Goal: Feedback & Contribution: Contribute content

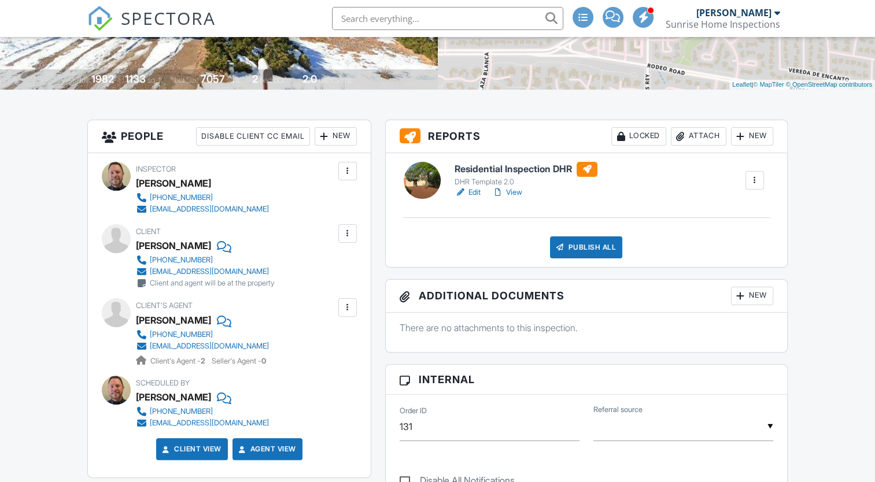
click at [352, 235] on div at bounding box center [348, 234] width 12 height 12
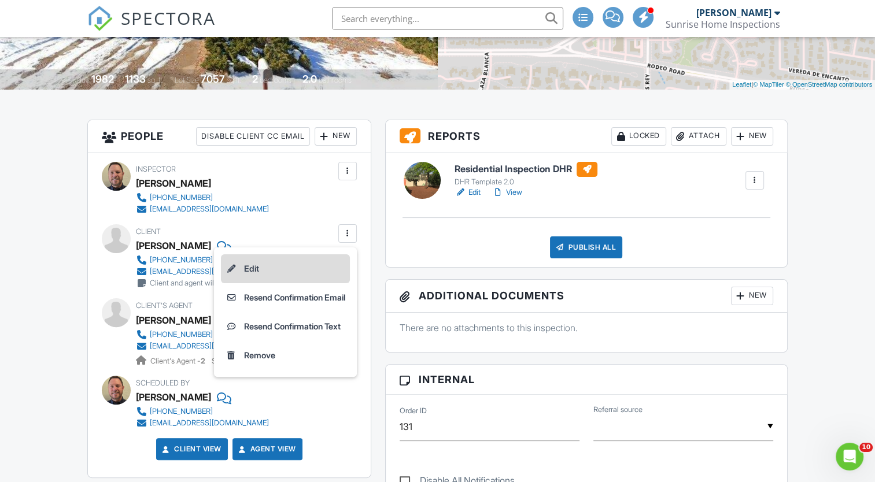
click at [245, 268] on li "Edit" at bounding box center [285, 268] width 129 height 29
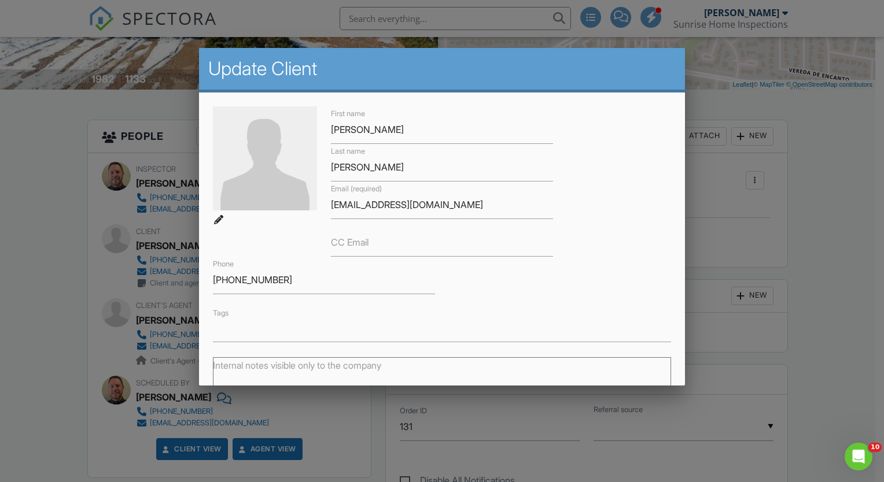
click at [356, 248] on label "CC Email" at bounding box center [350, 242] width 38 height 13
click at [356, 248] on input "CC Email" at bounding box center [442, 242] width 222 height 28
click at [382, 245] on input "CC Email" at bounding box center [442, 242] width 222 height 28
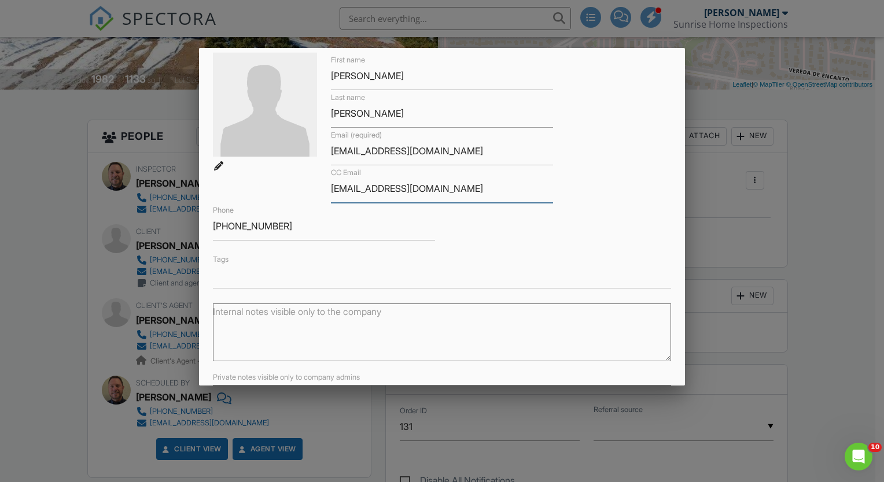
scroll to position [163, 0]
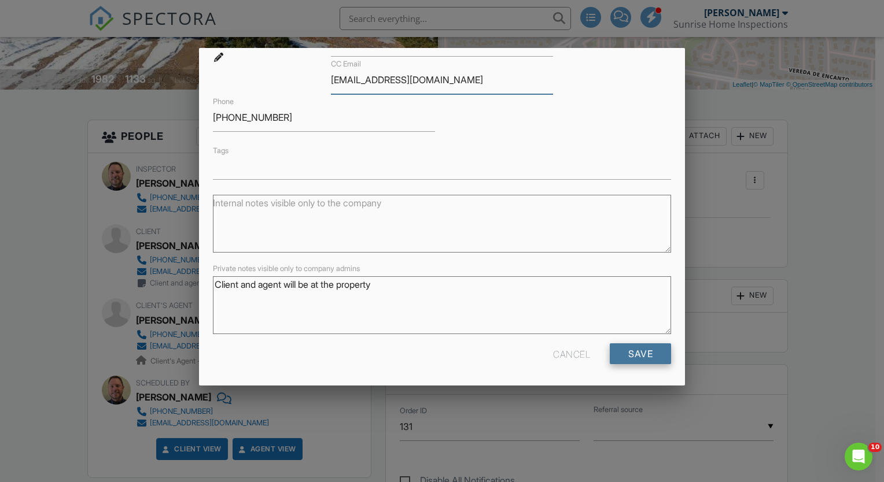
type input "fsilva@icloud.com"
click at [629, 355] on input "Save" at bounding box center [640, 354] width 61 height 21
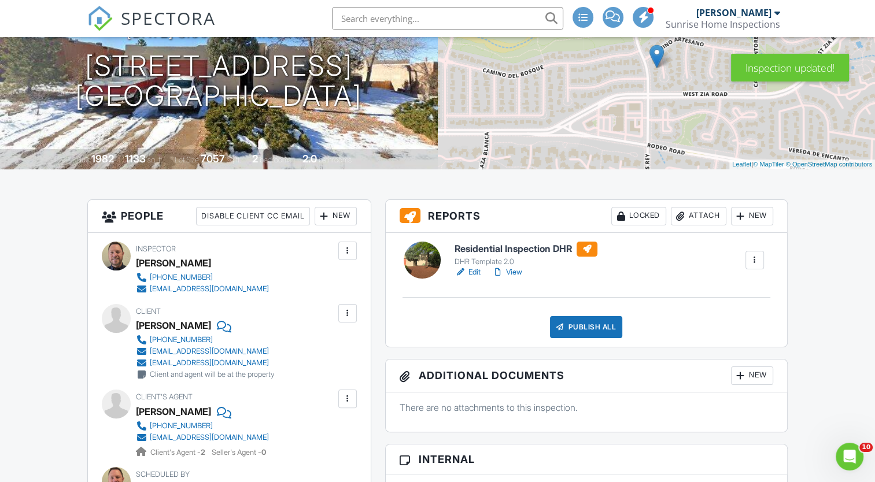
scroll to position [174, 0]
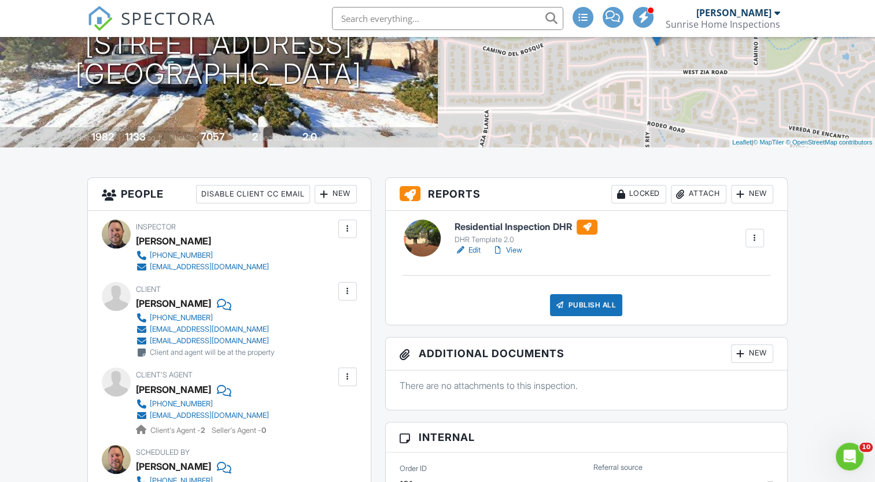
click at [522, 226] on h6 "Residential Inspection DHR" at bounding box center [526, 227] width 143 height 15
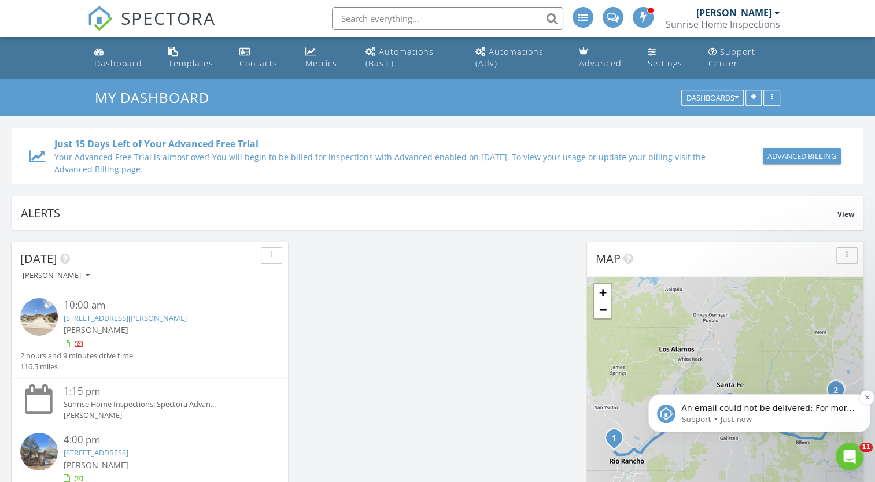
click at [791, 411] on p "An email could not be delivered: For more information, view Why emails don't ge…" at bounding box center [768, 409] width 175 height 12
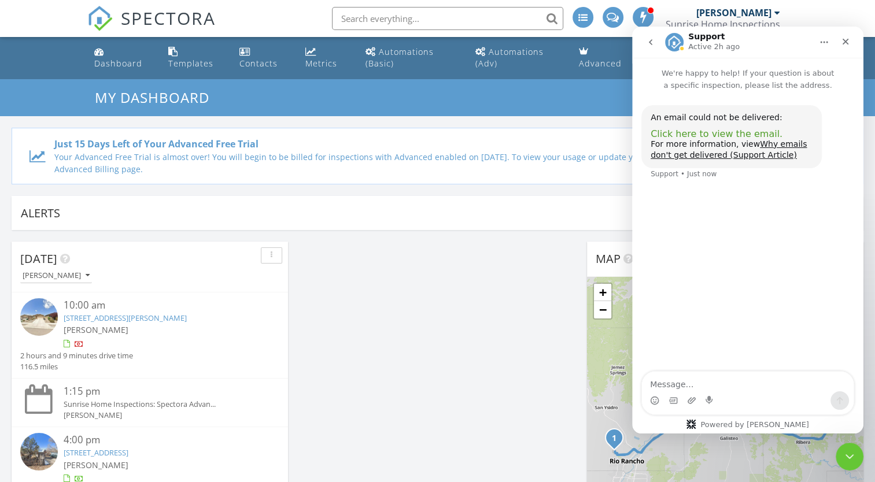
click at [729, 132] on span "Click here to view the email." at bounding box center [717, 133] width 132 height 11
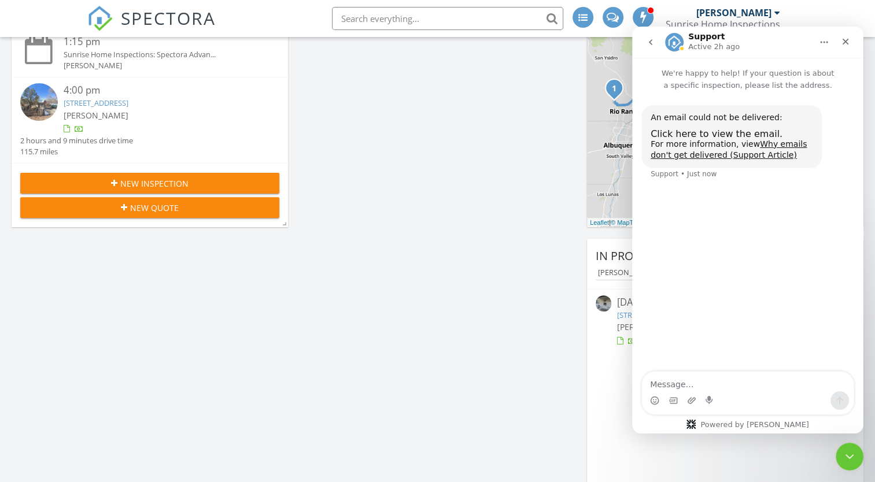
scroll to position [578, 0]
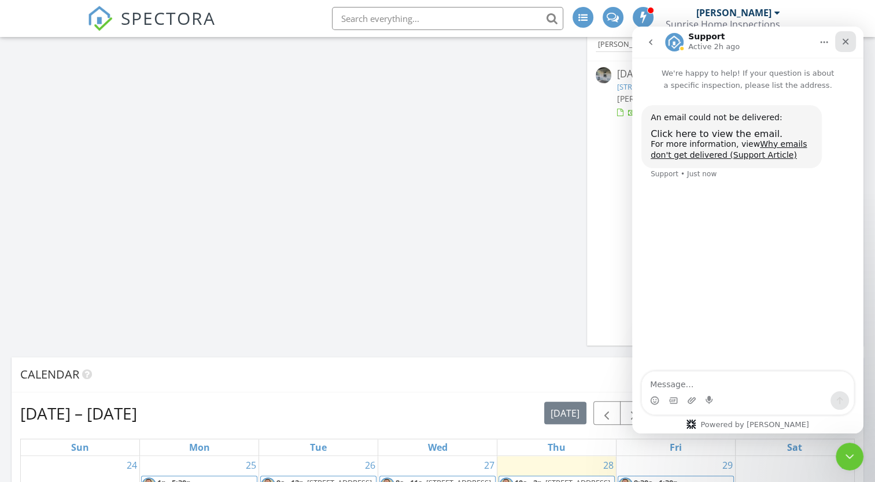
click at [847, 45] on icon "Close" at bounding box center [845, 41] width 9 height 9
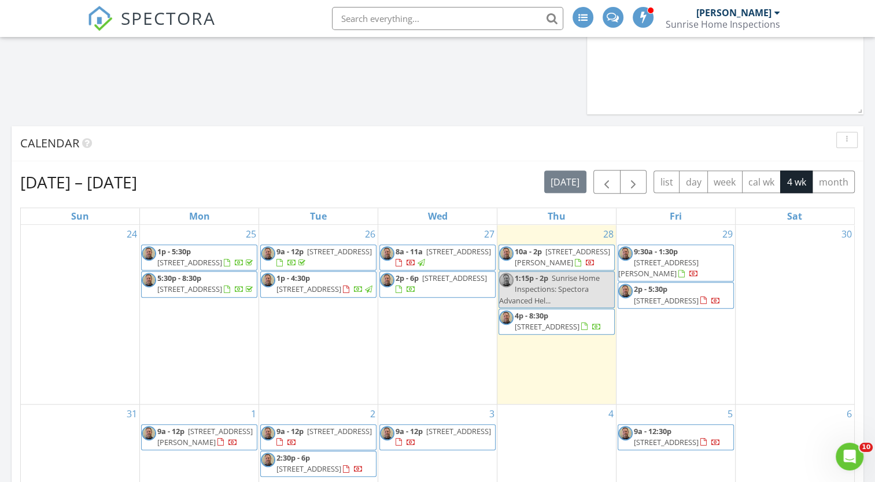
scroll to position [925, 0]
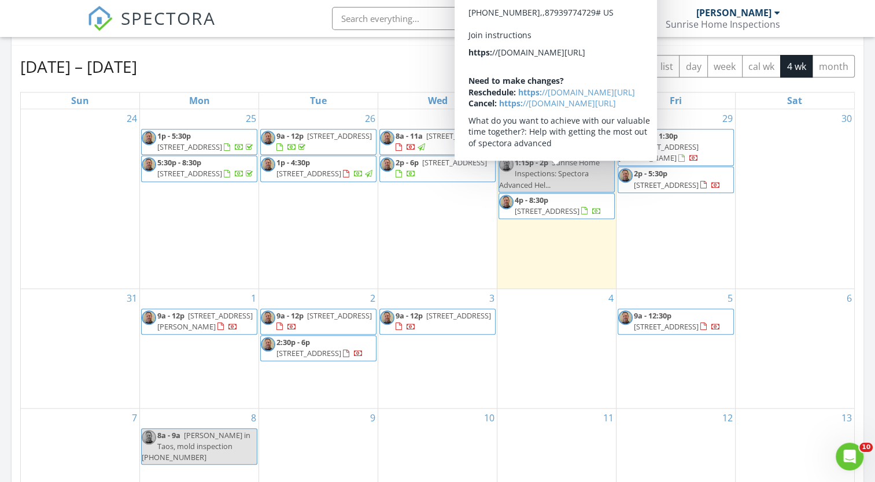
click at [802, 217] on div "30" at bounding box center [795, 198] width 119 height 179
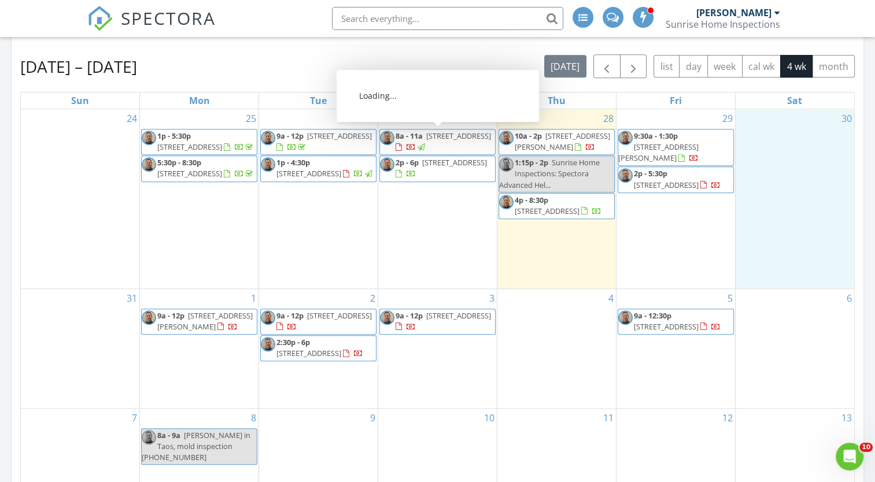
click at [433, 141] on span "2302 Calle Pintura, Santa Fe 87505" at bounding box center [458, 136] width 65 height 10
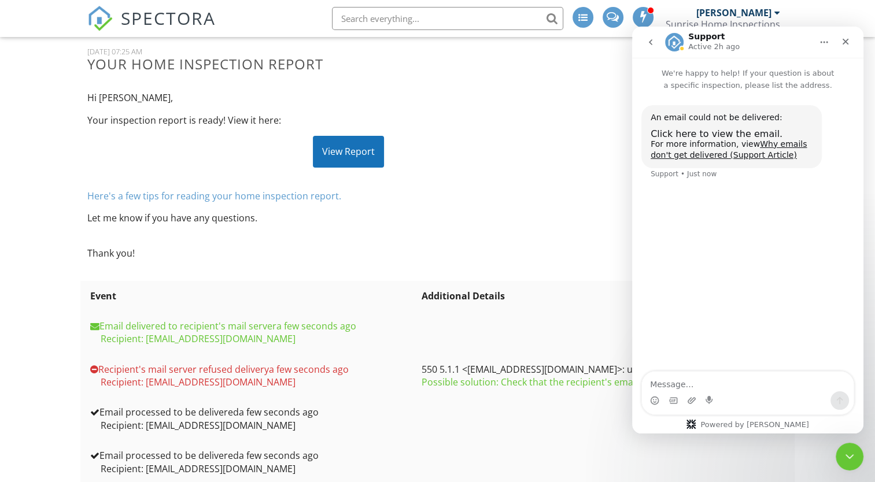
scroll to position [82, 0]
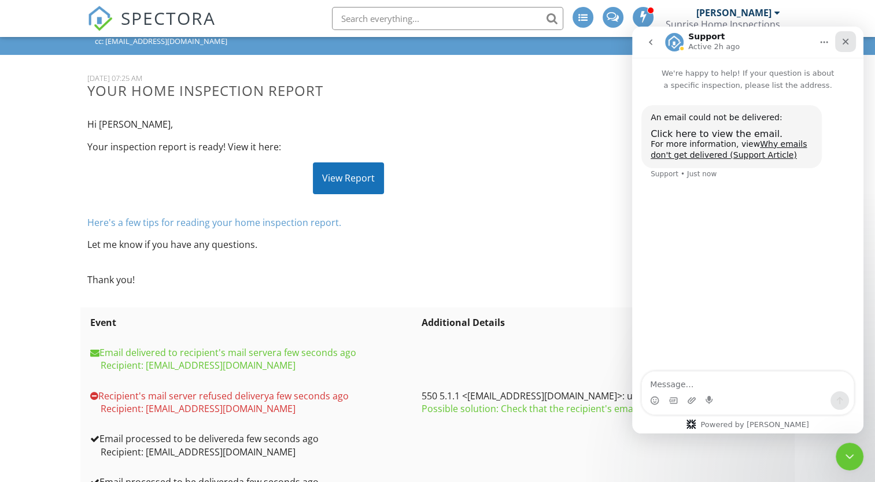
click at [847, 42] on icon "Close" at bounding box center [845, 41] width 9 height 9
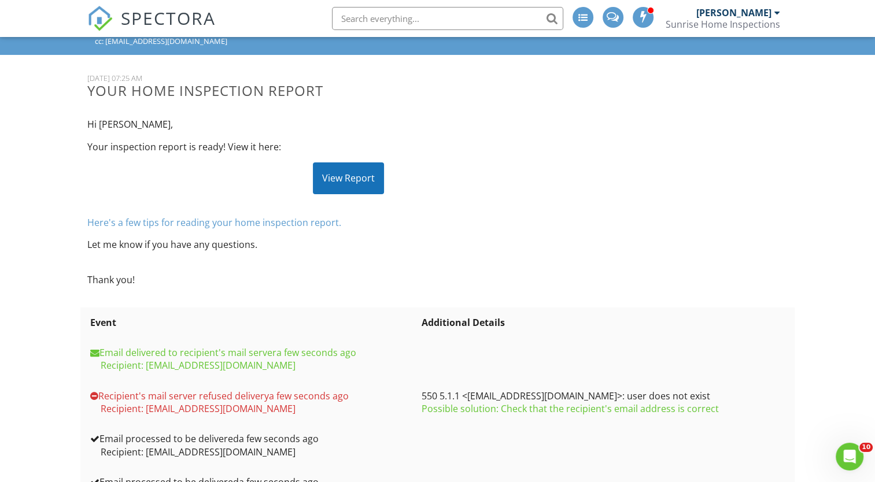
scroll to position [0, 0]
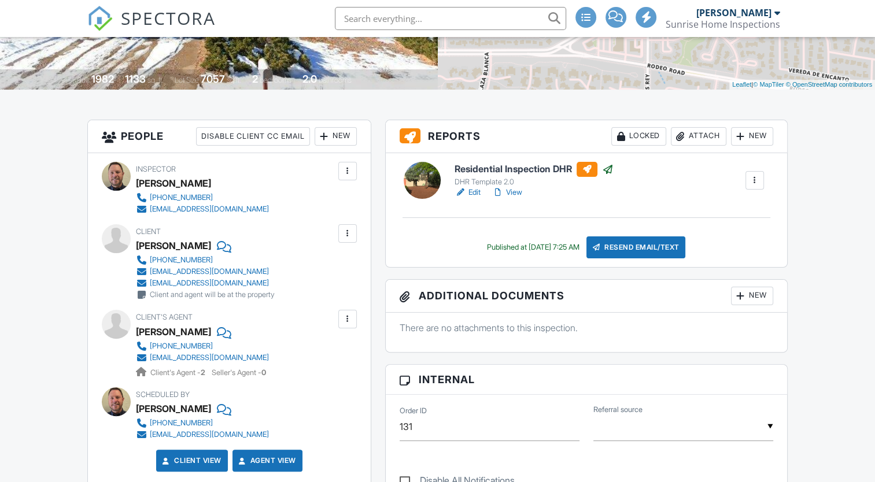
click at [348, 232] on div at bounding box center [348, 234] width 12 height 12
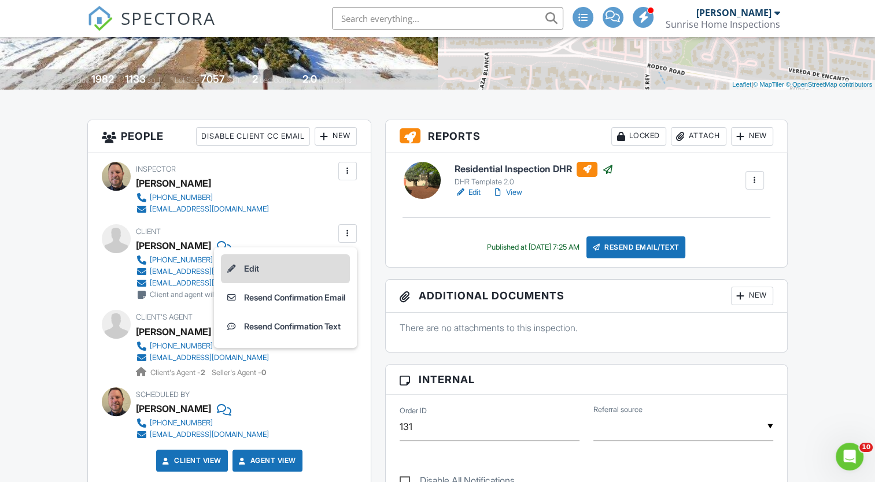
click at [245, 268] on li "Edit" at bounding box center [285, 268] width 129 height 29
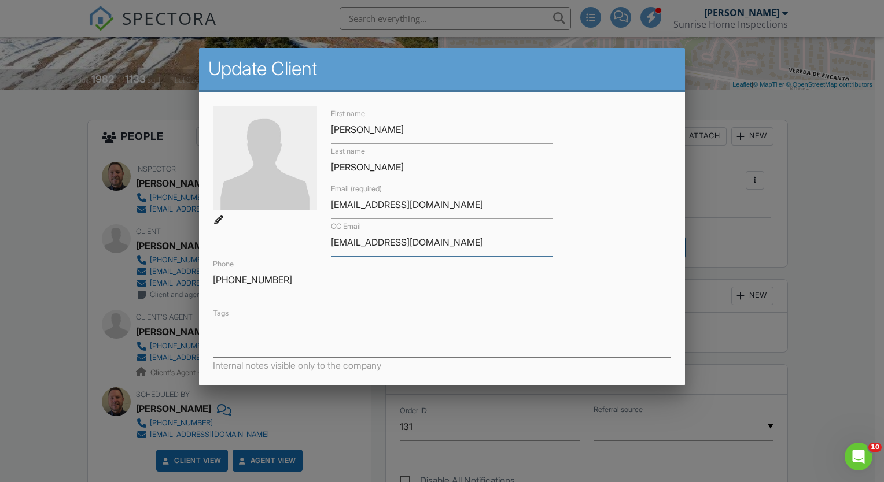
click at [351, 243] on input "fsilva@icloud.com" at bounding box center [442, 242] width 222 height 28
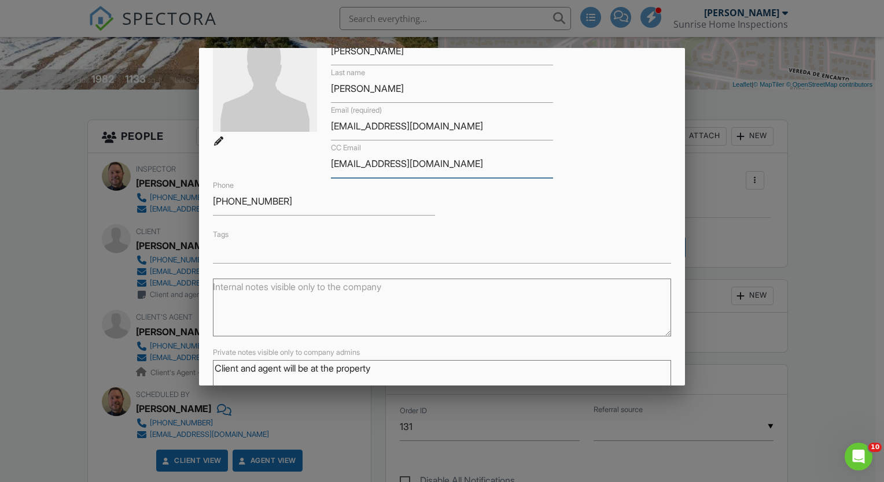
scroll to position [163, 0]
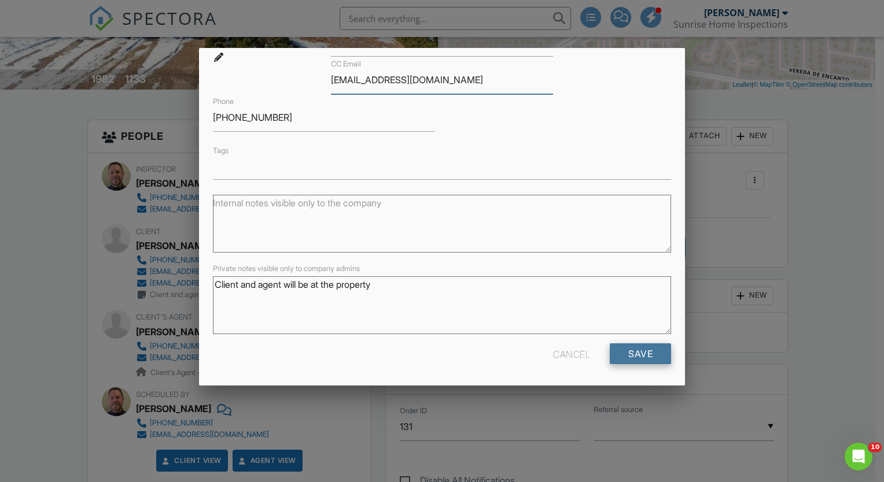
type input "fsilva53@icloud.com"
click at [640, 347] on input "Save" at bounding box center [640, 354] width 61 height 21
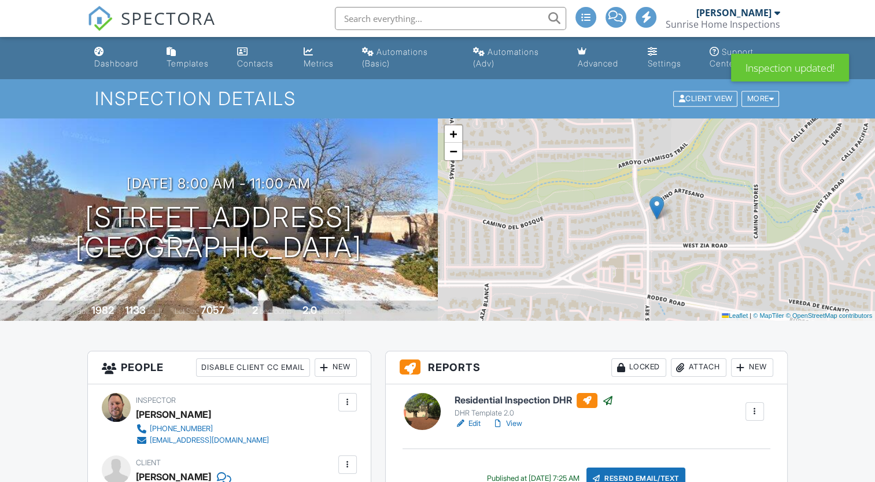
click at [528, 397] on h6 "Residential Inspection DHR" at bounding box center [534, 400] width 159 height 15
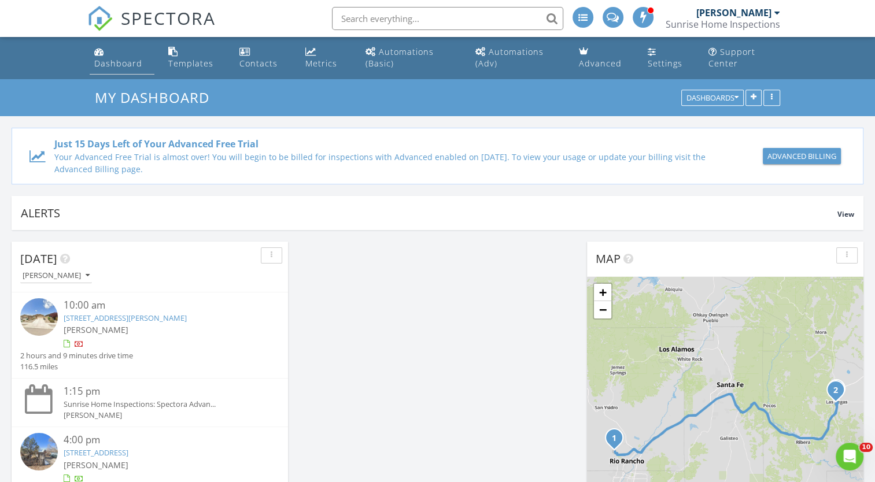
click at [121, 62] on div "Dashboard" at bounding box center [118, 63] width 48 height 11
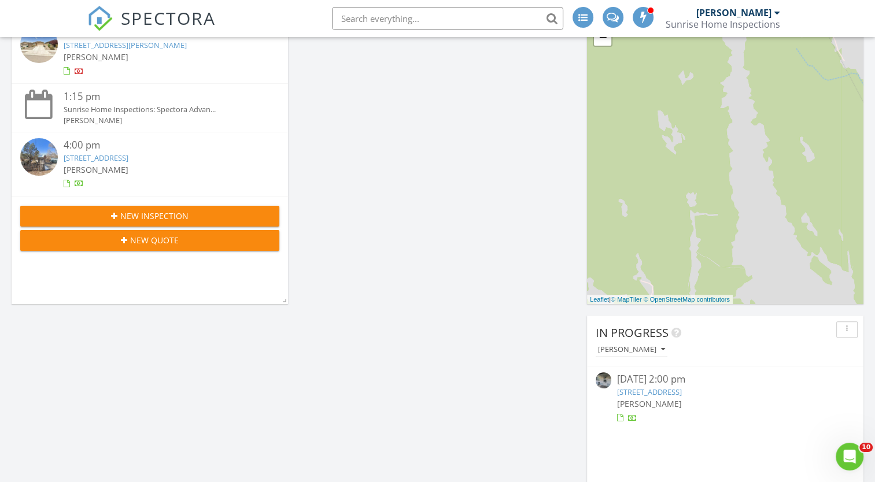
scroll to position [231, 0]
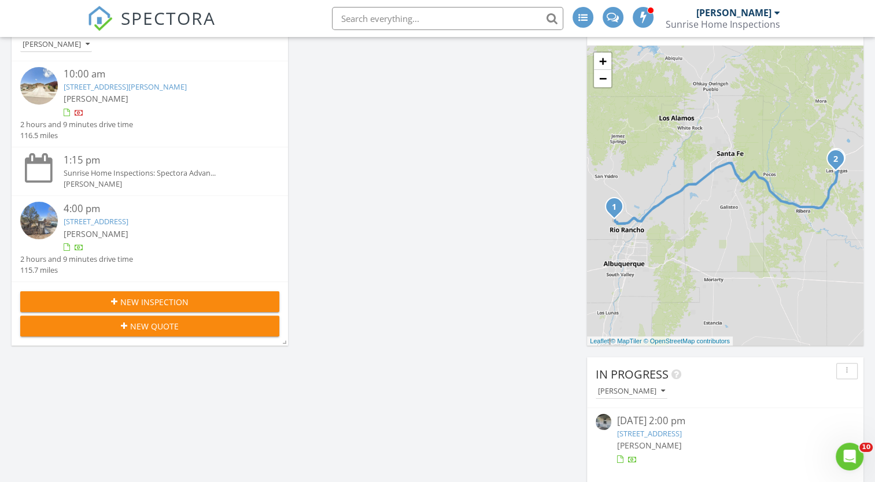
click at [131, 297] on span "New Inspection" at bounding box center [154, 302] width 68 height 12
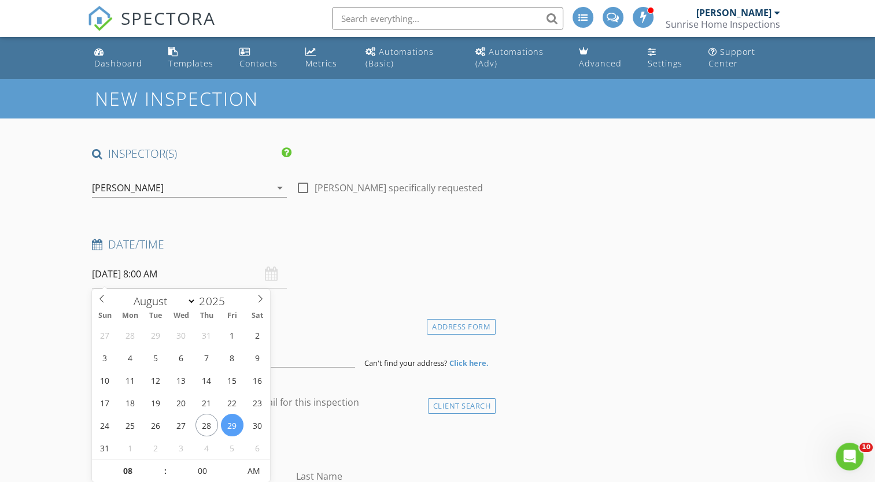
click at [184, 274] on input "08/29/2025 8:00 AM" at bounding box center [189, 274] width 195 height 28
type input "08/28/2025 8:00 AM"
type input "09"
type input "08/28/2025 9:00 AM"
click at [160, 464] on span at bounding box center [159, 466] width 8 height 12
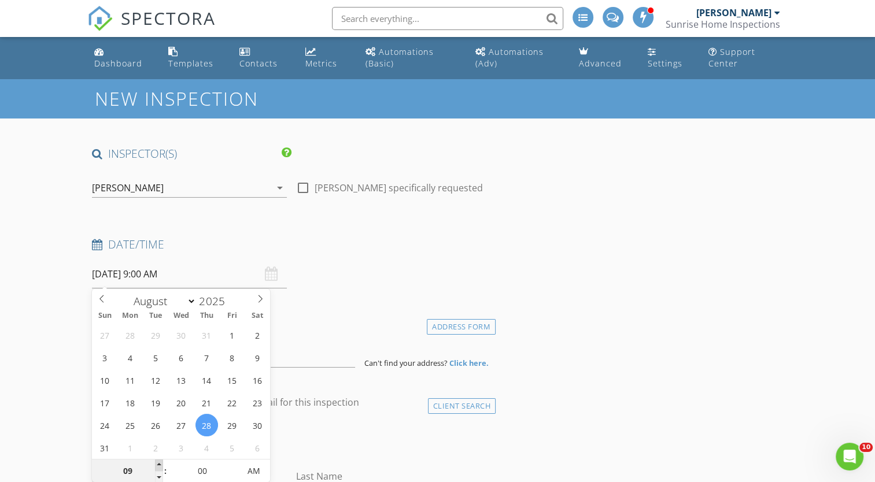
type input "10"
type input "08/28/2025 10:00 AM"
click at [160, 464] on span at bounding box center [159, 466] width 8 height 12
type input "11"
type input "08/28/2025 11:00 AM"
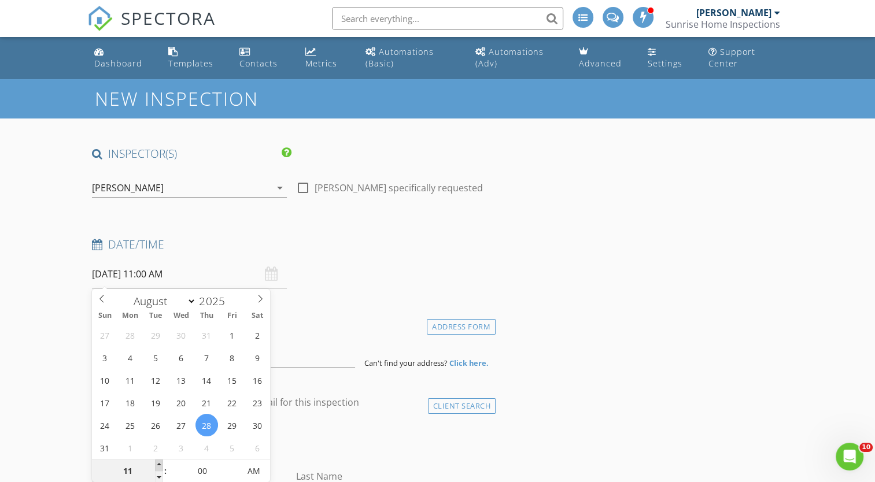
click at [160, 466] on span at bounding box center [159, 466] width 8 height 12
type input "12"
type input "08/28/2025 12:00 PM"
click at [157, 463] on span at bounding box center [159, 466] width 8 height 12
type input "01"
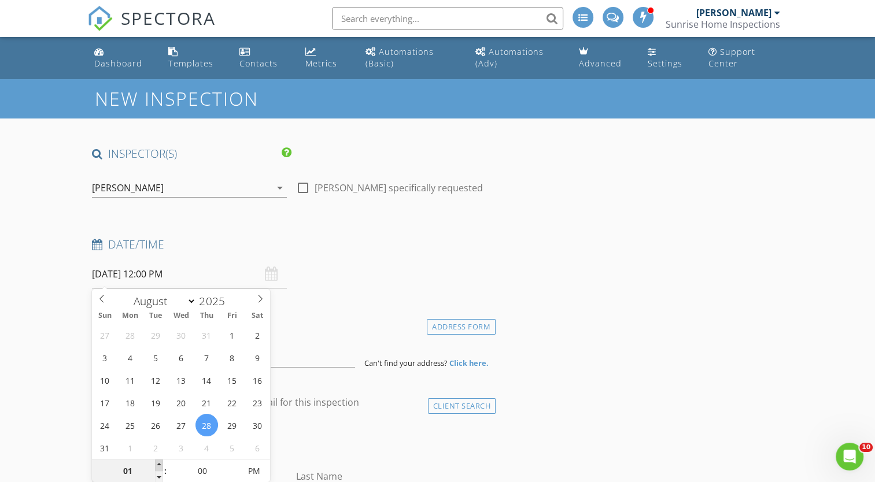
type input "[DATE] 1:00 PM"
click at [157, 462] on span at bounding box center [159, 466] width 8 height 12
click at [309, 359] on input at bounding box center [223, 353] width 263 height 28
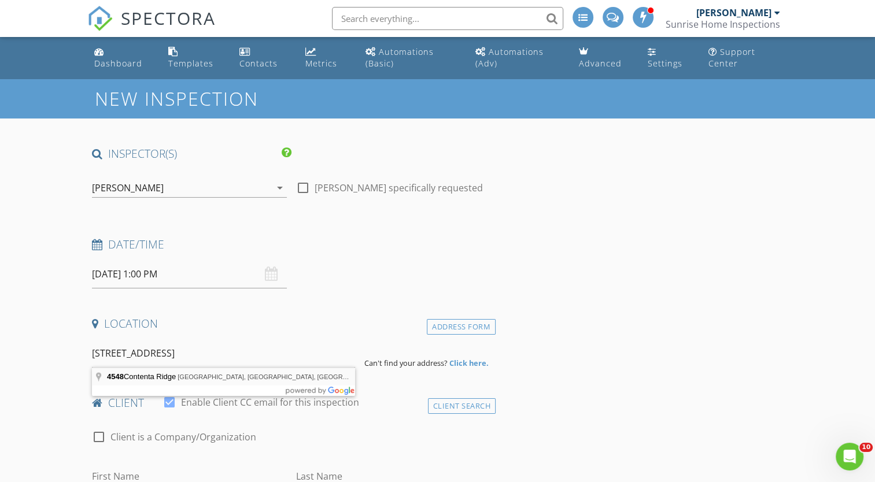
type input "4548 Contenta Ridge, Santa Fe, NM, USA"
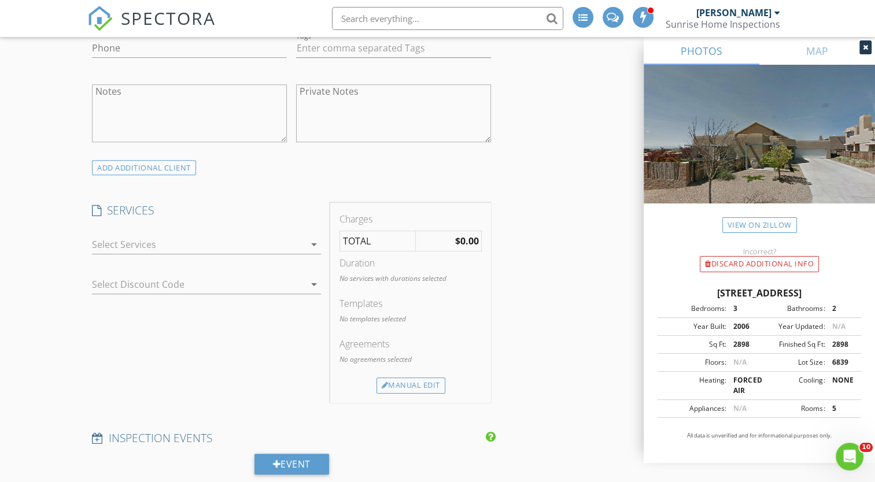
scroll to position [752, 0]
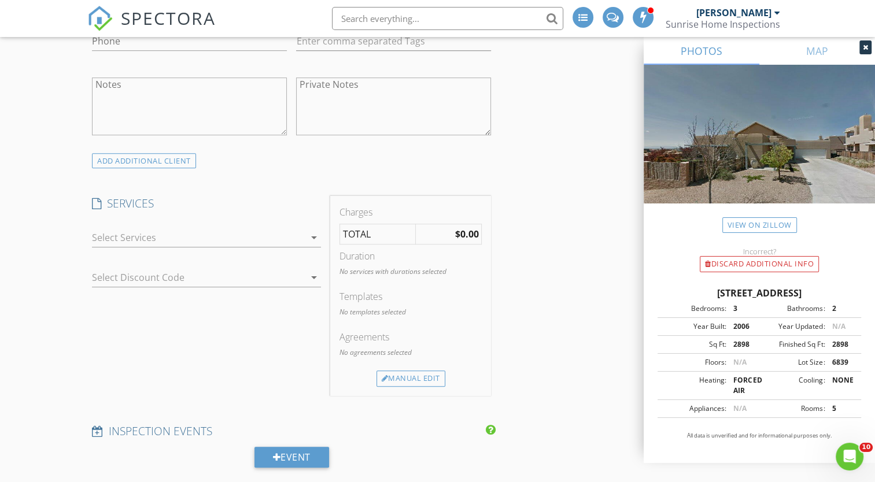
click at [313, 240] on icon "arrow_drop_down" at bounding box center [314, 238] width 14 height 14
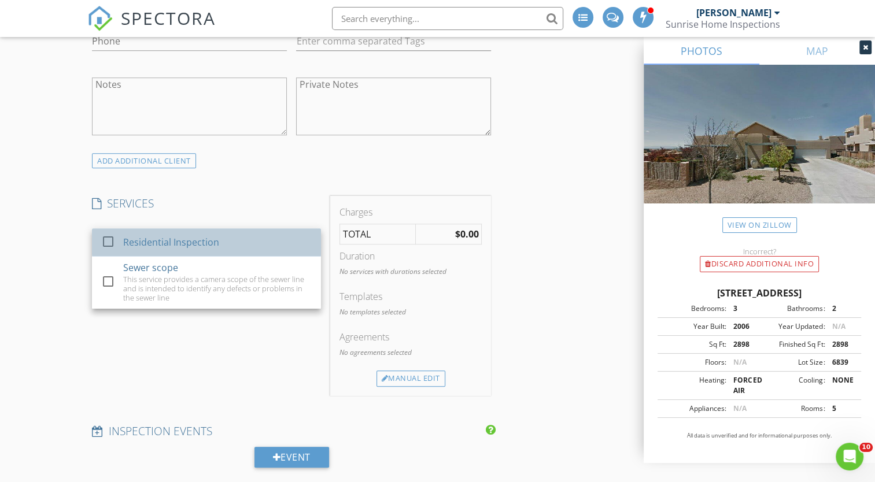
click at [194, 241] on div "Residential Inspection" at bounding box center [172, 242] width 96 height 14
checkbox input "false"
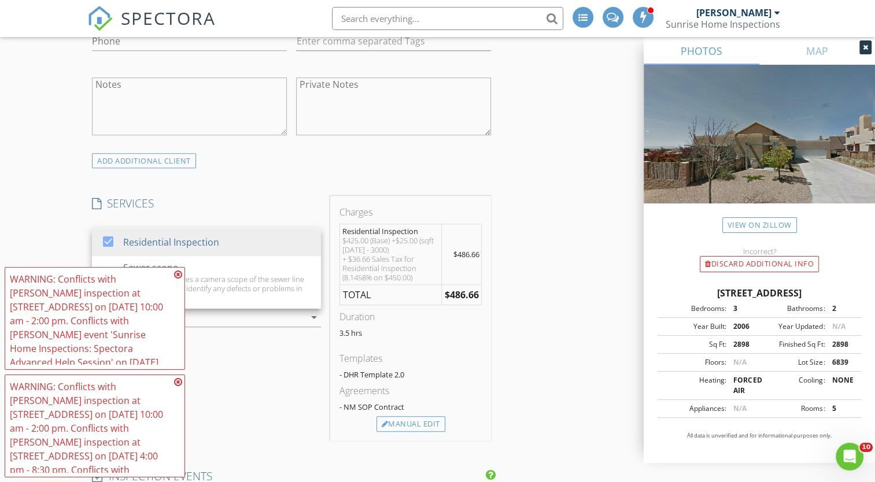
click at [179, 382] on icon at bounding box center [178, 382] width 8 height 9
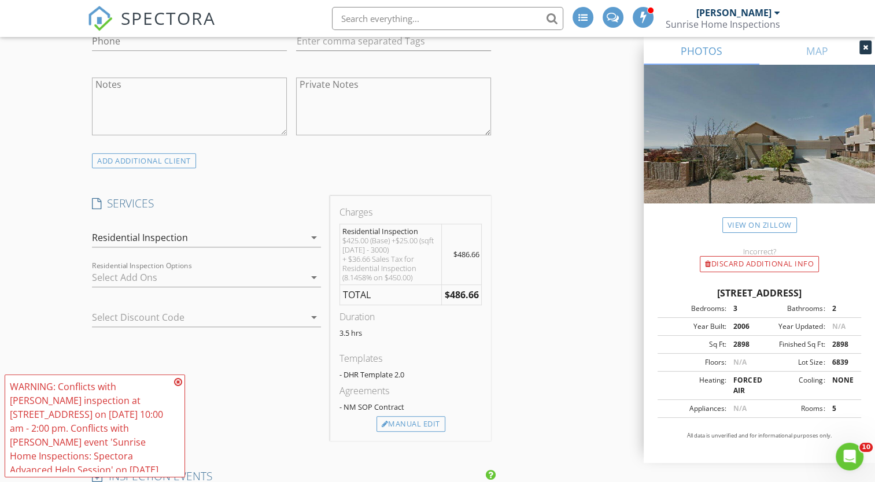
click at [178, 379] on icon at bounding box center [178, 382] width 8 height 9
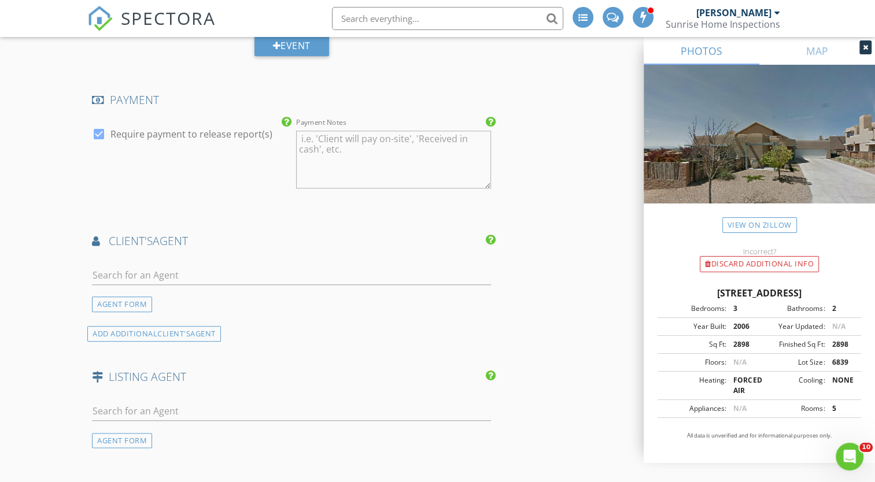
scroll to position [1228, 0]
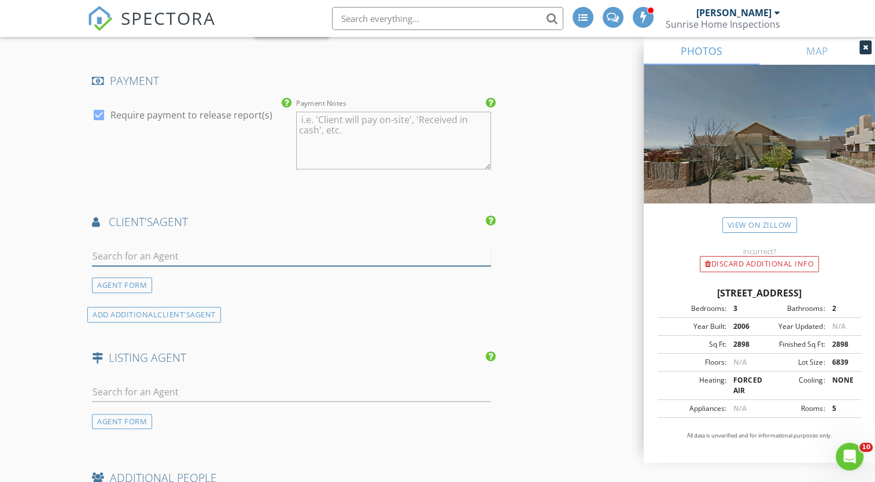
click at [154, 253] on input "text" at bounding box center [291, 256] width 399 height 19
type input "L"
click at [122, 279] on div "AGENT FORM" at bounding box center [122, 286] width 60 height 16
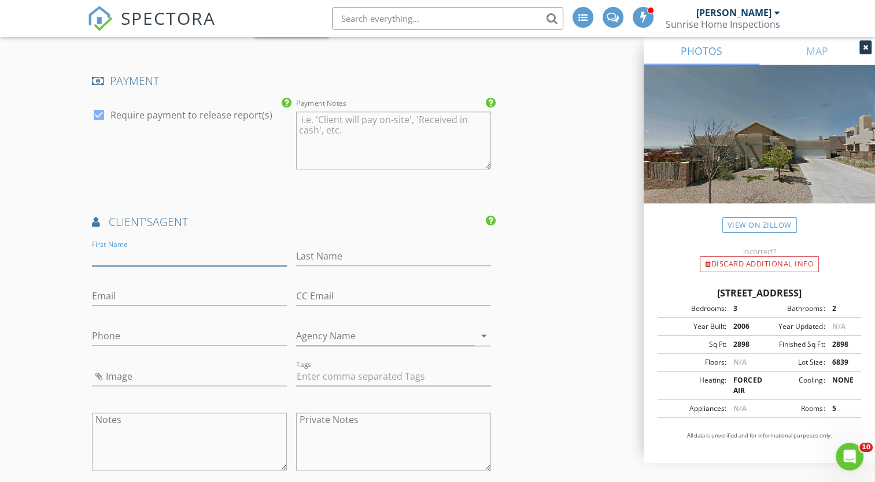
click at [152, 256] on input "First Name" at bounding box center [189, 256] width 195 height 19
type input "Loretta"
click at [312, 252] on input "Last Name" at bounding box center [393, 256] width 195 height 19
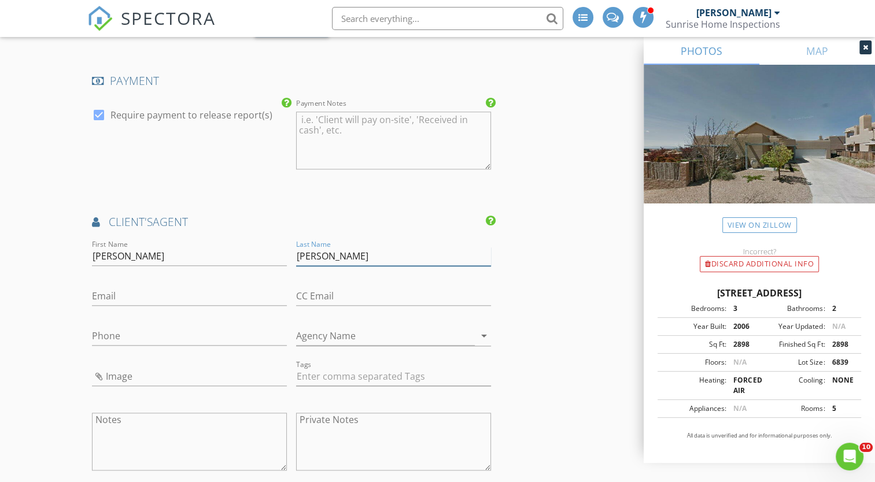
type input "Bischoff"
click at [222, 295] on input "Email" at bounding box center [189, 296] width 195 height 19
paste input "lamb.realty22@gmail.com"
type input "lamb.realty22@gmail.com"
click at [220, 336] on input "Phone" at bounding box center [189, 336] width 195 height 19
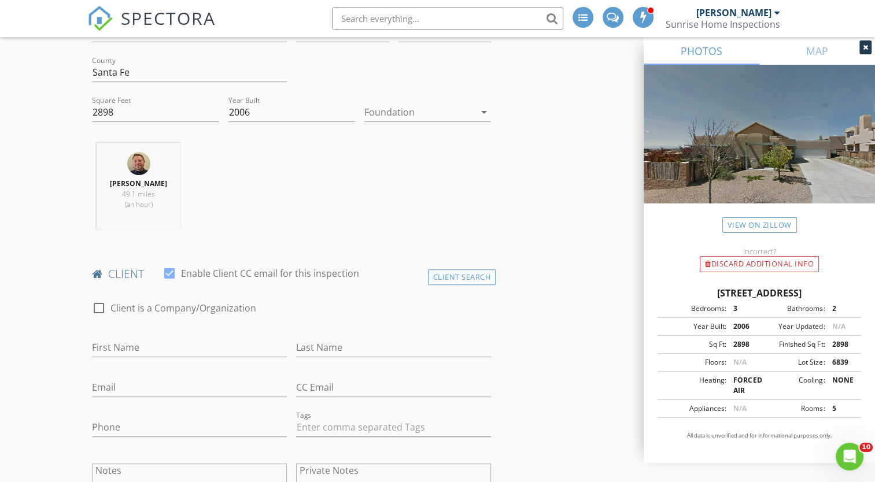
scroll to position [361, 0]
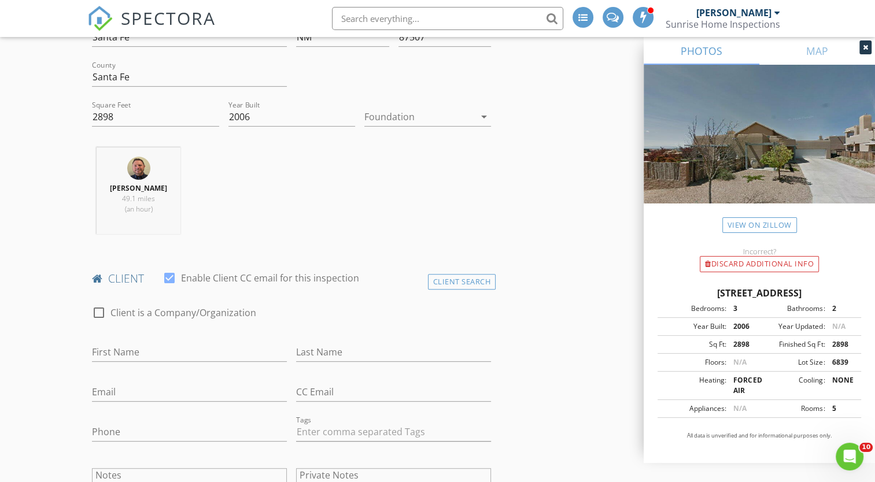
type input "505-316-2840"
click at [167, 351] on input "First Name" at bounding box center [189, 352] width 195 height 19
click at [164, 350] on input "First Name" at bounding box center [189, 352] width 195 height 19
type input "Natalya"
click at [347, 353] on input "Last Name" at bounding box center [393, 352] width 195 height 19
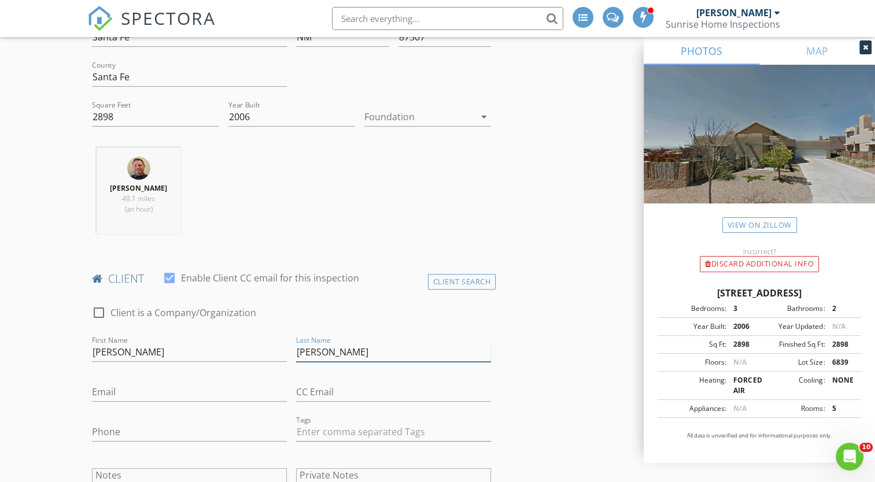
type input "Afanasyeva"
click at [232, 389] on input "Email" at bounding box center [189, 392] width 195 height 19
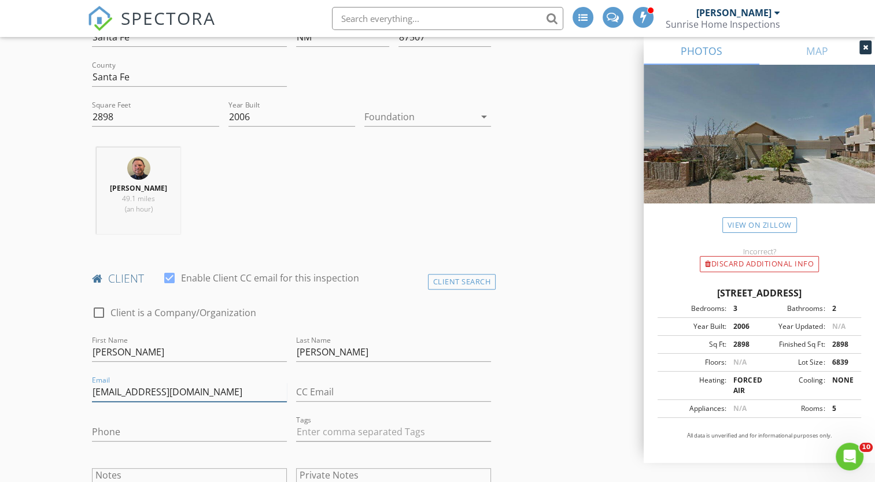
type input "vesnaileto@yahoo.com"
click at [233, 433] on input "Phone" at bounding box center [189, 432] width 195 height 19
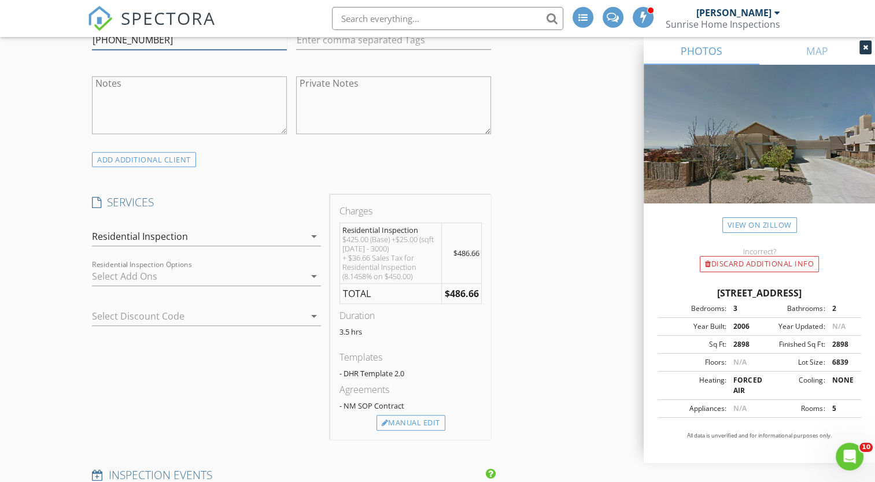
scroll to position [766, 0]
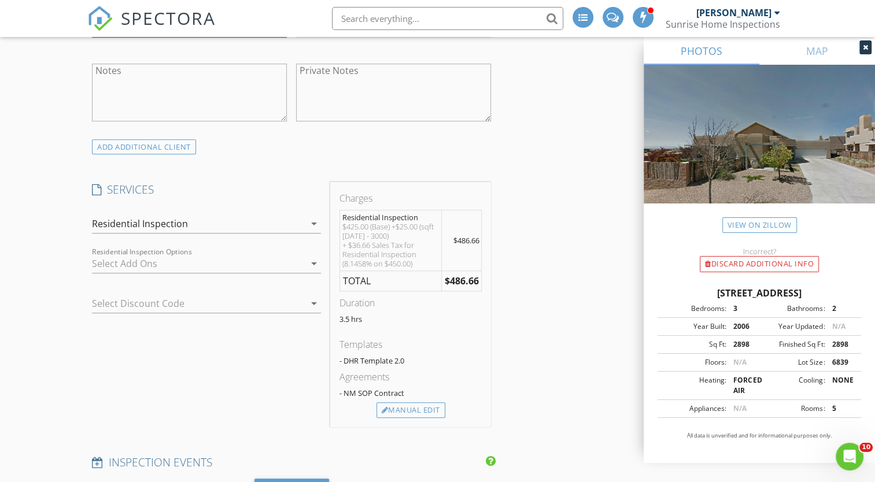
type input "732-766-1430"
click at [311, 263] on icon "arrow_drop_down" at bounding box center [314, 264] width 14 height 14
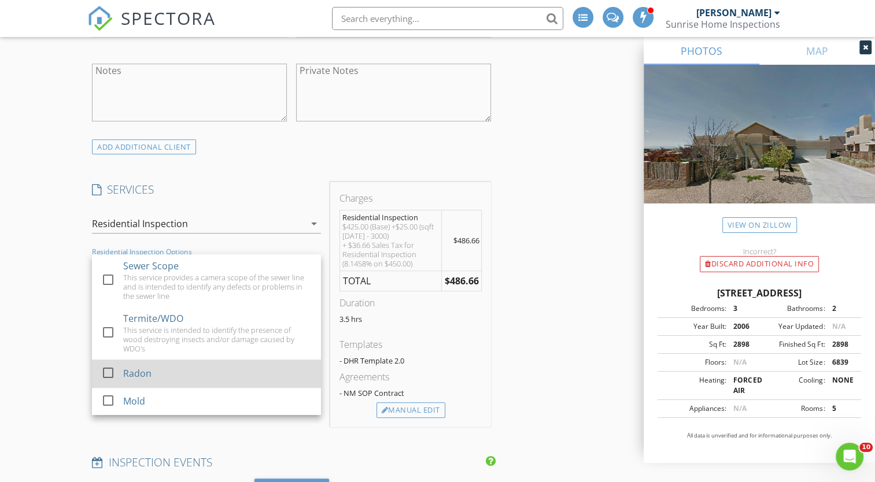
click at [143, 367] on div "Radon" at bounding box center [138, 374] width 28 height 14
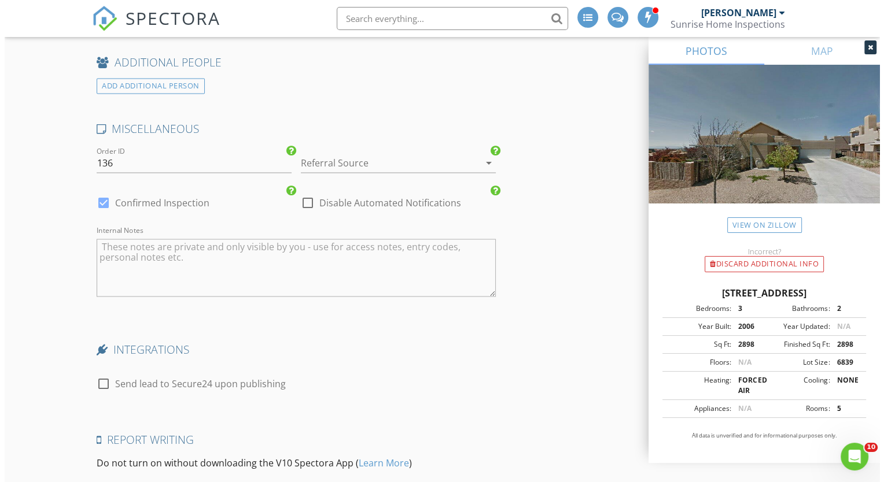
scroll to position [2132, 0]
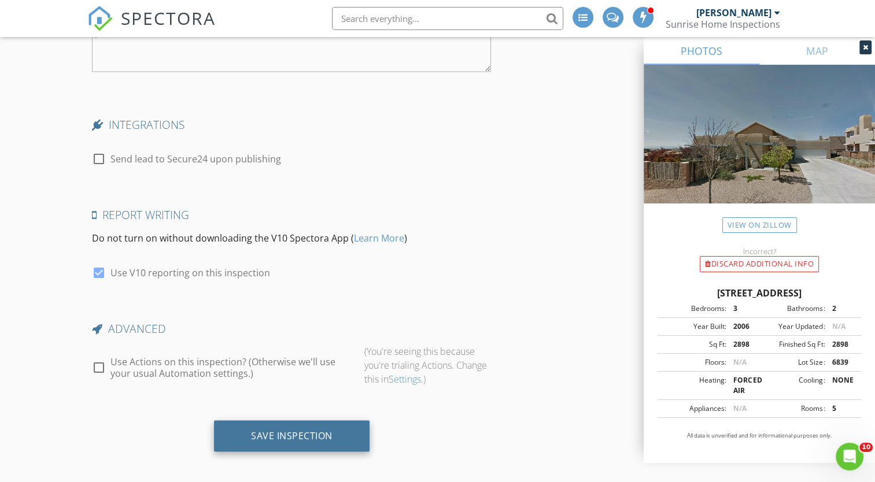
click at [294, 430] on div "Save Inspection" at bounding box center [292, 436] width 82 height 12
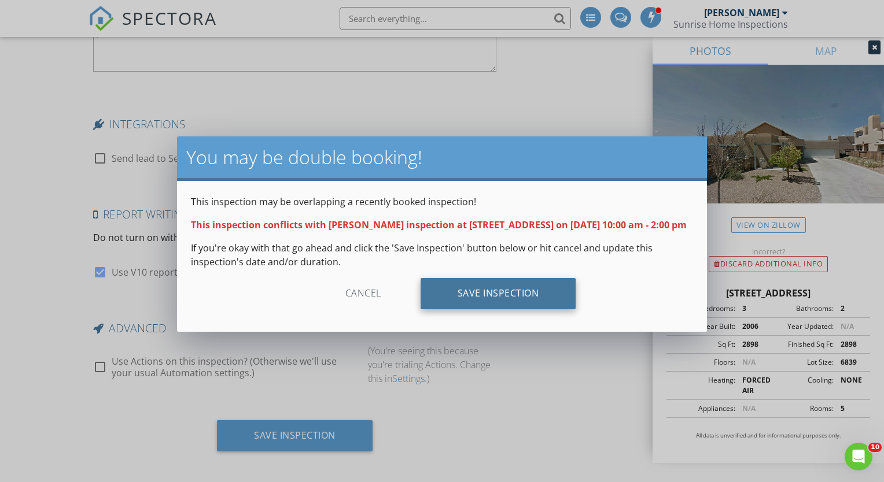
click at [499, 301] on div "Save Inspection" at bounding box center [498, 293] width 156 height 31
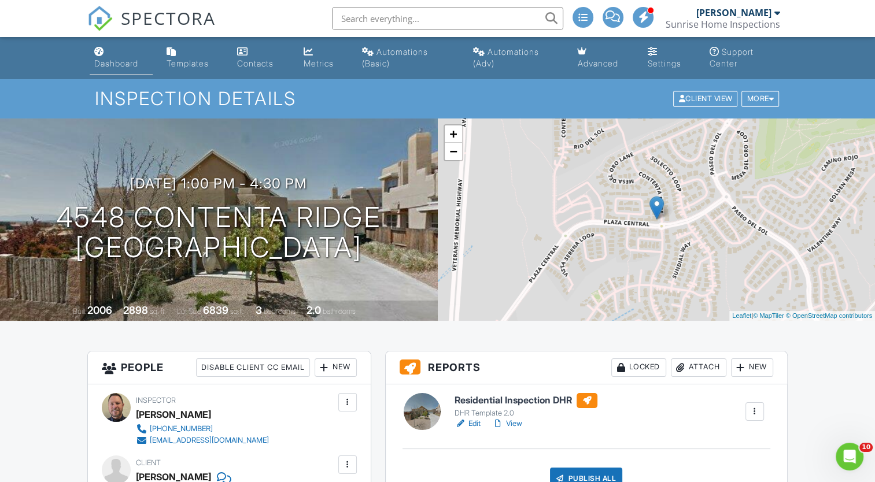
click at [131, 64] on div "Dashboard" at bounding box center [116, 63] width 44 height 10
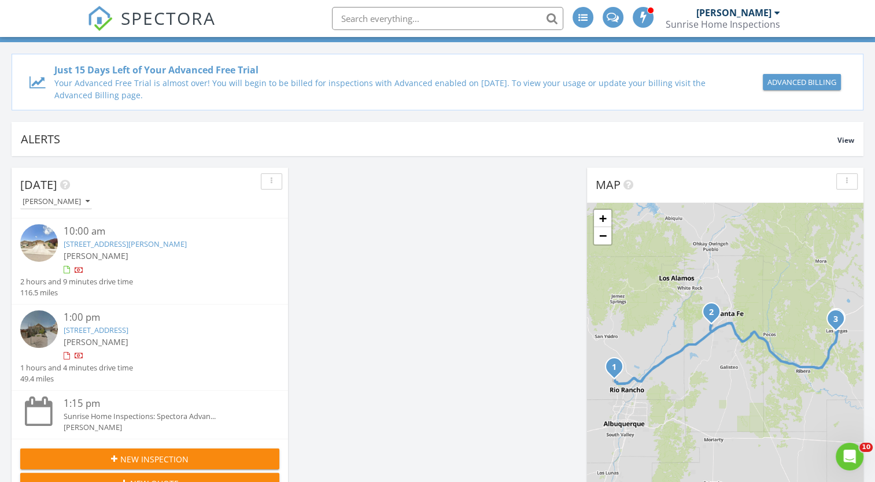
scroll to position [289, 0]
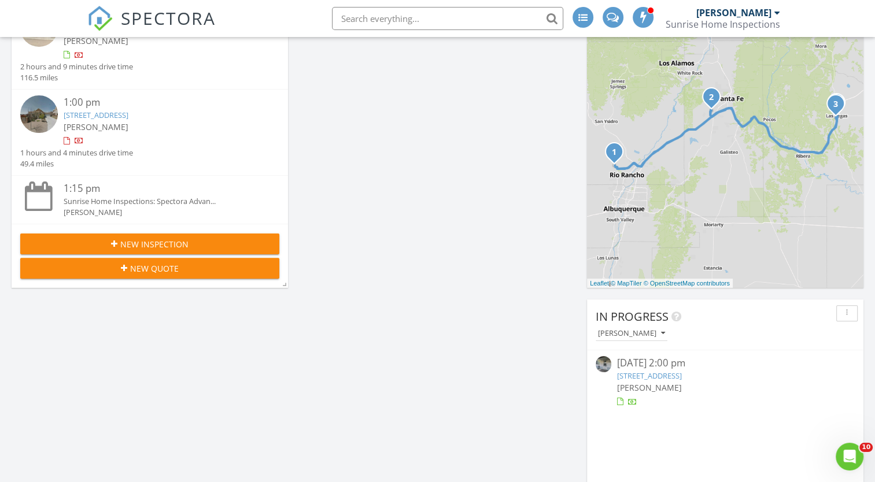
click at [669, 376] on link "1356 Vista Pl, Raton, NM 87740" at bounding box center [649, 376] width 65 height 10
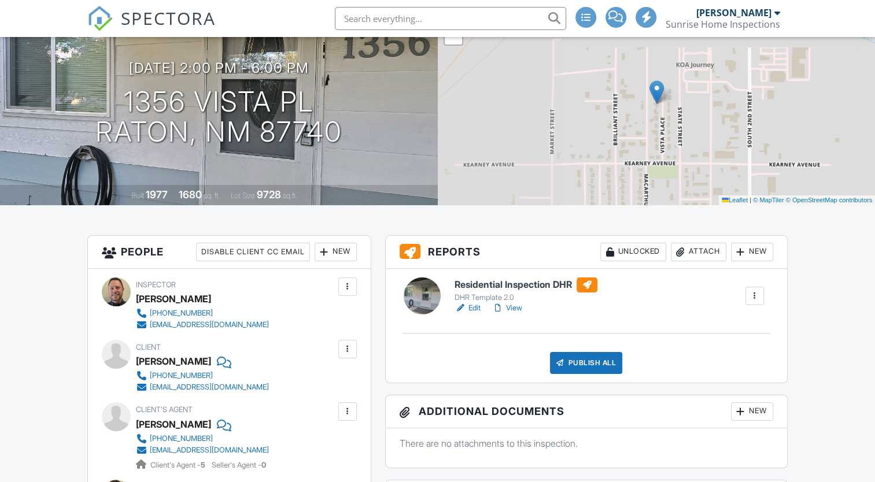
click at [528, 283] on h6 "Residential Inspection DHR" at bounding box center [526, 285] width 143 height 15
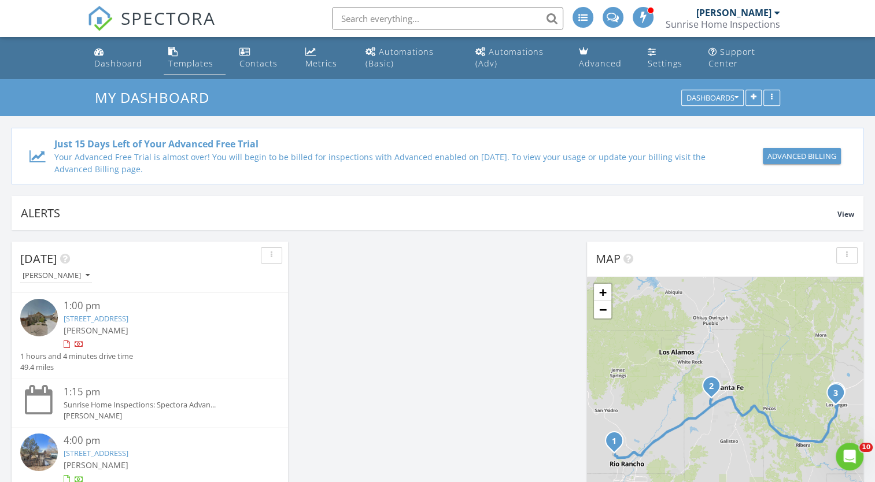
click at [189, 61] on div "Templates" at bounding box center [190, 63] width 45 height 11
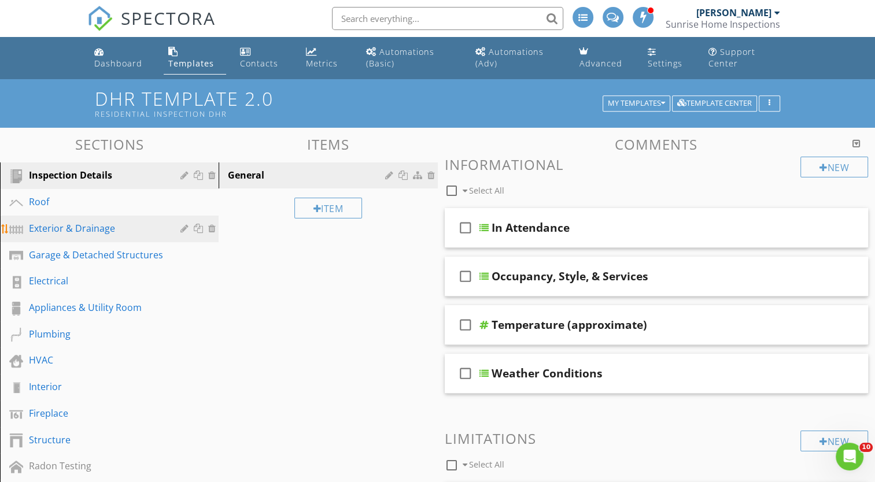
click at [108, 233] on div "Exterior & Drainage" at bounding box center [96, 229] width 135 height 14
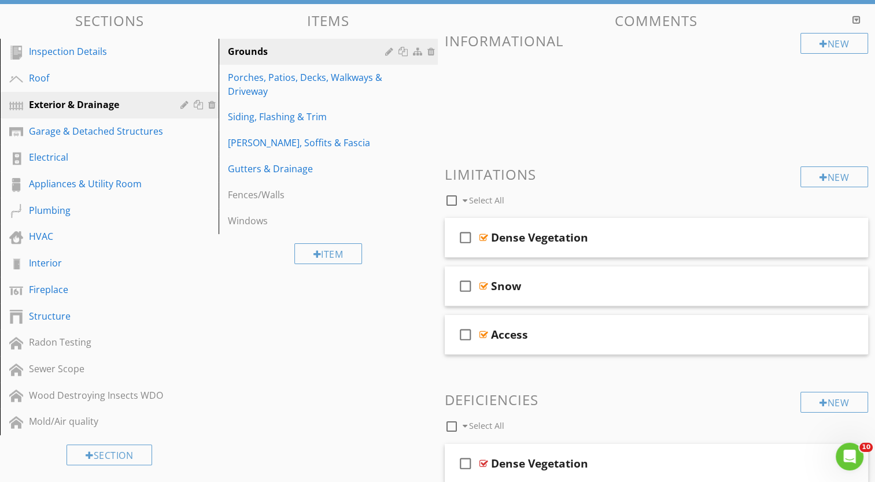
scroll to position [146, 0]
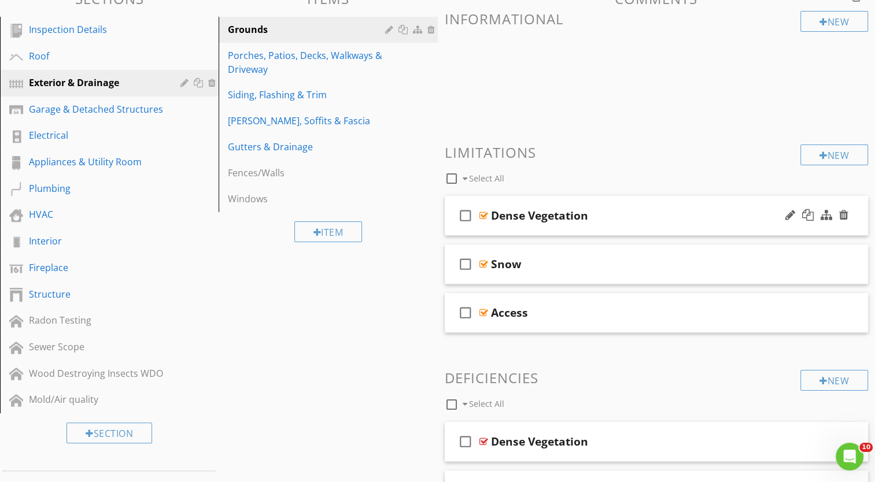
click at [848, 216] on div at bounding box center [817, 216] width 68 height 28
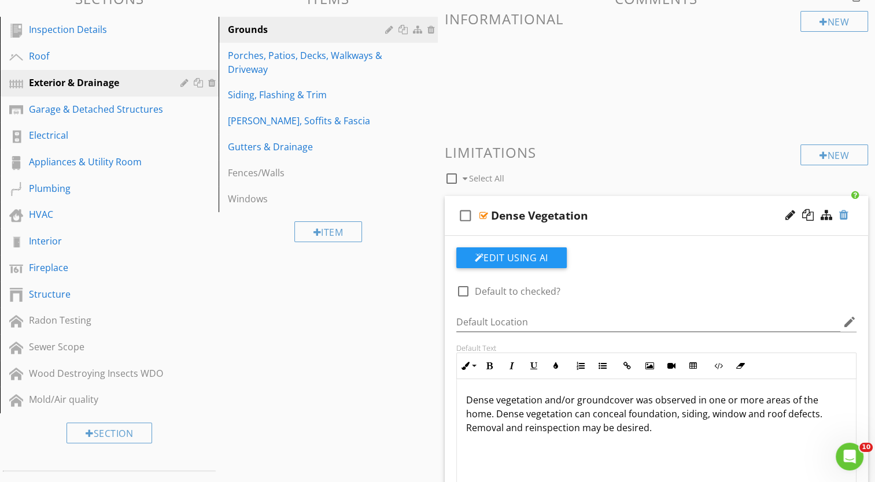
click at [844, 213] on div at bounding box center [843, 215] width 9 height 12
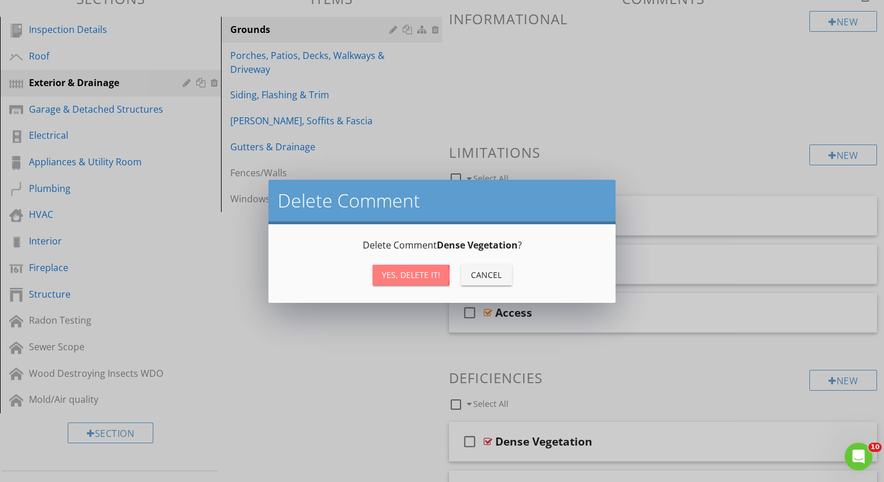
click at [403, 270] on div "Yes, Delete it!" at bounding box center [411, 275] width 58 height 12
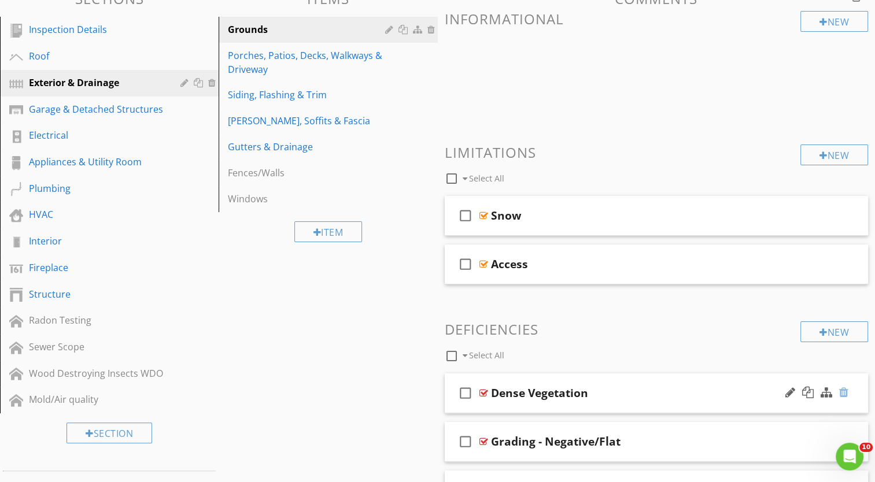
click at [844, 391] on div at bounding box center [843, 393] width 9 height 12
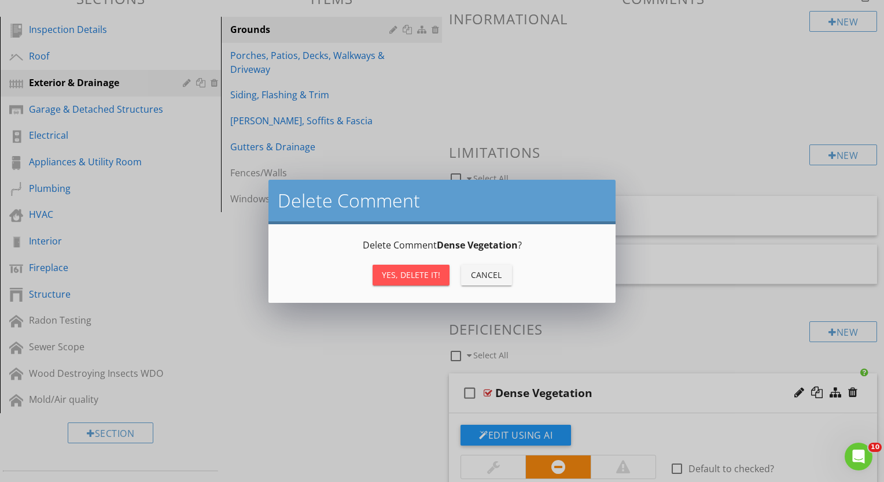
click at [405, 272] on div "Yes, Delete it!" at bounding box center [411, 275] width 58 height 12
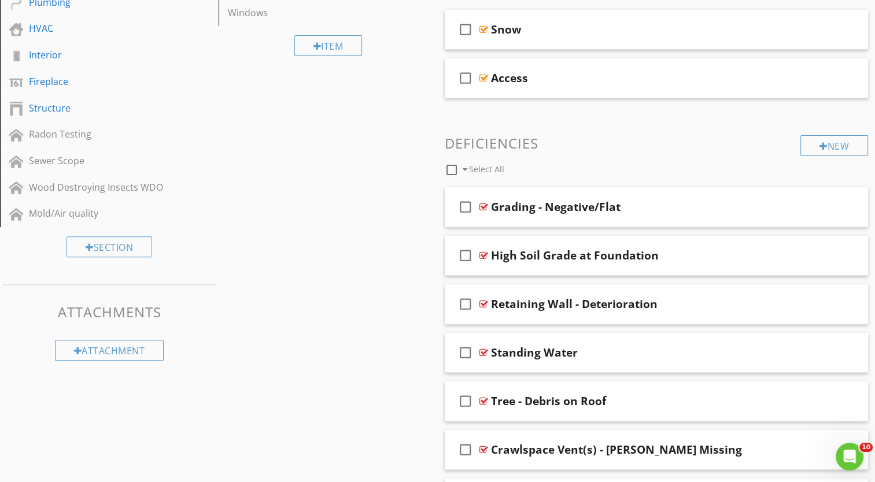
scroll to position [335, 0]
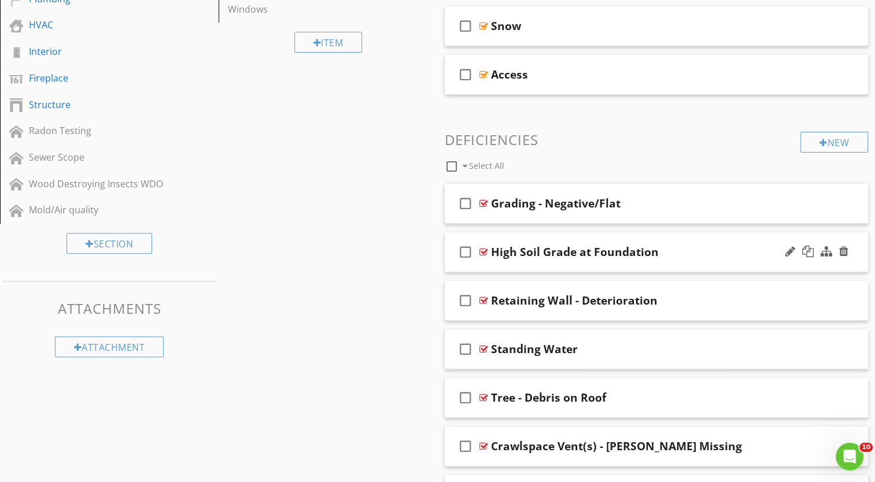
click at [698, 248] on div "High Soil Grade at Foundation" at bounding box center [641, 252] width 300 height 14
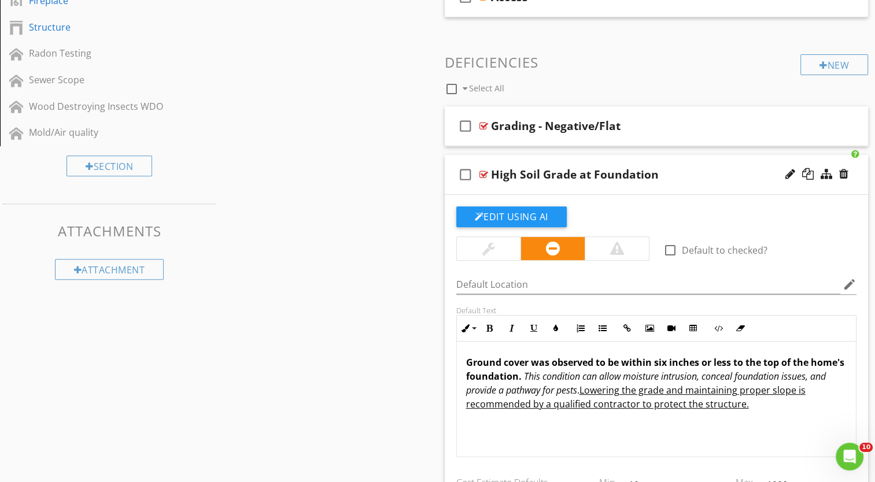
scroll to position [426, 0]
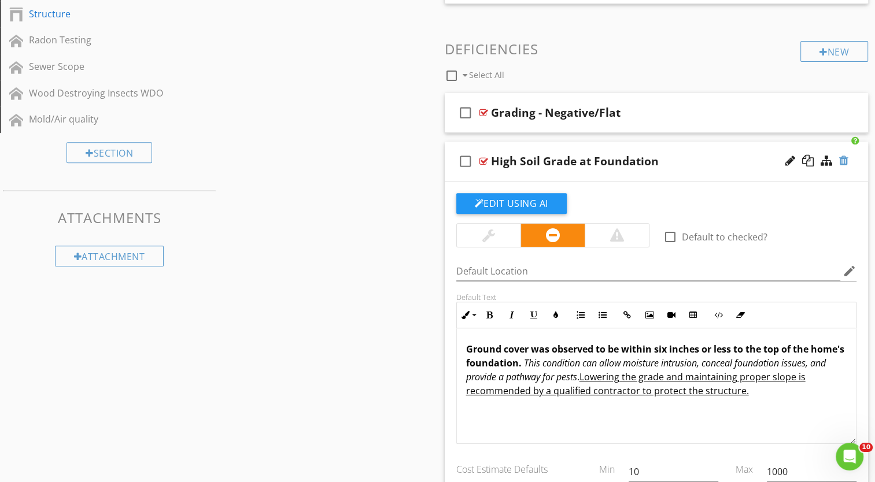
click at [847, 158] on div at bounding box center [843, 161] width 9 height 12
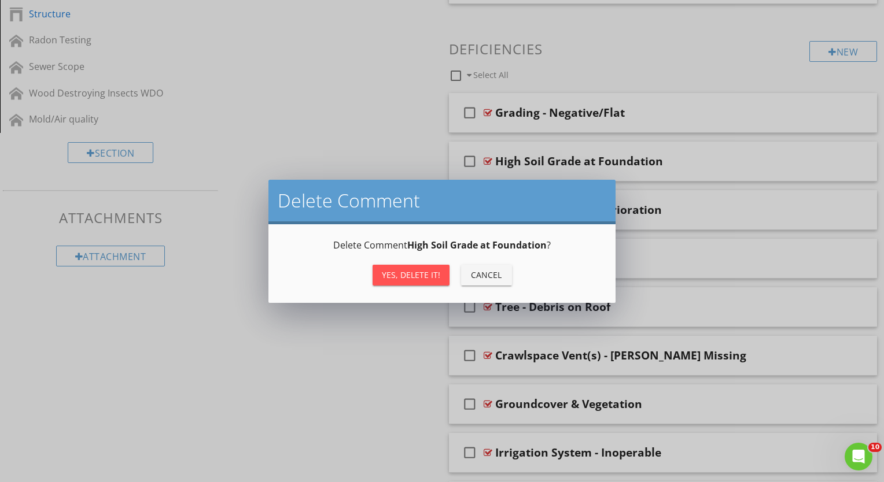
click at [416, 272] on div "Yes, Delete it!" at bounding box center [411, 275] width 58 height 12
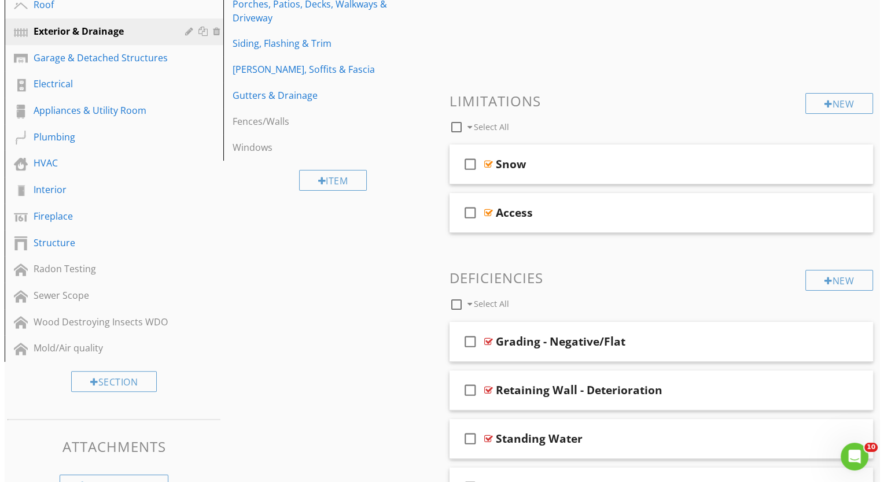
scroll to position [242, 0]
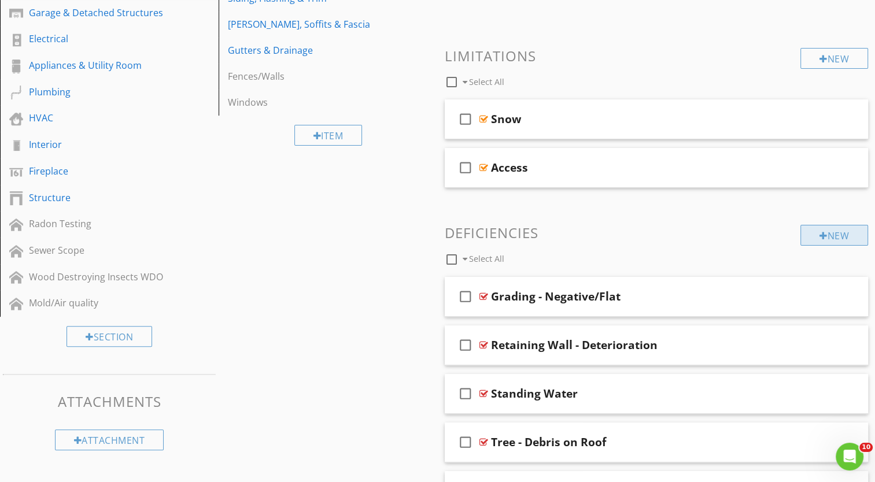
click at [833, 235] on div "New" at bounding box center [834, 235] width 68 height 21
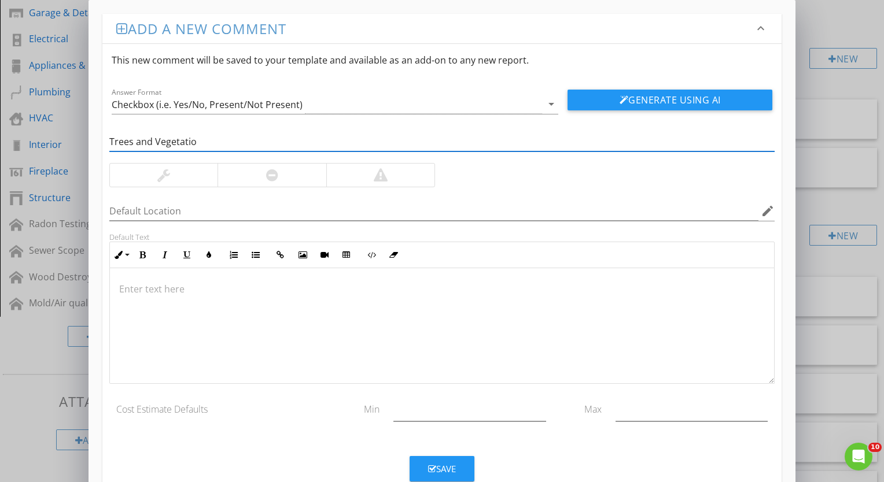
type input "Trees and Vegetation"
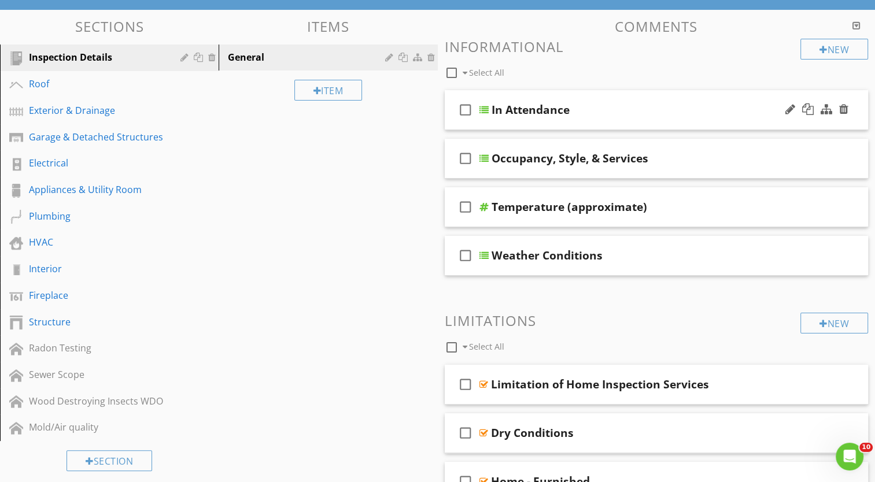
scroll to position [116, 0]
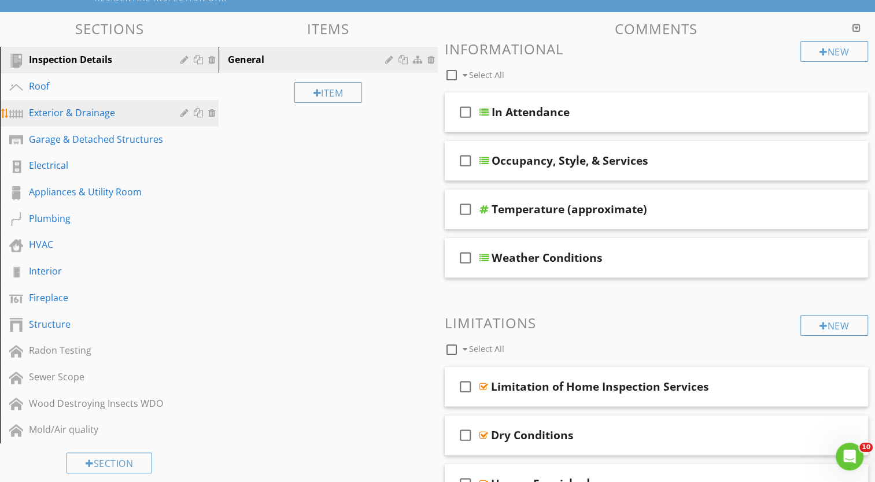
click at [104, 115] on div "Exterior & Drainage" at bounding box center [96, 113] width 135 height 14
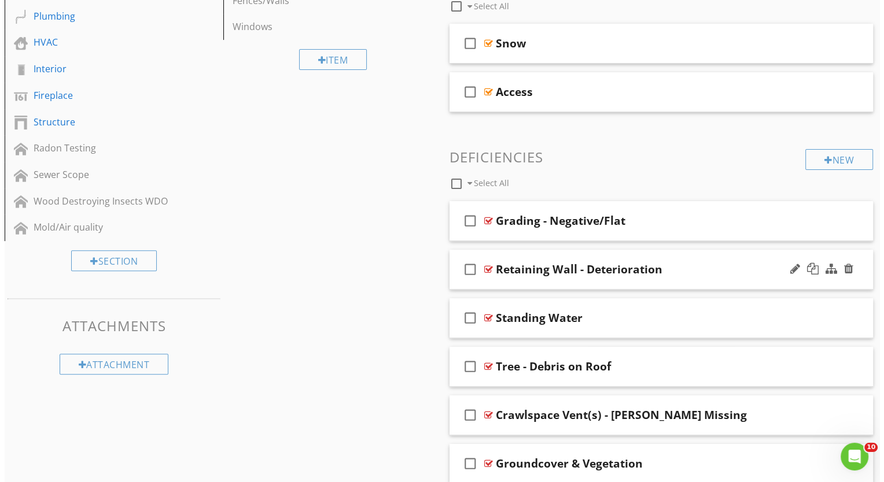
scroll to position [347, 0]
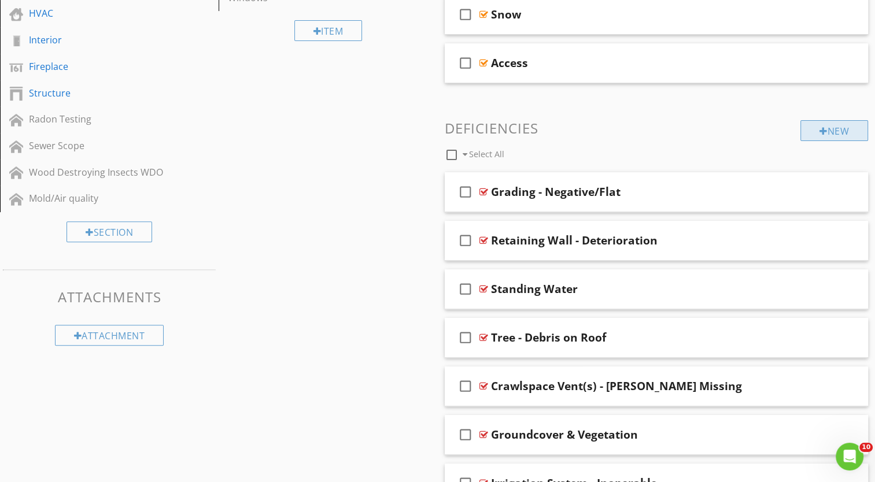
click at [845, 131] on div "New" at bounding box center [834, 130] width 68 height 21
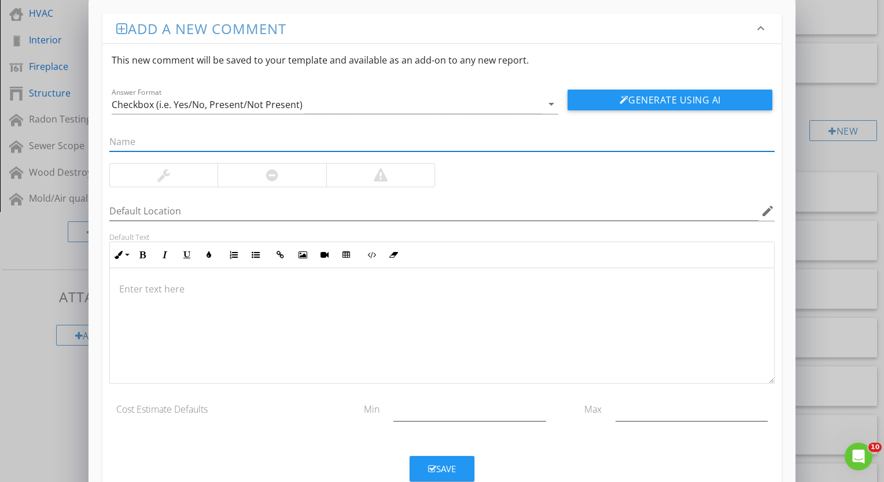
click at [131, 143] on input "text" at bounding box center [441, 141] width 665 height 19
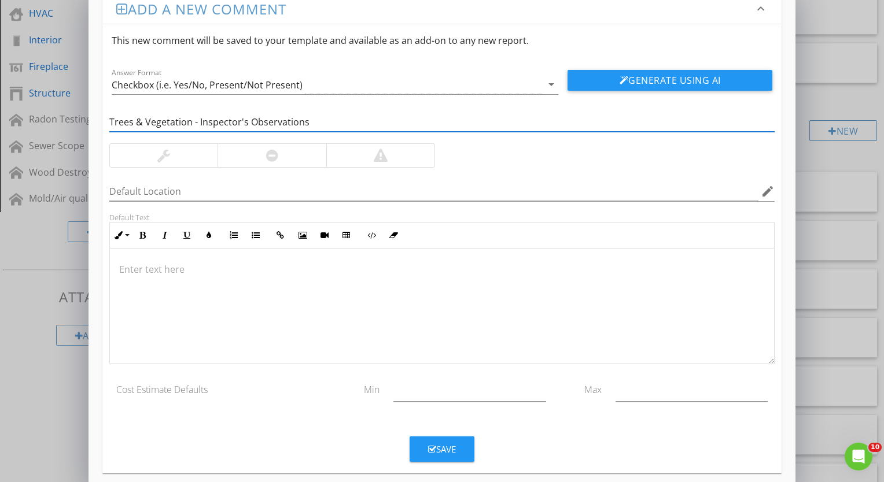
scroll to position [30, 0]
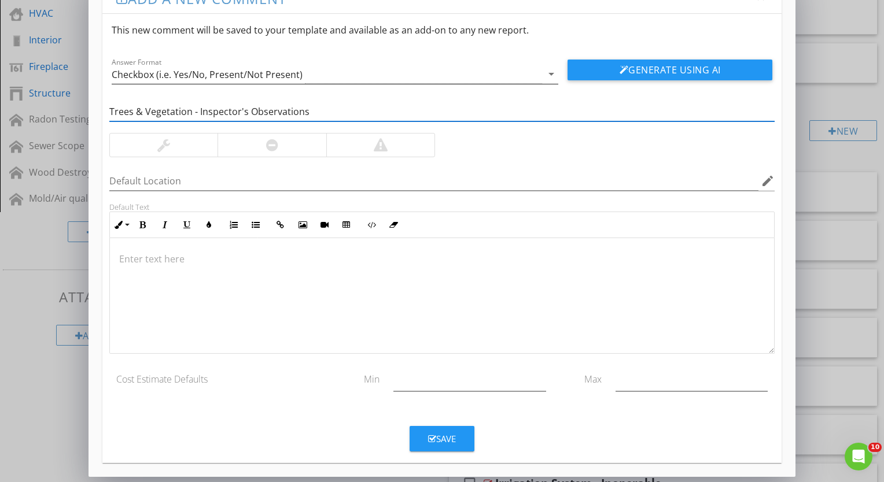
type input "Trees & Vegetation - Inspector's Observations"
click at [553, 75] on icon "arrow_drop_down" at bounding box center [551, 74] width 14 height 14
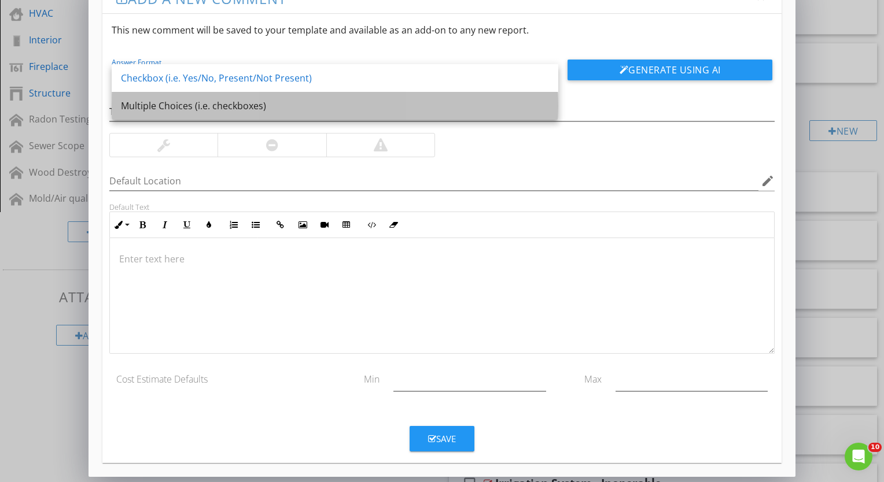
click at [308, 110] on div "Multiple Choices (i.e. checkboxes)" at bounding box center [335, 106] width 428 height 14
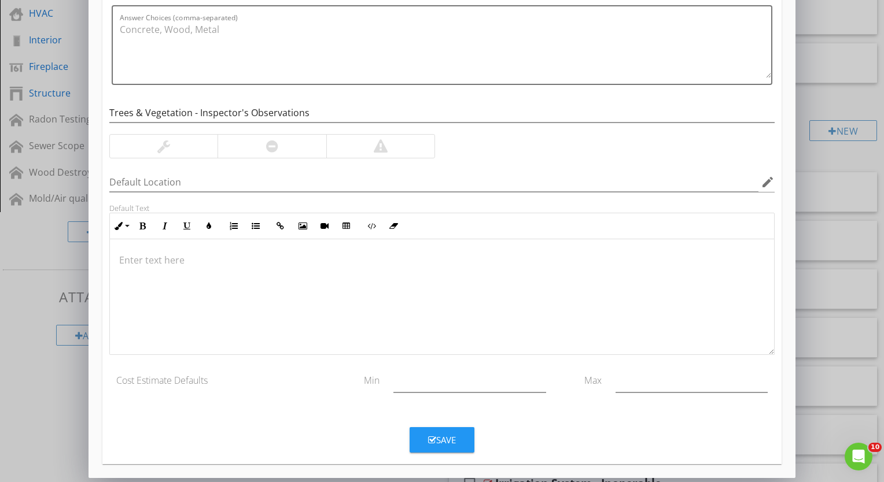
scroll to position [119, 0]
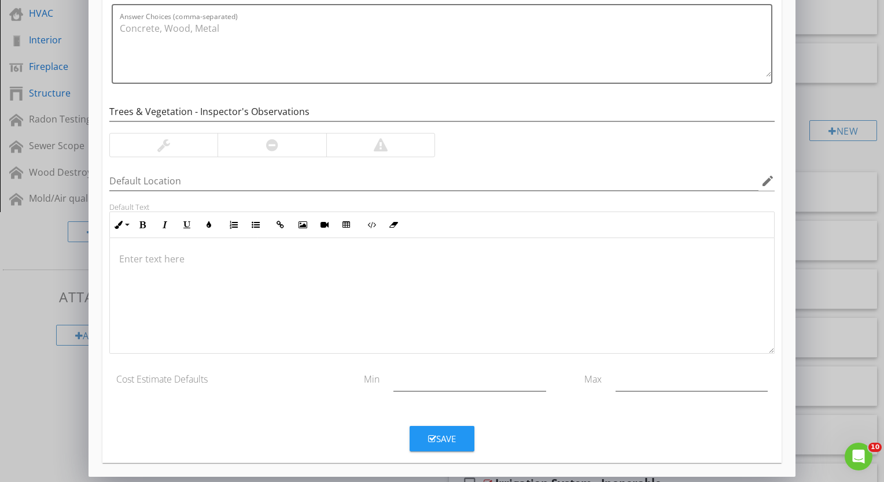
click at [440, 434] on div "Save" at bounding box center [442, 439] width 28 height 13
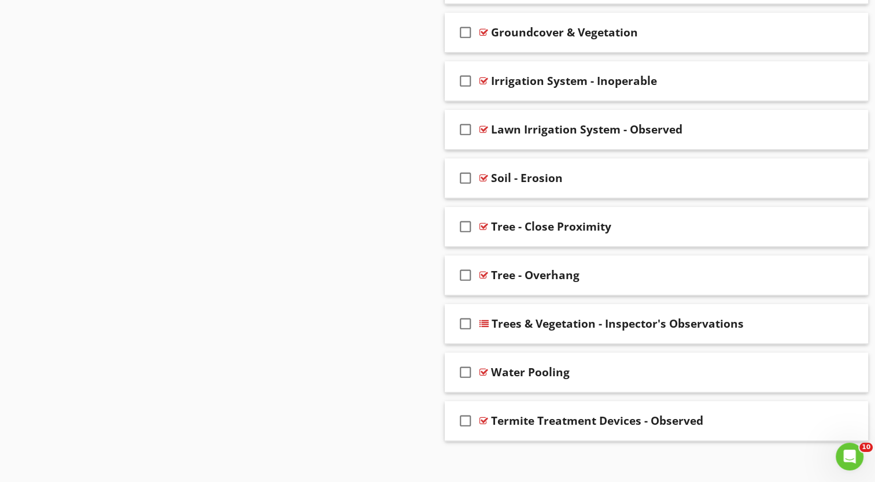
scroll to position [754, 0]
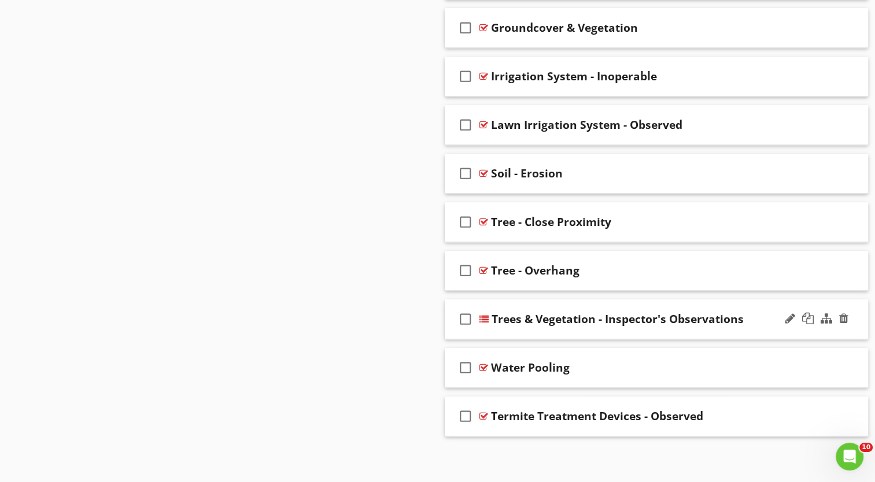
click at [769, 315] on div "Trees & Vegetation - Inspector's Observations" at bounding box center [642, 319] width 300 height 14
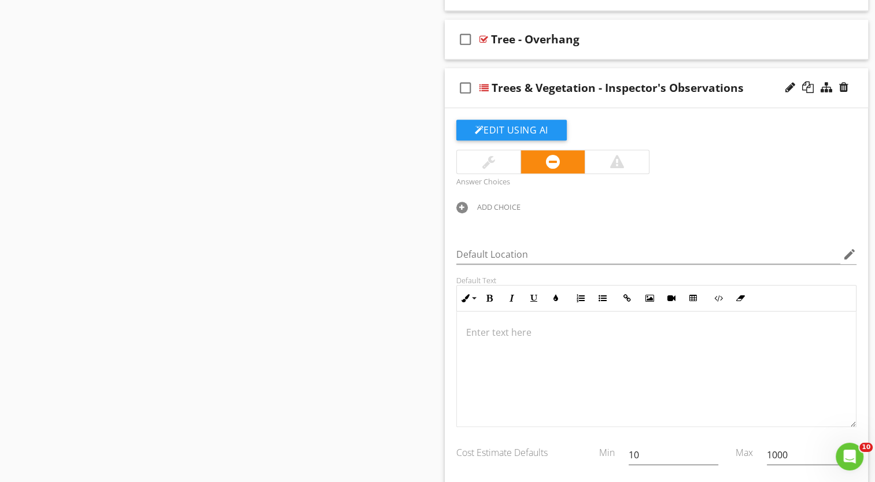
scroll to position [0, 0]
click at [485, 203] on div "ADD CHOICE" at bounding box center [498, 206] width 43 height 9
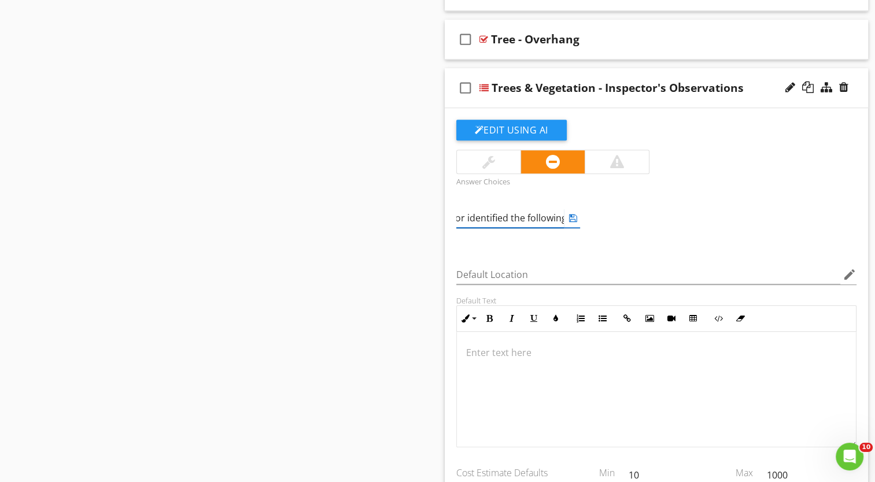
scroll to position [0, 54]
click at [574, 216] on icon at bounding box center [573, 217] width 8 height 9
click at [621, 204] on div "ADD CHOICE" at bounding box center [636, 206] width 43 height 9
type input "Trees too close to the structure"
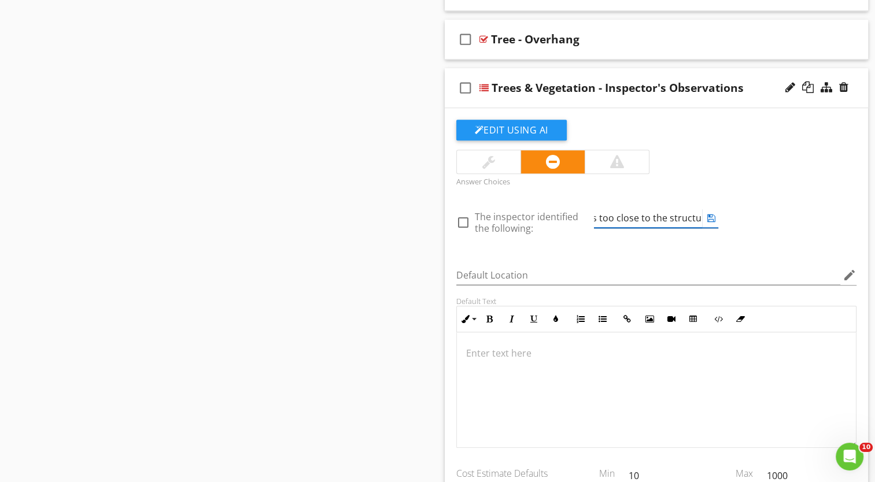
scroll to position [0, 27]
click at [713, 217] on icon at bounding box center [711, 217] width 8 height 9
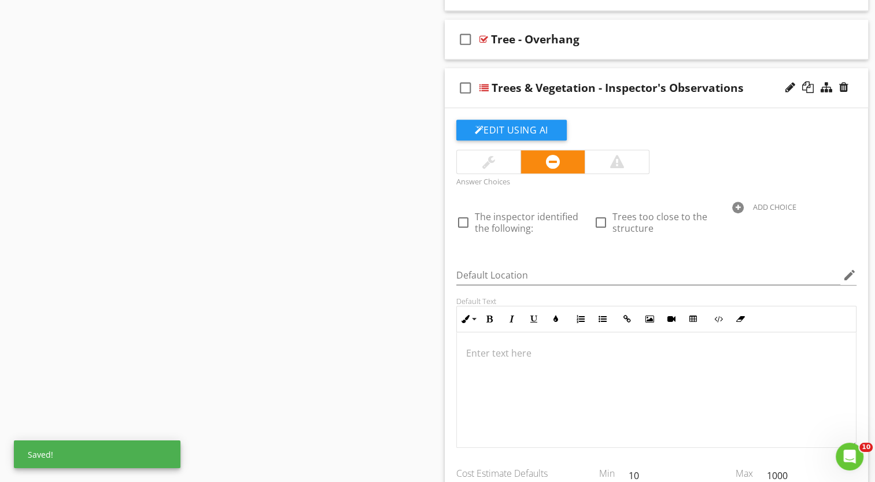
click at [757, 205] on div "ADD CHOICE" at bounding box center [774, 206] width 43 height 9
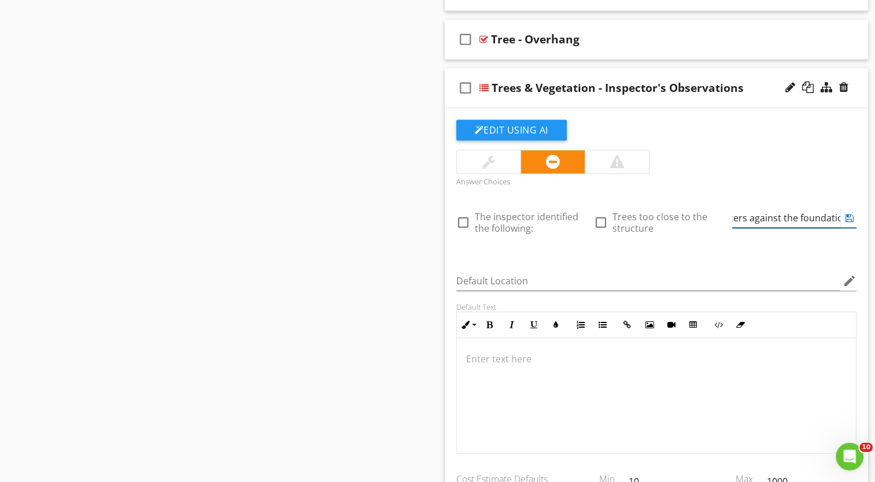
scroll to position [0, 27]
click at [851, 214] on icon at bounding box center [850, 217] width 8 height 9
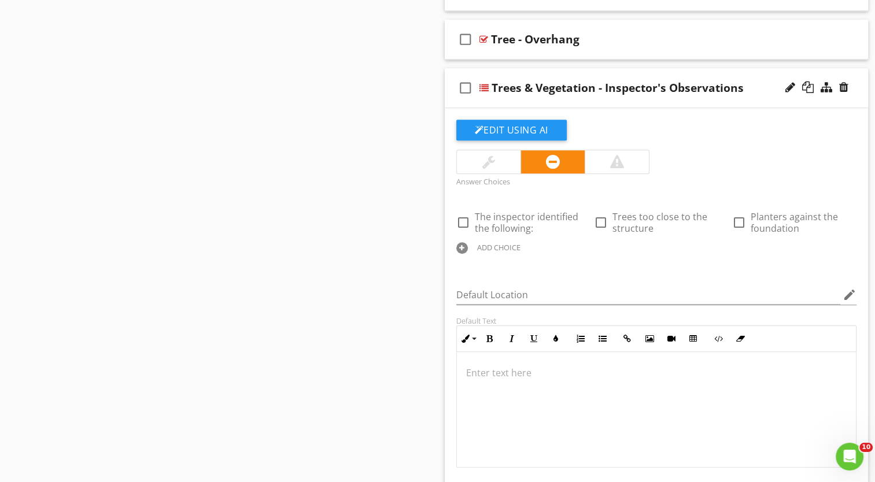
click at [497, 243] on div "ADD CHOICE" at bounding box center [498, 247] width 43 height 9
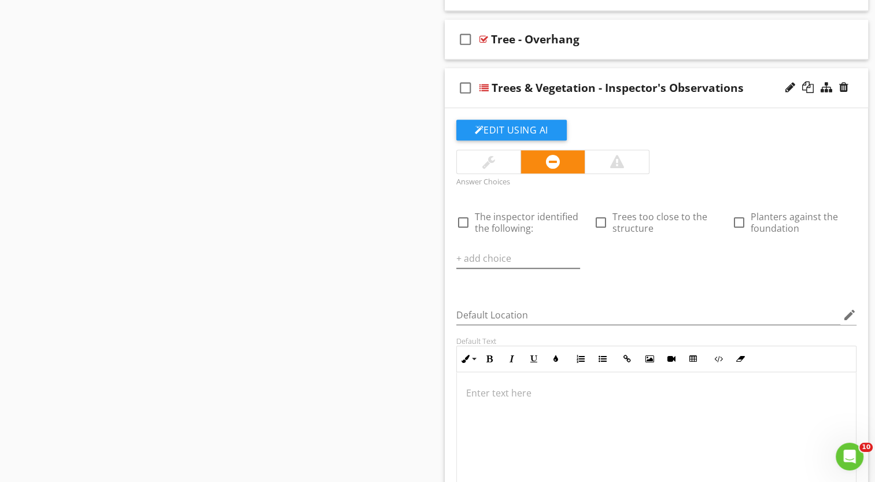
scroll to position [0, 0]
type input "Overgrown vegetation near the structure"
click at [572, 256] on icon at bounding box center [573, 258] width 8 height 9
click at [634, 244] on div "ADD CHOICE" at bounding box center [636, 247] width 43 height 9
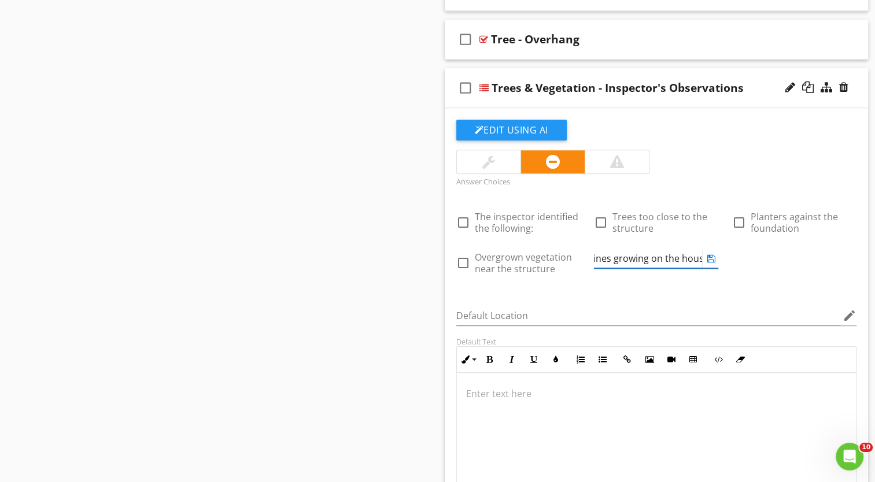
scroll to position [0, 12]
click at [713, 256] on icon at bounding box center [711, 258] width 8 height 9
click at [761, 245] on div "ADD CHOICE" at bounding box center [774, 247] width 43 height 9
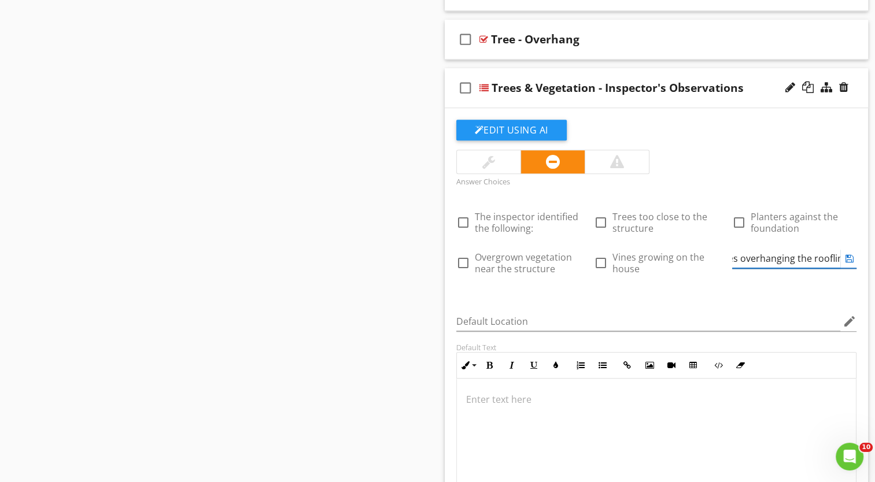
scroll to position [0, 24]
click at [850, 256] on icon at bounding box center [850, 258] width 8 height 9
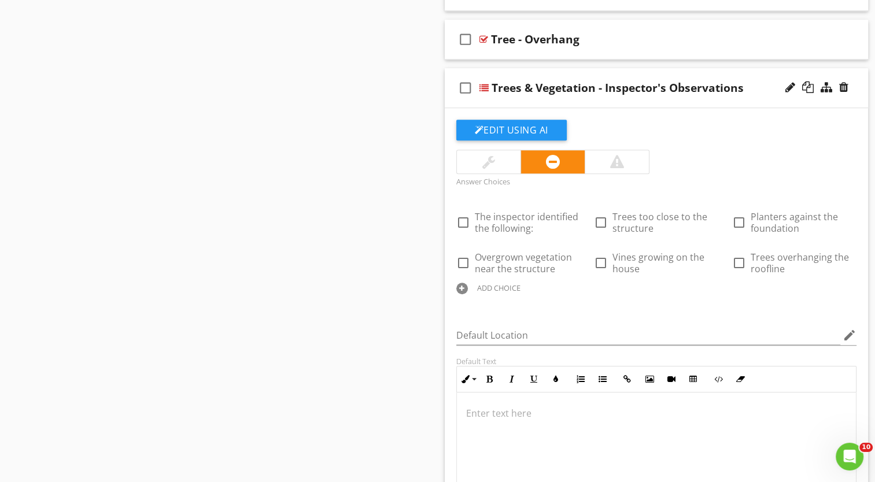
click at [504, 283] on div "ADD CHOICE" at bounding box center [498, 287] width 43 height 9
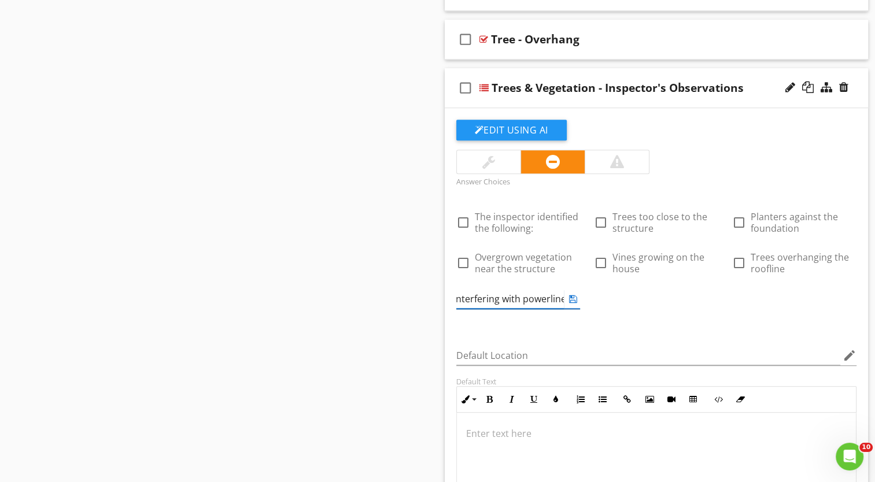
type input "Trees interfering with powerlines"
click at [575, 296] on icon at bounding box center [573, 298] width 8 height 9
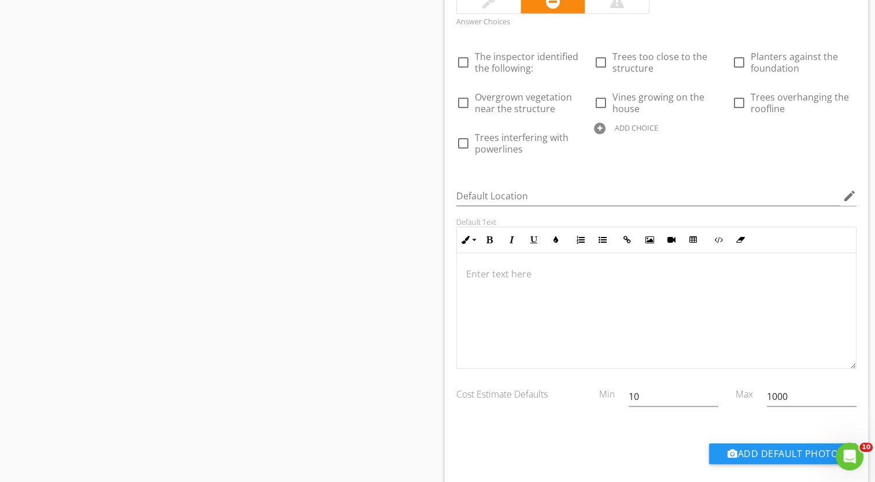
scroll to position [1159, 0]
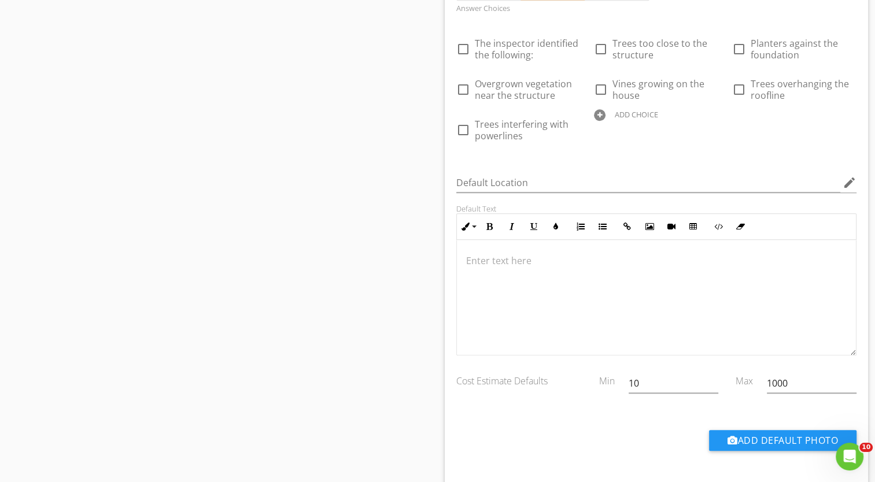
click at [479, 259] on p at bounding box center [656, 261] width 381 height 14
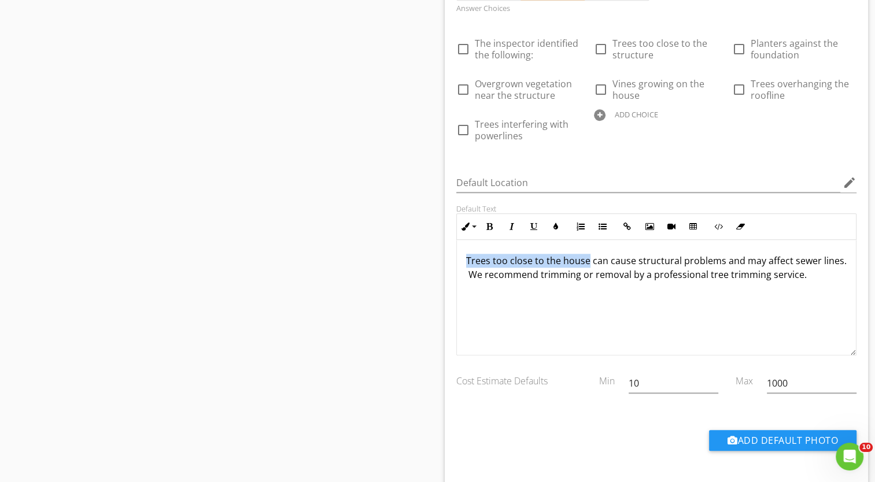
drag, startPoint x: 465, startPoint y: 256, endPoint x: 582, endPoint y: 258, distance: 117.4
click at [585, 260] on div "Trees too close to the house can cause structural problems and may affect sewer…" at bounding box center [657, 298] width 400 height 116
click at [537, 222] on button "Underline" at bounding box center [534, 227] width 22 height 22
click at [492, 223] on icon "button" at bounding box center [490, 227] width 8 height 8
click at [560, 222] on button "Colors" at bounding box center [556, 227] width 22 height 22
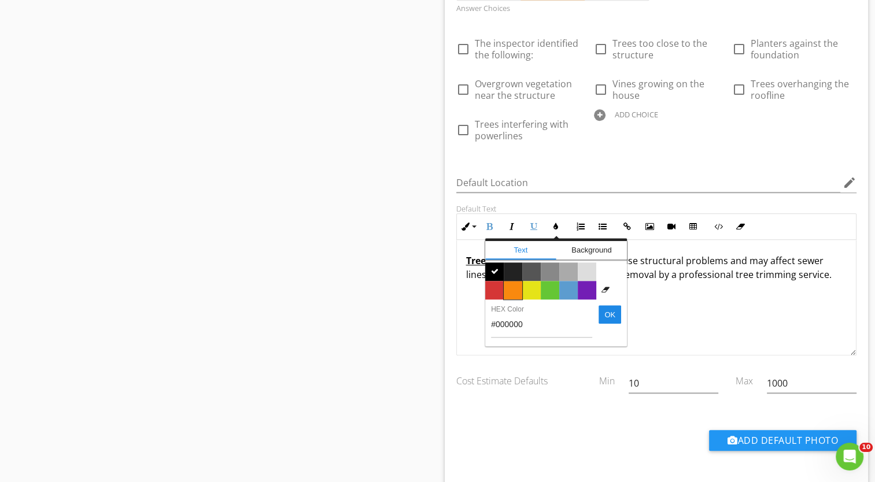
click at [511, 285] on span "Color #f9890e" at bounding box center [513, 290] width 19 height 19
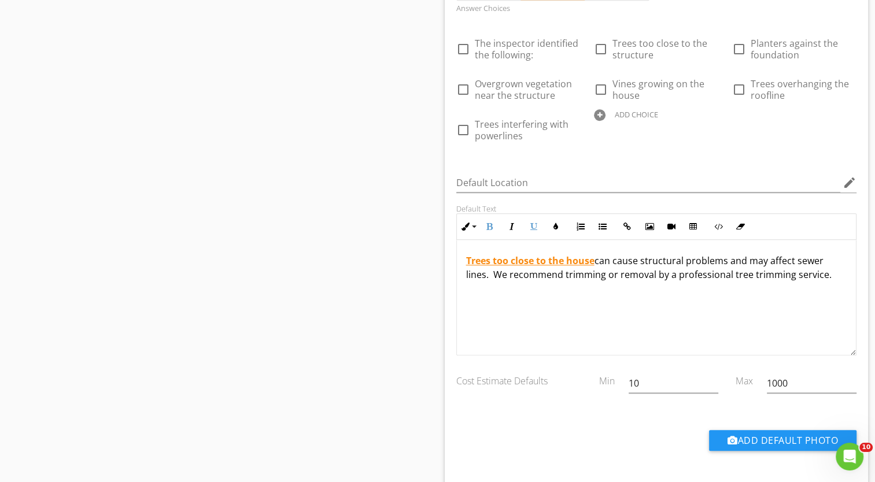
drag, startPoint x: 493, startPoint y: 272, endPoint x: 821, endPoint y: 275, distance: 327.9
click at [825, 275] on p "Trees too close to the house can cause structural problems and may affect sewer…" at bounding box center [656, 268] width 381 height 28
click at [529, 219] on button "Underline" at bounding box center [534, 227] width 22 height 22
drag, startPoint x: 597, startPoint y: 257, endPoint x: 488, endPoint y: 271, distance: 109.7
click at [488, 271] on p "Trees too close to the house can cause structural problems and may affect sewer…" at bounding box center [656, 268] width 381 height 28
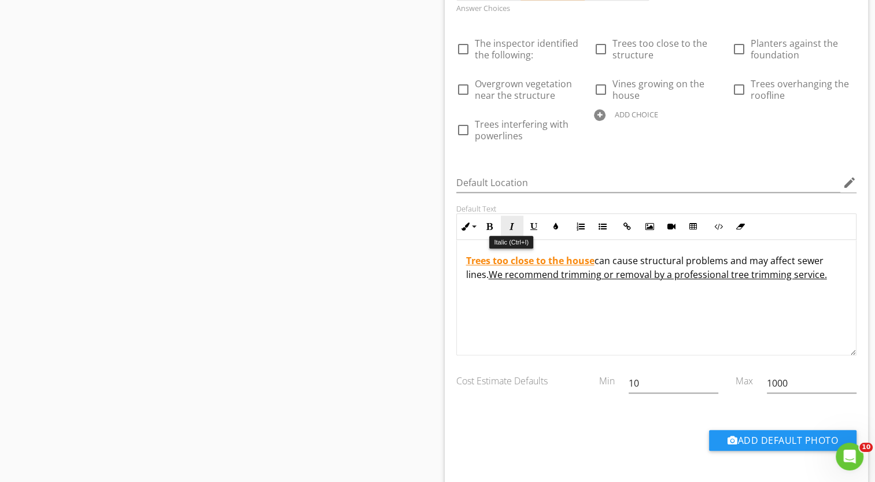
click at [509, 223] on icon "button" at bounding box center [512, 227] width 8 height 8
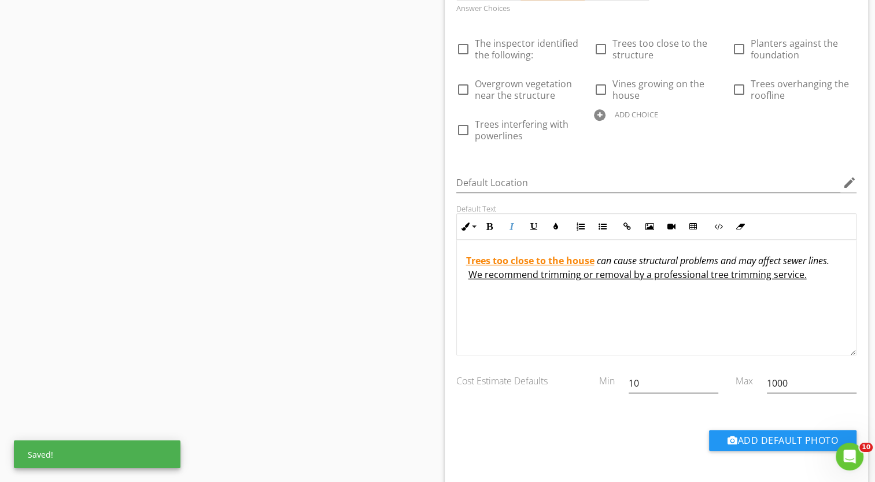
click at [549, 304] on div "Trees too close to the house can cause structural problems and may affect sewer…" at bounding box center [657, 298] width 400 height 116
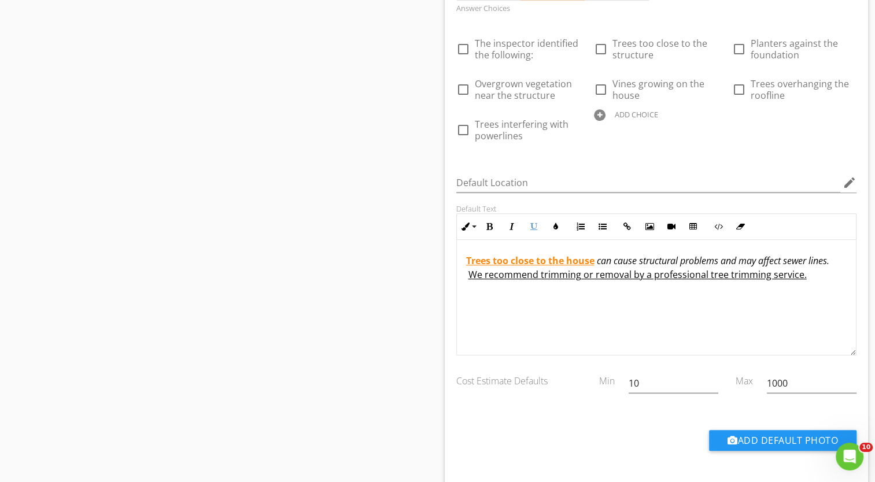
click at [806, 273] on p "Trees too close to the house can cause structural problems and may affect sewer…" at bounding box center [656, 268] width 381 height 28
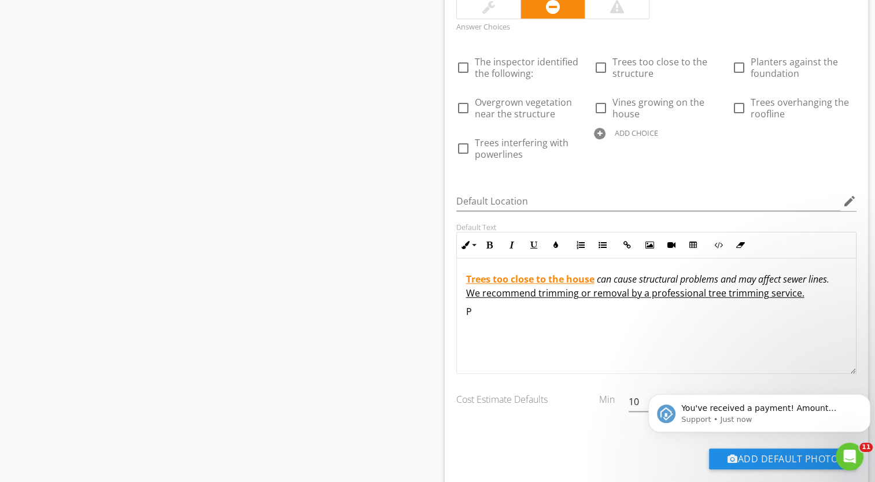
scroll to position [0, 0]
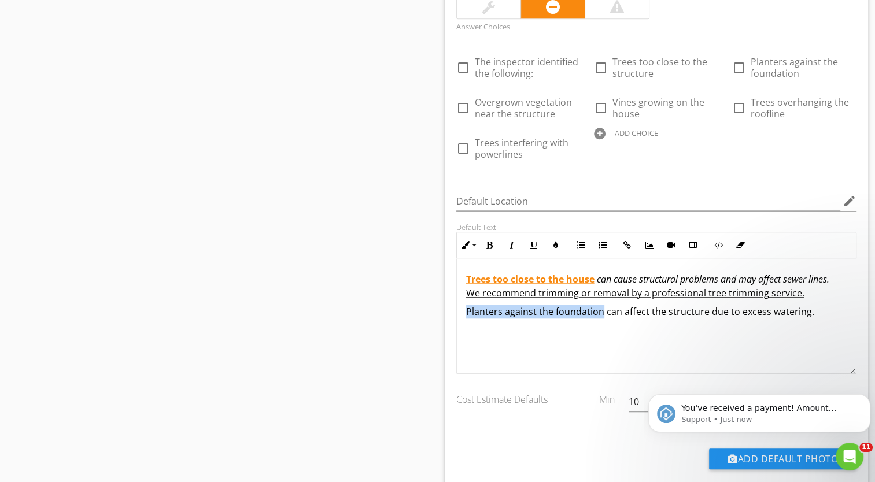
drag, startPoint x: 465, startPoint y: 309, endPoint x: 600, endPoint y: 316, distance: 135.5
click at [600, 316] on div "Trees too close to the house can cause structural problems and may affect sewer…" at bounding box center [657, 317] width 400 height 116
click at [553, 242] on icon "button" at bounding box center [556, 245] width 8 height 8
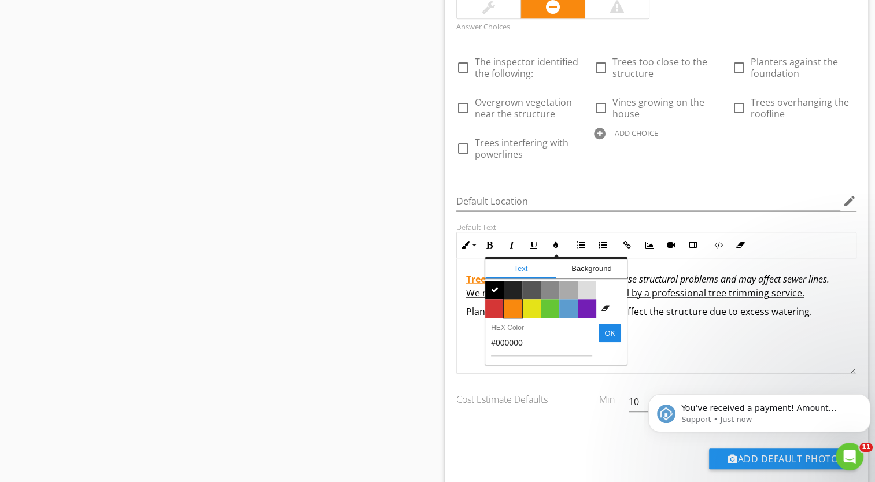
click at [515, 305] on span "Color #f9890e" at bounding box center [513, 309] width 19 height 19
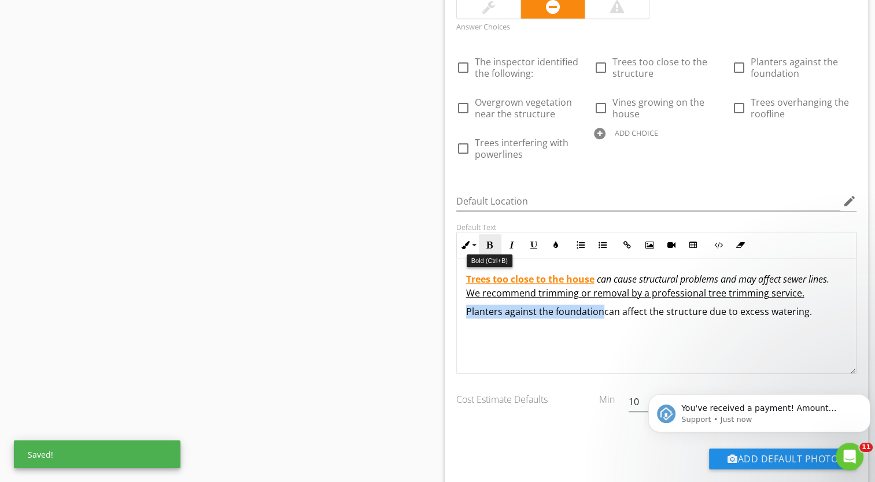
click at [489, 242] on icon "button" at bounding box center [490, 245] width 8 height 8
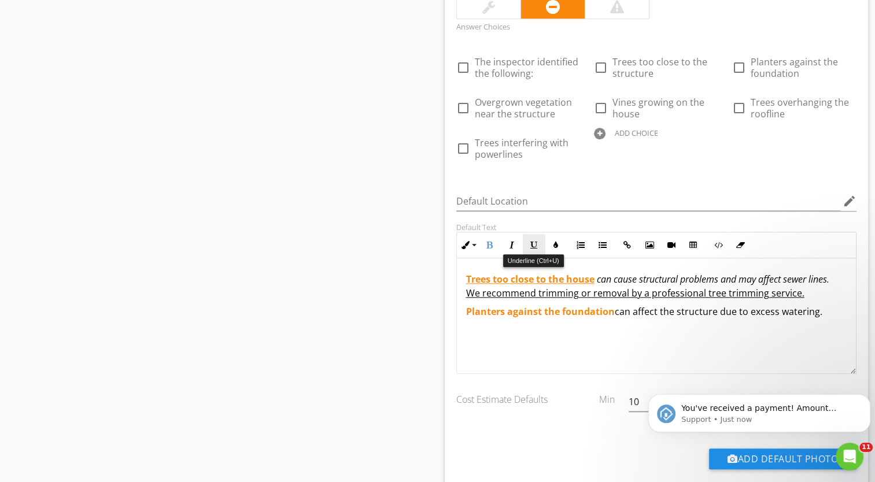
click at [534, 244] on icon "button" at bounding box center [534, 245] width 8 height 8
drag, startPoint x: 719, startPoint y: 311, endPoint x: 744, endPoint y: 308, distance: 24.5
click at [744, 308] on p "Planters against the foundation can affect the structure due to excess watering." at bounding box center [656, 312] width 381 height 14
click at [814, 311] on p "Planters against the foundation can affect the structure with excess watering." at bounding box center [656, 312] width 381 height 14
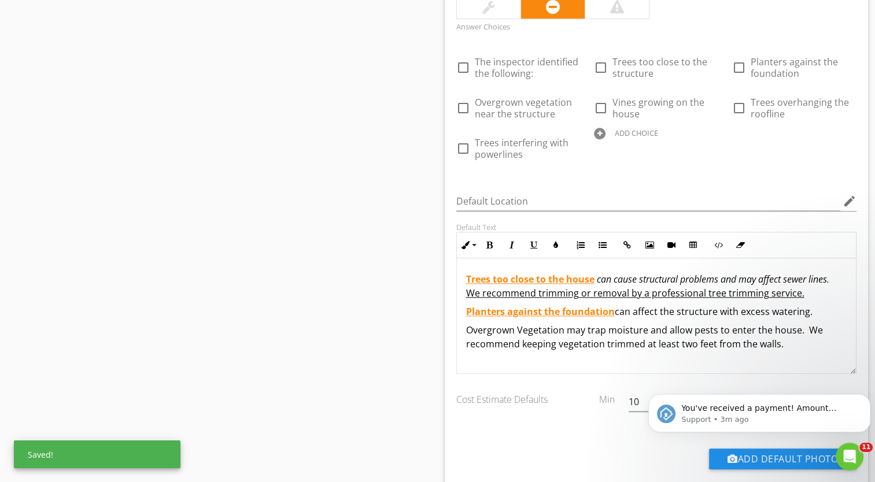
drag, startPoint x: 805, startPoint y: 327, endPoint x: 814, endPoint y: 338, distance: 13.9
click at [814, 338] on p "Overgrown Vegetation may trap moisture and allow pests to enter the house. We r…" at bounding box center [656, 337] width 381 height 28
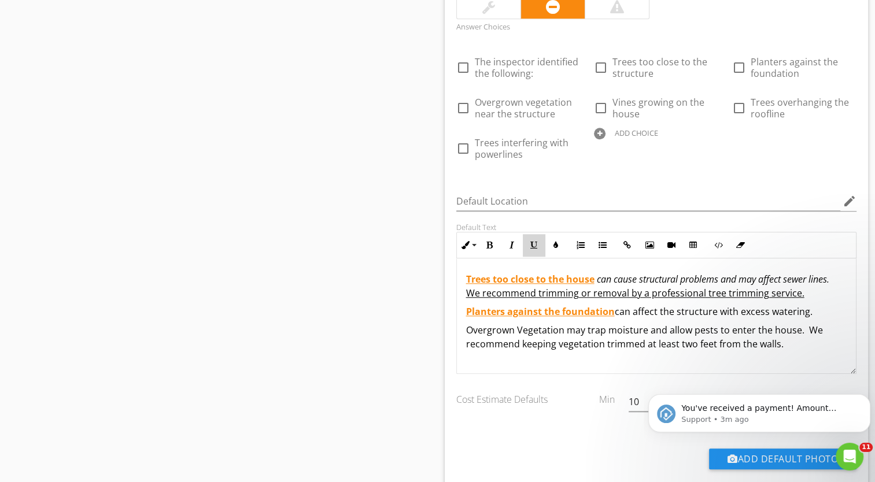
click at [534, 241] on icon "button" at bounding box center [534, 245] width 8 height 8
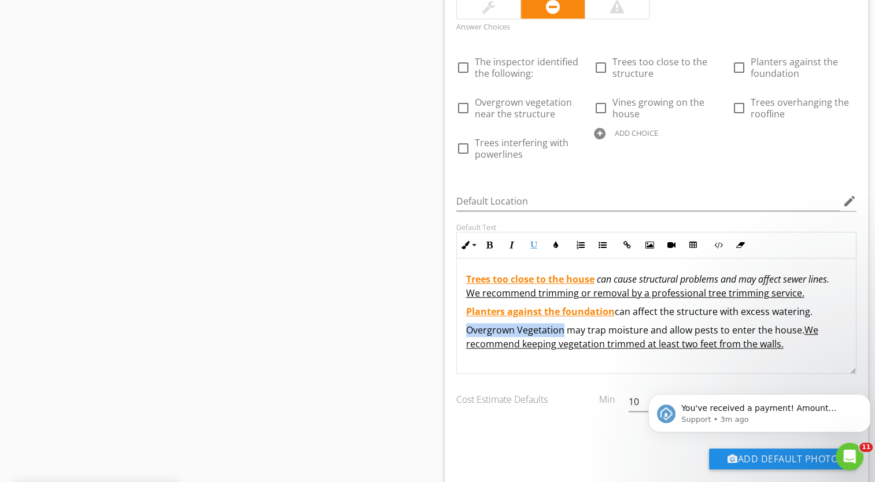
drag, startPoint x: 466, startPoint y: 325, endPoint x: 558, endPoint y: 327, distance: 92.0
click at [559, 327] on p "Overgrown Vegetation may trap moisture and allow pests to enter the house. We r…" at bounding box center [656, 337] width 381 height 28
click at [557, 241] on icon "button" at bounding box center [556, 245] width 8 height 8
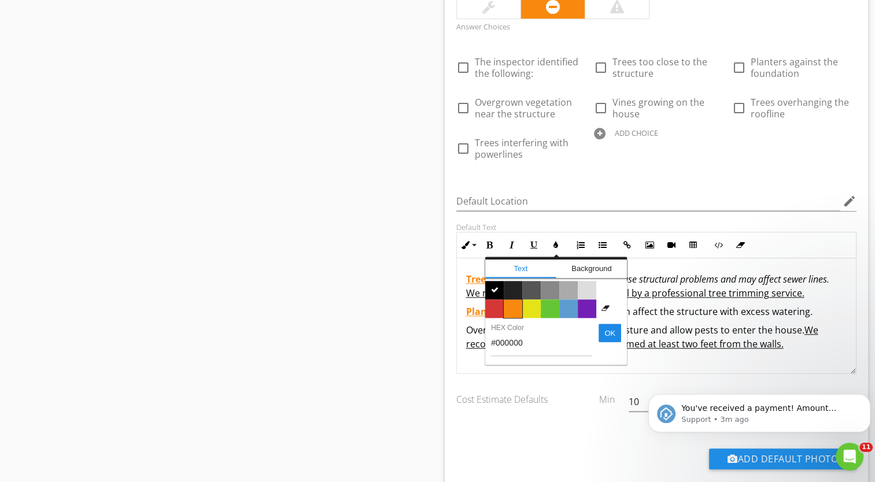
click at [515, 306] on span "Color #f9890e" at bounding box center [513, 309] width 19 height 19
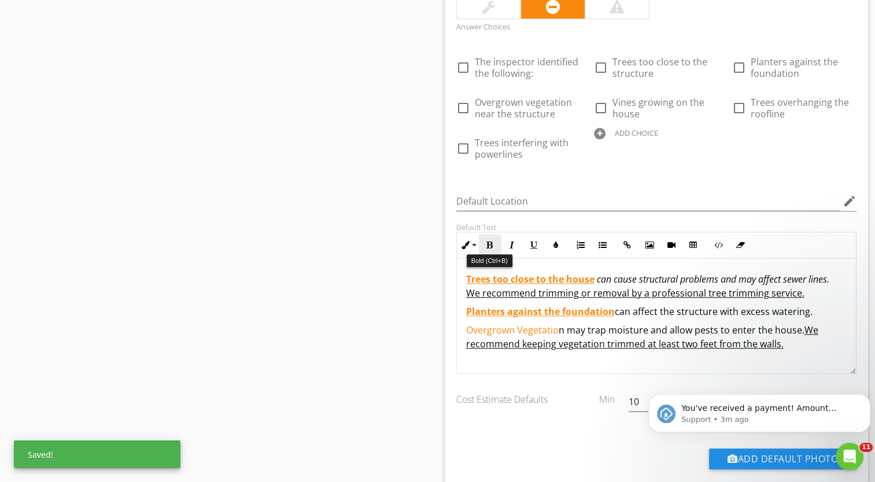
click at [494, 246] on button "Bold" at bounding box center [490, 245] width 22 height 22
click at [530, 245] on icon "button" at bounding box center [534, 245] width 8 height 8
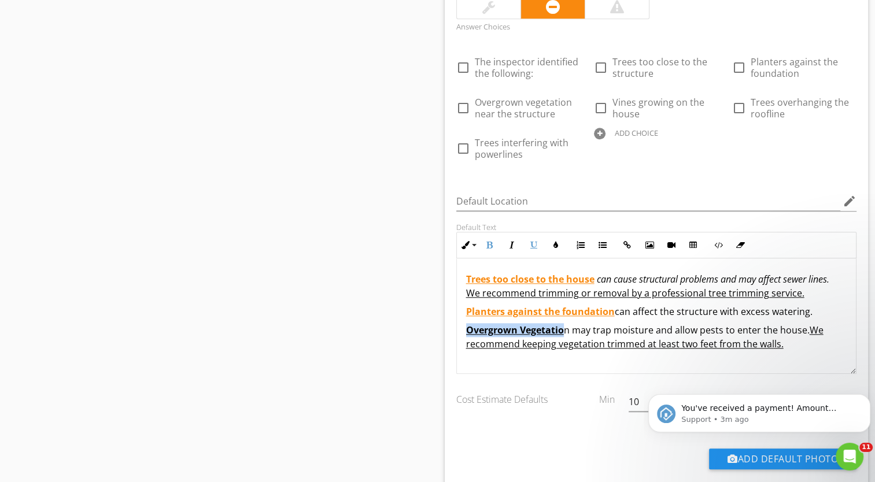
click at [563, 329] on u "Overgrown Vegetatio" at bounding box center [515, 330] width 98 height 13
drag, startPoint x: 553, startPoint y: 328, endPoint x: 569, endPoint y: 326, distance: 15.1
click at [569, 326] on p "Overgrown Vegetatio n may trap moisture and allow pests to enter the house. We …" at bounding box center [656, 337] width 381 height 28
click at [537, 243] on icon "button" at bounding box center [534, 245] width 8 height 8
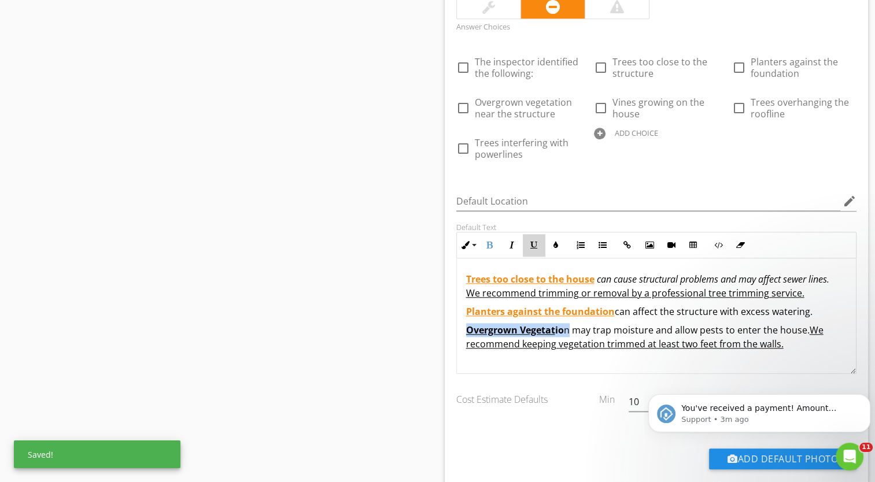
click at [538, 243] on button "Underline" at bounding box center [534, 245] width 22 height 22
click at [555, 243] on icon "button" at bounding box center [556, 245] width 8 height 8
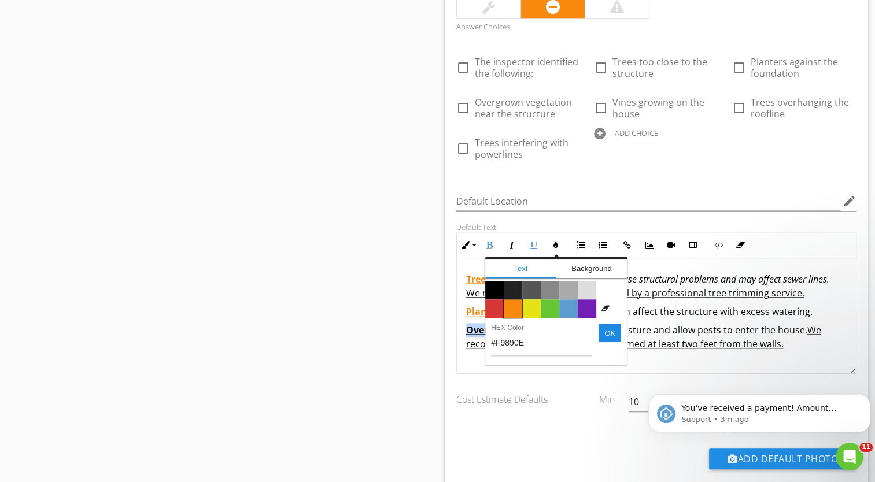
click at [516, 305] on span "Color #f9890e" at bounding box center [513, 309] width 19 height 19
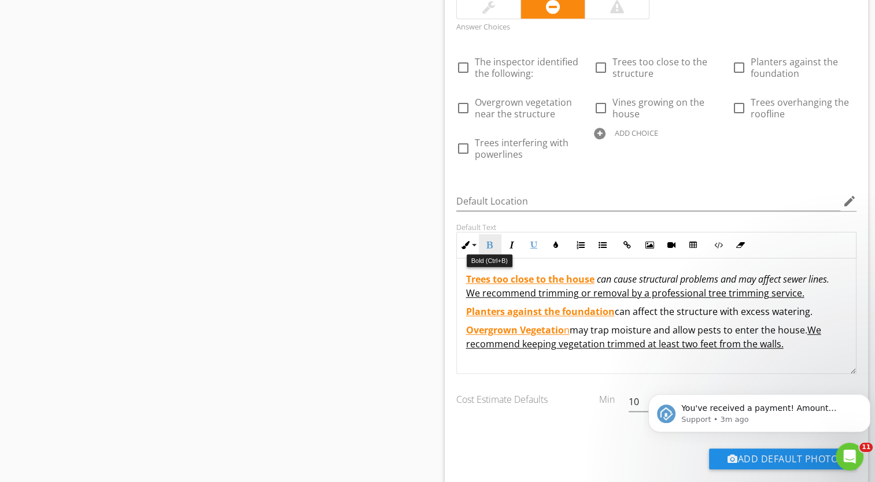
click at [491, 242] on icon "button" at bounding box center [490, 245] width 8 height 8
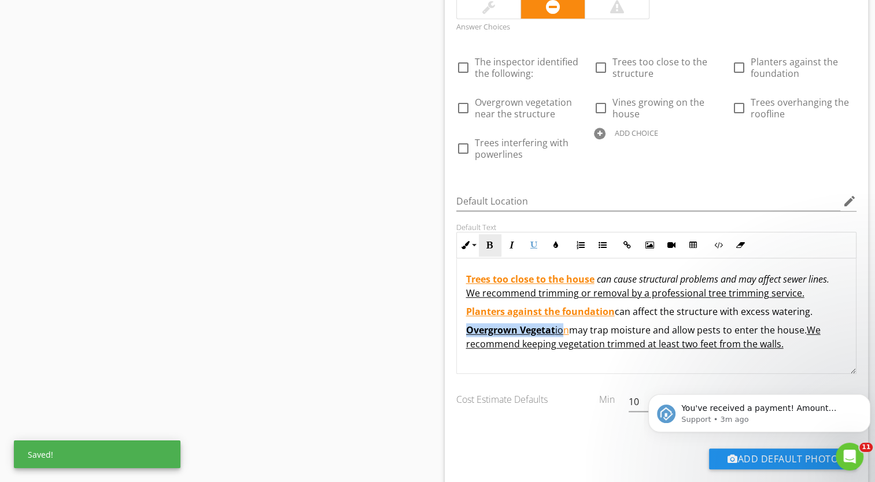
click at [491, 242] on icon "button" at bounding box center [490, 245] width 8 height 8
click at [585, 361] on div "Trees too close to the house can cause structural problems and may affect sewer…" at bounding box center [657, 317] width 400 height 116
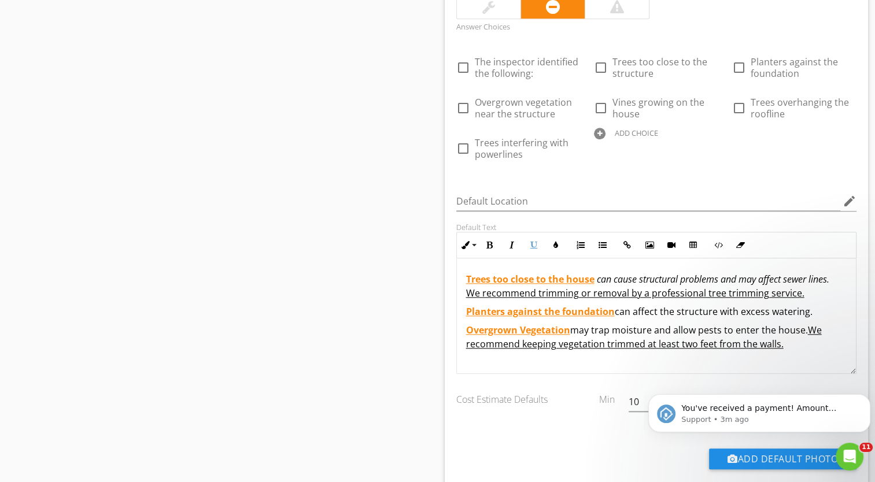
click at [784, 342] on p "Overgrown Vegetat io n may trap moisture and allow pests to enter the house. We…" at bounding box center [656, 337] width 381 height 28
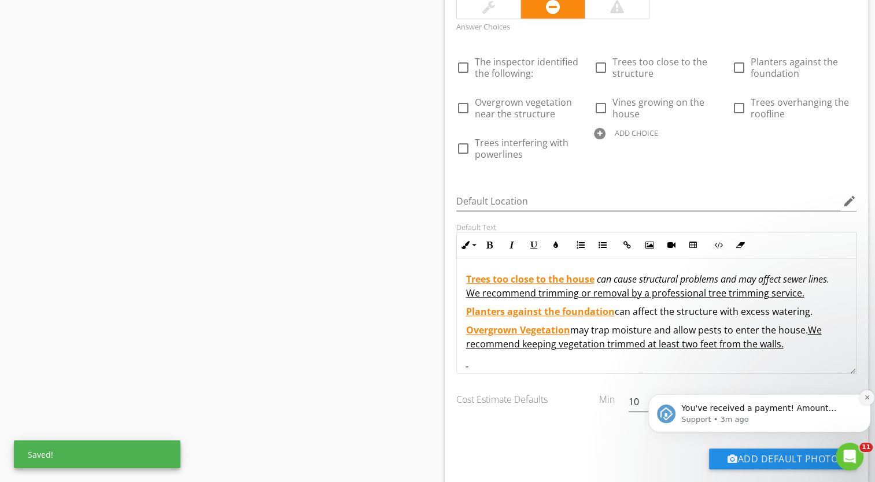
click at [864, 400] on icon "Dismiss notification" at bounding box center [867, 397] width 6 height 6
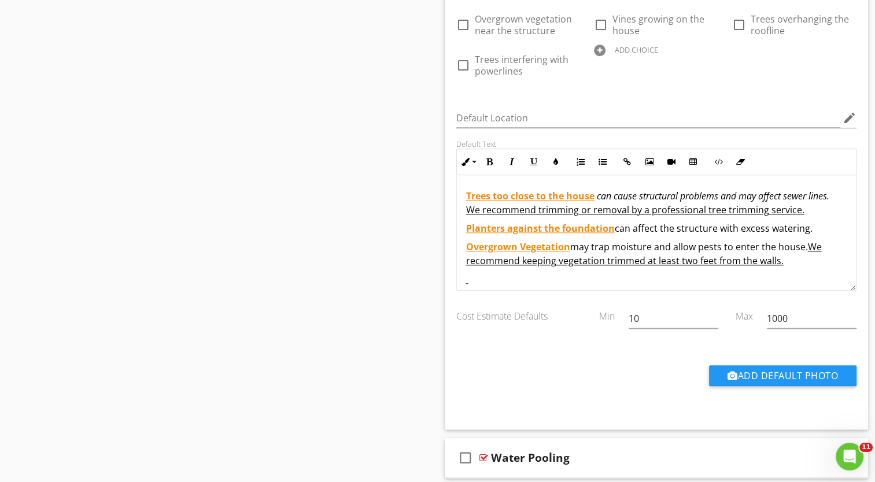
scroll to position [1256, 0]
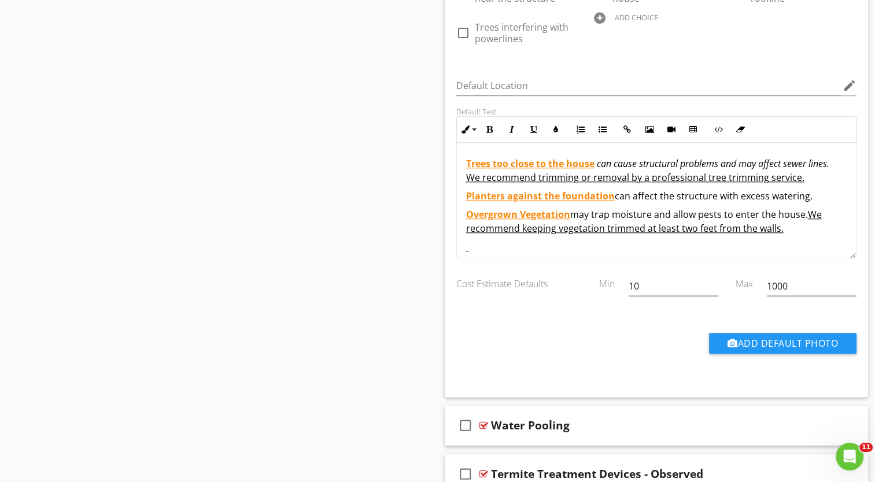
click at [569, 212] on u "n" at bounding box center [567, 214] width 6 height 13
click at [832, 231] on p "Overgrown Vegetat io n and vines may trap moisture and allow pests to enter the…" at bounding box center [656, 222] width 381 height 28
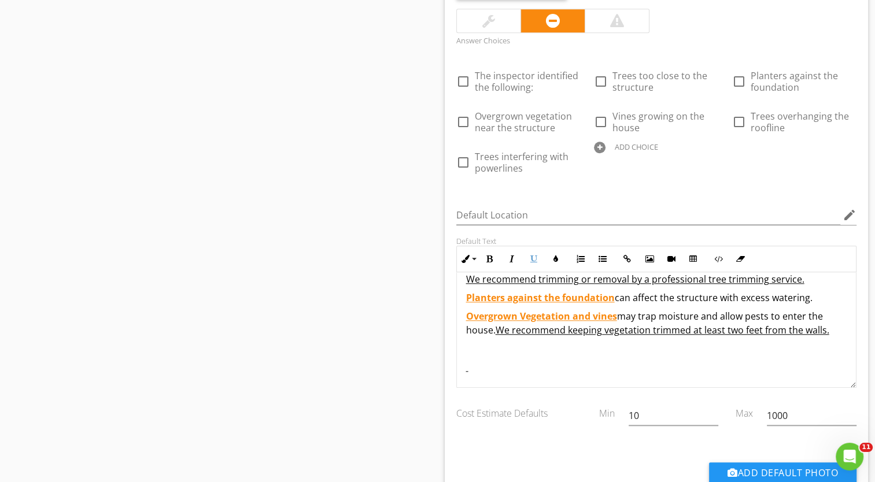
scroll to position [1198, 0]
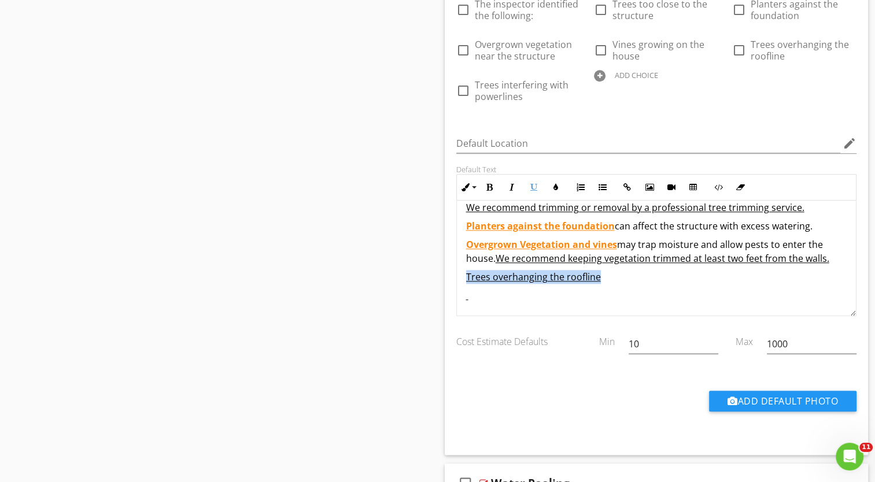
drag, startPoint x: 466, startPoint y: 273, endPoint x: 599, endPoint y: 276, distance: 133.1
click at [599, 276] on p "Trees overhanging the roofline" at bounding box center [656, 277] width 381 height 14
click at [496, 184] on button "Bold" at bounding box center [490, 187] width 22 height 22
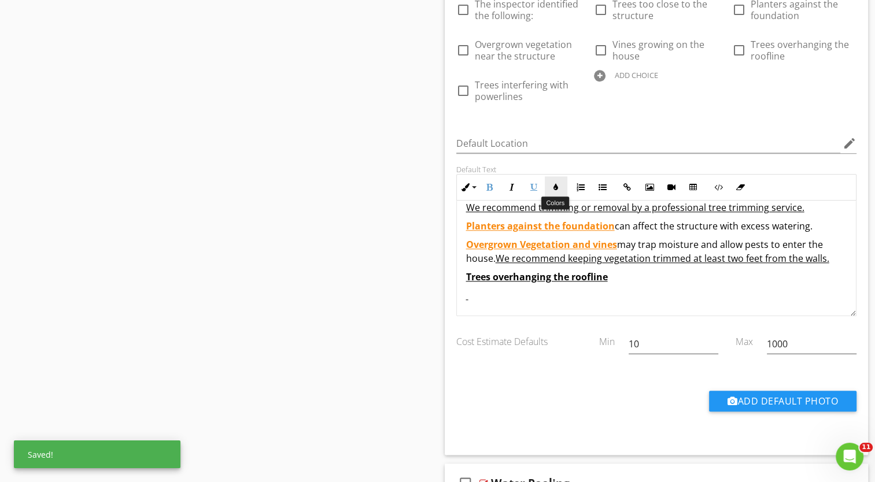
click at [560, 184] on button "Colors" at bounding box center [556, 187] width 22 height 22
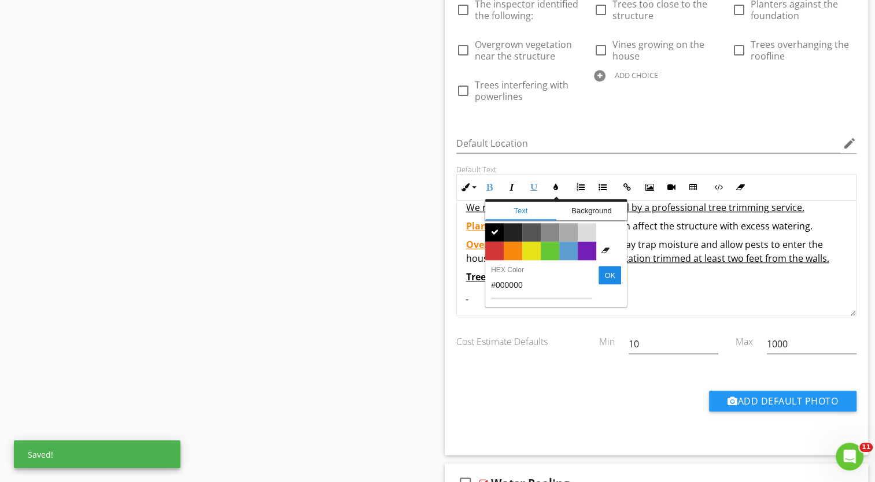
click at [507, 242] on span "Color #f9890e" at bounding box center [513, 251] width 19 height 19
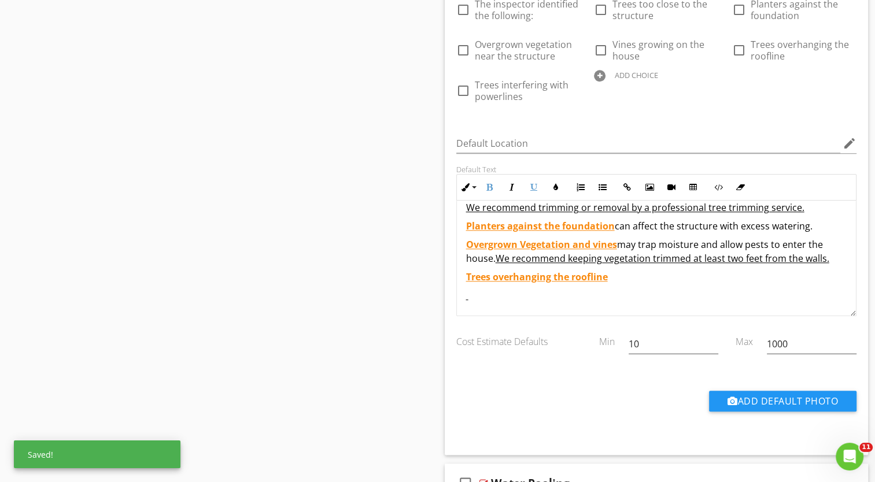
click at [612, 279] on p "Trees overhanging the roofline" at bounding box center [656, 277] width 381 height 14
click at [532, 183] on icon "button" at bounding box center [534, 187] width 8 height 8
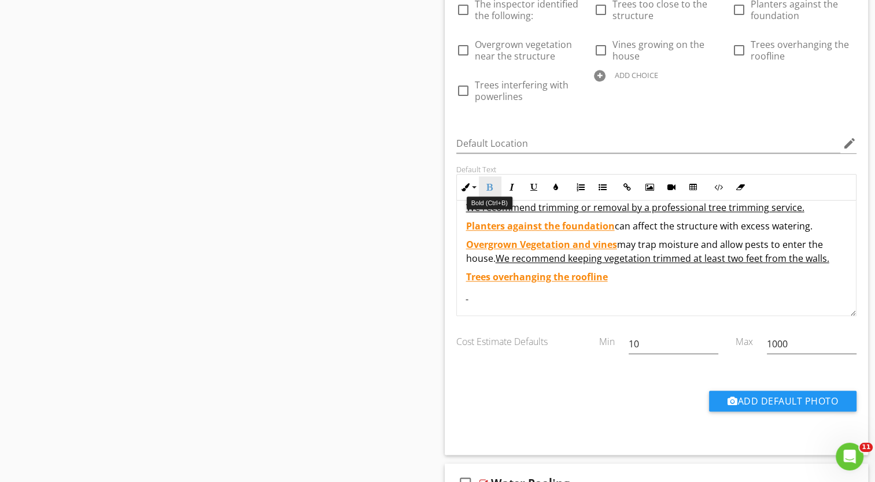
click at [494, 186] on button "Bold" at bounding box center [490, 187] width 22 height 22
click at [534, 184] on icon "button" at bounding box center [534, 187] width 8 height 8
click at [493, 186] on button "Bold" at bounding box center [490, 187] width 22 height 22
click at [555, 189] on icon "button" at bounding box center [556, 187] width 8 height 8
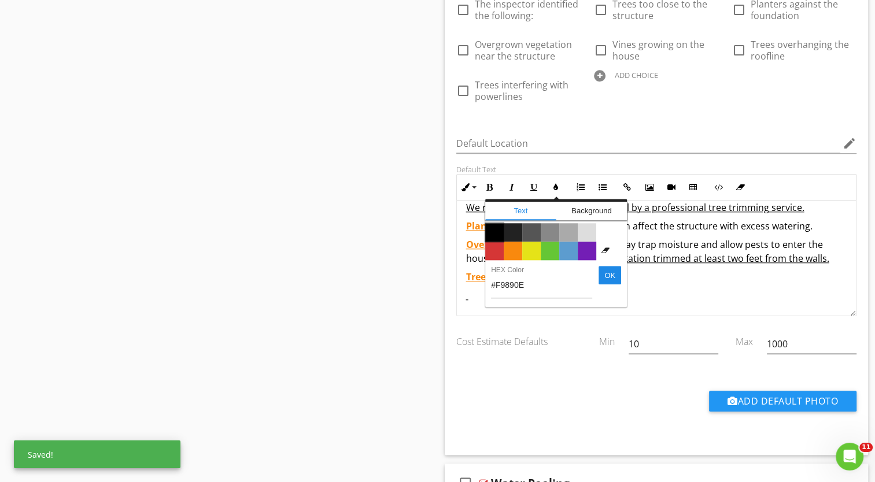
click at [495, 228] on span "Color #000000" at bounding box center [494, 232] width 19 height 19
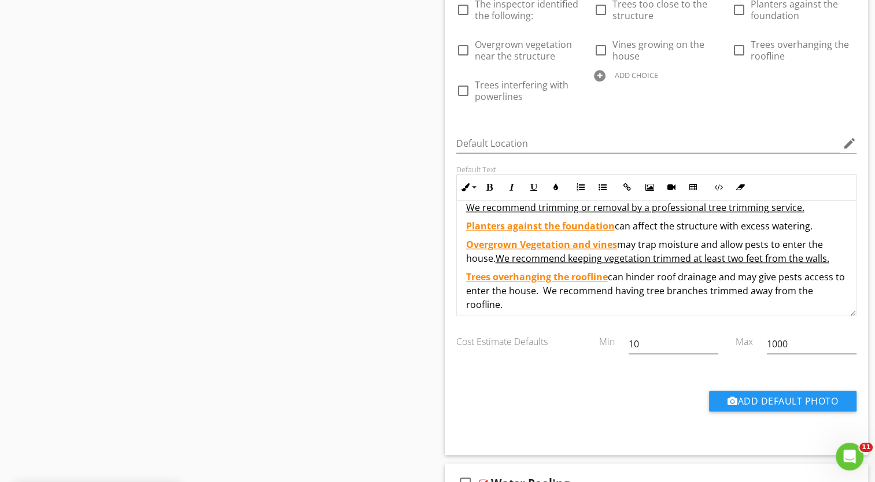
drag, startPoint x: 555, startPoint y: 290, endPoint x: 581, endPoint y: 299, distance: 27.1
click at [581, 299] on p "Trees overhanging the roofline ​ can hinder roof drainage and may give pests ac…" at bounding box center [656, 291] width 381 height 42
click at [534, 186] on icon "button" at bounding box center [534, 187] width 8 height 8
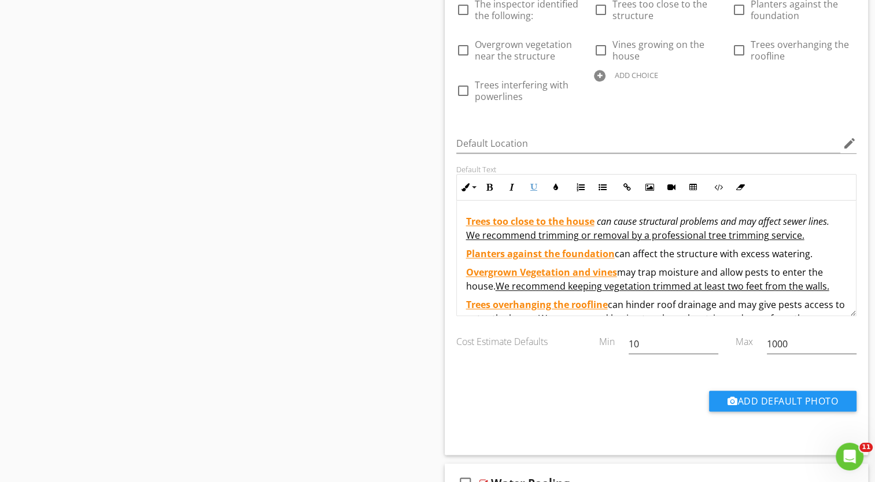
scroll to position [56, 0]
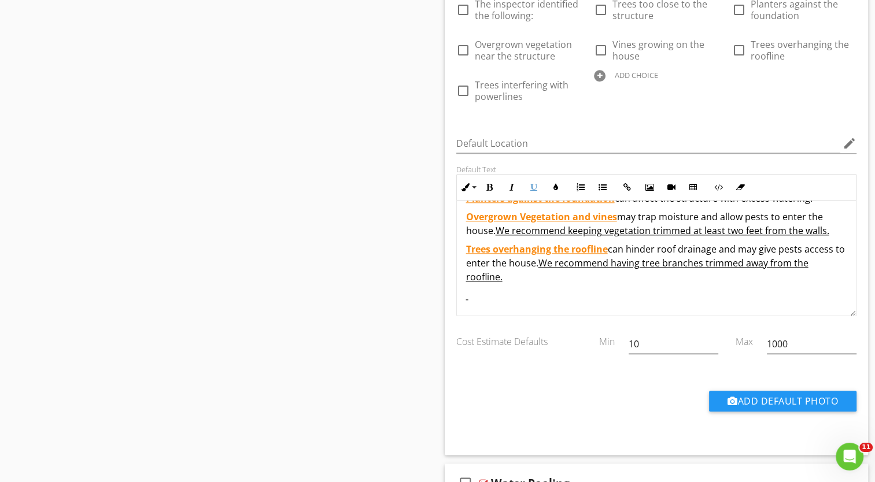
click at [509, 279] on p "Trees overhanging the roofline ​ can hinder roof drainage and may give pests ac…" at bounding box center [656, 263] width 381 height 42
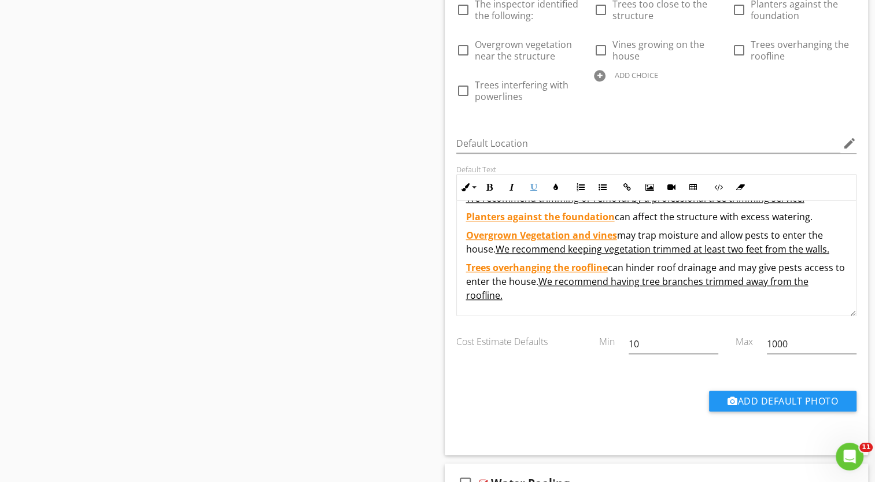
scroll to position [74, 0]
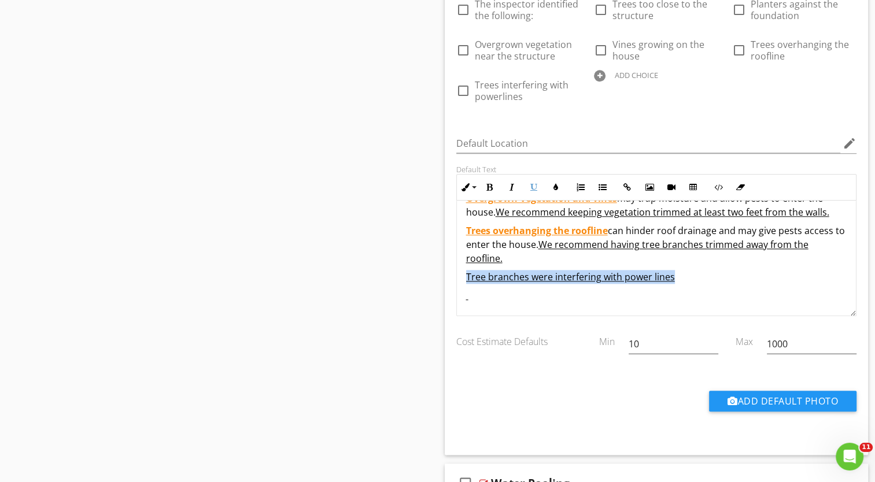
drag, startPoint x: 466, startPoint y: 278, endPoint x: 673, endPoint y: 273, distance: 207.7
click at [673, 273] on p "Tree branches were interfering with power lines ​​​ ​​" at bounding box center [656, 277] width 381 height 14
click at [557, 183] on icon "button" at bounding box center [556, 187] width 8 height 8
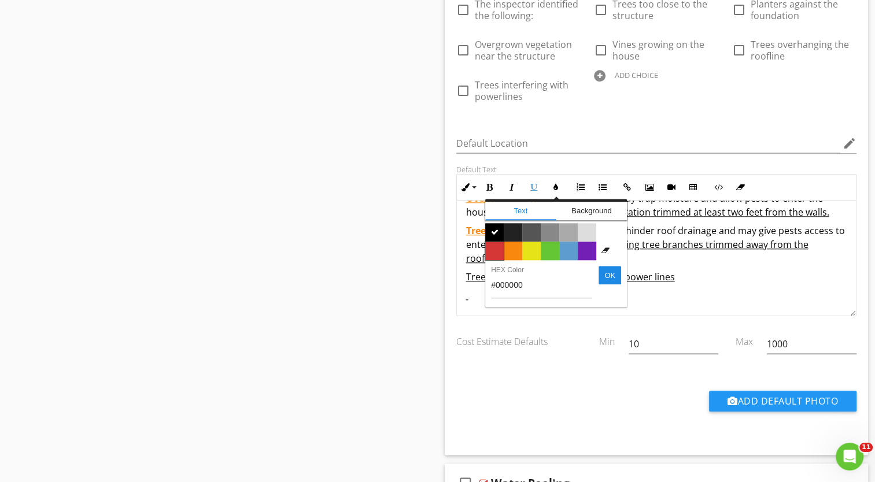
click at [496, 246] on span "Color #d53636" at bounding box center [494, 251] width 19 height 19
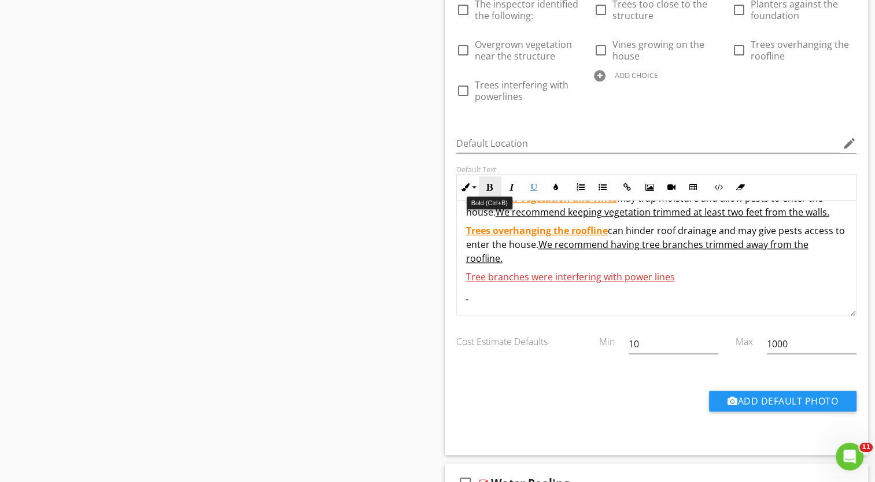
click at [493, 184] on button "Bold" at bounding box center [490, 187] width 22 height 22
click at [693, 279] on p "Tree branches were interfering with power lines ​​​ ​​" at bounding box center [656, 277] width 381 height 14
click at [533, 183] on icon "button" at bounding box center [534, 187] width 8 height 8
click at [486, 179] on button "Bold" at bounding box center [490, 187] width 22 height 22
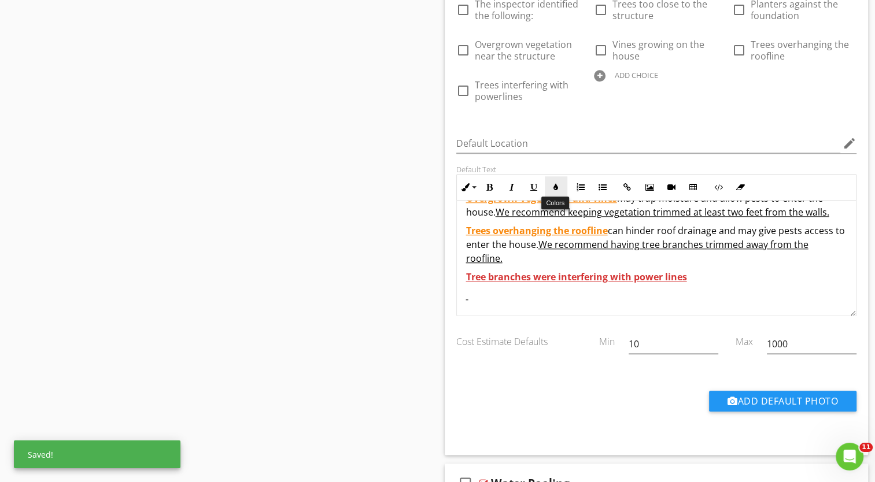
click at [558, 186] on icon "button" at bounding box center [556, 187] width 8 height 8
type input "#D53636"
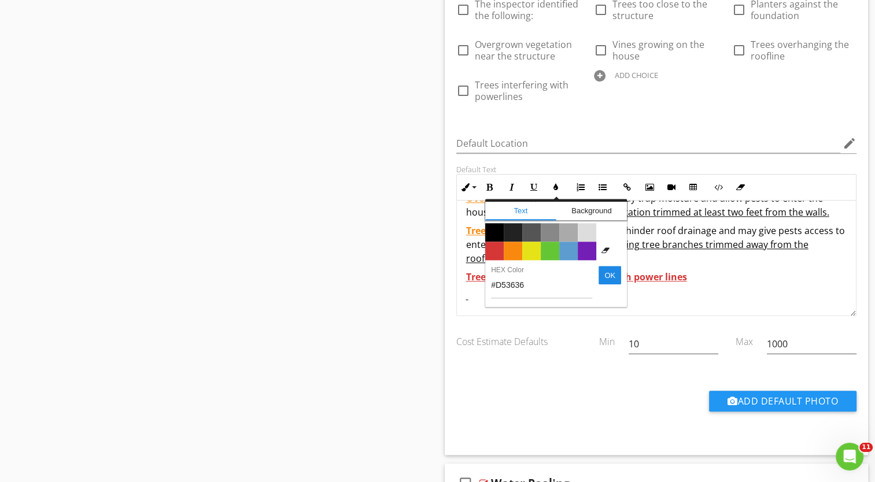
click at [492, 231] on span "Color #000000" at bounding box center [494, 232] width 19 height 19
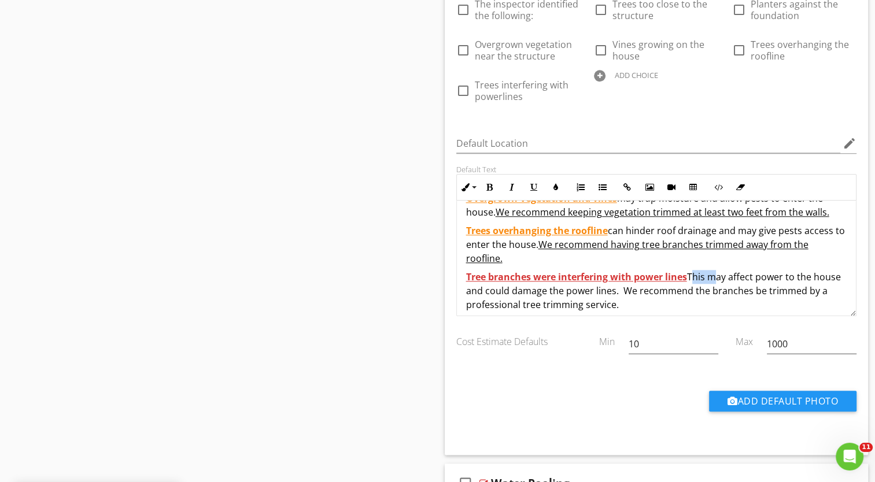
drag, startPoint x: 689, startPoint y: 276, endPoint x: 708, endPoint y: 274, distance: 18.7
click at [708, 274] on span "This may affect power to the house and could damage the power lines. We recomme…" at bounding box center [653, 291] width 375 height 40
drag, startPoint x: 687, startPoint y: 276, endPoint x: 709, endPoint y: 276, distance: 22.0
click at [709, 276] on p "Tree branches were interfering with power lines ​ ​ This may affect power to th…" at bounding box center [656, 291] width 381 height 42
click at [494, 184] on button "Bold" at bounding box center [490, 187] width 22 height 22
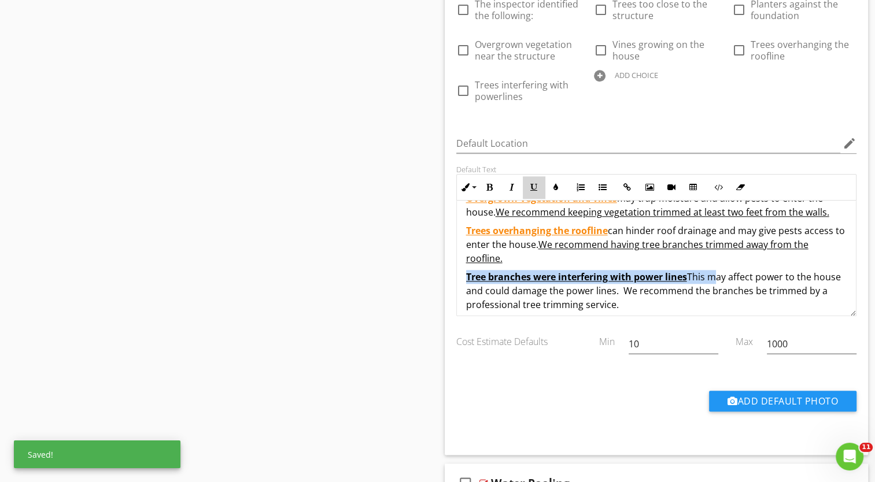
click at [537, 187] on icon "button" at bounding box center [534, 187] width 8 height 8
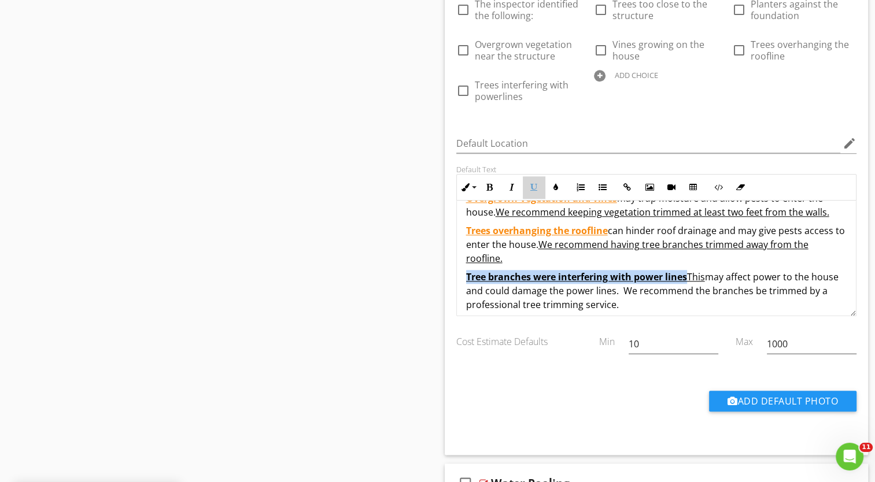
click at [537, 185] on icon "button" at bounding box center [534, 187] width 8 height 8
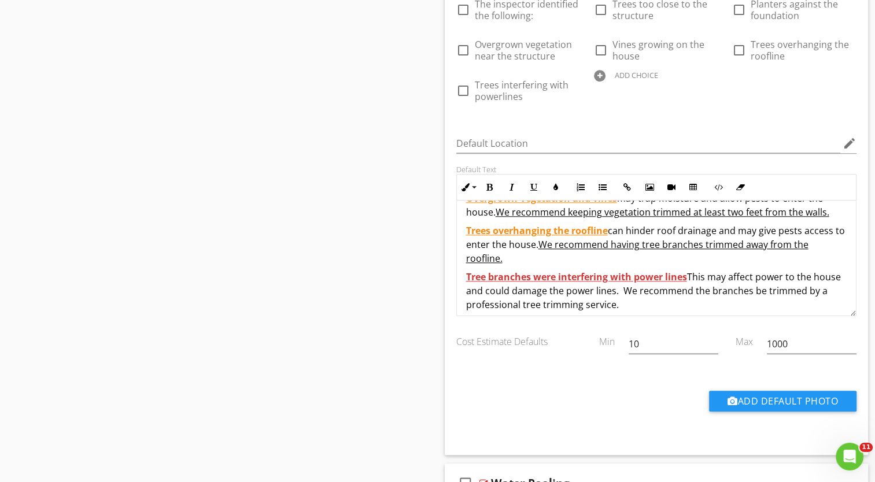
click at [724, 254] on p "Trees overhanging the roofline ​ can hinder roof drainage and may give pests ac…" at bounding box center [656, 245] width 381 height 42
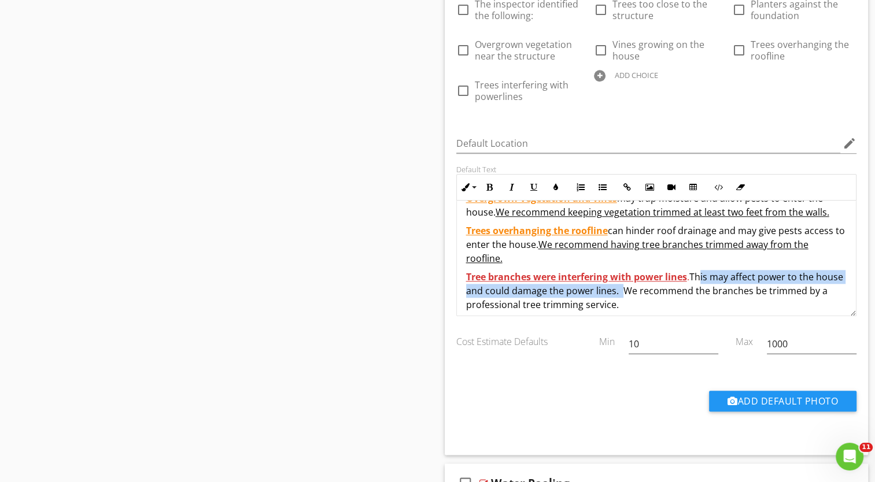
drag, startPoint x: 697, startPoint y: 272, endPoint x: 645, endPoint y: 283, distance: 53.3
click at [645, 283] on span "This may affect power to the house and could damage the power lines. We recomme…" at bounding box center [654, 291] width 377 height 40
click at [508, 186] on icon "button" at bounding box center [512, 187] width 8 height 8
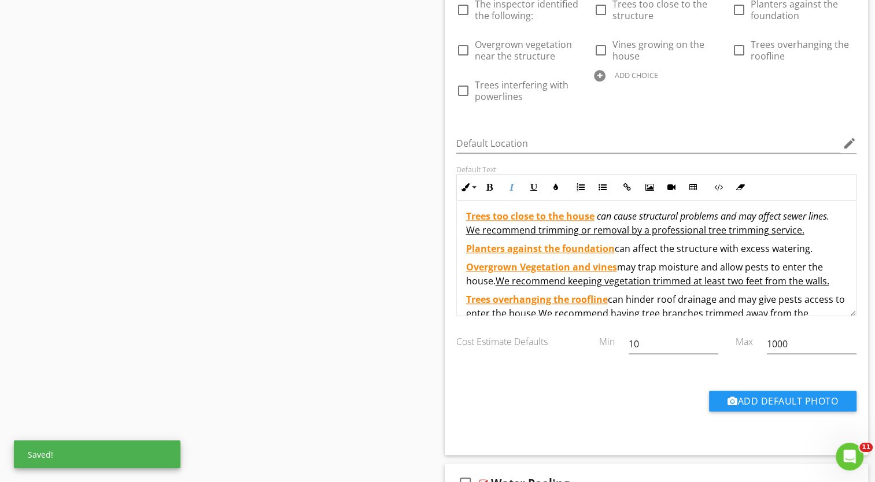
scroll to position [0, 0]
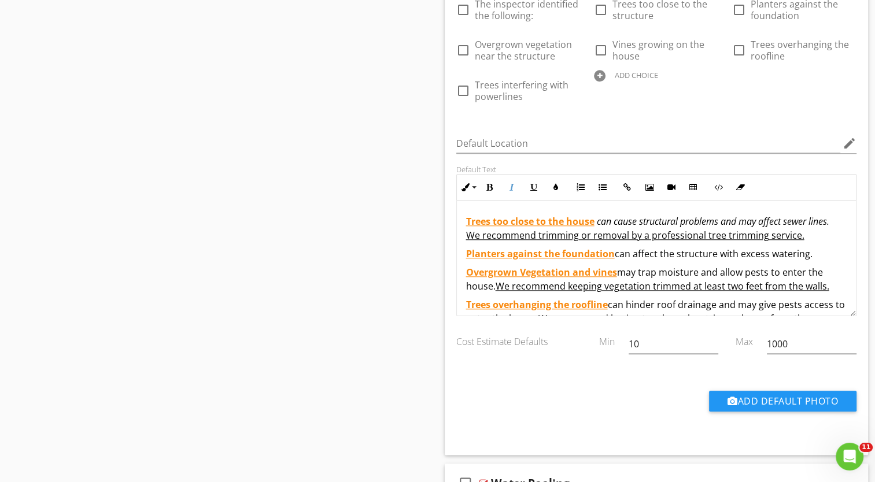
drag, startPoint x: 615, startPoint y: 252, endPoint x: 812, endPoint y: 248, distance: 197.3
click at [812, 248] on p "Planters against the foundation can affect the structure with excess watering." at bounding box center [656, 254] width 381 height 14
click at [512, 183] on icon "button" at bounding box center [512, 187] width 8 height 8
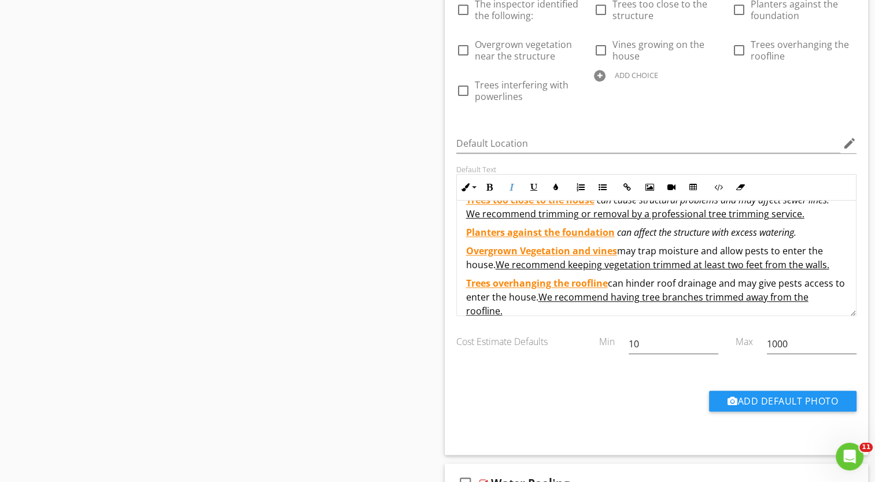
scroll to position [58, 0]
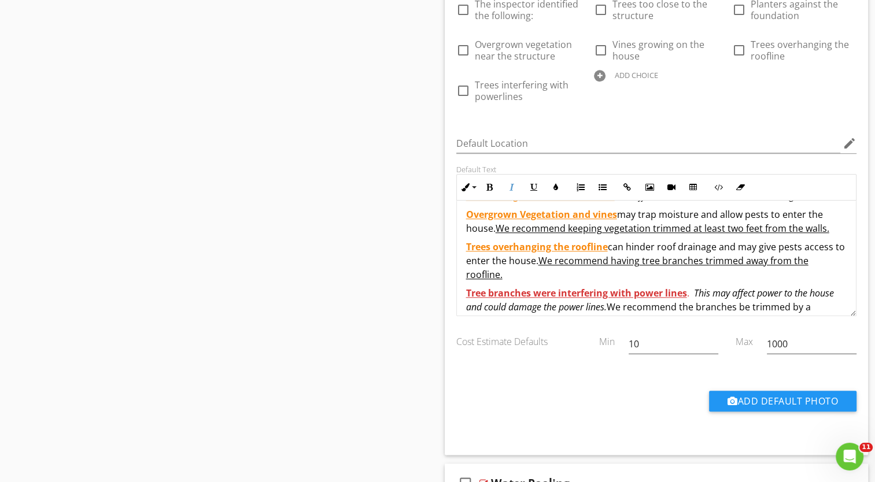
drag, startPoint x: 620, startPoint y: 212, endPoint x: 494, endPoint y: 226, distance: 126.8
click at [494, 226] on p "Overgrown Vegetat io n and vines may trap moisture and allow pests to enter the…" at bounding box center [656, 222] width 381 height 28
click at [511, 186] on icon "button" at bounding box center [512, 187] width 8 height 8
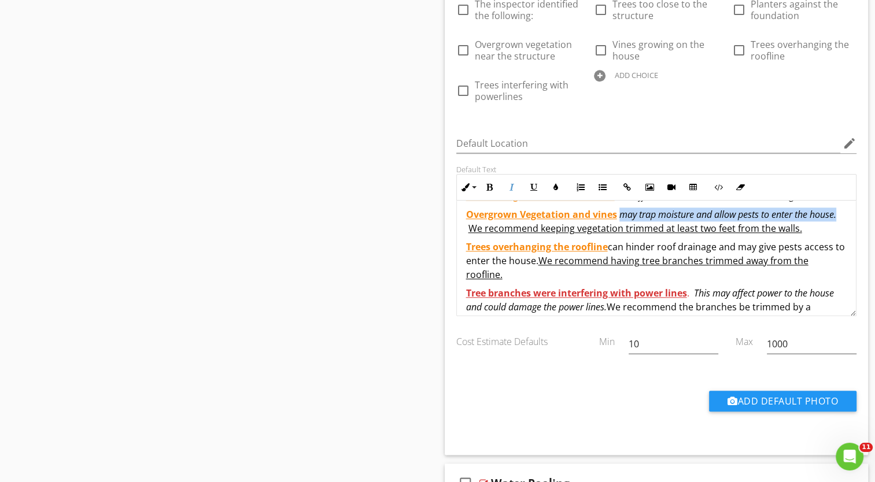
drag, startPoint x: 609, startPoint y: 246, endPoint x: 548, endPoint y: 260, distance: 62.3
click at [548, 260] on span "can hinder roof drainage and may give pests access to enter the house. We recom…" at bounding box center [655, 261] width 379 height 40
click at [511, 184] on icon "button" at bounding box center [512, 187] width 8 height 8
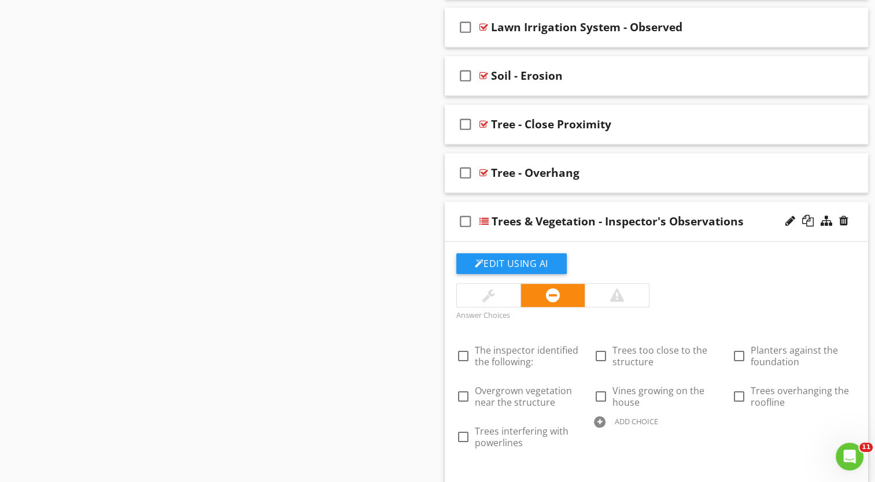
scroll to position [851, 0]
click at [845, 168] on div at bounding box center [843, 173] width 9 height 12
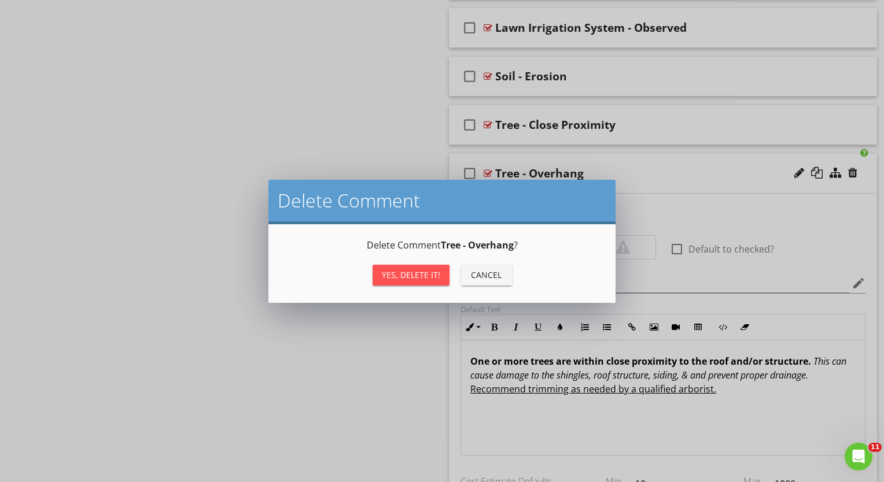
click at [420, 276] on div "Yes, Delete it!" at bounding box center [411, 275] width 58 height 12
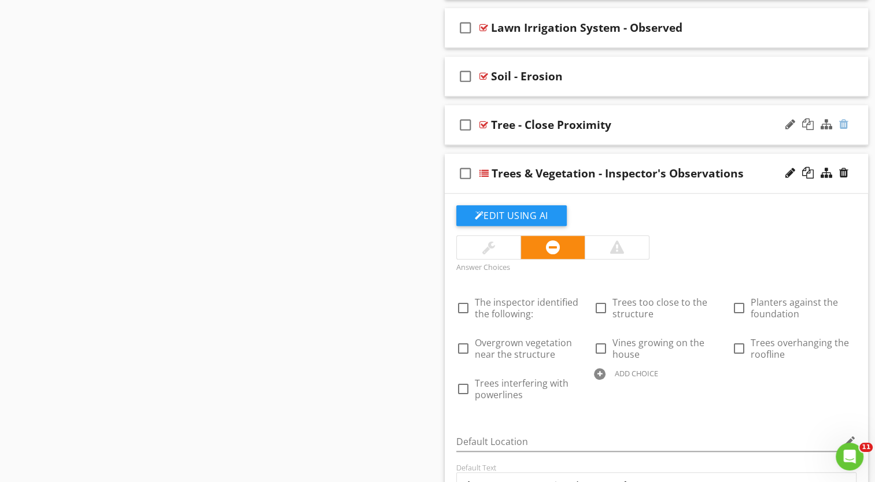
click at [843, 120] on div at bounding box center [843, 125] width 9 height 12
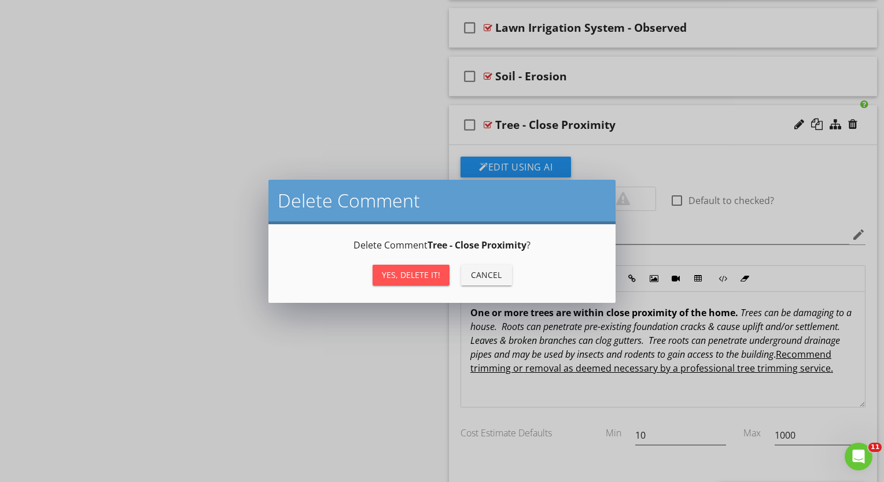
click at [394, 275] on div "Yes, Delete it!" at bounding box center [411, 275] width 58 height 12
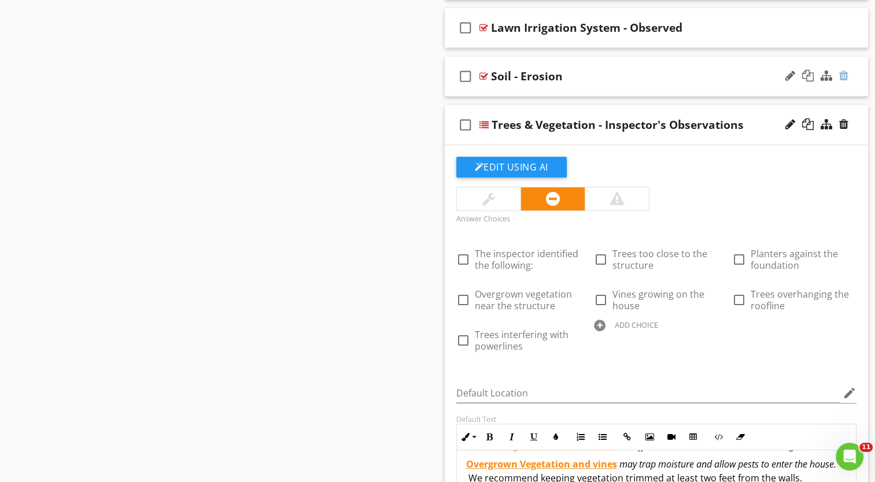
click at [845, 73] on div at bounding box center [843, 76] width 9 height 12
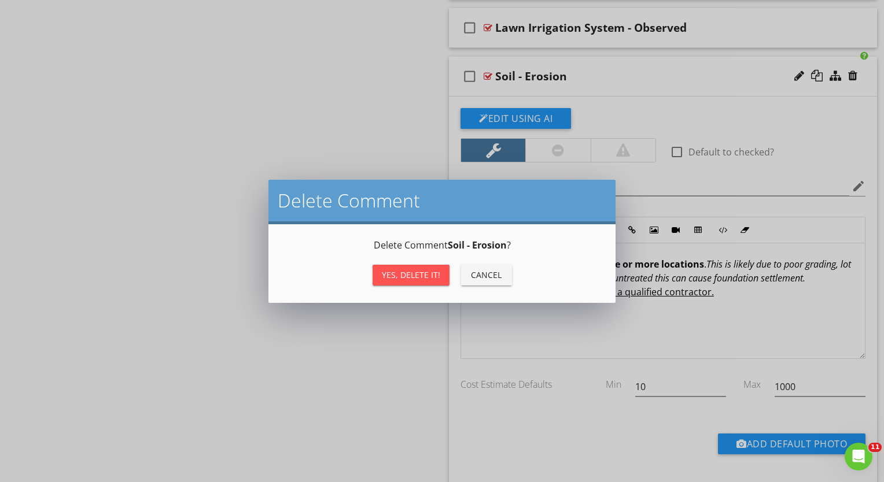
click at [422, 270] on div "Yes, Delete it!" at bounding box center [411, 275] width 58 height 12
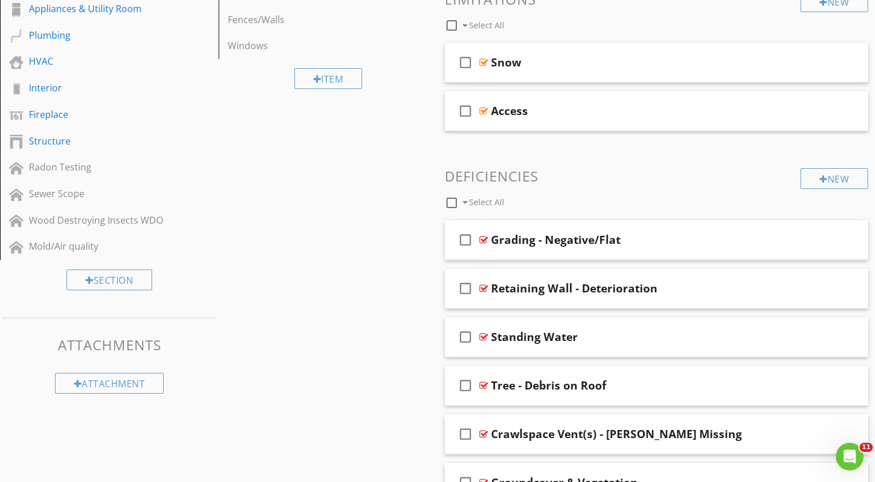
scroll to position [331, 0]
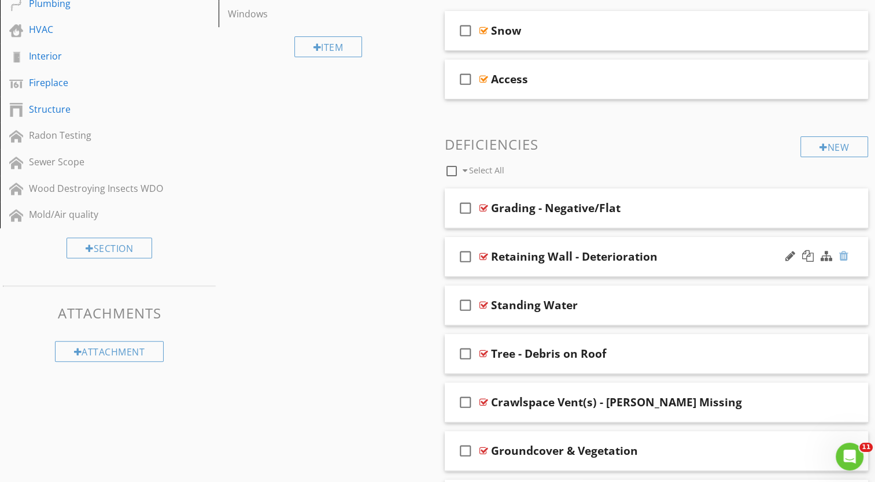
click at [846, 256] on div at bounding box center [843, 256] width 9 height 12
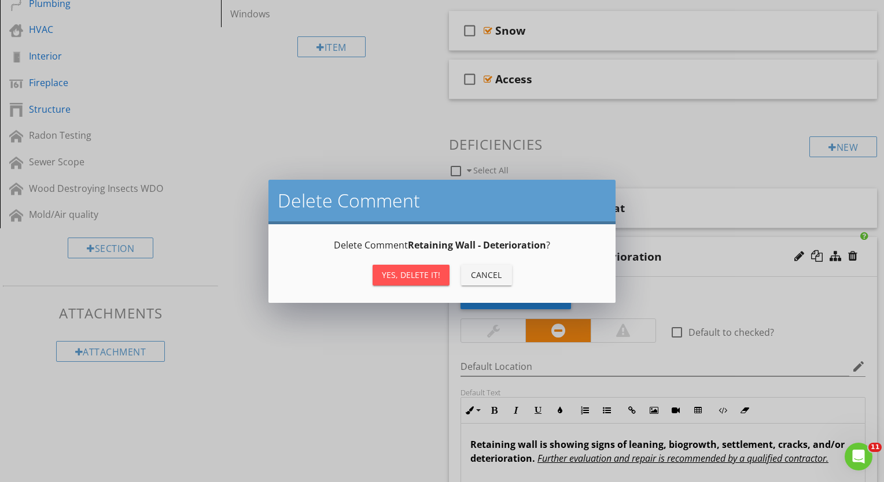
click at [415, 269] on div "Yes, Delete it!" at bounding box center [411, 275] width 58 height 12
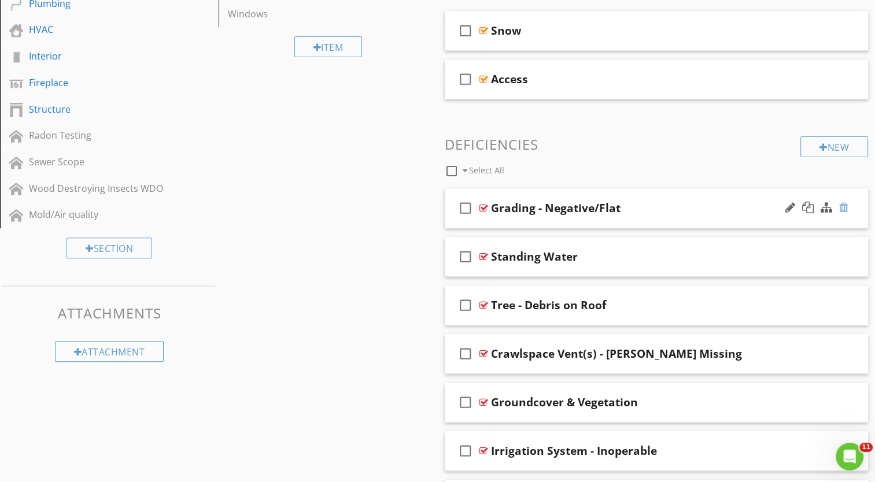
click at [844, 208] on div at bounding box center [843, 208] width 9 height 12
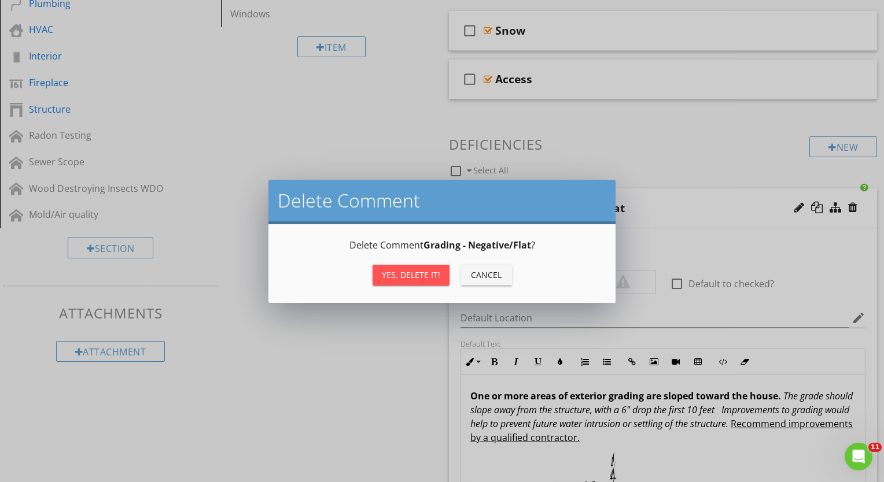
click at [415, 269] on div "Yes, Delete it!" at bounding box center [411, 275] width 58 height 12
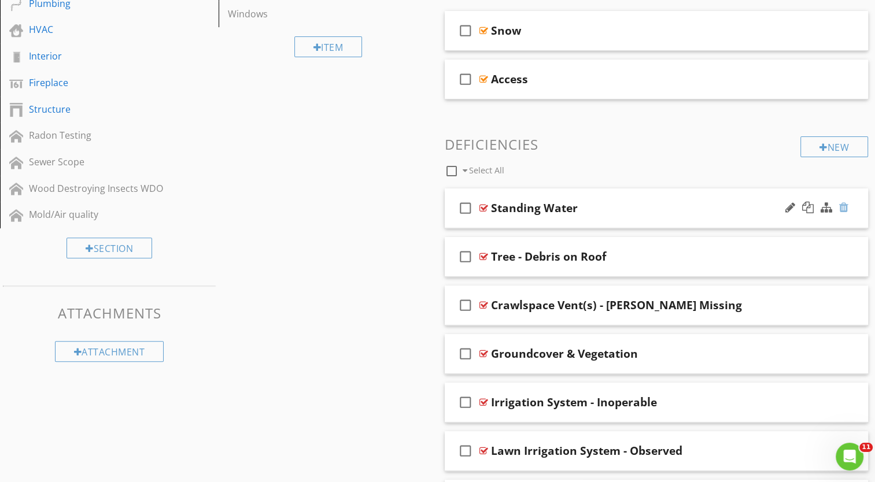
click at [843, 204] on div at bounding box center [843, 208] width 9 height 12
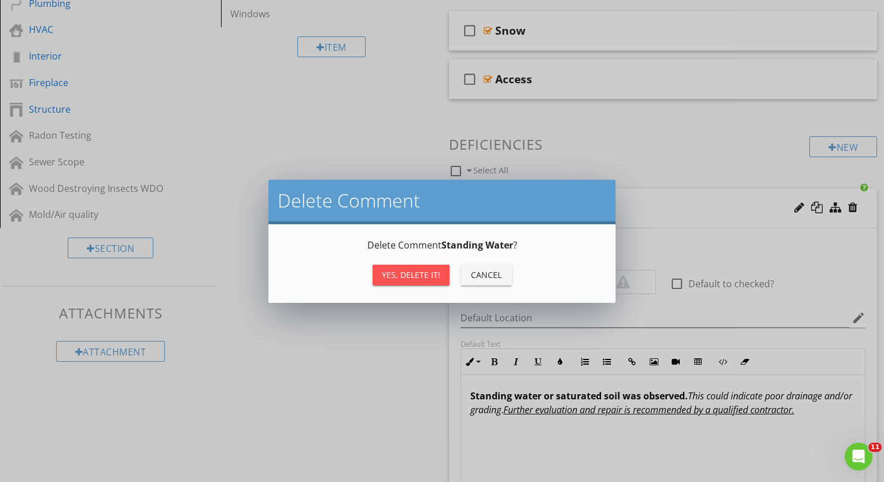
click at [426, 274] on div "Yes, Delete it!" at bounding box center [411, 275] width 58 height 12
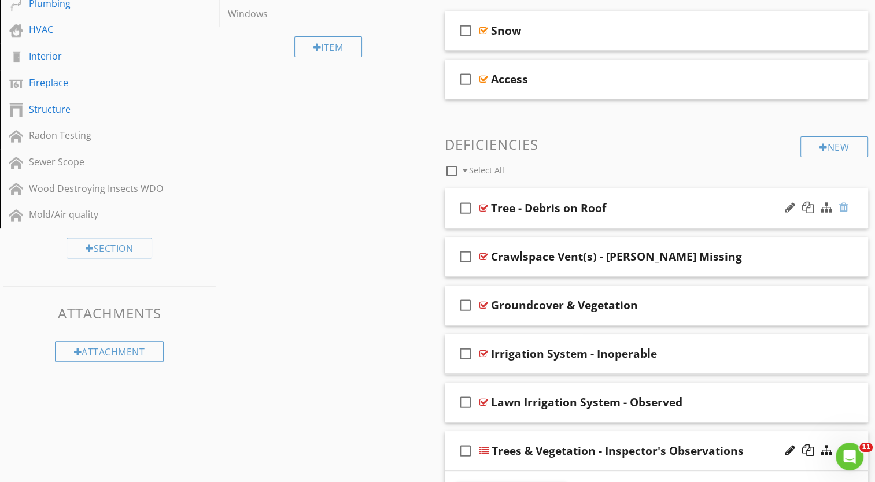
click at [842, 206] on div at bounding box center [843, 208] width 9 height 12
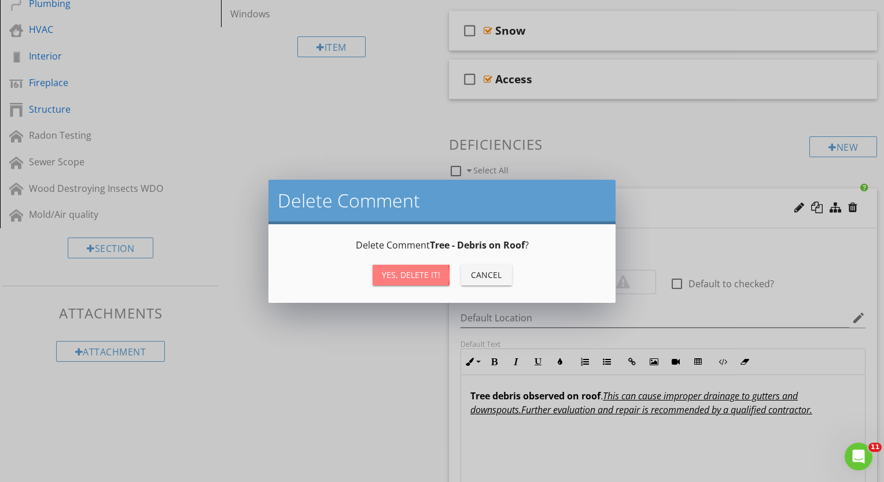
click at [388, 274] on div "Yes, Delete it!" at bounding box center [411, 275] width 58 height 12
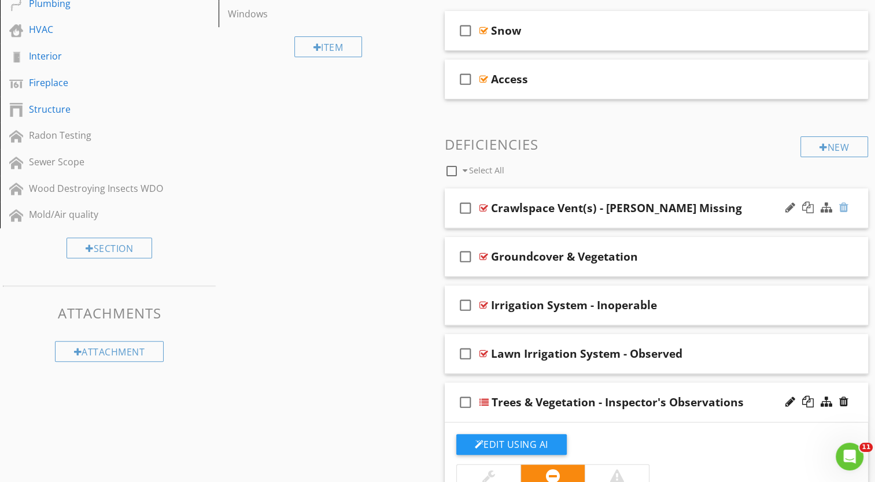
click at [841, 206] on div at bounding box center [843, 208] width 9 height 12
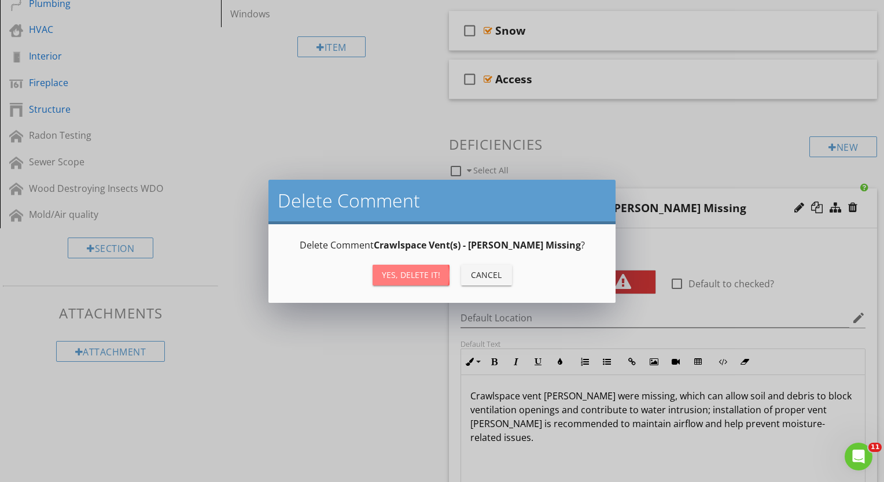
click at [396, 276] on div "Yes, Delete it!" at bounding box center [411, 275] width 58 height 12
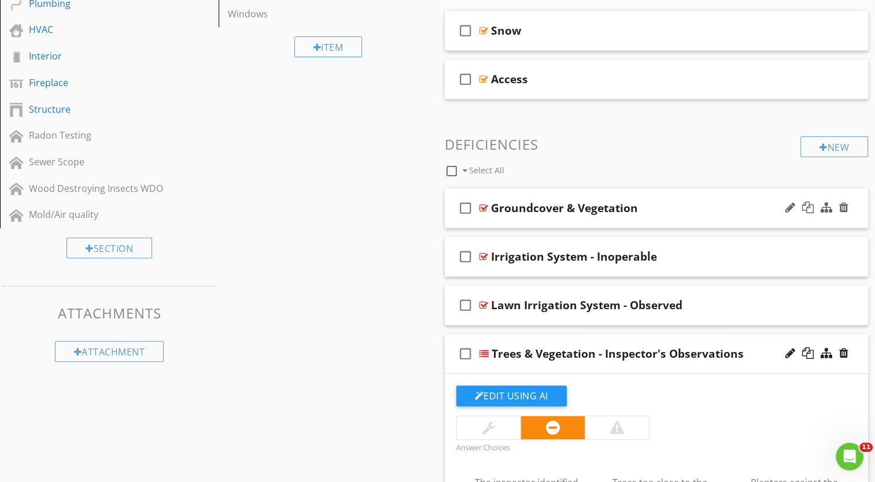
click at [703, 210] on div "Groundcover & Vegetation" at bounding box center [641, 208] width 300 height 14
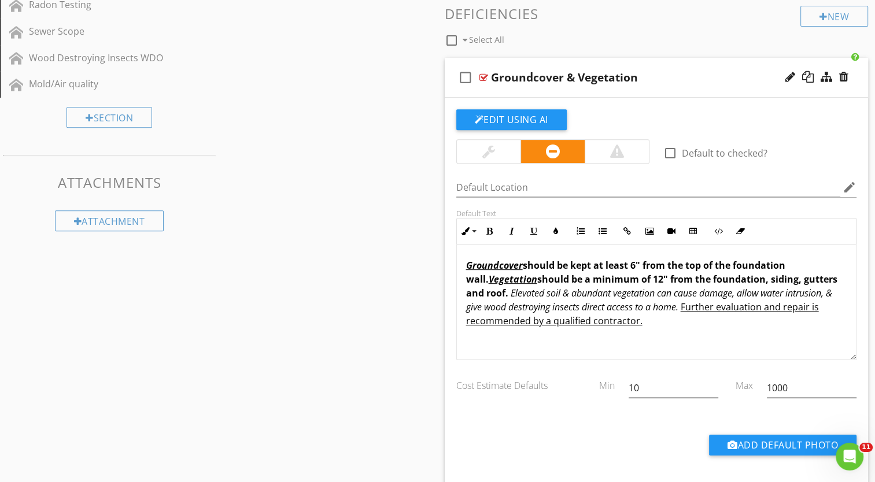
scroll to position [504, 0]
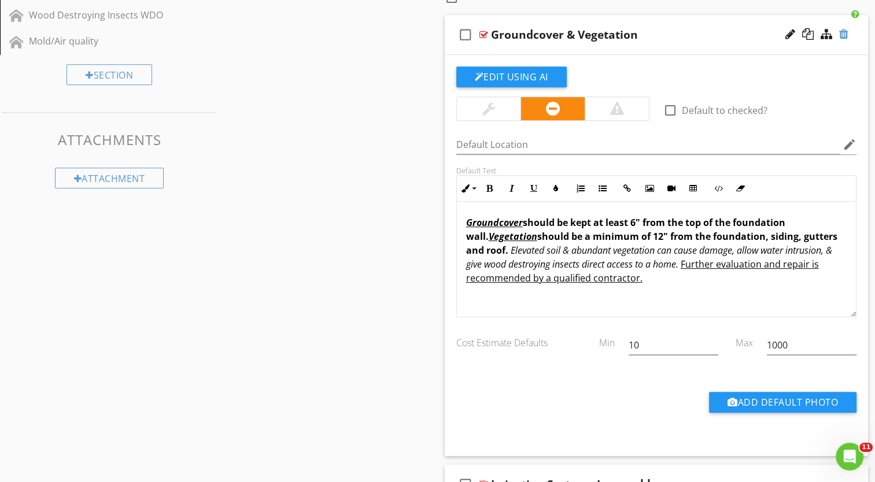
click at [844, 34] on div at bounding box center [843, 34] width 9 height 12
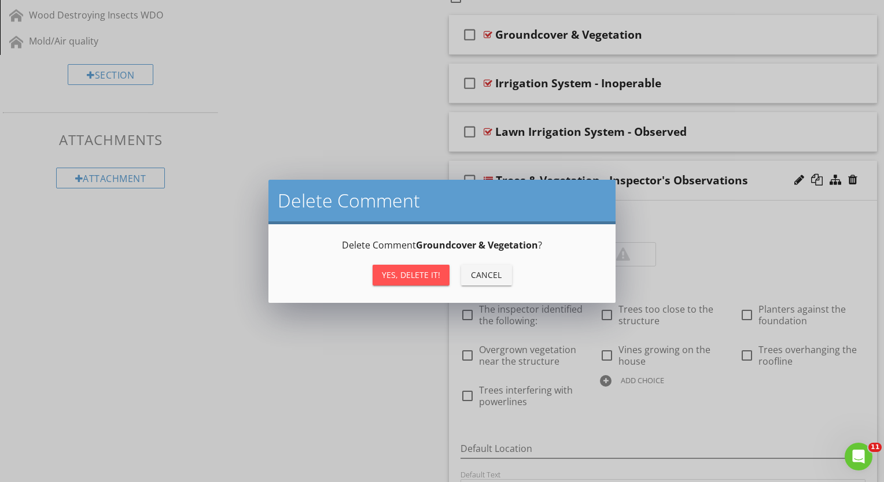
click at [411, 273] on div "Yes, Delete it!" at bounding box center [411, 275] width 58 height 12
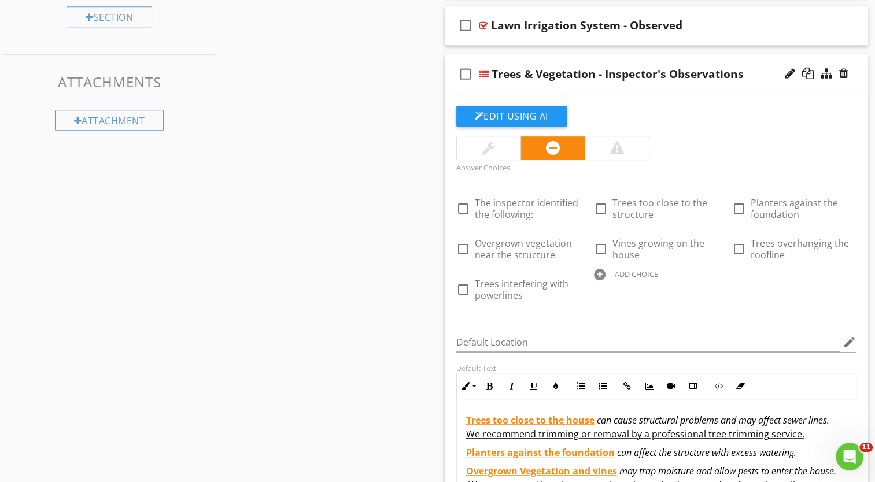
scroll to position [389, 0]
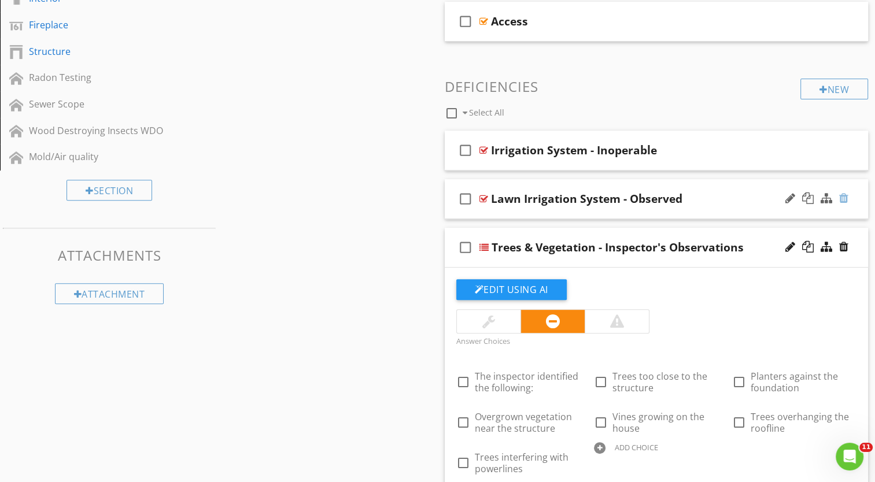
click at [845, 194] on div at bounding box center [843, 199] width 9 height 12
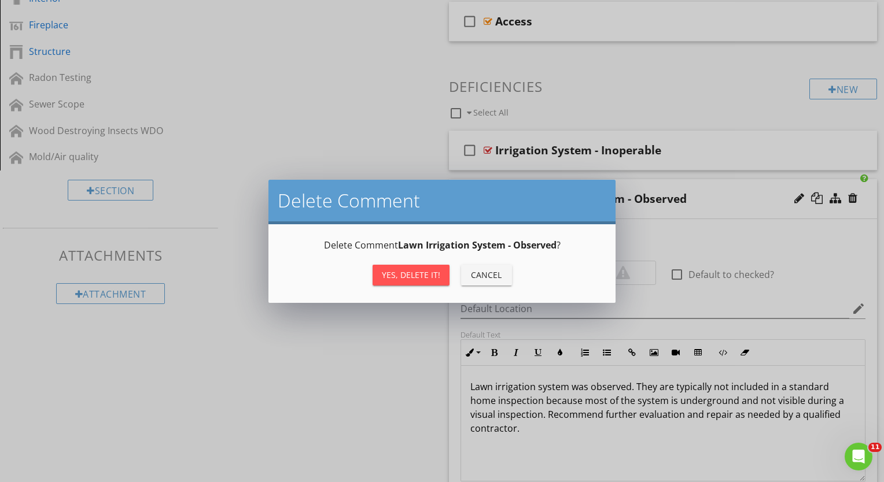
click at [390, 272] on div "Yes, Delete it!" at bounding box center [411, 275] width 58 height 12
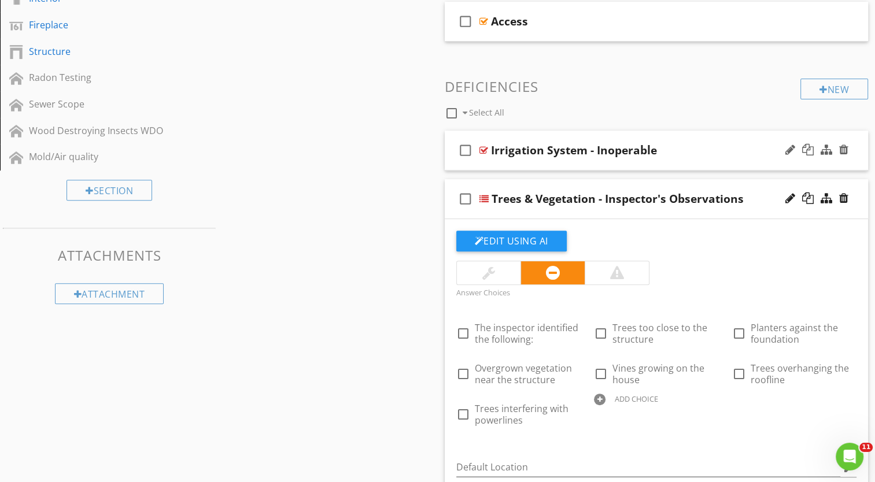
click at [748, 145] on div "Irrigation System - Inoperable" at bounding box center [641, 150] width 300 height 14
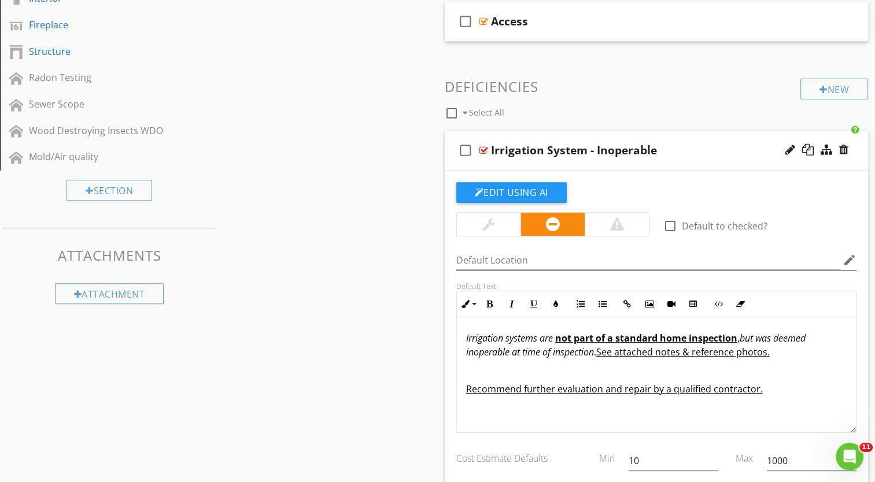
scroll to position [446, 0]
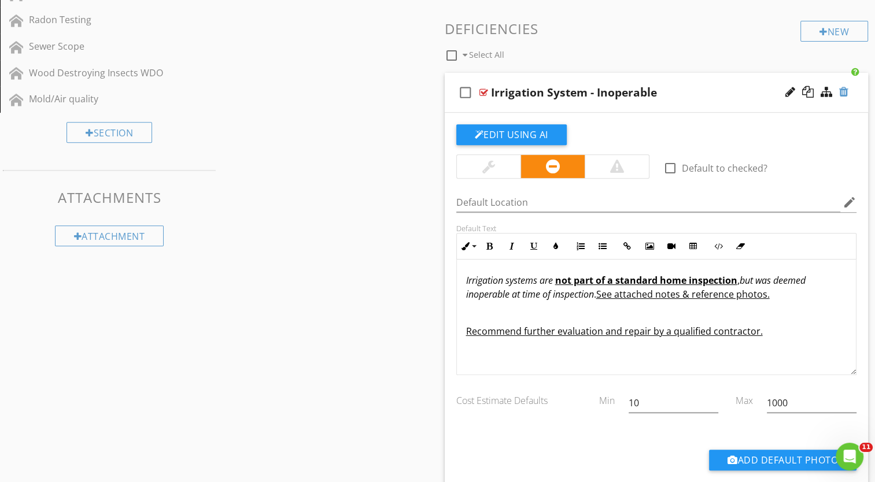
click at [844, 91] on div at bounding box center [843, 92] width 9 height 12
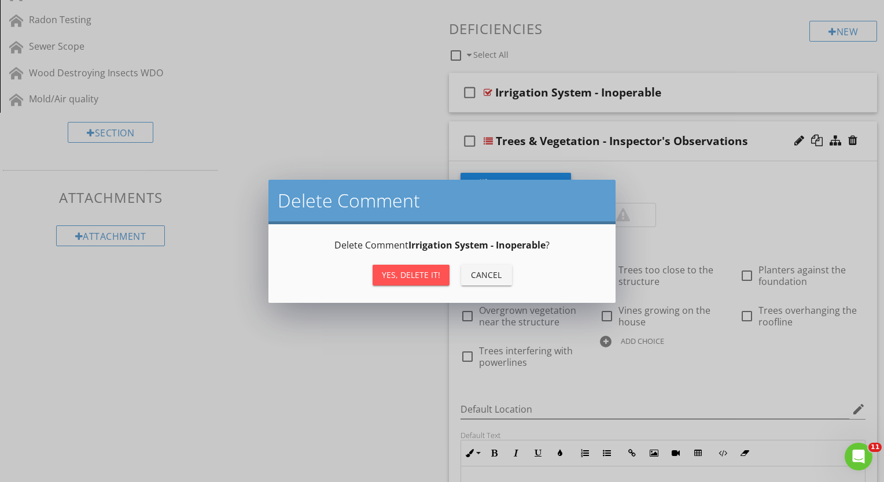
click at [404, 278] on div "Yes, Delete it!" at bounding box center [411, 275] width 58 height 12
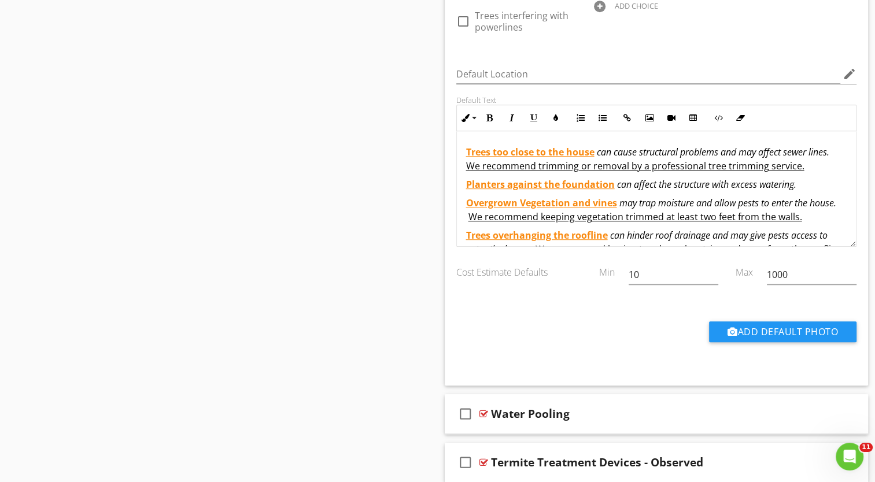
scroll to position [781, 0]
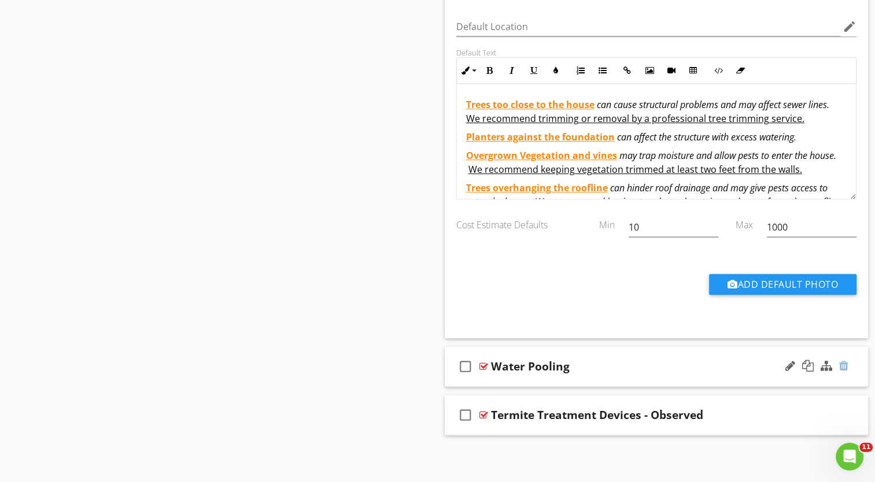
click at [844, 364] on div at bounding box center [843, 366] width 9 height 12
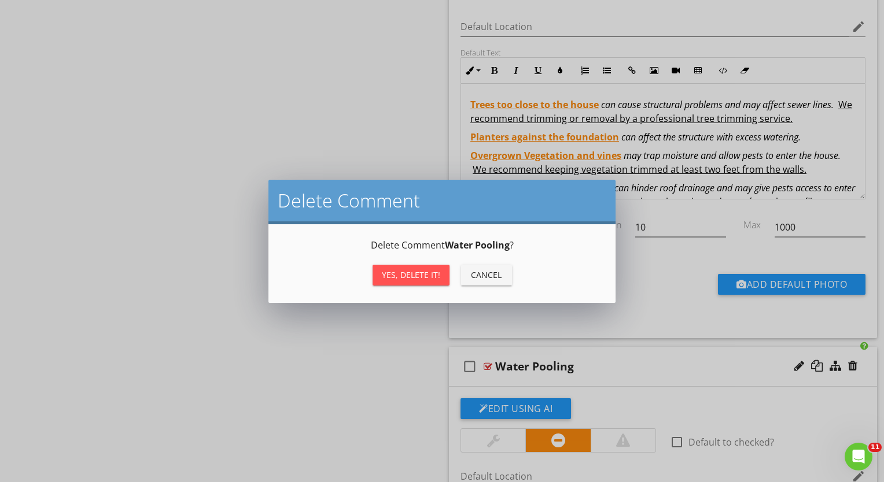
click at [401, 271] on div "Yes, Delete it!" at bounding box center [411, 275] width 58 height 12
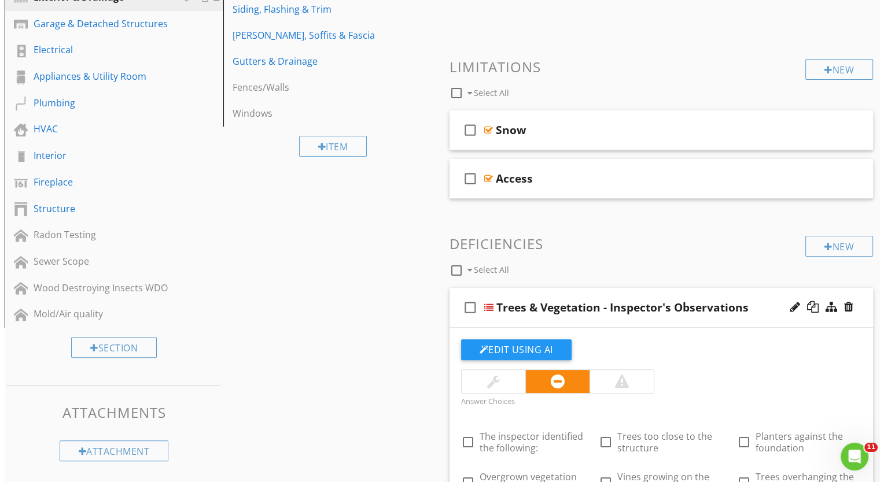
scroll to position [347, 0]
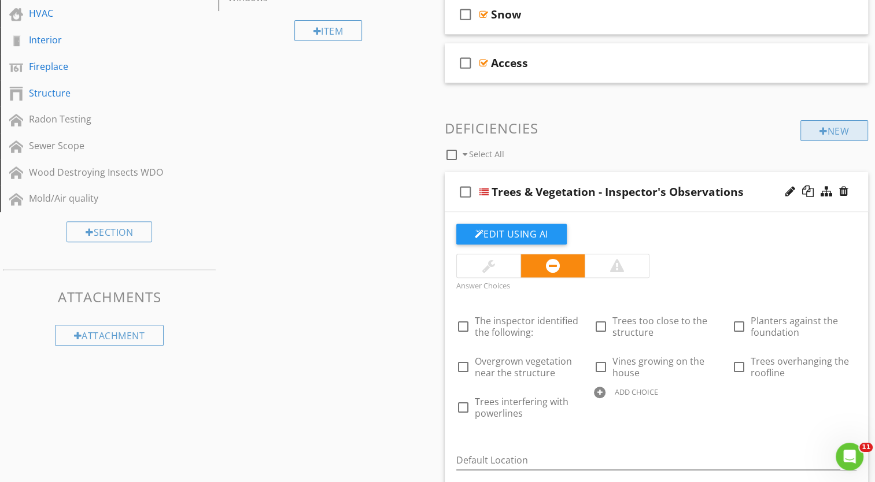
click at [839, 128] on div "New" at bounding box center [834, 130] width 68 height 21
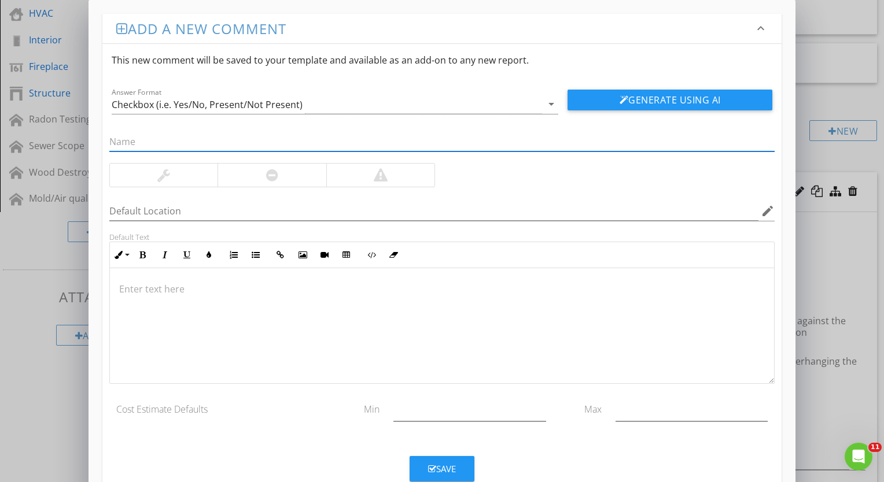
click at [259, 124] on div at bounding box center [441, 143] width 679 height 40
click at [257, 138] on div "Default Location edit Default Text Inline Style XLarge Large Normal Small Light…" at bounding box center [441, 275] width 679 height 322
type input "Soil Conditions & Grading - Inspector's Observations"
click at [552, 101] on icon "arrow_drop_down" at bounding box center [551, 104] width 14 height 14
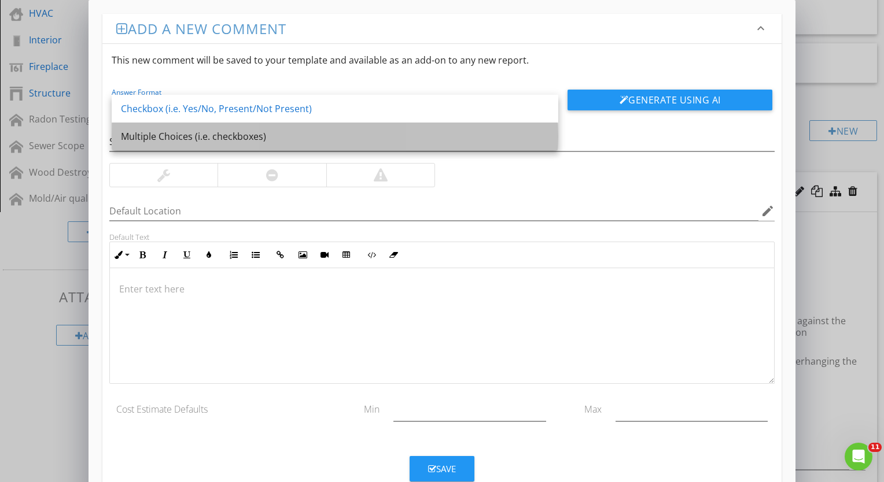
click at [224, 136] on div "Multiple Choices (i.e. checkboxes)" at bounding box center [335, 137] width 428 height 14
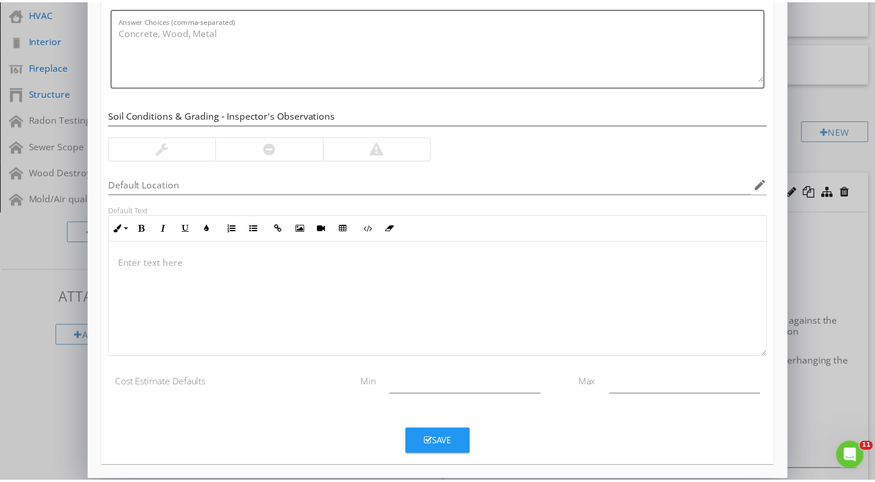
scroll to position [119, 0]
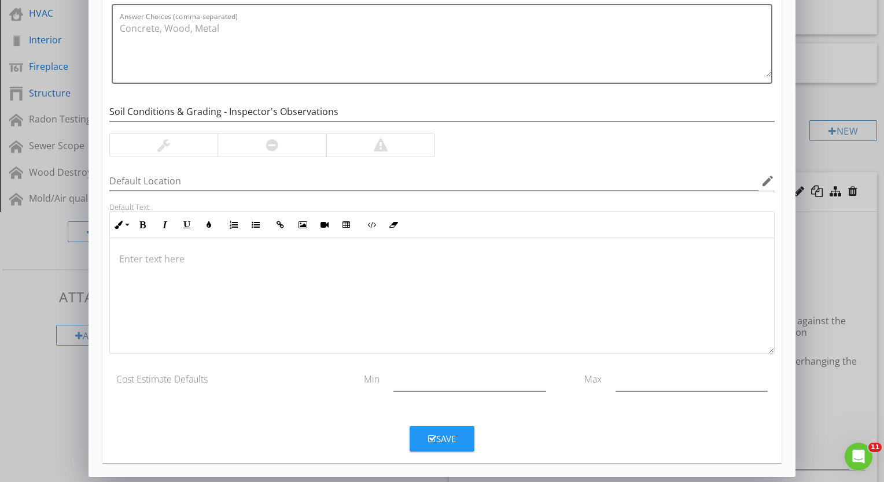
click at [441, 434] on div "Save" at bounding box center [442, 439] width 28 height 13
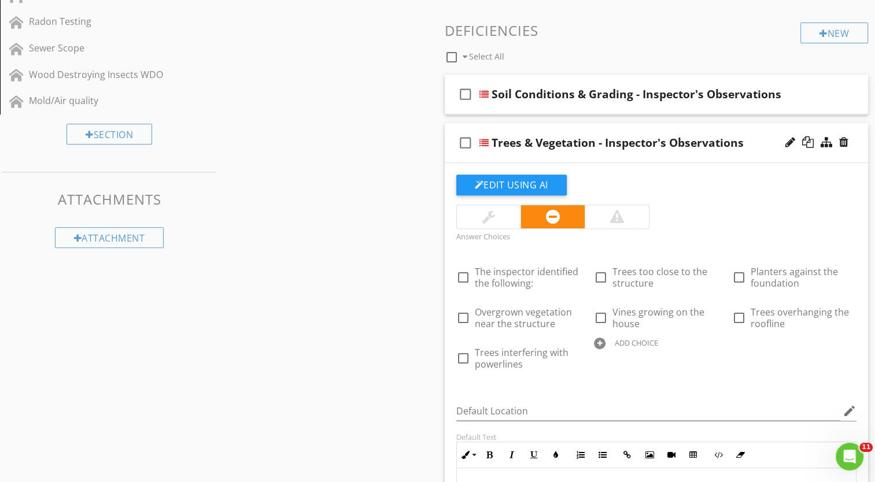
scroll to position [463, 0]
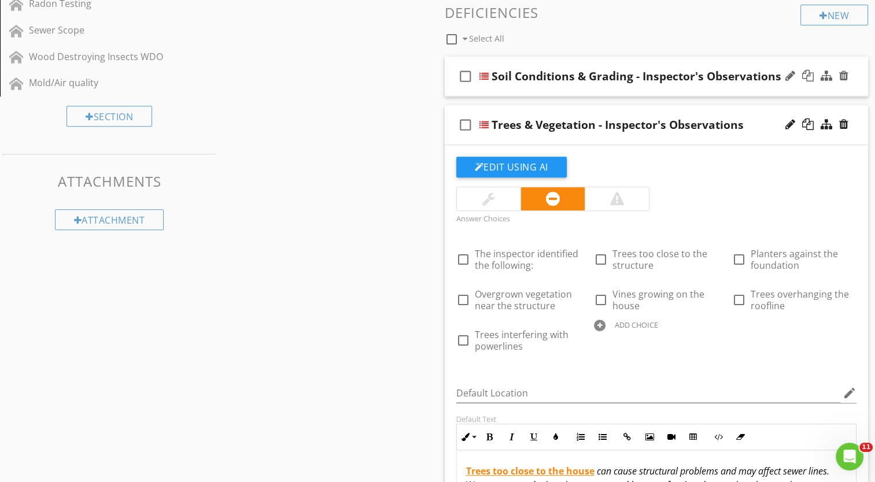
click at [484, 76] on div at bounding box center [483, 76] width 9 height 9
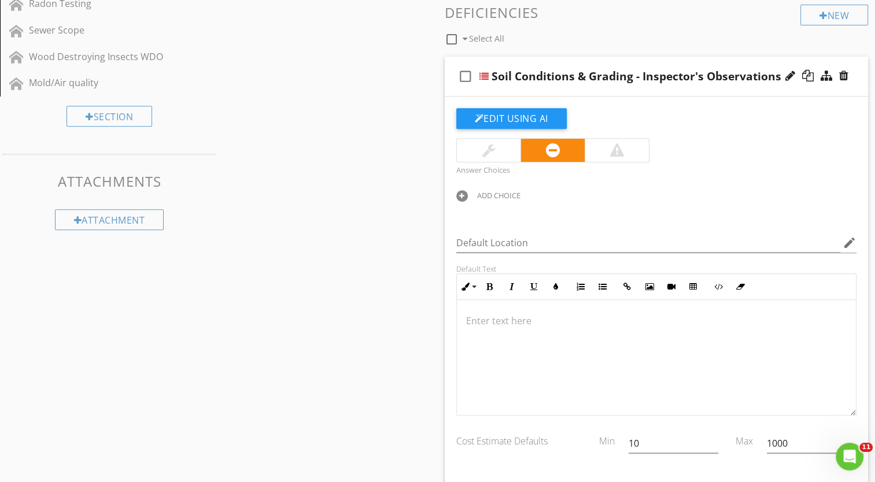
scroll to position [0, 0]
click at [479, 194] on div "ADD CHOICE" at bounding box center [498, 195] width 43 height 9
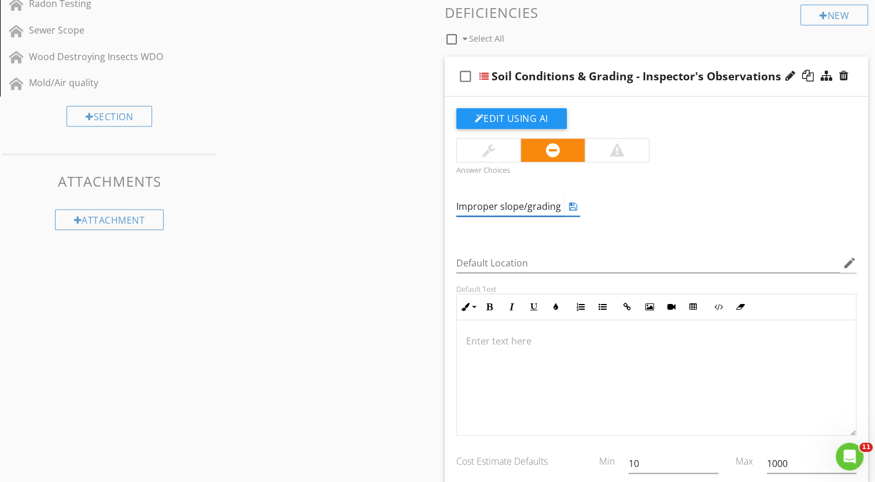
drag, startPoint x: 500, startPoint y: 202, endPoint x: 556, endPoint y: 205, distance: 56.8
click at [556, 205] on input "Improper slope/grading" at bounding box center [510, 206] width 108 height 19
click at [576, 206] on icon at bounding box center [573, 206] width 8 height 9
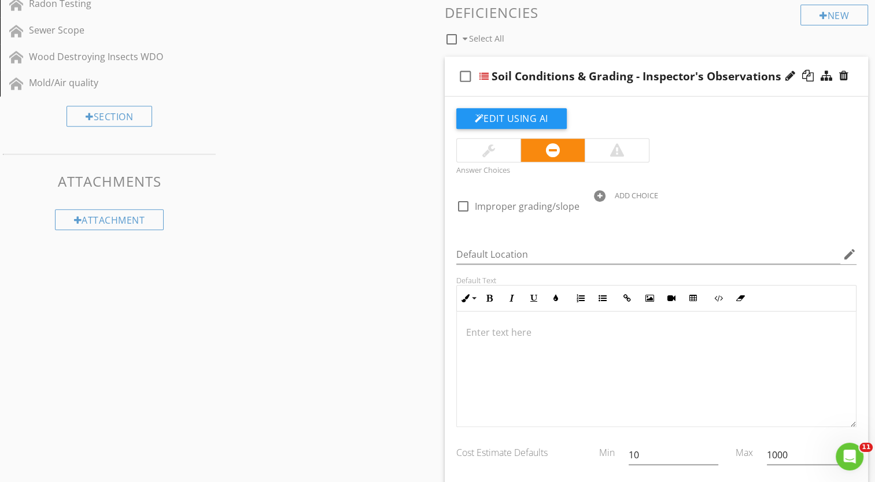
click at [641, 194] on div "ADD CHOICE" at bounding box center [636, 195] width 43 height 9
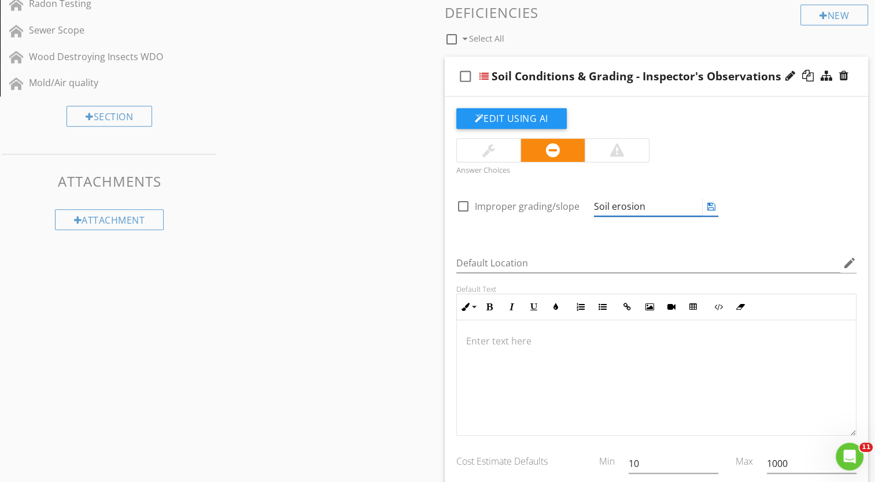
click at [717, 204] on div at bounding box center [711, 207] width 14 height 14
click at [709, 207] on icon at bounding box center [711, 206] width 8 height 9
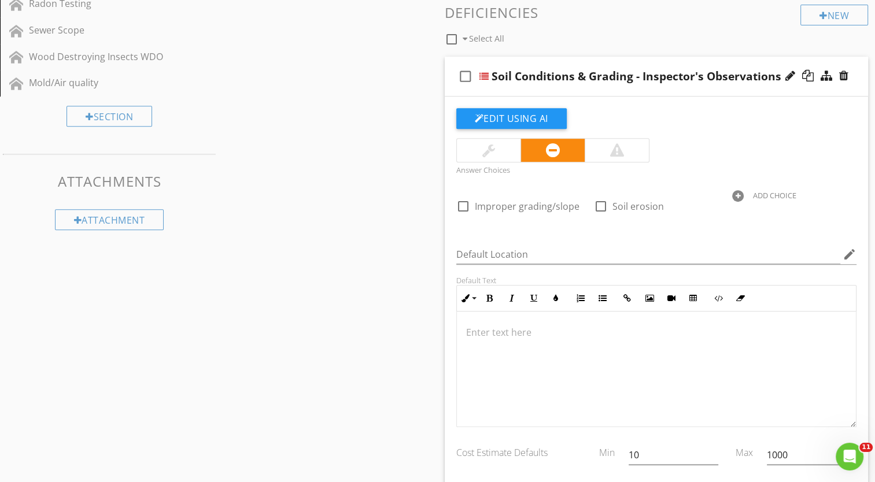
click at [763, 194] on div "ADD CHOICE" at bounding box center [774, 195] width 43 height 9
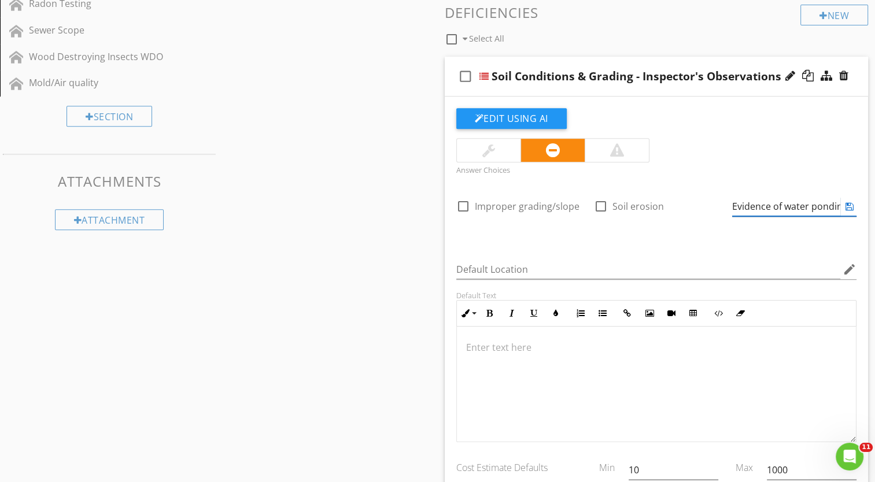
type input "Evidence of water ponding"
click at [851, 203] on icon at bounding box center [850, 206] width 8 height 9
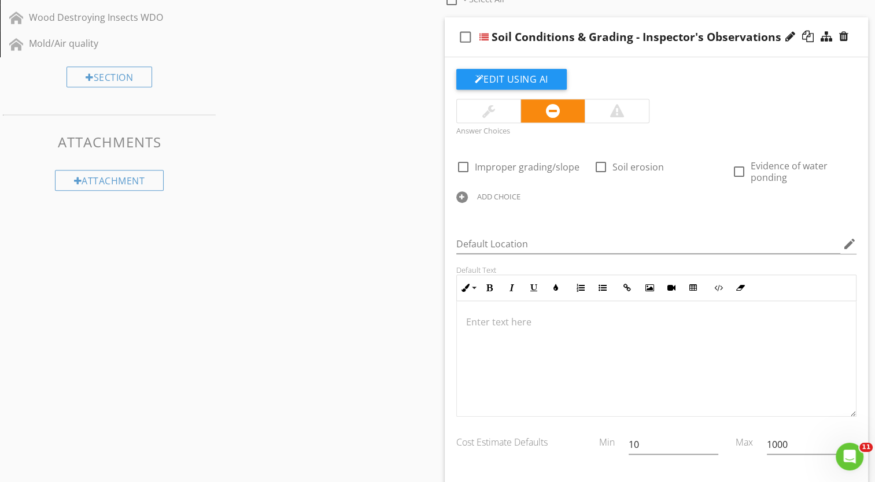
scroll to position [521, 0]
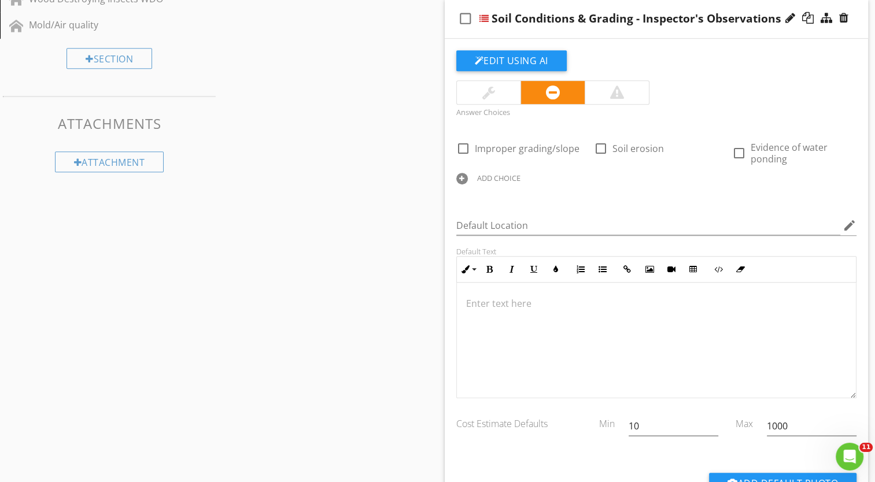
click at [506, 300] on p at bounding box center [656, 304] width 381 height 14
click at [787, 302] on p "Improperly sloped grading was noted by the inspector. This indicates that water…" at bounding box center [656, 311] width 381 height 28
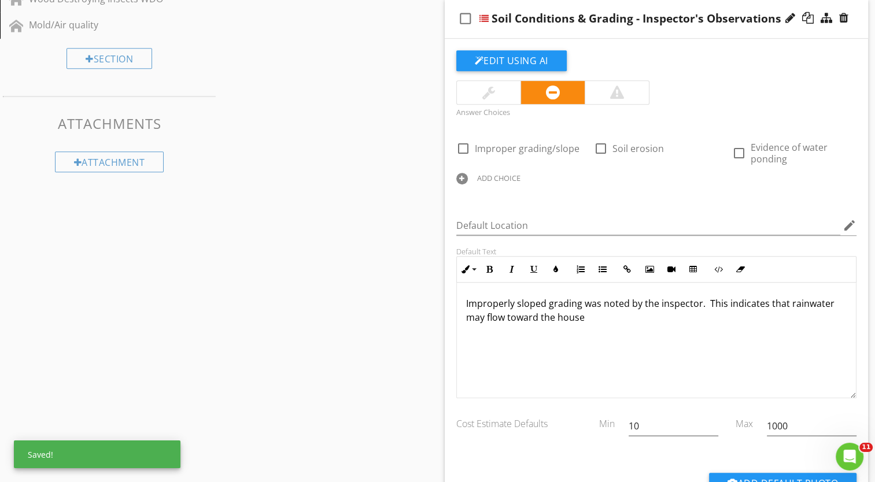
click at [585, 316] on p "Improperly sloped grading was noted by the inspector. This indicates that rainw…" at bounding box center [656, 311] width 381 height 28
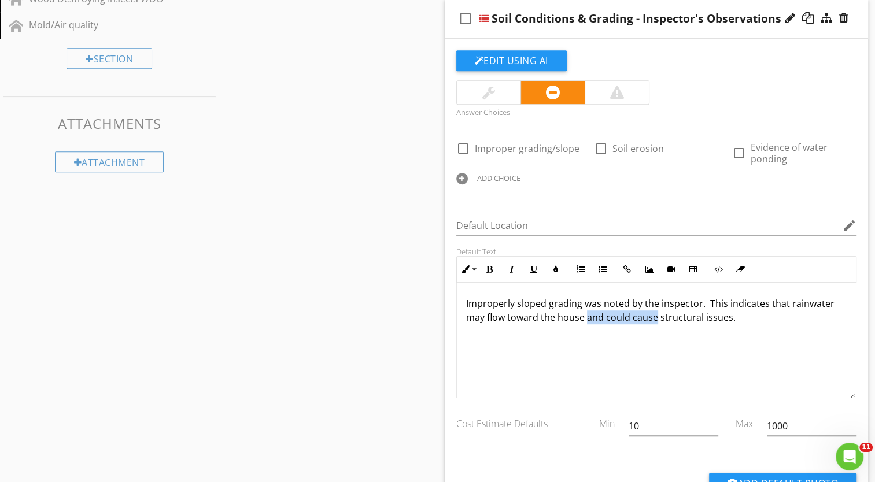
drag, startPoint x: 585, startPoint y: 318, endPoint x: 655, endPoint y: 317, distance: 69.4
click at [655, 317] on p "Improperly sloped grading was noted by the inspector. This indicates that rainw…" at bounding box center [656, 311] width 381 height 28
click at [684, 316] on p "Improperly sloped grading was noted by the inspector. This indicates that rainw…" at bounding box center [656, 311] width 381 height 28
drag, startPoint x: 680, startPoint y: 318, endPoint x: 707, endPoint y: 318, distance: 27.2
click at [707, 318] on p "Improperly sloped grading was noted by the inspector. This indicates that rainw…" at bounding box center [656, 311] width 381 height 28
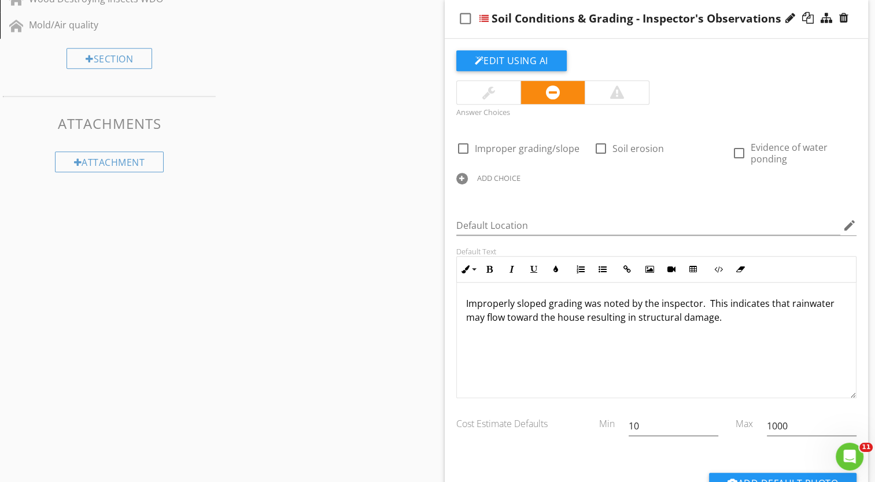
click at [724, 319] on p "Improperly sloped grading was noted by the inspector. This indicates that rainw…" at bounding box center [656, 311] width 381 height 28
drag, startPoint x: 465, startPoint y: 299, endPoint x: 576, endPoint y: 304, distance: 111.2
click at [578, 304] on p "Improperly sloped grading was noted by the inspector. This indicates that rainw…" at bounding box center [656, 311] width 381 height 28
click at [559, 267] on button "Colors" at bounding box center [556, 270] width 22 height 22
type input "#000000"
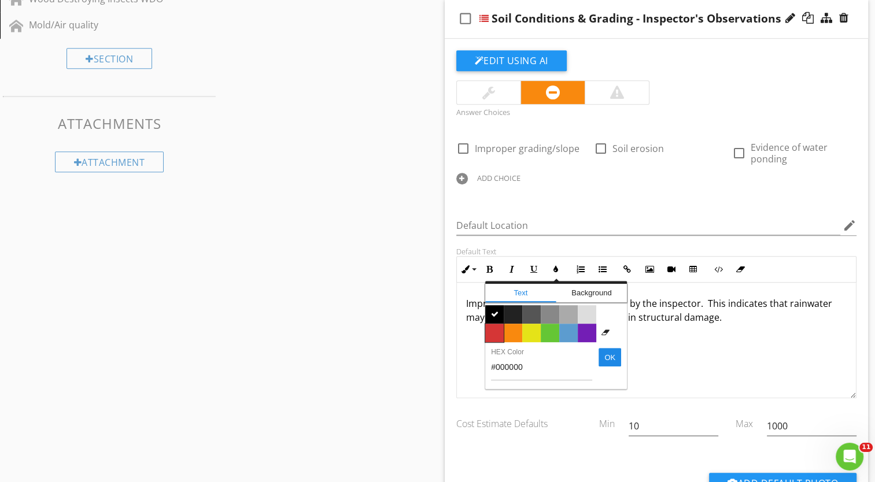
click at [497, 332] on span "Color #d53636" at bounding box center [494, 333] width 19 height 19
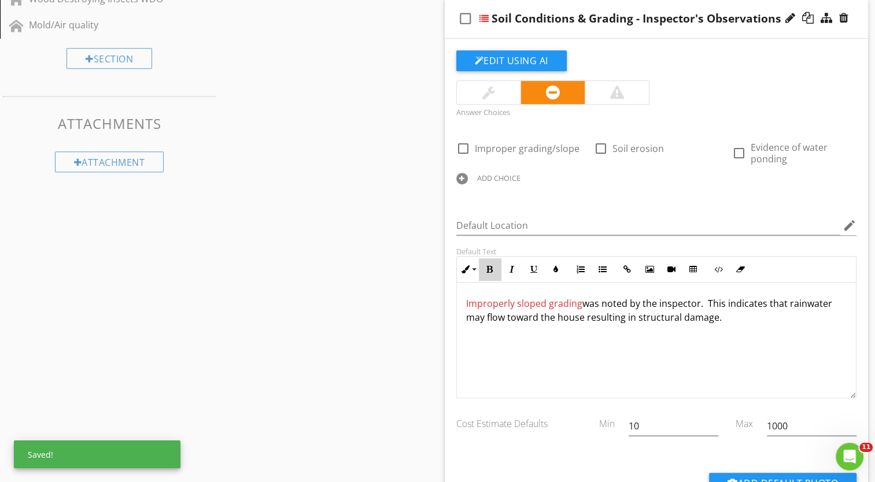
click at [489, 269] on icon "button" at bounding box center [490, 269] width 8 height 8
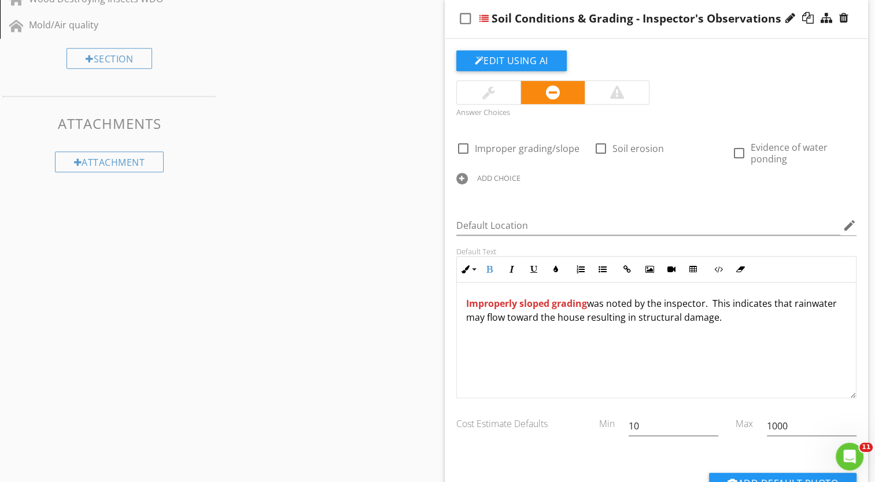
click at [703, 304] on p "Improperly sloped grading was noted by the inspector. This indicates that rainw…" at bounding box center [656, 311] width 381 height 28
drag, startPoint x: 589, startPoint y: 302, endPoint x: 708, endPoint y: 304, distance: 119.2
click at [708, 304] on p "Improperly sloped grading was noted by the inspector. This indicates that rainw…" at bounding box center [656, 311] width 381 height 28
click at [490, 272] on icon "button" at bounding box center [490, 269] width 8 height 8
drag, startPoint x: 722, startPoint y: 302, endPoint x: 761, endPoint y: 318, distance: 41.8
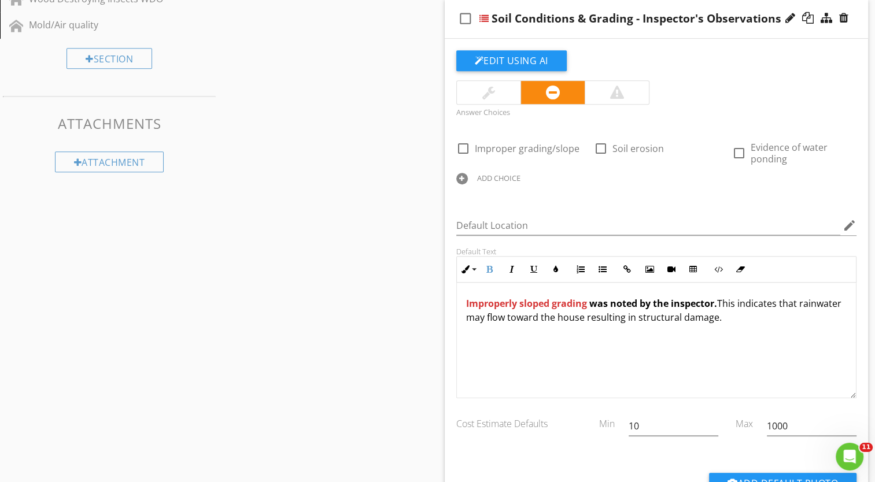
click at [761, 318] on p "Improperly sloped grading was noted by the inspector. This indicates that rainw…" at bounding box center [656, 311] width 381 height 28
click at [533, 268] on icon "button" at bounding box center [534, 269] width 8 height 8
click at [763, 319] on p "Improperly sloped grading was noted by the inspector. This indicates that rainw…" at bounding box center [656, 311] width 381 height 28
click at [541, 274] on button "Underline" at bounding box center [534, 270] width 22 height 22
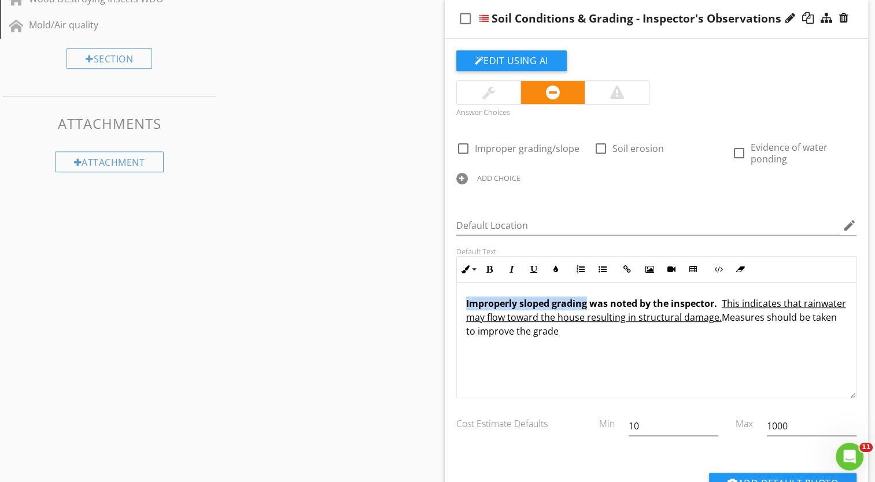
drag, startPoint x: 466, startPoint y: 301, endPoint x: 585, endPoint y: 304, distance: 119.8
click at [585, 304] on strong "Improperly sloped grading" at bounding box center [526, 303] width 121 height 13
click at [532, 265] on icon "button" at bounding box center [534, 269] width 8 height 8
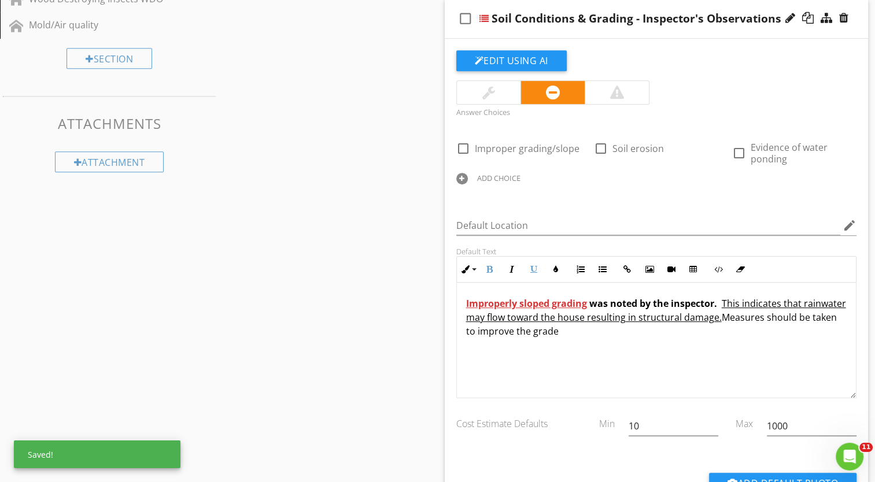
click at [664, 350] on div "Improperly sloped grading was noted by the inspector. This indicates that rainw…" at bounding box center [657, 341] width 400 height 116
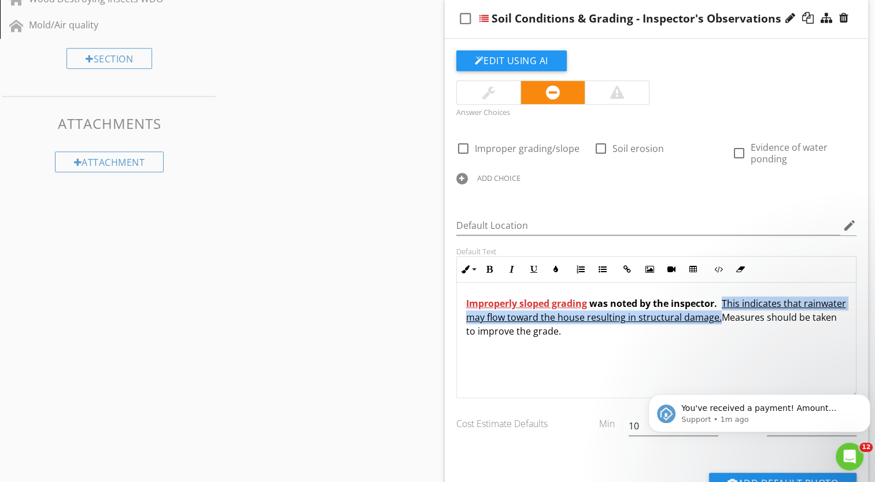
drag, startPoint x: 722, startPoint y: 302, endPoint x: 761, endPoint y: 319, distance: 42.5
click at [761, 319] on p "Improperly sloped grading was noted by the inspector. This indicates that rainw…" at bounding box center [656, 318] width 381 height 42
click at [534, 270] on icon "button" at bounding box center [534, 269] width 8 height 8
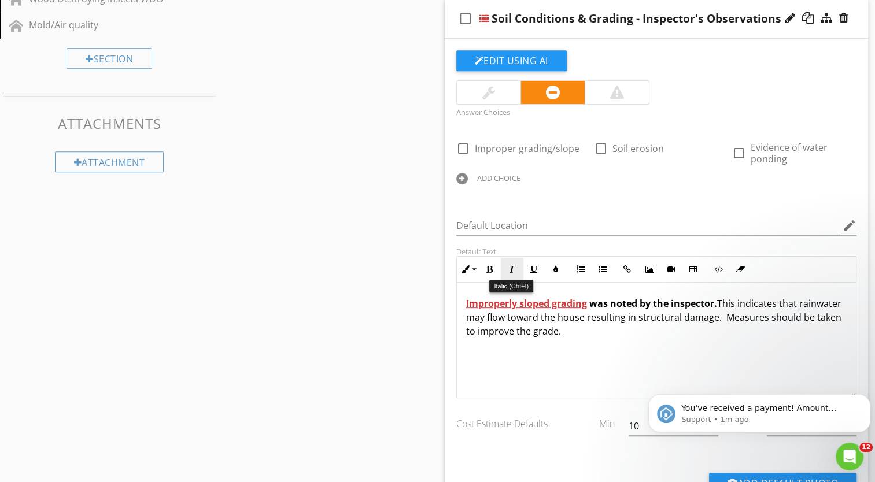
click at [511, 268] on icon "button" at bounding box center [512, 269] width 8 height 8
drag, startPoint x: 752, startPoint y: 315, endPoint x: 776, endPoint y: 331, distance: 29.0
click at [776, 331] on p "Improperly sloped grading was noted by the inspector. This indicates that rainw…" at bounding box center [656, 318] width 381 height 42
click at [540, 273] on button "Underline" at bounding box center [534, 270] width 22 height 22
click at [548, 334] on u "Measures should be taken to improve the grade." at bounding box center [649, 324] width 366 height 27
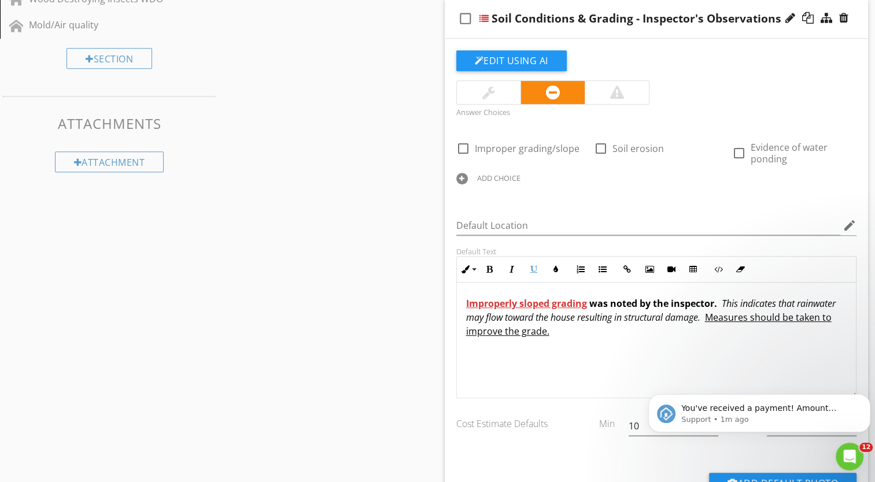
click at [504, 332] on u "Measures should be taken to improve the grade." at bounding box center [649, 324] width 366 height 27
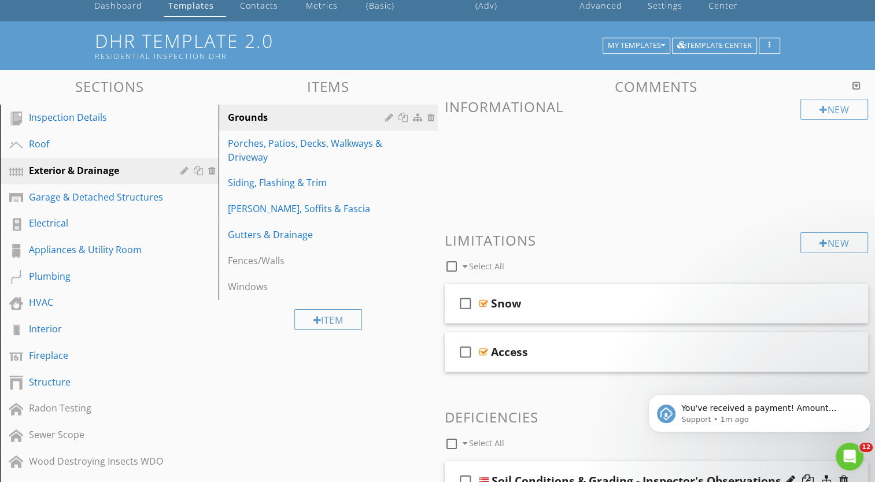
scroll to position [58, 0]
click at [257, 145] on div "Porches, Patios, Decks, Walkways & Driveway" at bounding box center [308, 150] width 160 height 28
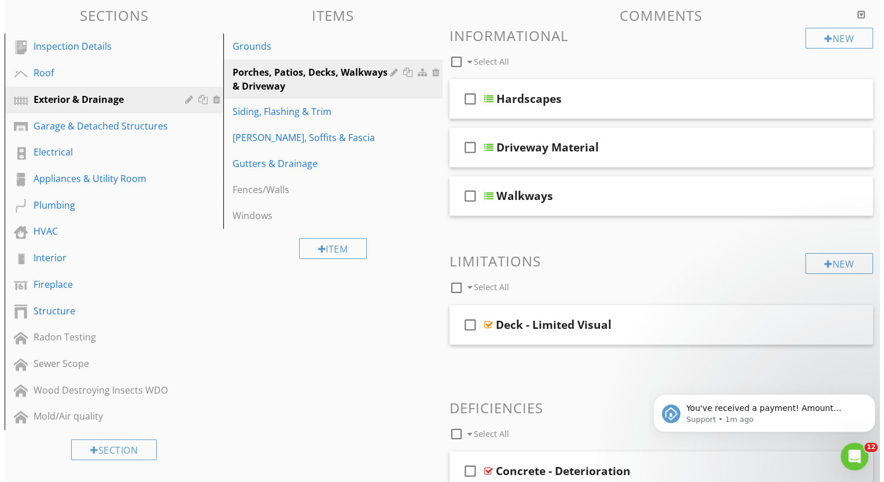
scroll to position [289, 0]
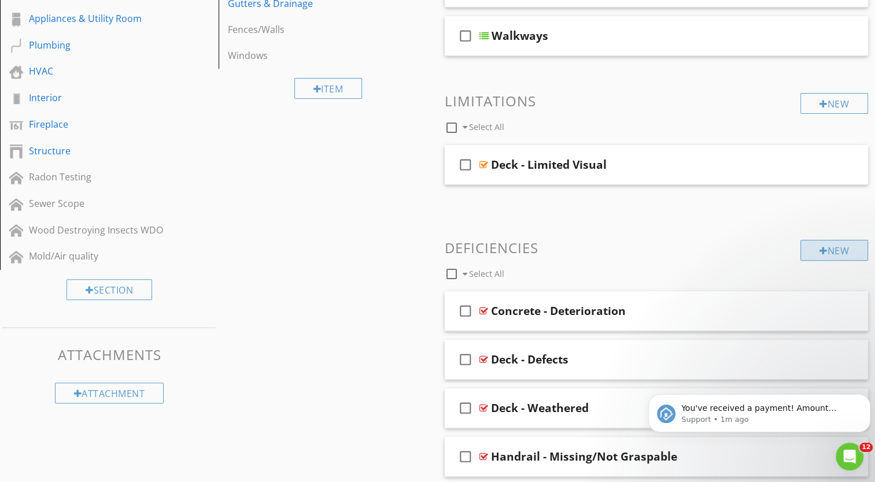
click at [831, 249] on div "New" at bounding box center [834, 250] width 68 height 21
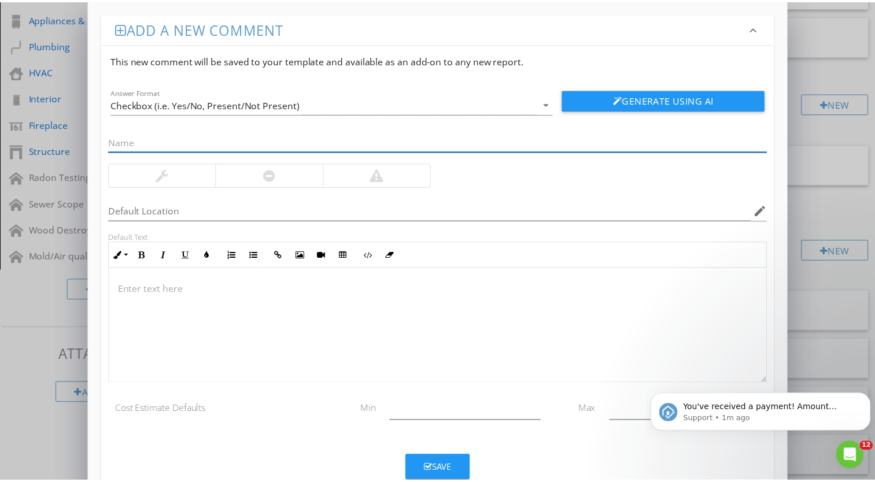
scroll to position [0, 0]
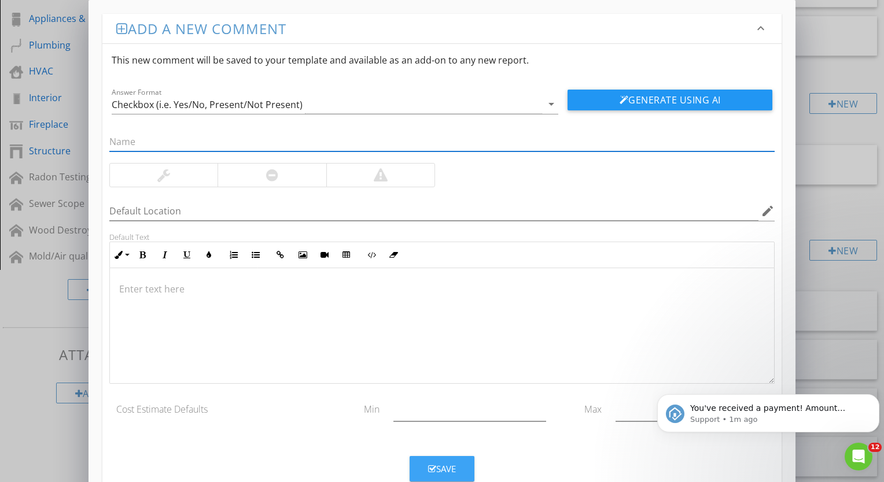
click at [444, 469] on div "Save" at bounding box center [442, 469] width 28 height 13
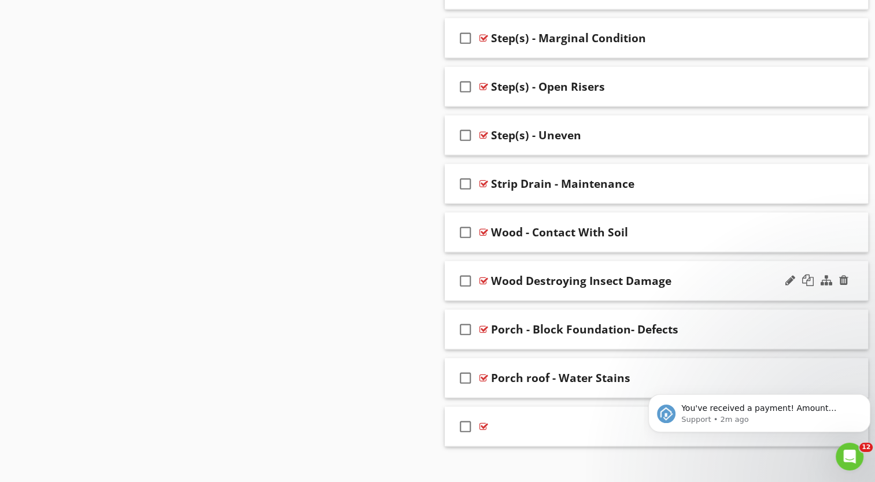
scroll to position [2707, 0]
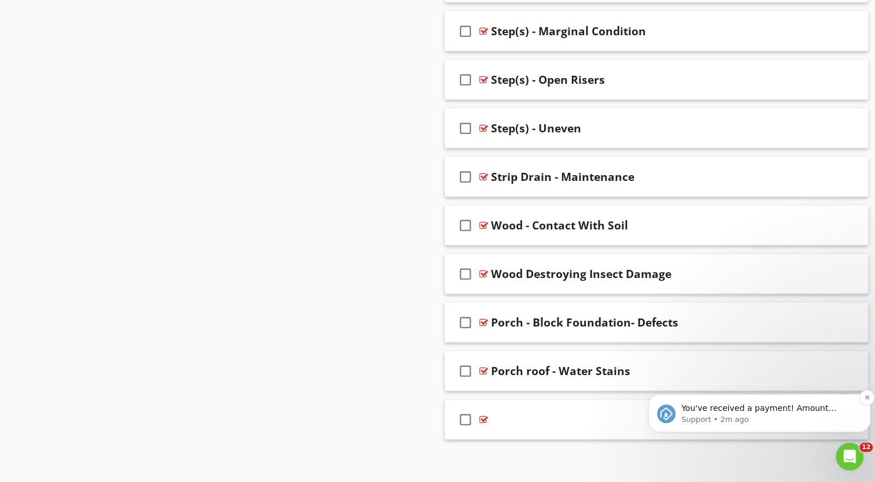
click at [812, 407] on p "You've received a payment! Amount $459.62 Fee $3.99 Net $455.63 Transaction # p…" at bounding box center [768, 409] width 175 height 12
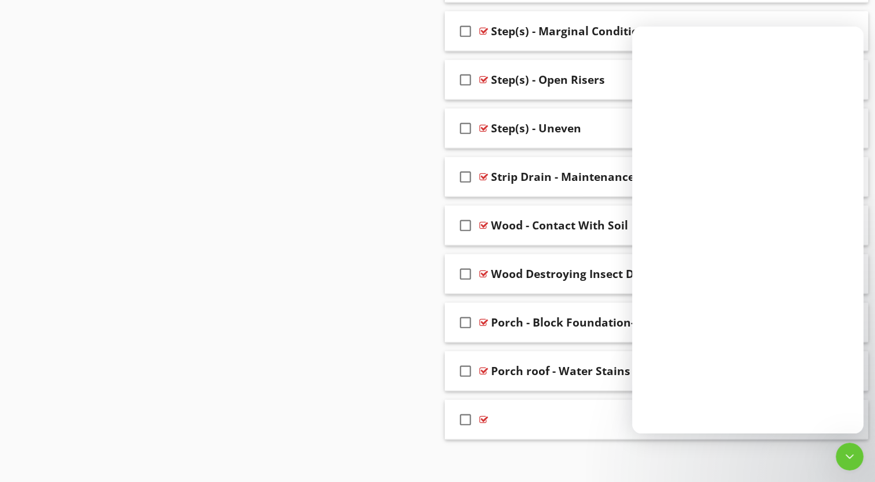
scroll to position [0, 0]
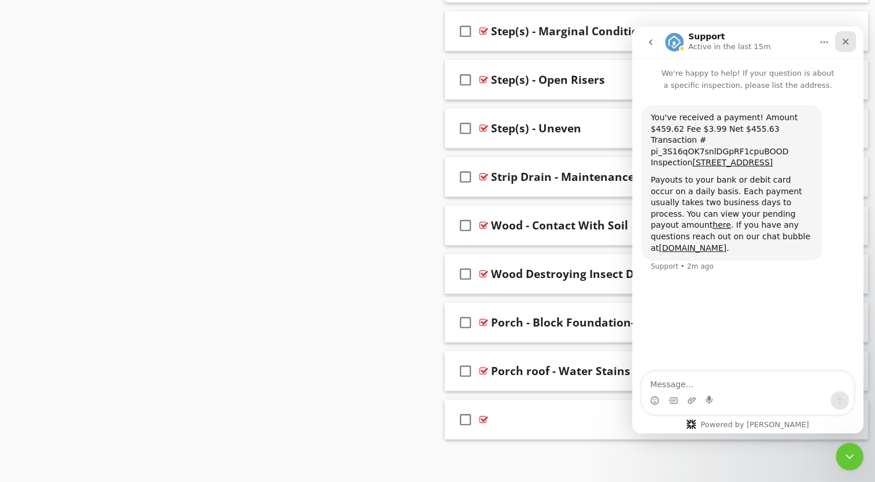
click at [844, 42] on icon "Close" at bounding box center [846, 42] width 6 height 6
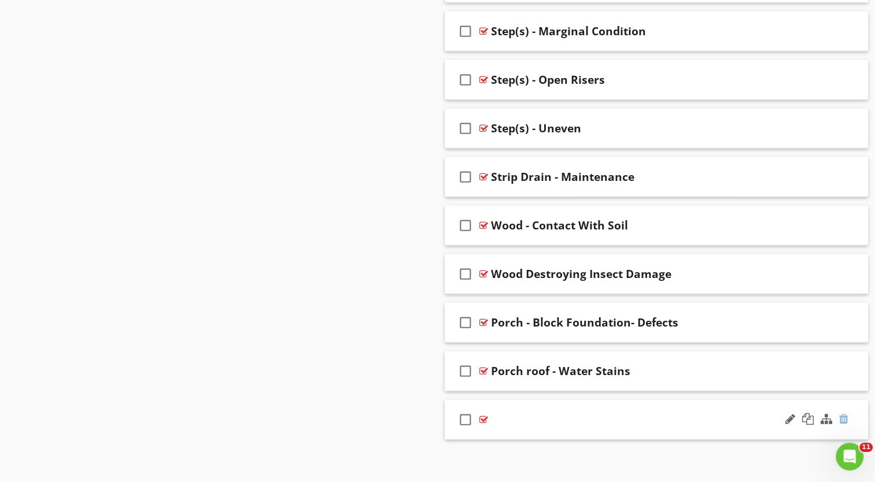
click at [844, 416] on div at bounding box center [843, 420] width 9 height 12
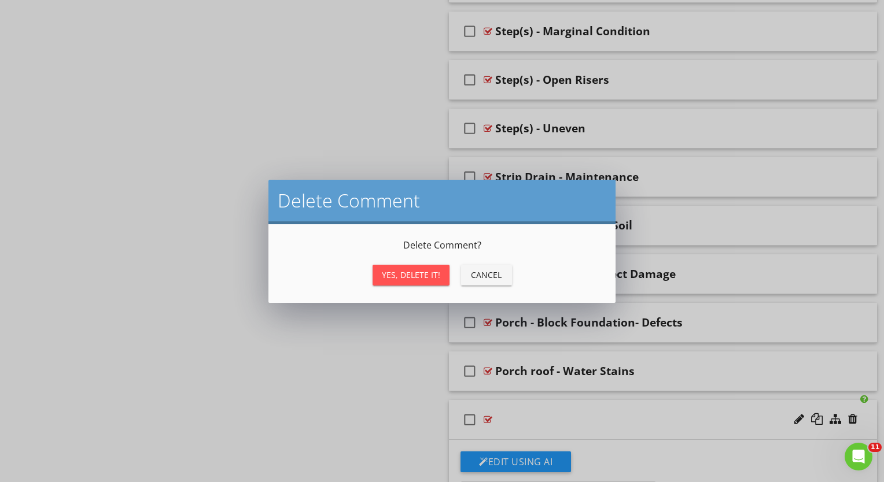
click at [416, 274] on div "Yes, Delete it!" at bounding box center [411, 275] width 58 height 12
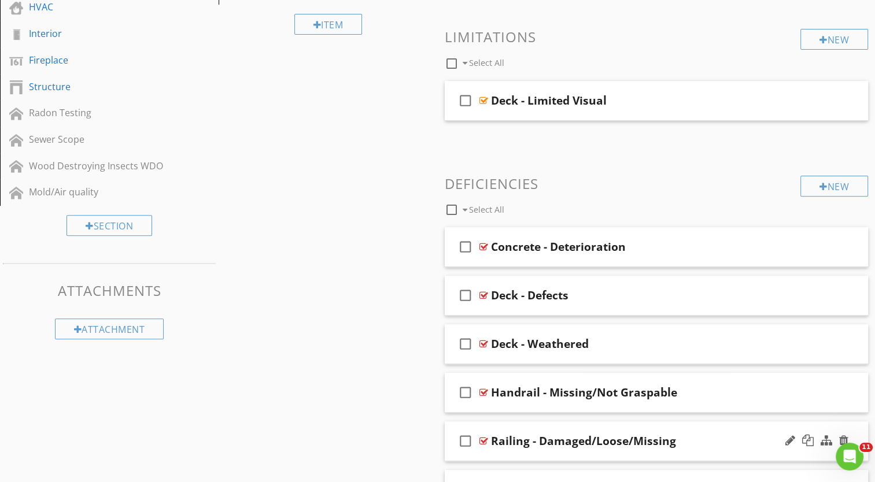
scroll to position [287, 0]
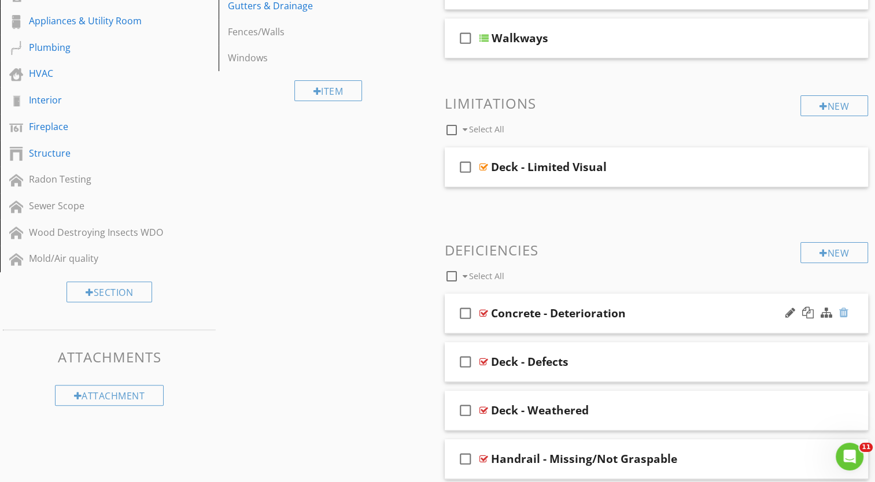
click at [843, 312] on div at bounding box center [843, 313] width 9 height 12
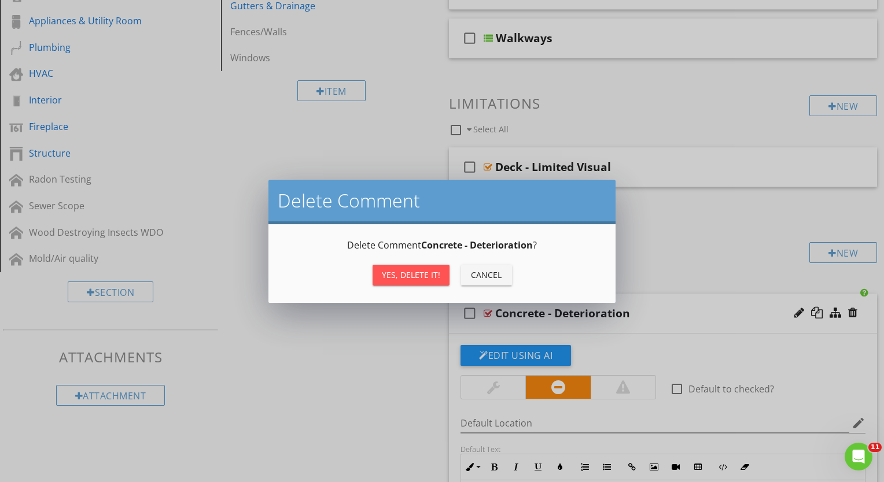
click at [421, 274] on div "Yes, Delete it!" at bounding box center [411, 275] width 58 height 12
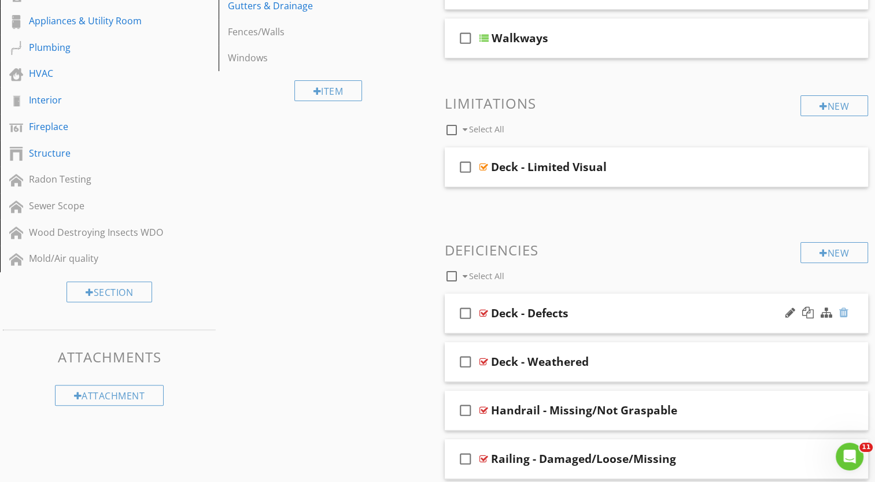
click at [844, 314] on div at bounding box center [843, 313] width 9 height 12
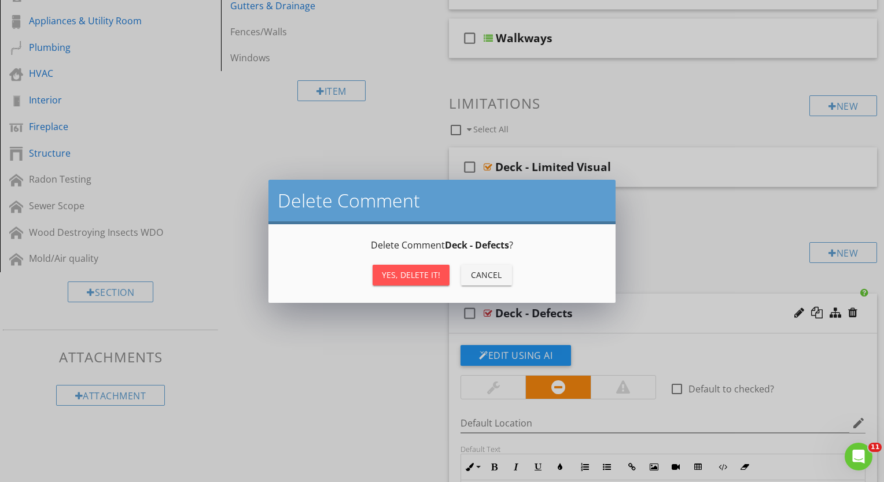
click at [387, 270] on div "Yes, Delete it!" at bounding box center [411, 275] width 58 height 12
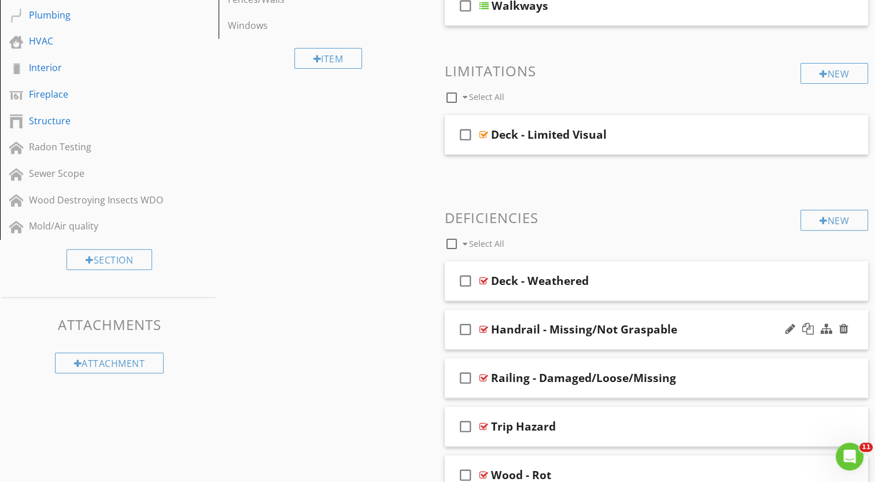
scroll to position [403, 0]
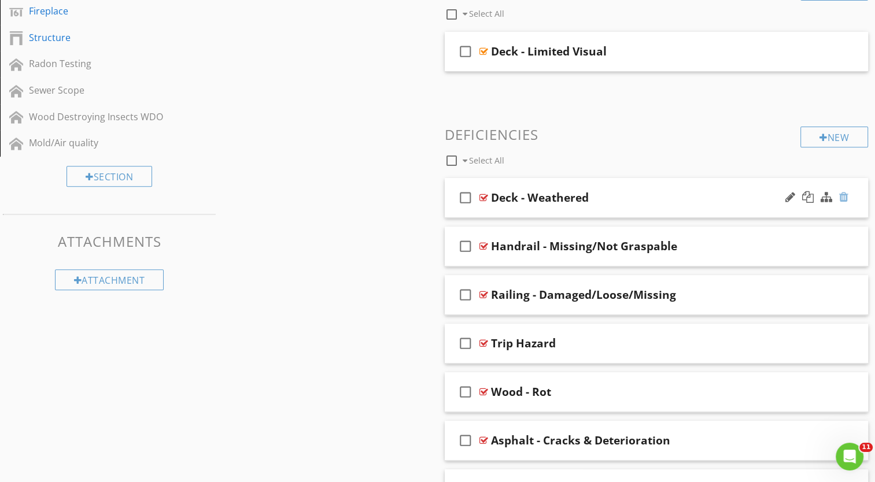
click at [843, 200] on div at bounding box center [843, 197] width 9 height 12
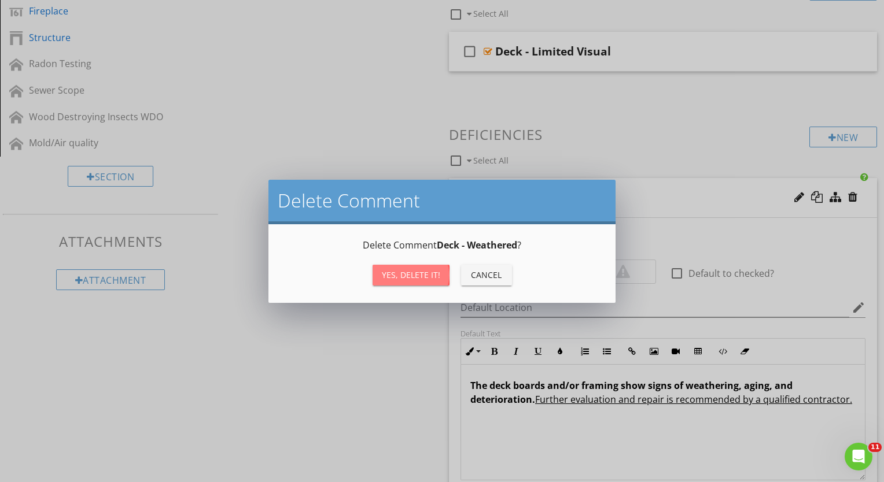
click at [416, 279] on div "Yes, Delete it!" at bounding box center [411, 275] width 58 height 12
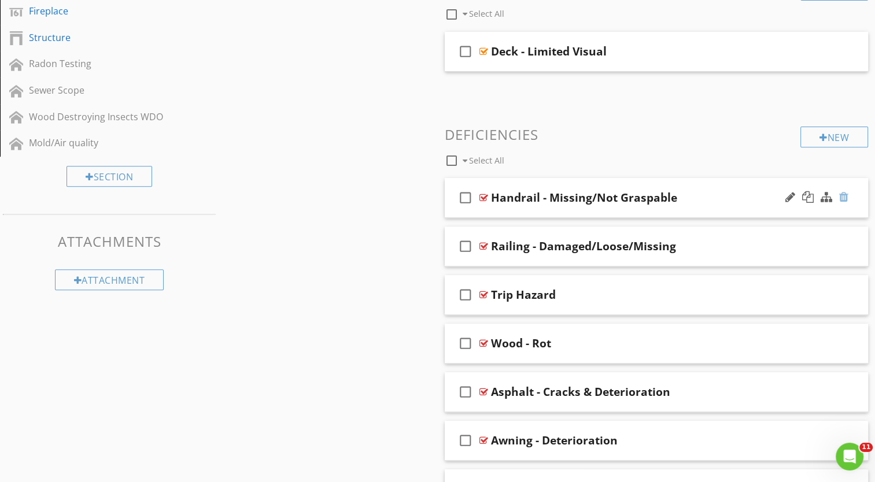
click at [846, 196] on div at bounding box center [843, 197] width 9 height 12
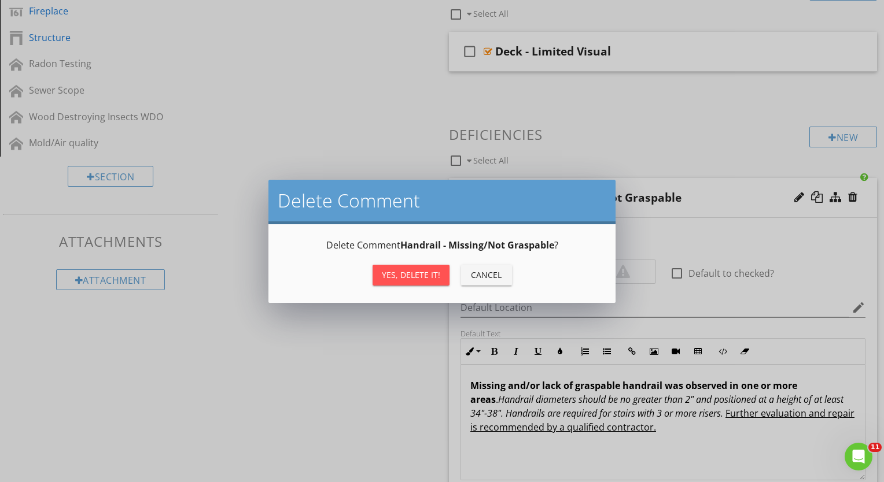
click at [404, 271] on div "Yes, Delete it!" at bounding box center [411, 275] width 58 height 12
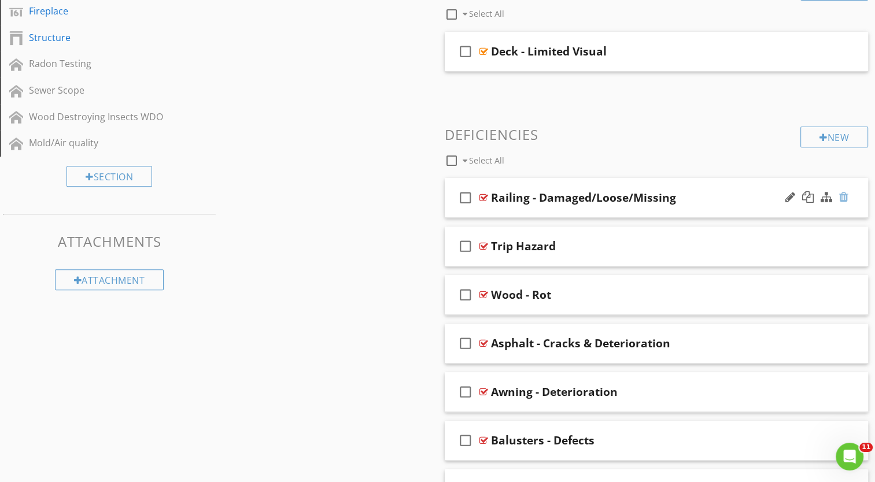
click at [845, 195] on div at bounding box center [843, 197] width 9 height 12
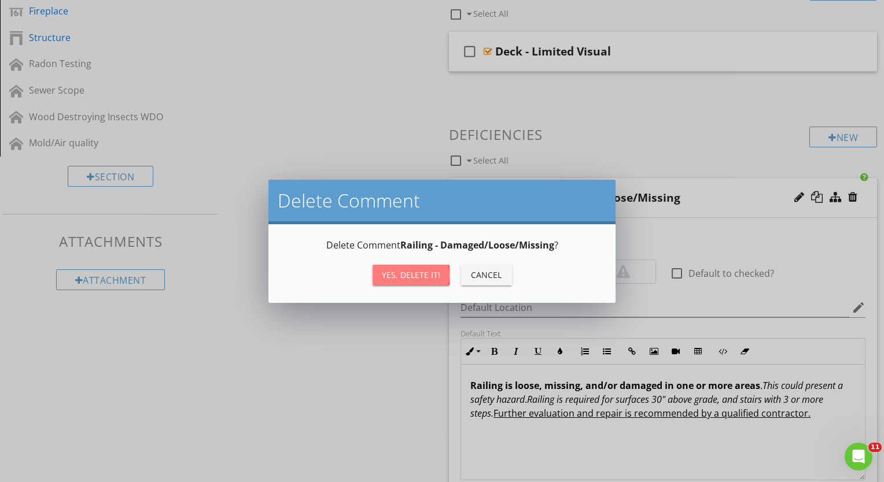
click at [407, 275] on div "Yes, Delete it!" at bounding box center [411, 275] width 58 height 12
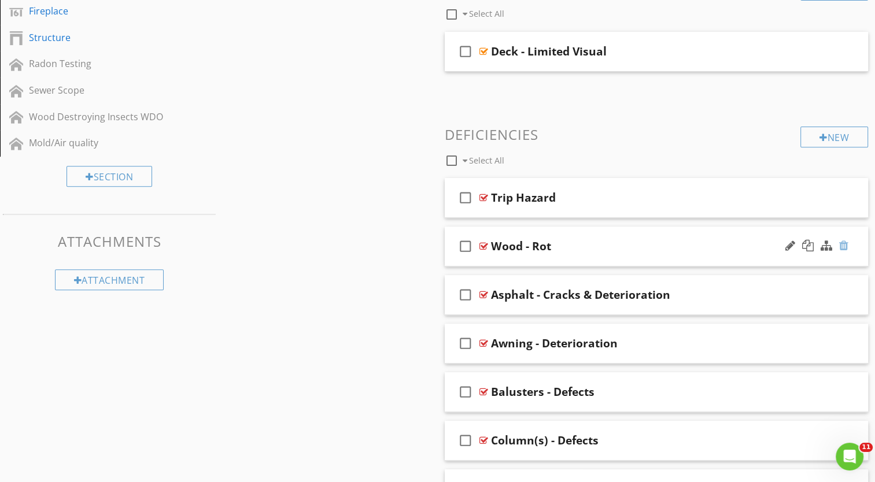
click at [843, 243] on div at bounding box center [843, 246] width 9 height 12
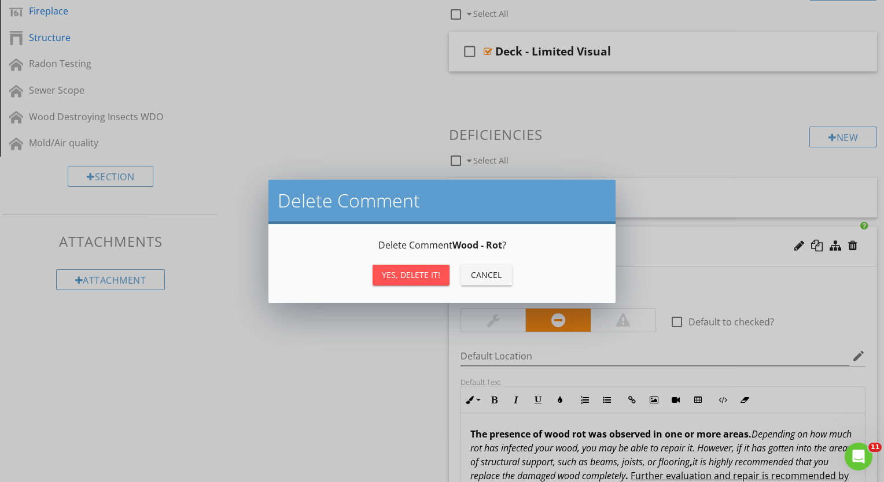
click at [422, 274] on div "Yes, Delete it!" at bounding box center [411, 275] width 58 height 12
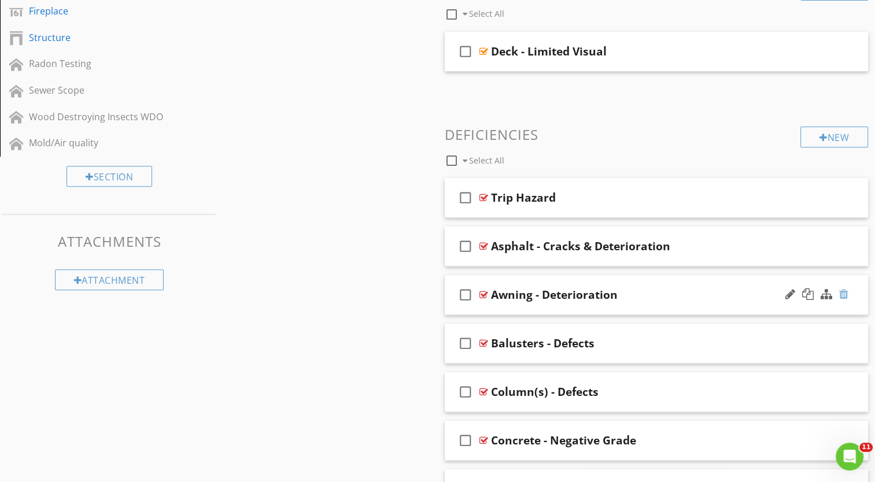
click at [842, 291] on div at bounding box center [843, 295] width 9 height 12
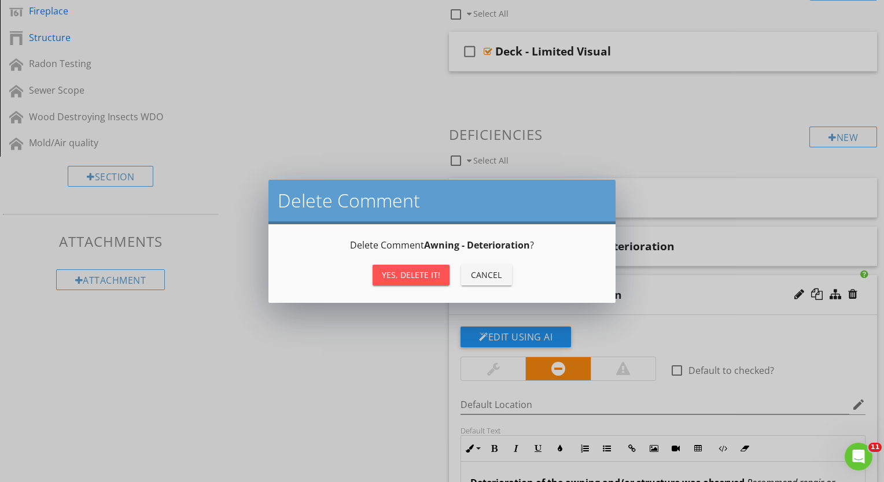
click at [390, 271] on div "Yes, Delete it!" at bounding box center [411, 275] width 58 height 12
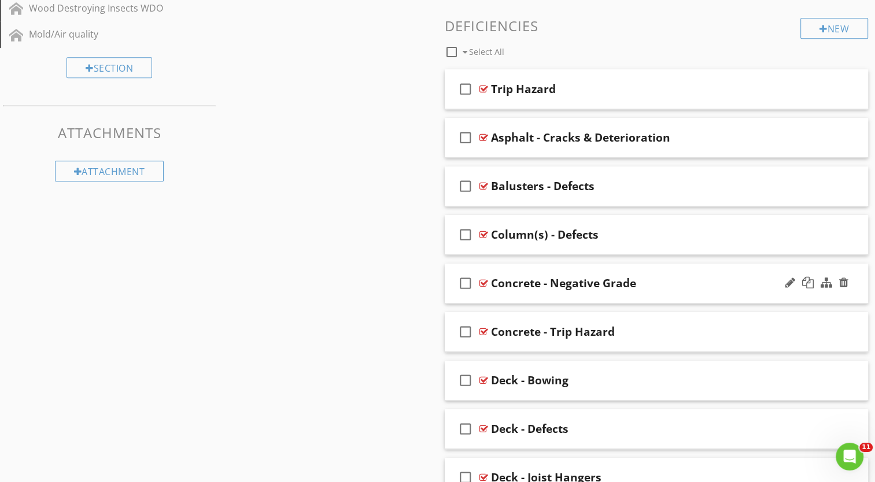
scroll to position [518, 0]
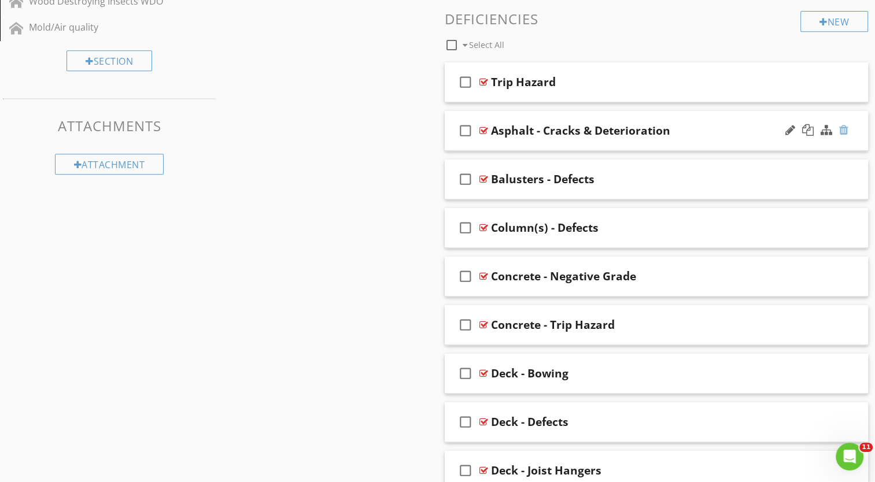
click at [845, 131] on div at bounding box center [843, 130] width 9 height 12
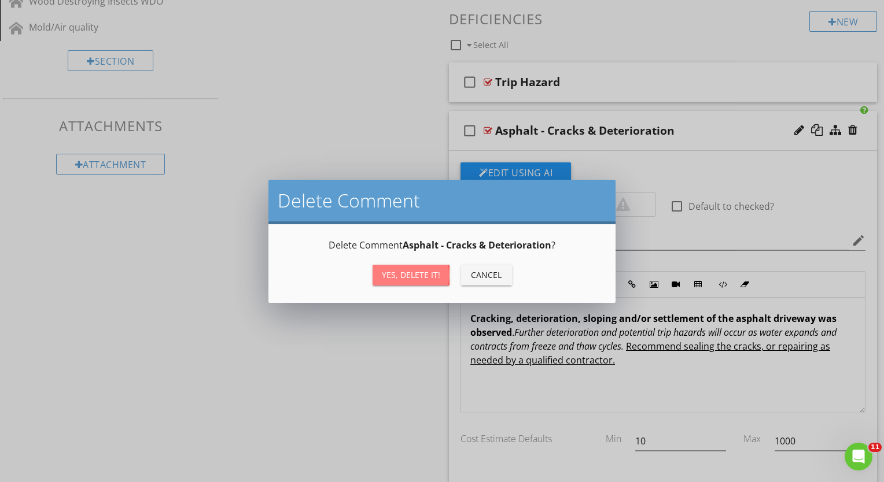
click at [394, 277] on div "Yes, Delete it!" at bounding box center [411, 275] width 58 height 12
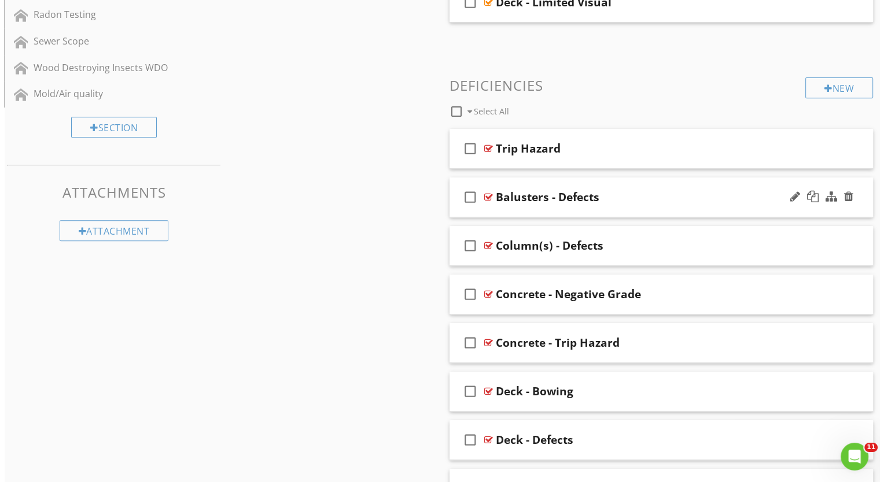
scroll to position [345, 0]
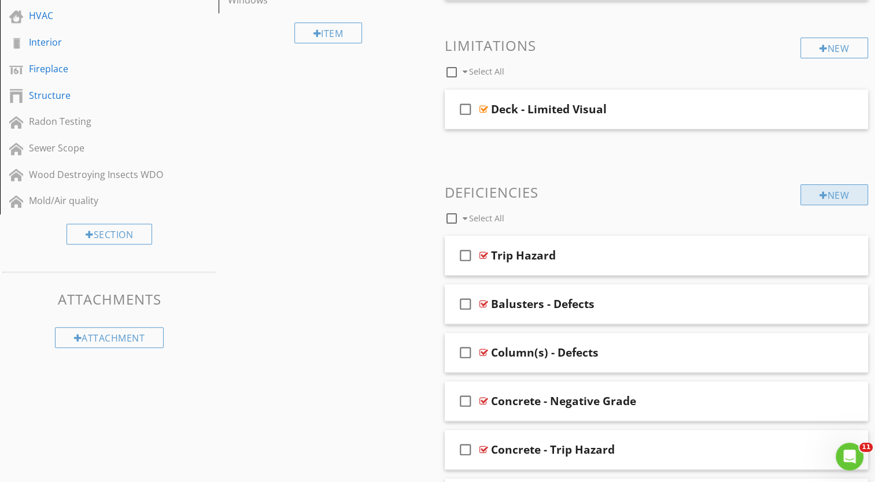
click at [843, 193] on div "New" at bounding box center [834, 194] width 68 height 21
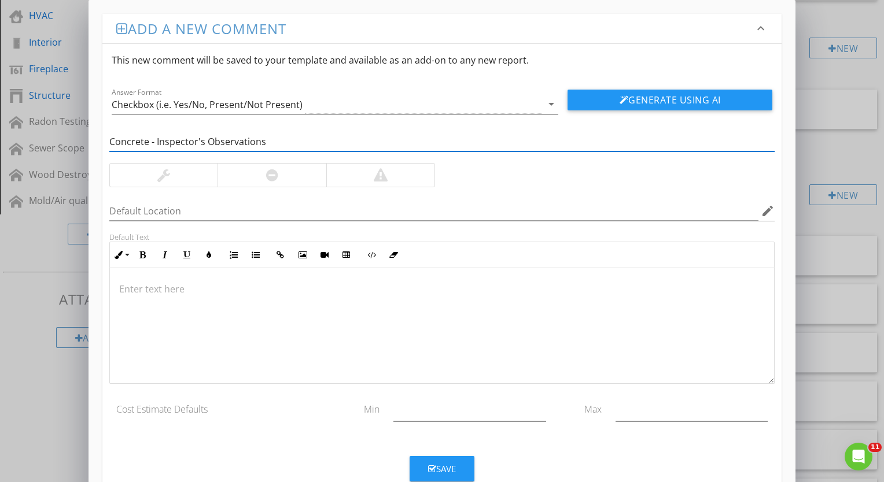
type input "Concrete - Inspector's Observations"
click at [547, 109] on icon "arrow_drop_down" at bounding box center [551, 104] width 14 height 14
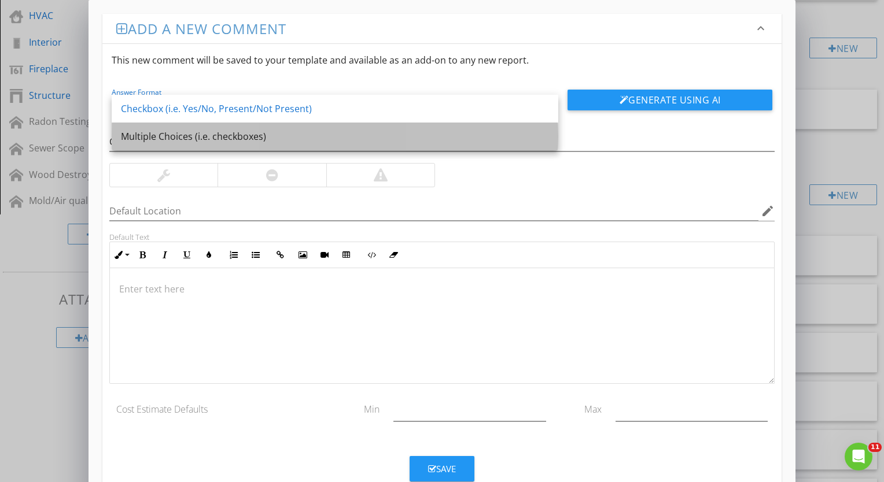
click at [260, 133] on div "Multiple Choices (i.e. checkboxes)" at bounding box center [335, 137] width 428 height 14
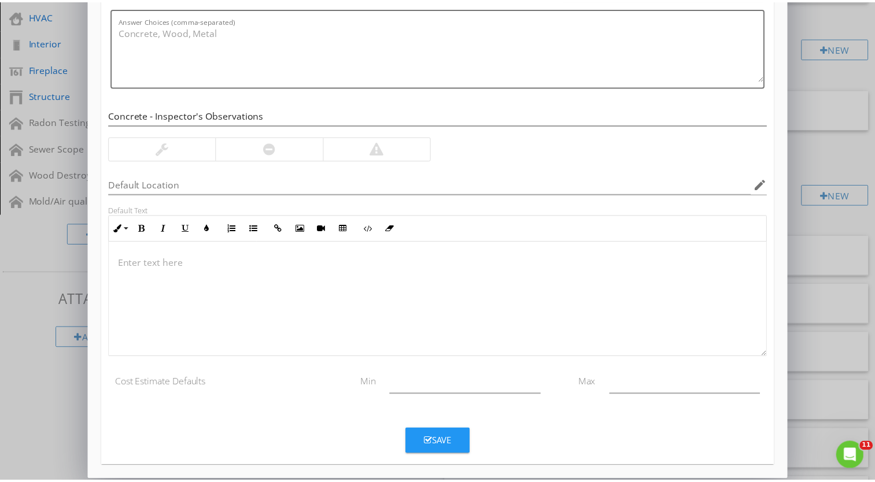
scroll to position [0, 0]
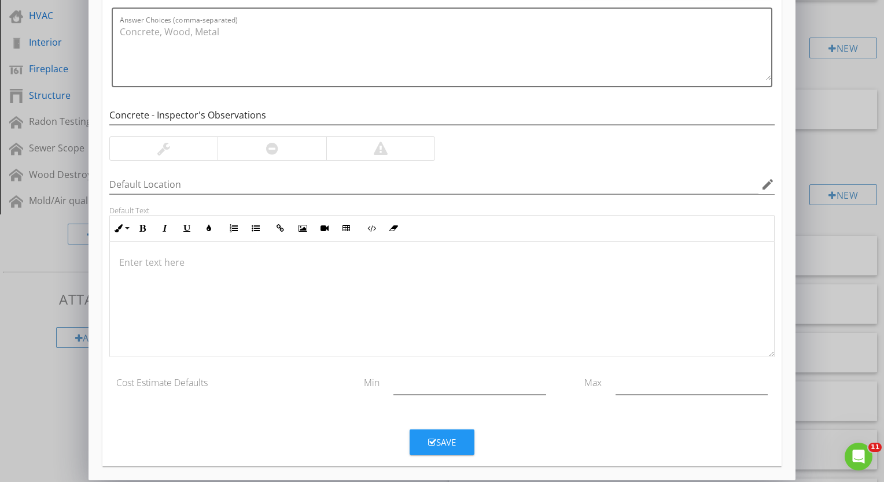
click at [442, 433] on button "Save" at bounding box center [441, 442] width 65 height 25
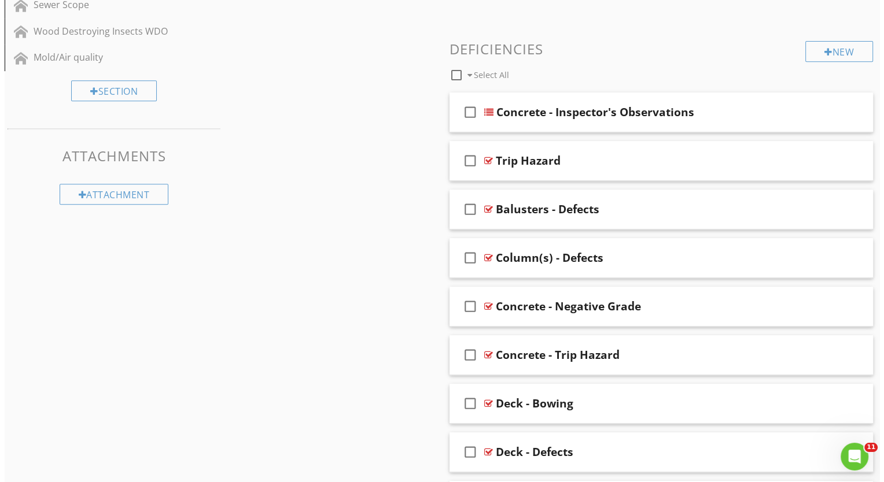
scroll to position [448, 0]
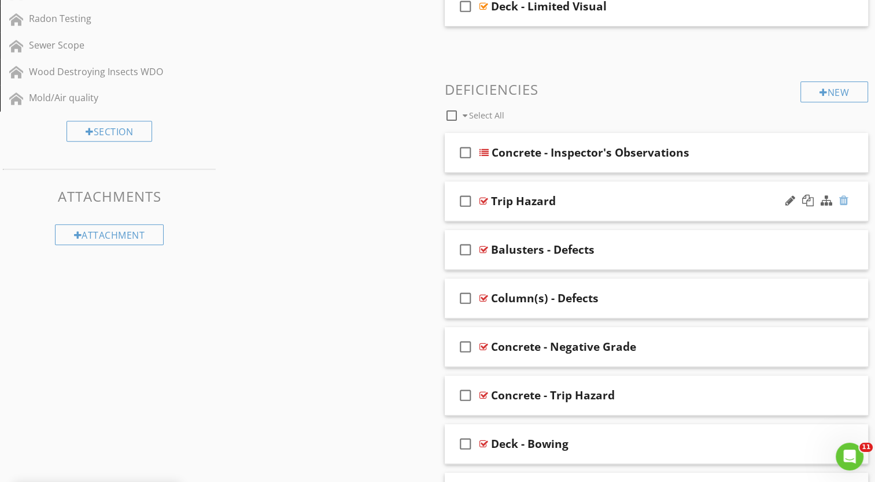
click at [847, 198] on div at bounding box center [843, 201] width 9 height 12
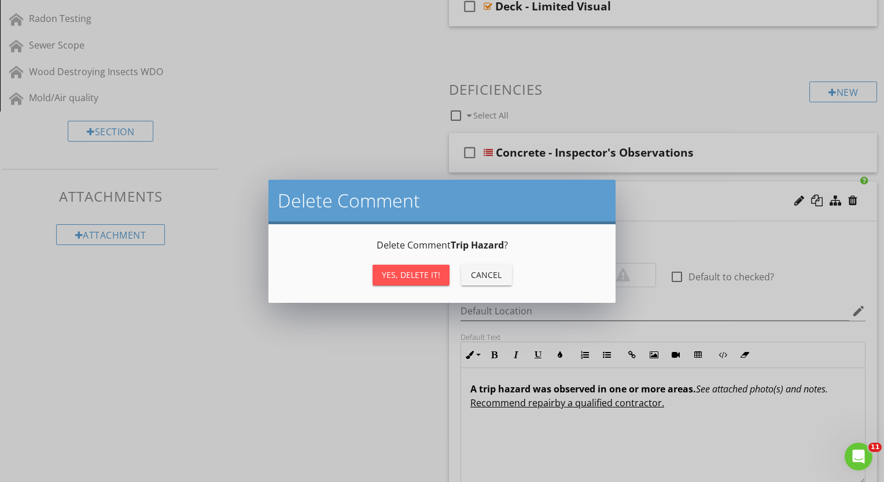
click at [414, 269] on div "Yes, Delete it!" at bounding box center [411, 275] width 58 height 12
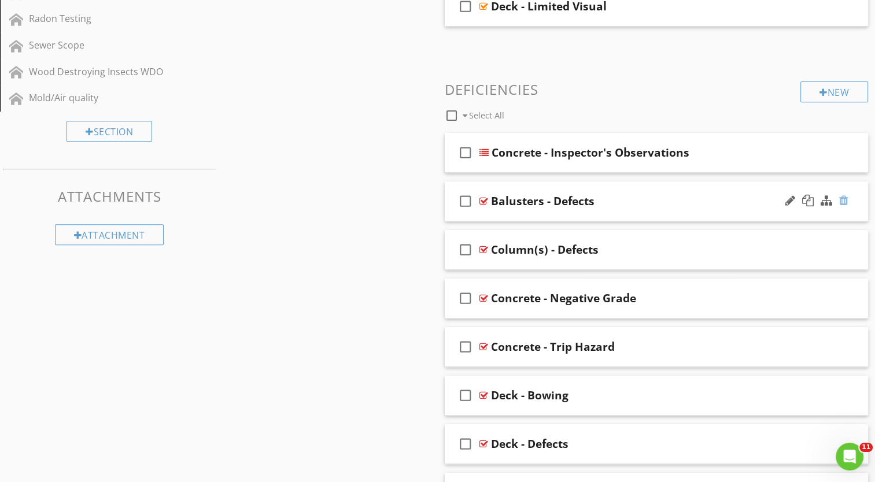
click at [842, 203] on div at bounding box center [843, 201] width 9 height 12
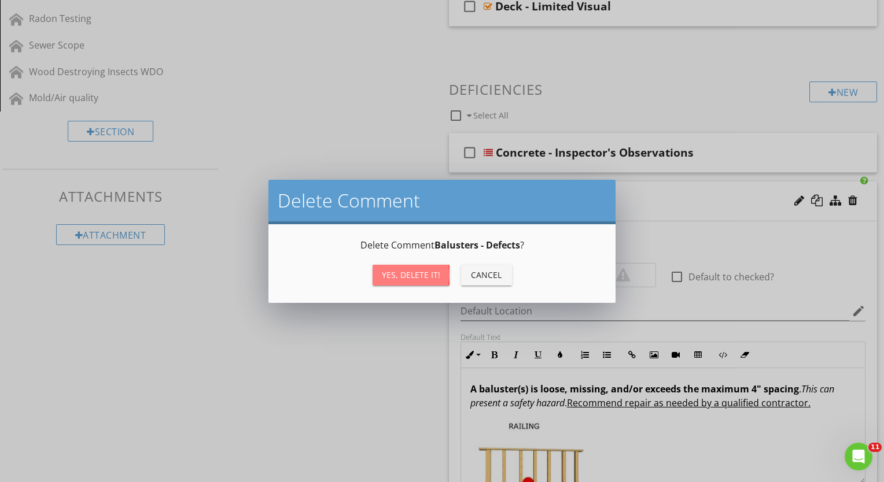
click at [401, 270] on div "Yes, Delete it!" at bounding box center [411, 275] width 58 height 12
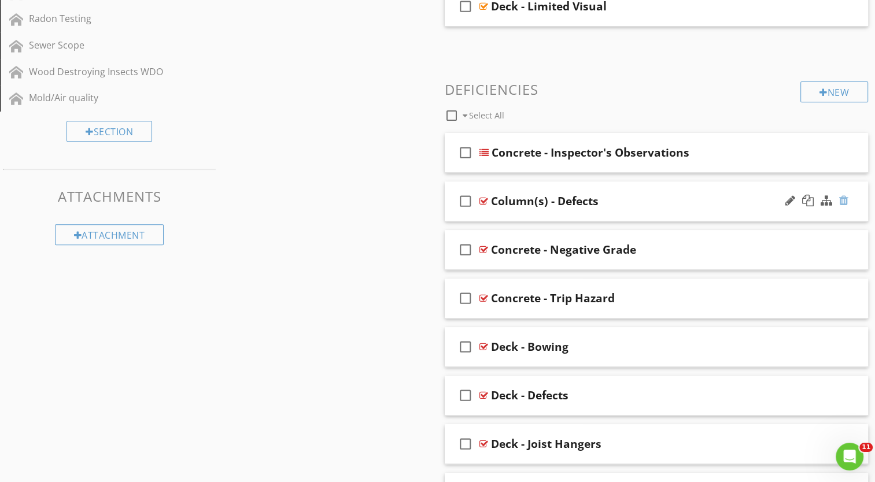
click at [846, 199] on div at bounding box center [843, 201] width 9 height 12
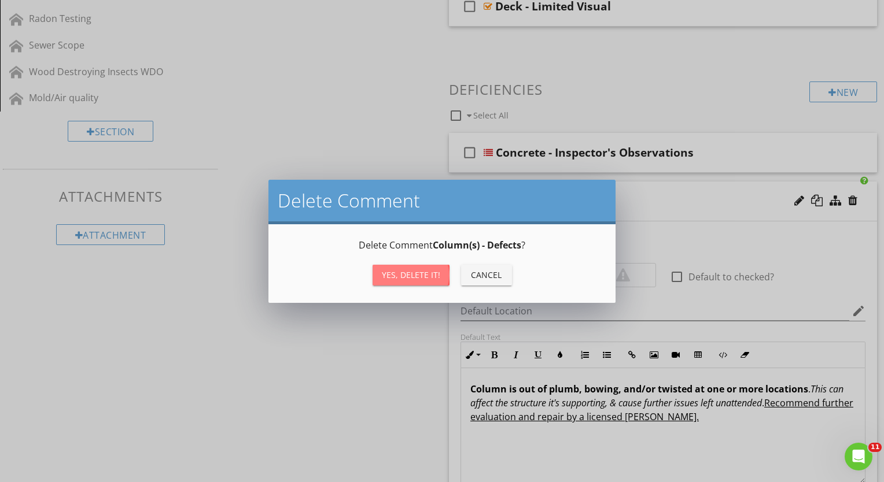
click at [398, 271] on div "Yes, Delete it!" at bounding box center [411, 275] width 58 height 12
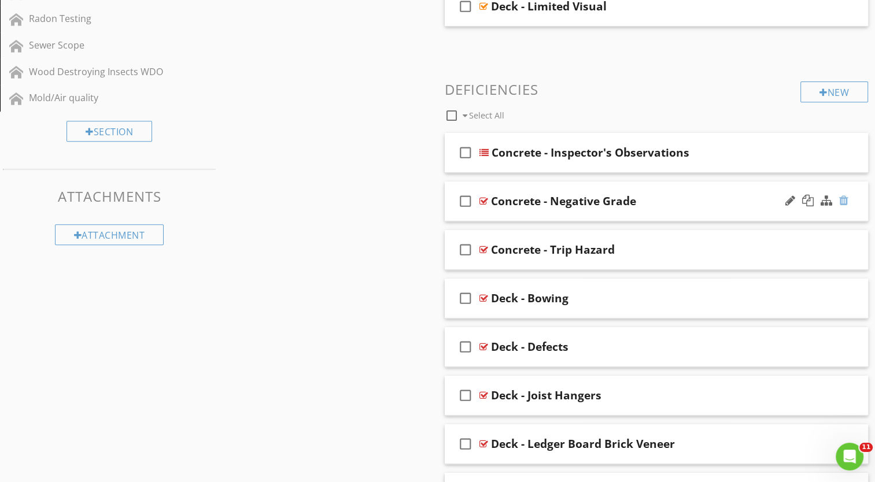
click at [845, 198] on div at bounding box center [843, 201] width 9 height 12
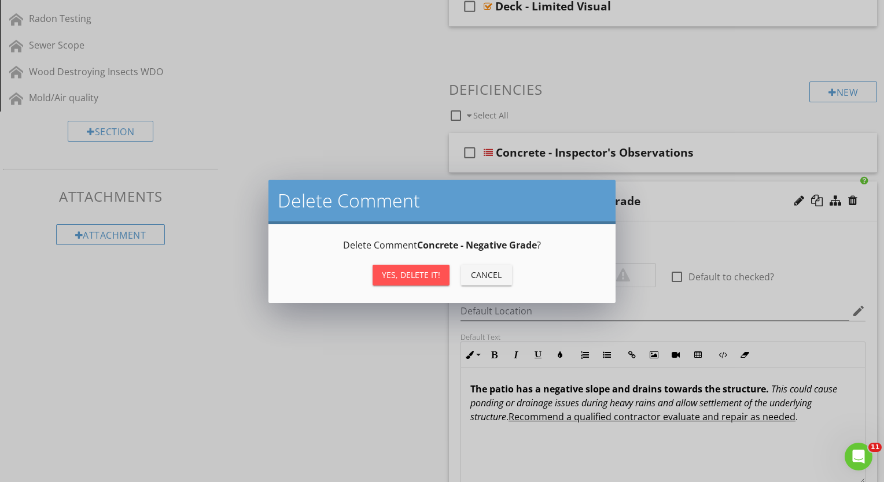
click at [422, 271] on div "Yes, Delete it!" at bounding box center [411, 275] width 58 height 12
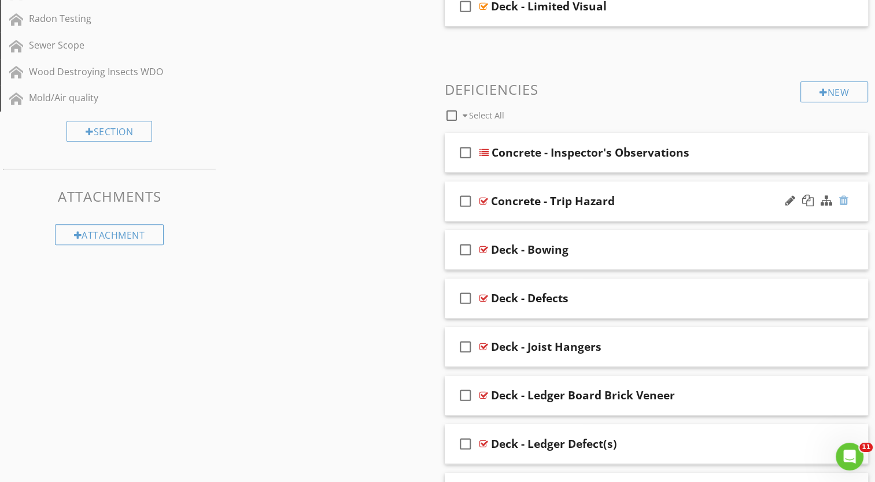
click at [844, 198] on div at bounding box center [843, 201] width 9 height 12
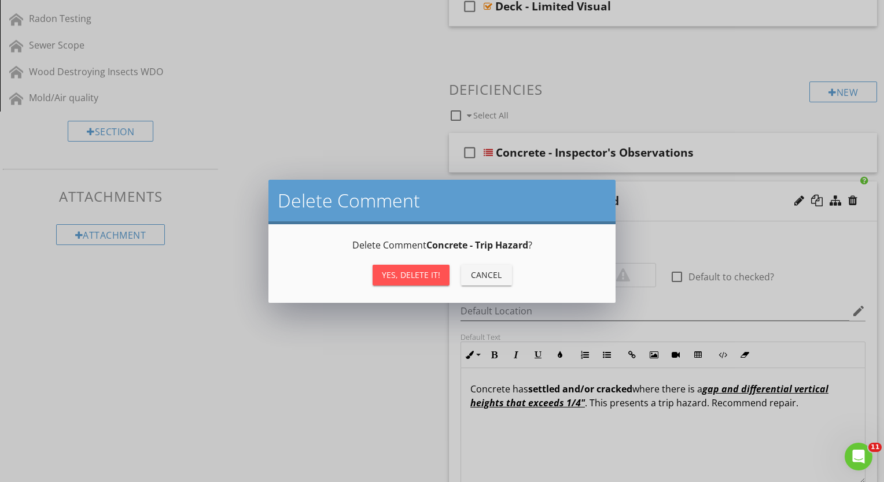
click at [419, 279] on div "Yes, Delete it!" at bounding box center [411, 275] width 58 height 12
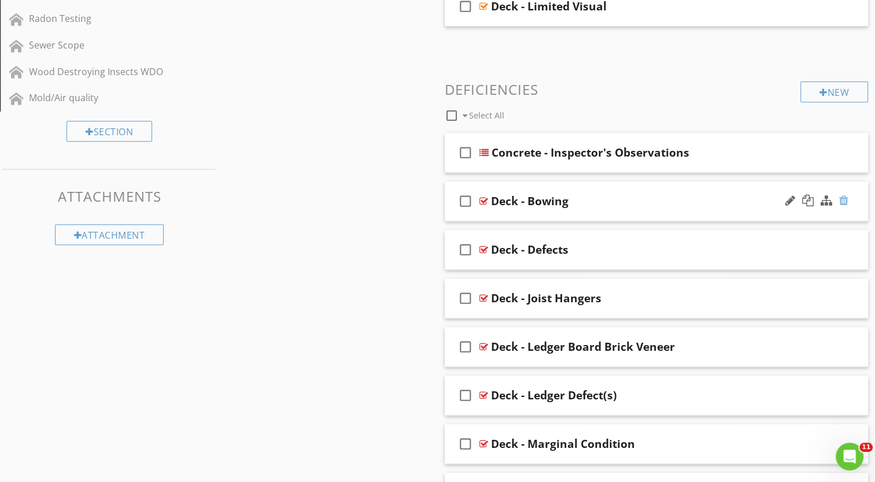
click at [846, 198] on div at bounding box center [843, 201] width 9 height 12
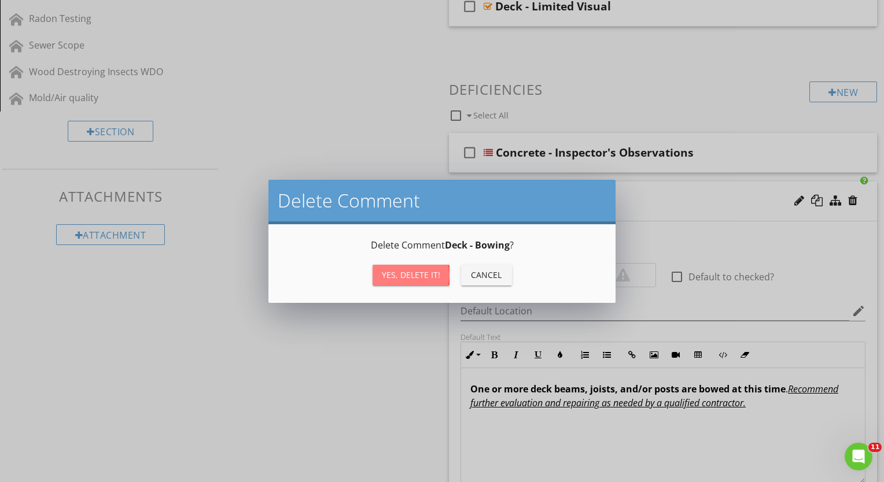
click at [414, 270] on div "Yes, Delete it!" at bounding box center [411, 275] width 58 height 12
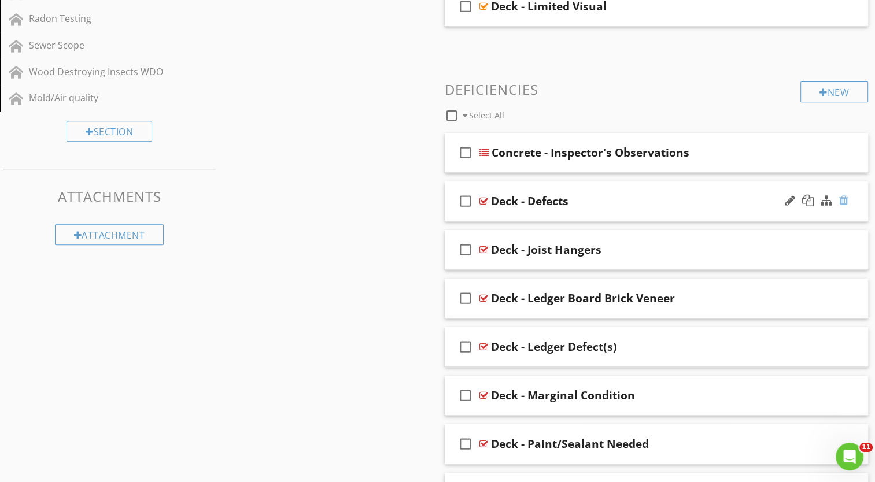
click at [848, 199] on div at bounding box center [843, 201] width 9 height 12
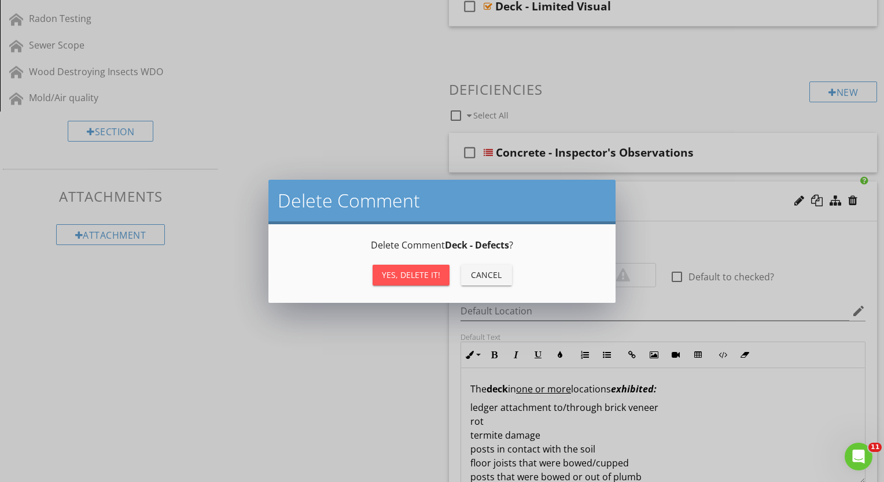
drag, startPoint x: 407, startPoint y: 272, endPoint x: 423, endPoint y: 277, distance: 16.8
click at [423, 277] on div "Yes, Delete it!" at bounding box center [411, 275] width 58 height 12
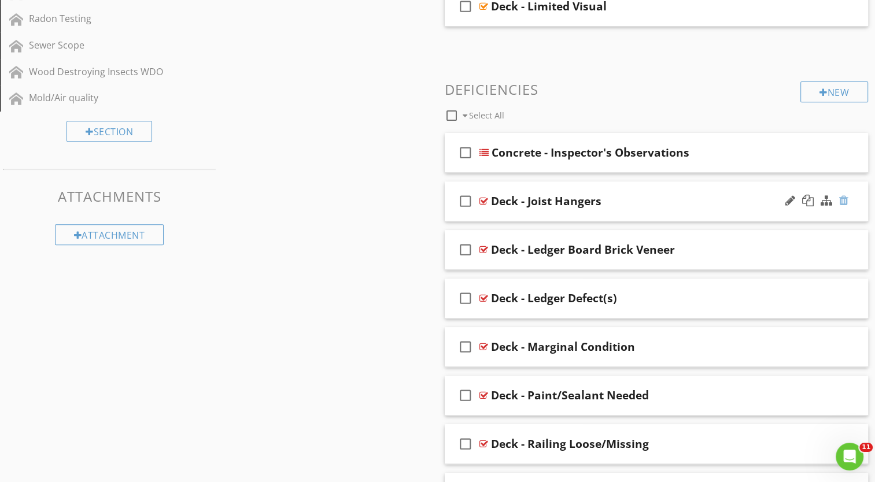
click at [847, 198] on div at bounding box center [843, 201] width 9 height 12
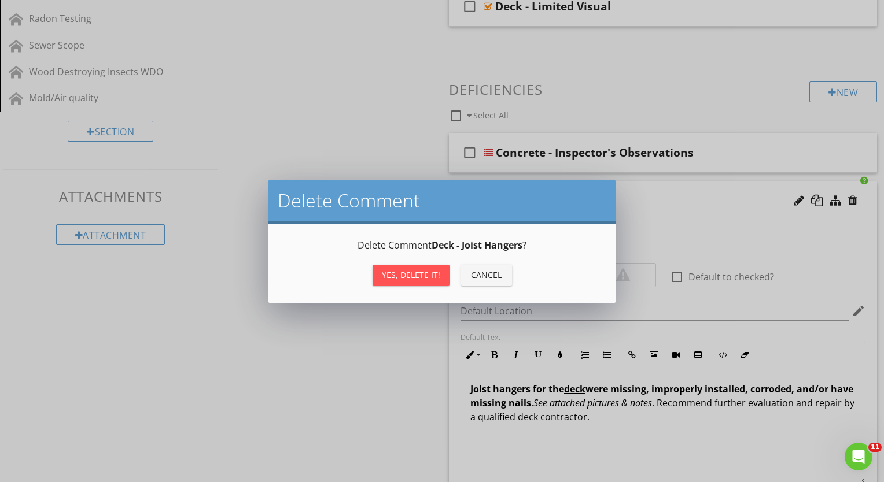
click at [421, 274] on div "Yes, Delete it!" at bounding box center [411, 275] width 58 height 12
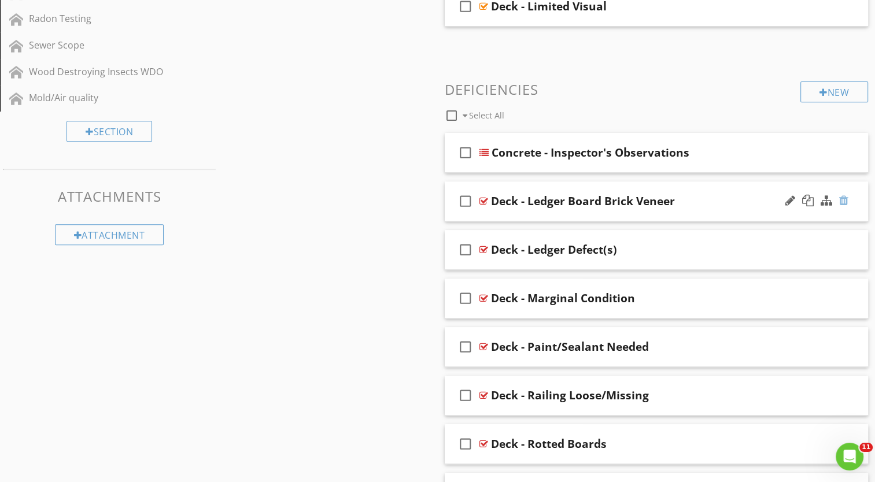
click at [844, 201] on div at bounding box center [843, 201] width 9 height 12
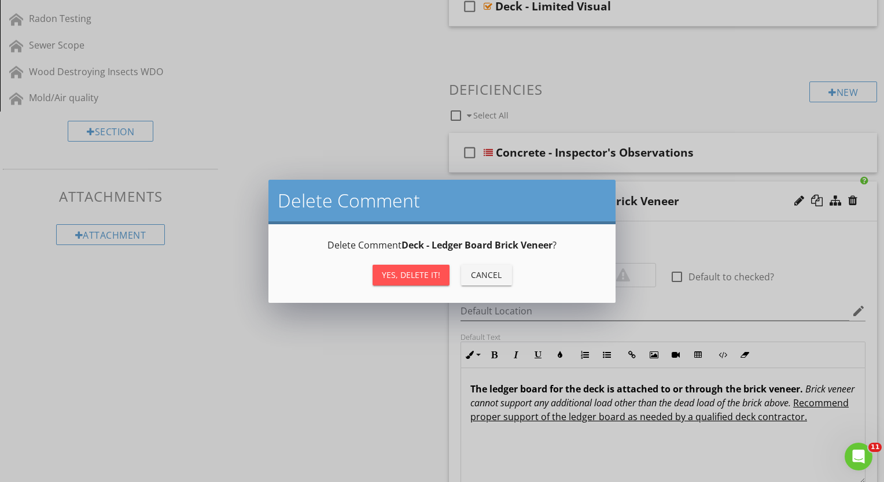
click at [401, 272] on div "Yes, Delete it!" at bounding box center [411, 275] width 58 height 12
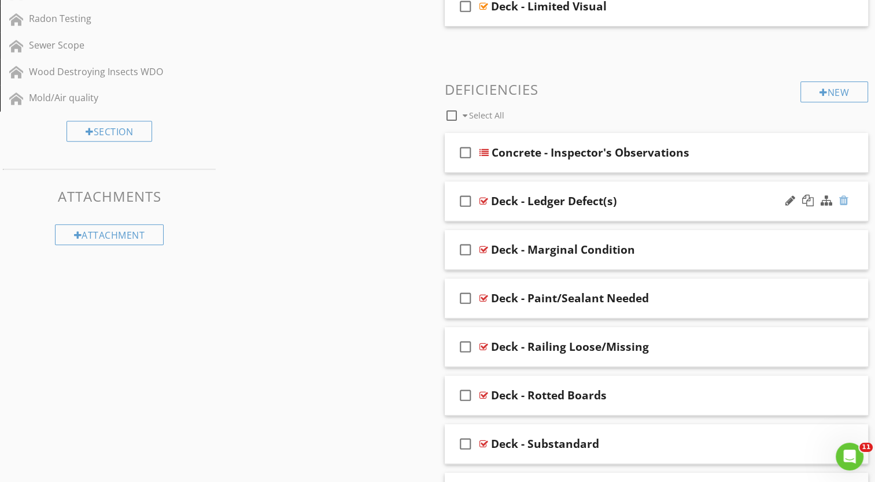
click at [847, 198] on div at bounding box center [843, 201] width 9 height 12
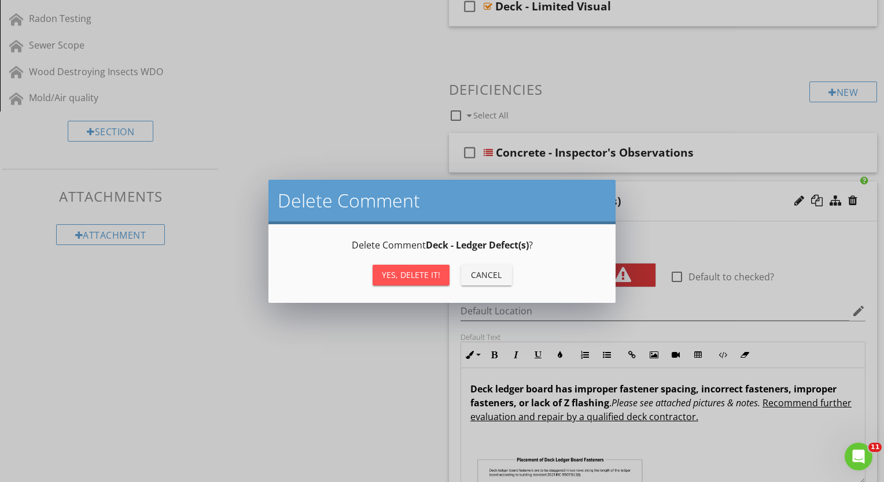
click at [415, 276] on div "Yes, Delete it!" at bounding box center [411, 275] width 58 height 12
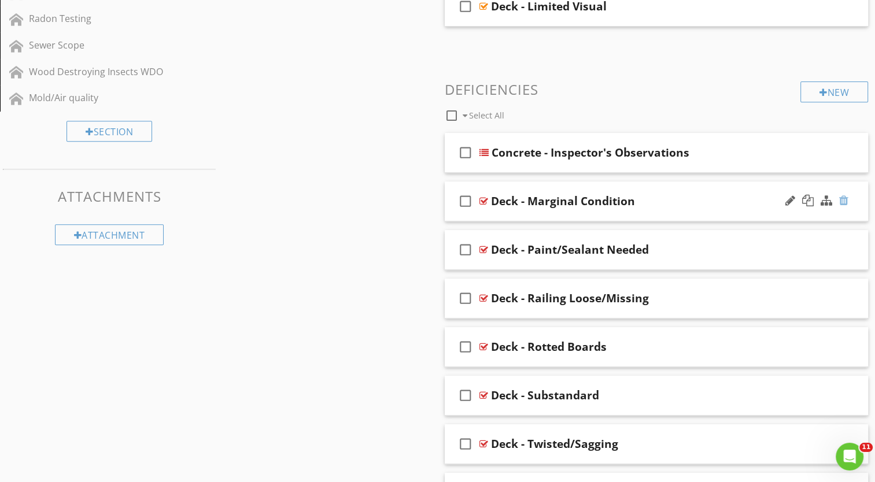
click at [843, 198] on div at bounding box center [843, 201] width 9 height 12
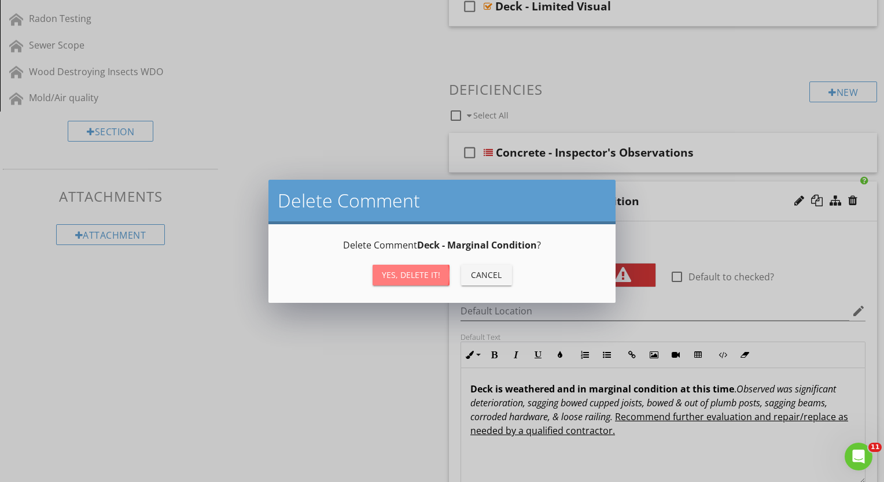
click at [391, 273] on div "Yes, Delete it!" at bounding box center [411, 275] width 58 height 12
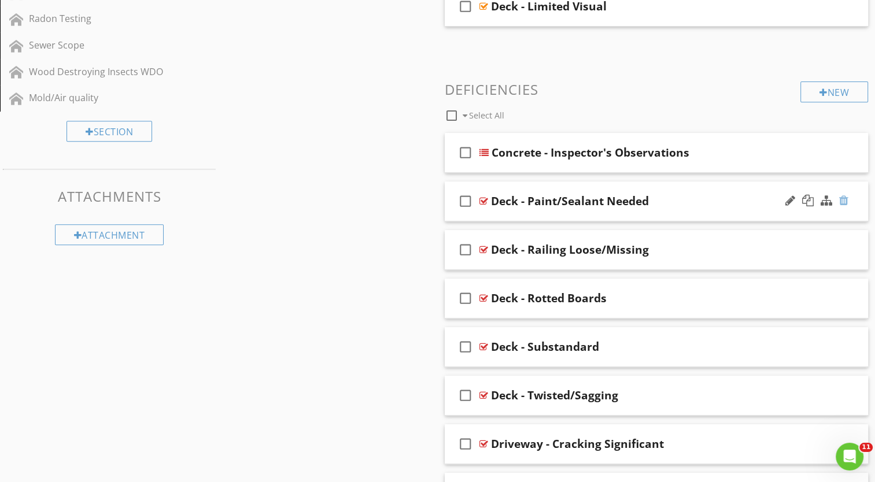
click at [843, 202] on div at bounding box center [843, 201] width 9 height 12
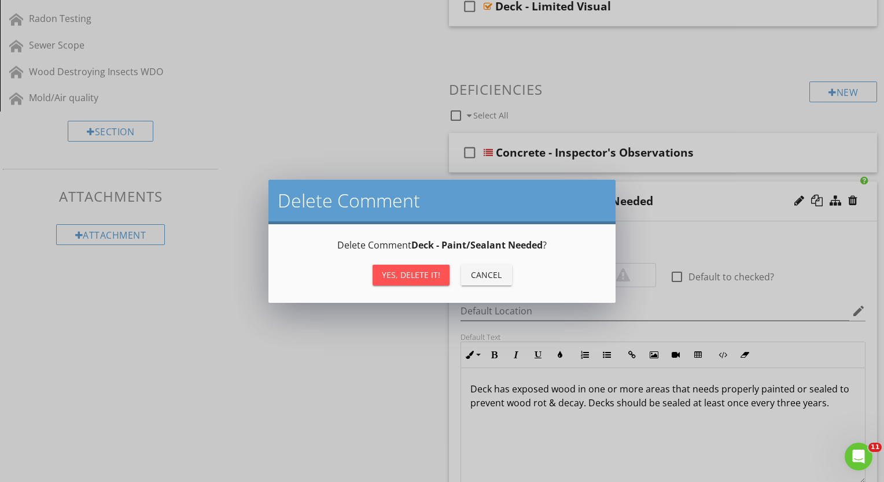
click at [412, 273] on div "Yes, Delete it!" at bounding box center [411, 275] width 58 height 12
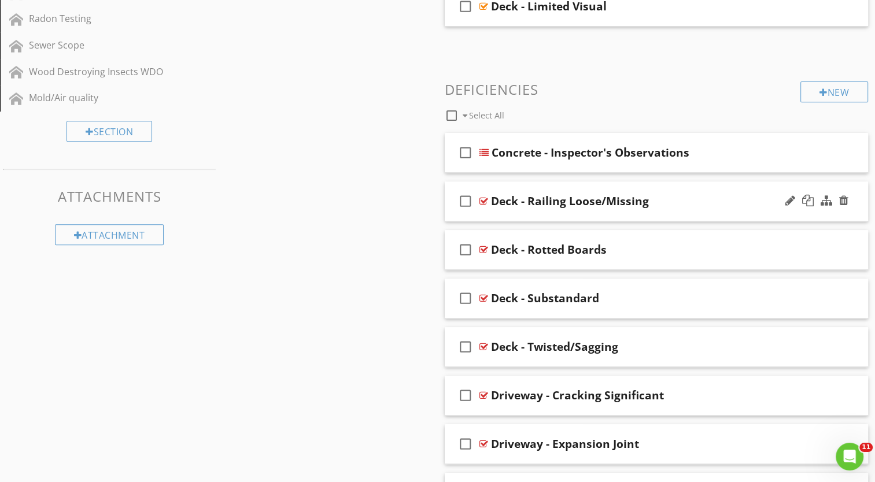
click at [837, 198] on div at bounding box center [817, 201] width 68 height 28
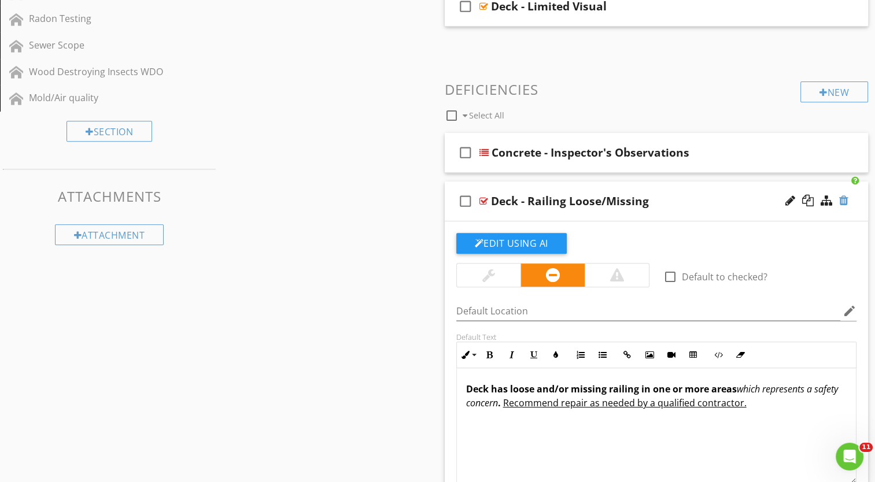
click at [846, 201] on div at bounding box center [843, 201] width 9 height 12
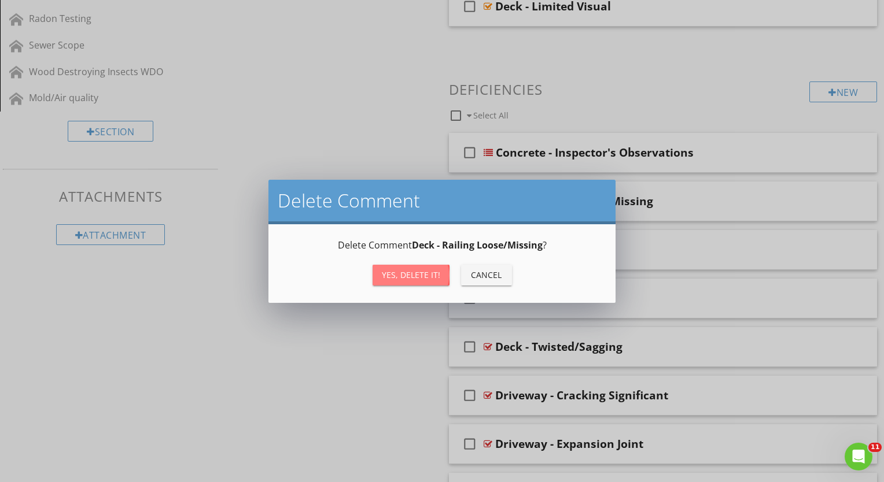
click at [414, 273] on div "Yes, Delete it!" at bounding box center [411, 275] width 58 height 12
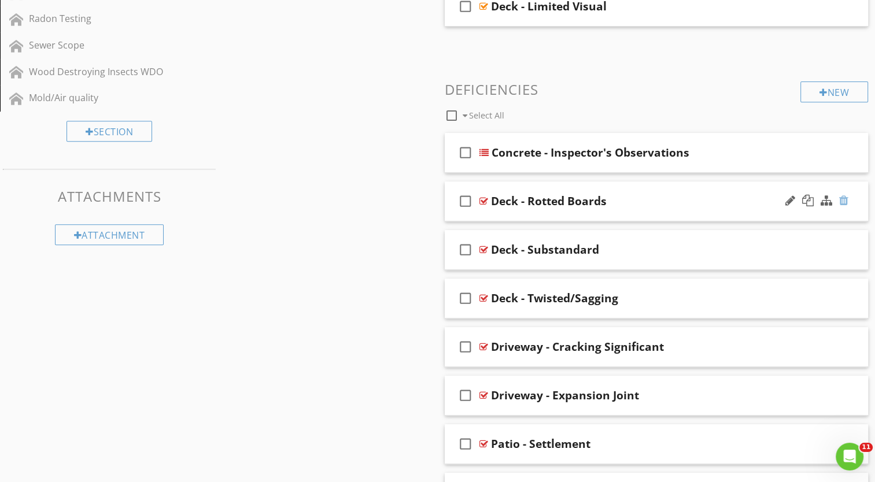
click at [841, 201] on div at bounding box center [843, 201] width 9 height 12
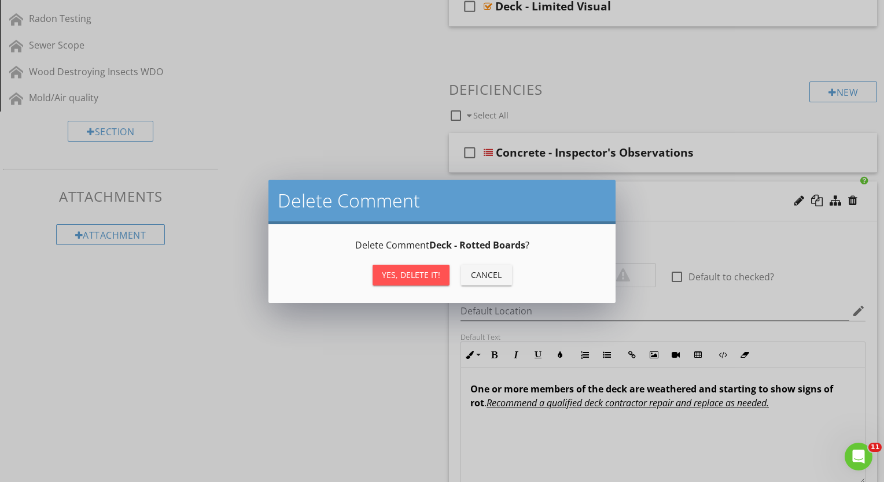
click at [419, 272] on div "Yes, Delete it!" at bounding box center [411, 275] width 58 height 12
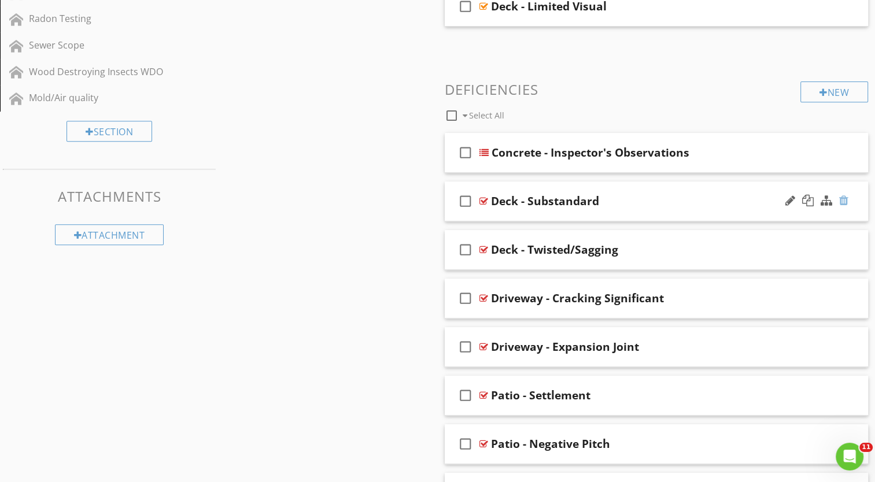
click at [843, 201] on div at bounding box center [843, 201] width 9 height 12
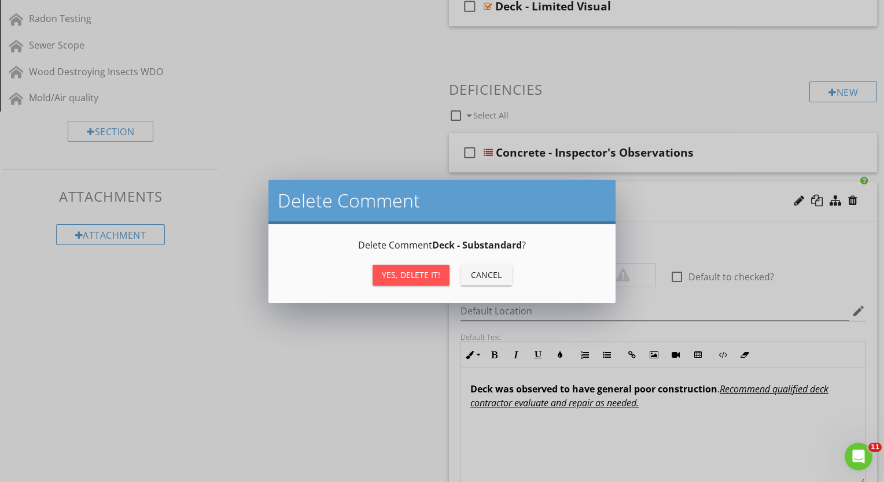
click at [420, 274] on div "Yes, Delete it!" at bounding box center [411, 275] width 58 height 12
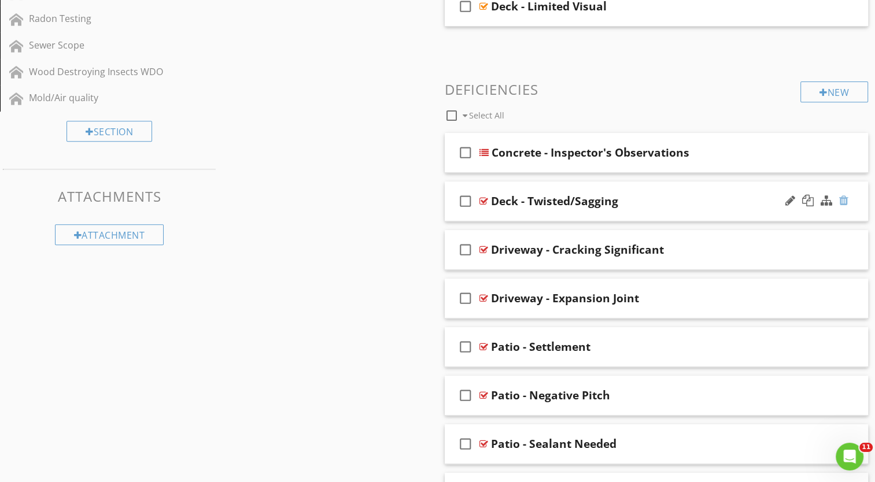
click at [844, 198] on div at bounding box center [843, 201] width 9 height 12
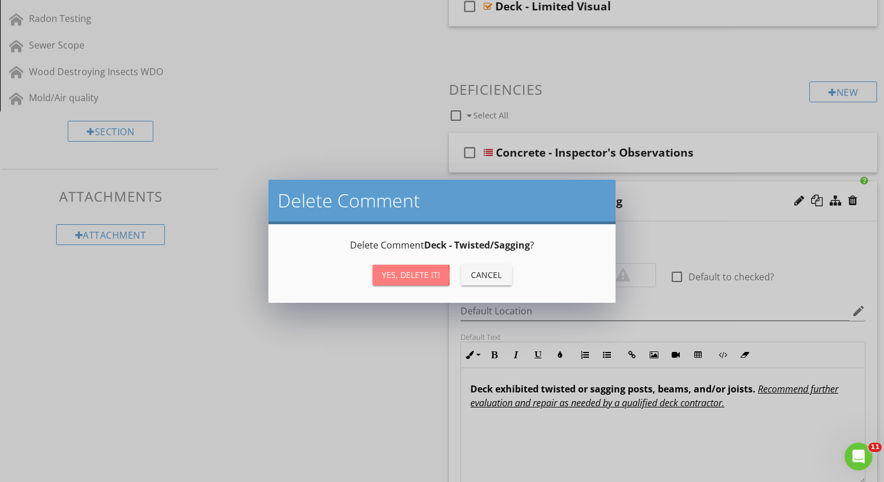
click at [422, 276] on div "Yes, Delete it!" at bounding box center [411, 275] width 58 height 12
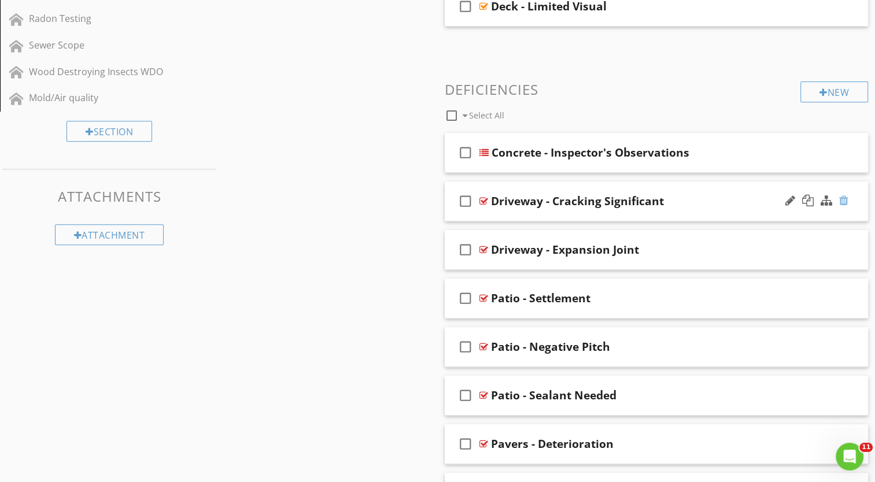
click at [846, 200] on div at bounding box center [843, 201] width 9 height 12
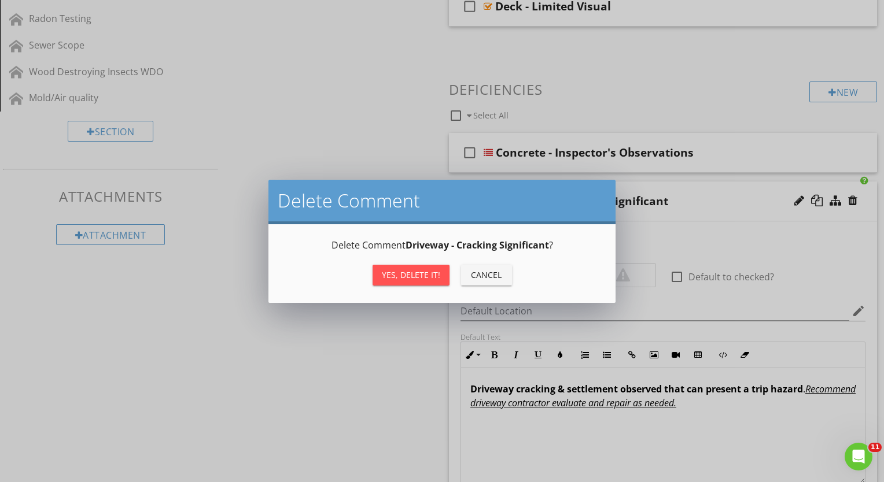
click at [406, 271] on div "Yes, Delete it!" at bounding box center [411, 275] width 58 height 12
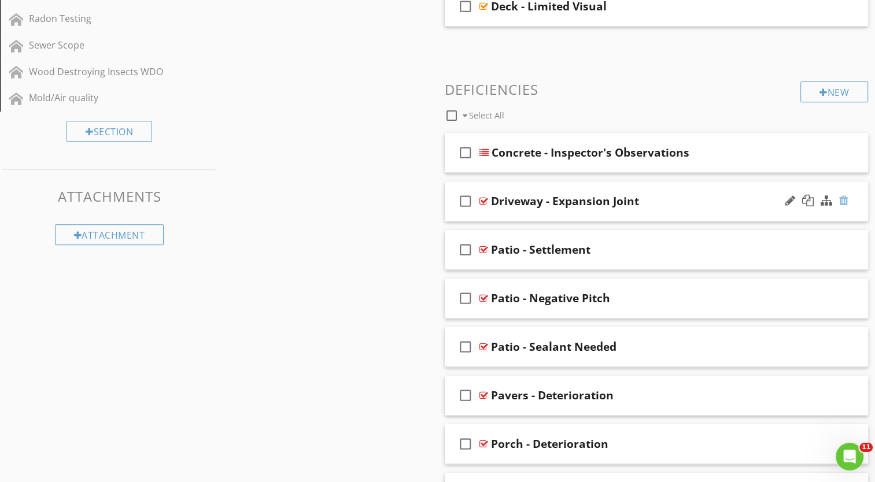
click at [845, 200] on div at bounding box center [843, 201] width 9 height 12
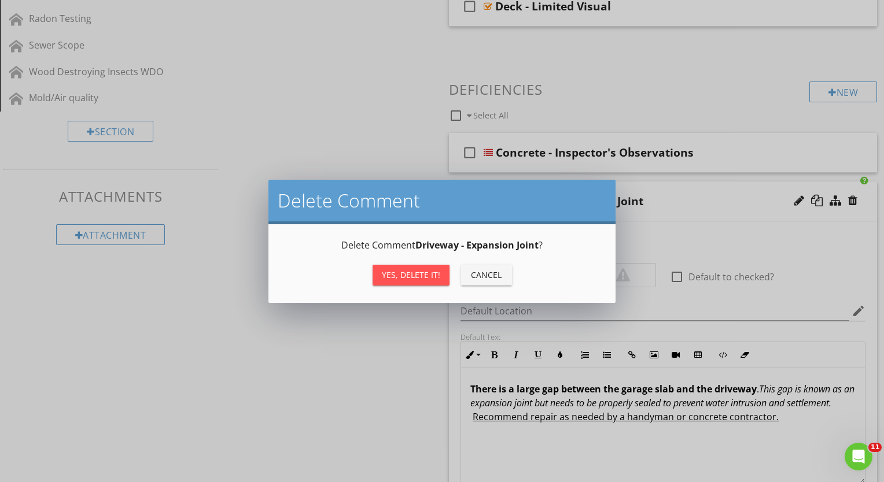
click at [394, 272] on div "Yes, Delete it!" at bounding box center [411, 275] width 58 height 12
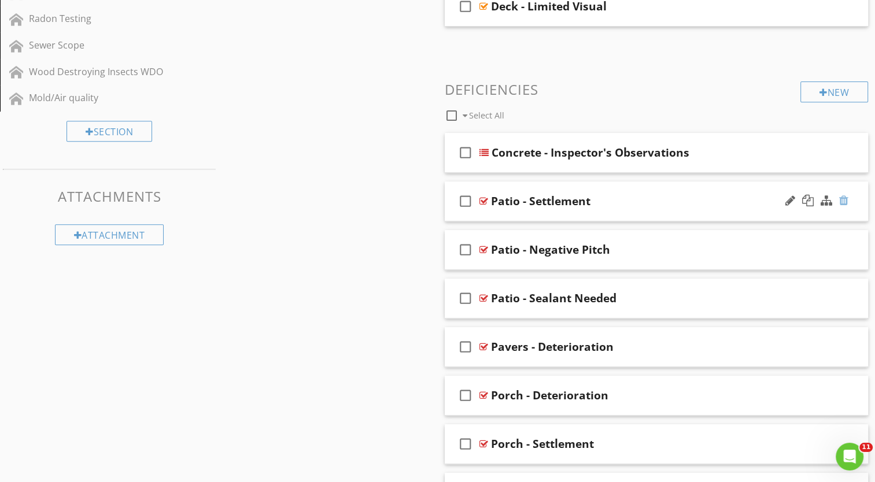
click at [847, 199] on div at bounding box center [843, 201] width 9 height 12
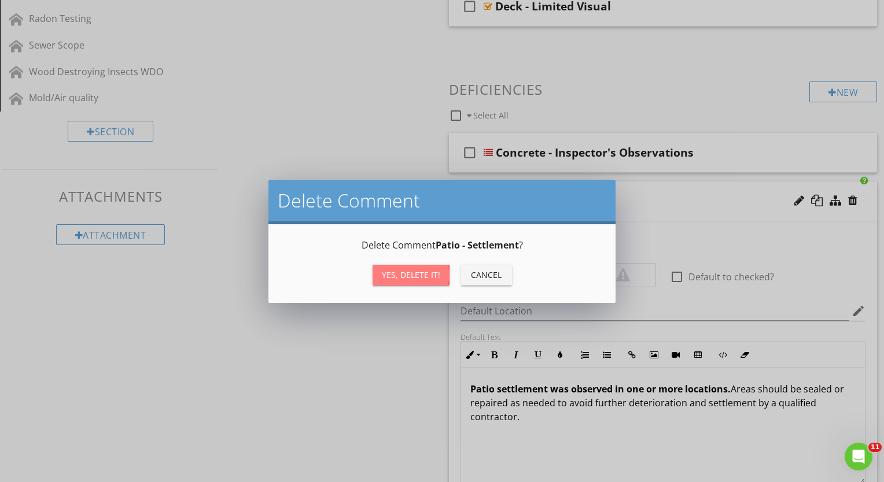
click at [398, 278] on div "Yes, Delete it!" at bounding box center [411, 275] width 58 height 12
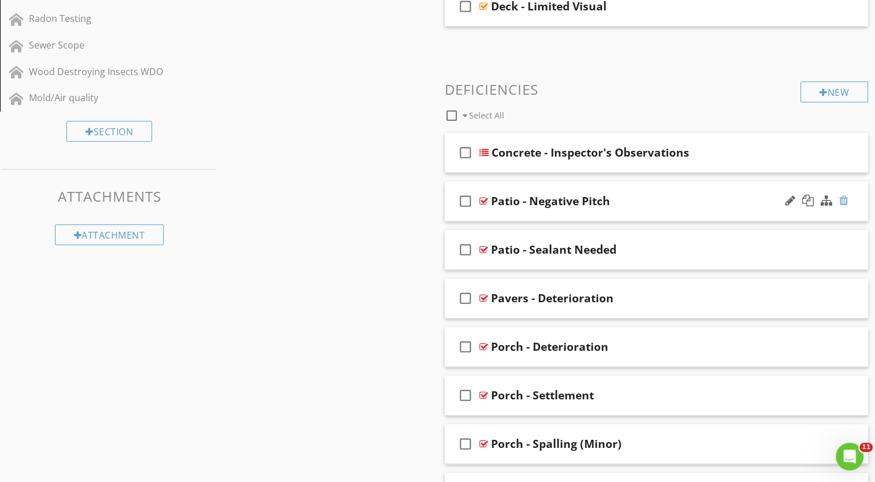
click at [846, 202] on div at bounding box center [843, 201] width 9 height 12
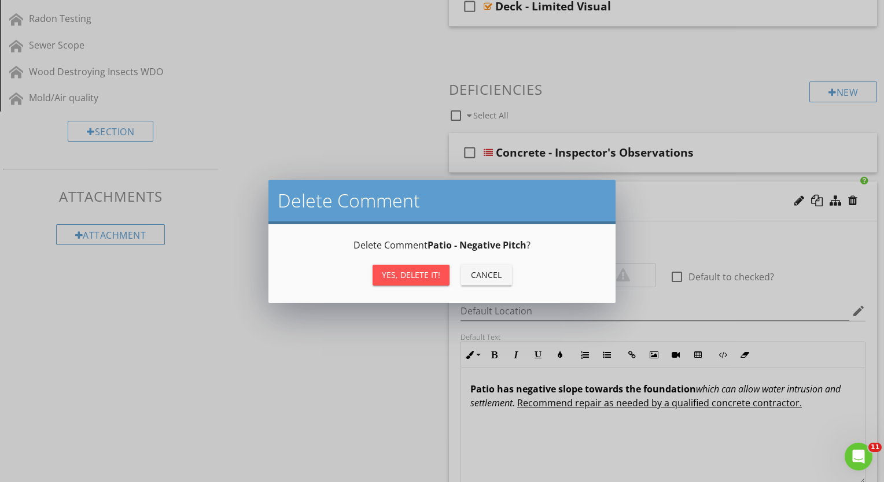
click at [410, 272] on div "Yes, Delete it!" at bounding box center [411, 275] width 58 height 12
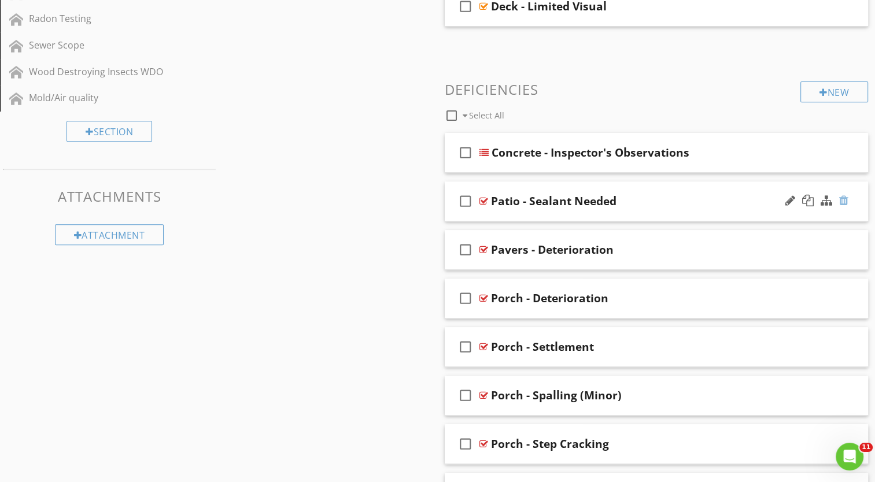
click at [843, 201] on div at bounding box center [843, 201] width 9 height 12
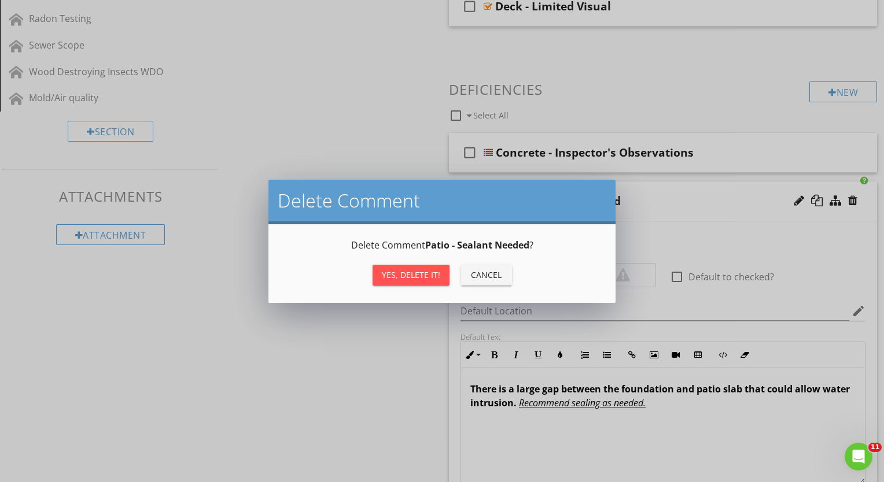
click at [409, 273] on div "Yes, Delete it!" at bounding box center [411, 275] width 58 height 12
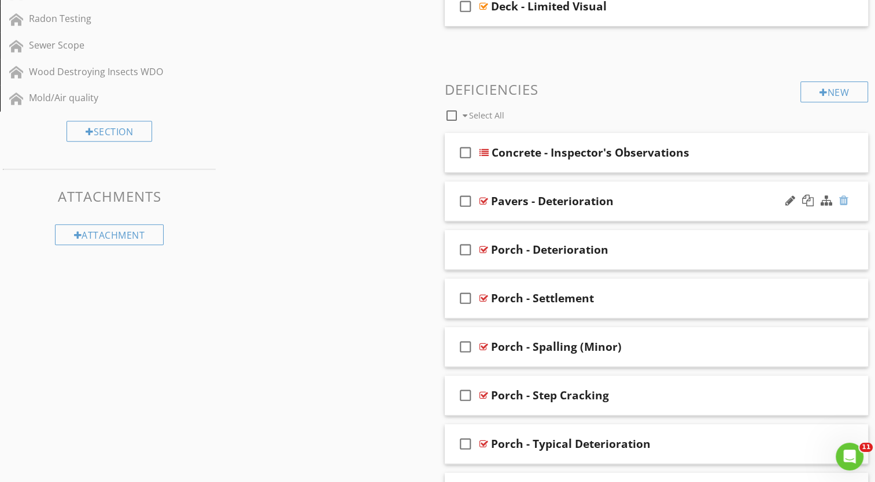
click at [844, 198] on div at bounding box center [843, 201] width 9 height 12
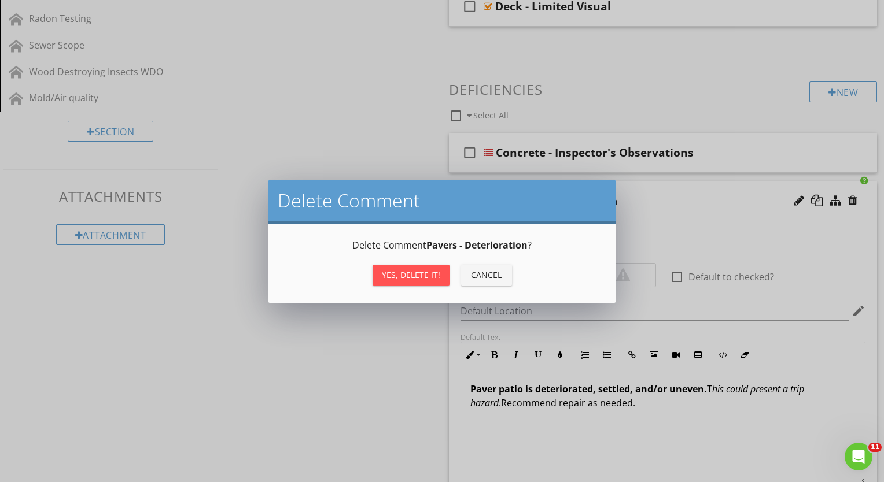
click at [430, 273] on div "Yes, Delete it!" at bounding box center [411, 275] width 58 height 12
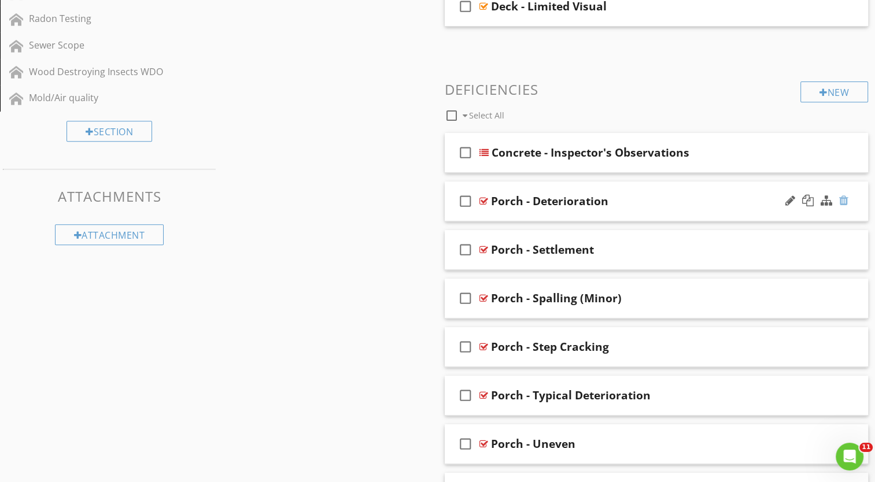
click at [841, 202] on div at bounding box center [843, 201] width 9 height 12
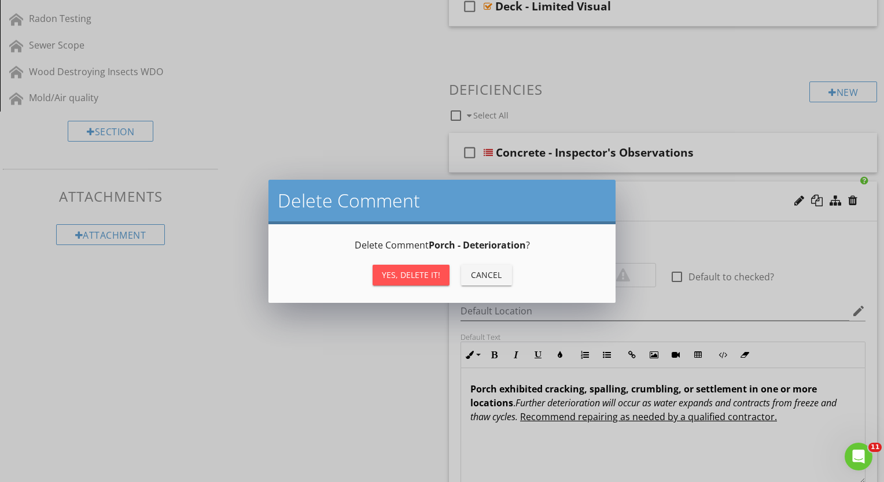
click at [385, 270] on div "Yes, Delete it!" at bounding box center [411, 275] width 58 height 12
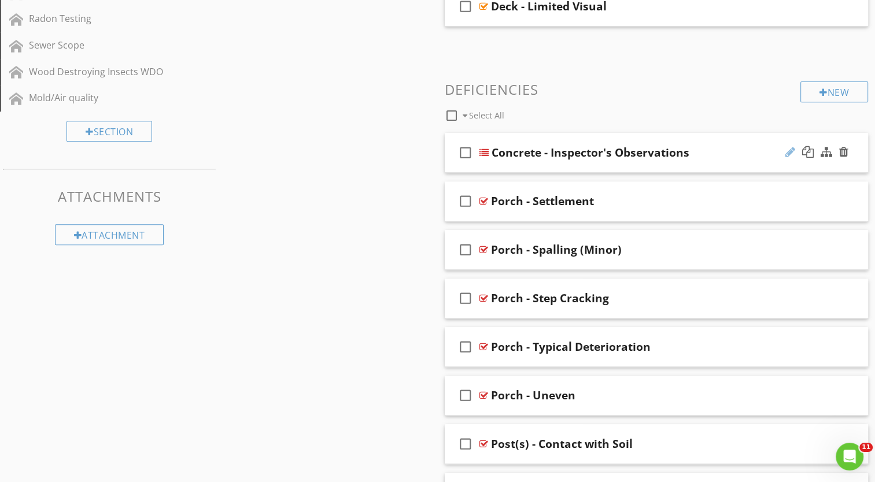
click at [790, 149] on div at bounding box center [790, 152] width 10 height 12
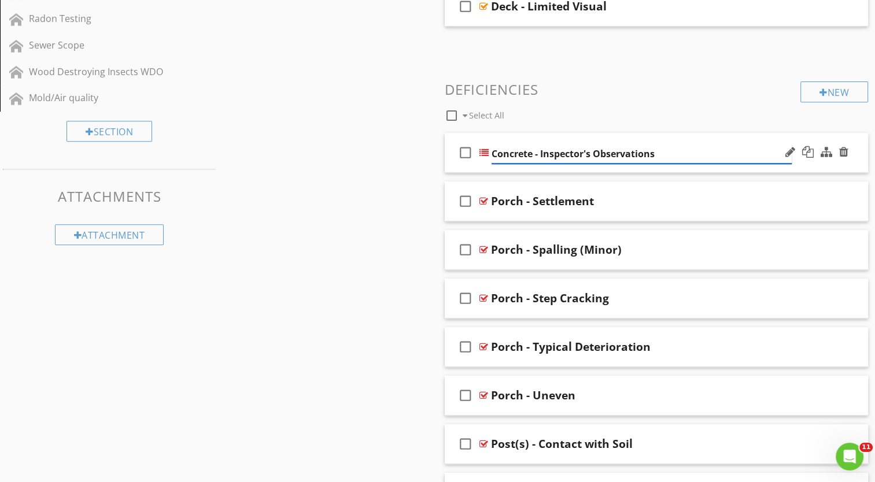
click at [533, 152] on input "Concrete - Inspector's Observations" at bounding box center [642, 154] width 300 height 19
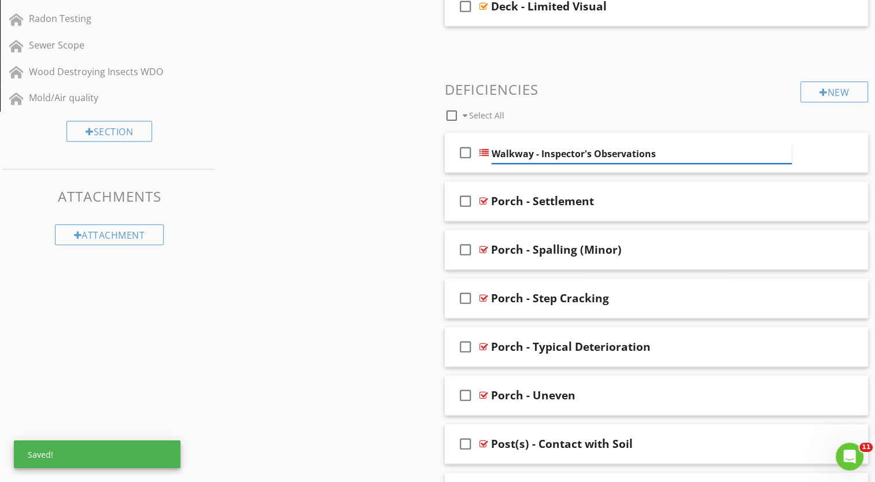
type input "Walkways - Inspector's Observations"
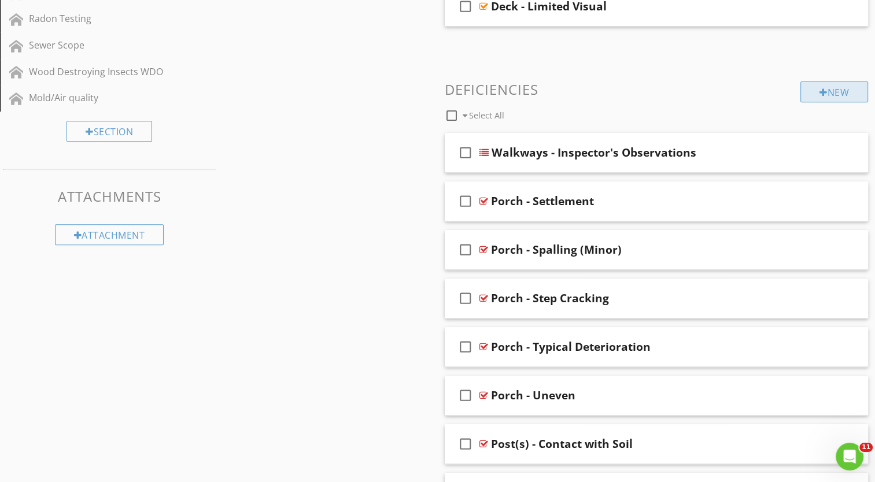
click at [833, 91] on div "New" at bounding box center [834, 92] width 68 height 21
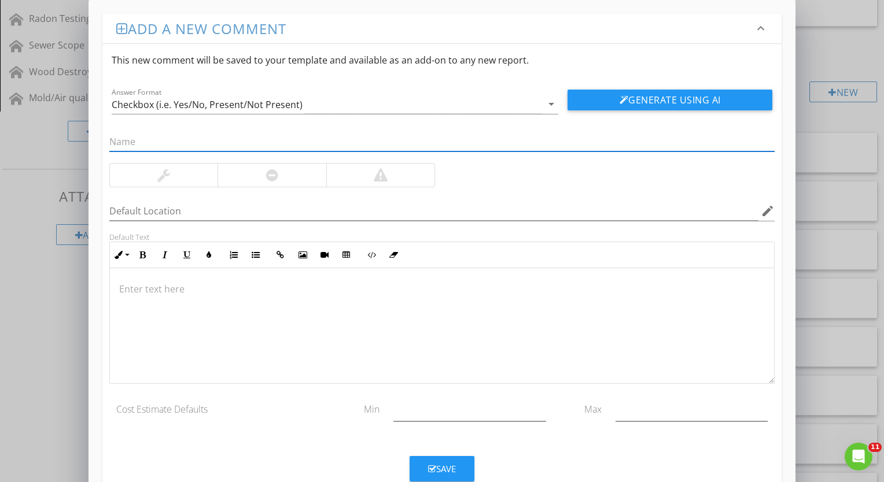
click at [460, 139] on input "text" at bounding box center [441, 141] width 665 height 19
type input "Driveway - Inspector's Observations"
click at [553, 103] on icon "arrow_drop_down" at bounding box center [551, 104] width 14 height 14
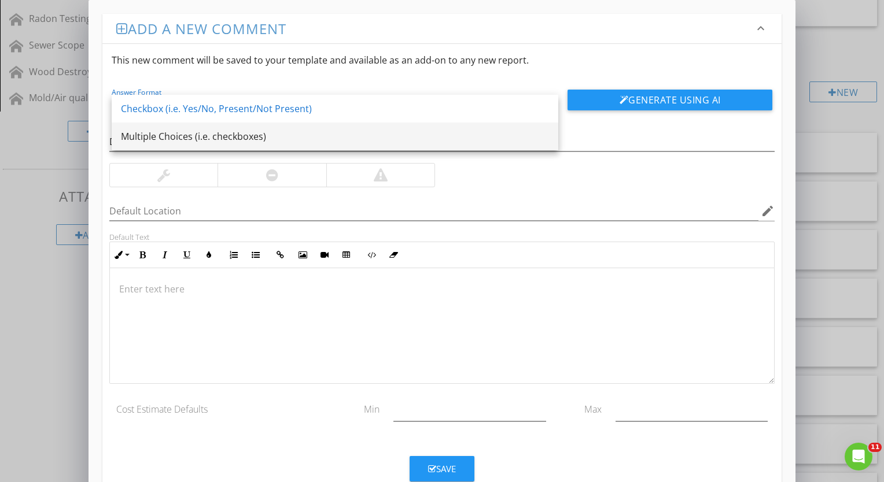
click at [417, 135] on div "Multiple Choices (i.e. checkboxes)" at bounding box center [335, 137] width 428 height 14
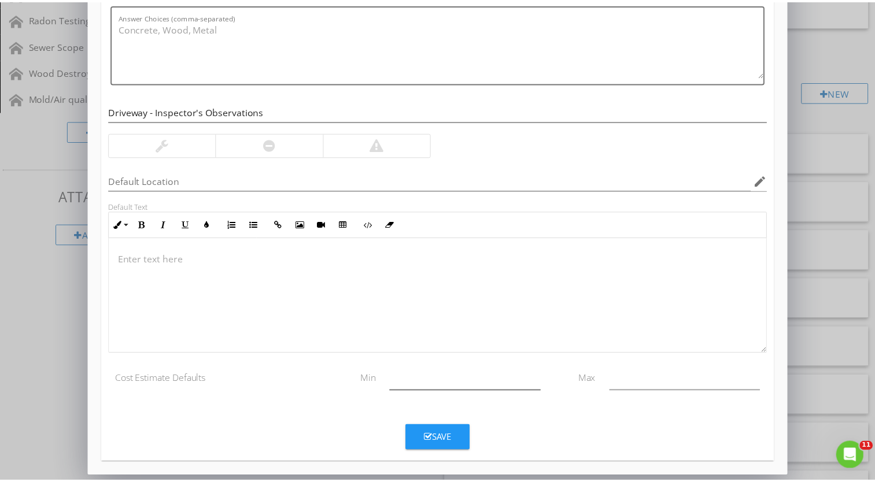
scroll to position [0, 0]
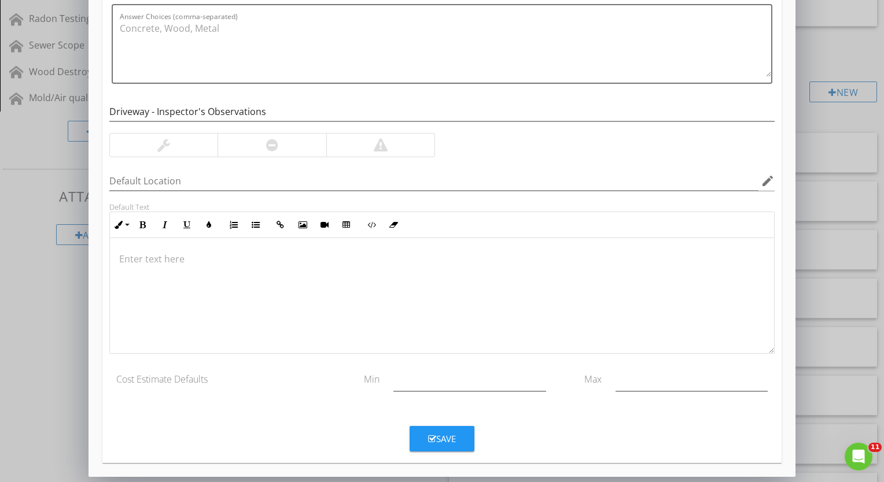
click at [440, 433] on div "Save" at bounding box center [442, 439] width 28 height 13
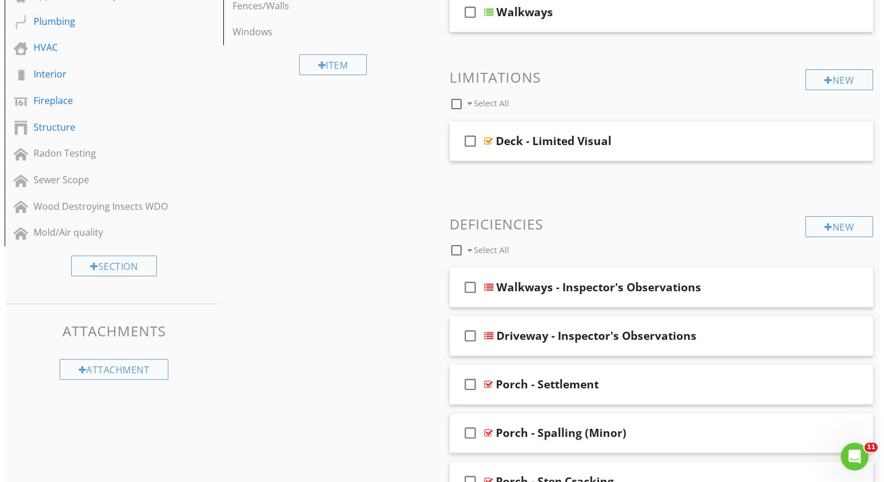
scroll to position [405, 0]
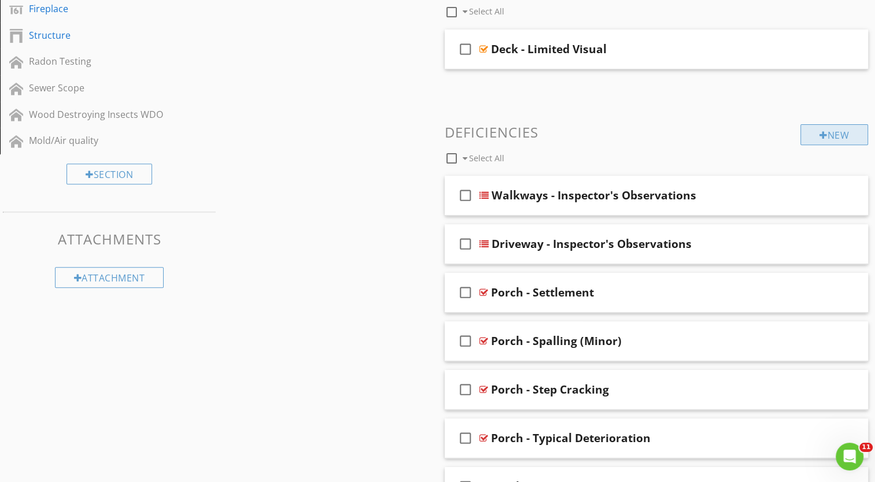
click at [837, 138] on div "New" at bounding box center [834, 134] width 68 height 21
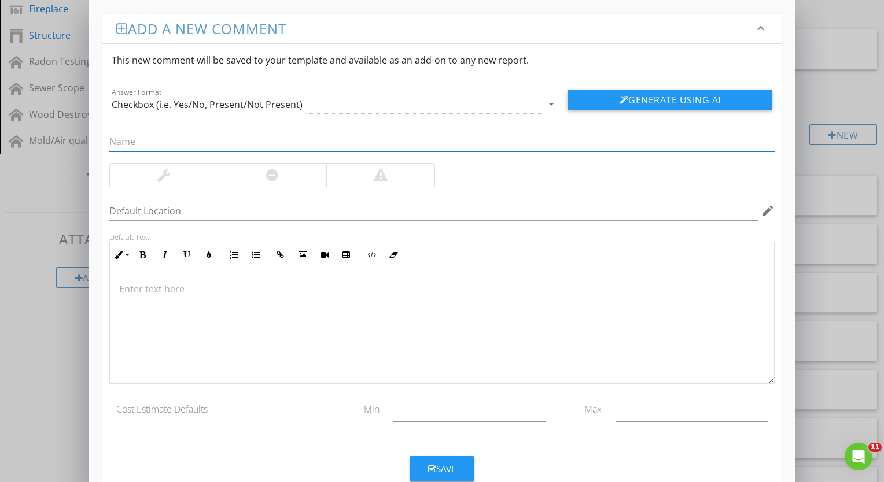
click at [229, 142] on input "text" at bounding box center [441, 141] width 665 height 19
type input "Patio - Inspector's Observations"
click at [551, 105] on icon "arrow_drop_down" at bounding box center [551, 104] width 14 height 14
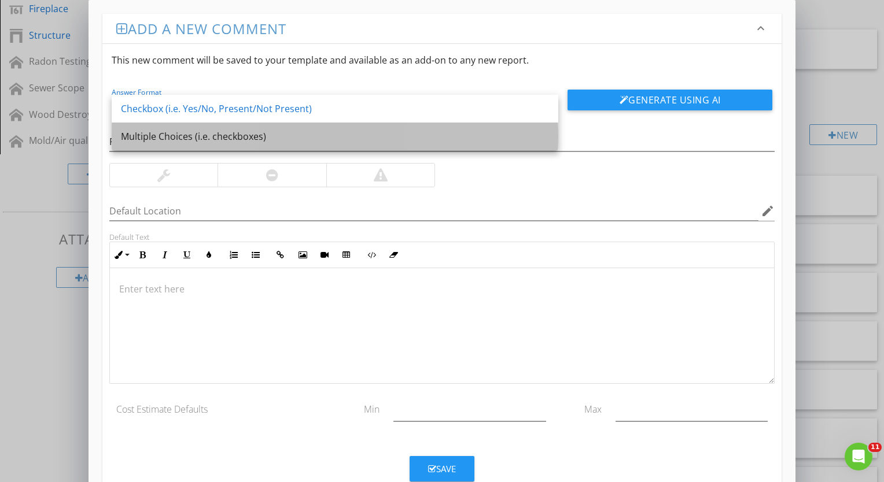
click at [396, 131] on div "Multiple Choices (i.e. checkboxes)" at bounding box center [335, 137] width 428 height 14
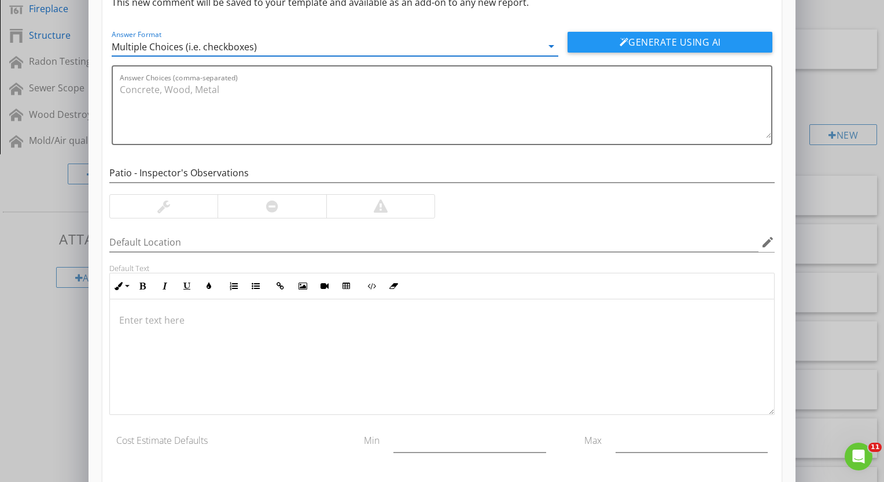
scroll to position [119, 0]
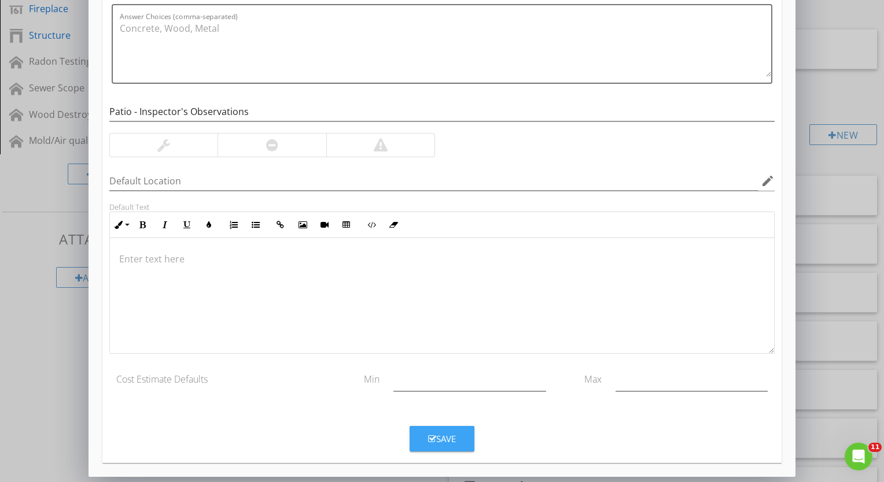
click at [431, 436] on icon "button" at bounding box center [432, 439] width 8 height 9
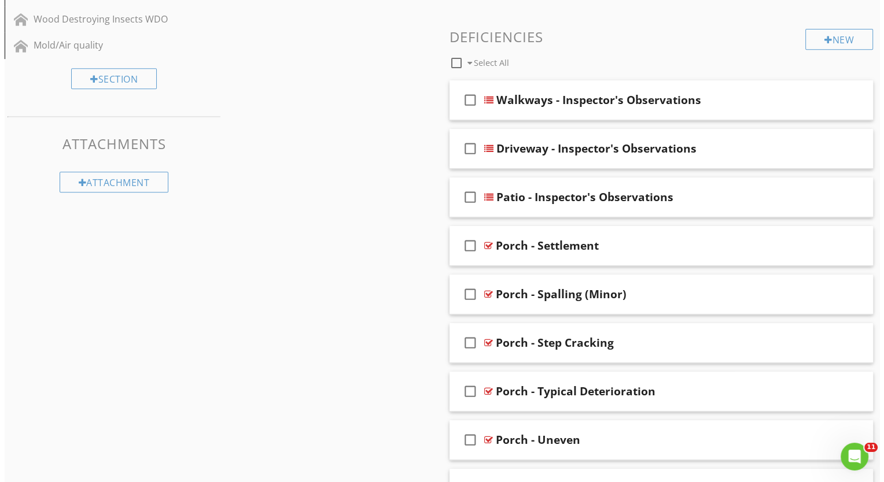
scroll to position [521, 0]
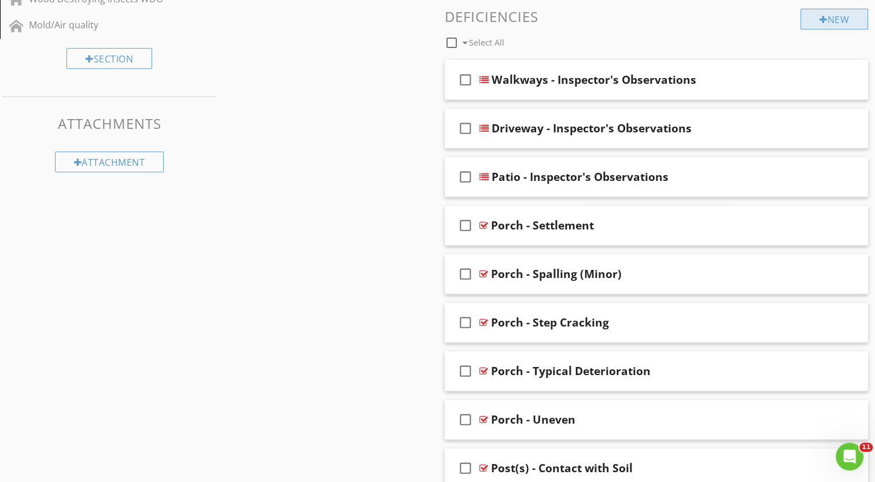
click at [850, 15] on div "New" at bounding box center [834, 19] width 68 height 21
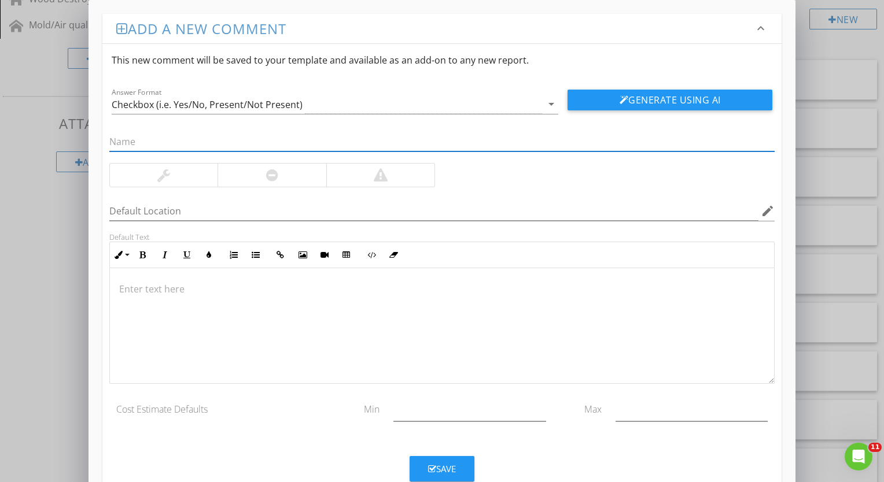
click at [149, 138] on input "text" at bounding box center [441, 141] width 665 height 19
type input "Porches - Inspector's Observations"
click at [551, 106] on icon "arrow_drop_down" at bounding box center [551, 104] width 14 height 14
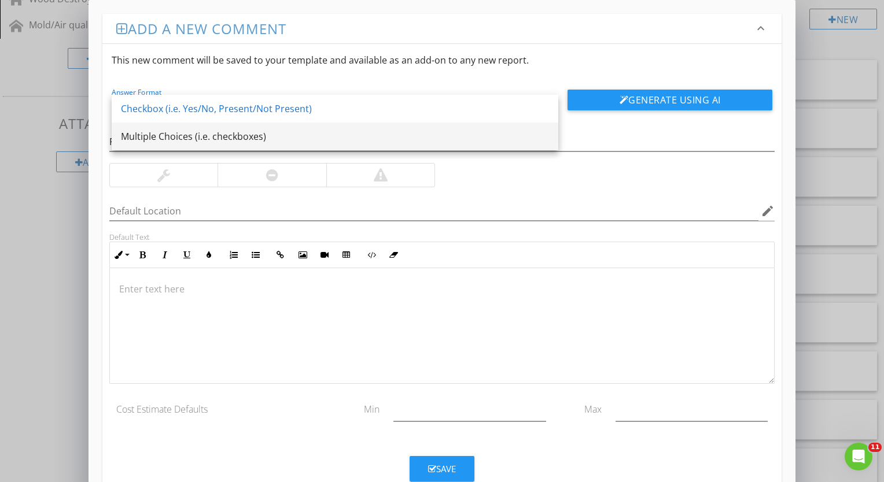
click at [418, 135] on div "Multiple Choices (i.e. checkboxes)" at bounding box center [335, 137] width 428 height 14
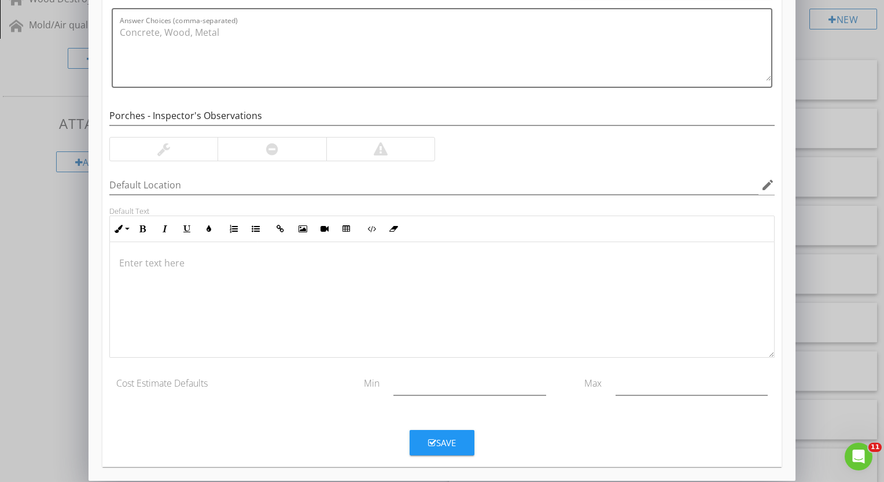
scroll to position [119, 0]
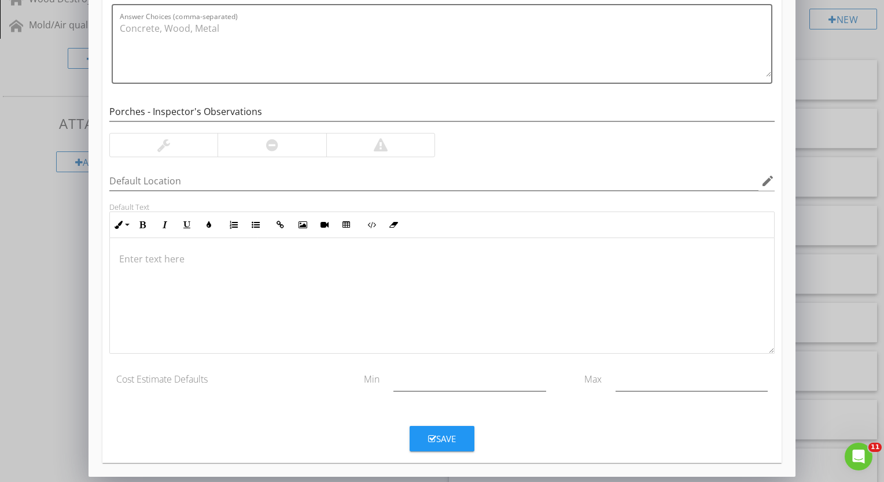
click at [435, 435] on icon "button" at bounding box center [432, 439] width 8 height 9
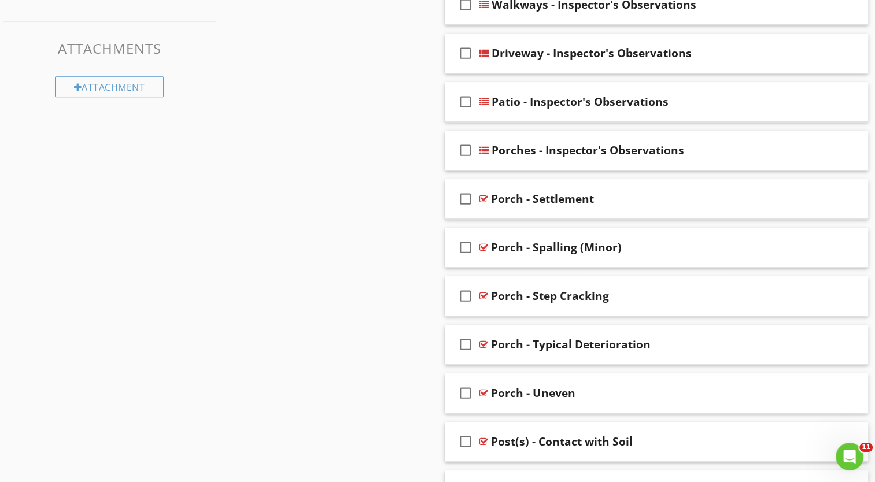
scroll to position [463, 0]
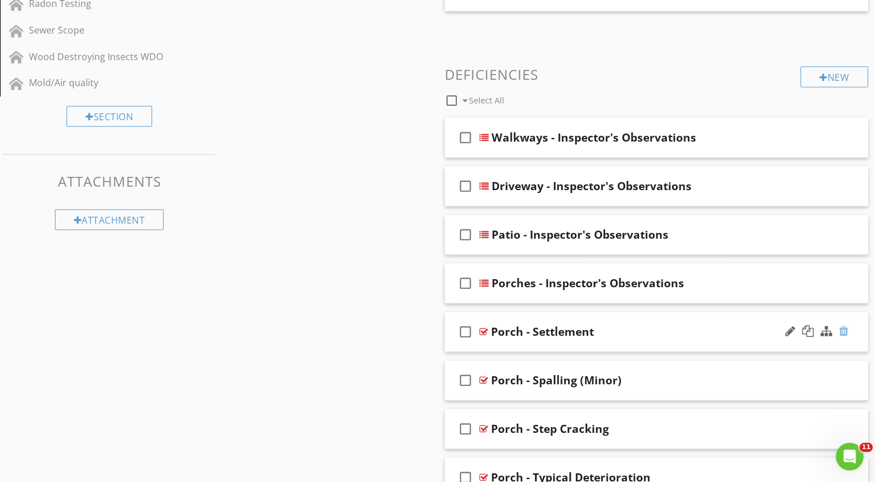
click at [847, 331] on div at bounding box center [843, 332] width 9 height 12
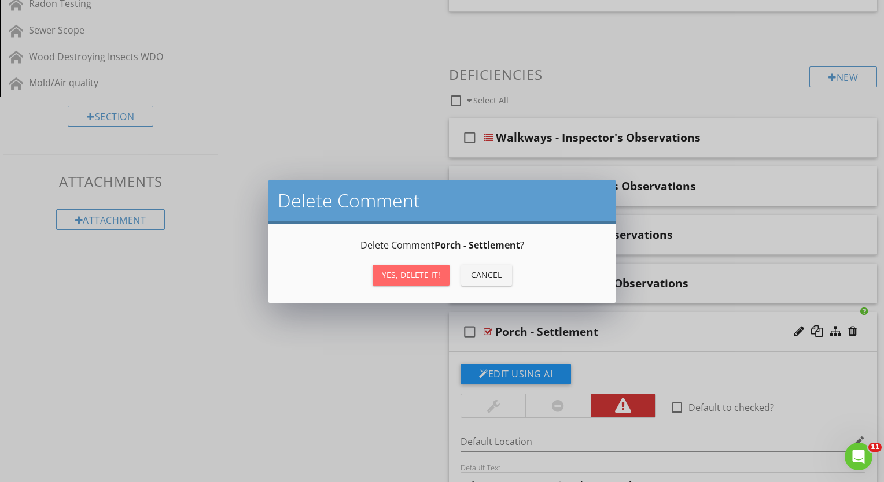
click at [427, 275] on div "Yes, Delete it!" at bounding box center [411, 275] width 58 height 12
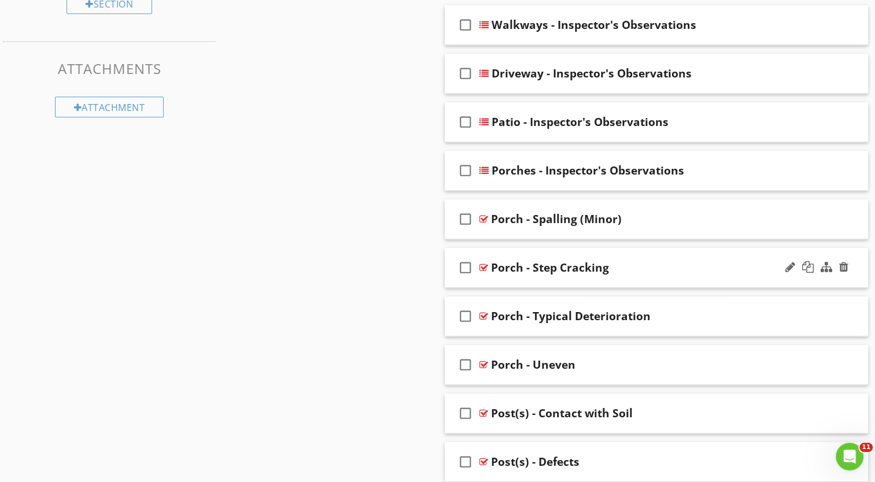
scroll to position [578, 0]
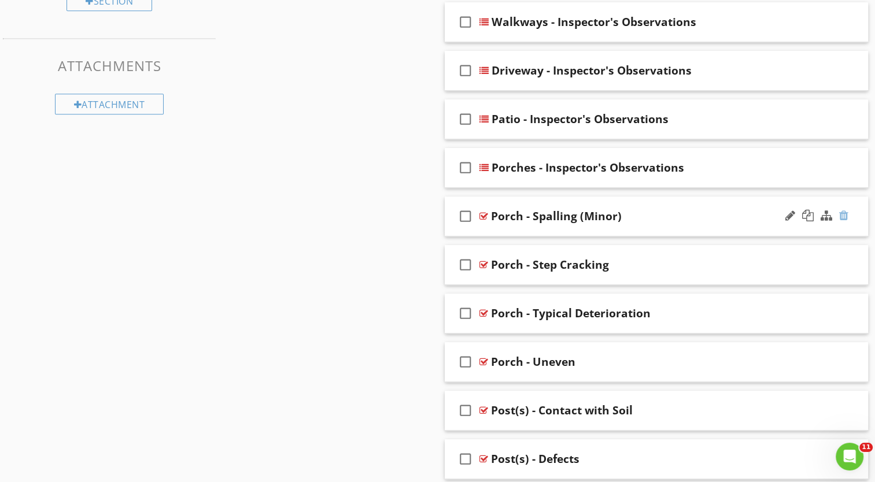
click at [843, 216] on div at bounding box center [843, 216] width 9 height 12
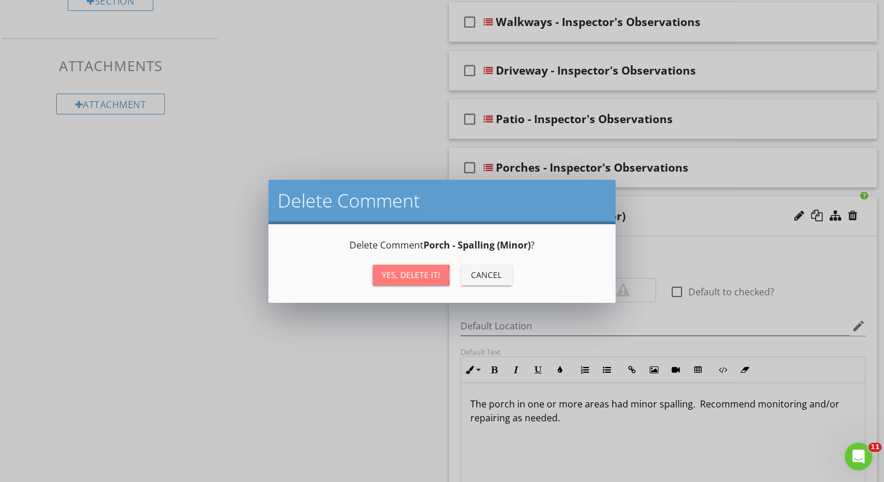
click at [412, 276] on div "Yes, Delete it!" at bounding box center [411, 275] width 58 height 12
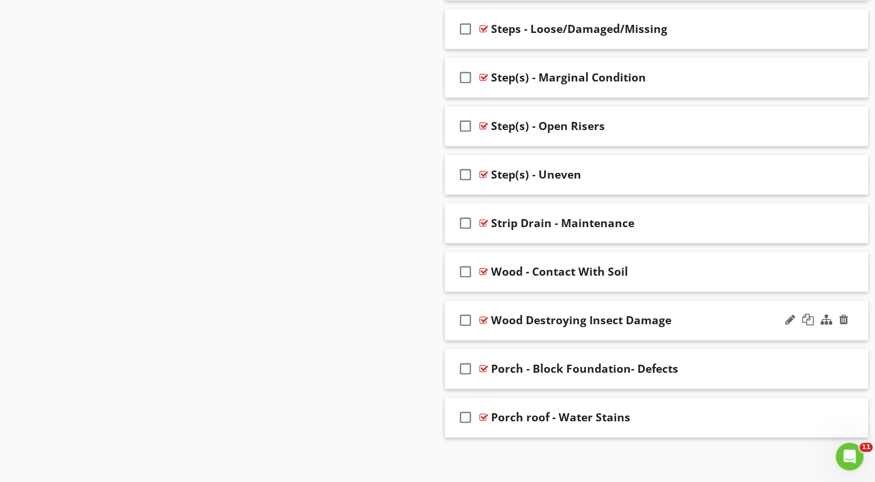
scroll to position [1252, 0]
click at [844, 411] on div at bounding box center [843, 417] width 9 height 12
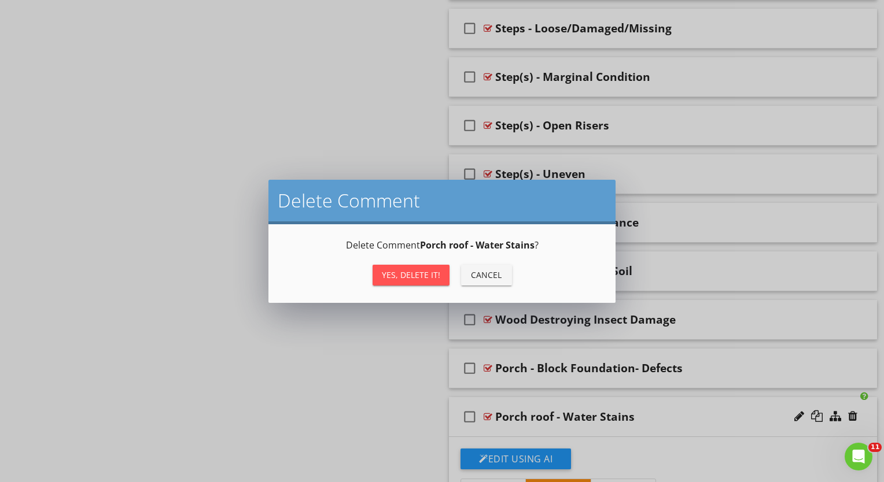
click at [398, 277] on div "Yes, Delete it!" at bounding box center [411, 275] width 58 height 12
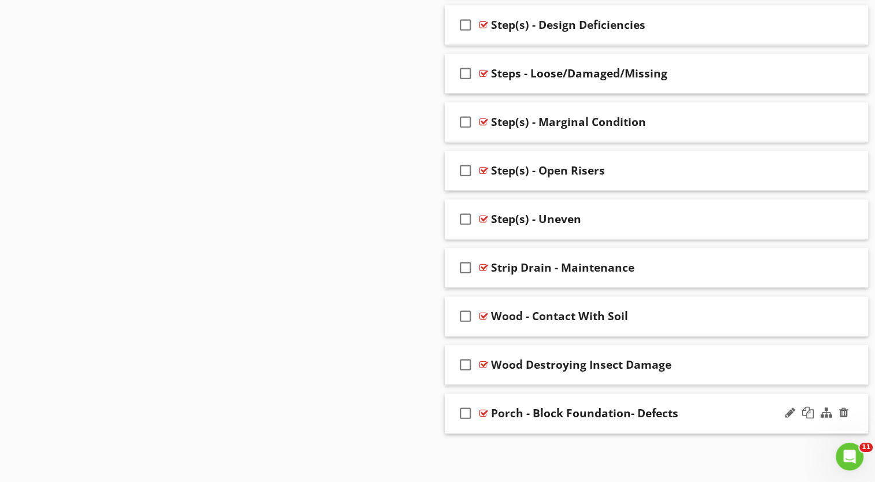
scroll to position [1204, 0]
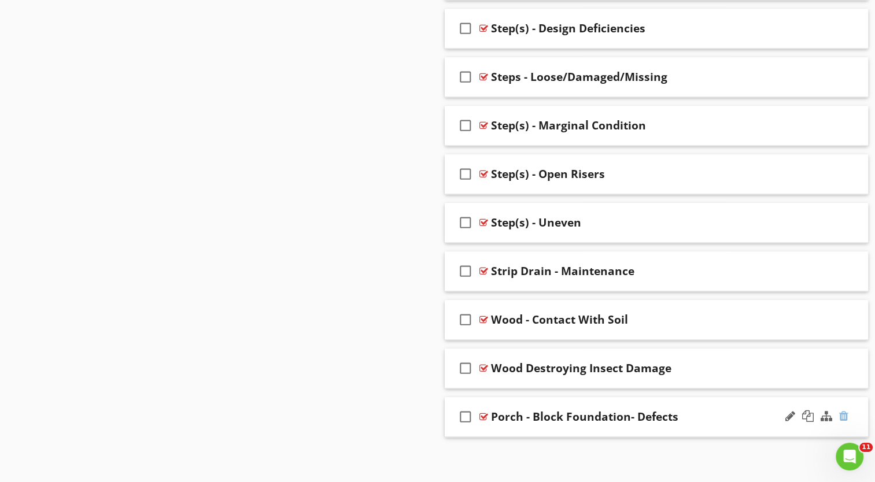
click at [844, 414] on div at bounding box center [843, 417] width 9 height 12
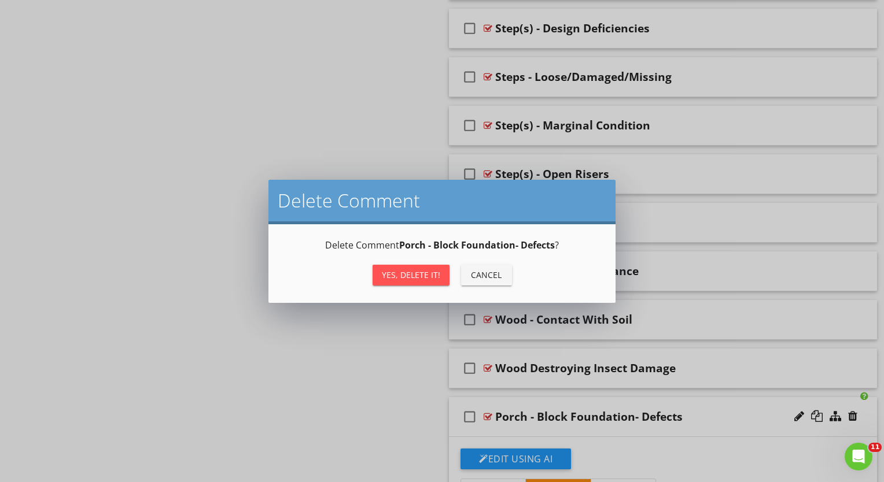
click at [419, 273] on div "Yes, Delete it!" at bounding box center [411, 275] width 58 height 12
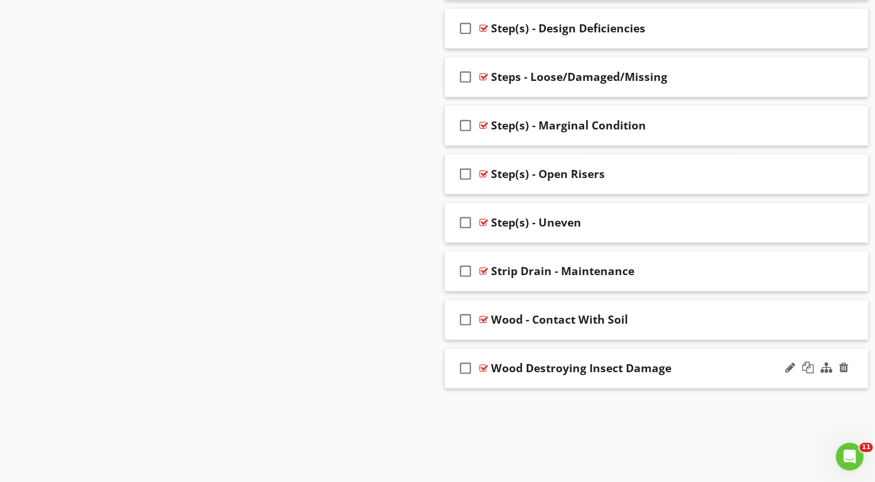
scroll to position [1156, 0]
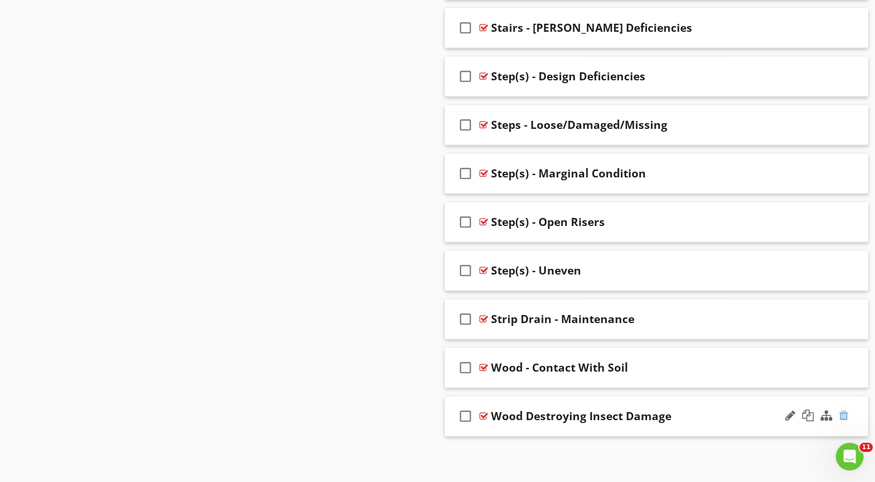
click at [842, 411] on div at bounding box center [843, 416] width 9 height 12
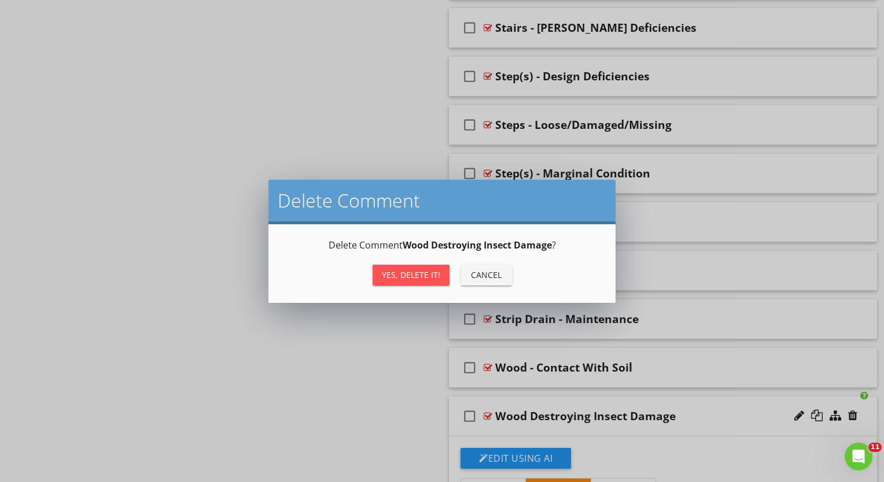
click at [394, 273] on div "Yes, Delete it!" at bounding box center [411, 275] width 58 height 12
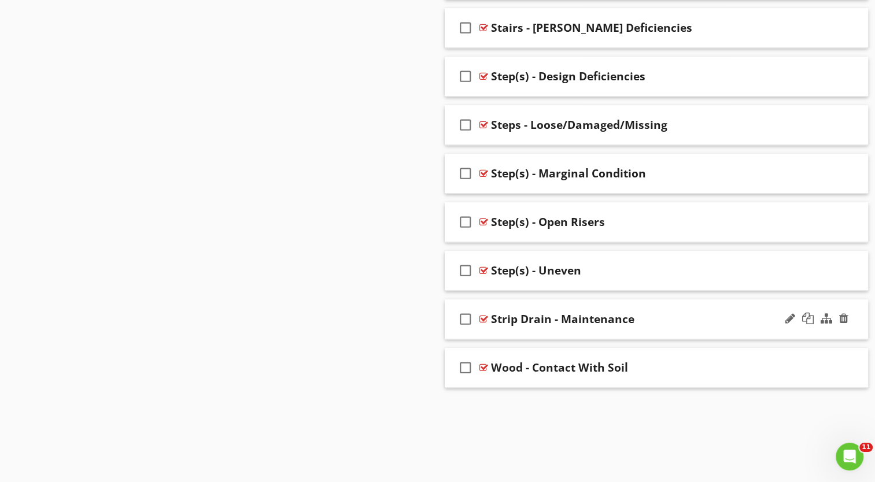
scroll to position [1107, 0]
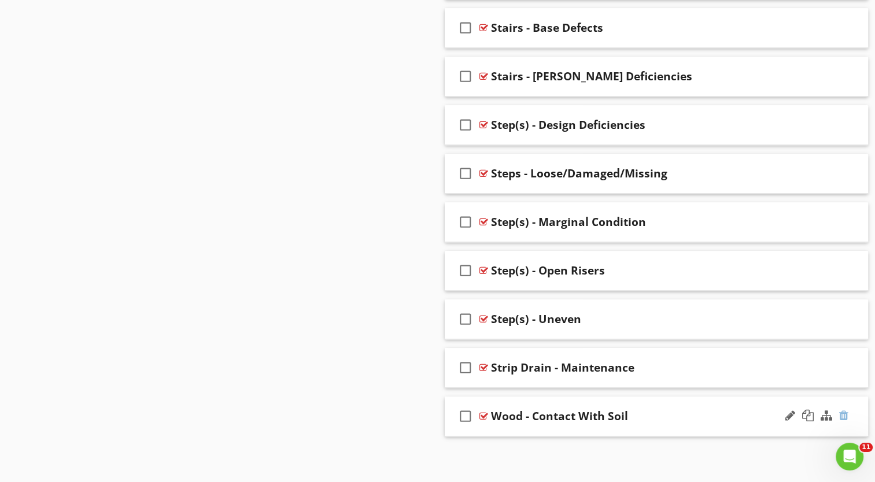
click at [845, 413] on div at bounding box center [843, 416] width 9 height 12
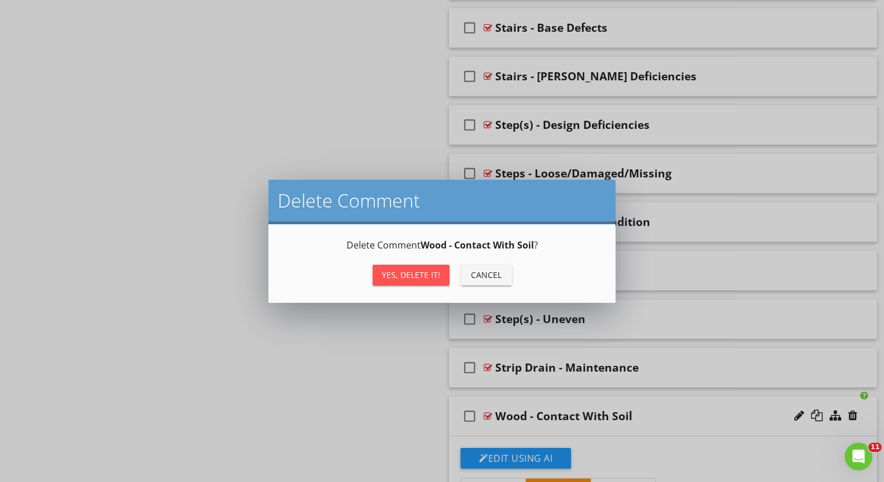
click at [414, 274] on div "Yes, Delete it!" at bounding box center [411, 275] width 58 height 12
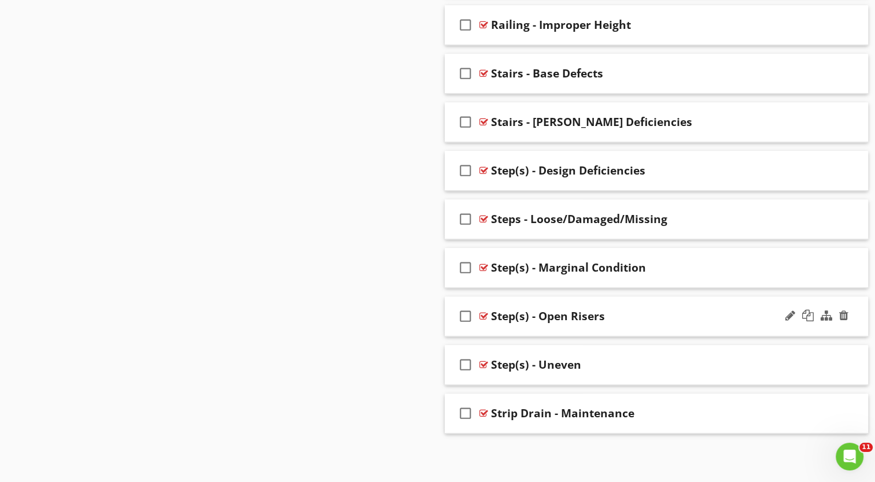
scroll to position [1058, 0]
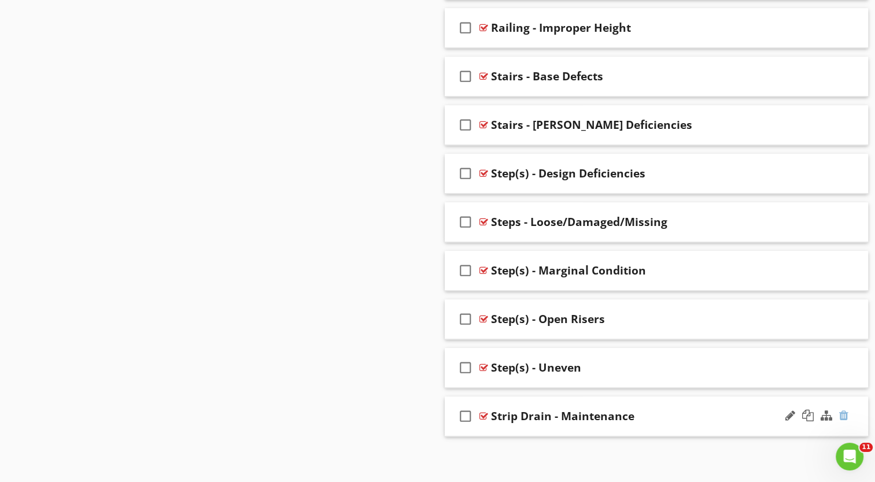
click at [840, 413] on div at bounding box center [843, 416] width 9 height 12
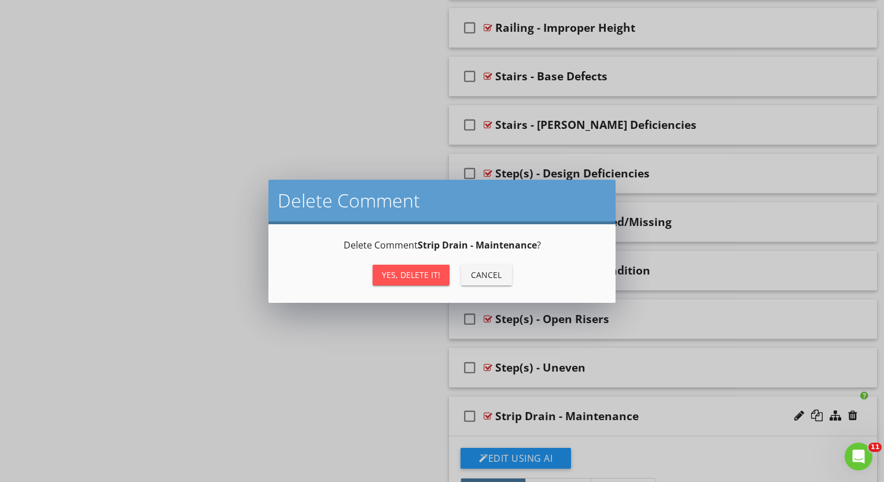
click at [411, 272] on div "Yes, Delete it!" at bounding box center [411, 275] width 58 height 12
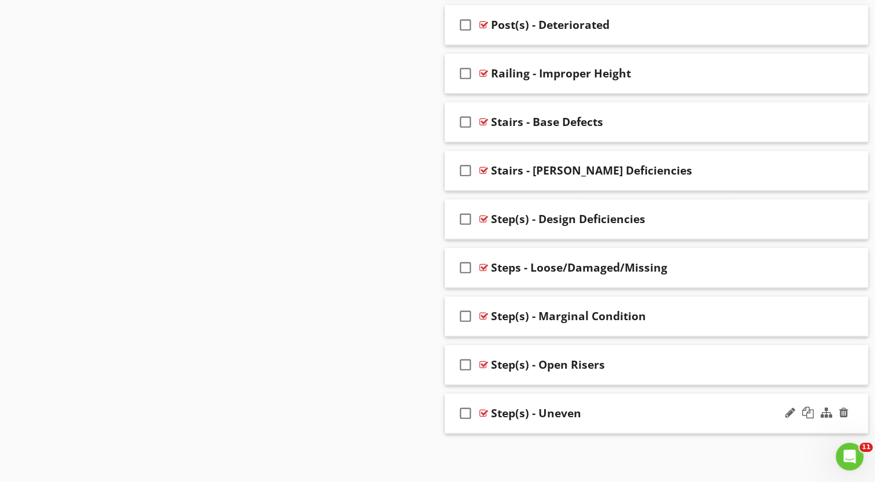
scroll to position [1010, 0]
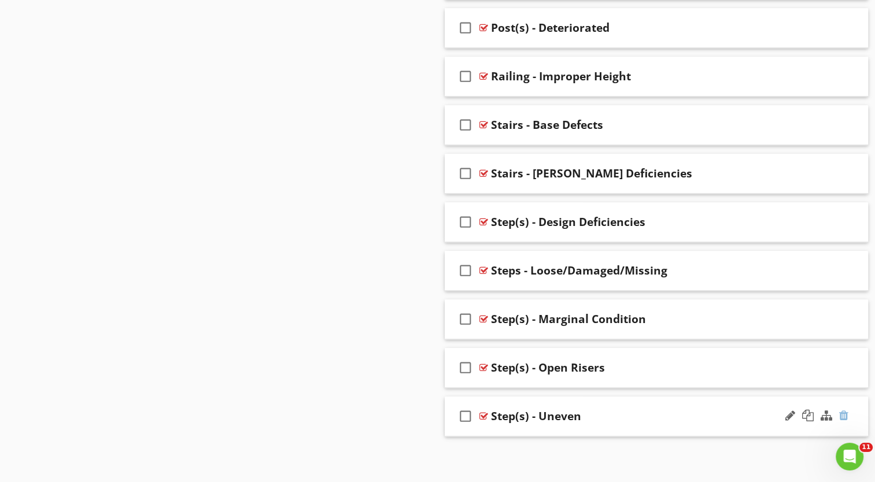
click at [845, 415] on div at bounding box center [843, 416] width 9 height 12
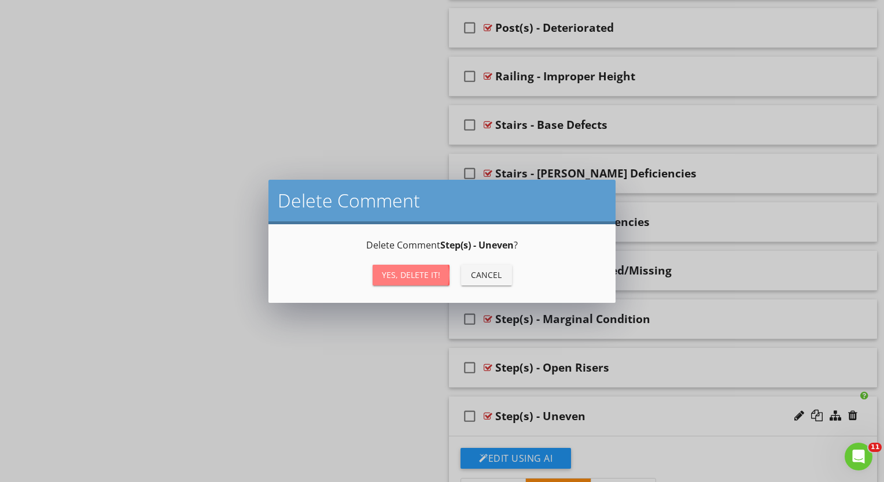
click at [386, 271] on div "Yes, Delete it!" at bounding box center [411, 275] width 58 height 12
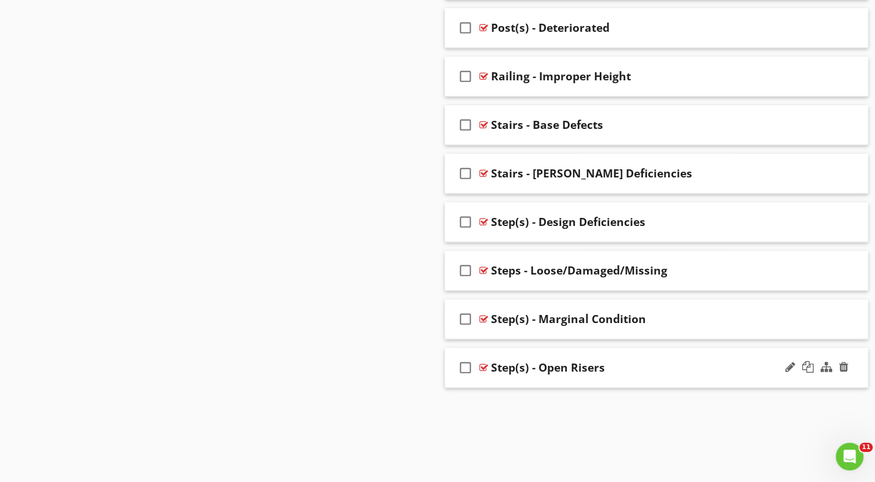
scroll to position [962, 0]
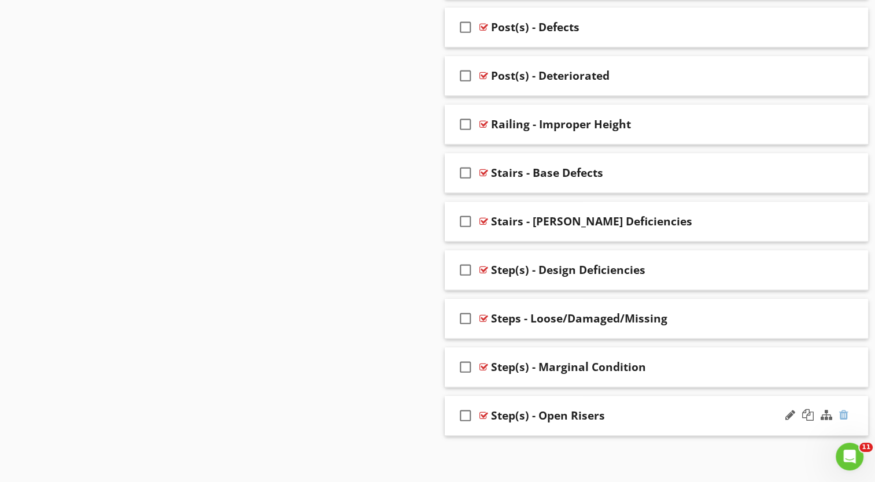
click at [843, 413] on div at bounding box center [843, 415] width 9 height 12
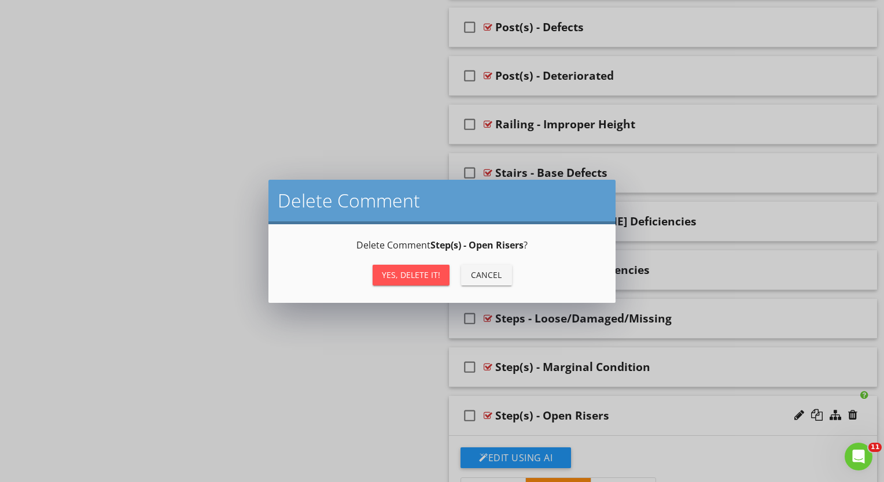
click at [428, 278] on div "Yes, Delete it!" at bounding box center [411, 275] width 58 height 12
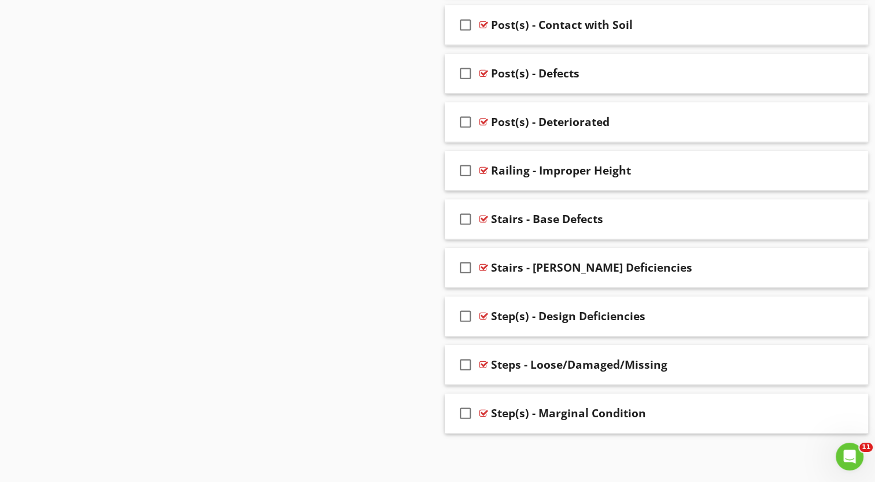
scroll to position [913, 0]
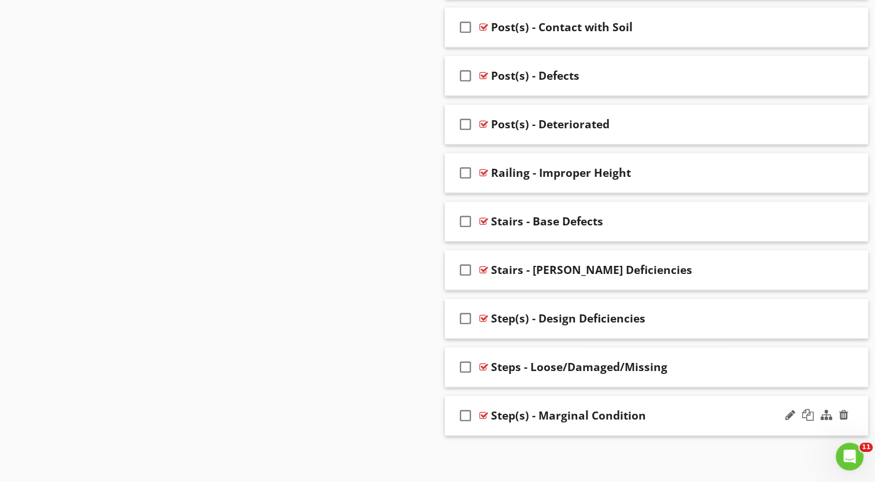
click at [848, 416] on div at bounding box center [817, 416] width 68 height 28
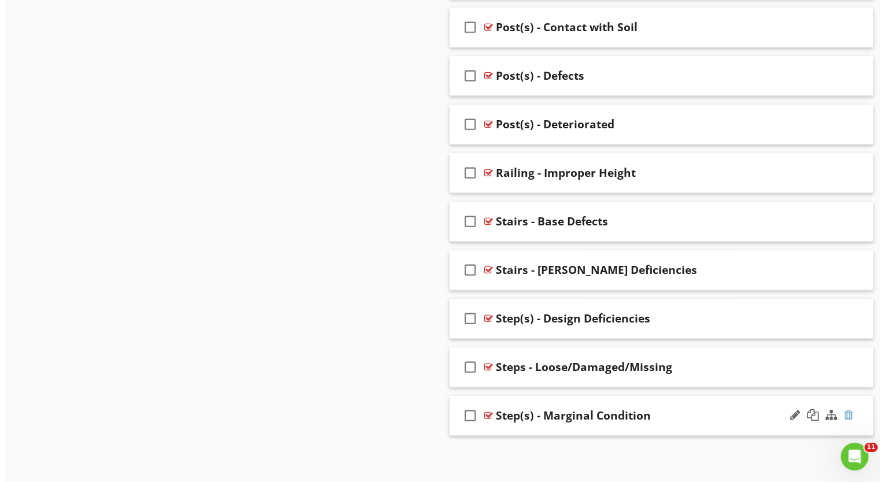
scroll to position [962, 0]
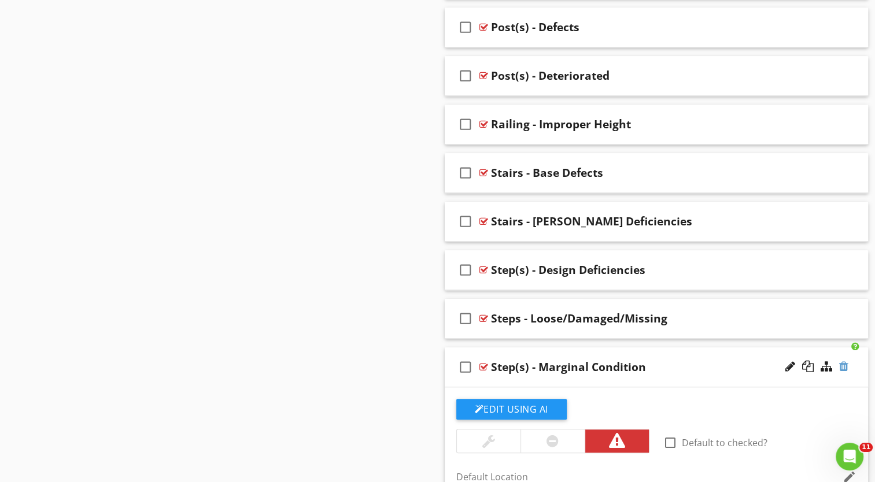
click at [844, 368] on div at bounding box center [843, 367] width 9 height 12
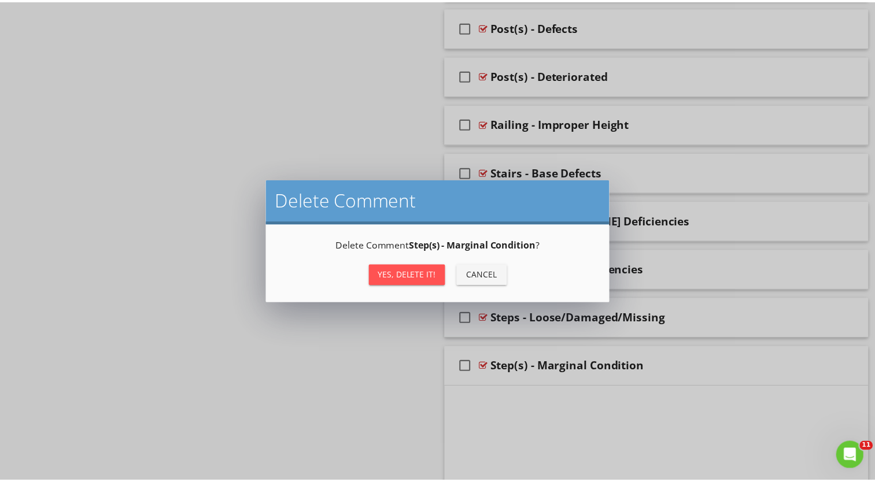
scroll to position [913, 0]
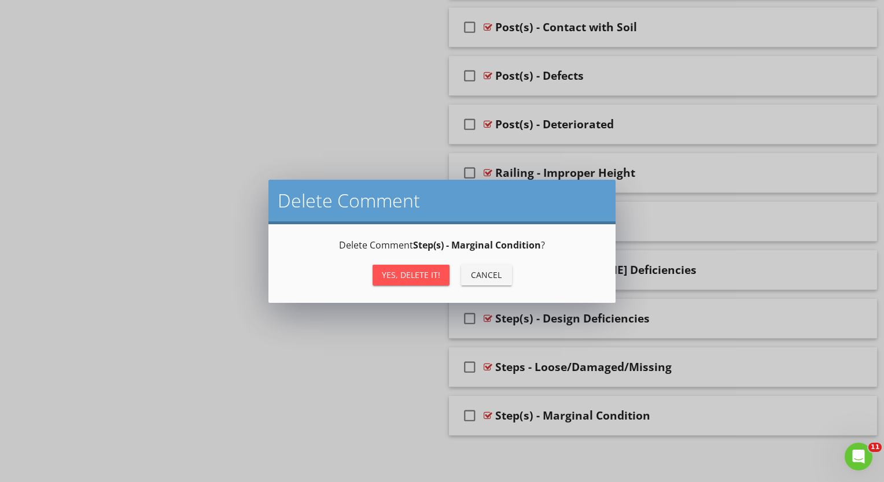
click at [403, 269] on div "Yes, Delete it!" at bounding box center [411, 275] width 58 height 12
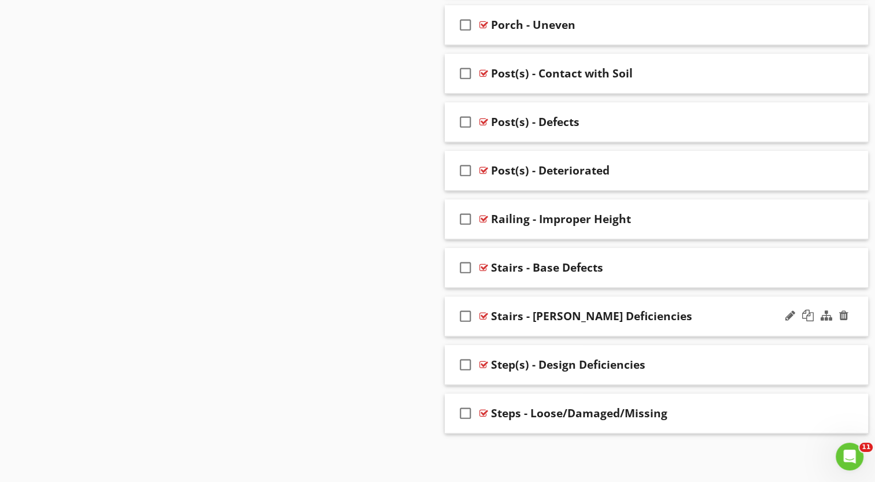
scroll to position [865, 0]
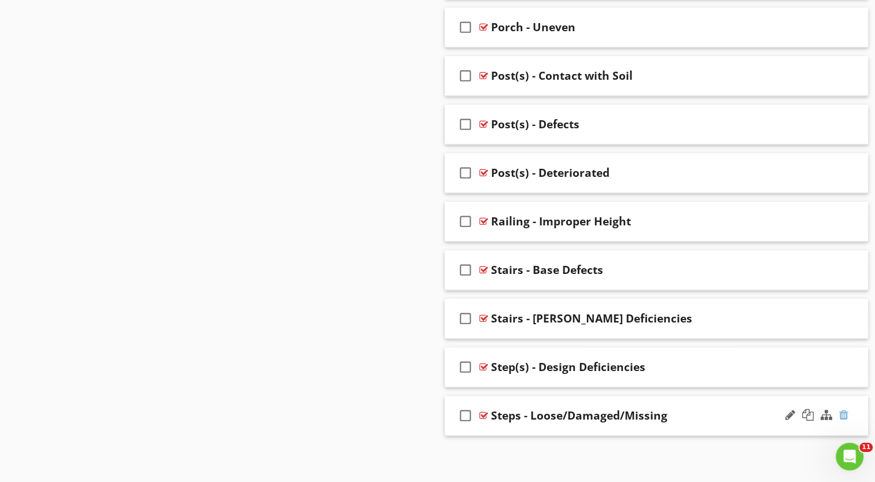
click at [844, 413] on div at bounding box center [843, 415] width 9 height 12
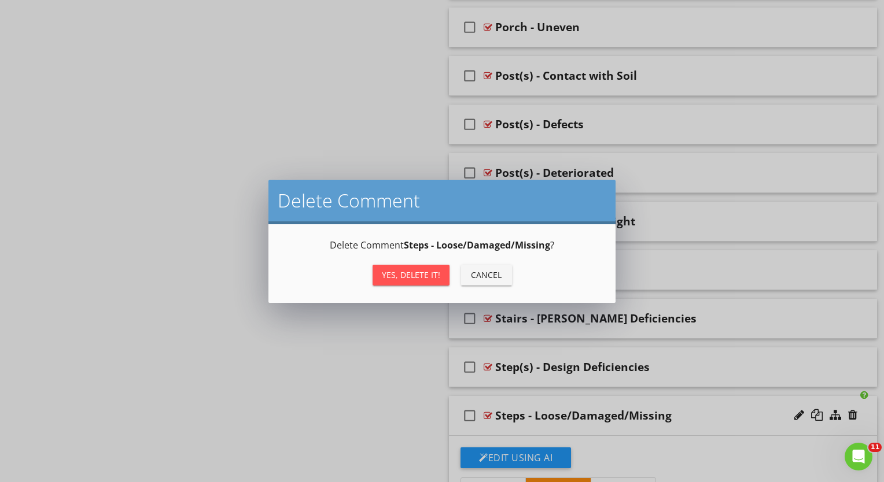
click at [393, 281] on div "Yes, Delete it!" at bounding box center [411, 275] width 58 height 12
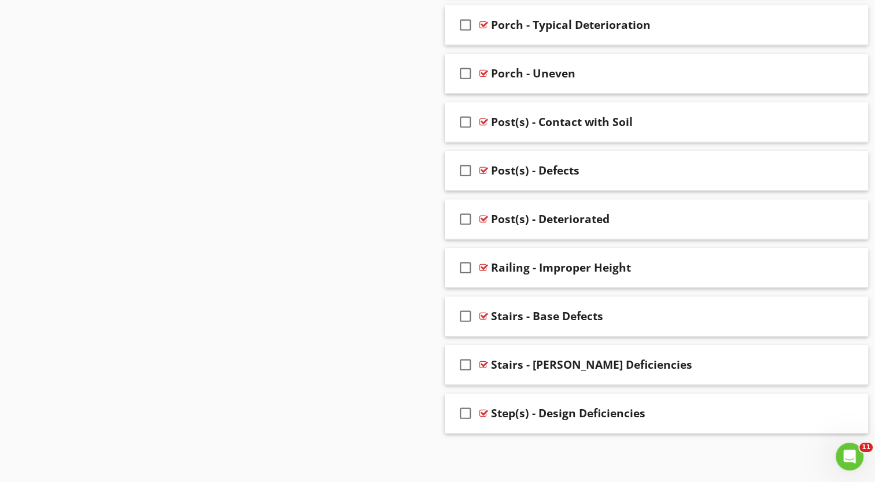
scroll to position [816, 0]
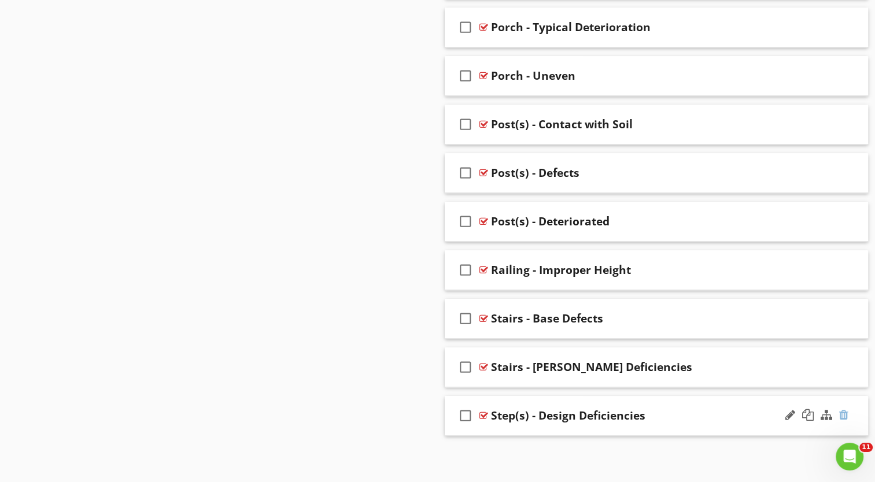
click at [847, 412] on div at bounding box center [843, 415] width 9 height 12
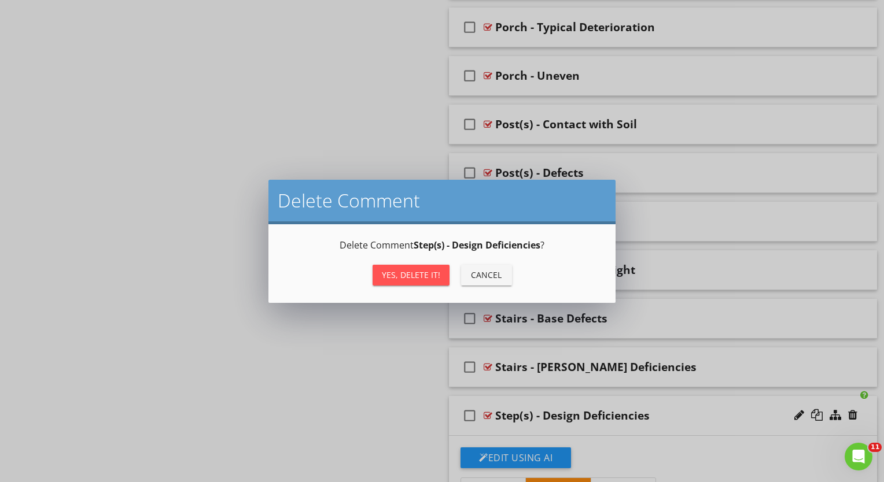
click at [414, 275] on div "Yes, Delete it!" at bounding box center [411, 275] width 58 height 12
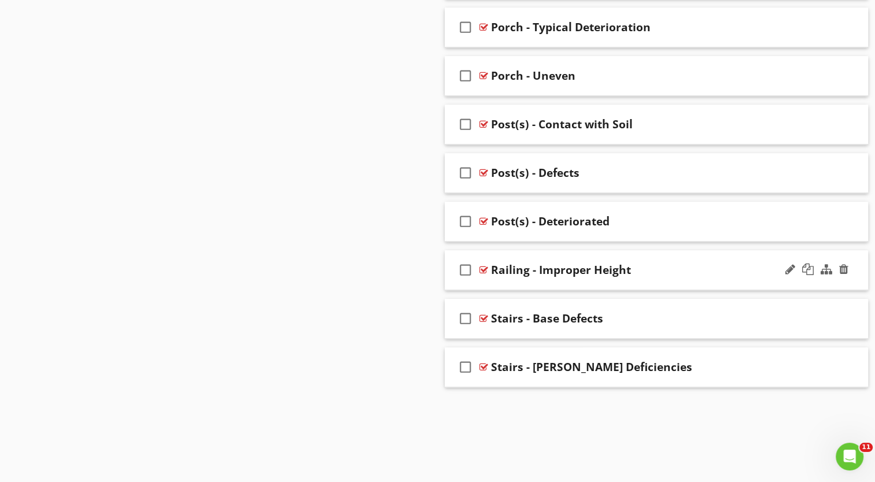
scroll to position [768, 0]
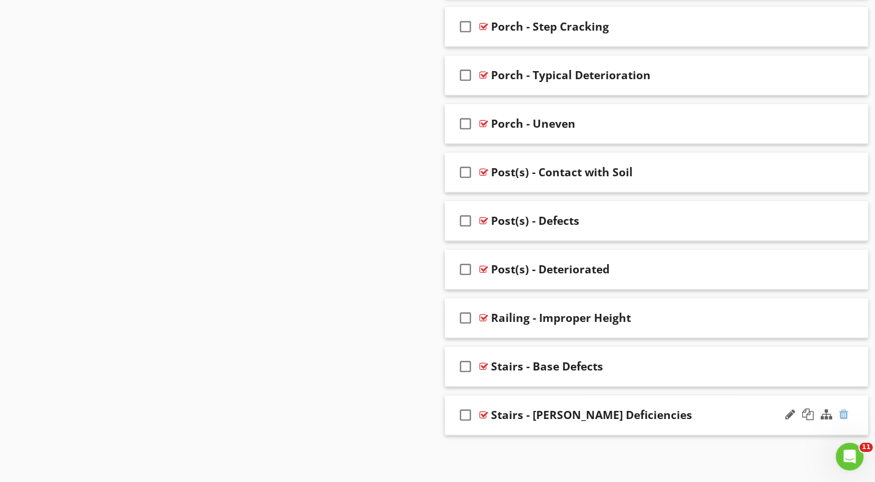
click at [847, 413] on div at bounding box center [843, 415] width 9 height 12
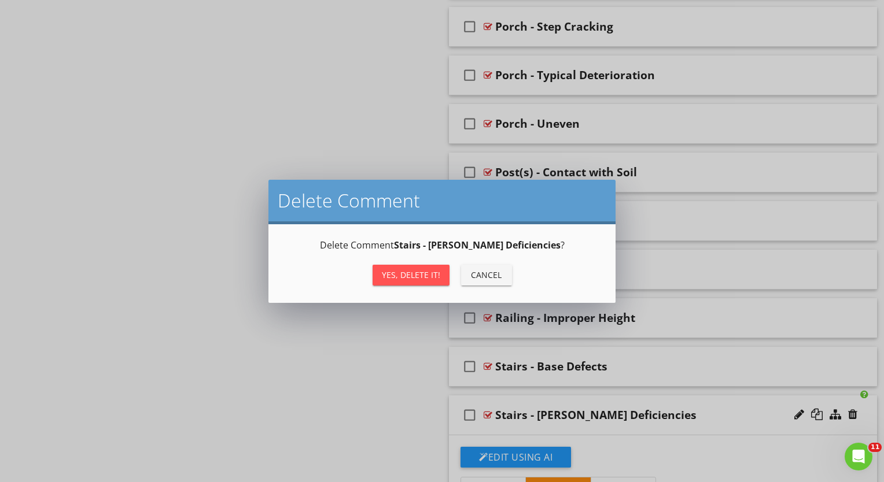
click at [396, 272] on div "Yes, Delete it!" at bounding box center [411, 275] width 58 height 12
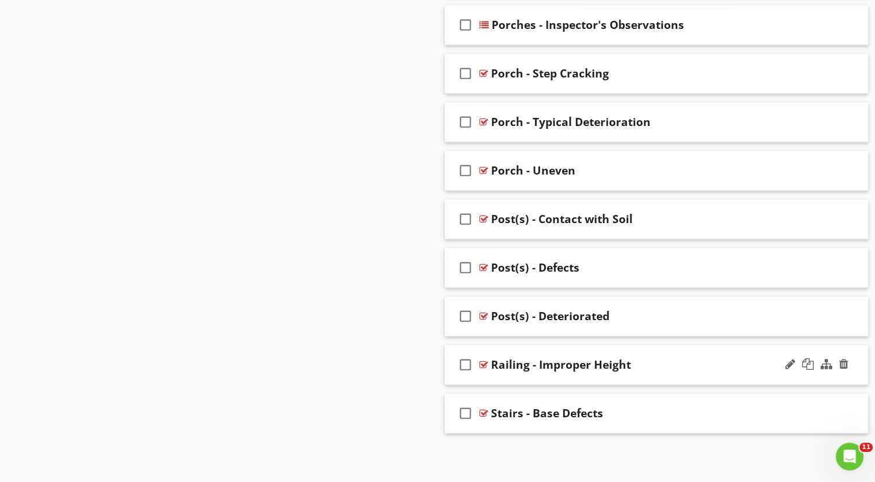
scroll to position [719, 0]
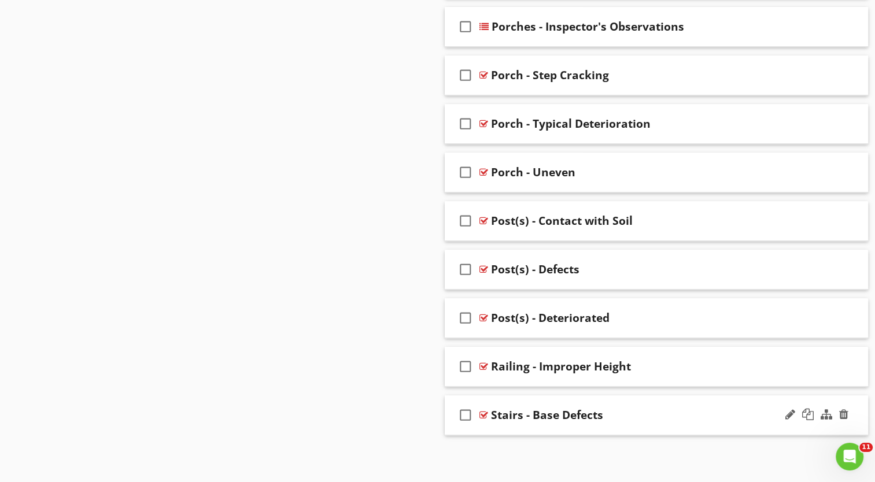
click at [848, 411] on div at bounding box center [817, 415] width 68 height 28
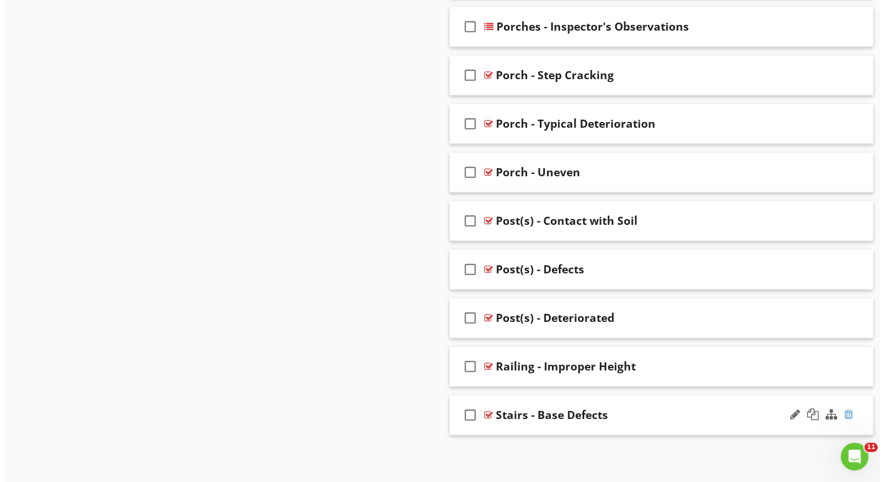
scroll to position [768, 0]
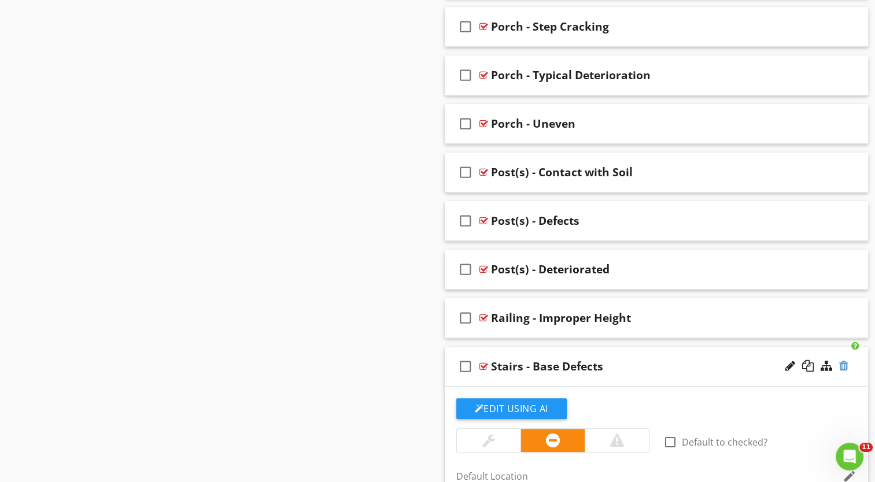
click at [845, 361] on div at bounding box center [843, 366] width 9 height 12
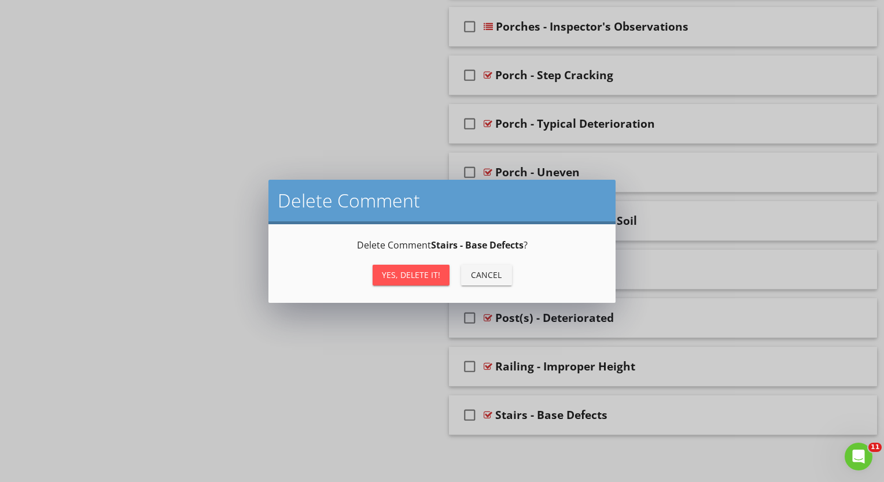
click at [386, 271] on div "Yes, Delete it!" at bounding box center [411, 275] width 58 height 12
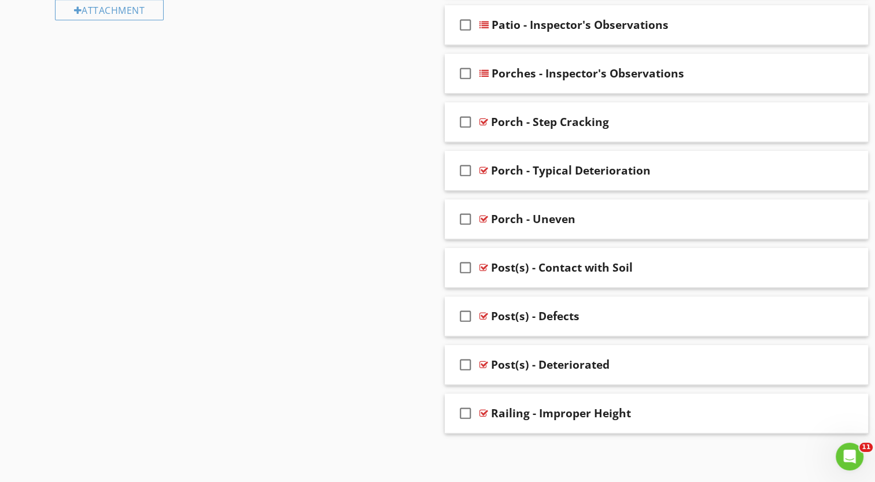
scroll to position [671, 0]
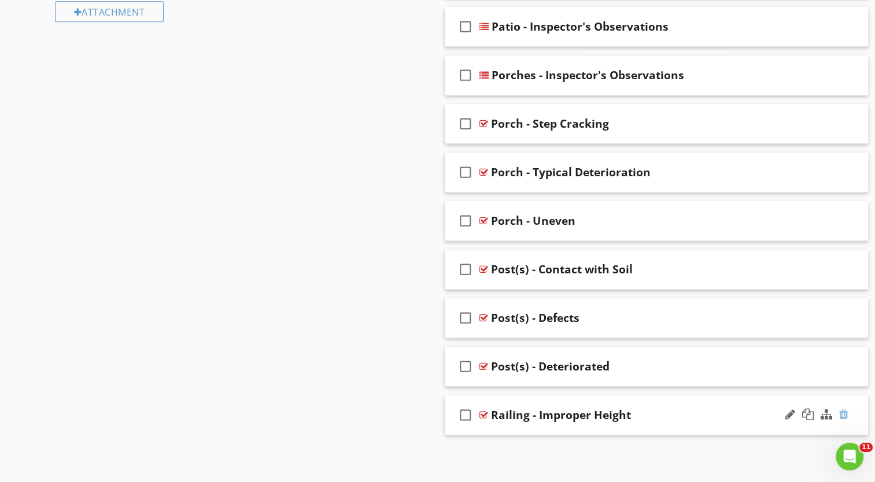
click at [841, 413] on div at bounding box center [843, 415] width 9 height 12
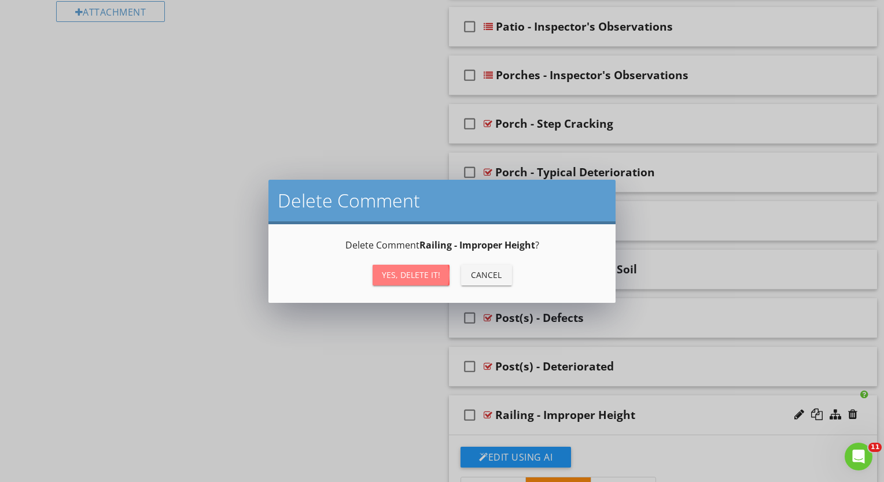
click at [422, 276] on div "Yes, Delete it!" at bounding box center [411, 275] width 58 height 12
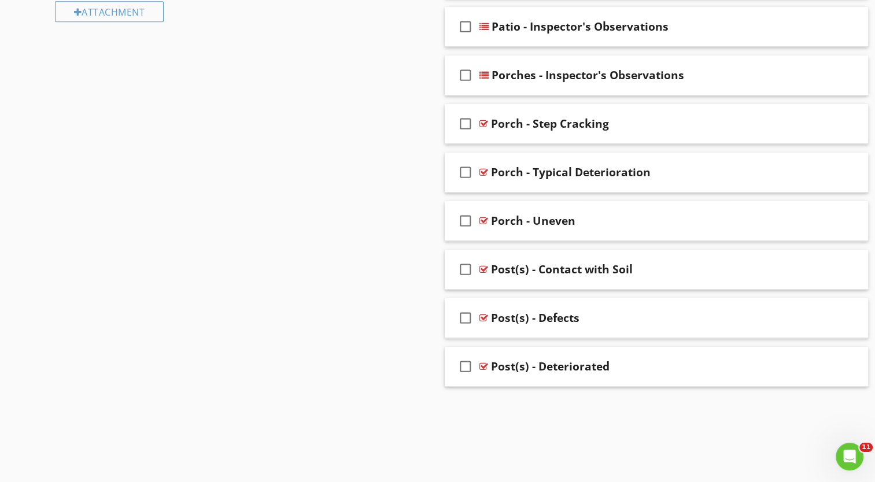
scroll to position [622, 0]
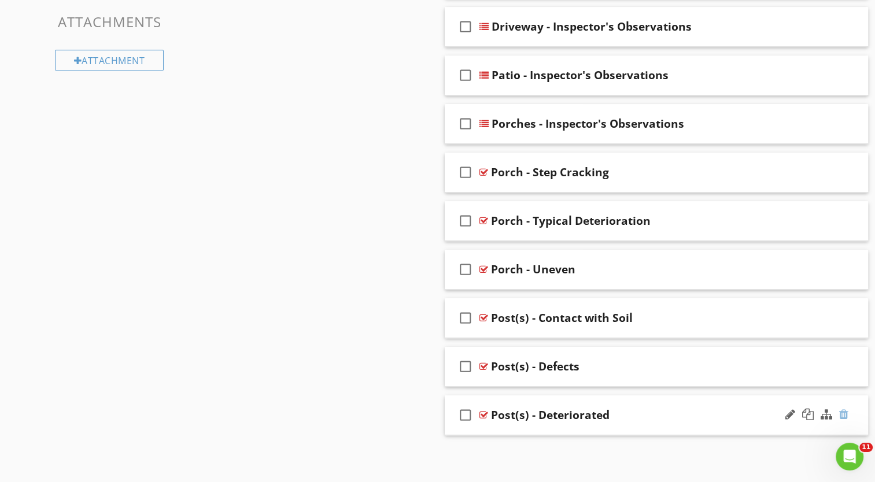
click at [842, 409] on div at bounding box center [843, 415] width 9 height 12
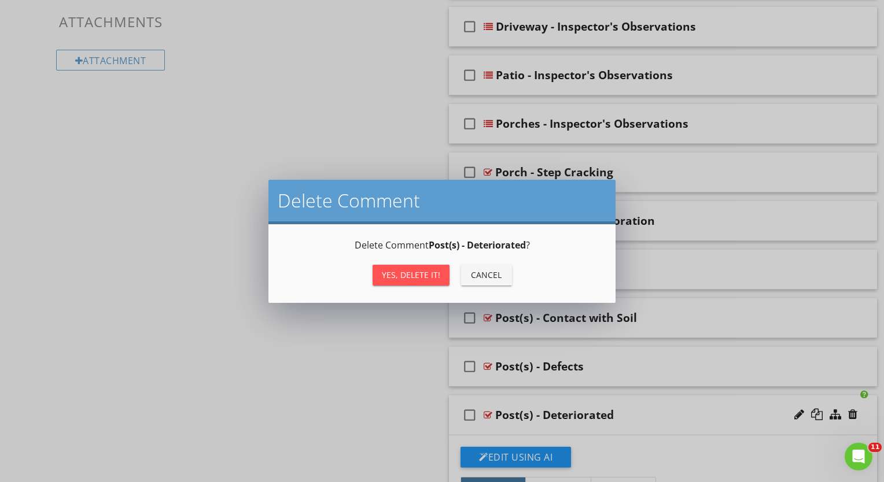
click at [411, 276] on div "Yes, Delete it!" at bounding box center [411, 275] width 58 height 12
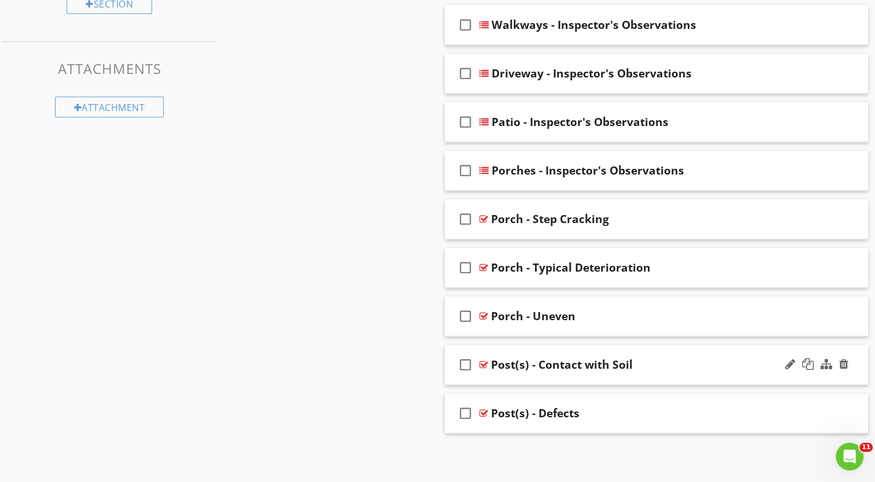
scroll to position [574, 0]
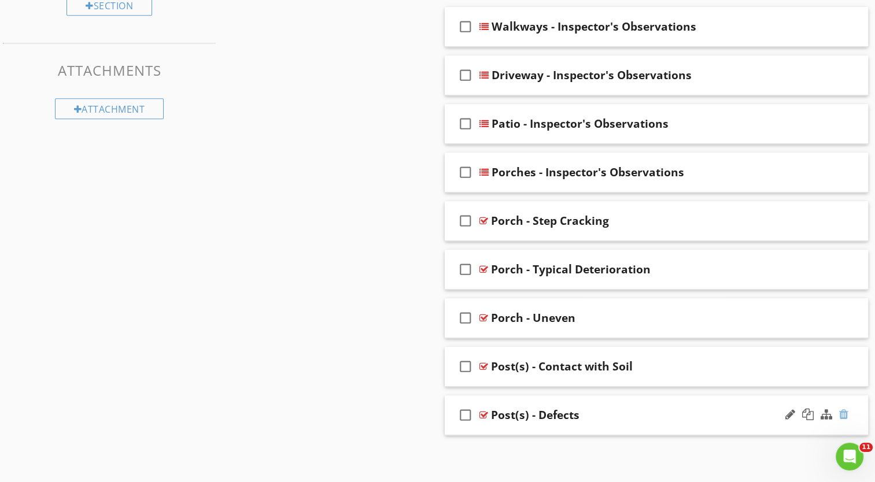
click at [846, 413] on div at bounding box center [843, 415] width 9 height 12
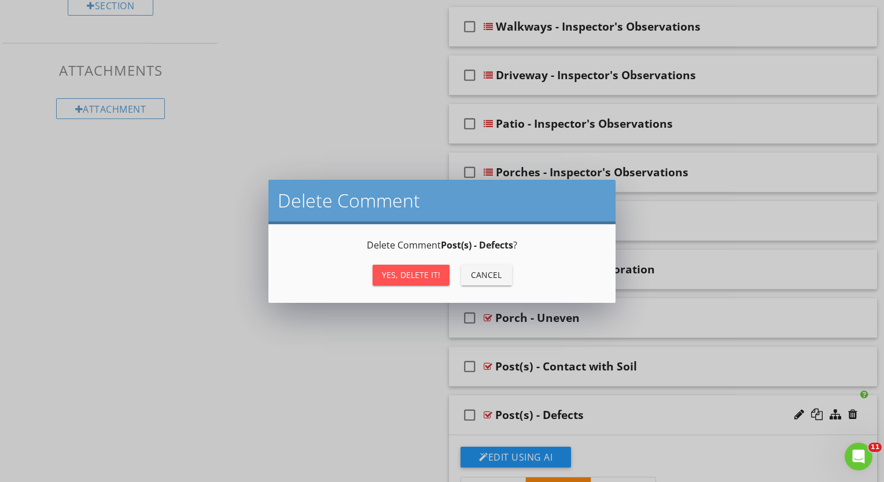
click at [428, 276] on div "Yes, Delete it!" at bounding box center [411, 275] width 58 height 12
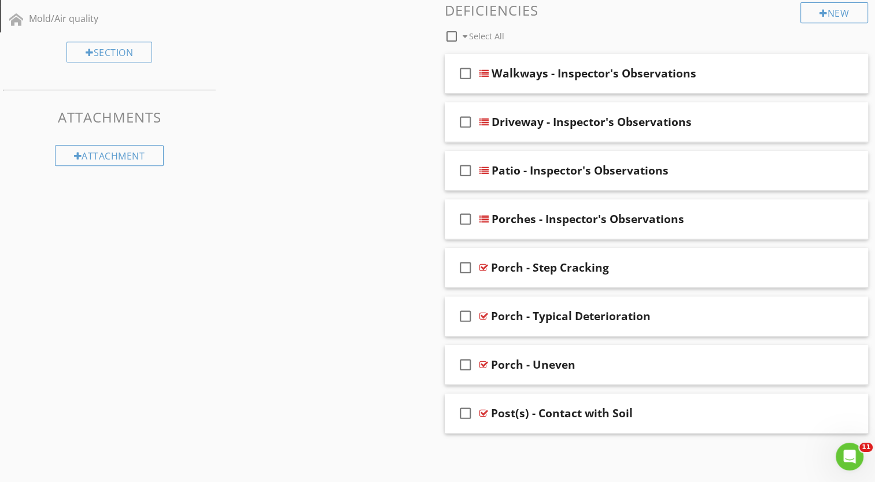
scroll to position [525, 0]
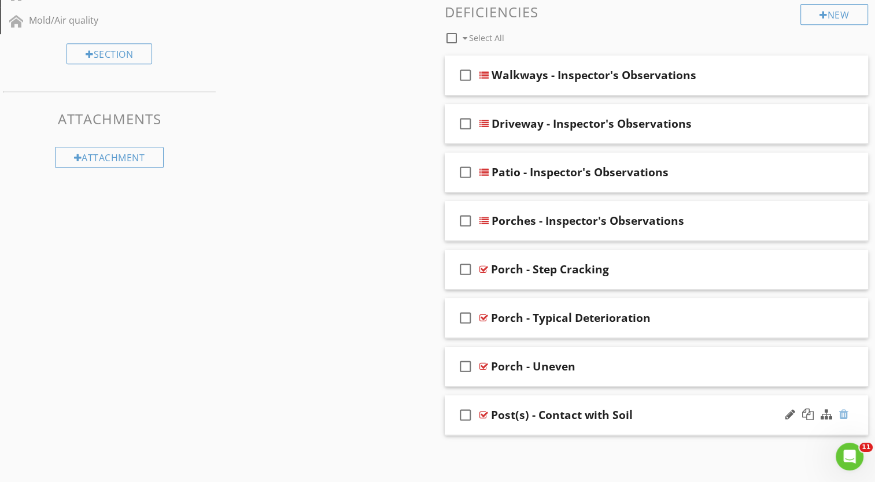
click at [843, 416] on div at bounding box center [843, 415] width 9 height 12
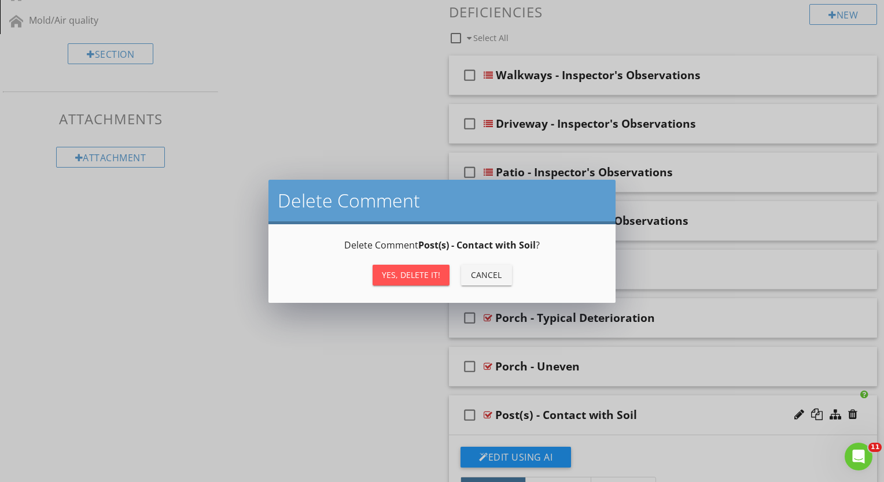
click at [400, 275] on div "Yes, Delete it!" at bounding box center [411, 275] width 58 height 12
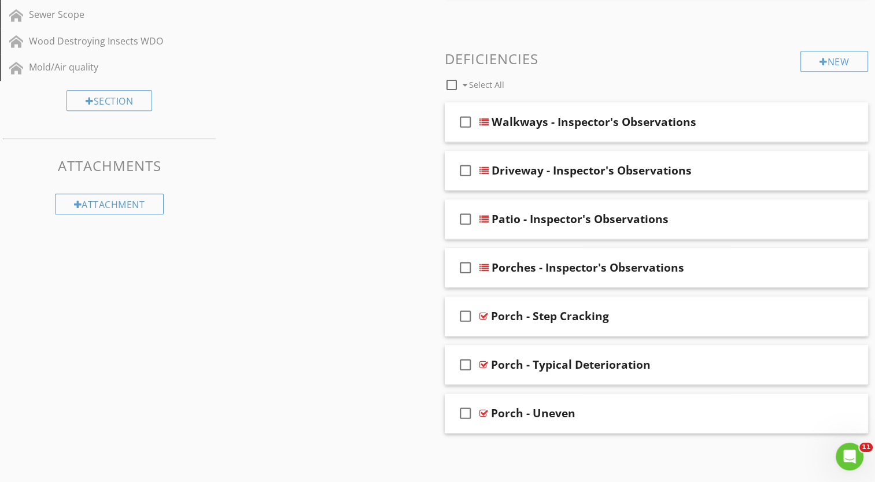
scroll to position [477, 0]
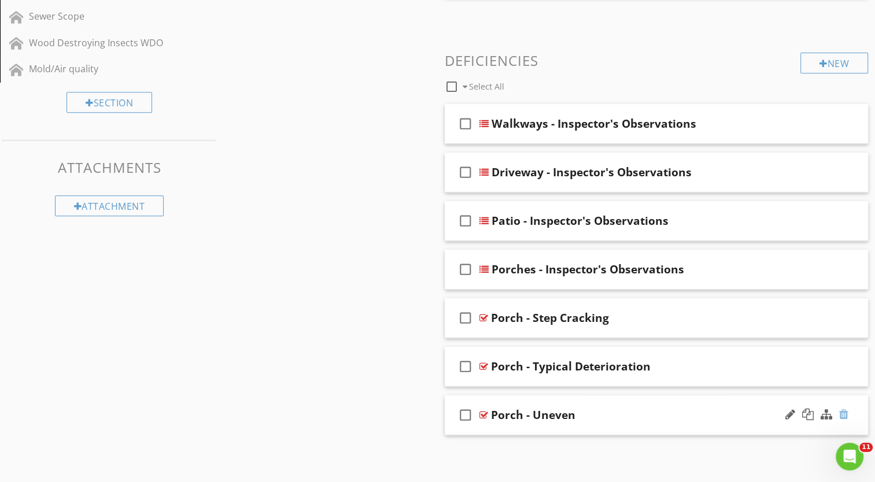
click at [845, 413] on div at bounding box center [843, 415] width 9 height 12
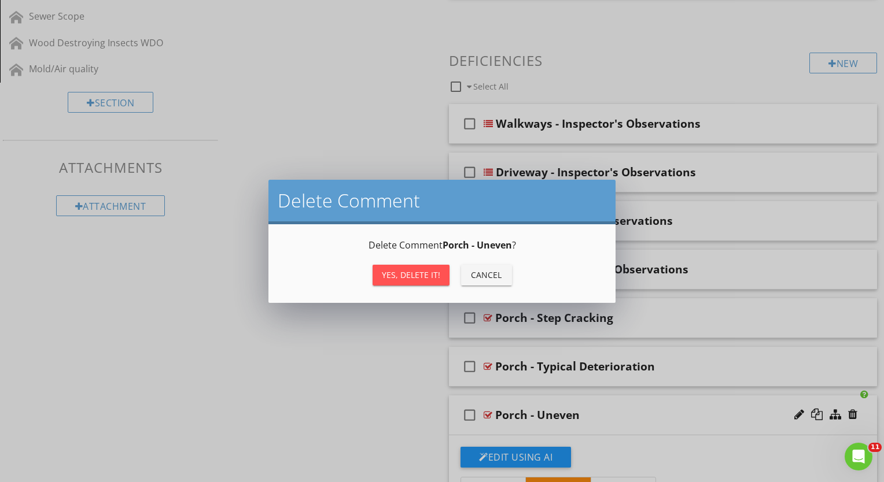
click at [392, 279] on div "Yes, Delete it!" at bounding box center [411, 275] width 58 height 12
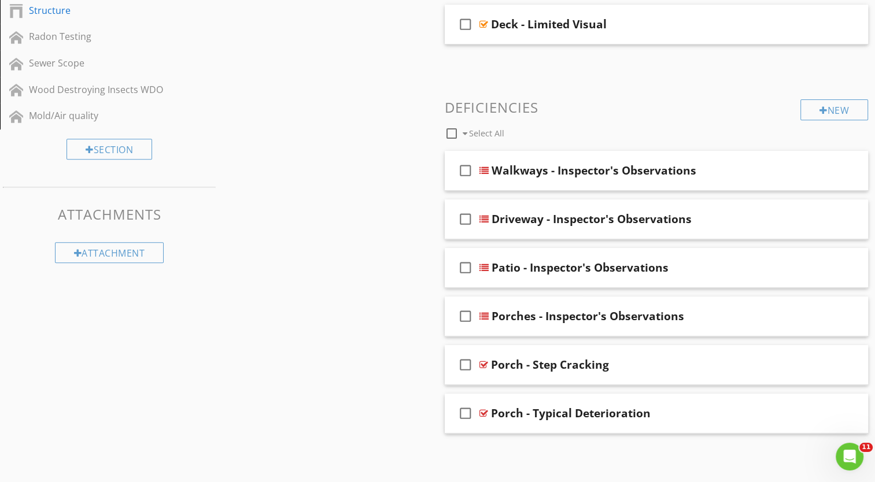
scroll to position [428, 0]
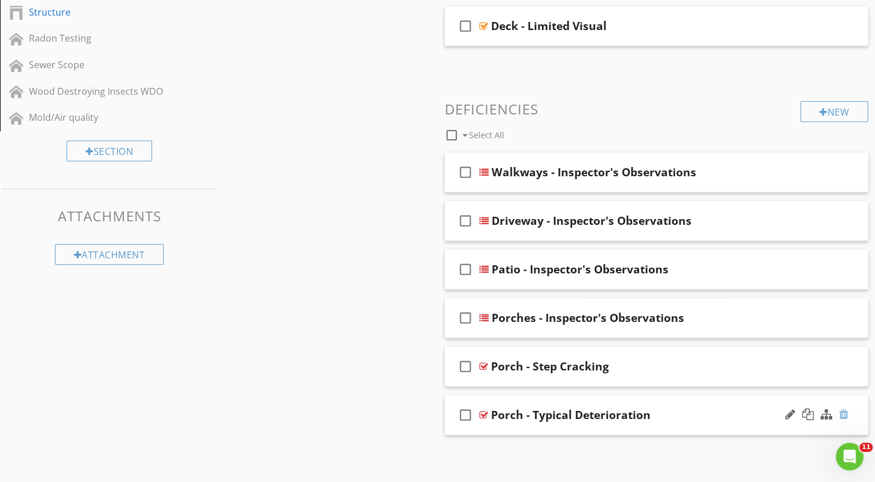
click at [840, 410] on div at bounding box center [843, 415] width 9 height 12
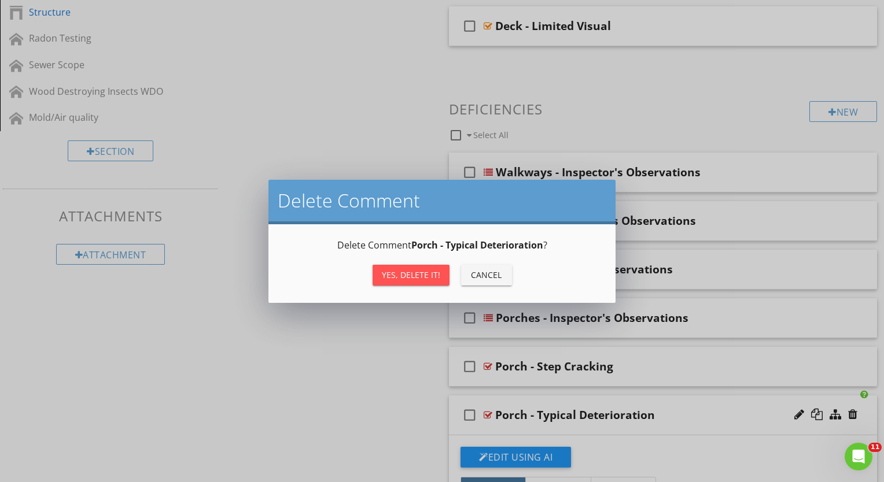
click at [397, 270] on div "Yes, Delete it!" at bounding box center [411, 275] width 58 height 12
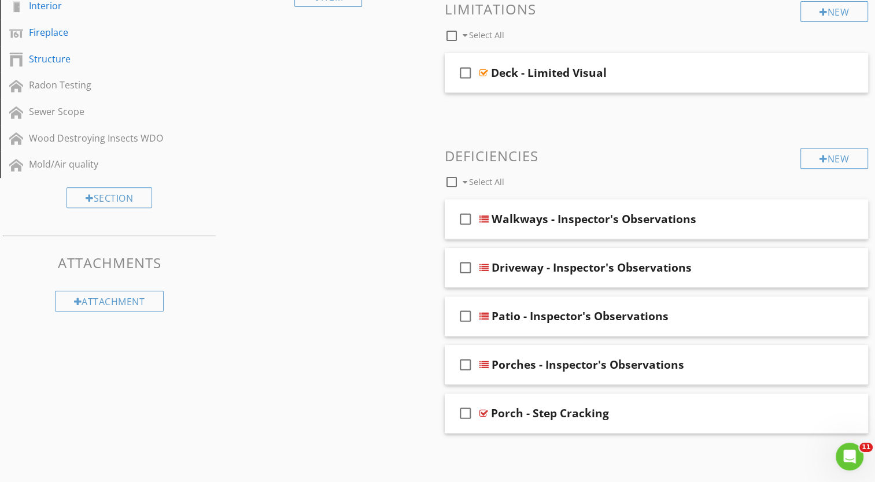
scroll to position [380, 0]
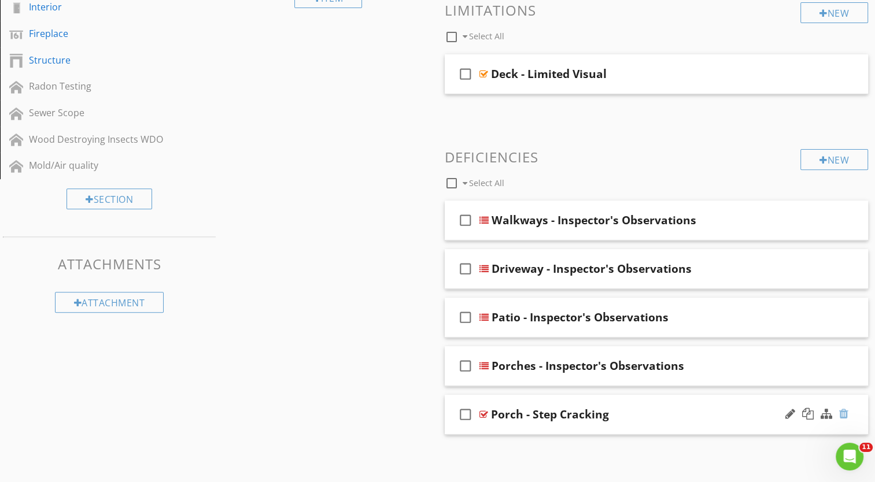
click at [844, 414] on div at bounding box center [843, 414] width 9 height 12
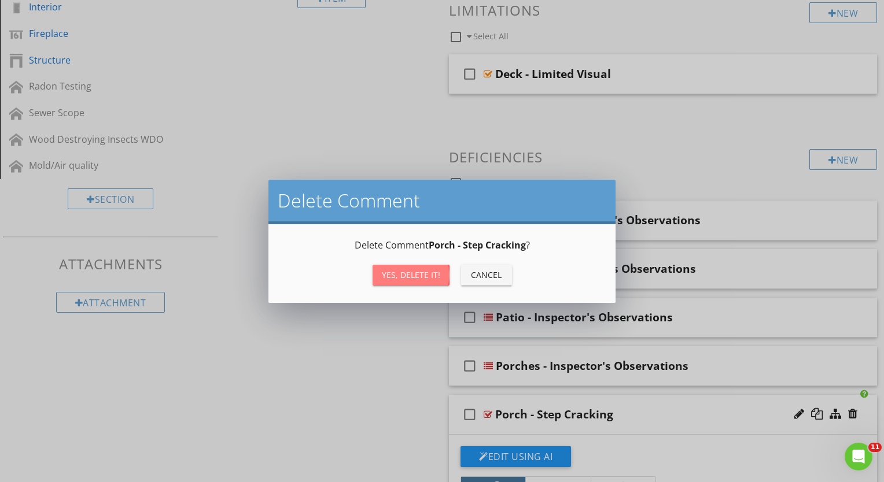
click at [415, 274] on div "Yes, Delete it!" at bounding box center [411, 275] width 58 height 12
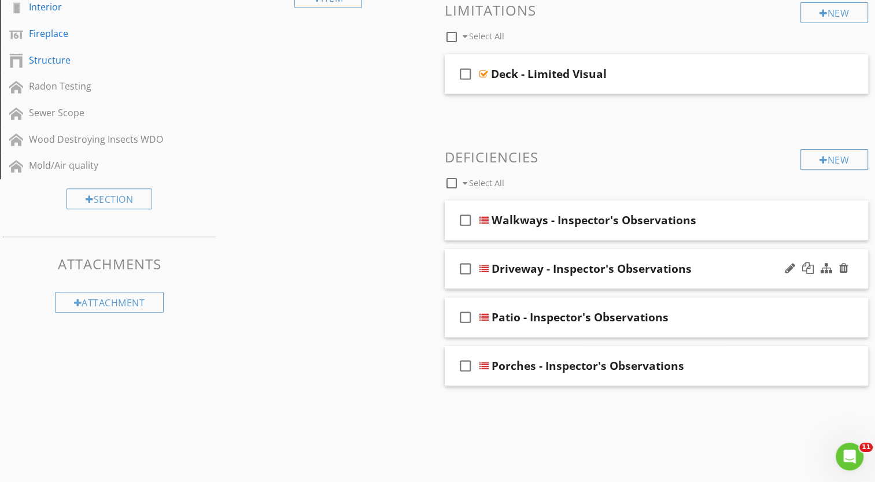
scroll to position [331, 0]
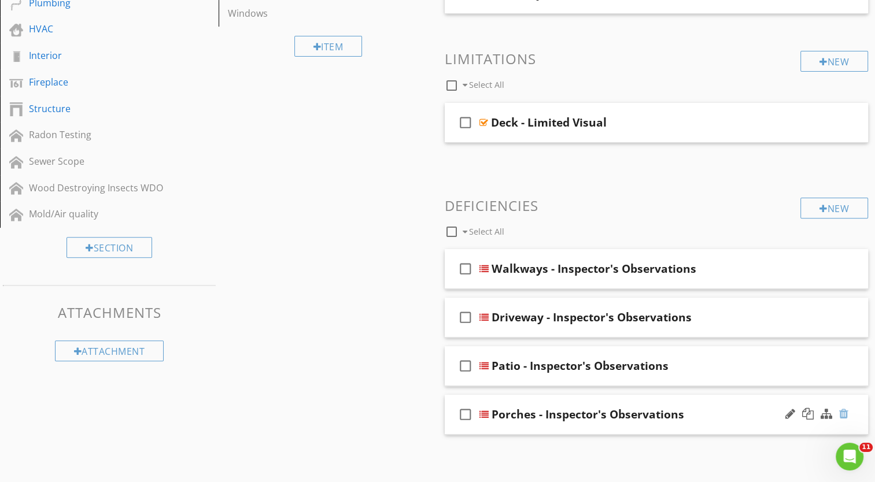
click at [844, 414] on div at bounding box center [843, 414] width 9 height 12
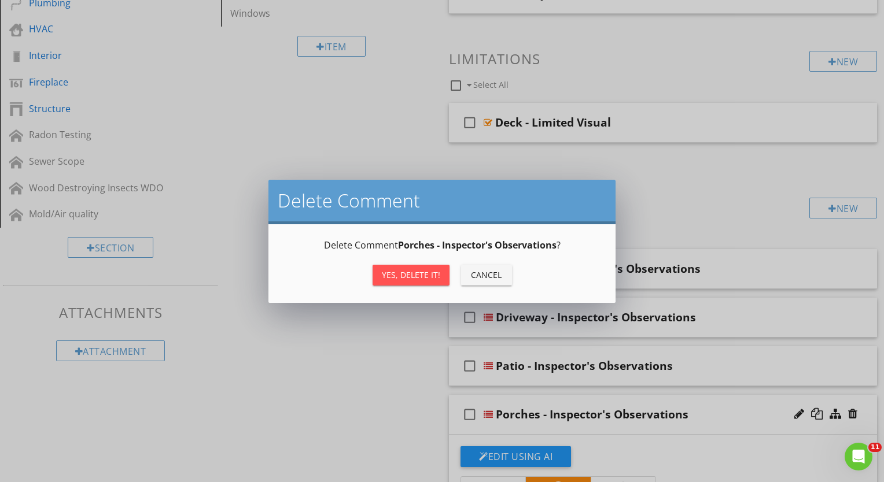
click at [419, 281] on div "Yes, Delete it!" at bounding box center [411, 275] width 58 height 12
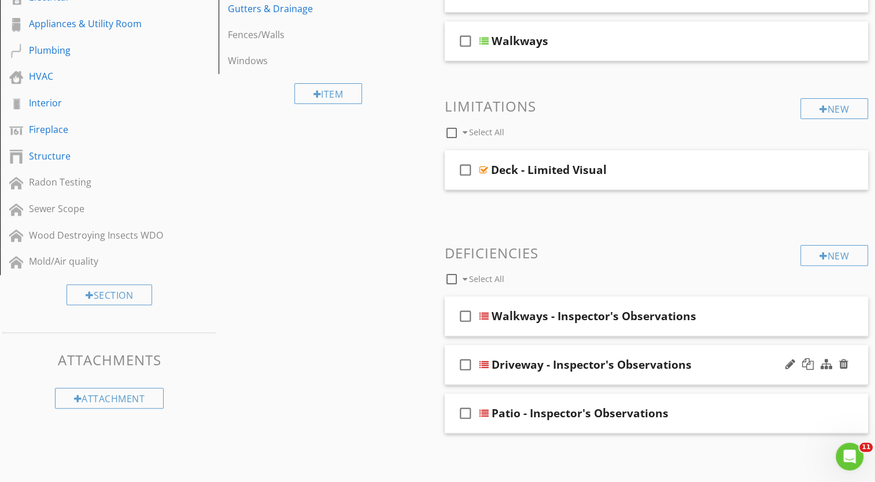
scroll to position [283, 0]
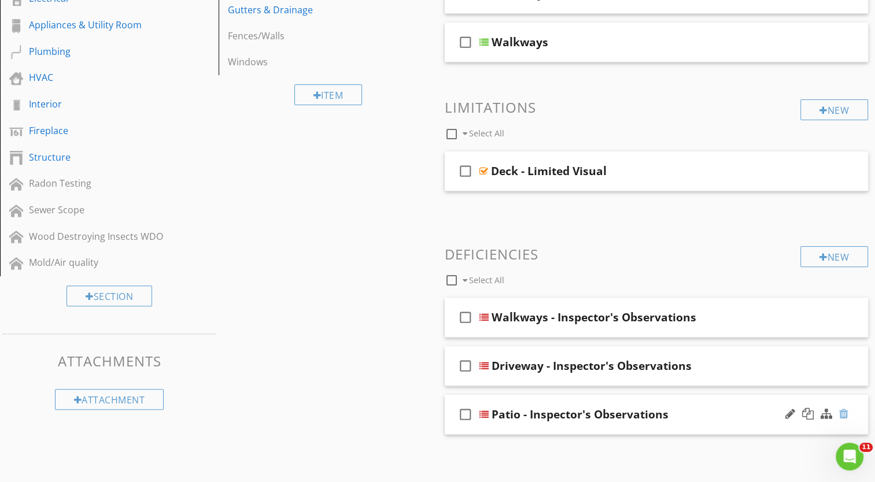
click at [844, 415] on div at bounding box center [843, 414] width 9 height 12
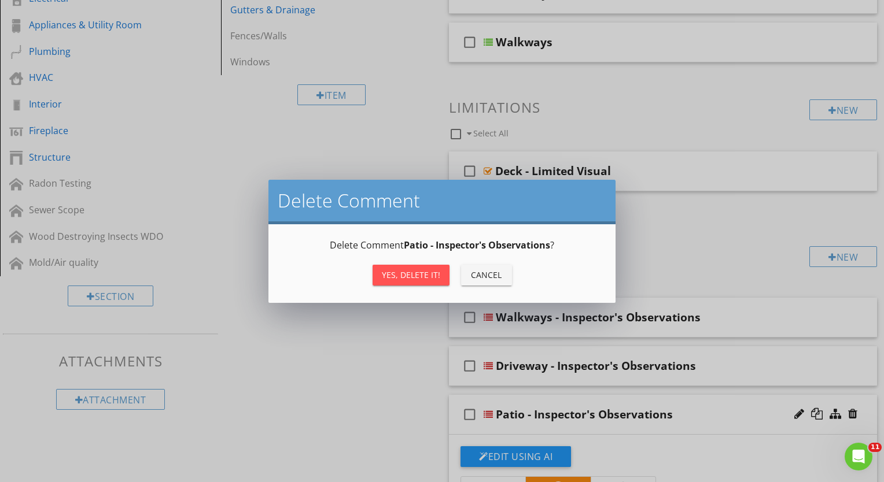
click at [492, 269] on div "Cancel" at bounding box center [486, 275] width 32 height 12
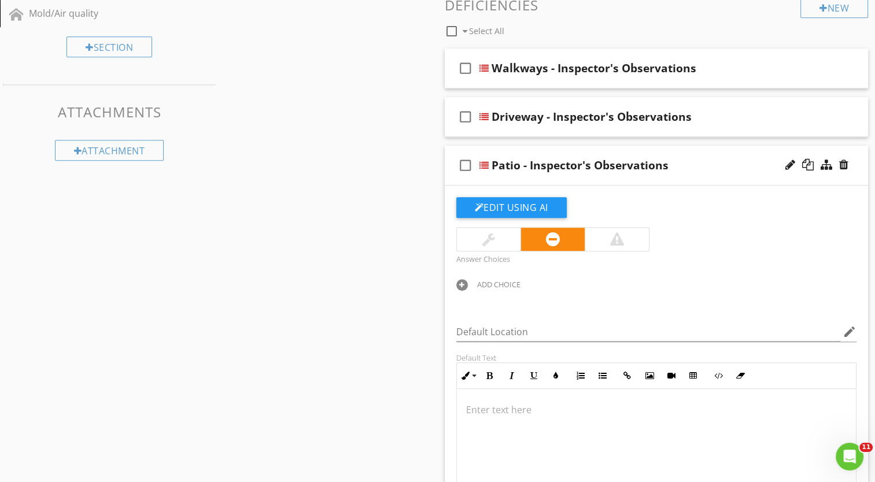
scroll to position [514, 0]
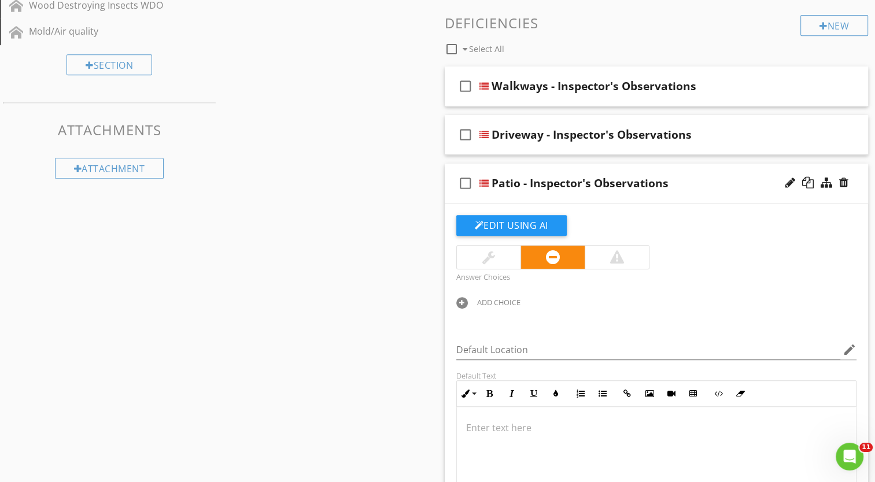
click at [328, 288] on div "Sections Inspection Details Roof Exterior & Drainage Garage & Detached Structur…" at bounding box center [437, 157] width 875 height 1086
click at [377, 234] on div "Sections Inspection Details Roof Exterior & Drainage Garage & Detached Structur…" at bounding box center [437, 157] width 875 height 1086
click at [694, 45] on div "check_box_outline_blank Select All" at bounding box center [623, 46] width 356 height 22
click at [731, 176] on div "Patio - Inspector's Observations" at bounding box center [642, 183] width 300 height 14
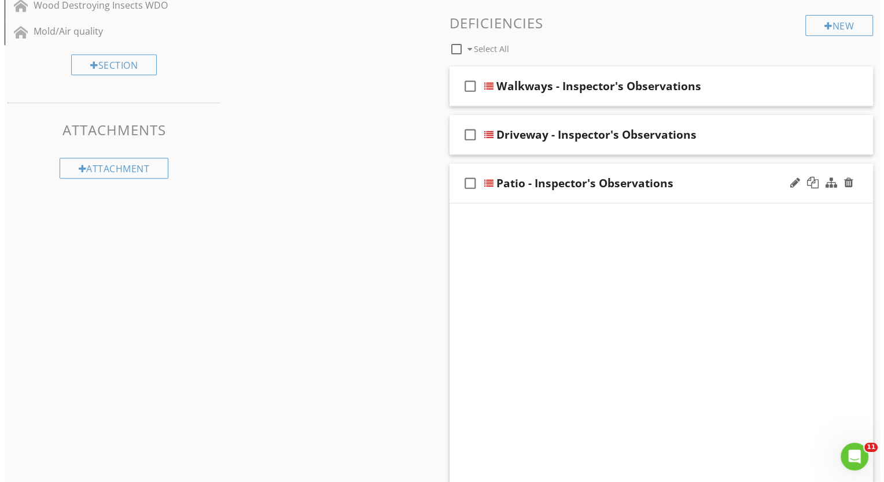
scroll to position [283, 0]
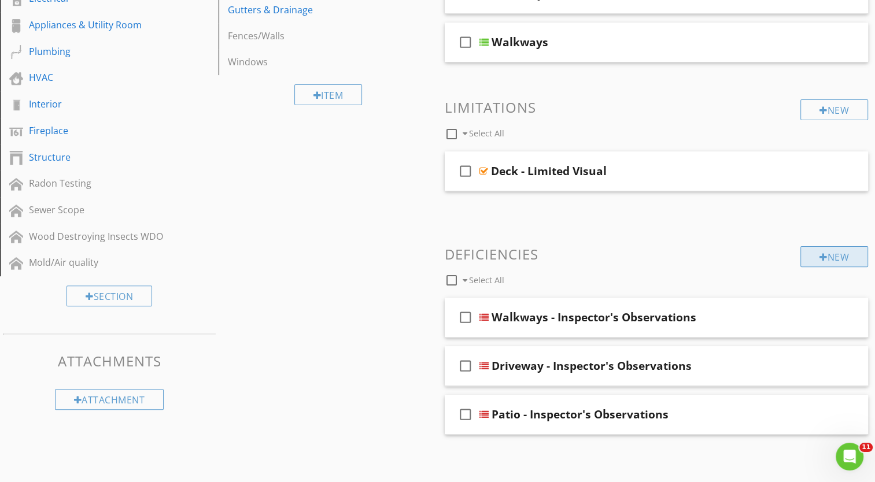
click at [844, 250] on div "New" at bounding box center [834, 256] width 68 height 21
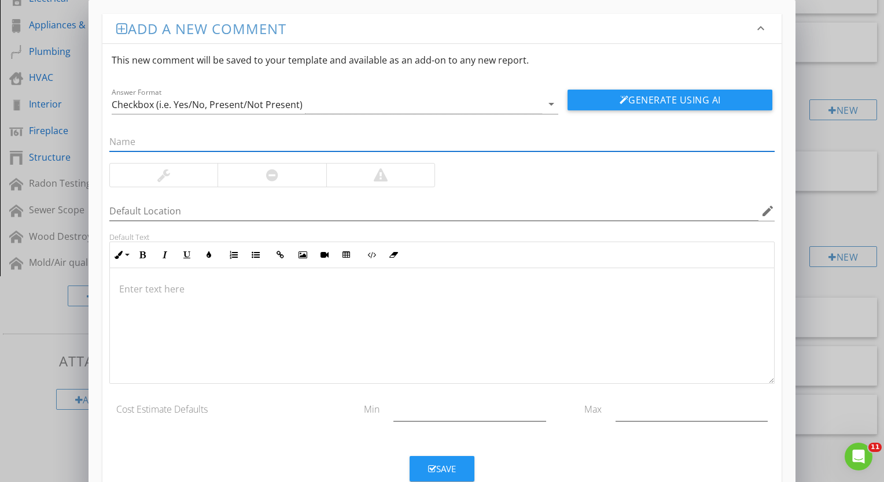
click at [196, 140] on input "text" at bounding box center [441, 141] width 665 height 19
type input "Porches - Inspector's Observations"
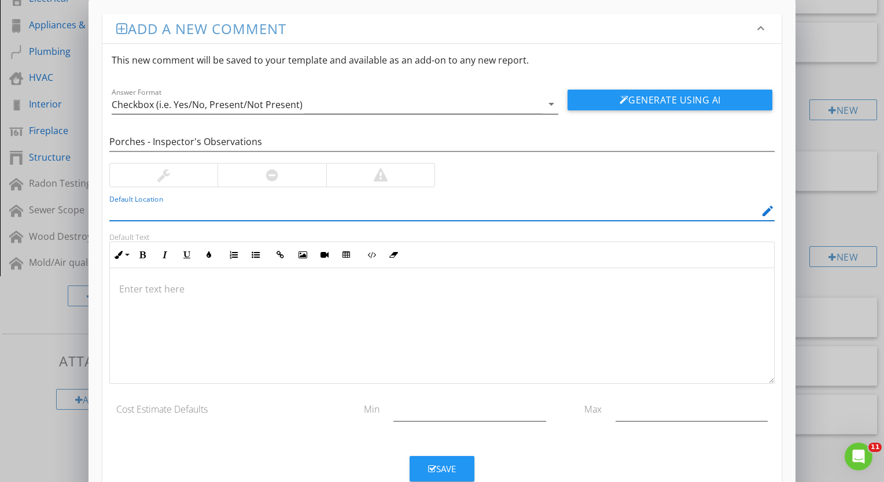
click at [549, 107] on icon "arrow_drop_down" at bounding box center [551, 104] width 14 height 14
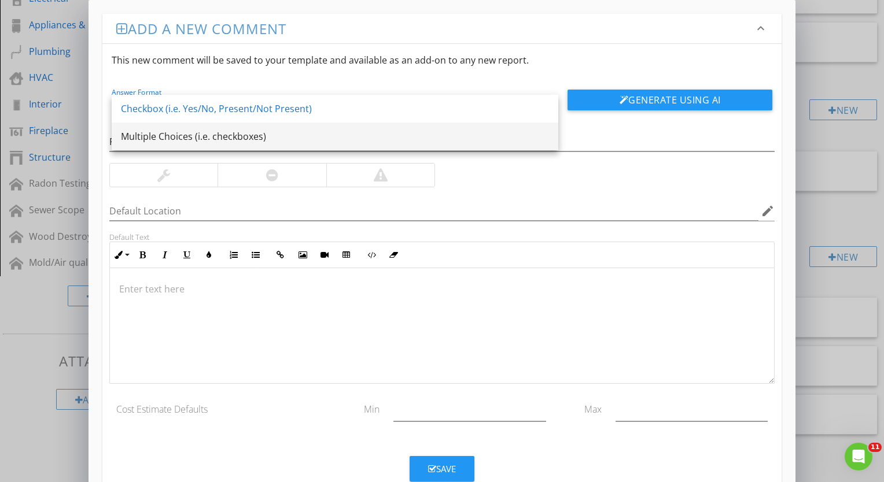
click at [407, 136] on div "Multiple Choices (i.e. checkboxes)" at bounding box center [335, 137] width 428 height 14
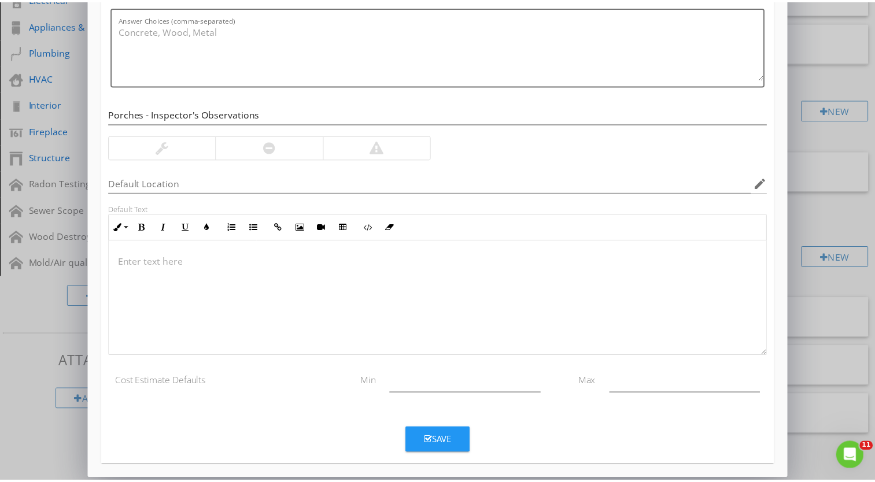
scroll to position [119, 0]
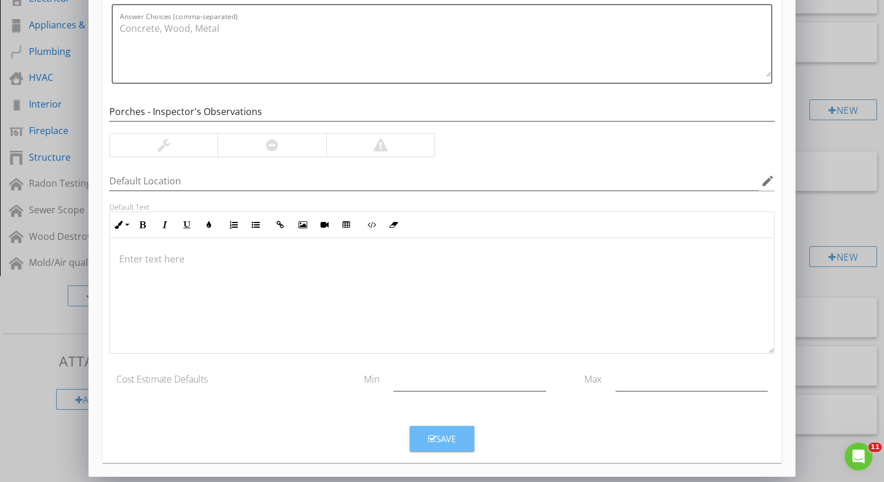
click at [448, 434] on div "Save" at bounding box center [442, 439] width 28 height 13
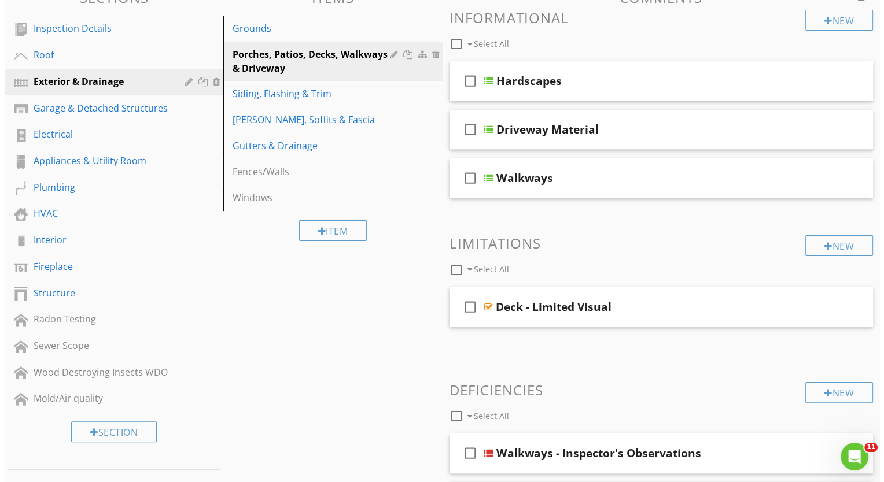
scroll to position [331, 0]
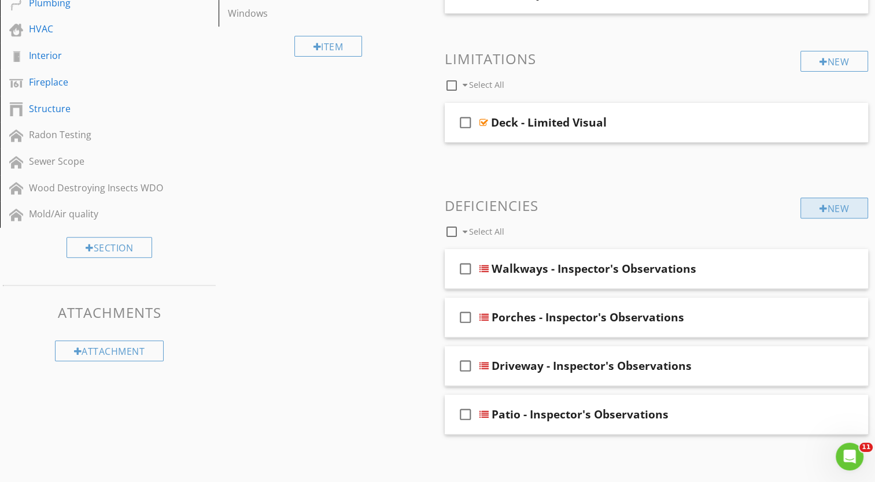
click at [837, 208] on div "New" at bounding box center [834, 208] width 68 height 21
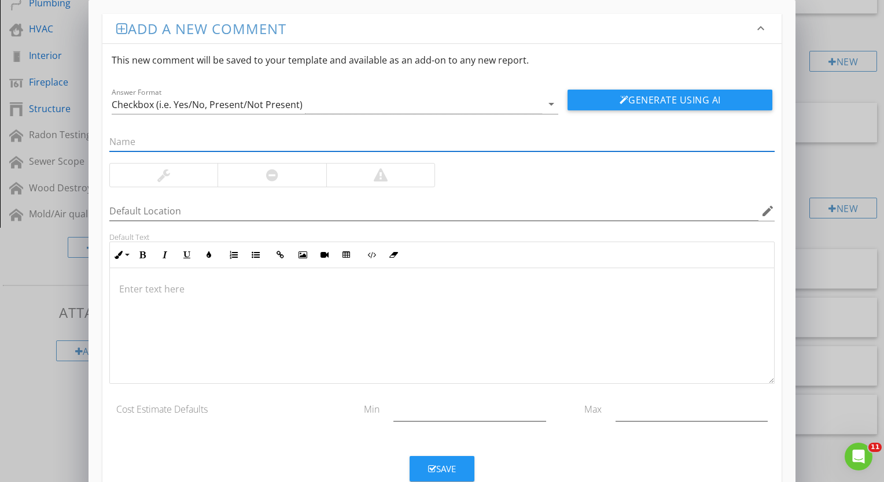
click at [179, 143] on input "text" at bounding box center [441, 141] width 665 height 19
type input "Decks & Balconies - Inspector's Observations"
click at [548, 107] on icon "arrow_drop_down" at bounding box center [551, 104] width 14 height 14
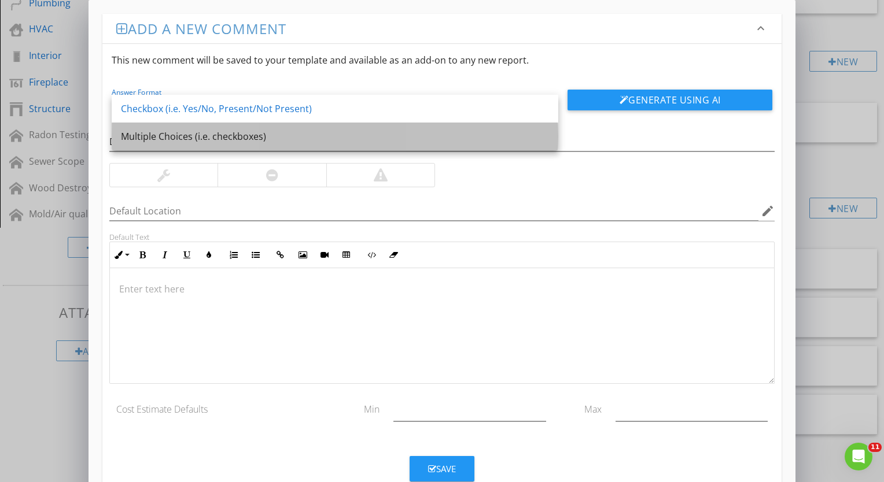
click at [448, 142] on div "Multiple Choices (i.e. checkboxes)" at bounding box center [335, 137] width 428 height 14
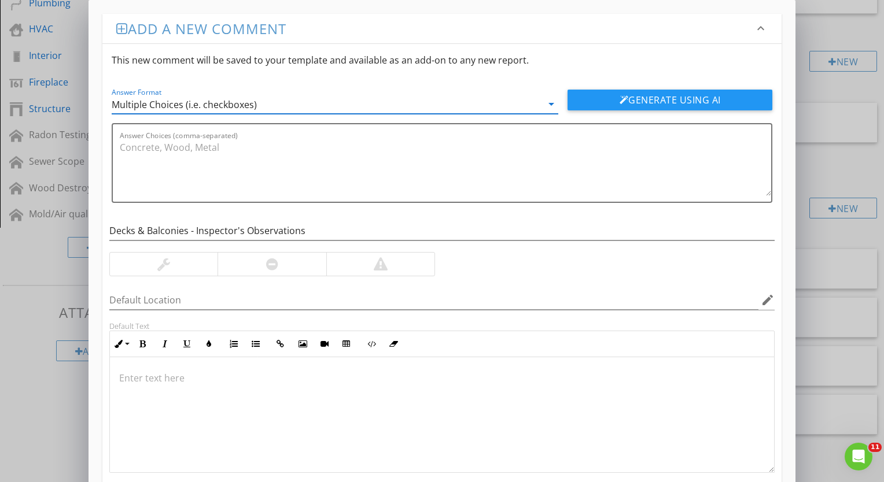
scroll to position [119, 0]
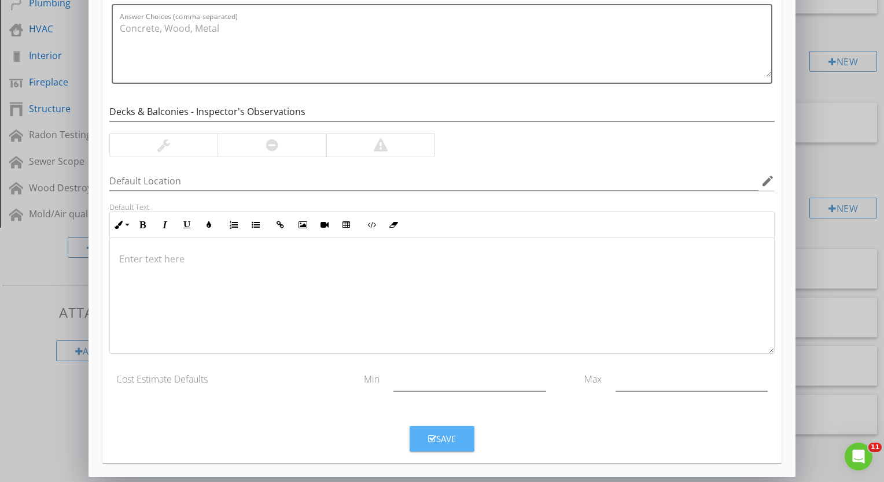
click at [449, 441] on div "Save" at bounding box center [442, 439] width 28 height 13
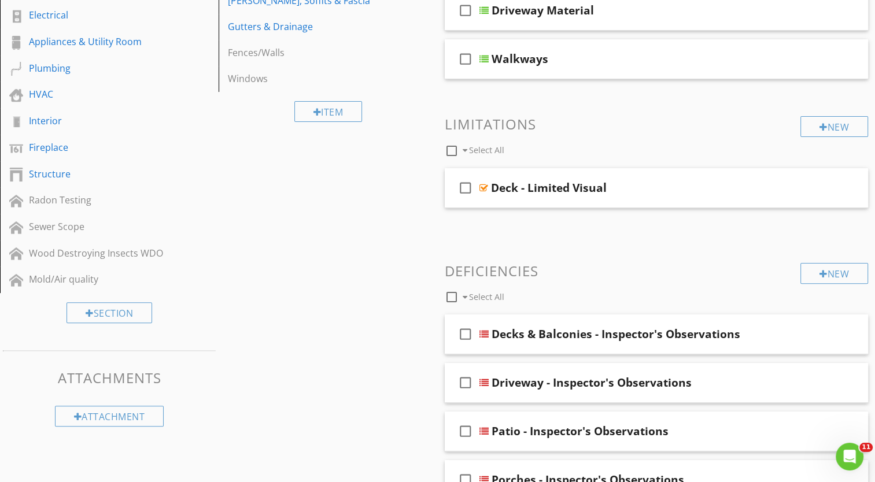
scroll to position [33, 0]
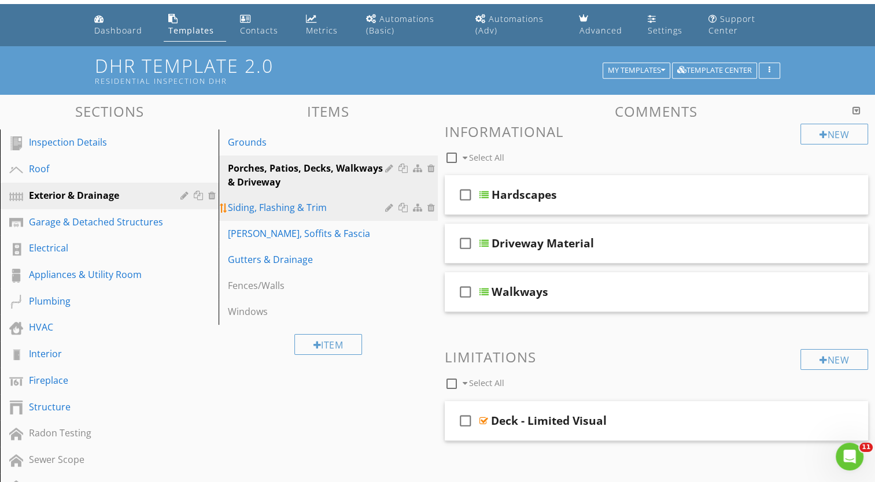
click at [292, 208] on div "Siding, Flashing & Trim" at bounding box center [308, 208] width 160 height 14
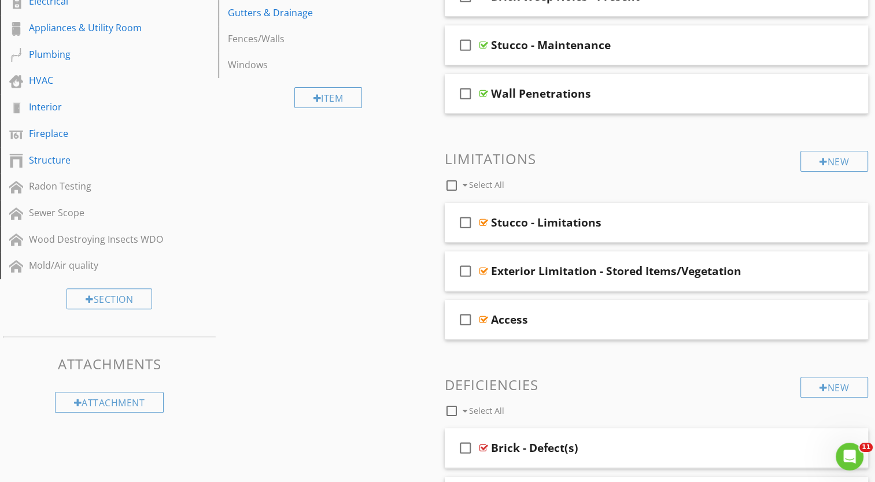
scroll to position [0, 0]
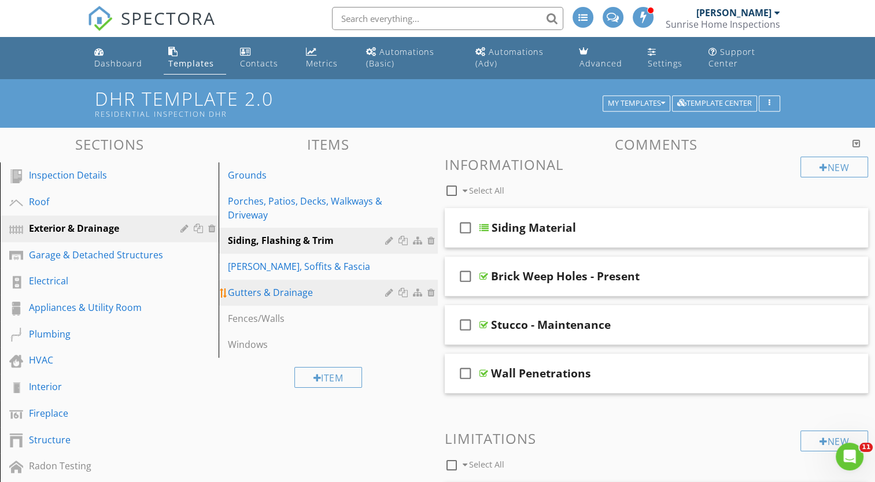
click at [301, 293] on div "Gutters & Drainage" at bounding box center [308, 293] width 160 height 14
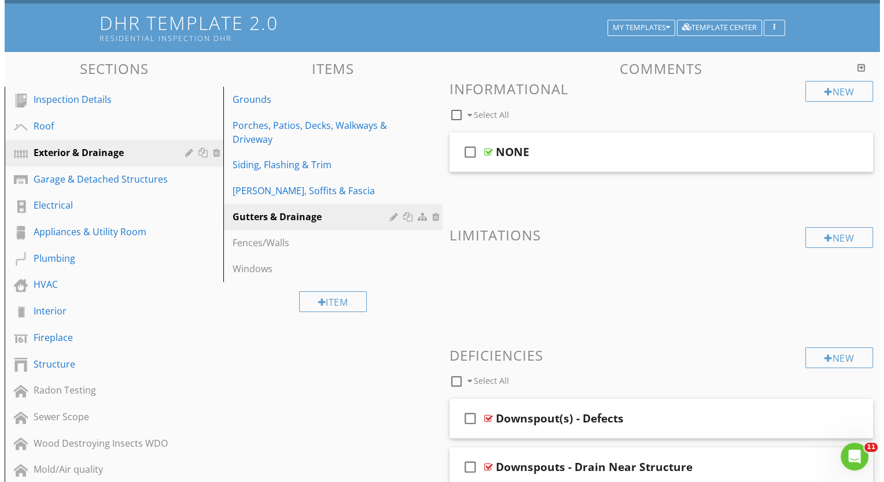
scroll to position [231, 0]
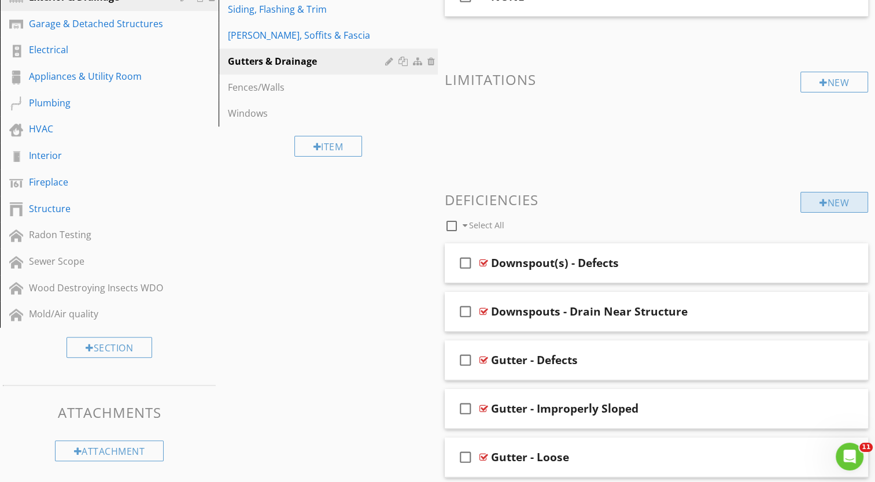
click at [831, 205] on div "New" at bounding box center [834, 202] width 68 height 21
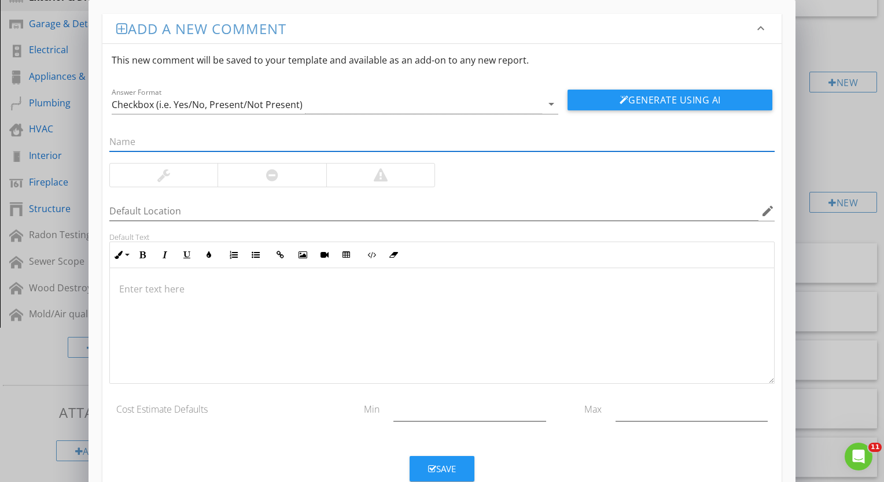
click at [273, 142] on input "text" at bounding box center [441, 141] width 665 height 19
type input "Gutters & Downspouts"
click at [551, 102] on icon "arrow_drop_down" at bounding box center [551, 104] width 14 height 14
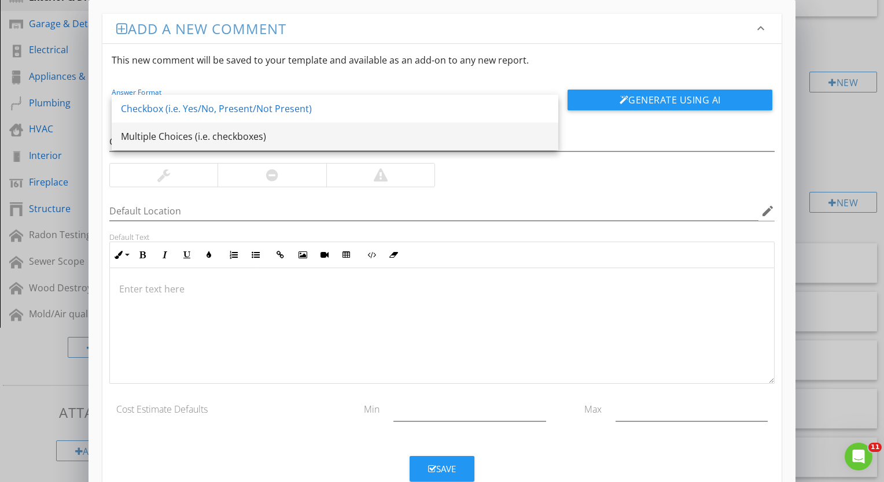
click at [389, 135] on div "Multiple Choices (i.e. checkboxes)" at bounding box center [335, 137] width 428 height 14
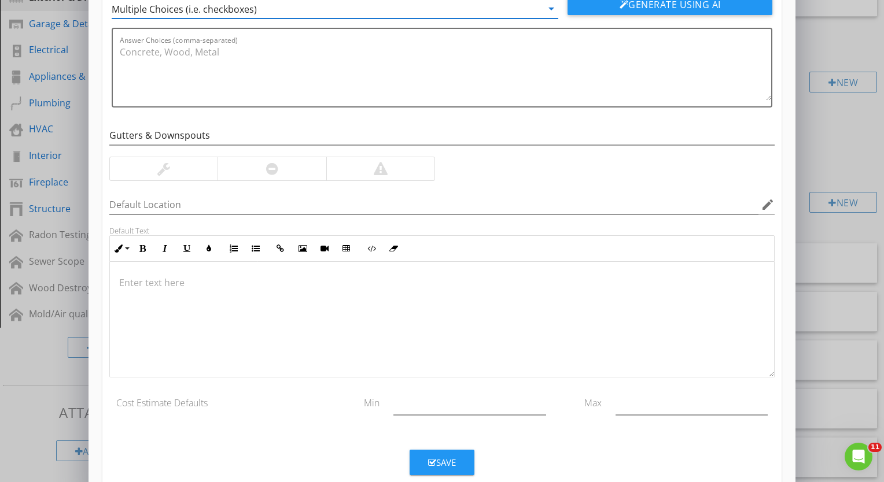
scroll to position [119, 0]
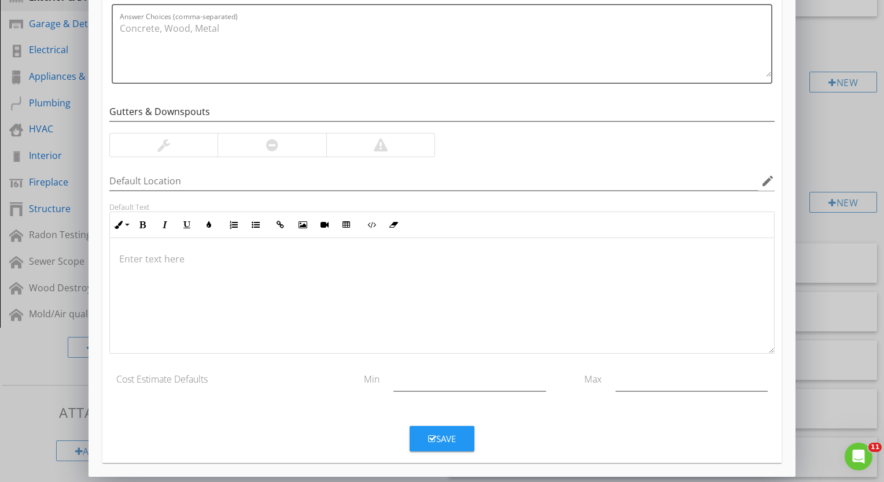
click at [453, 440] on div "Save" at bounding box center [442, 439] width 28 height 13
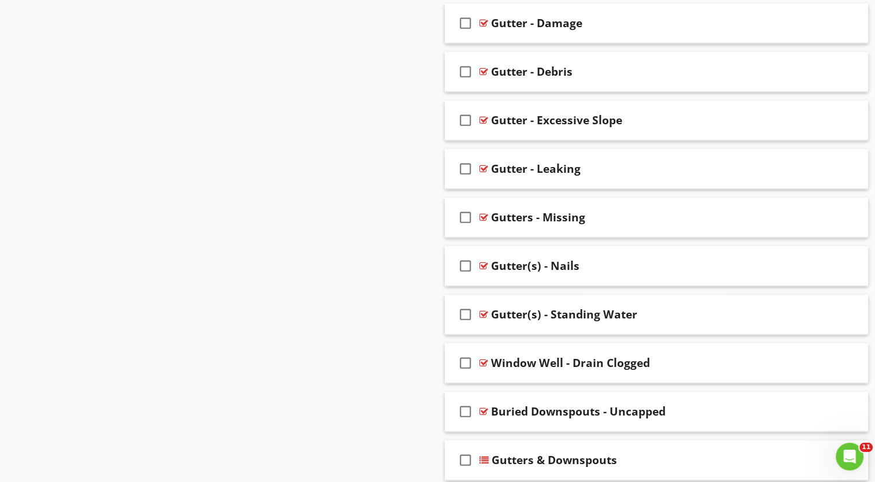
scroll to position [905, 0]
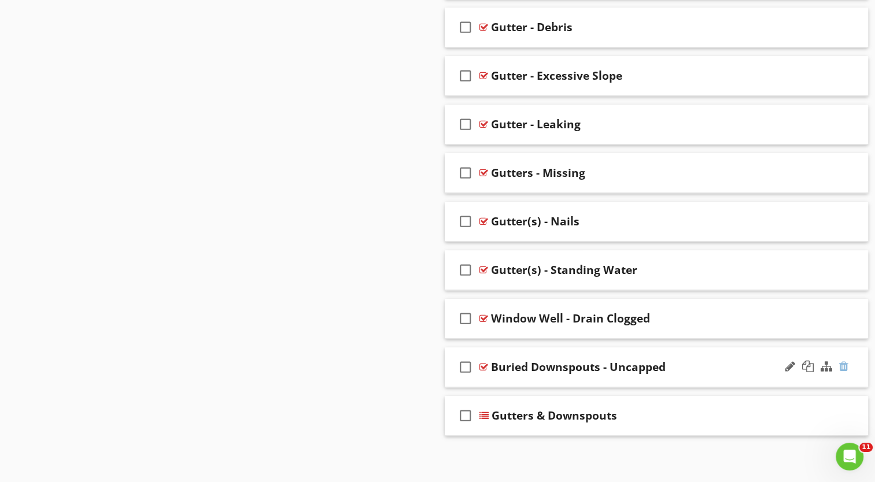
click at [844, 361] on div at bounding box center [843, 367] width 9 height 12
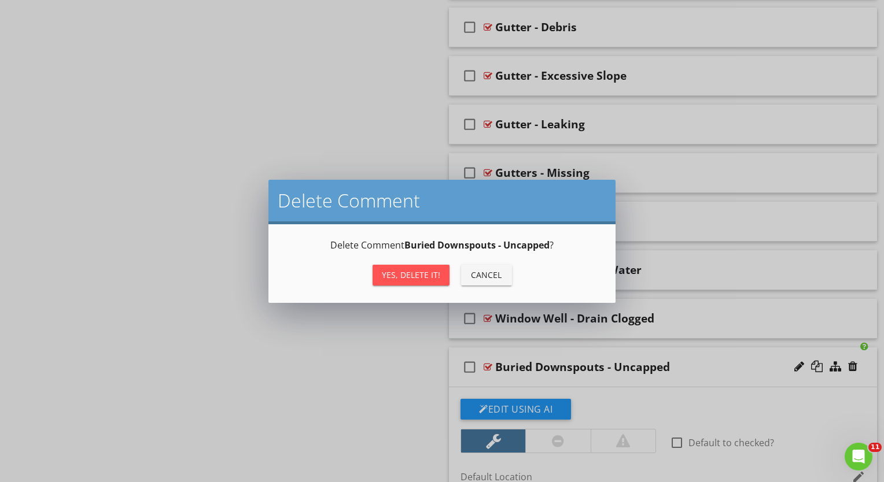
click at [437, 272] on div "Yes, Delete it!" at bounding box center [411, 275] width 58 height 12
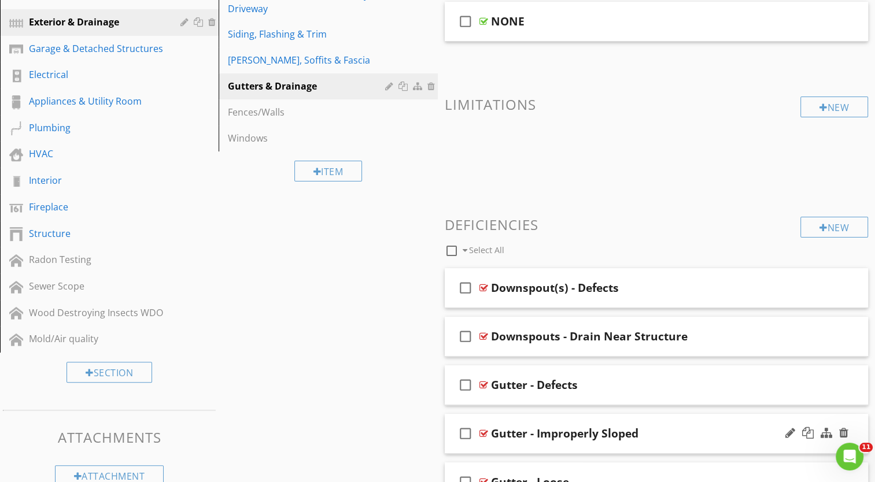
scroll to position [278, 0]
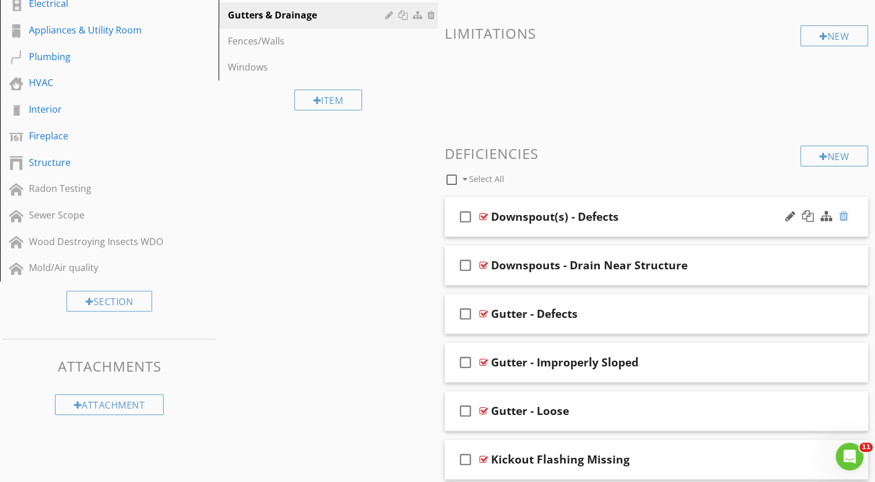
click at [846, 216] on div at bounding box center [843, 217] width 9 height 12
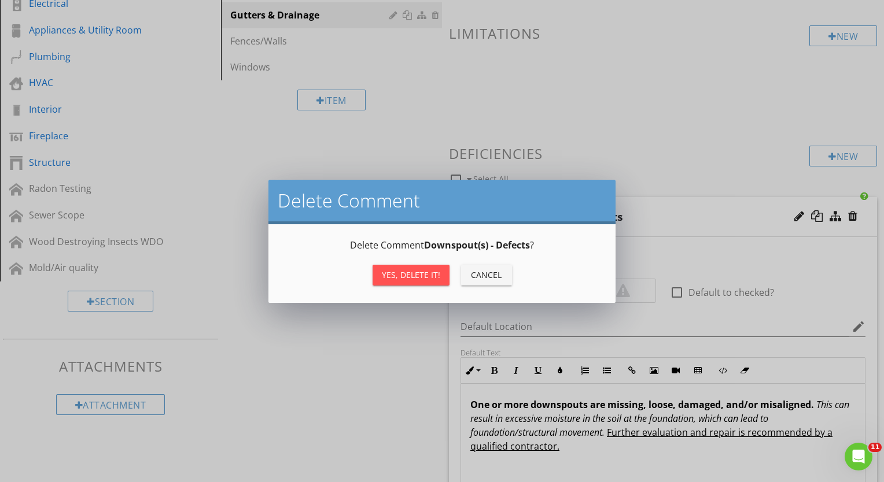
drag, startPoint x: 385, startPoint y: 271, endPoint x: 403, endPoint y: 272, distance: 18.0
click at [385, 270] on div "Yes, Delete it!" at bounding box center [411, 275] width 58 height 12
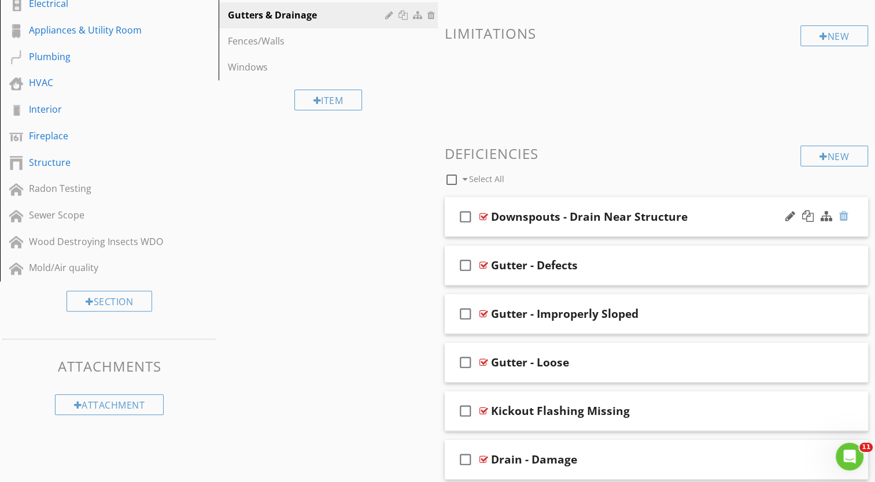
click at [846, 216] on div at bounding box center [843, 217] width 9 height 12
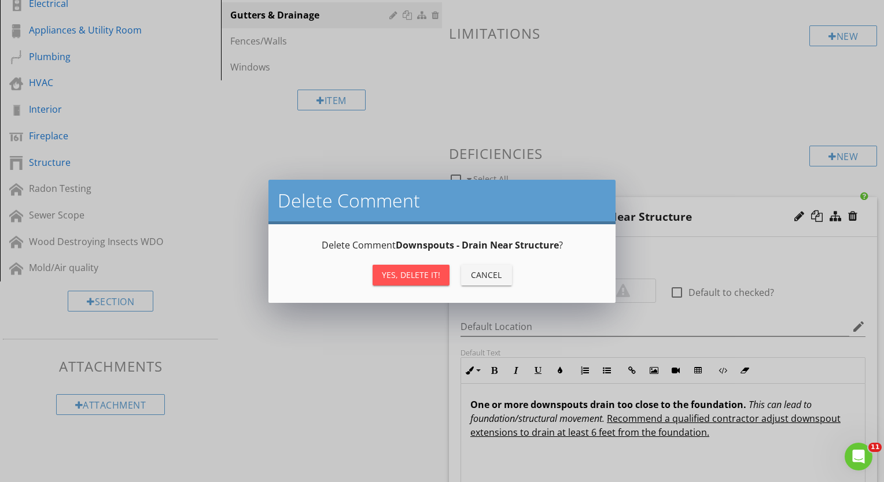
click at [416, 271] on div "Yes, Delete it!" at bounding box center [411, 275] width 58 height 12
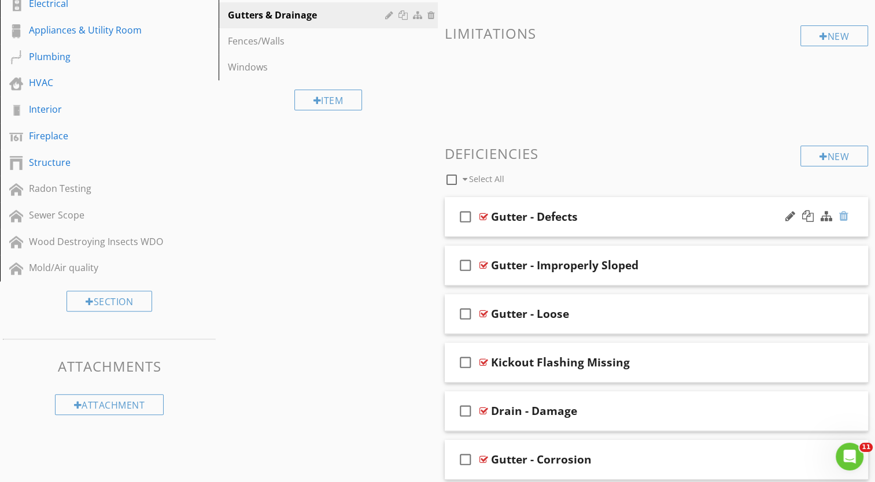
click at [842, 219] on div at bounding box center [843, 217] width 9 height 12
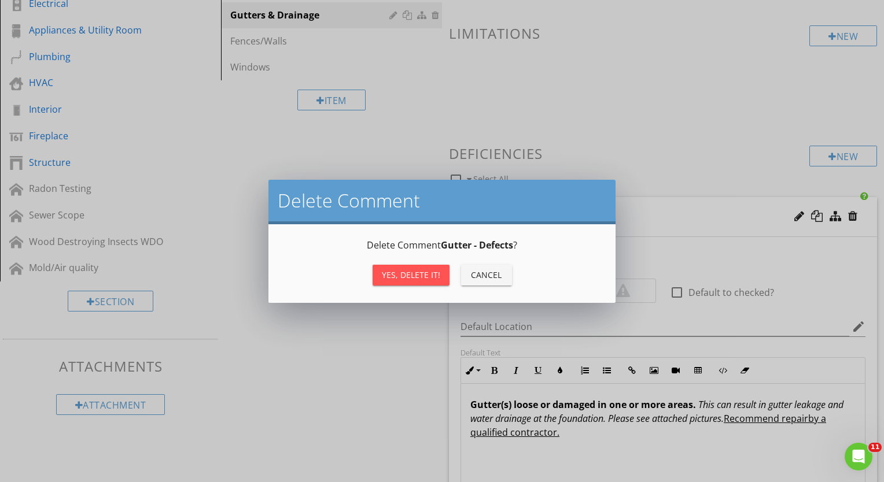
click at [416, 275] on div "Yes, Delete it!" at bounding box center [411, 275] width 58 height 12
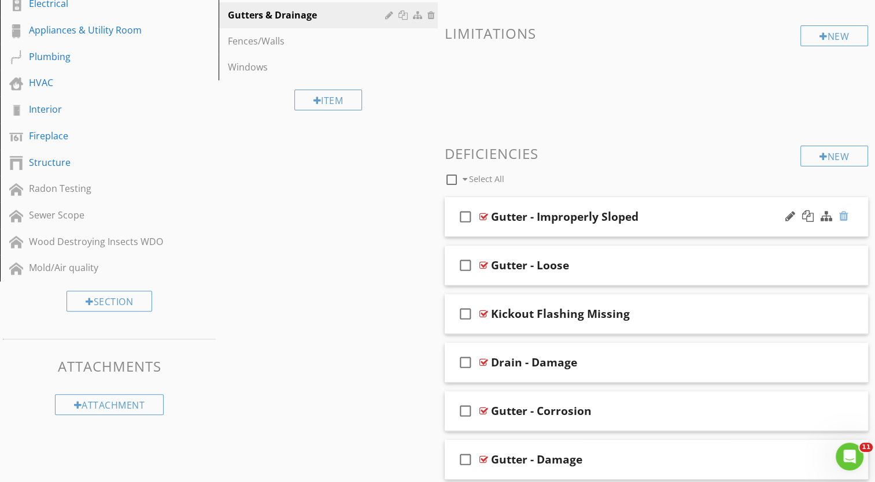
click at [844, 215] on div at bounding box center [843, 217] width 9 height 12
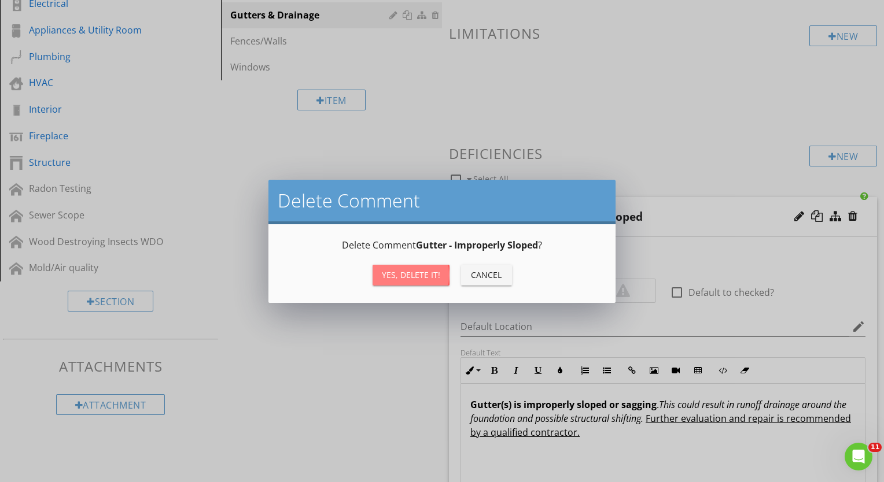
click at [426, 272] on div "Yes, Delete it!" at bounding box center [411, 275] width 58 height 12
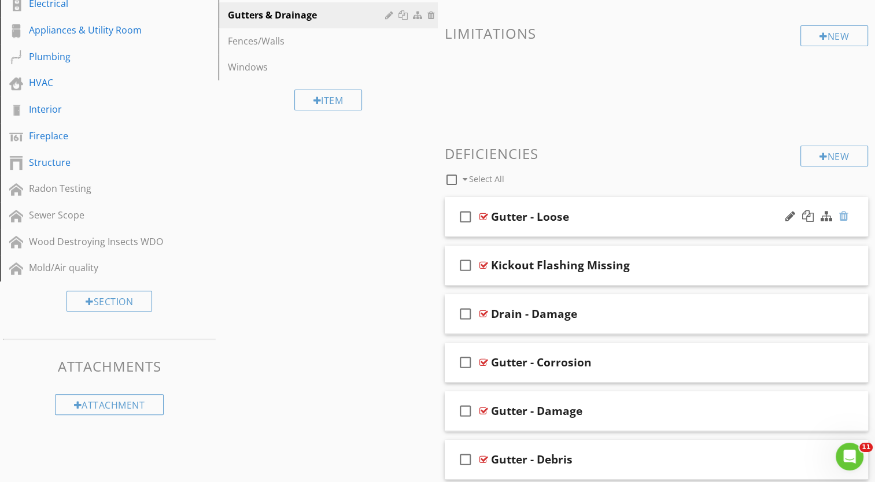
click at [842, 216] on div at bounding box center [843, 217] width 9 height 12
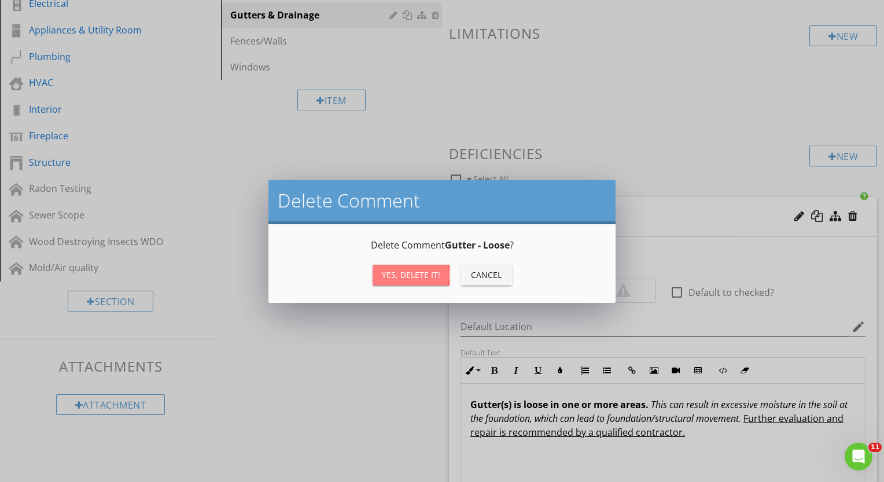
click at [422, 272] on div "Yes, Delete it!" at bounding box center [411, 275] width 58 height 12
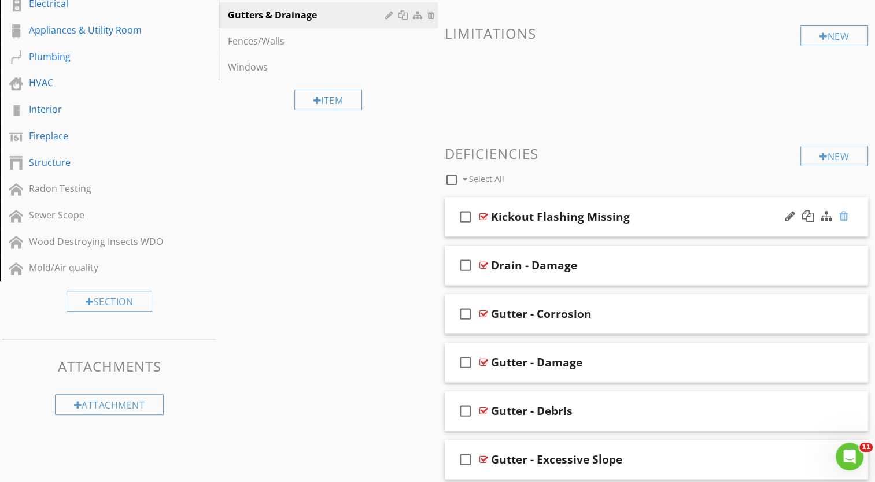
click at [844, 212] on div at bounding box center [843, 217] width 9 height 12
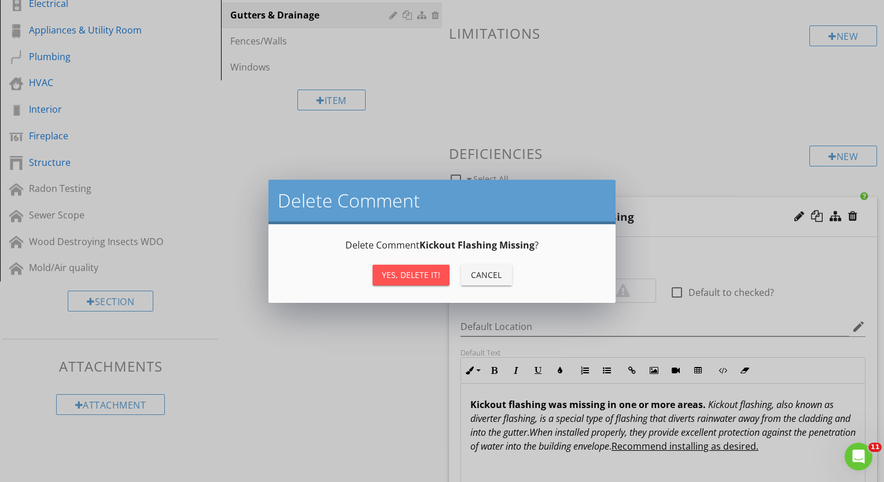
click at [409, 274] on div "Yes, Delete it!" at bounding box center [411, 275] width 58 height 12
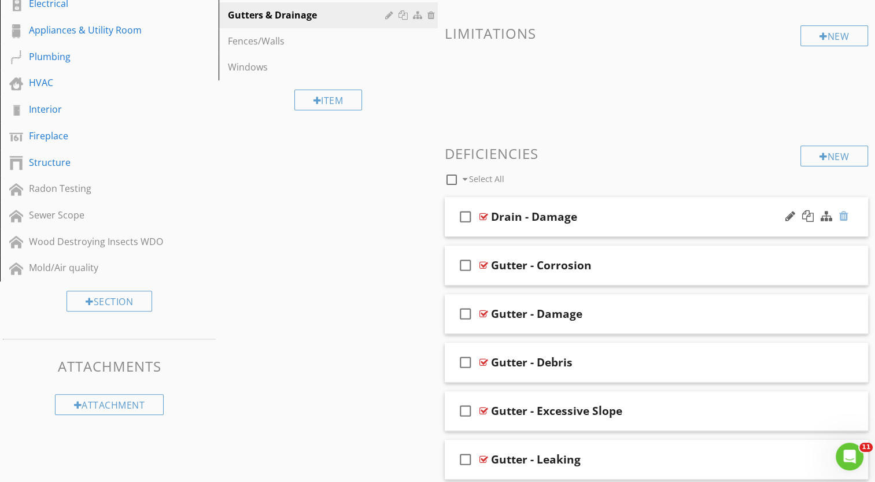
click at [846, 216] on div at bounding box center [843, 217] width 9 height 12
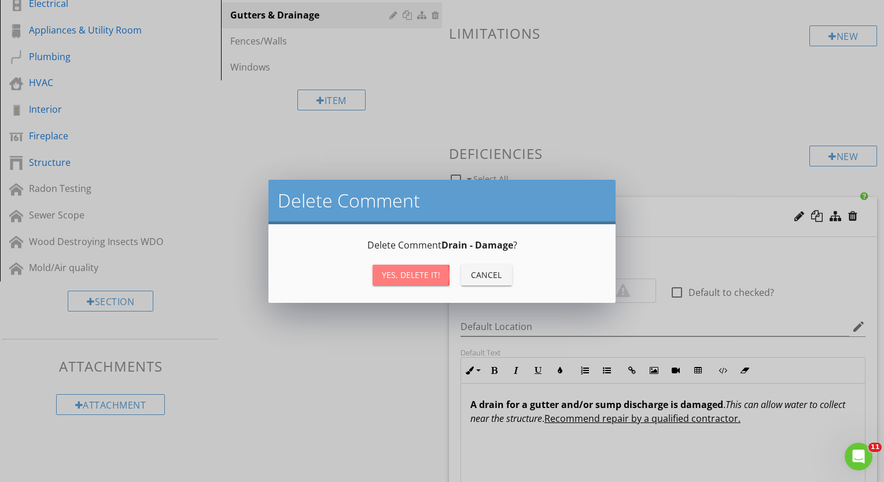
click at [423, 278] on div "Yes, Delete it!" at bounding box center [411, 275] width 58 height 12
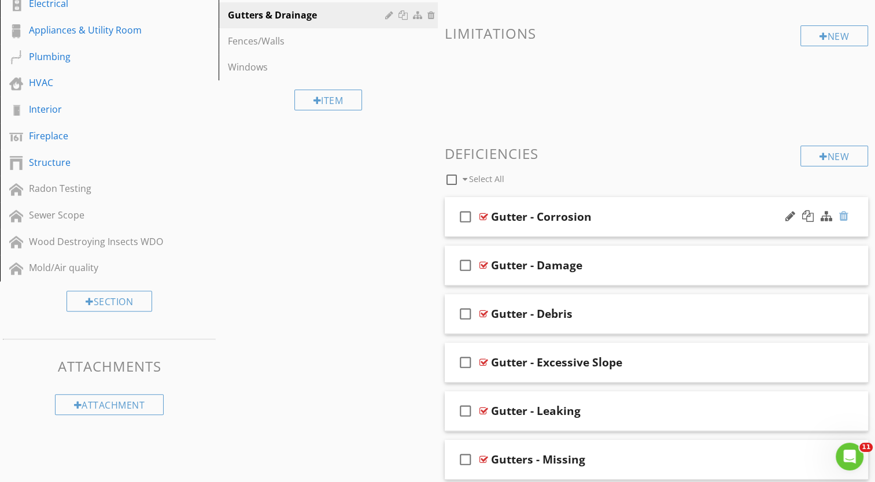
click at [845, 216] on div at bounding box center [843, 217] width 9 height 12
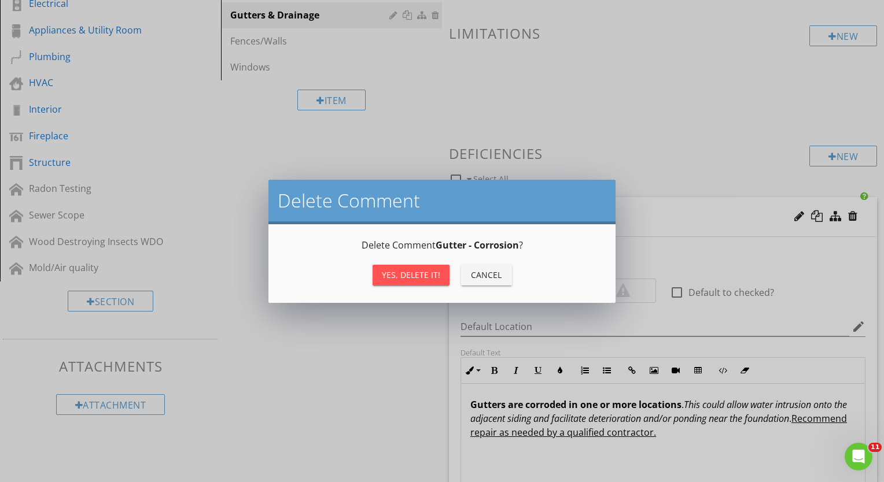
click at [430, 274] on div "Yes, Delete it!" at bounding box center [411, 275] width 58 height 12
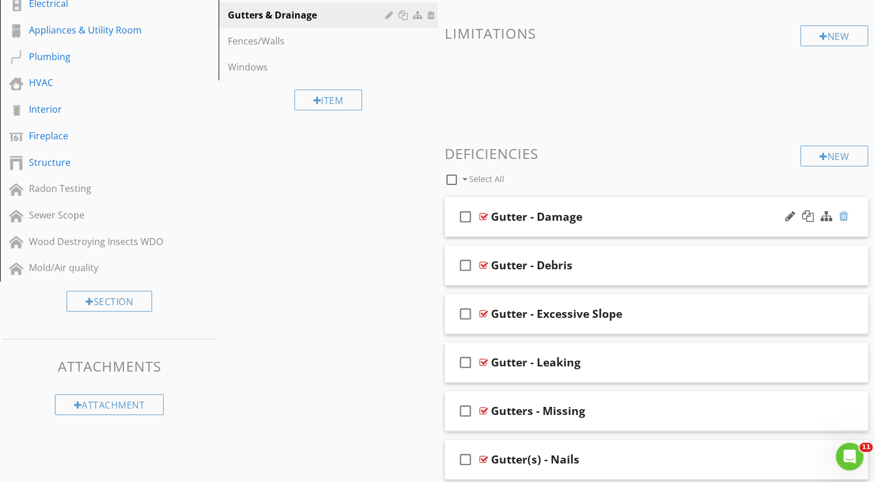
click at [843, 215] on div at bounding box center [843, 217] width 9 height 12
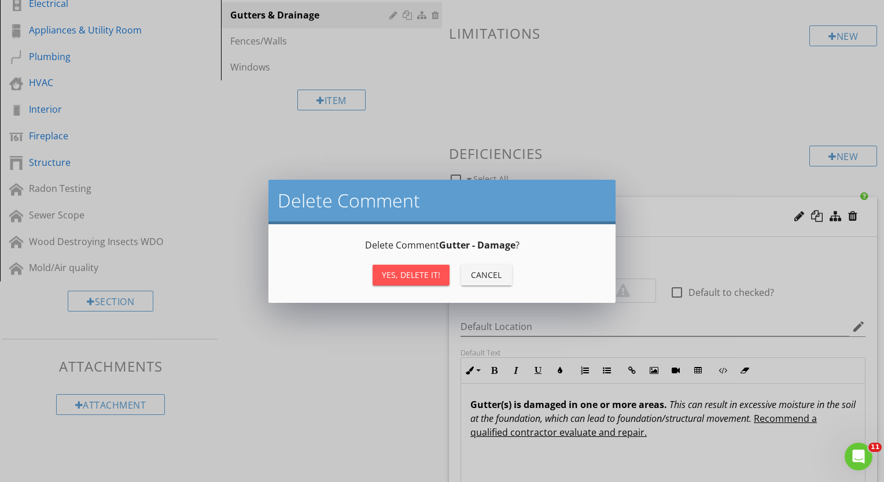
click at [406, 270] on div "Yes, Delete it!" at bounding box center [411, 275] width 58 height 12
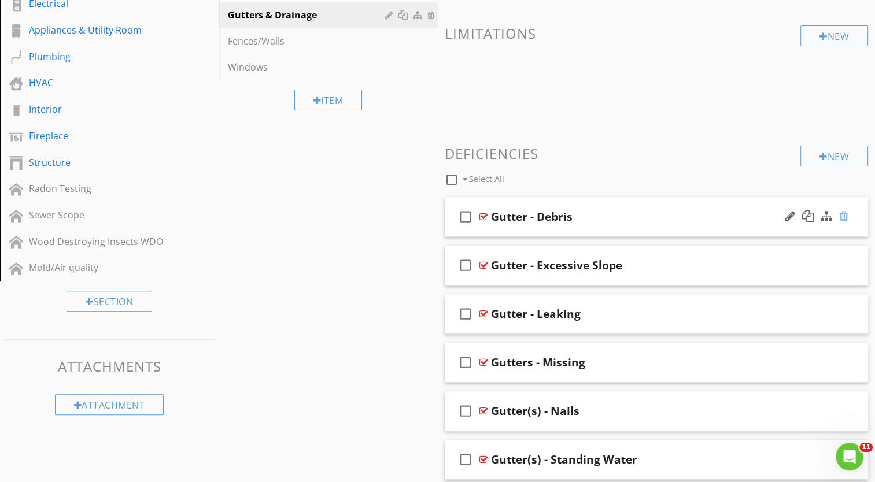
click at [847, 217] on div at bounding box center [843, 217] width 9 height 12
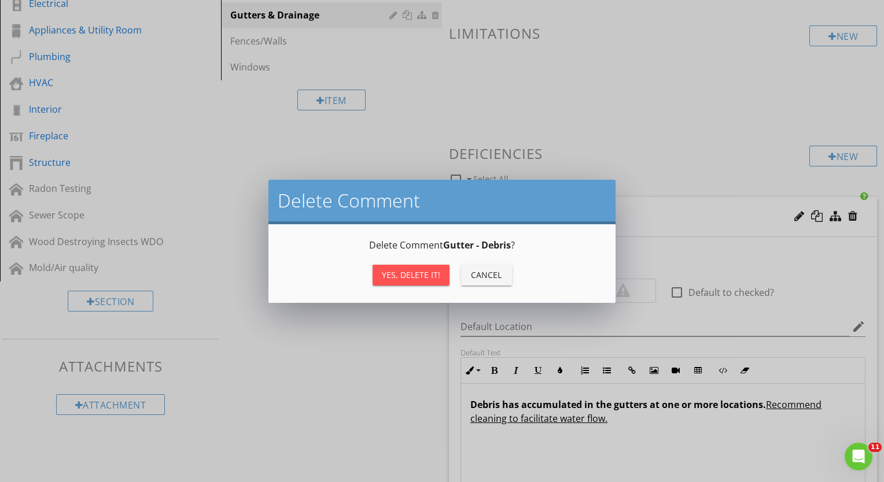
click at [404, 272] on div "Yes, Delete it!" at bounding box center [411, 275] width 58 height 12
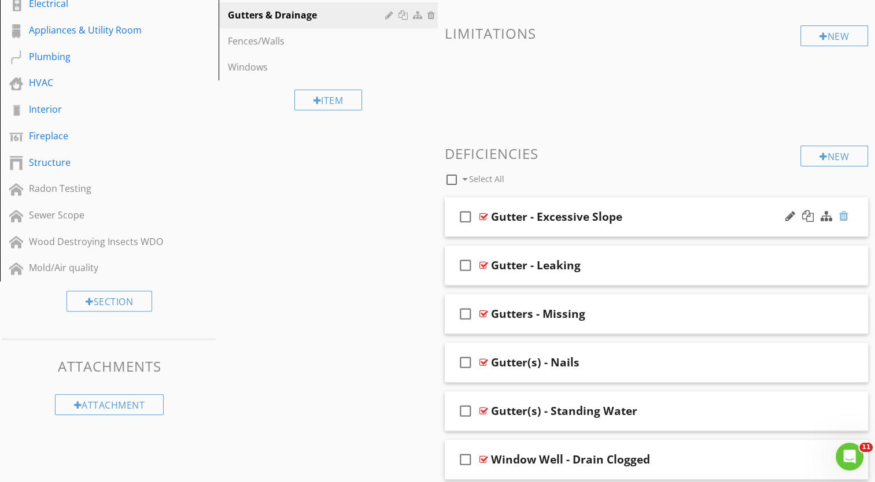
click at [846, 215] on div at bounding box center [843, 217] width 9 height 12
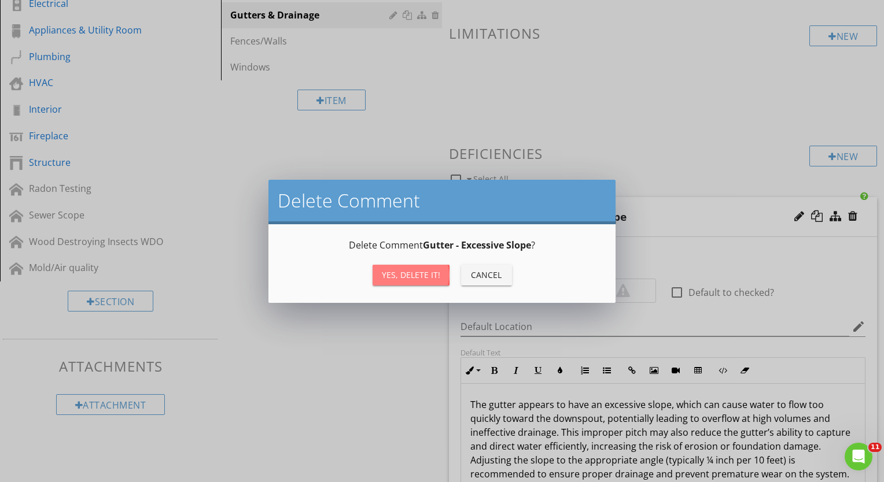
click at [396, 272] on div "Yes, Delete it!" at bounding box center [411, 275] width 58 height 12
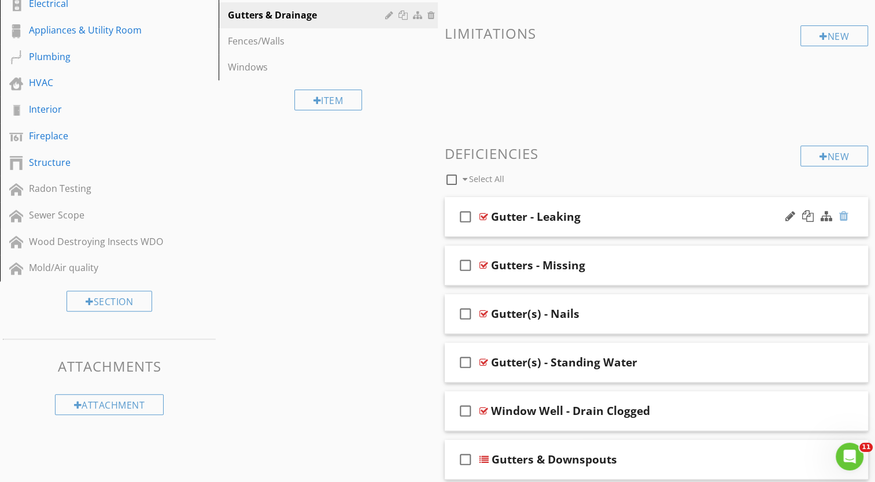
click at [844, 217] on div at bounding box center [843, 217] width 9 height 12
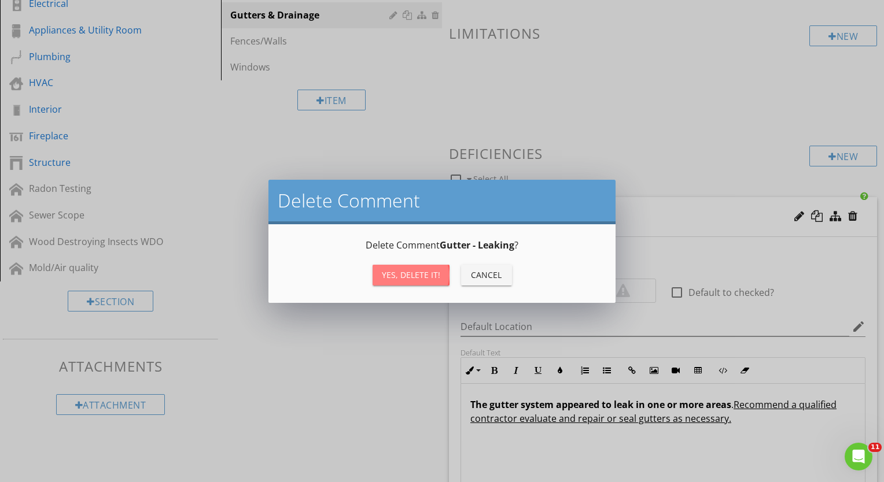
click at [413, 273] on div "Yes, Delete it!" at bounding box center [411, 275] width 58 height 12
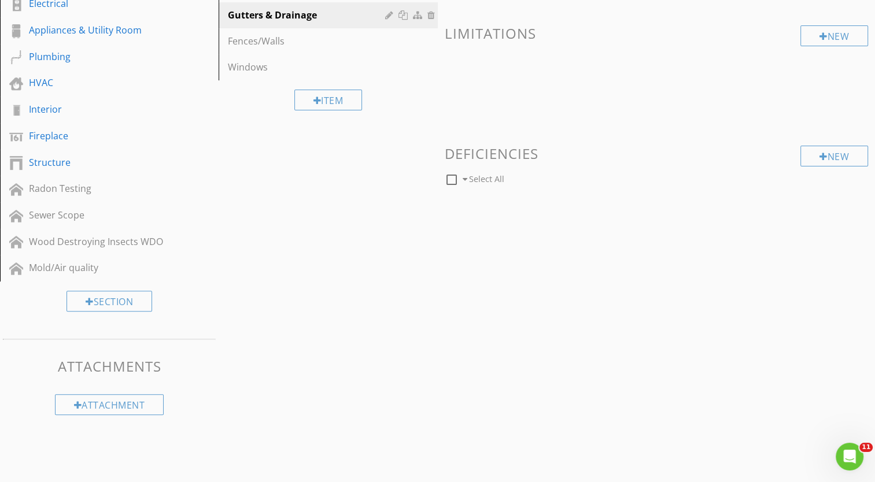
scroll to position [274, 0]
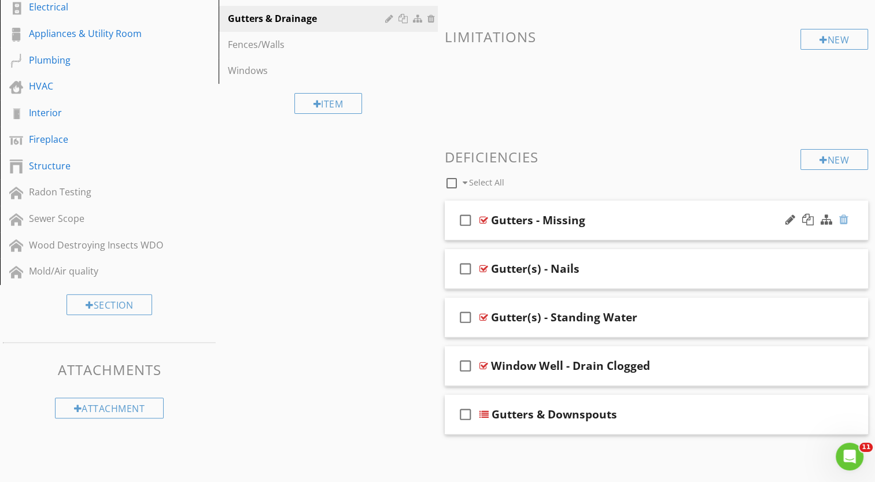
click at [848, 220] on div at bounding box center [843, 220] width 9 height 12
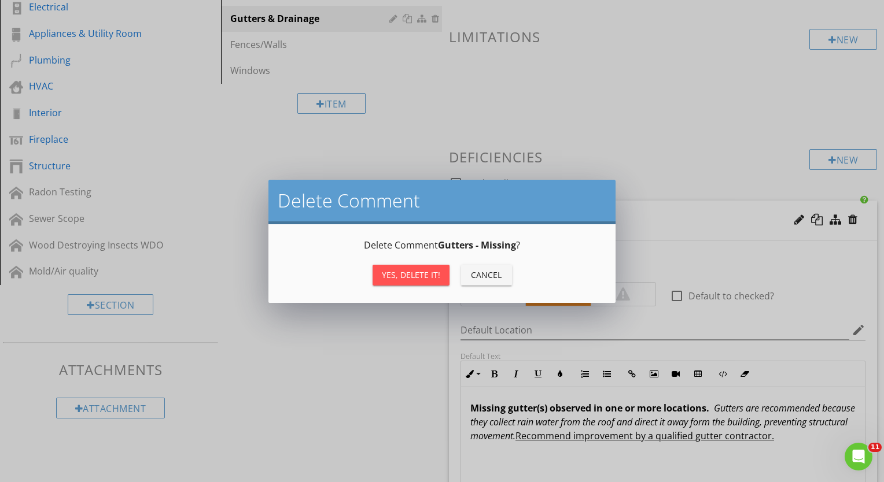
click at [424, 276] on div "Yes, Delete it!" at bounding box center [411, 275] width 58 height 12
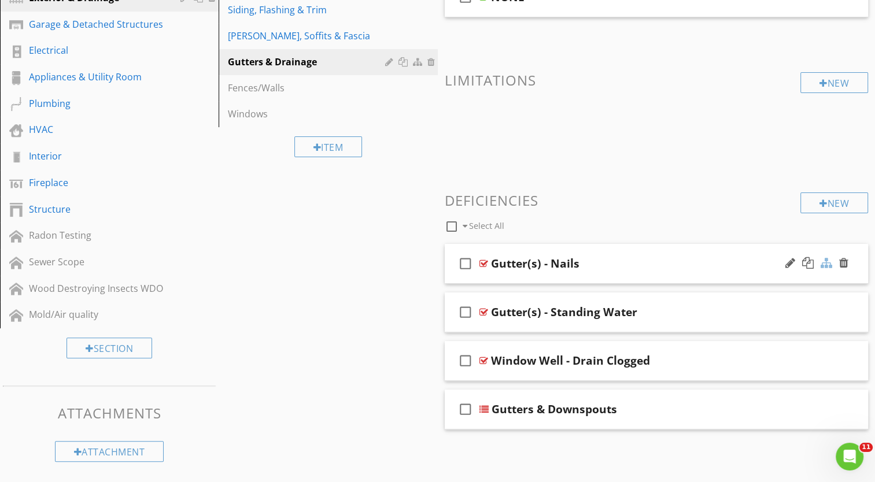
scroll to position [227, 0]
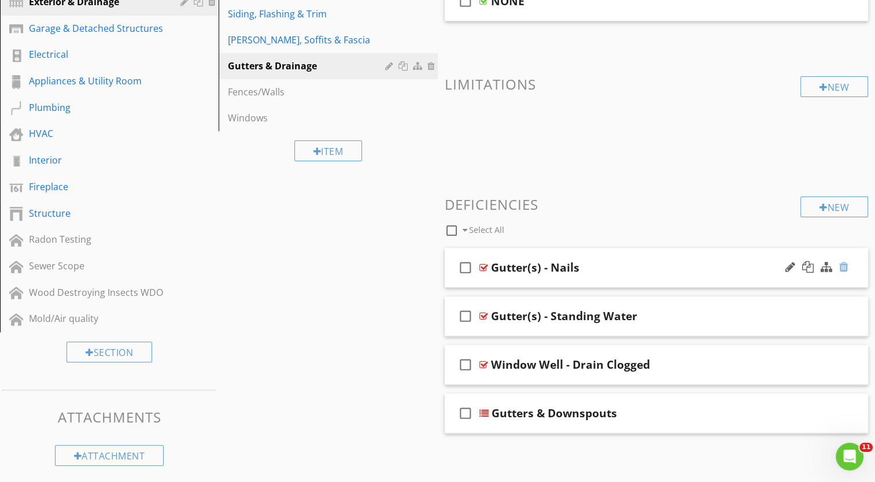
click at [842, 265] on div at bounding box center [843, 267] width 9 height 12
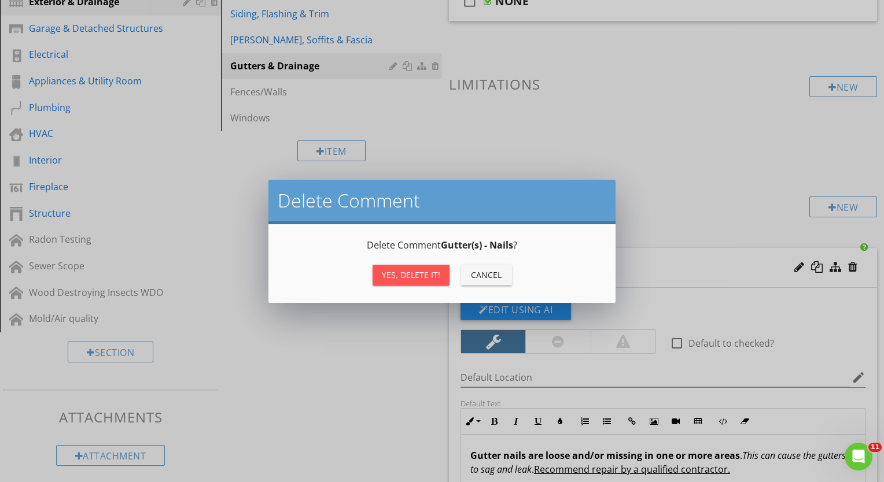
click at [427, 278] on div "Yes, Delete it!" at bounding box center [411, 275] width 58 height 12
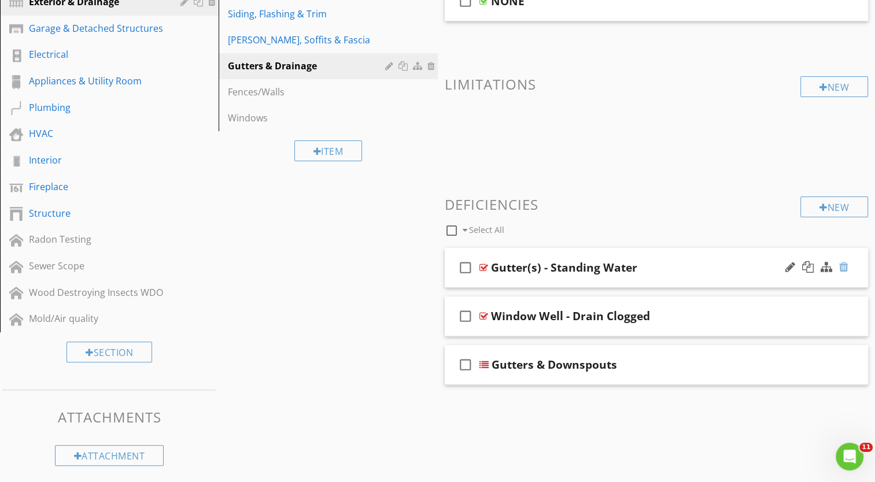
click at [847, 265] on div at bounding box center [843, 267] width 9 height 12
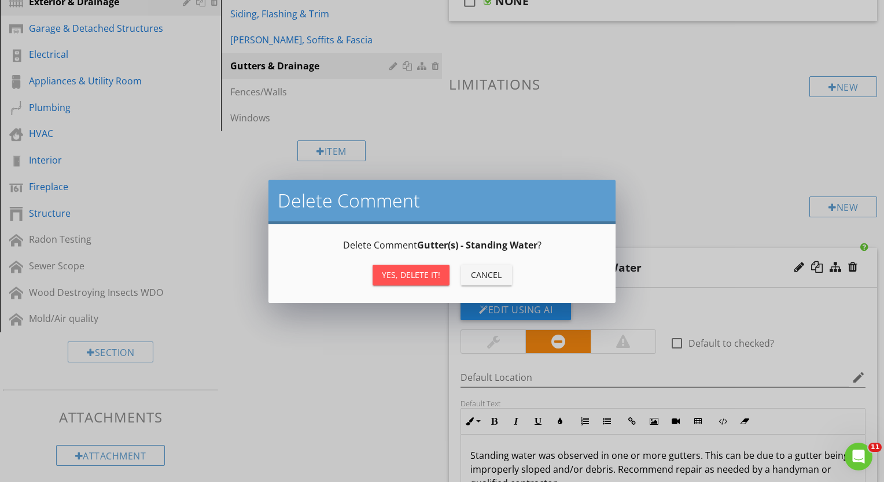
click at [418, 278] on div "Yes, Delete it!" at bounding box center [411, 275] width 58 height 12
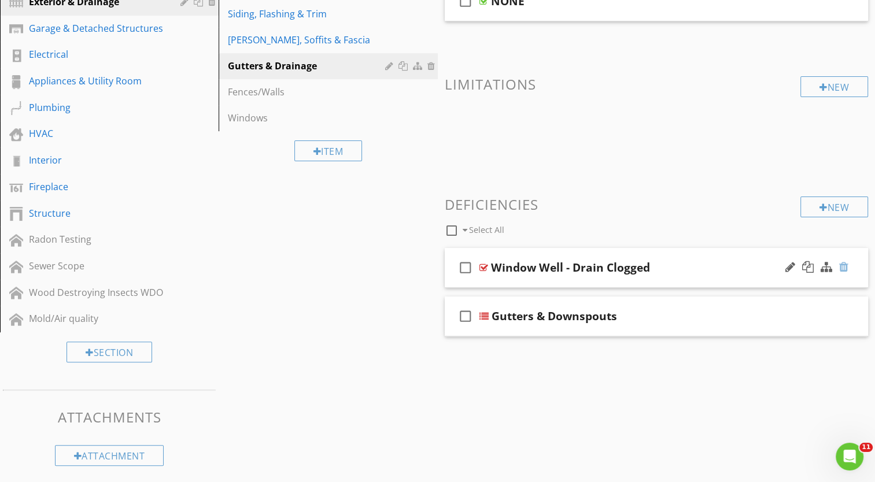
click at [843, 266] on div at bounding box center [843, 267] width 9 height 12
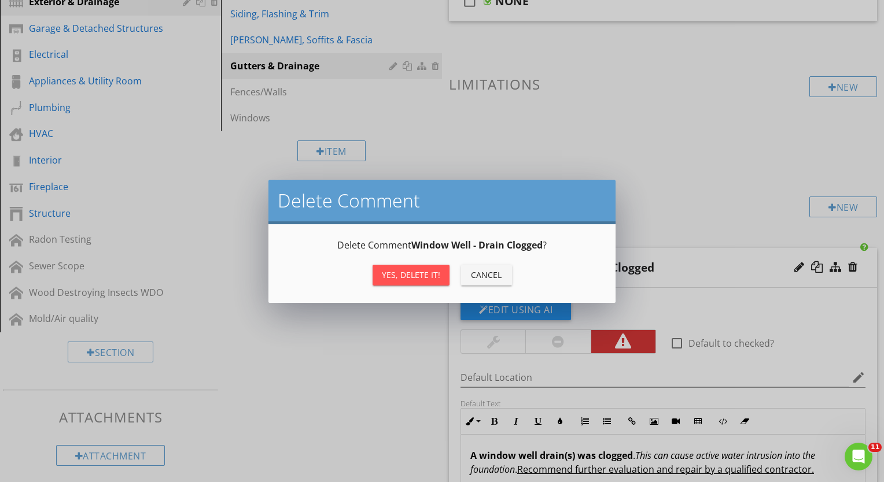
click at [395, 272] on div "Yes, Delete it!" at bounding box center [411, 275] width 58 height 12
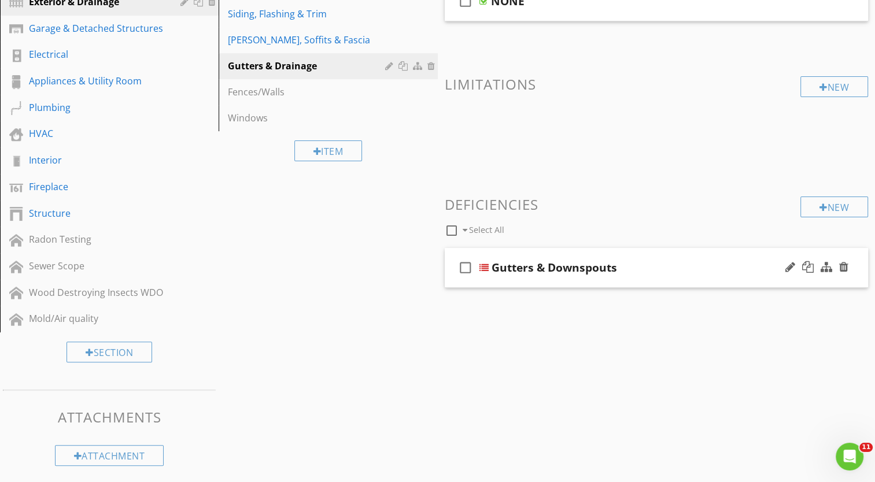
click at [484, 267] on div at bounding box center [483, 267] width 9 height 9
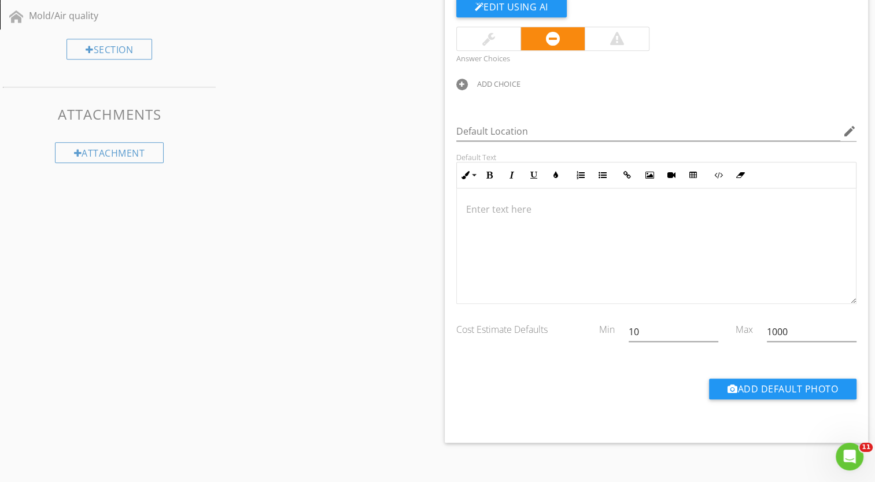
scroll to position [538, 0]
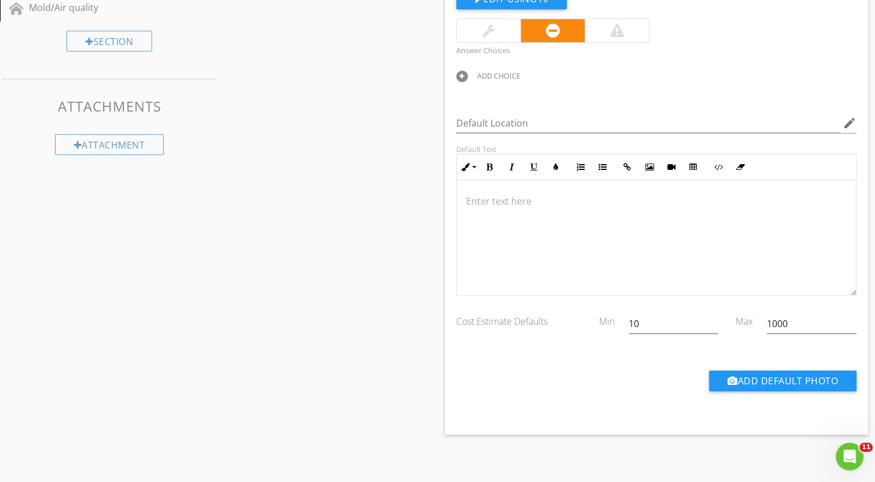
click at [480, 72] on div "ADD CHOICE" at bounding box center [498, 75] width 43 height 9
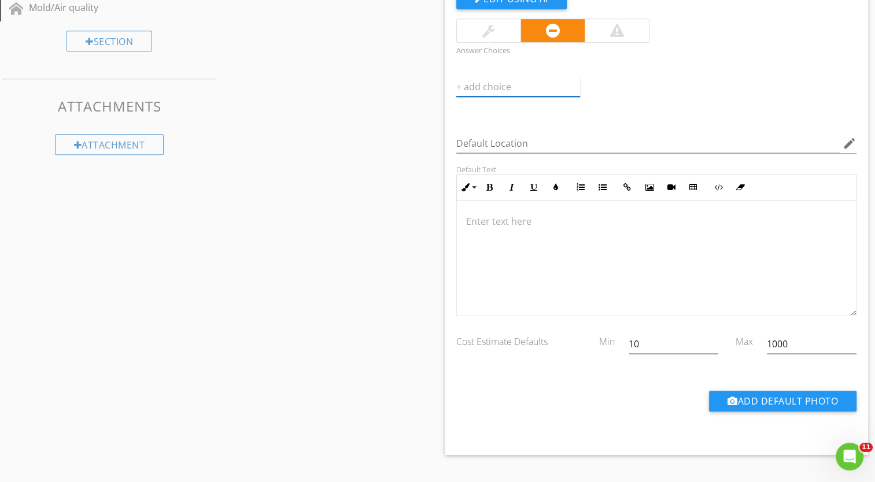
type input "G"
type input "Damaged gutters or downspouts"
click at [570, 84] on icon at bounding box center [573, 86] width 8 height 9
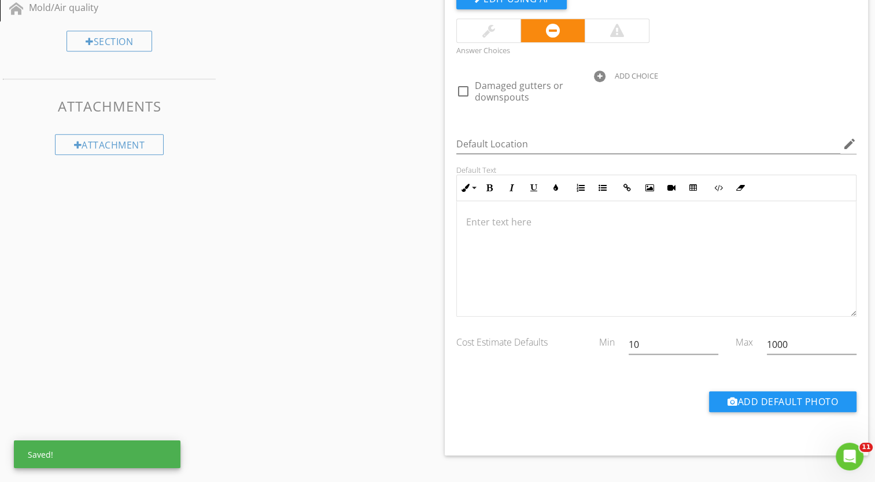
click at [625, 75] on div "ADD CHOICE" at bounding box center [636, 75] width 43 height 9
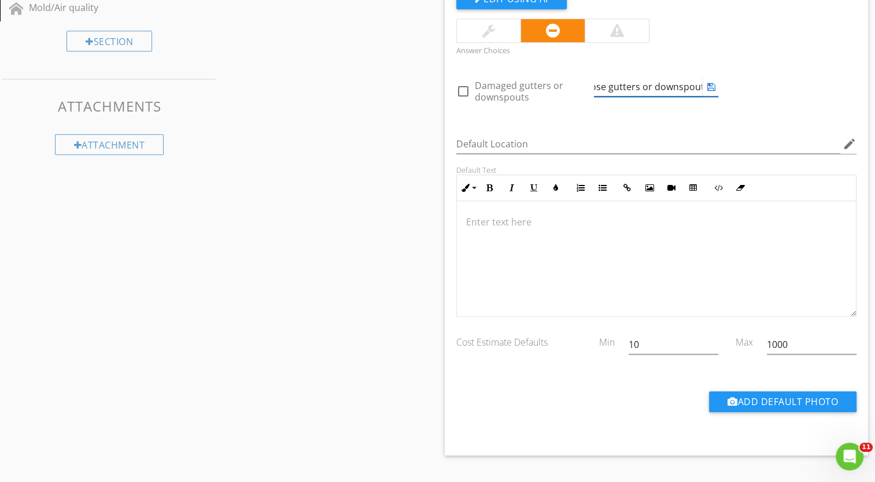
scroll to position [0, 18]
click at [713, 86] on icon at bounding box center [711, 86] width 8 height 9
click at [763, 75] on div "ADD CHOICE" at bounding box center [774, 75] width 43 height 9
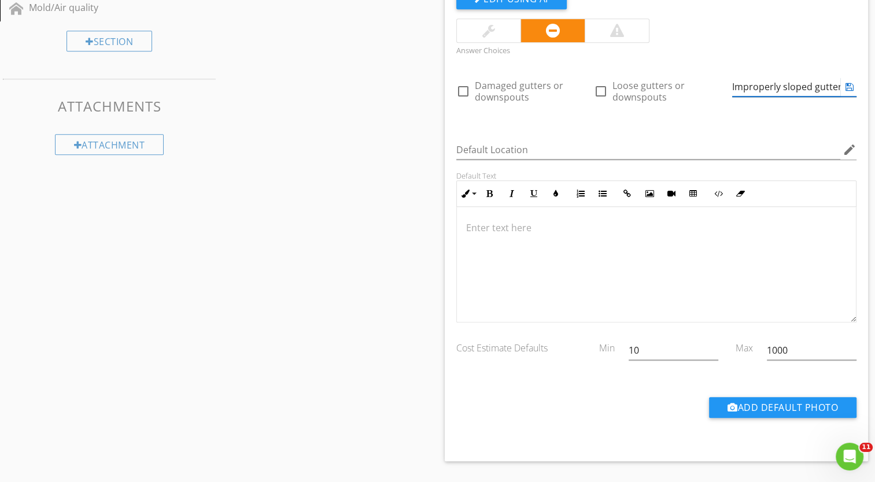
type input "Improperly sloped gutters"
click at [851, 84] on icon at bounding box center [850, 86] width 8 height 9
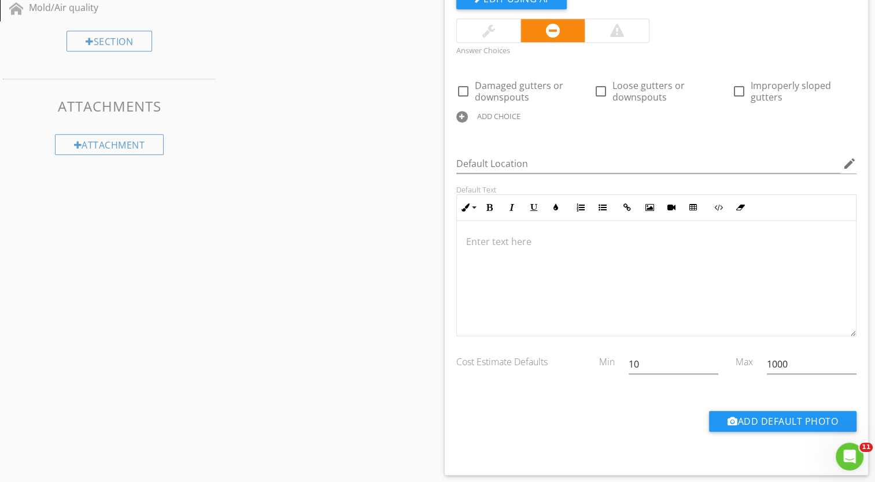
click at [488, 115] on div "ADD CHOICE" at bounding box center [498, 116] width 43 height 9
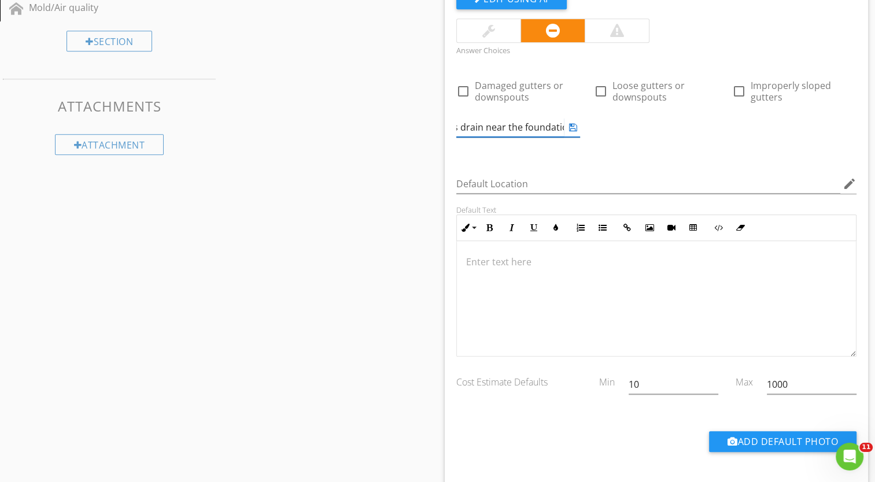
scroll to position [0, 60]
click at [575, 128] on icon at bounding box center [573, 127] width 8 height 9
click at [647, 113] on div "ADD CHOICE" at bounding box center [636, 116] width 43 height 9
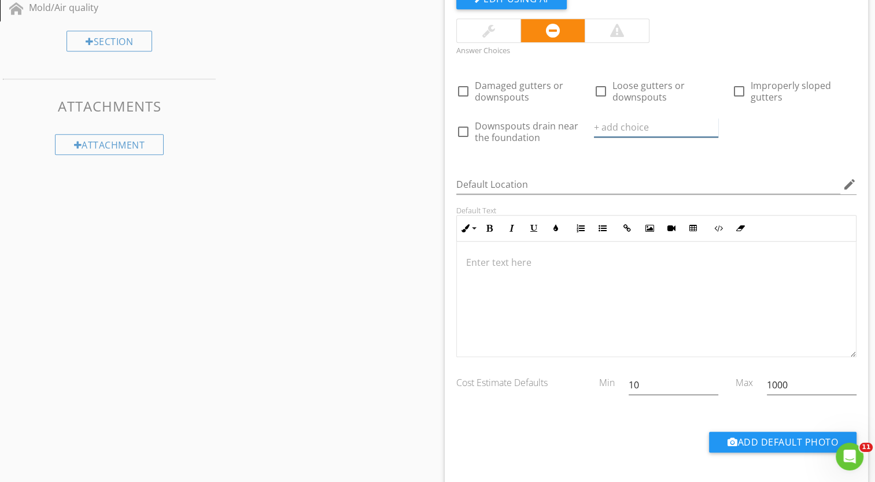
scroll to position [0, 0]
type input "Debris in the gutters"
click at [710, 126] on icon at bounding box center [711, 127] width 8 height 9
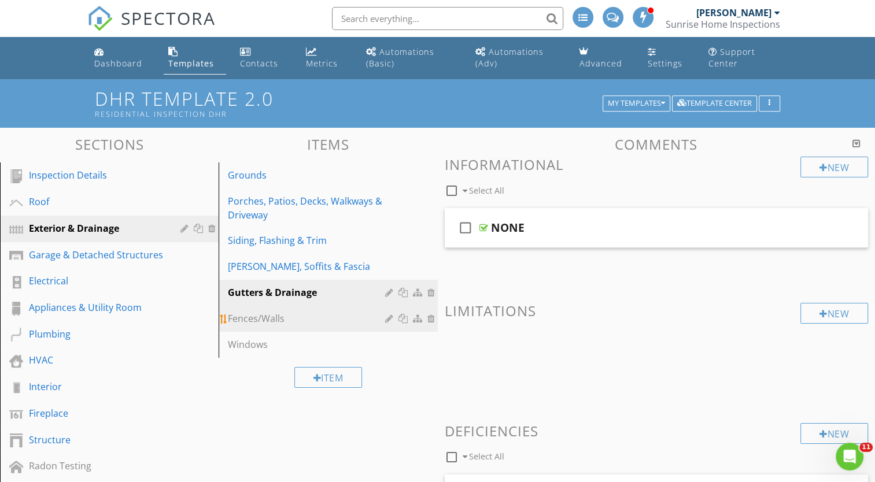
click at [249, 319] on div "Fences/Walls" at bounding box center [308, 319] width 160 height 14
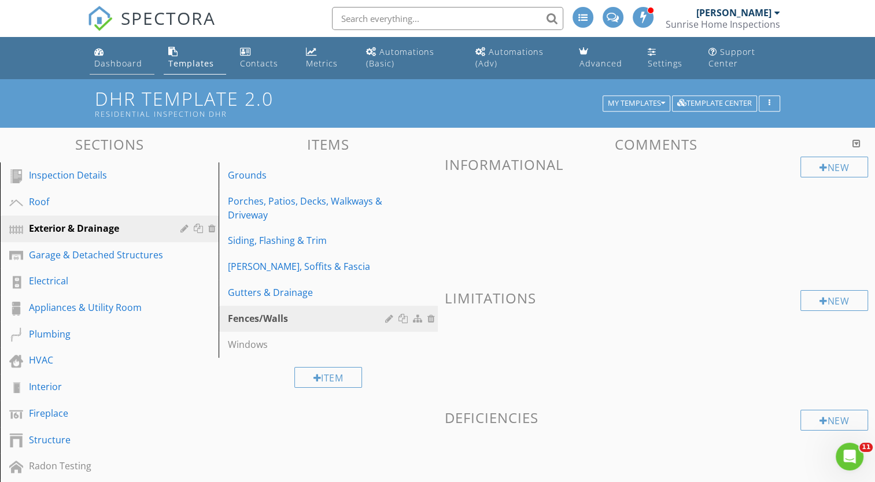
click at [123, 61] on div "Dashboard" at bounding box center [118, 63] width 48 height 11
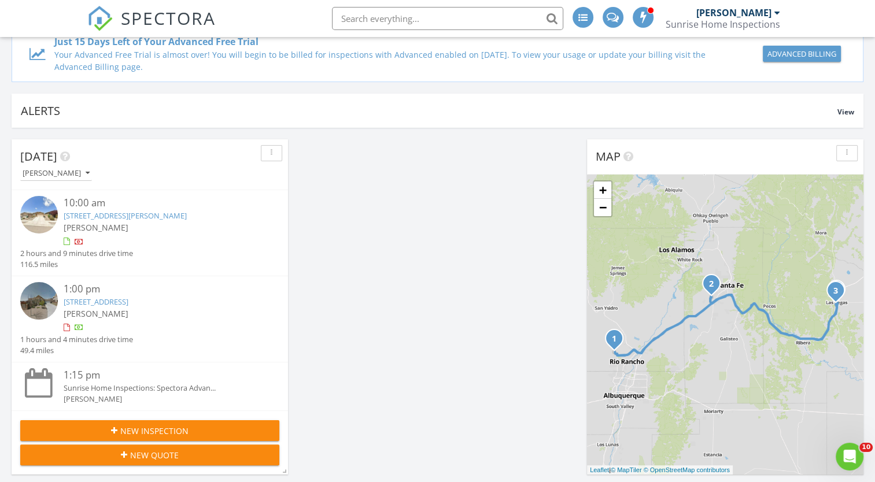
scroll to position [116, 0]
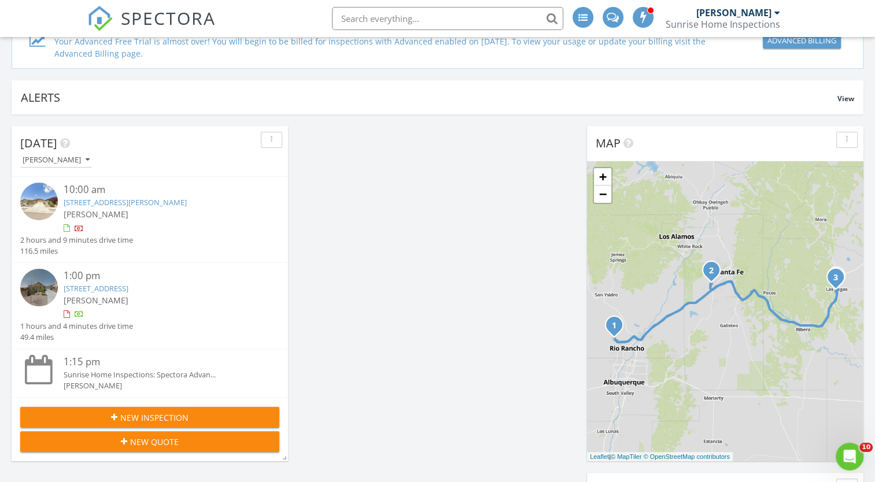
click at [146, 202] on link "[STREET_ADDRESS][PERSON_NAME]" at bounding box center [125, 202] width 123 height 10
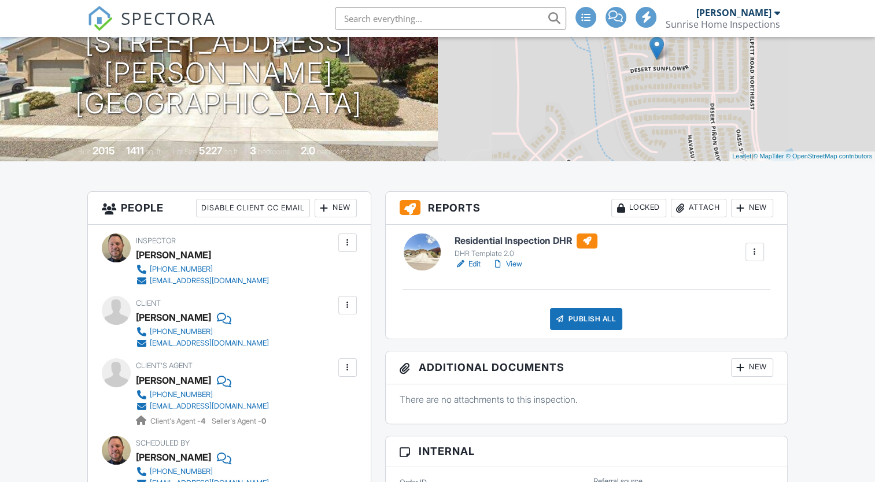
scroll to position [174, 0]
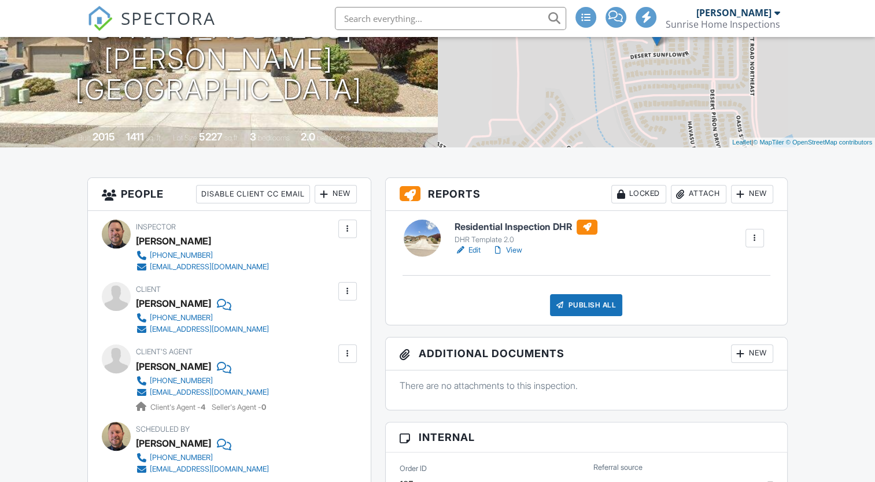
click at [752, 238] on div at bounding box center [755, 239] width 12 height 12
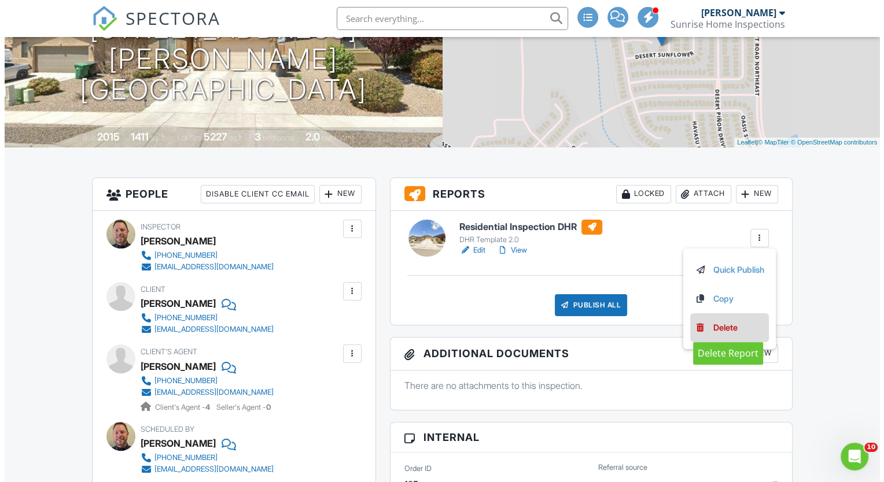
scroll to position [0, 0]
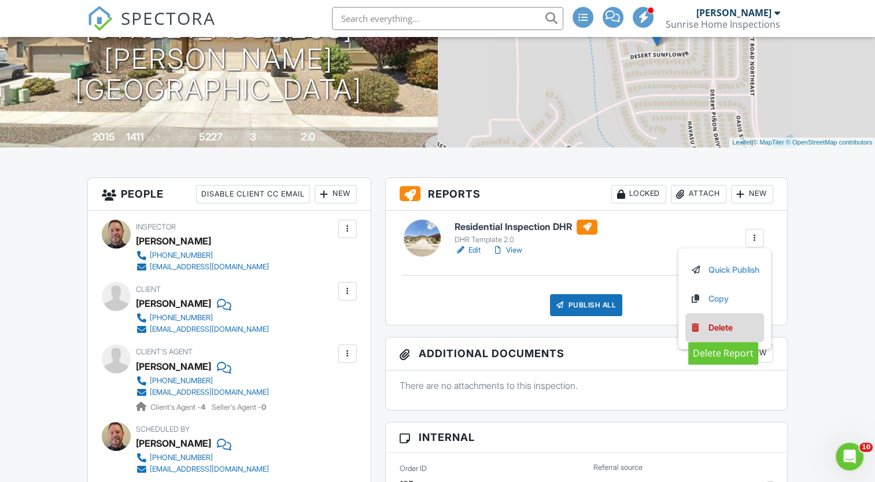
click at [717, 328] on div "Delete" at bounding box center [720, 328] width 24 height 13
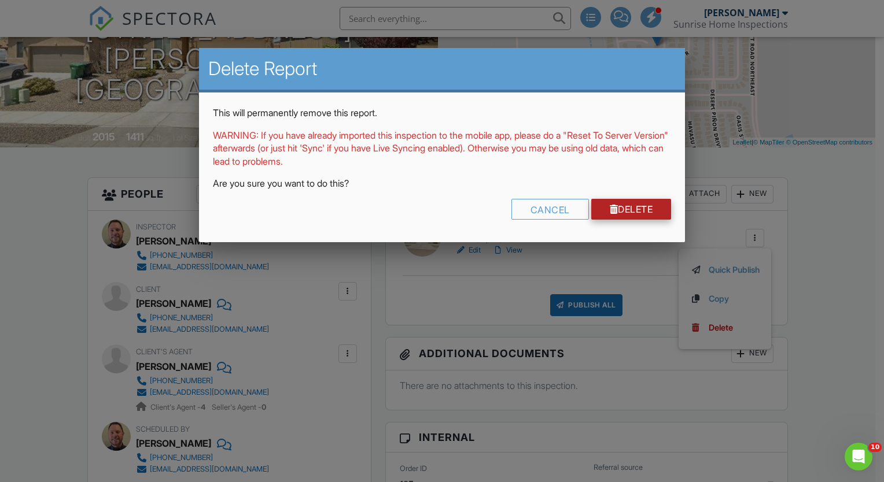
click at [633, 212] on link "Delete" at bounding box center [631, 209] width 80 height 21
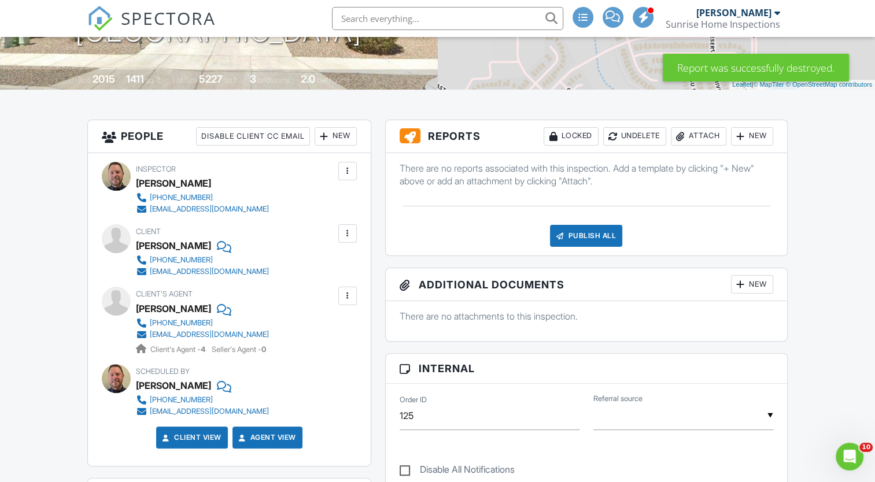
click at [749, 136] on div "New" at bounding box center [752, 136] width 42 height 19
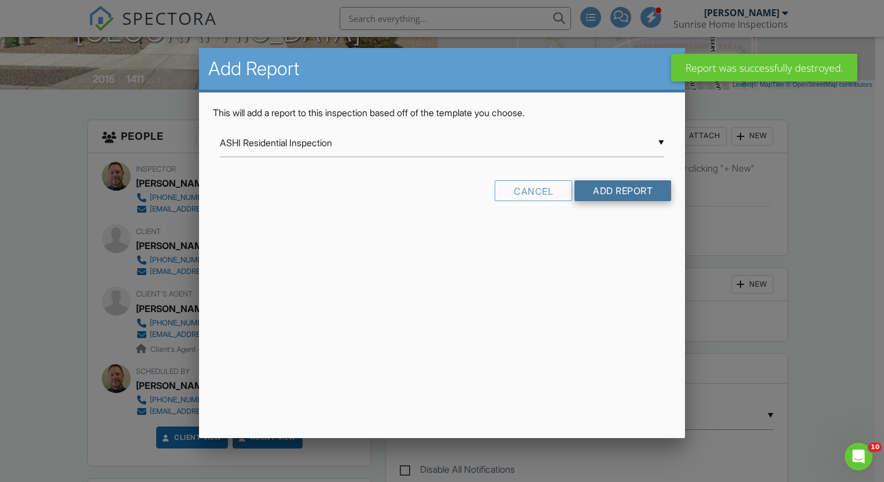
click at [608, 191] on input "Add Report" at bounding box center [622, 190] width 97 height 21
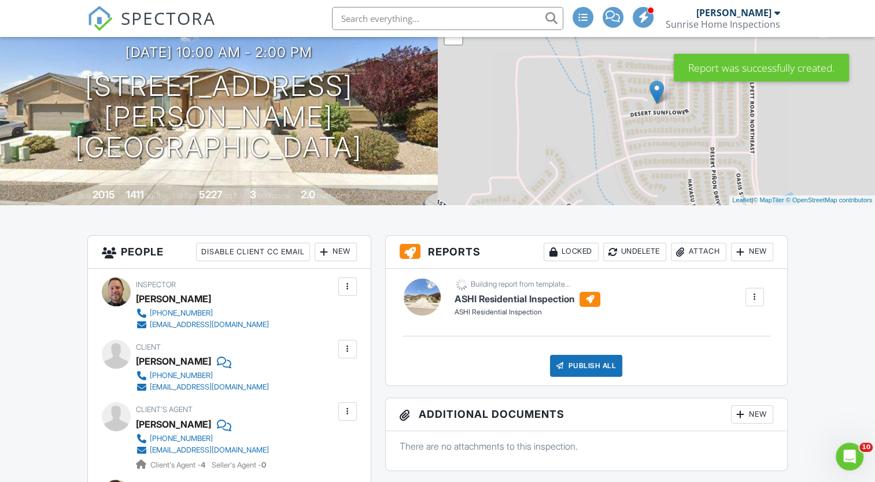
click at [754, 297] on div at bounding box center [755, 297] width 12 height 12
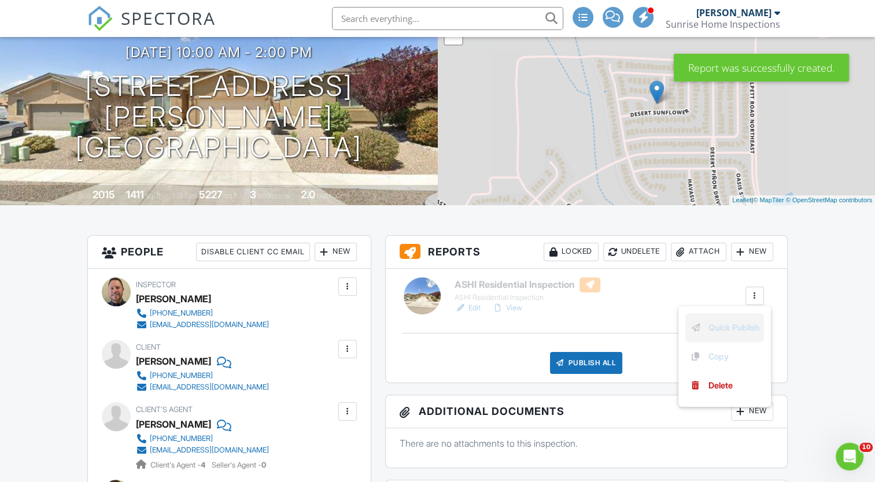
click at [739, 327] on link "Quick Publish" at bounding box center [724, 328] width 69 height 13
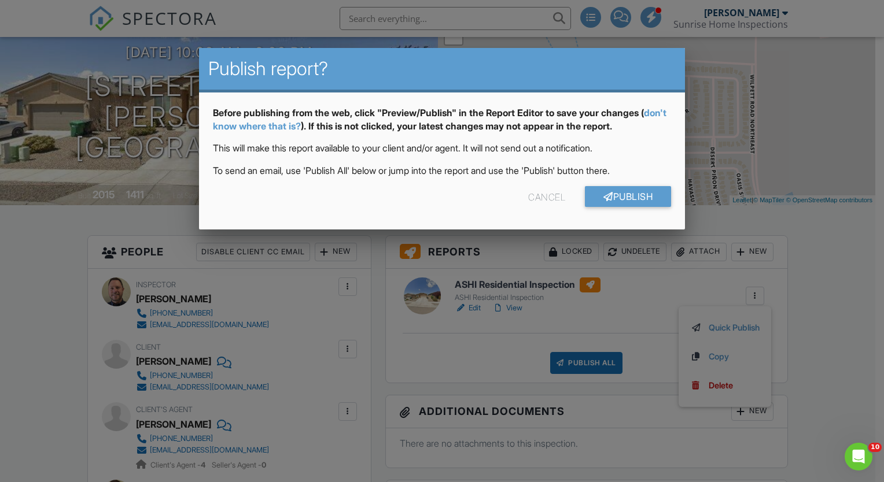
click at [539, 195] on div "Cancel" at bounding box center [546, 196] width 37 height 21
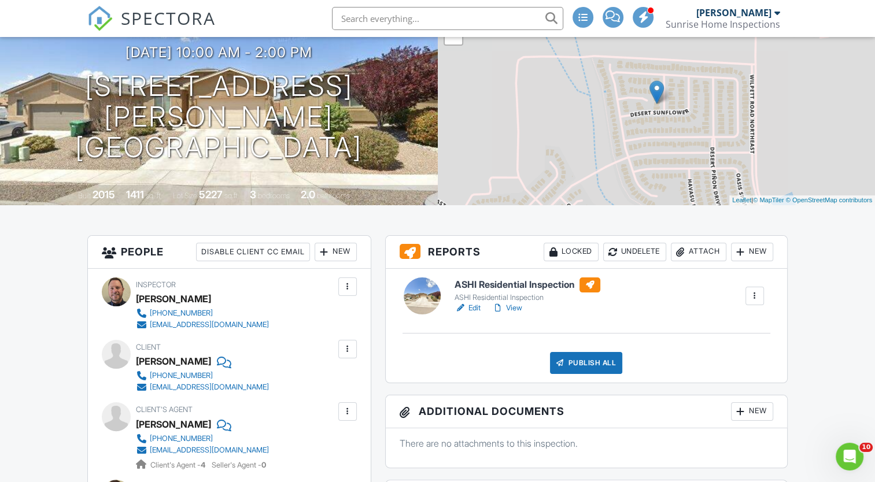
click at [755, 297] on div at bounding box center [755, 296] width 12 height 12
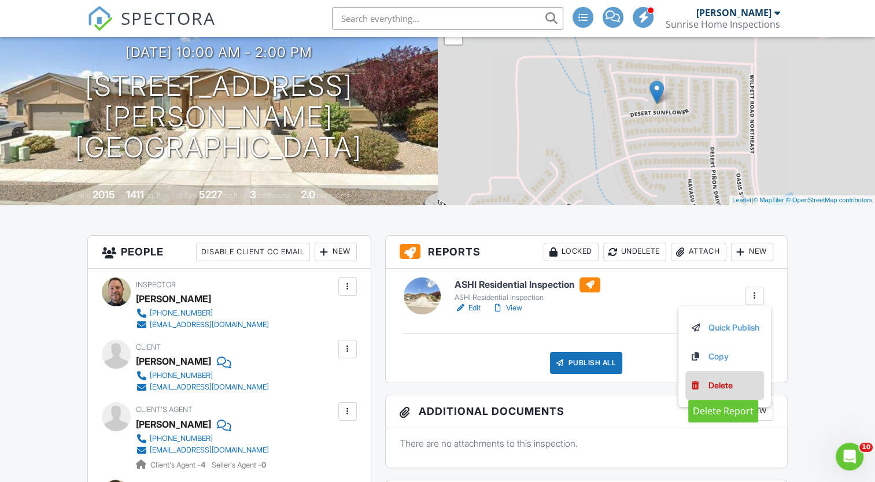
click at [715, 384] on div "Delete" at bounding box center [720, 385] width 24 height 13
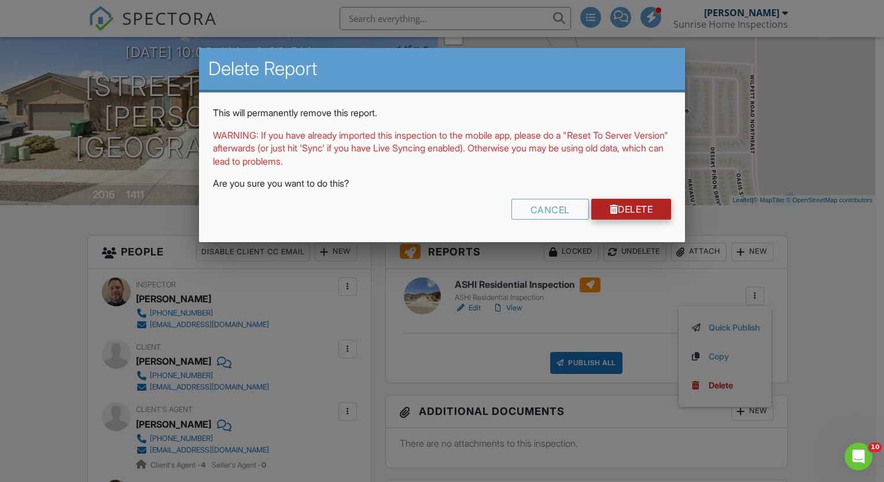
click at [636, 209] on link "Delete" at bounding box center [631, 209] width 80 height 21
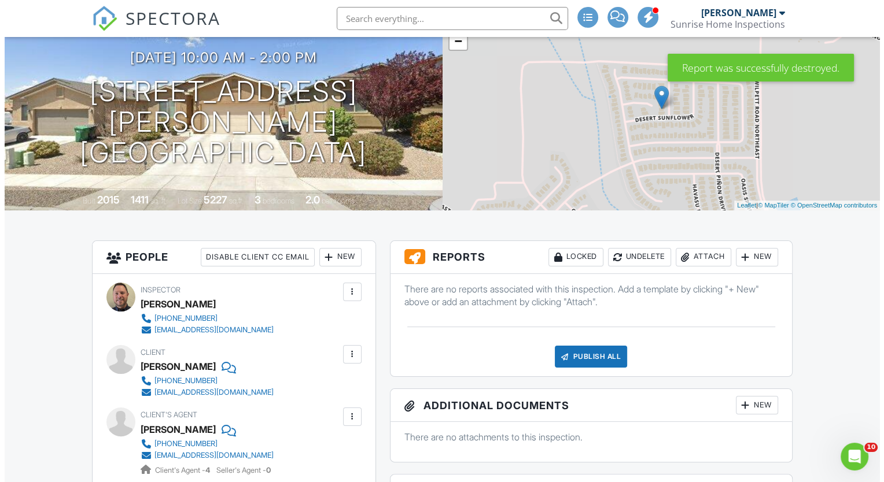
scroll to position [116, 0]
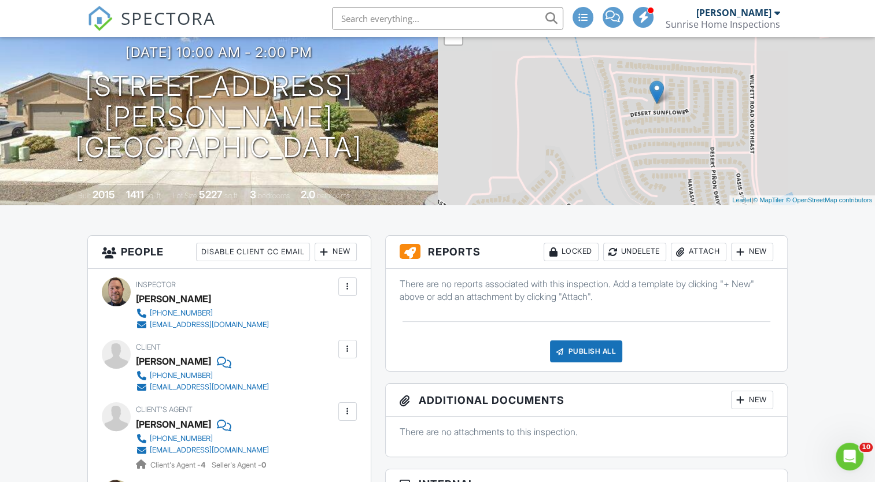
click at [756, 250] on div "New" at bounding box center [752, 252] width 42 height 19
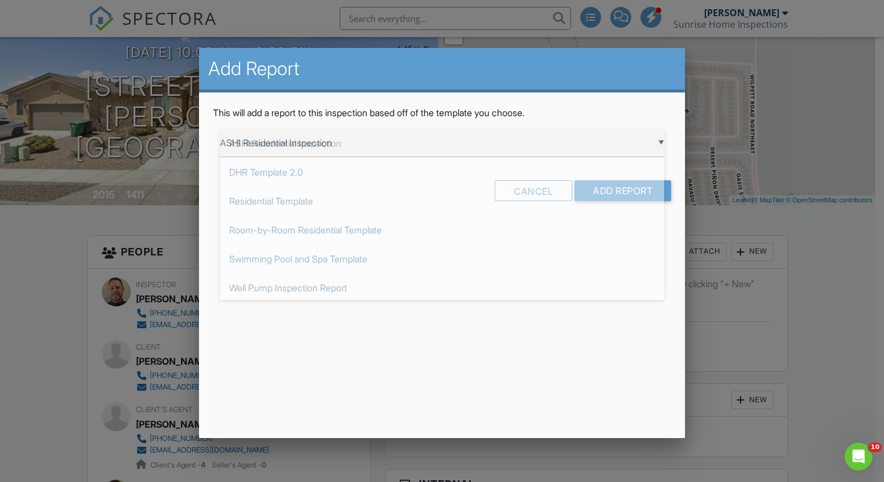
click at [661, 143] on div "▼ ASHI Residential Inspection ASHI Residential Inspection DHR Template 2.0 Resi…" at bounding box center [442, 143] width 444 height 28
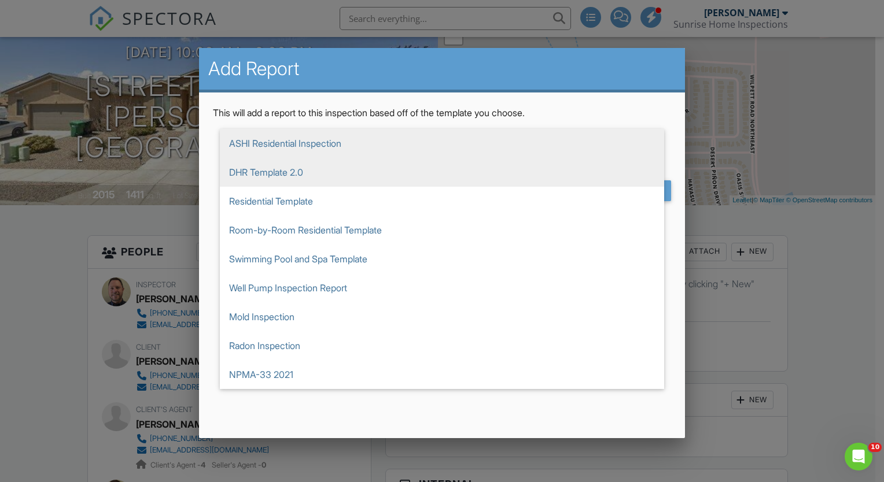
click at [349, 174] on span "DHR Template 2.0" at bounding box center [442, 172] width 444 height 29
type input "DHR Template 2.0"
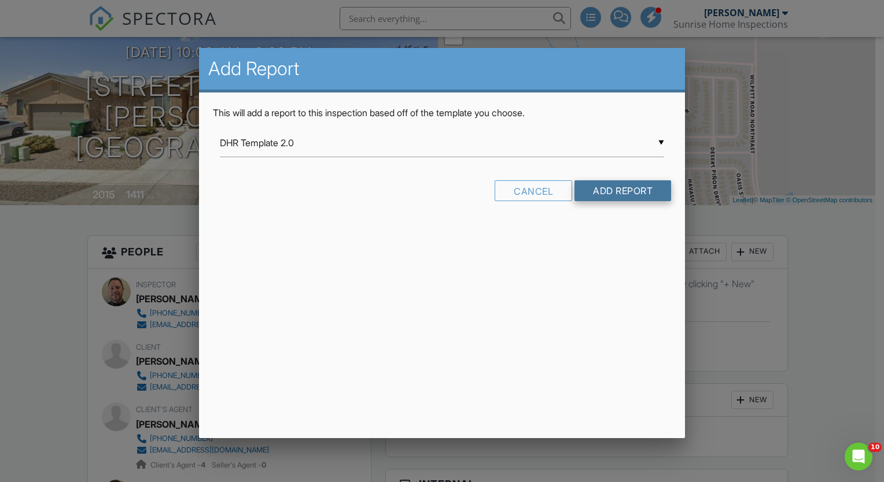
click at [611, 193] on input "Add Report" at bounding box center [622, 190] width 97 height 21
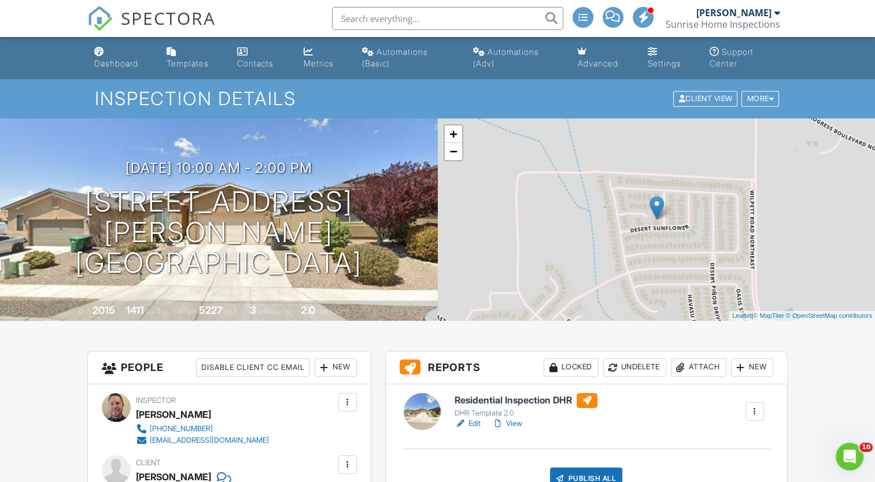
click at [514, 425] on link "View" at bounding box center [507, 424] width 30 height 12
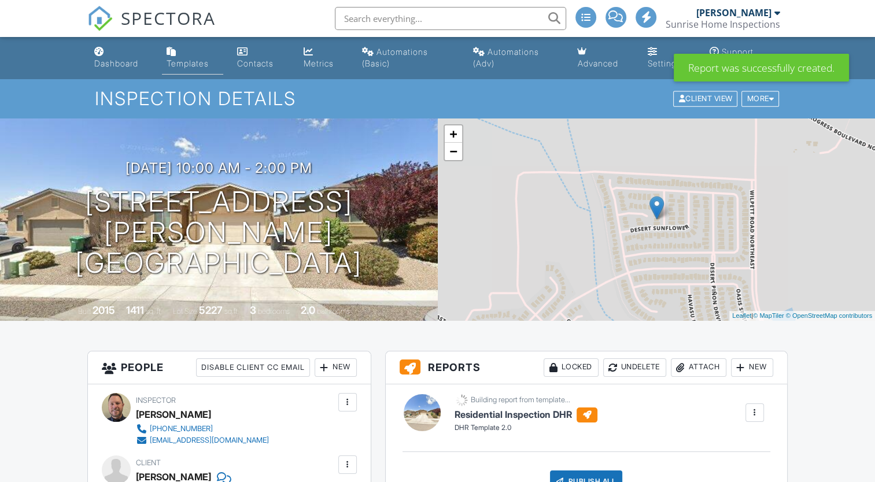
click at [199, 61] on div "Templates" at bounding box center [188, 63] width 42 height 10
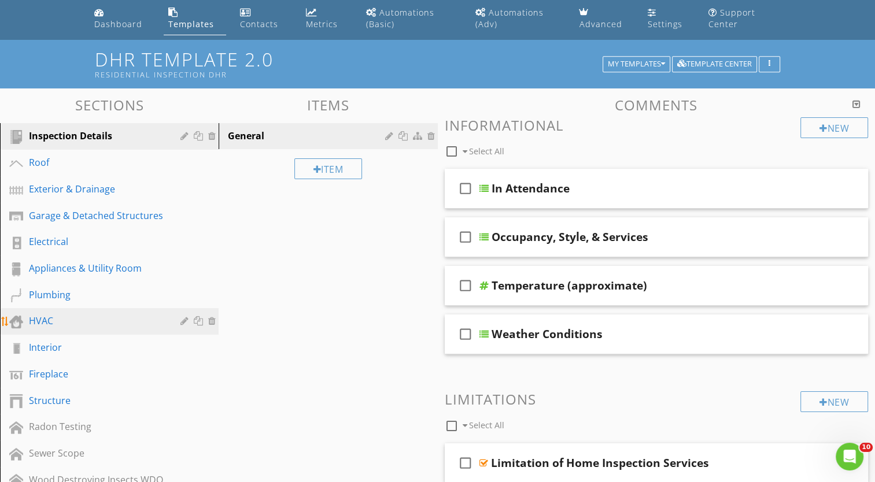
scroll to position [58, 0]
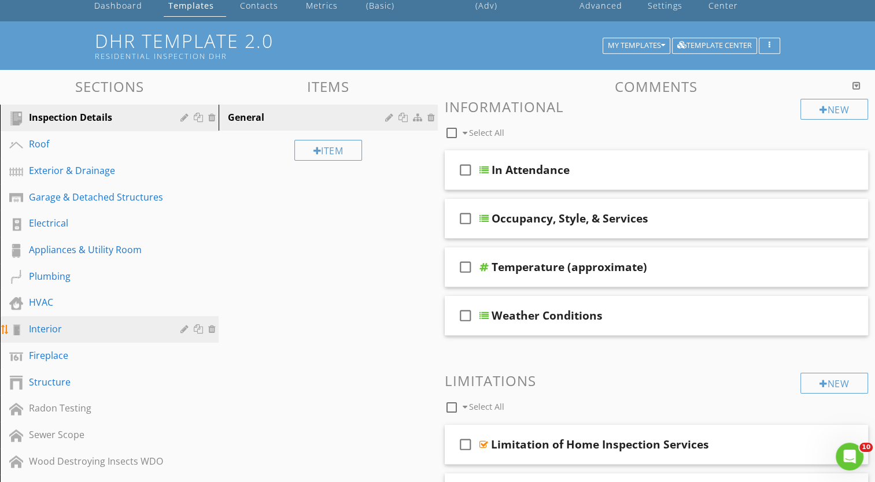
click at [65, 325] on div "Interior" at bounding box center [96, 329] width 135 height 14
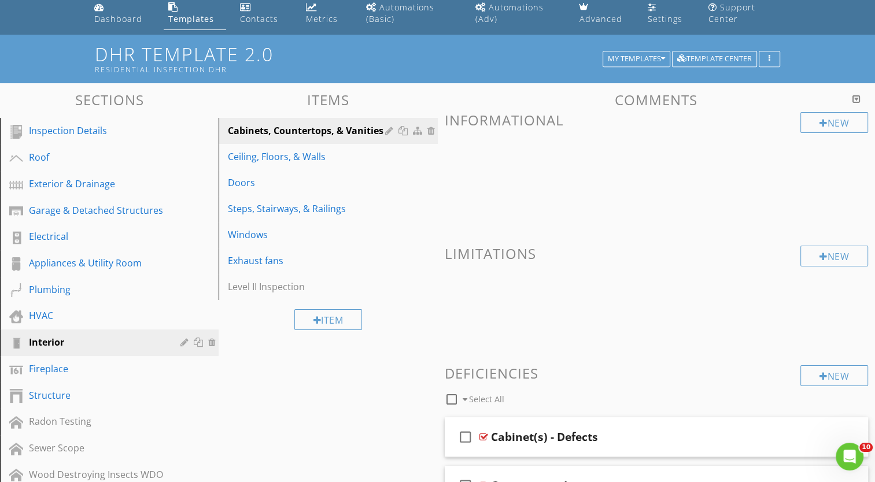
scroll to position [0, 0]
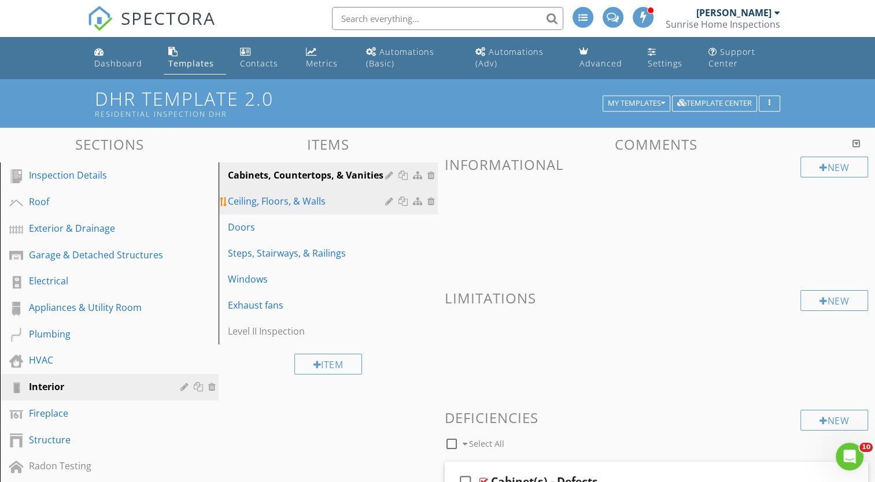
click at [263, 203] on div "Ceiling, Floors, & Walls" at bounding box center [308, 201] width 160 height 14
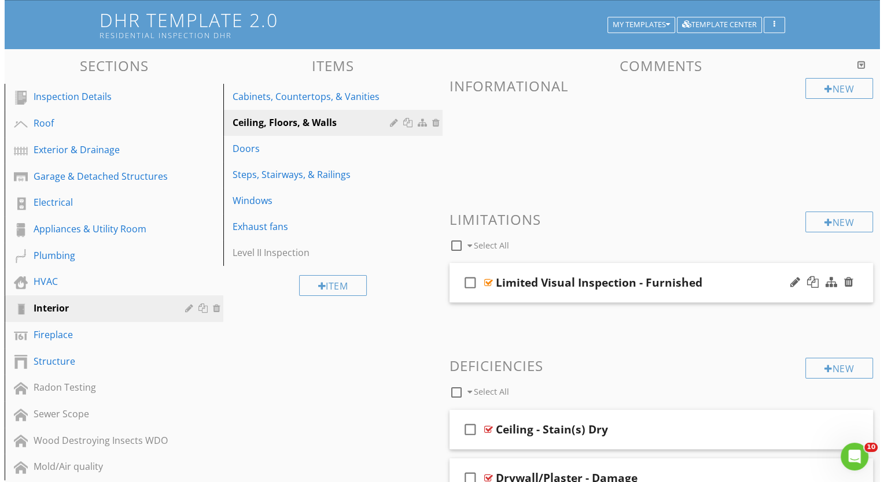
scroll to position [289, 0]
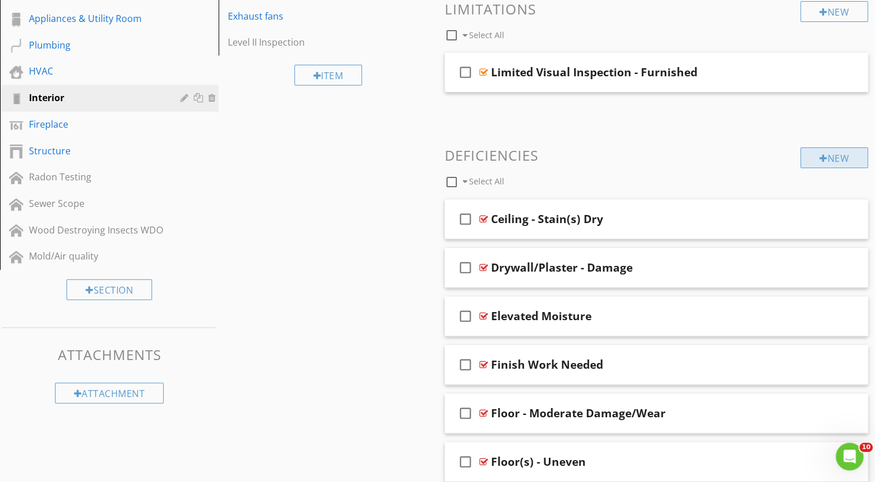
click at [836, 158] on div "New" at bounding box center [834, 157] width 68 height 21
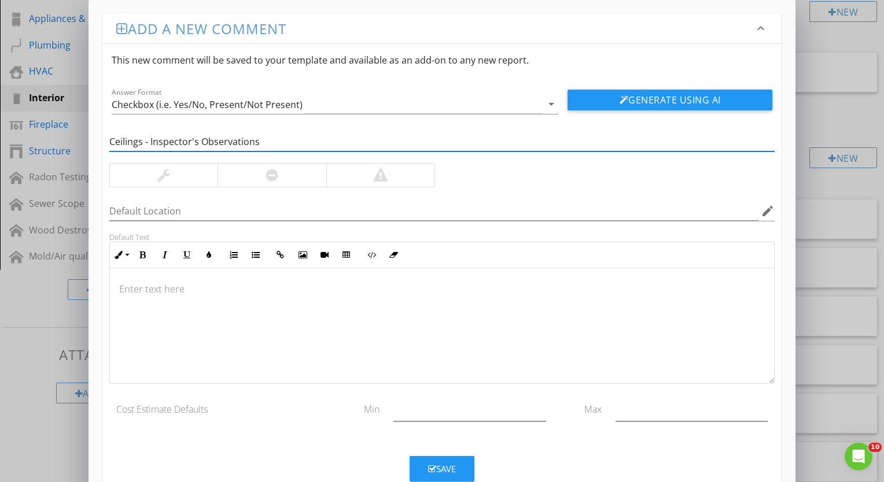
scroll to position [0, 0]
type input "Ceilings - Inspector's Observations"
click at [551, 108] on icon "arrow_drop_down" at bounding box center [551, 104] width 14 height 14
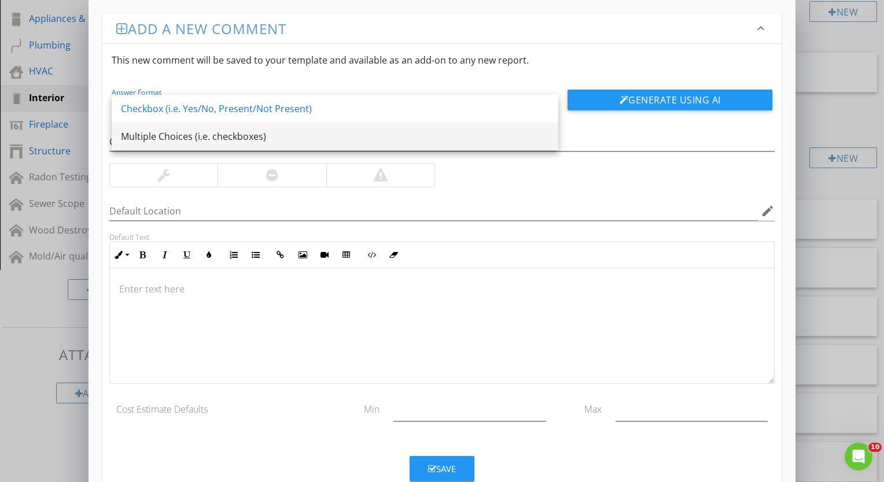
click at [268, 135] on div "Multiple Choices (i.e. checkboxes)" at bounding box center [335, 137] width 428 height 14
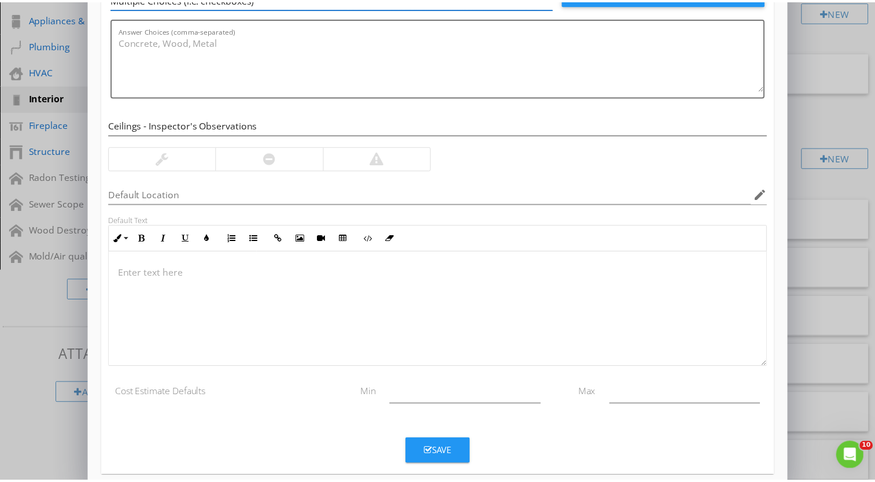
scroll to position [119, 0]
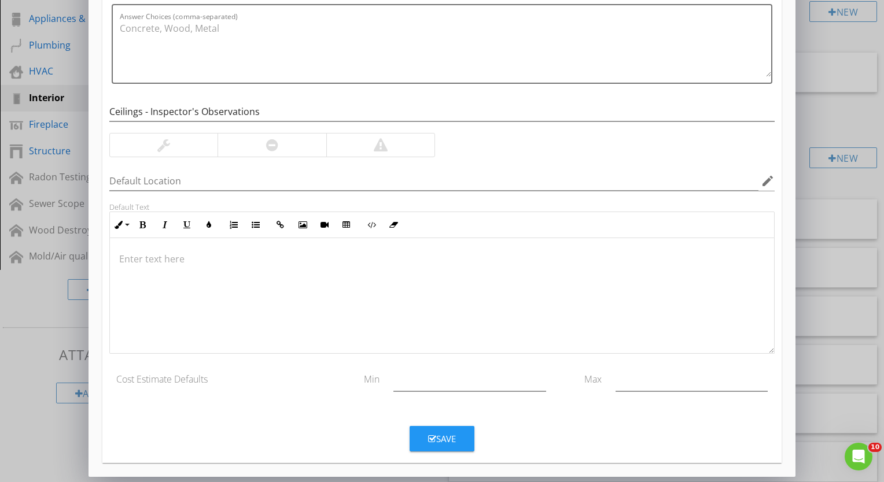
click at [447, 442] on div "Save" at bounding box center [442, 439] width 28 height 13
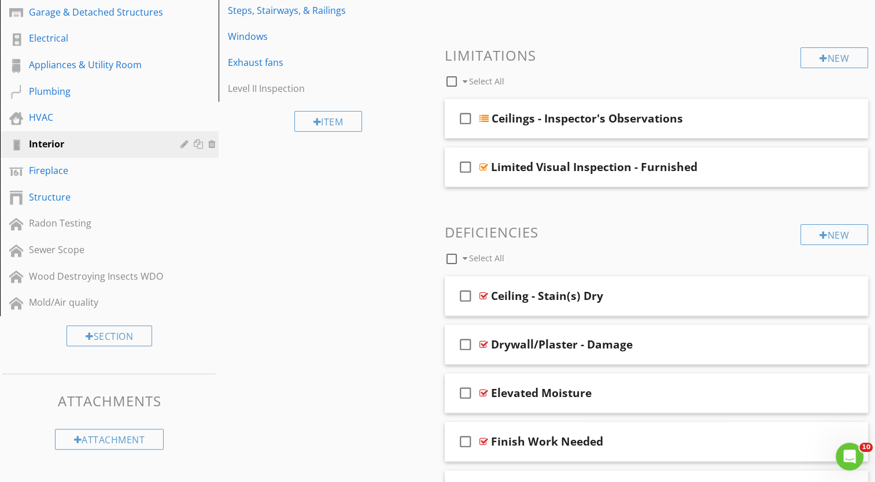
scroll to position [240, 0]
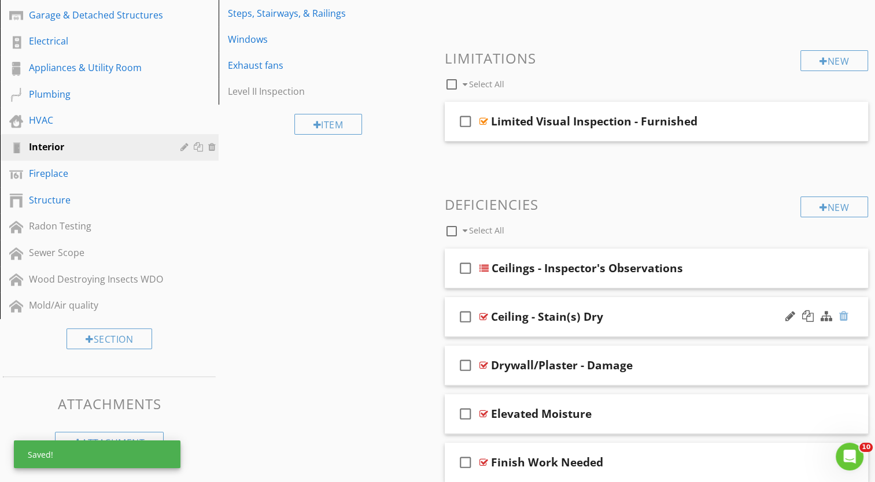
click at [844, 316] on div at bounding box center [843, 317] width 9 height 12
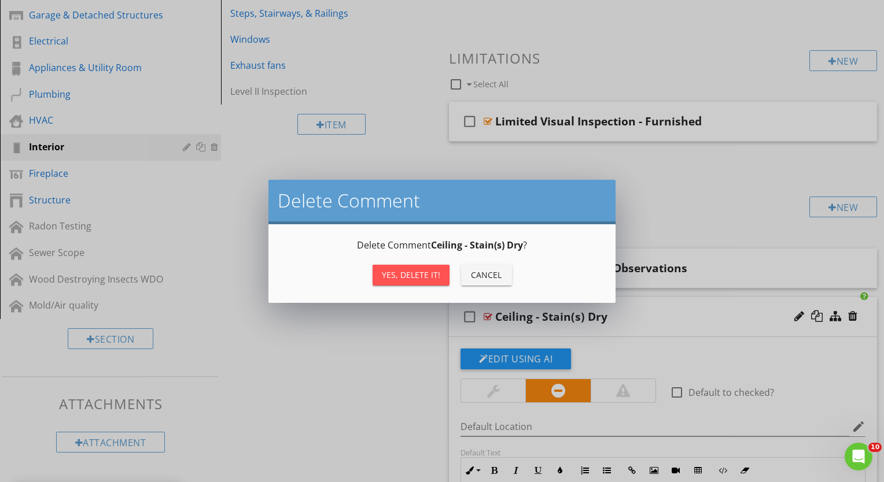
click at [419, 275] on div "Yes, Delete it!" at bounding box center [411, 275] width 58 height 12
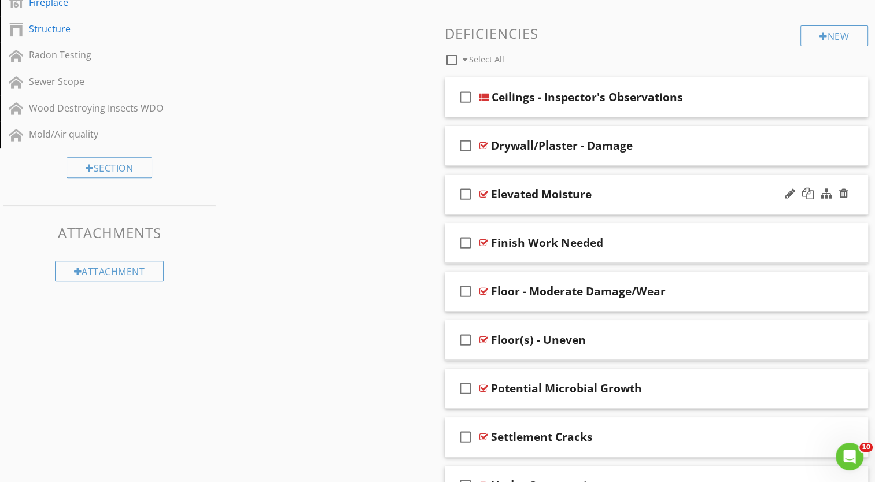
scroll to position [414, 0]
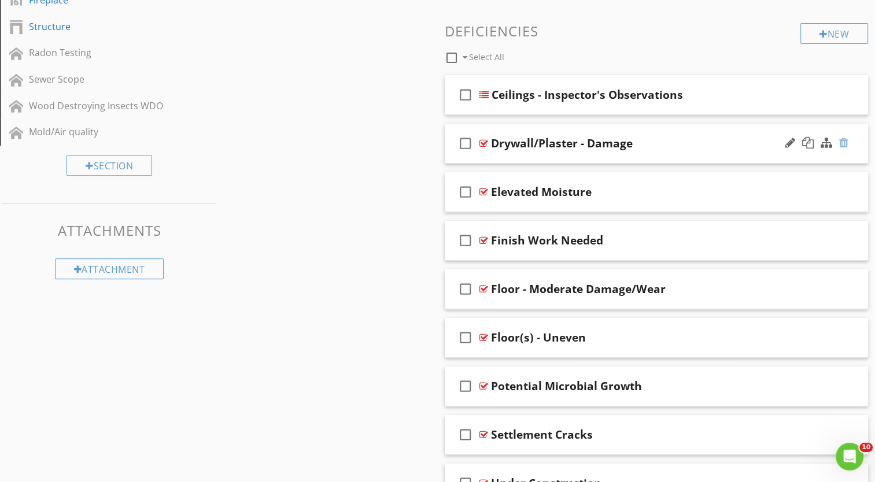
click at [844, 141] on div at bounding box center [843, 143] width 9 height 12
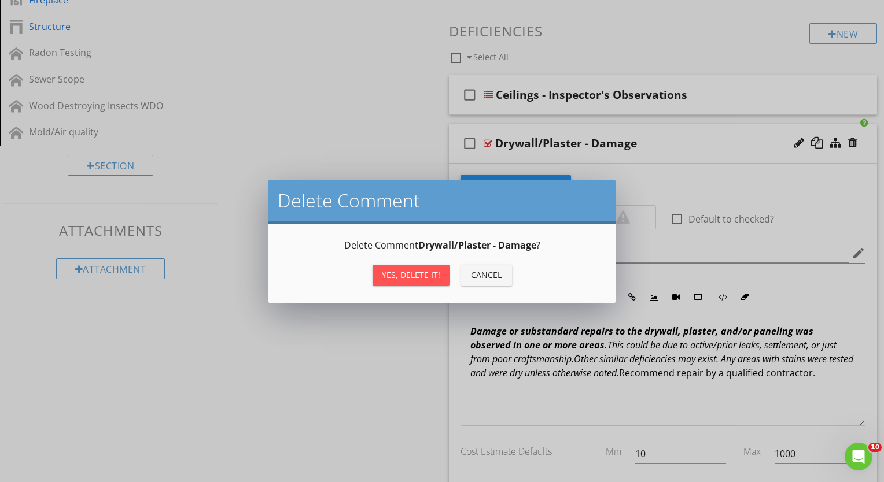
click at [389, 274] on div "Yes, Delete it!" at bounding box center [411, 275] width 58 height 12
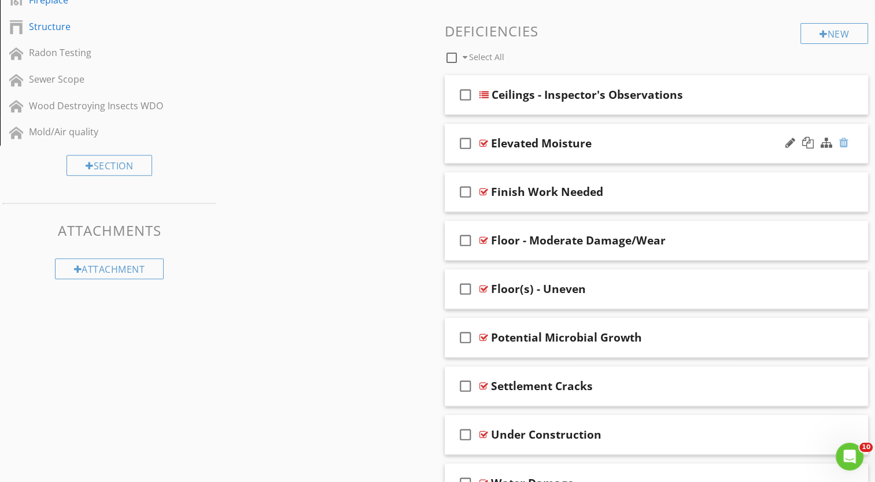
click at [845, 141] on div at bounding box center [843, 143] width 9 height 12
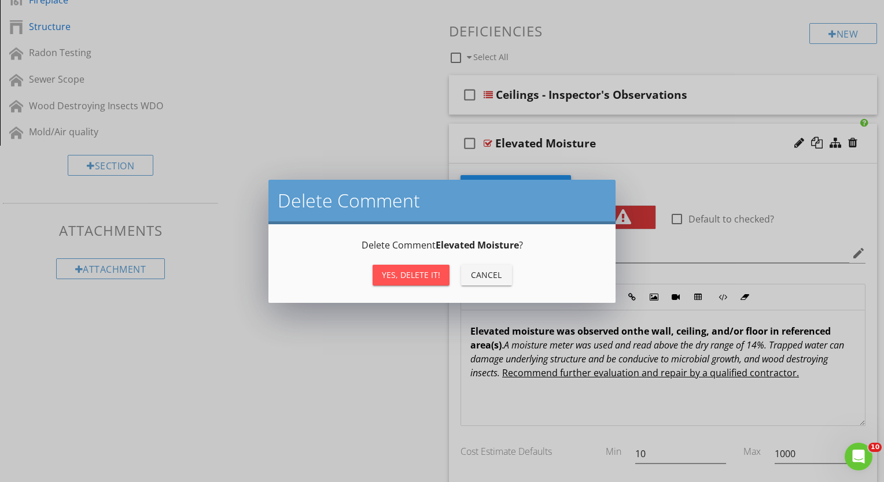
click at [407, 274] on div "Yes, Delete it!" at bounding box center [411, 275] width 58 height 12
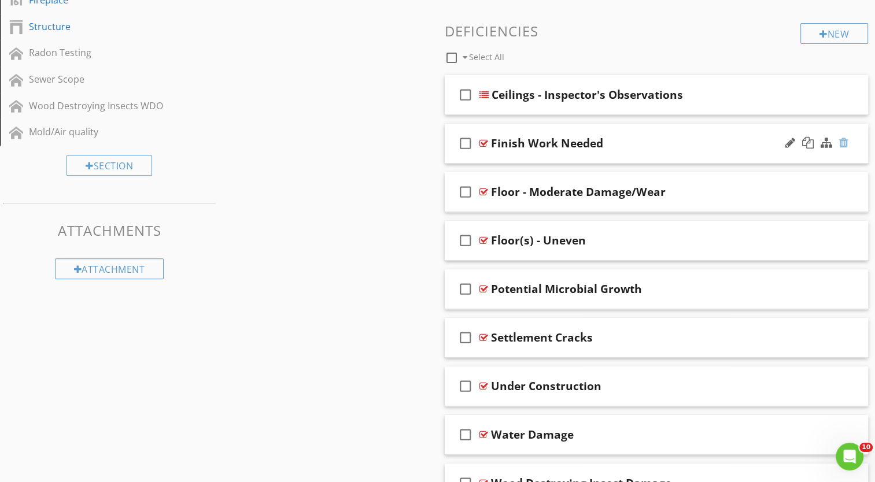
click at [844, 143] on div at bounding box center [843, 143] width 9 height 12
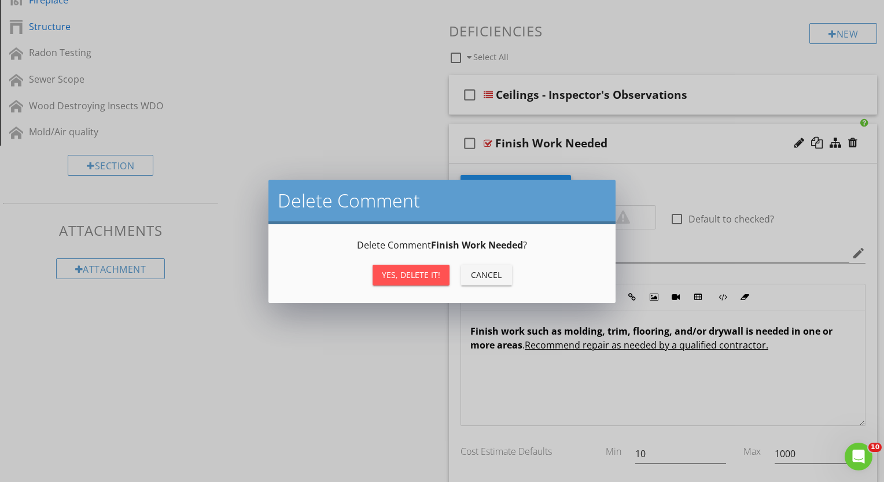
click at [393, 274] on div "Yes, Delete it!" at bounding box center [411, 275] width 58 height 12
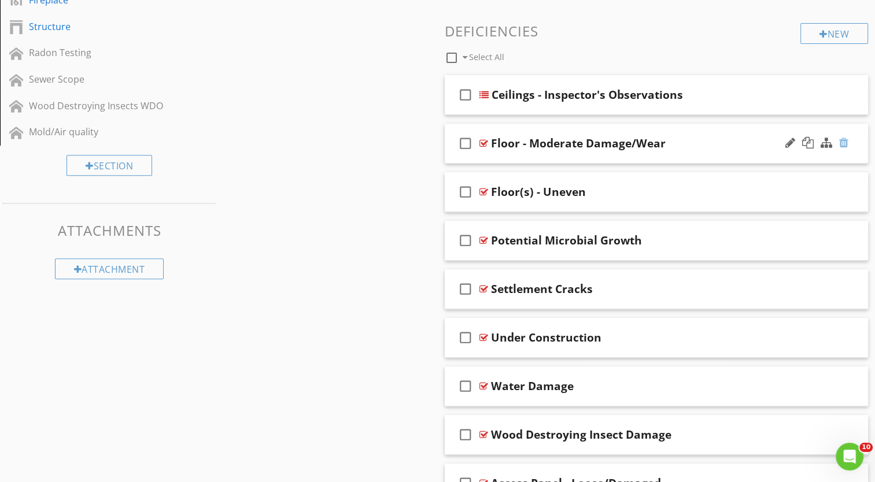
click at [844, 145] on div at bounding box center [843, 143] width 9 height 12
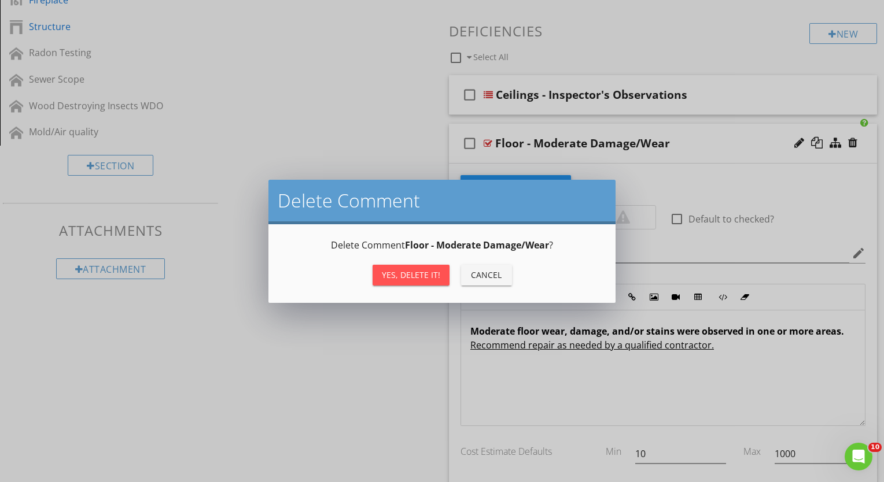
click at [413, 276] on div "Yes, Delete it!" at bounding box center [411, 275] width 58 height 12
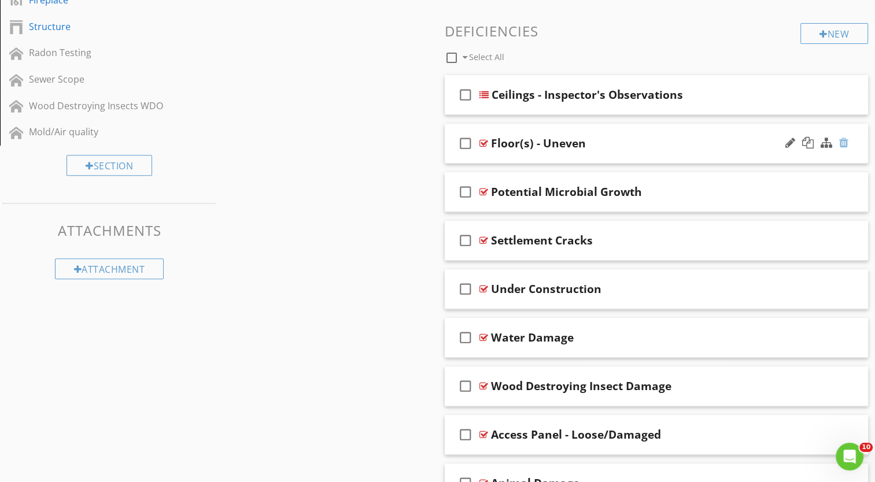
click at [841, 143] on div at bounding box center [843, 143] width 9 height 12
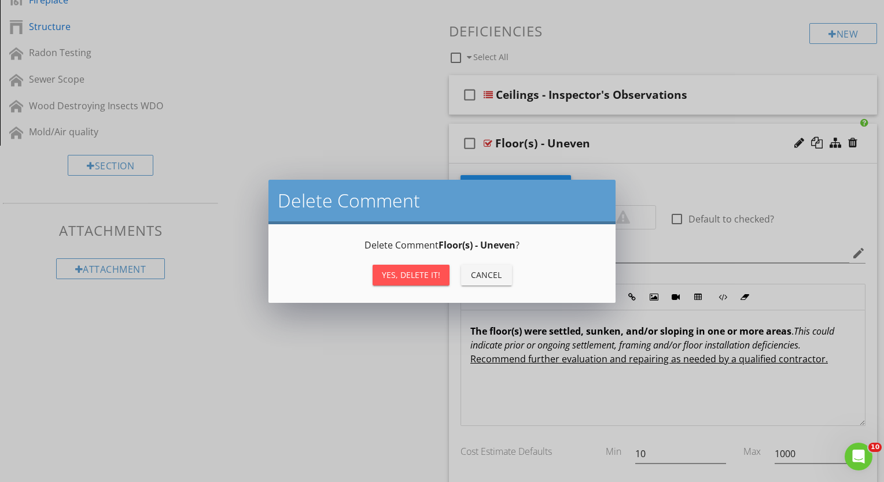
click at [400, 275] on div "Yes, Delete it!" at bounding box center [411, 275] width 58 height 12
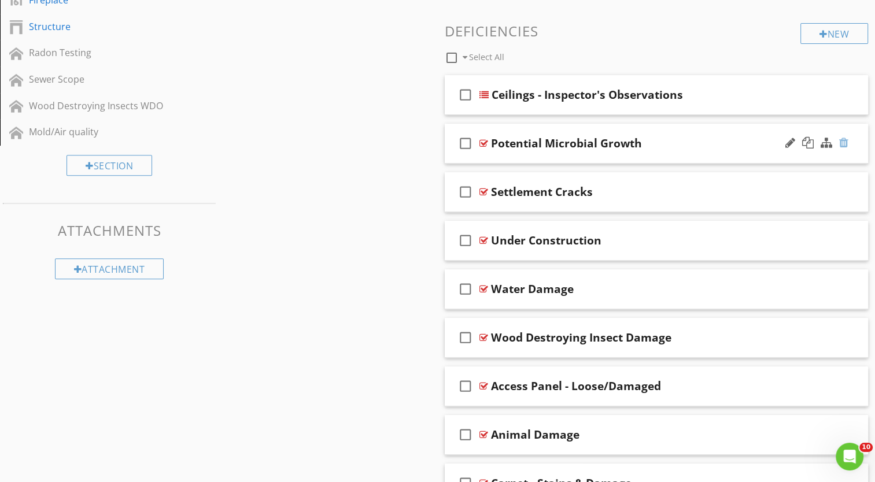
click at [842, 143] on div at bounding box center [843, 143] width 9 height 12
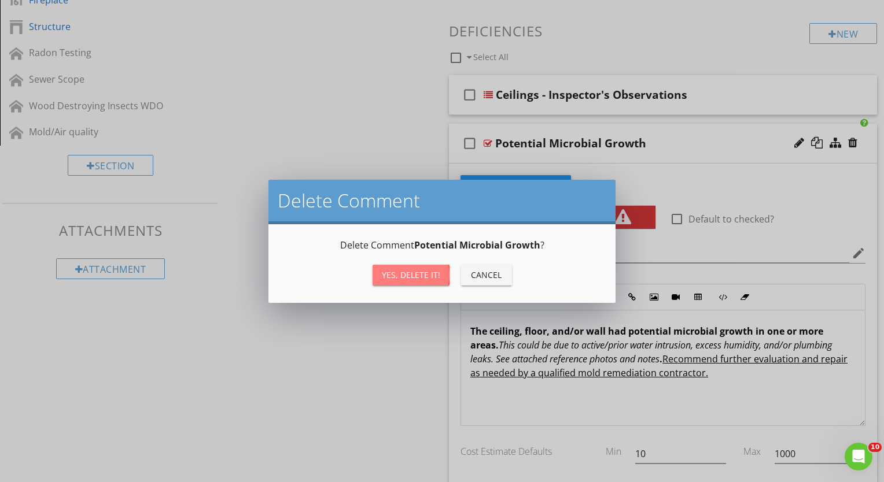
click at [398, 276] on div "Yes, Delete it!" at bounding box center [411, 275] width 58 height 12
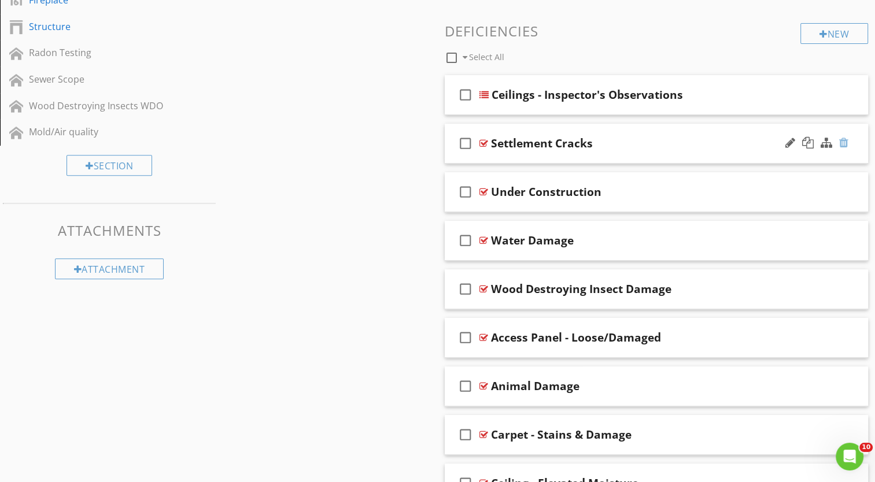
click at [844, 141] on div at bounding box center [843, 143] width 9 height 12
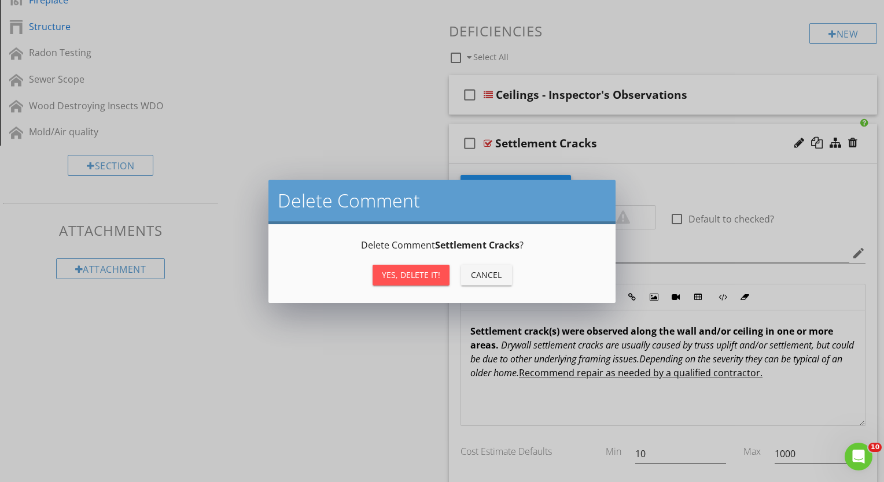
click at [401, 278] on div "Yes, Delete it!" at bounding box center [411, 275] width 58 height 12
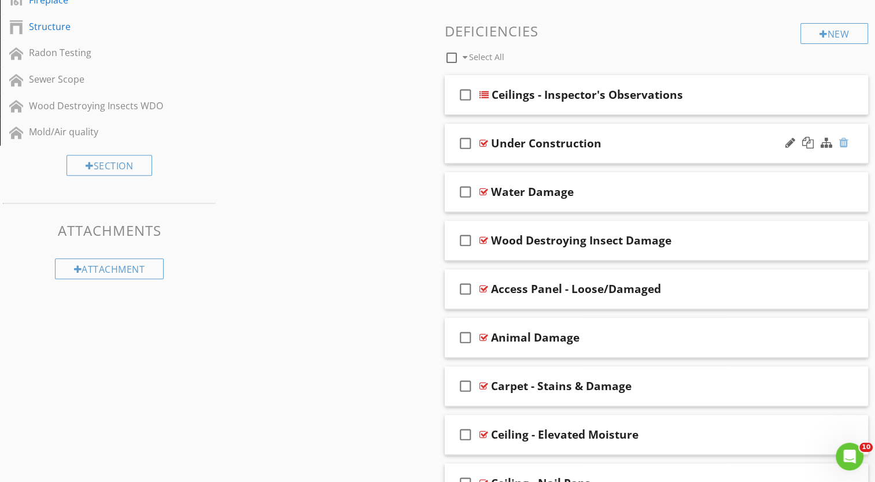
click at [841, 142] on div at bounding box center [843, 143] width 9 height 12
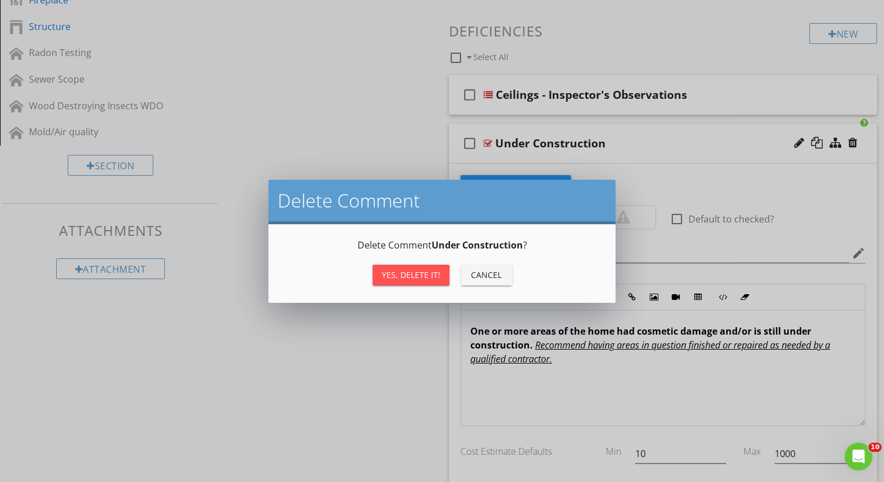
click at [402, 275] on div "Yes, Delete it!" at bounding box center [411, 275] width 58 height 12
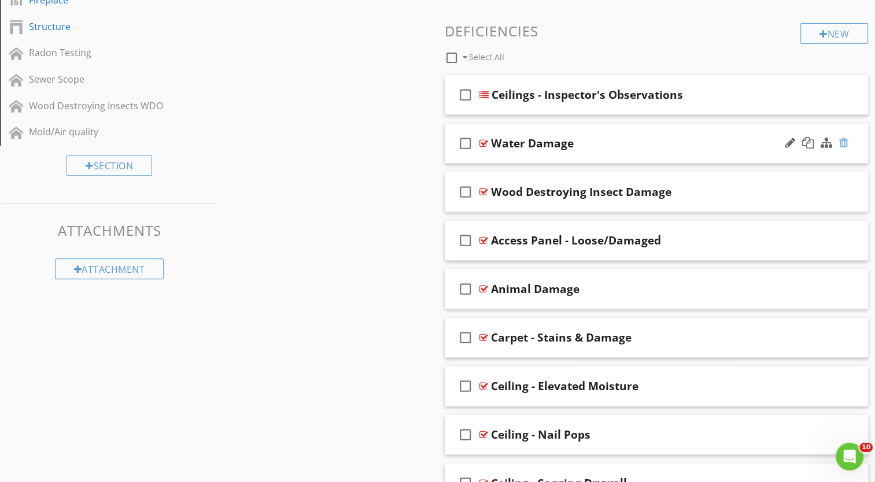
click at [840, 142] on div at bounding box center [843, 143] width 9 height 12
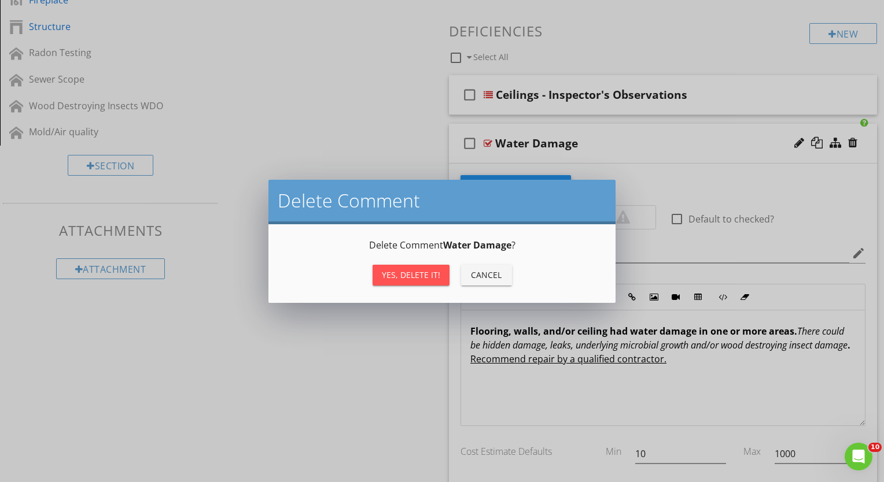
click at [417, 275] on div "Yes, Delete it!" at bounding box center [411, 275] width 58 height 12
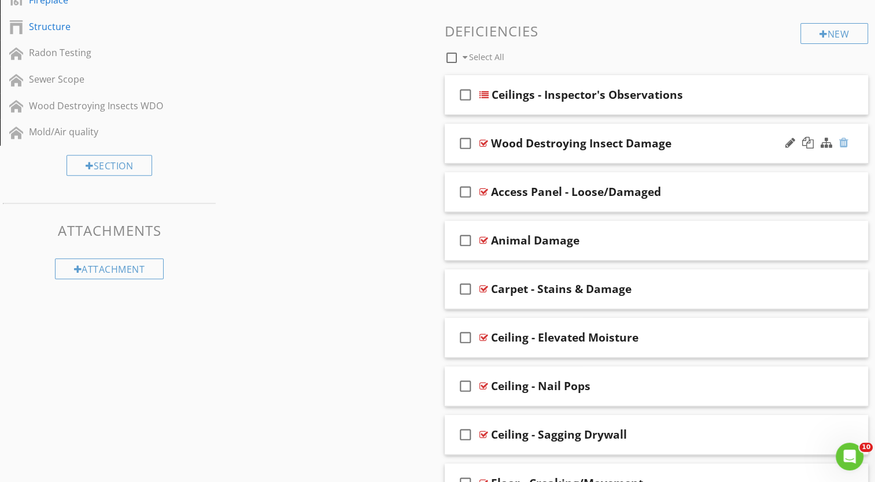
click at [845, 140] on div at bounding box center [843, 143] width 9 height 12
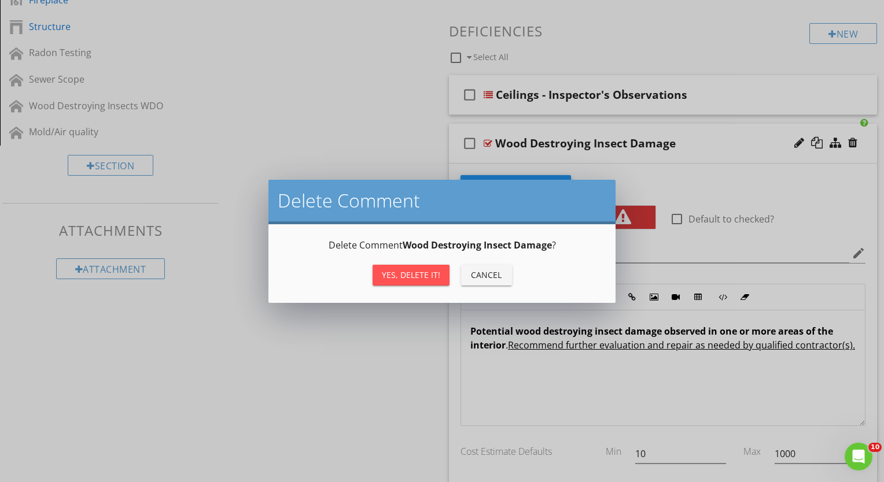
click at [425, 279] on div "Yes, Delete it!" at bounding box center [411, 275] width 58 height 12
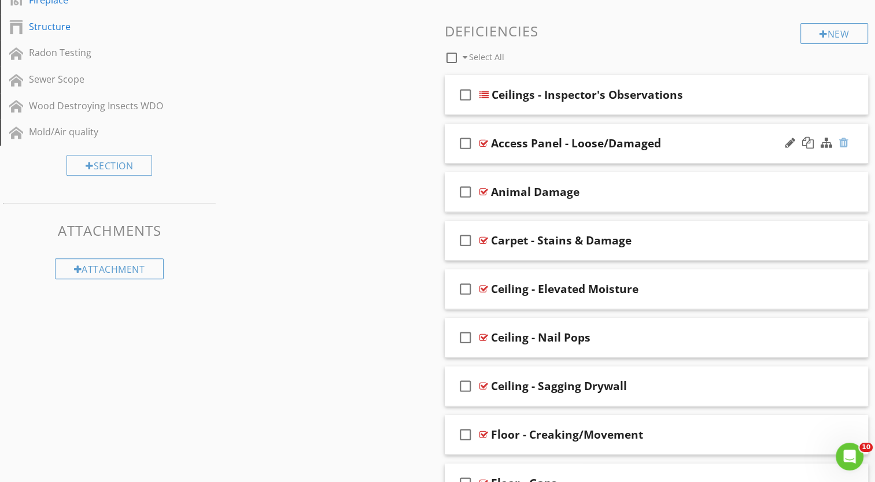
click at [844, 145] on div at bounding box center [843, 143] width 9 height 12
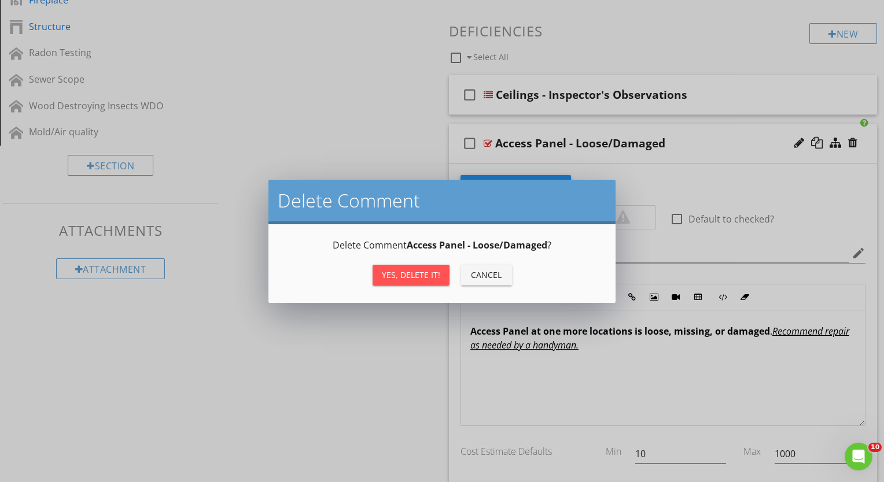
click at [383, 273] on div "Yes, Delete it!" at bounding box center [411, 275] width 58 height 12
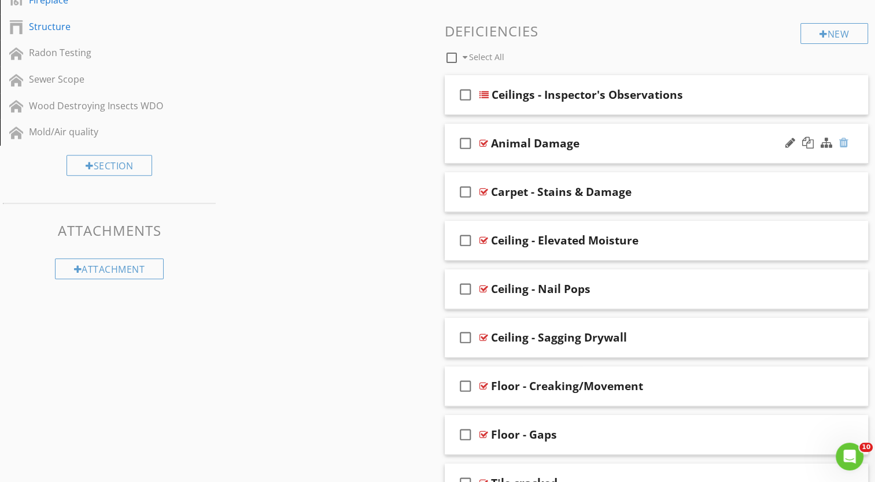
click at [846, 143] on div at bounding box center [843, 143] width 9 height 12
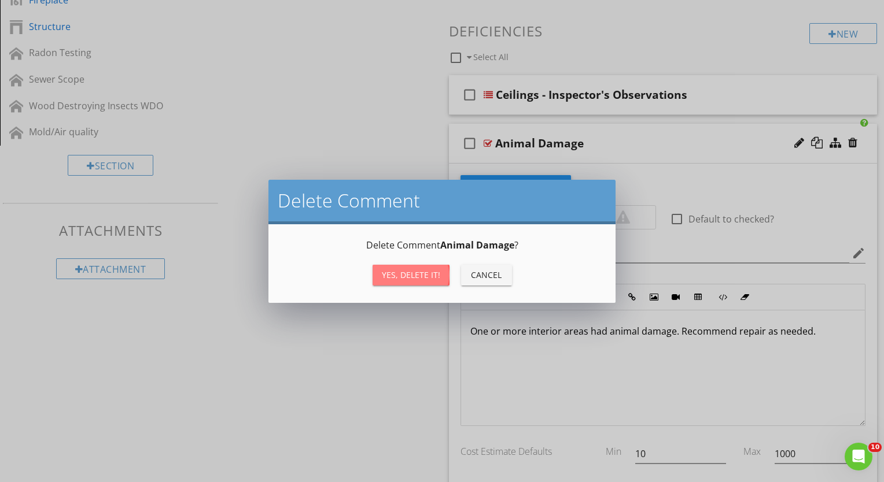
click at [412, 269] on div "Yes, Delete it!" at bounding box center [411, 275] width 58 height 12
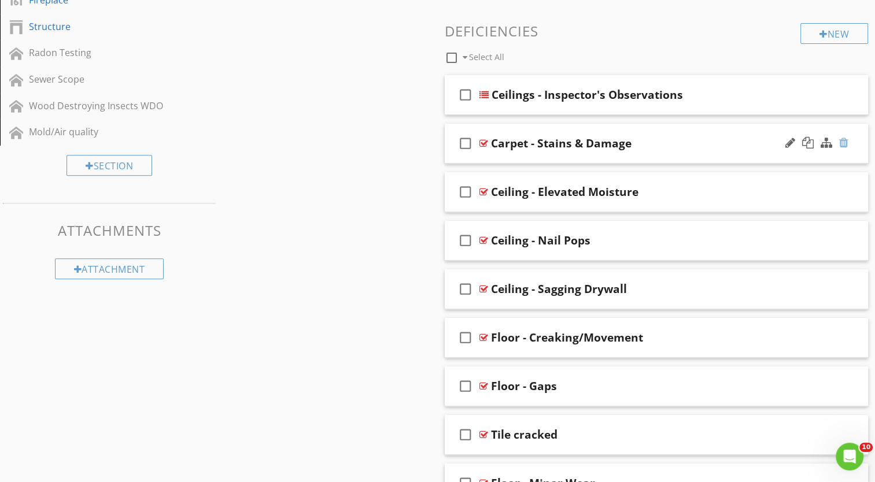
click at [846, 145] on div at bounding box center [843, 143] width 9 height 12
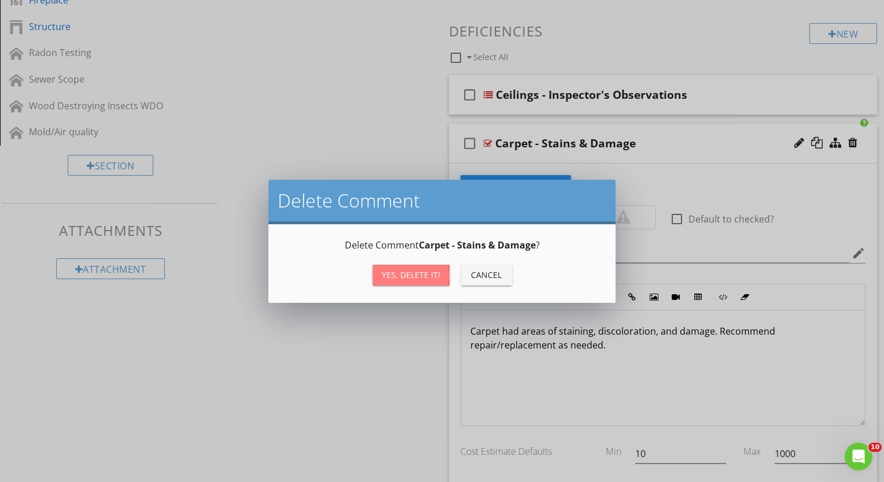
click at [420, 272] on div "Yes, Delete it!" at bounding box center [411, 275] width 58 height 12
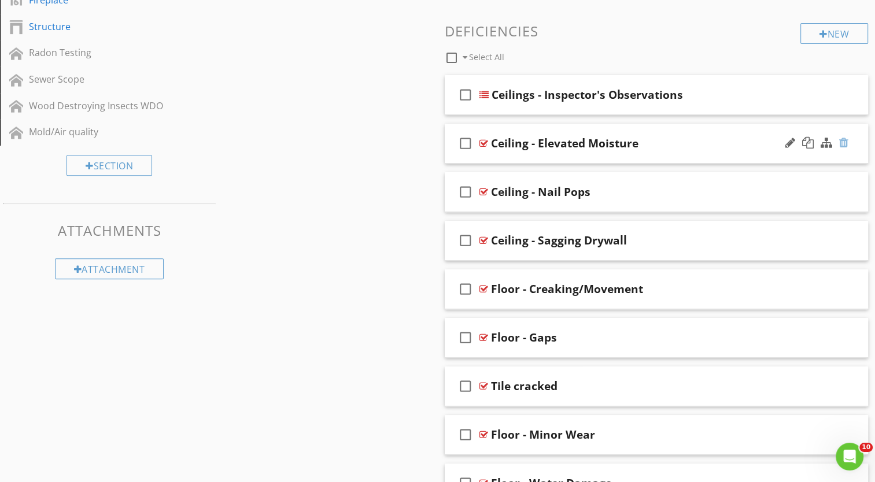
click at [845, 145] on div at bounding box center [843, 143] width 9 height 12
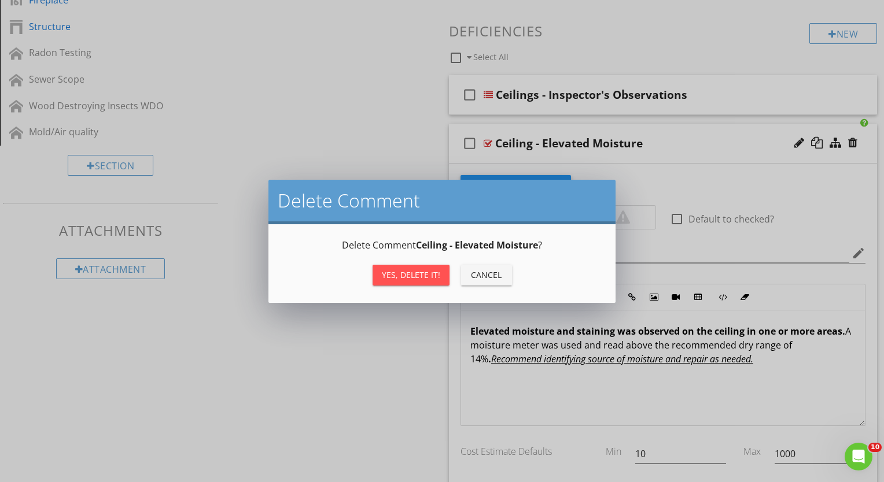
click at [405, 270] on div "Yes, Delete it!" at bounding box center [411, 275] width 58 height 12
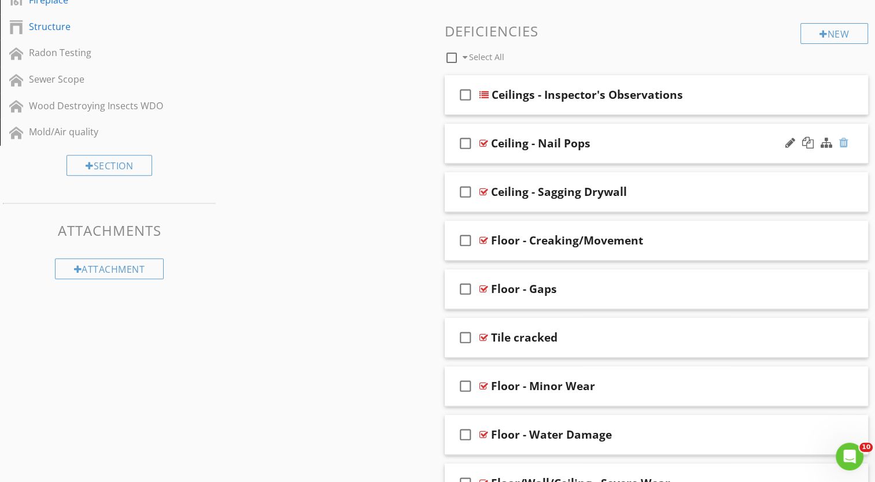
click at [844, 140] on div at bounding box center [843, 143] width 9 height 12
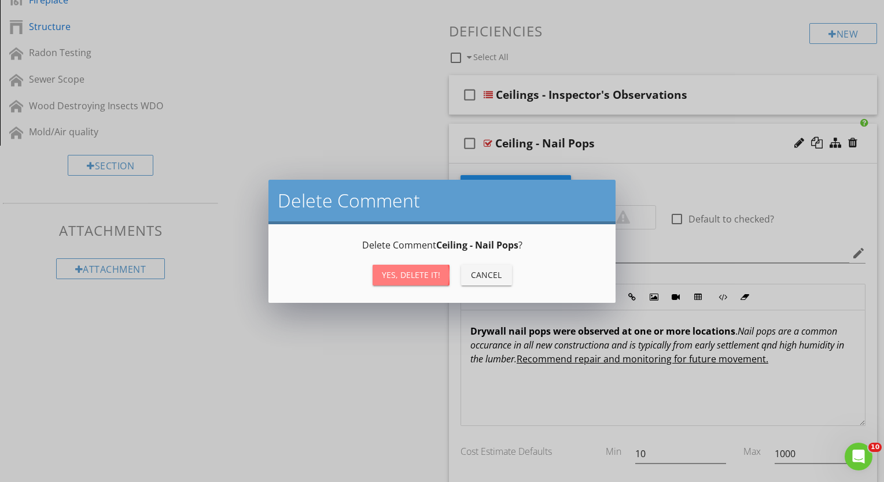
click at [415, 272] on div "Yes, Delete it!" at bounding box center [411, 275] width 58 height 12
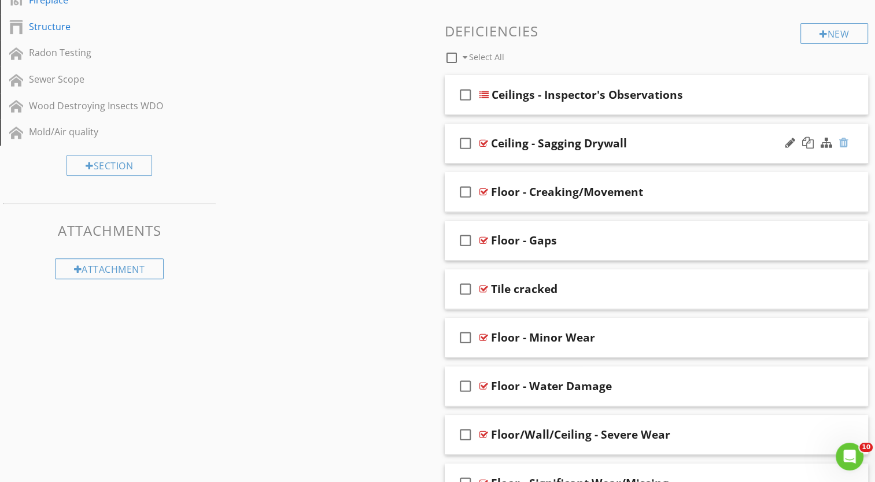
click at [844, 145] on div at bounding box center [843, 143] width 9 height 12
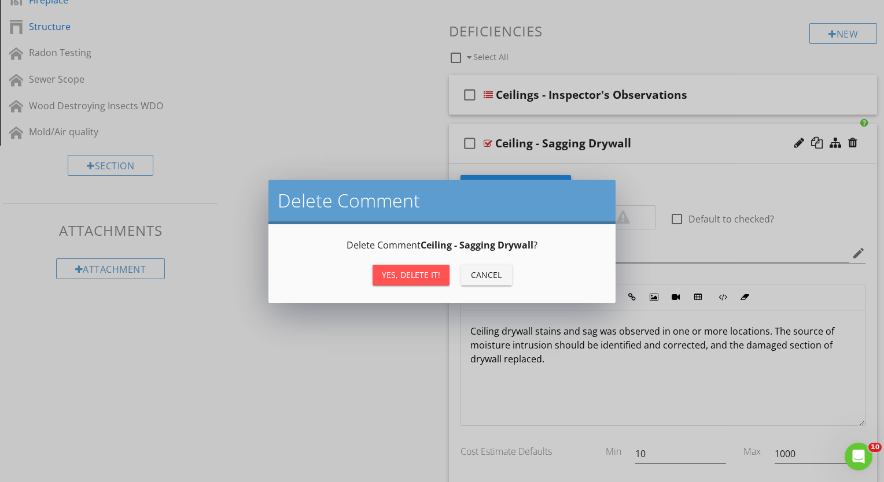
click at [415, 278] on div "Yes, Delete it!" at bounding box center [411, 275] width 58 height 12
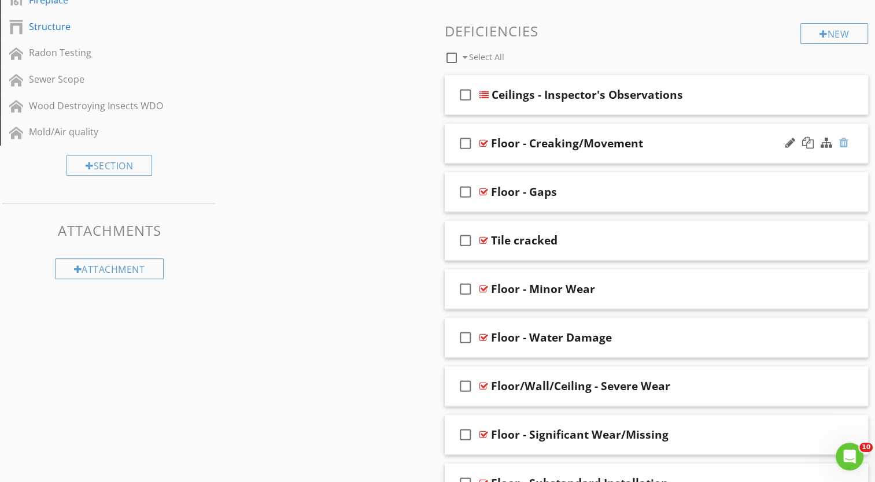
click at [847, 141] on div at bounding box center [843, 143] width 9 height 12
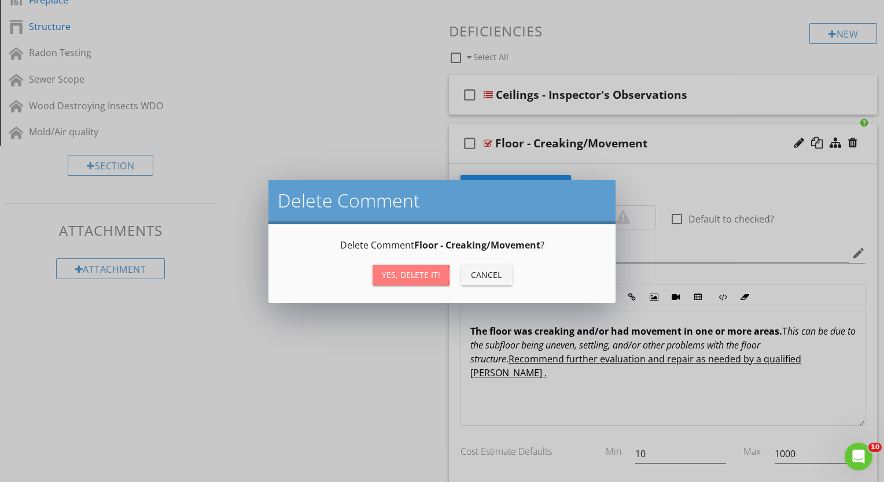
click at [419, 274] on div "Yes, Delete it!" at bounding box center [411, 275] width 58 height 12
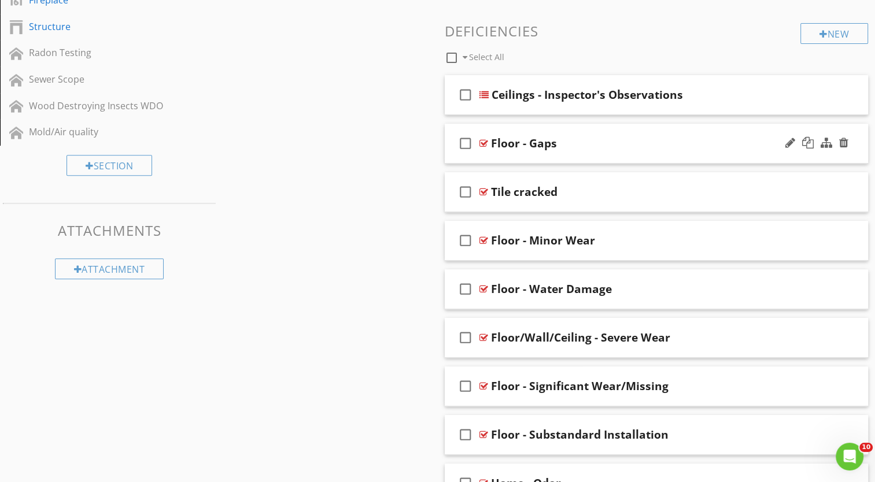
click at [848, 140] on div at bounding box center [817, 144] width 68 height 28
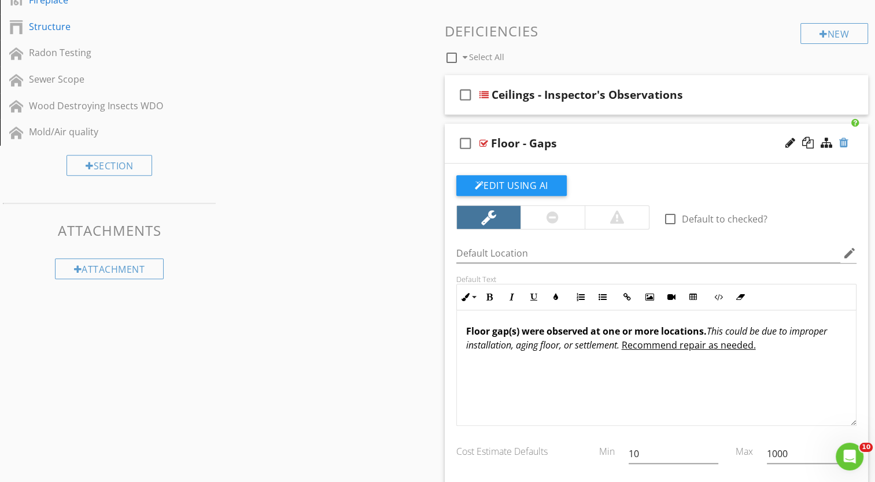
click at [847, 141] on div at bounding box center [843, 143] width 9 height 12
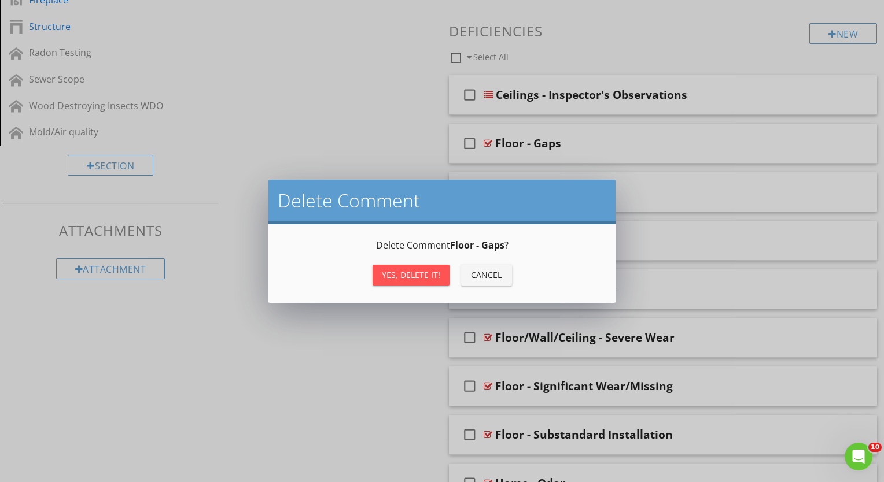
click at [418, 271] on div "Yes, Delete it!" at bounding box center [411, 275] width 58 height 12
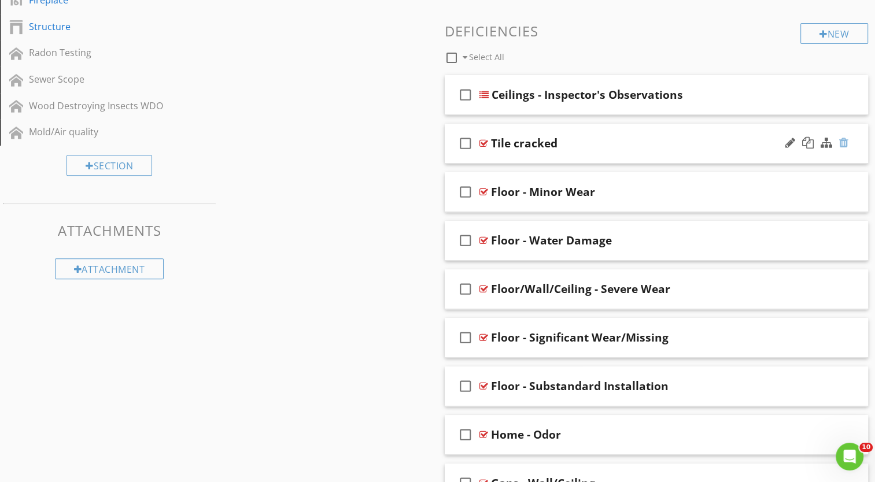
click at [841, 141] on div at bounding box center [843, 143] width 9 height 12
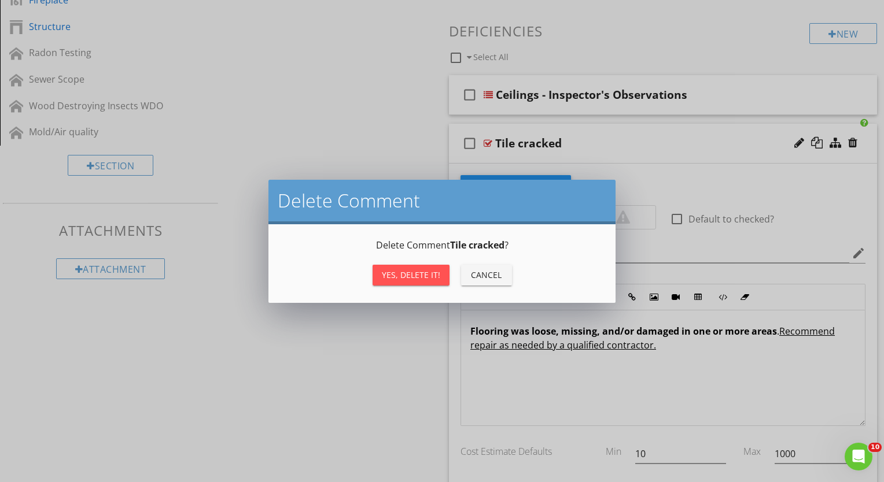
click at [418, 271] on div "Yes, Delete it!" at bounding box center [411, 275] width 58 height 12
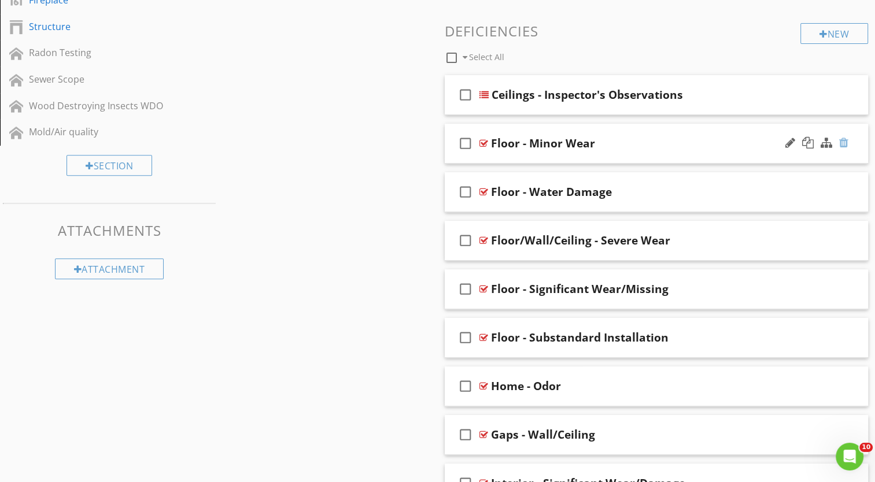
click at [844, 143] on div at bounding box center [843, 143] width 9 height 12
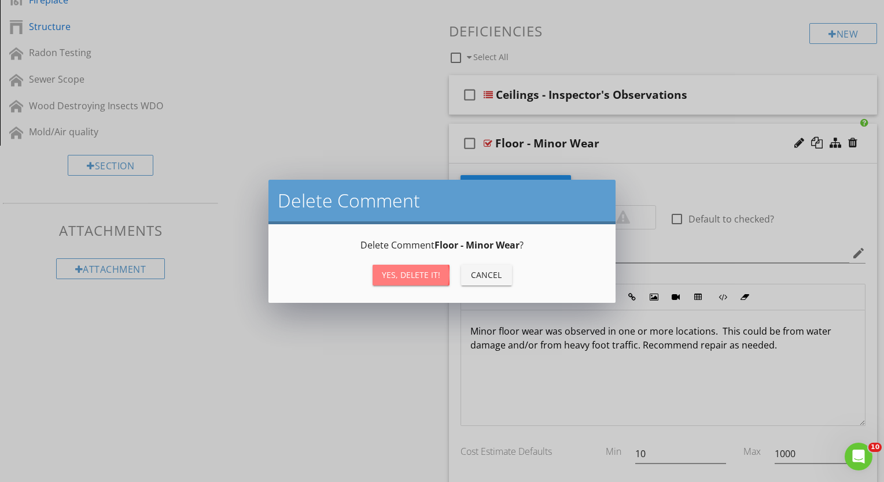
click at [432, 272] on div "Yes, Delete it!" at bounding box center [411, 275] width 58 height 12
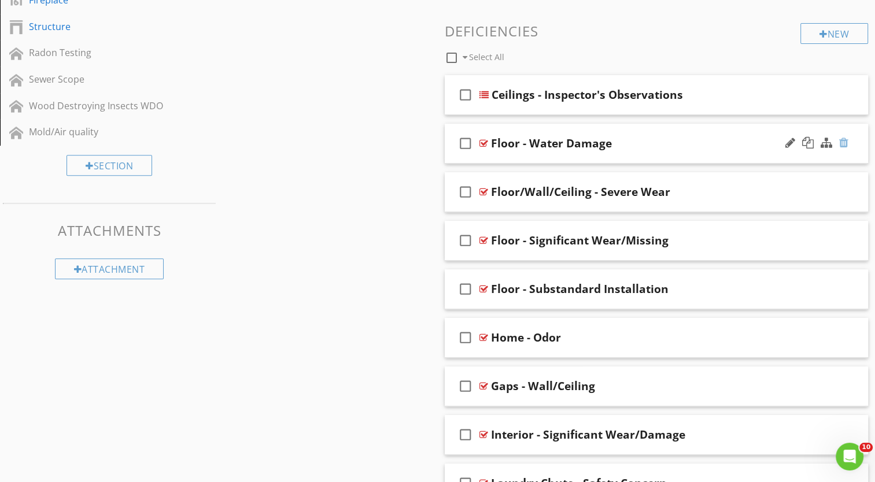
click at [843, 138] on div at bounding box center [843, 143] width 9 height 12
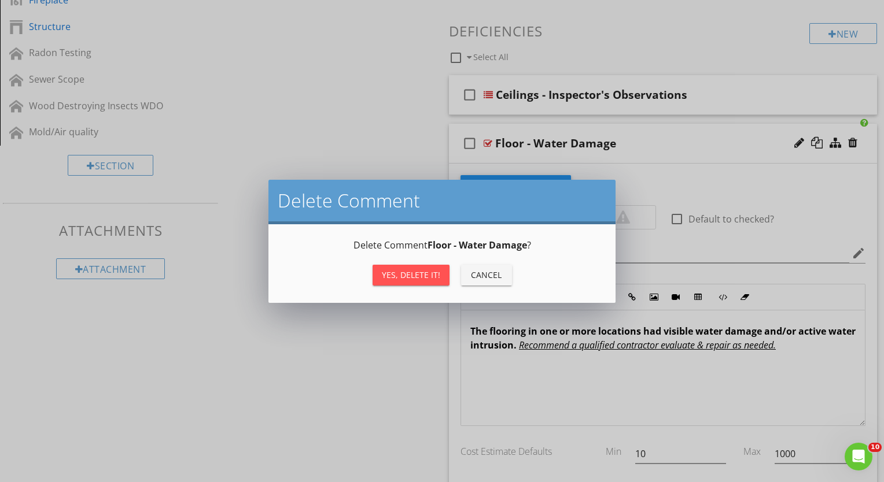
click at [408, 274] on div "Yes, Delete it!" at bounding box center [411, 275] width 58 height 12
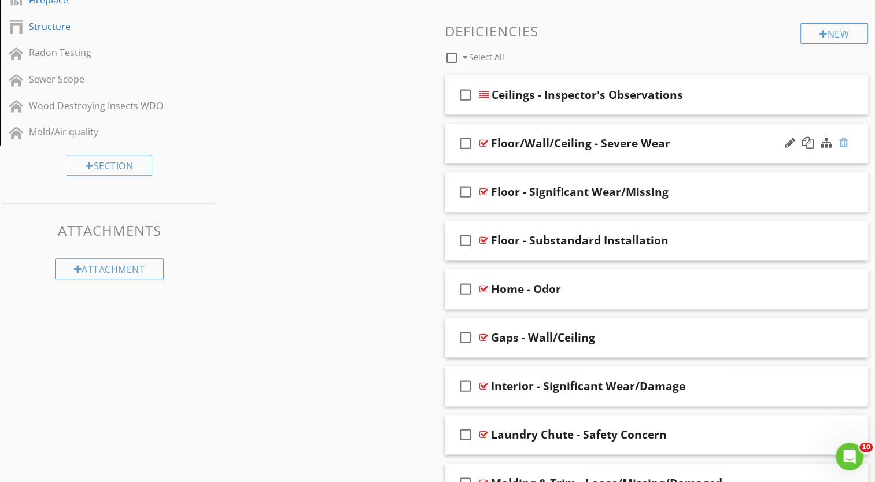
click at [842, 142] on div at bounding box center [843, 143] width 9 height 12
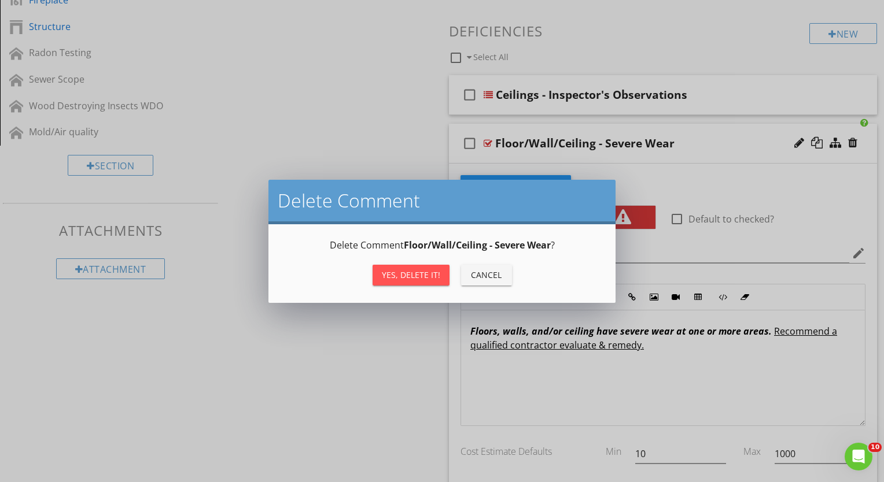
click at [428, 279] on div "Yes, Delete it!" at bounding box center [411, 275] width 58 height 12
type textarea "<p><strong><em>Floors, walls, and/or ceiling have severe wear at one or more ar…"
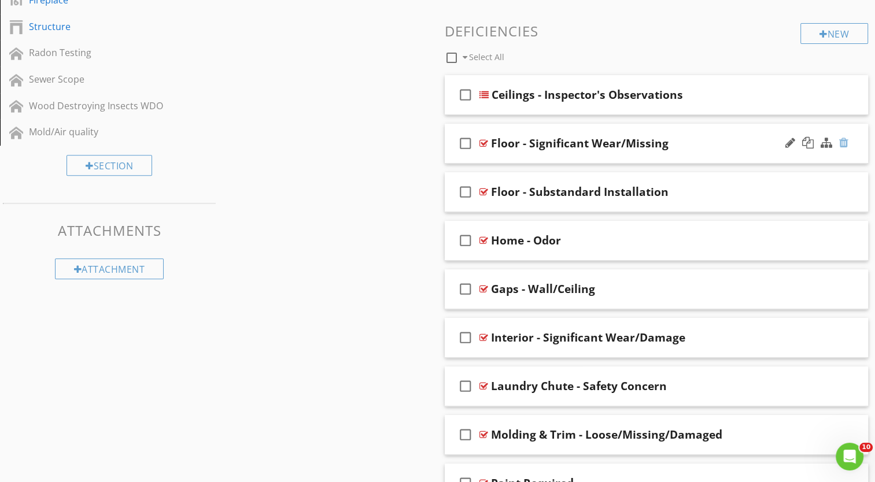
click at [840, 142] on div at bounding box center [843, 143] width 9 height 12
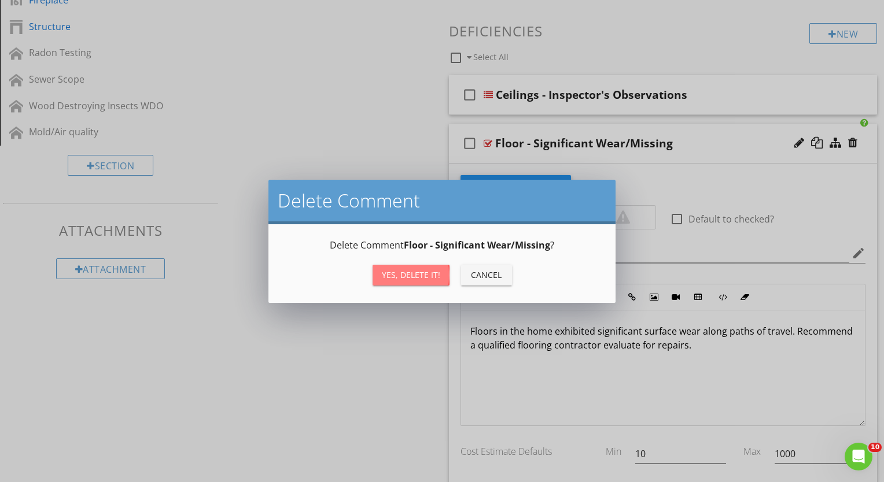
click at [417, 276] on div "Yes, Delete it!" at bounding box center [411, 275] width 58 height 12
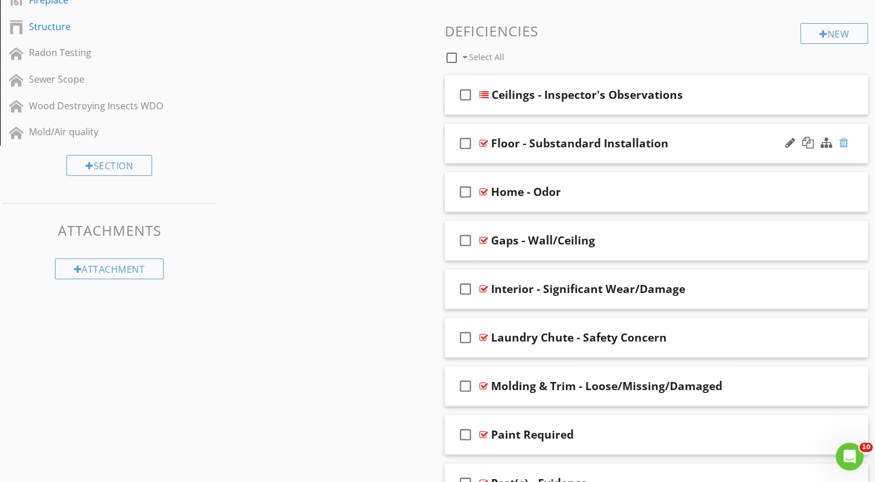
click at [842, 141] on div at bounding box center [843, 143] width 9 height 12
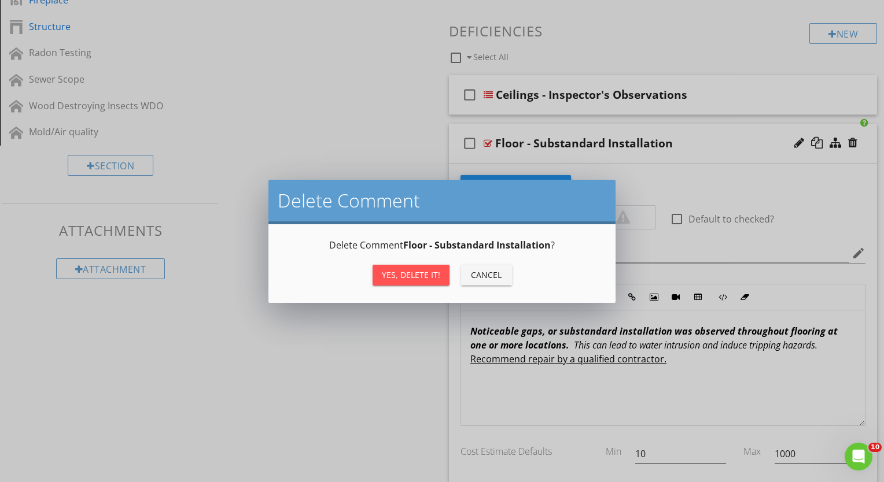
click at [417, 279] on div "Yes, Delete it!" at bounding box center [411, 275] width 58 height 12
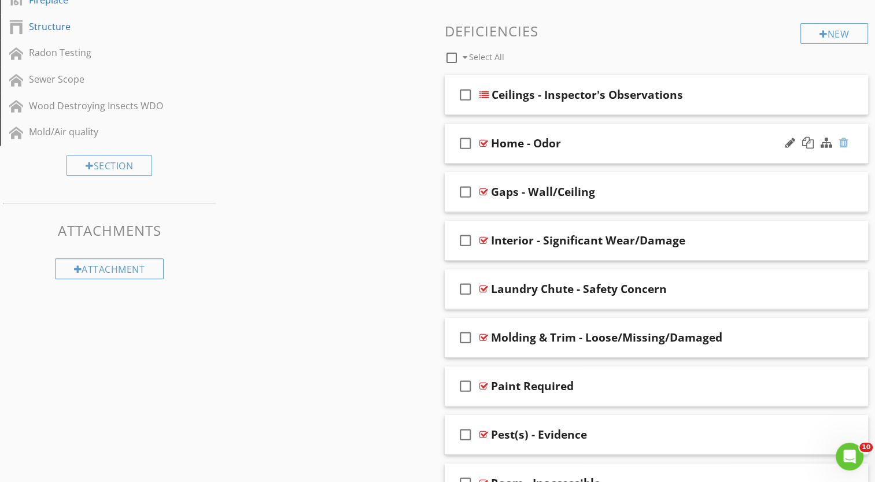
click at [844, 144] on div at bounding box center [843, 143] width 9 height 12
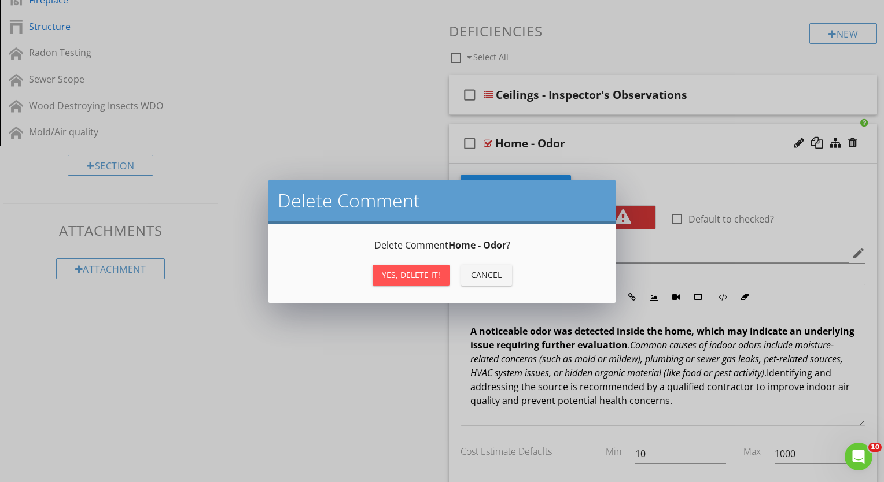
click at [430, 272] on div "Yes, Delete it!" at bounding box center [411, 275] width 58 height 12
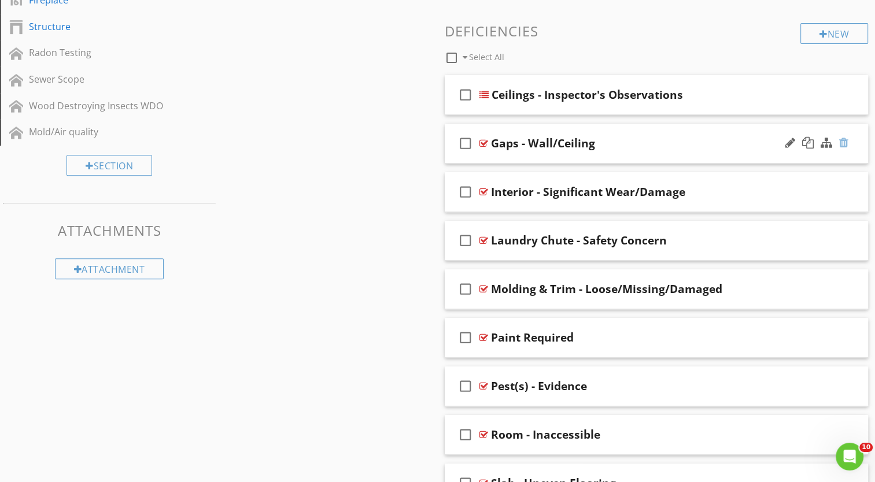
click at [846, 139] on div at bounding box center [843, 143] width 9 height 12
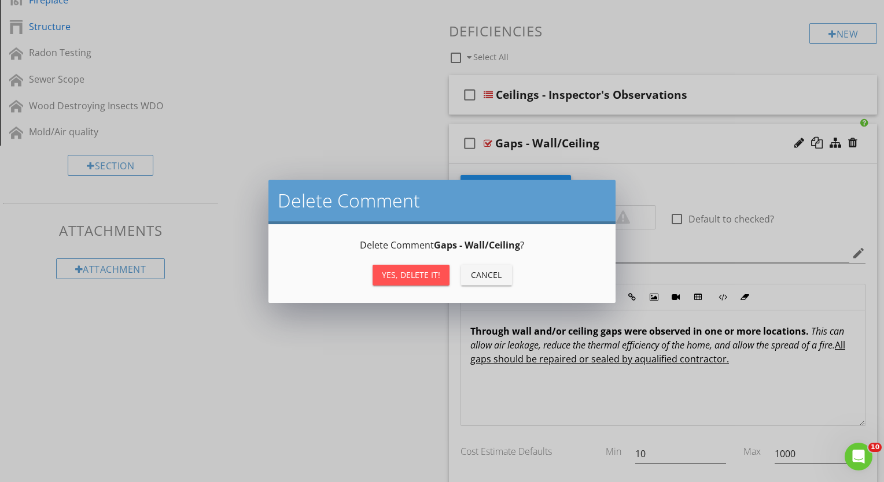
click at [408, 272] on div "Yes, Delete it!" at bounding box center [411, 275] width 58 height 12
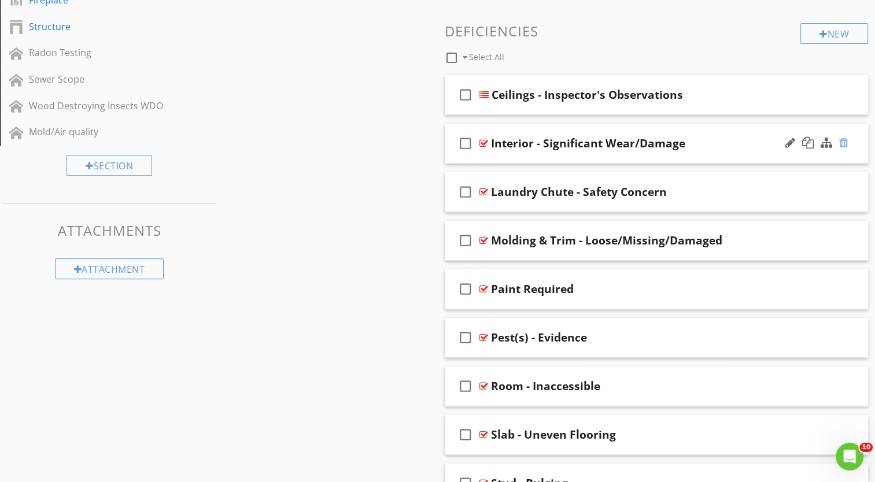
click at [842, 141] on div at bounding box center [843, 143] width 9 height 12
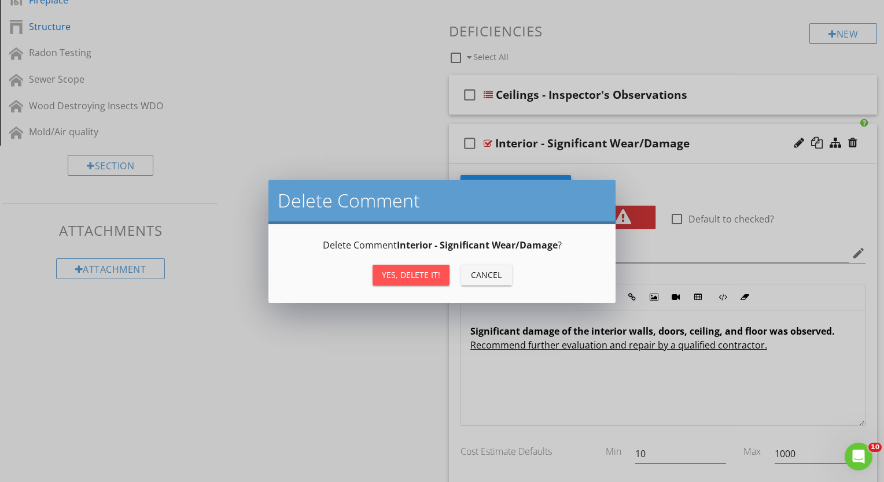
drag, startPoint x: 403, startPoint y: 272, endPoint x: 424, endPoint y: 265, distance: 22.1
click at [404, 272] on div "Yes, Delete it!" at bounding box center [411, 275] width 58 height 12
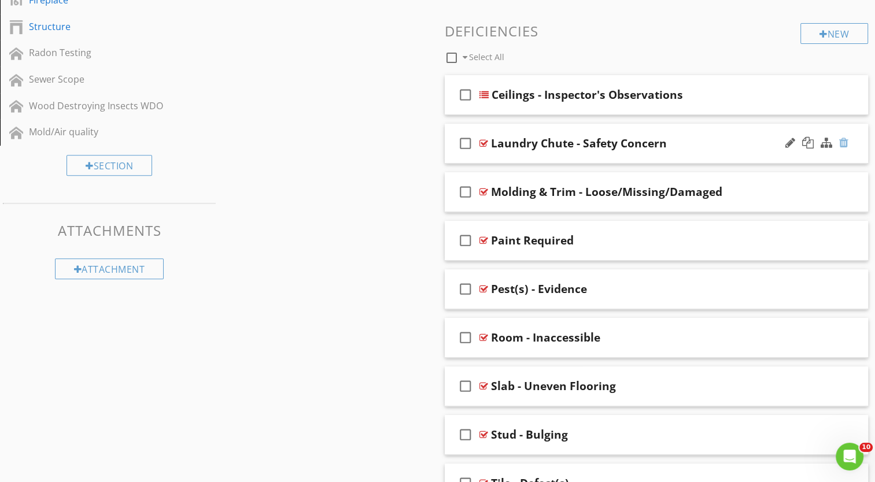
click at [843, 143] on div at bounding box center [843, 143] width 9 height 12
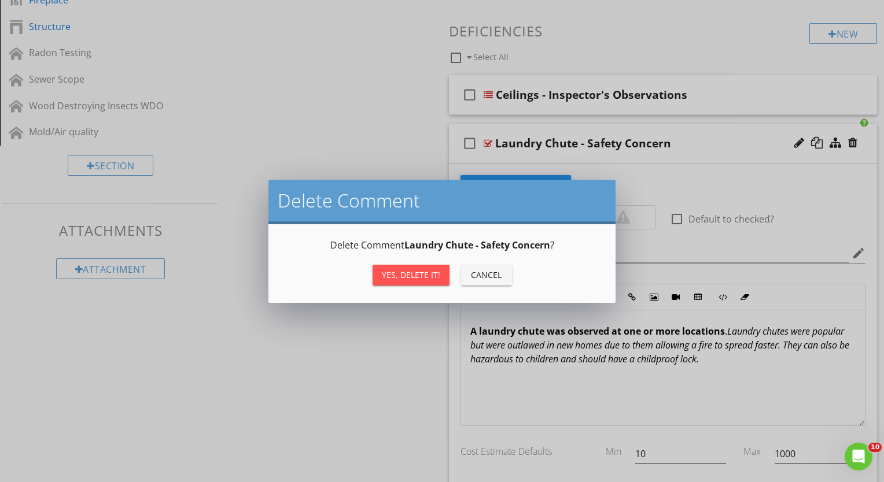
click at [430, 275] on div "Yes, Delete it!" at bounding box center [411, 275] width 58 height 12
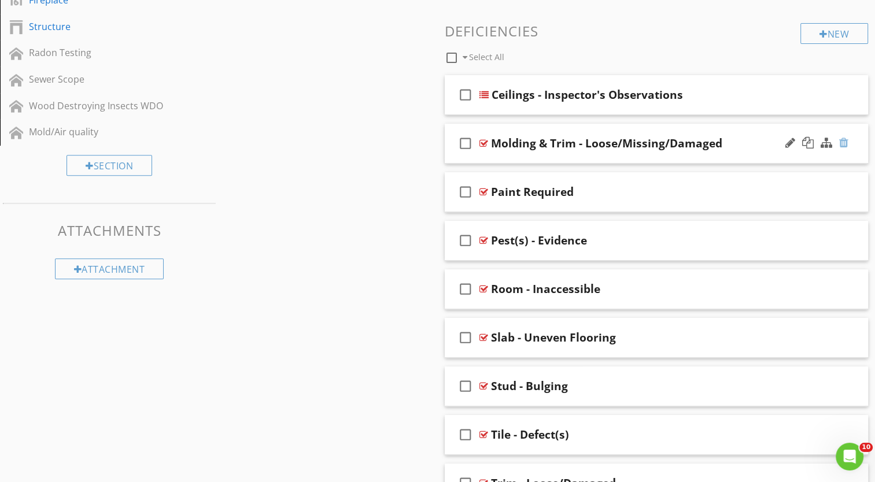
click at [840, 140] on div at bounding box center [843, 143] width 9 height 12
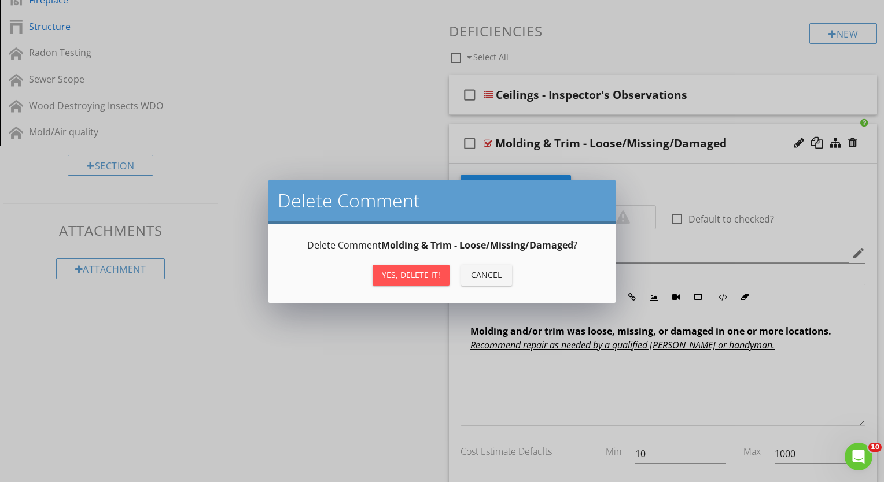
click at [395, 271] on div "Yes, Delete it!" at bounding box center [411, 275] width 58 height 12
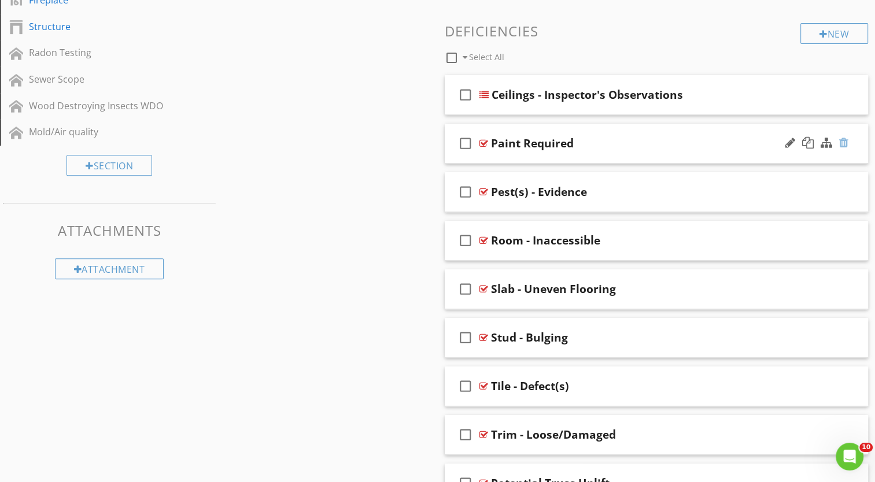
click at [840, 142] on div at bounding box center [843, 143] width 9 height 12
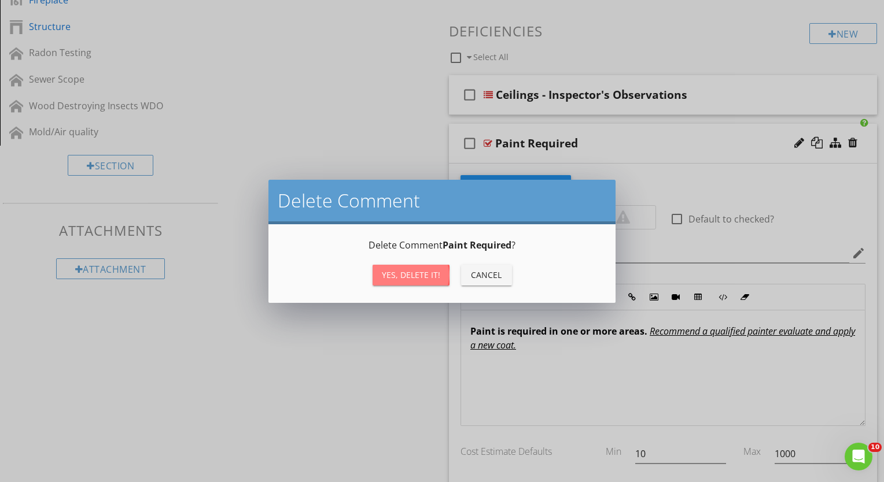
click at [427, 274] on div "Yes, Delete it!" at bounding box center [411, 275] width 58 height 12
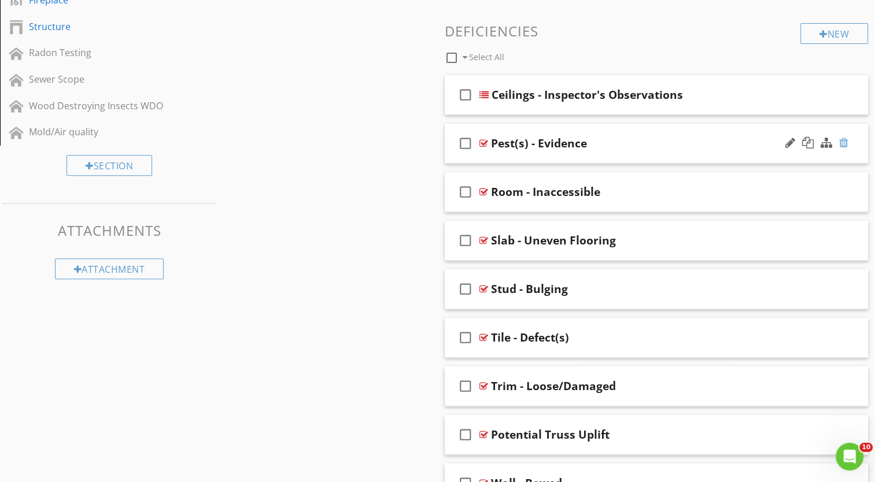
click at [846, 140] on div at bounding box center [843, 143] width 9 height 12
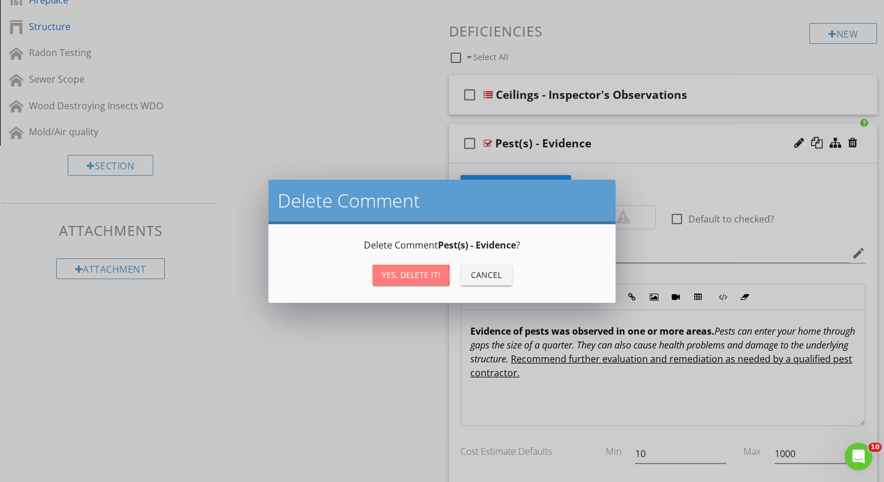
click at [403, 270] on div "Yes, Delete it!" at bounding box center [411, 275] width 58 height 12
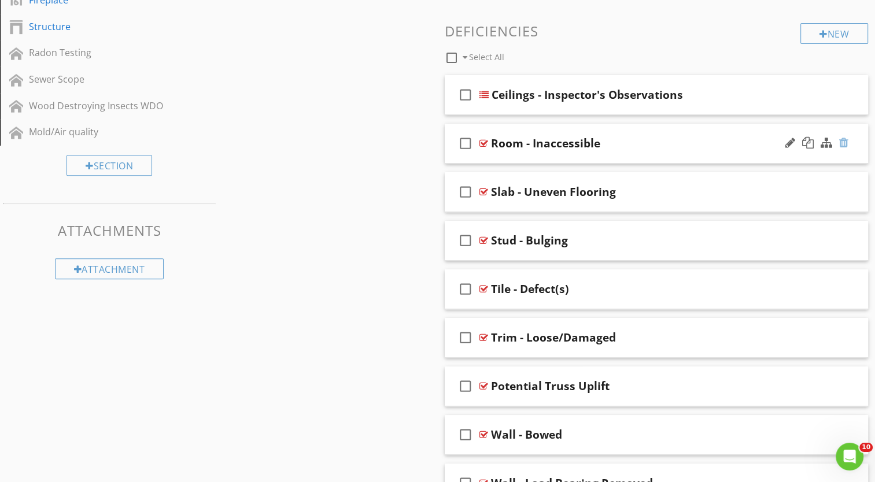
click at [846, 141] on div at bounding box center [843, 143] width 9 height 12
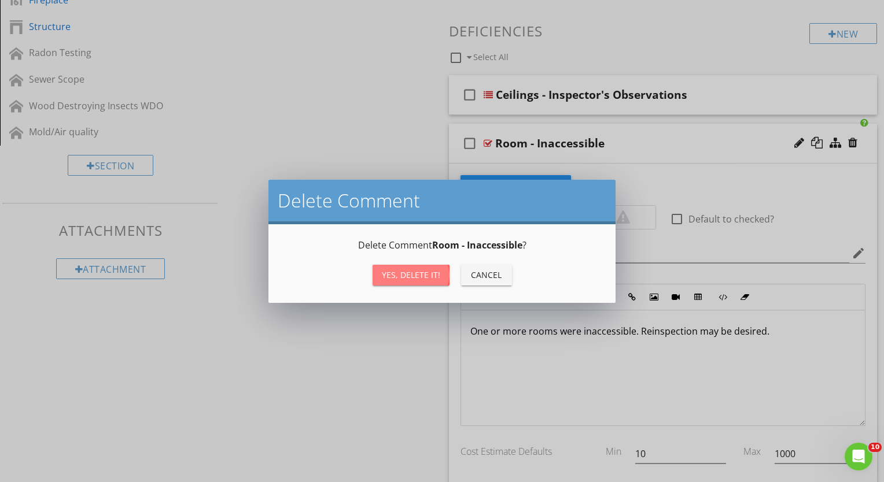
click at [419, 272] on div "Yes, Delete it!" at bounding box center [411, 275] width 58 height 12
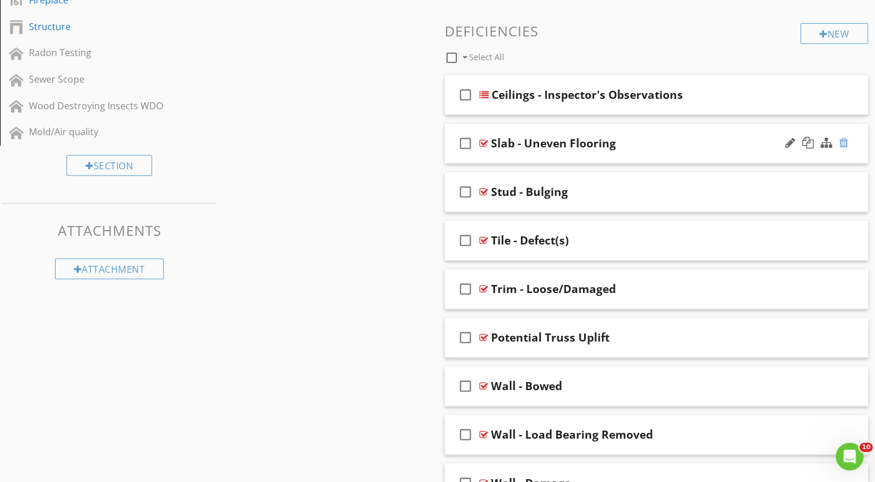
click at [843, 138] on div at bounding box center [843, 143] width 9 height 12
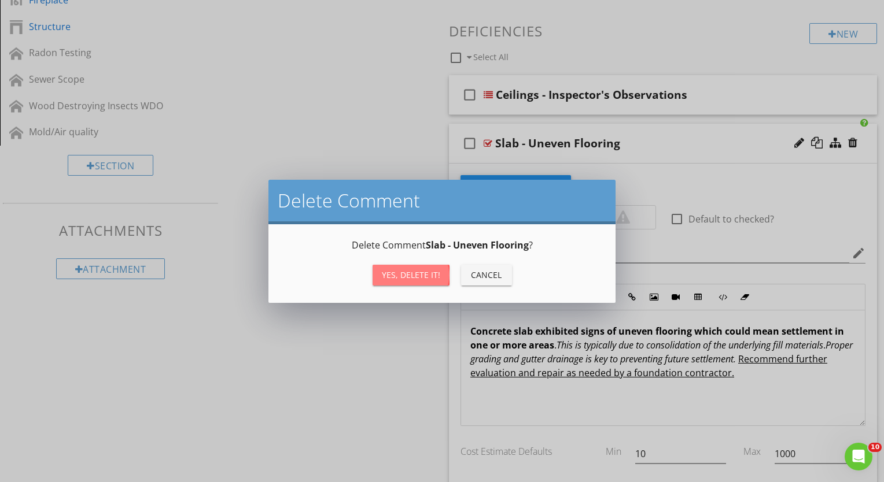
click at [406, 266] on button "Yes, Delete it!" at bounding box center [410, 275] width 77 height 21
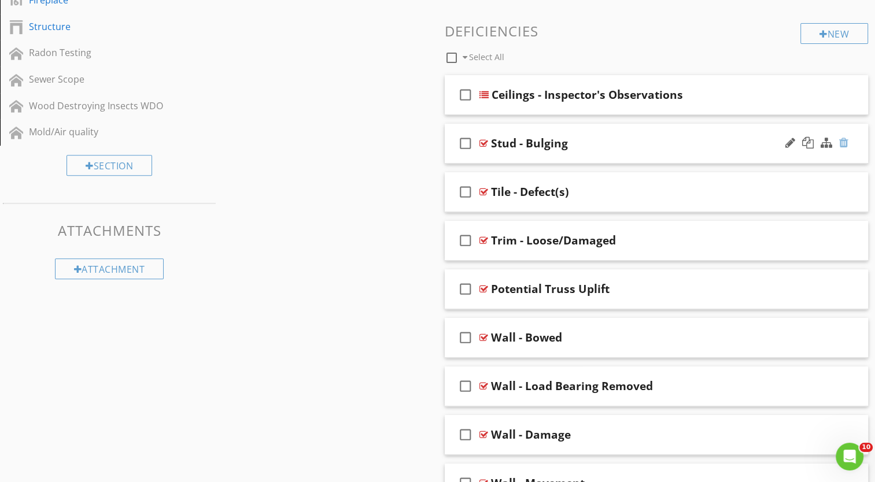
click at [847, 138] on div at bounding box center [843, 143] width 9 height 12
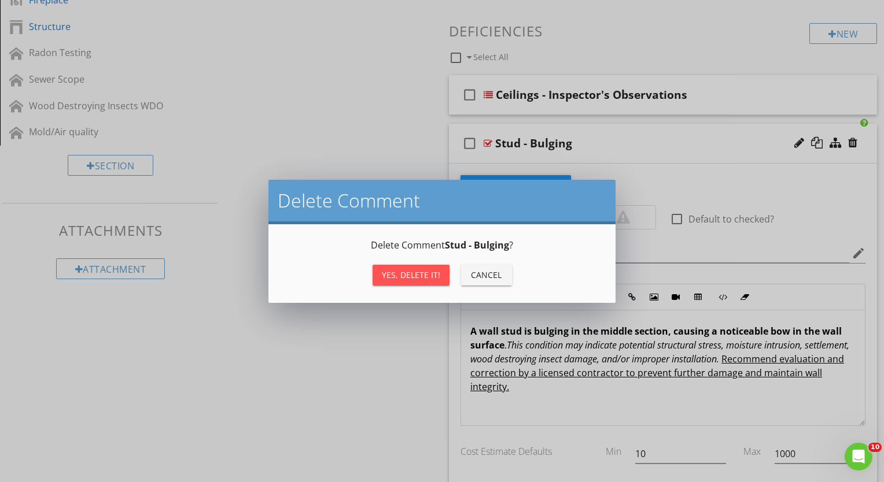
click at [406, 273] on div "Yes, Delete it!" at bounding box center [411, 275] width 58 height 12
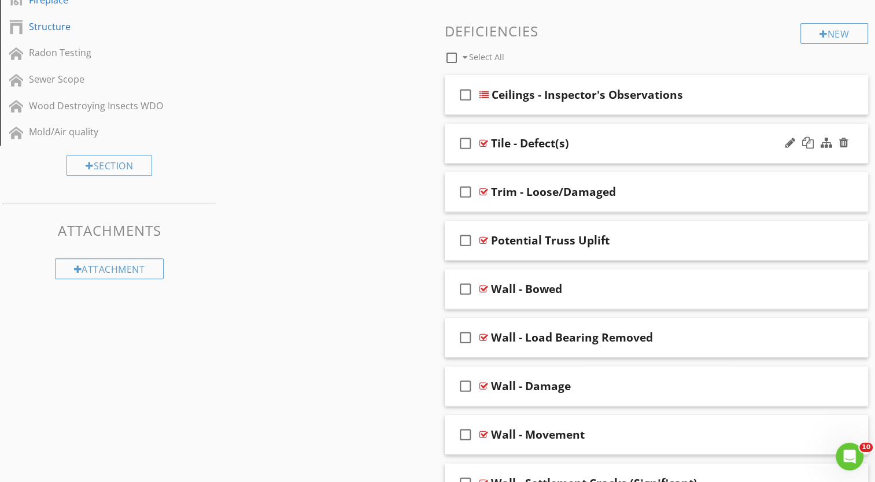
click at [846, 135] on div at bounding box center [817, 144] width 68 height 28
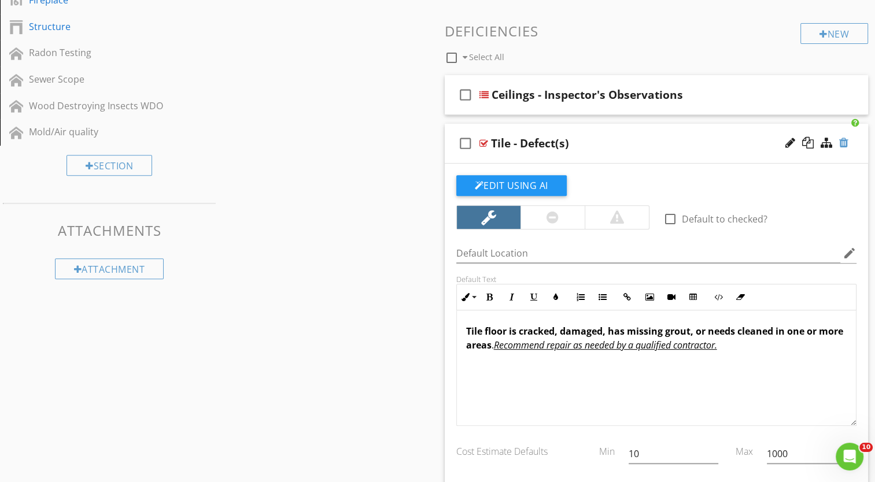
click at [840, 138] on div at bounding box center [843, 143] width 9 height 12
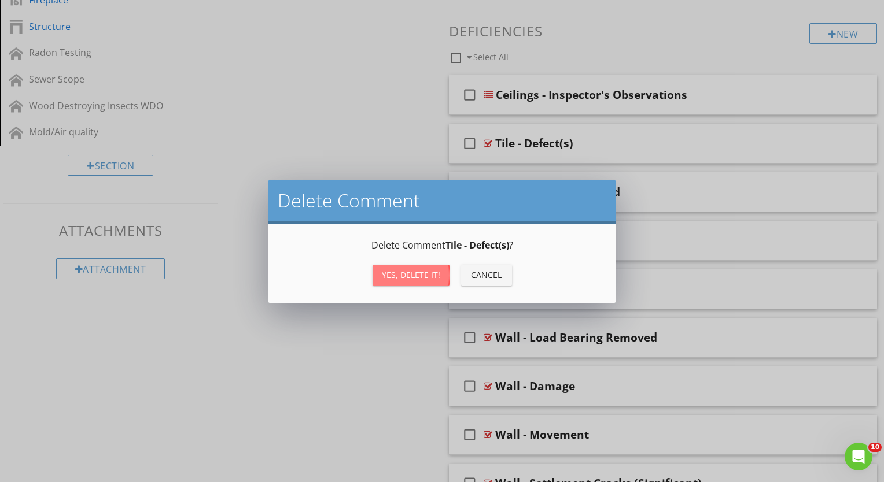
click at [403, 272] on div "Yes, Delete it!" at bounding box center [411, 275] width 58 height 12
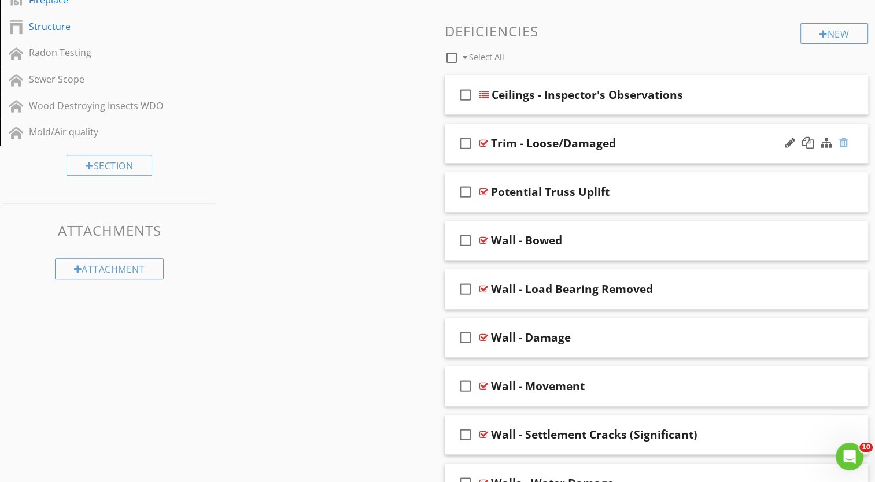
click at [842, 139] on div at bounding box center [843, 143] width 9 height 12
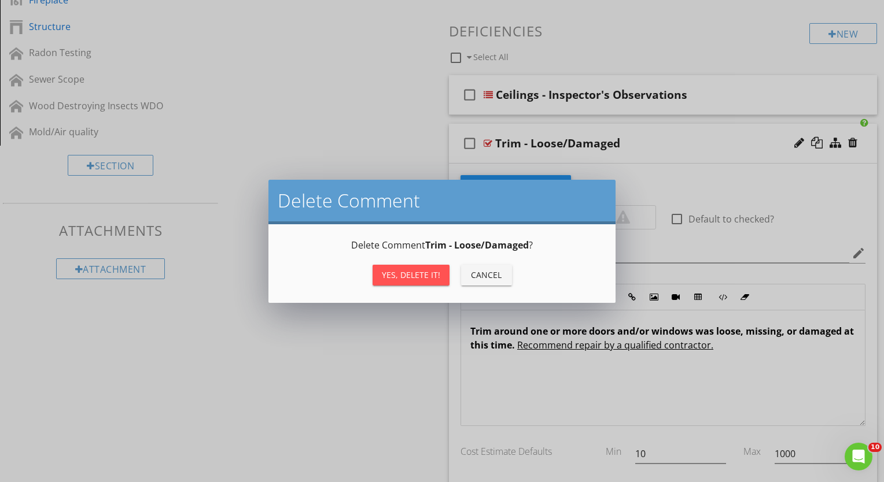
click at [398, 272] on div "Yes, Delete it!" at bounding box center [411, 275] width 58 height 12
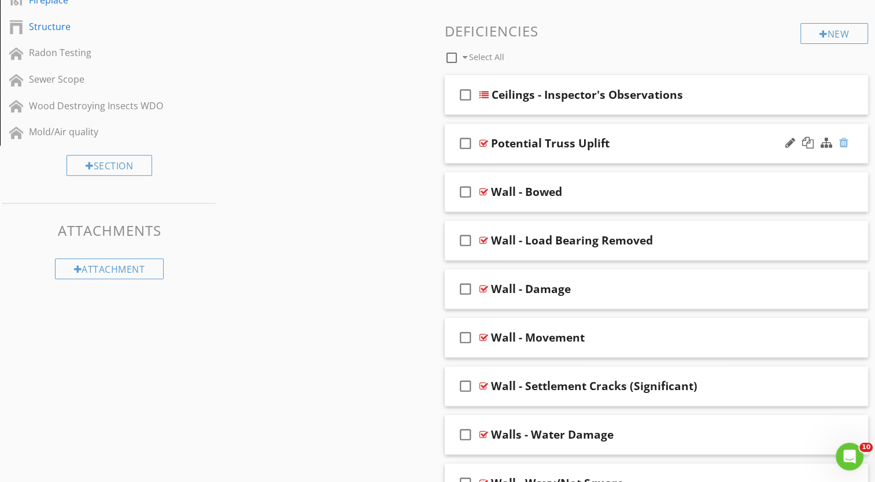
click at [847, 140] on div at bounding box center [843, 143] width 9 height 12
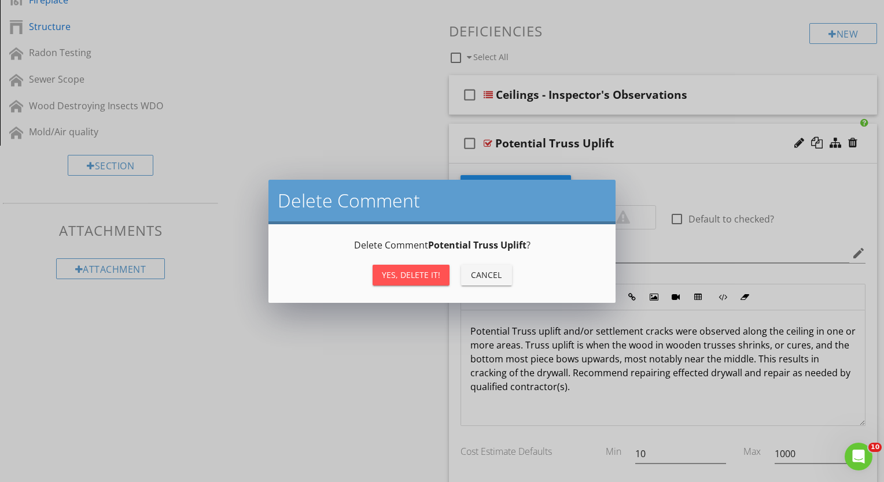
click at [396, 279] on div "Yes, Delete it!" at bounding box center [411, 275] width 58 height 12
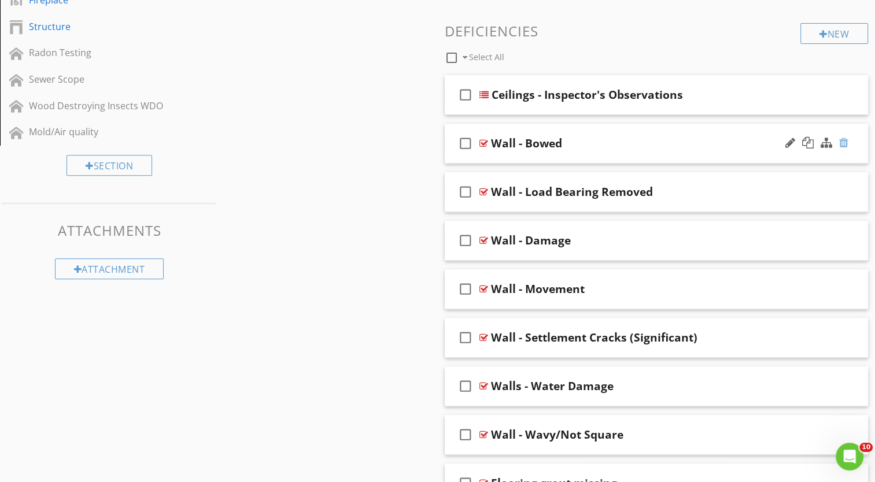
click at [842, 142] on div at bounding box center [843, 143] width 9 height 12
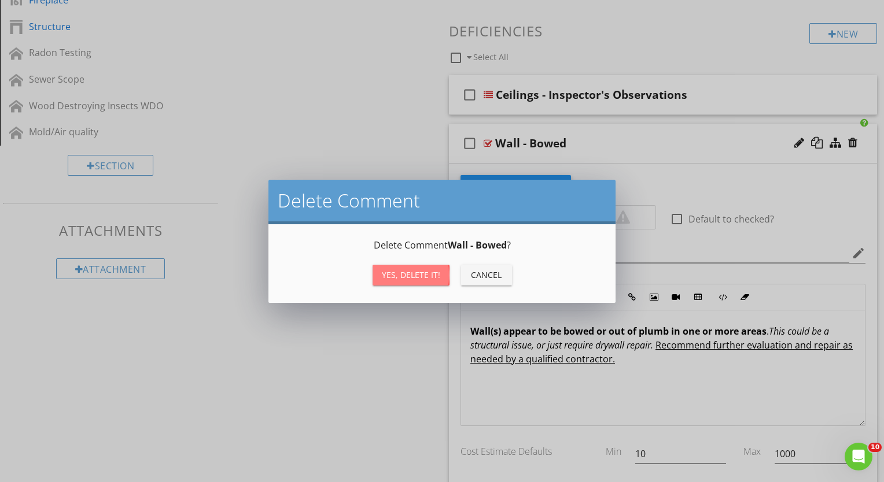
click at [401, 278] on div "Yes, Delete it!" at bounding box center [411, 275] width 58 height 12
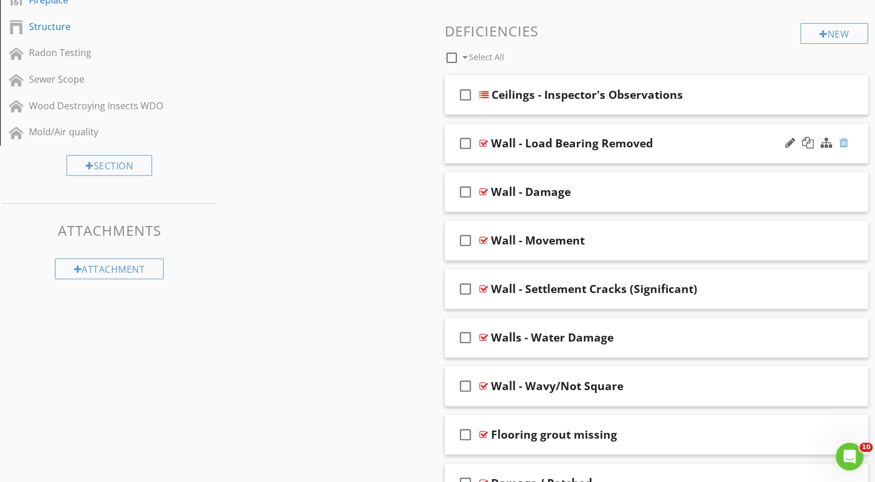
click at [843, 138] on div at bounding box center [843, 143] width 9 height 12
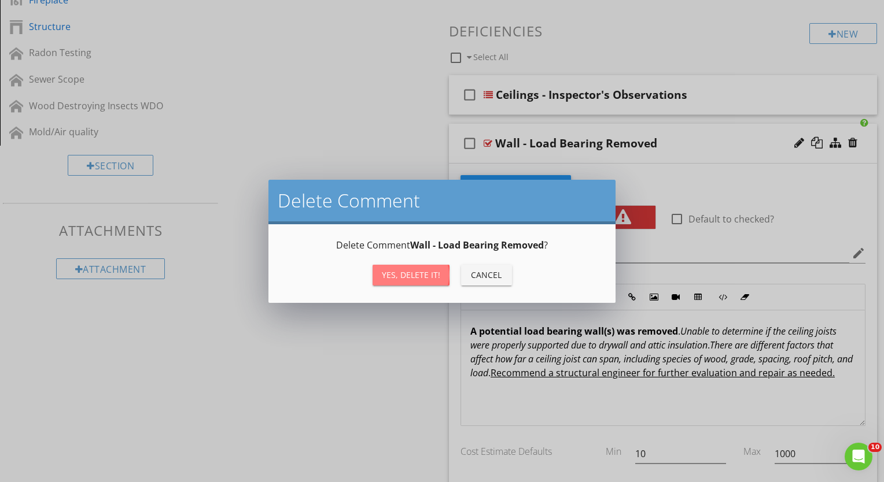
click at [422, 272] on div "Yes, Delete it!" at bounding box center [411, 275] width 58 height 12
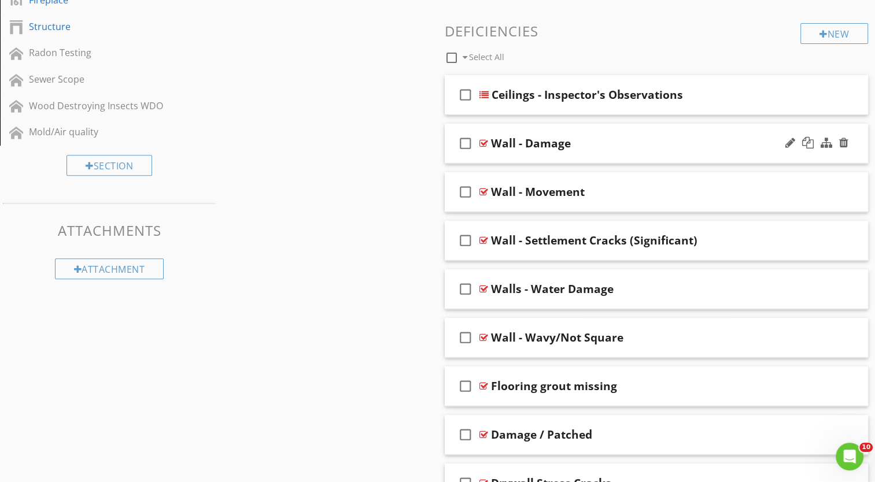
click at [850, 139] on div at bounding box center [817, 144] width 68 height 28
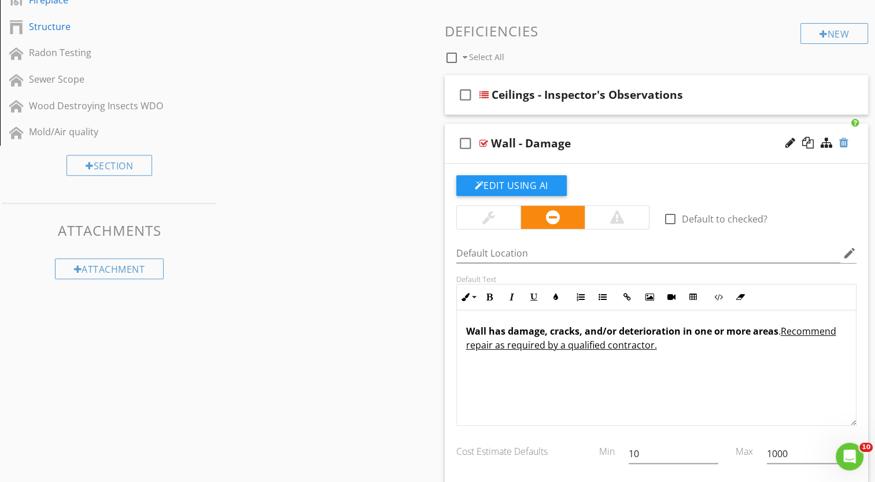
click at [840, 140] on div at bounding box center [843, 143] width 9 height 12
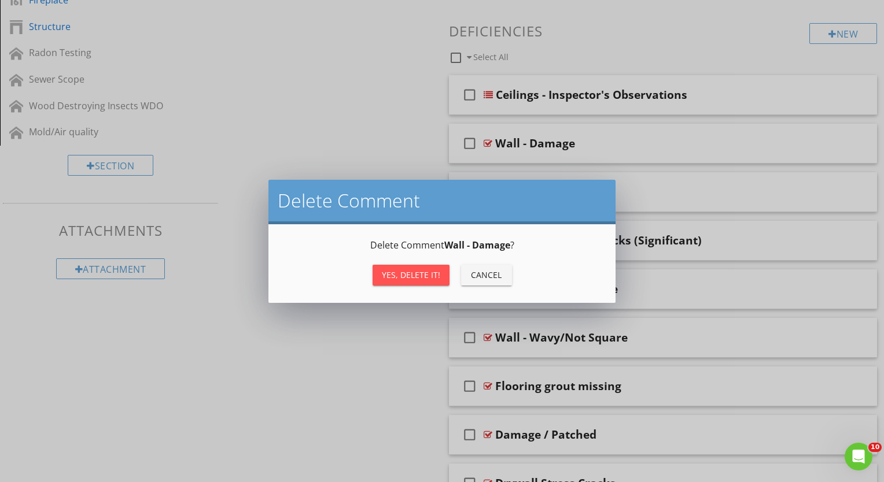
click at [404, 281] on button "Yes, Delete it!" at bounding box center [410, 275] width 77 height 21
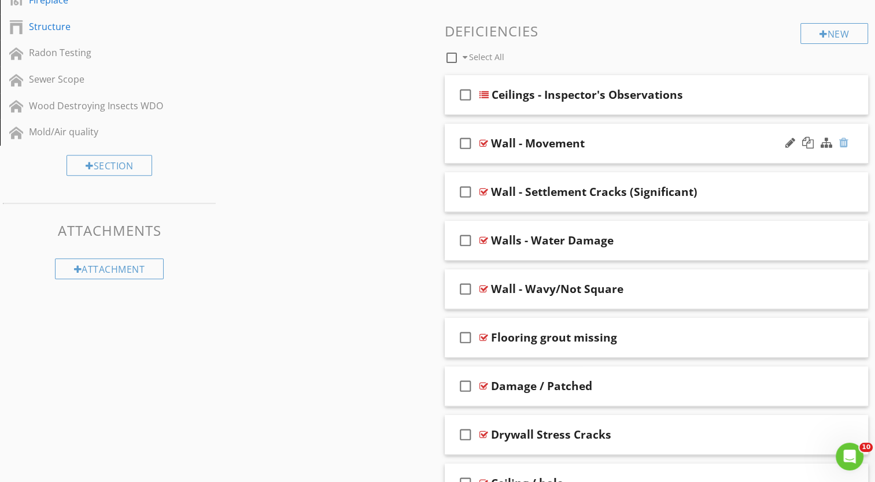
click at [842, 141] on div at bounding box center [843, 143] width 9 height 12
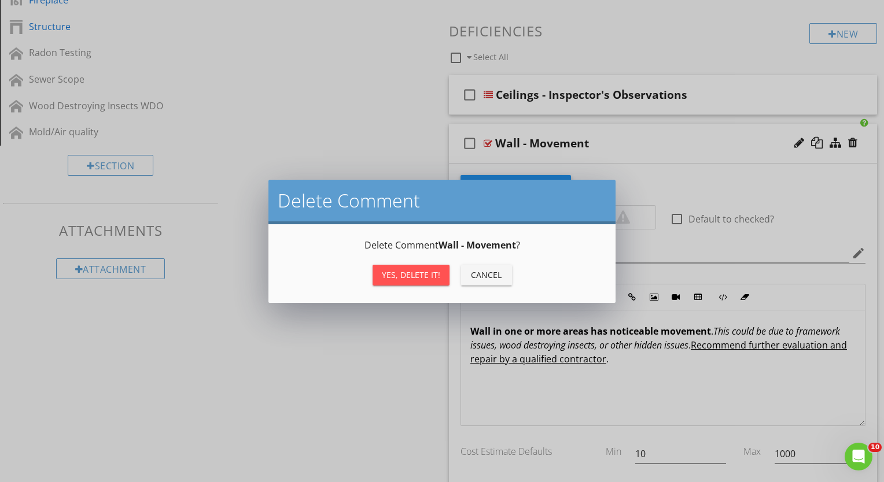
click at [416, 274] on div "Yes, Delete it!" at bounding box center [411, 275] width 58 height 12
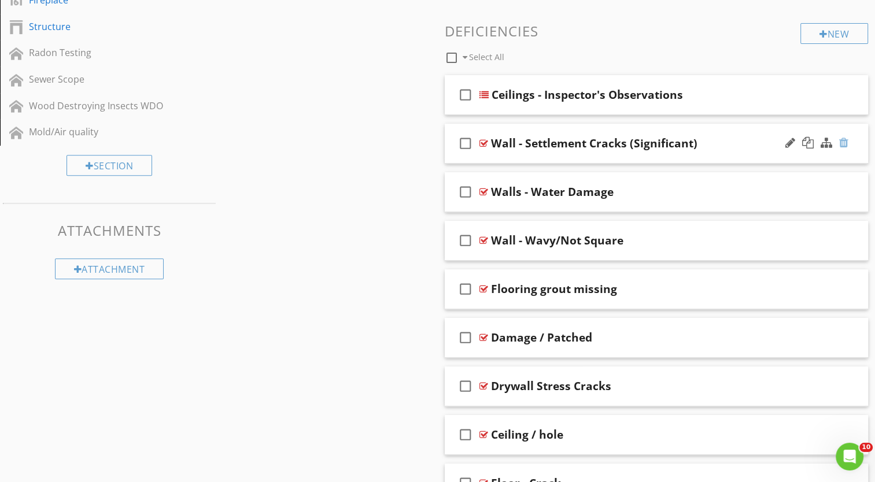
click at [842, 139] on div at bounding box center [843, 143] width 9 height 12
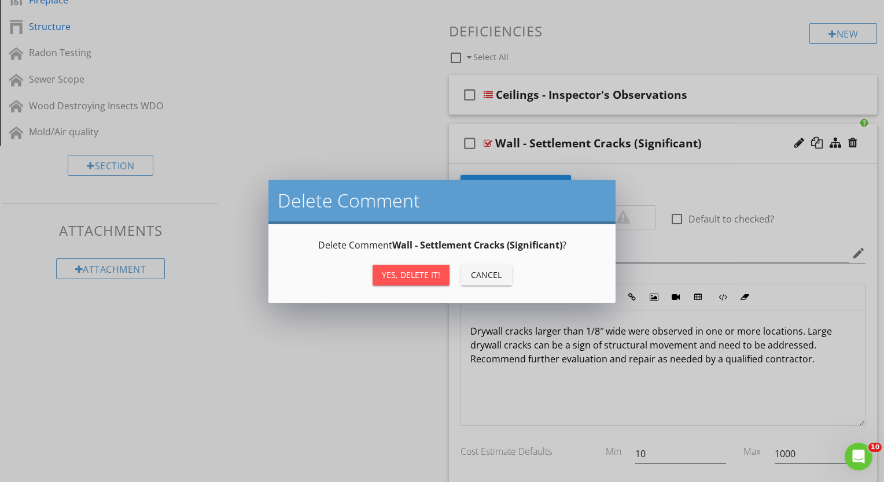
click at [433, 274] on div "Yes, Delete it!" at bounding box center [411, 275] width 58 height 12
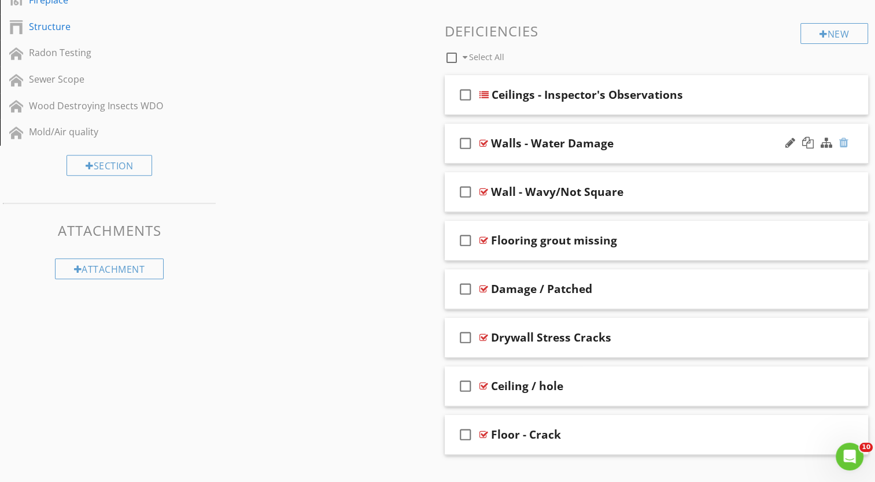
click at [844, 141] on div at bounding box center [843, 143] width 9 height 12
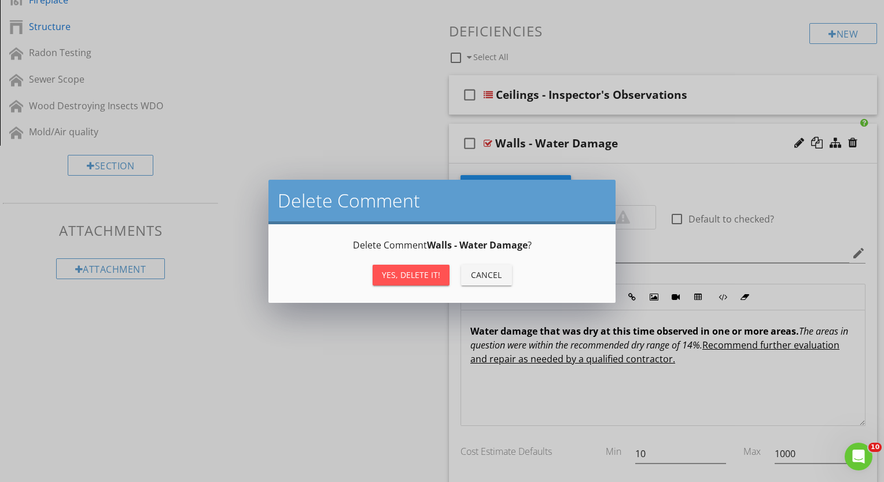
click at [394, 272] on div "Yes, Delete it!" at bounding box center [411, 275] width 58 height 12
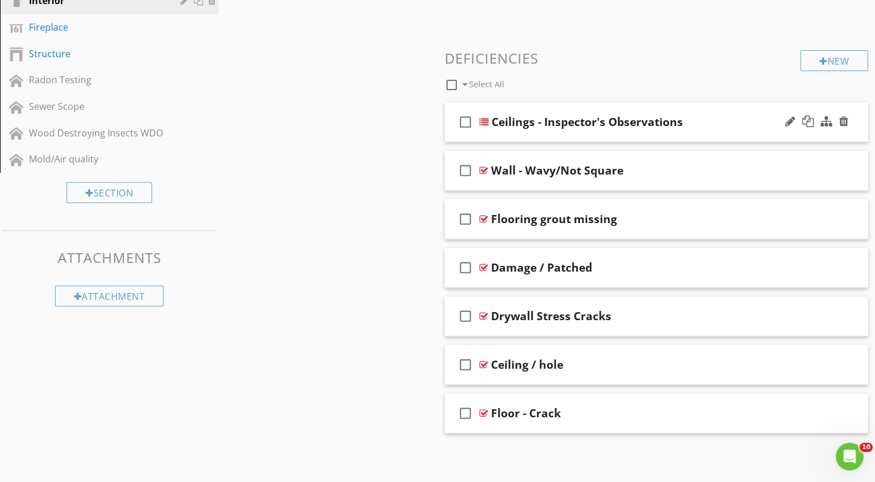
scroll to position [385, 0]
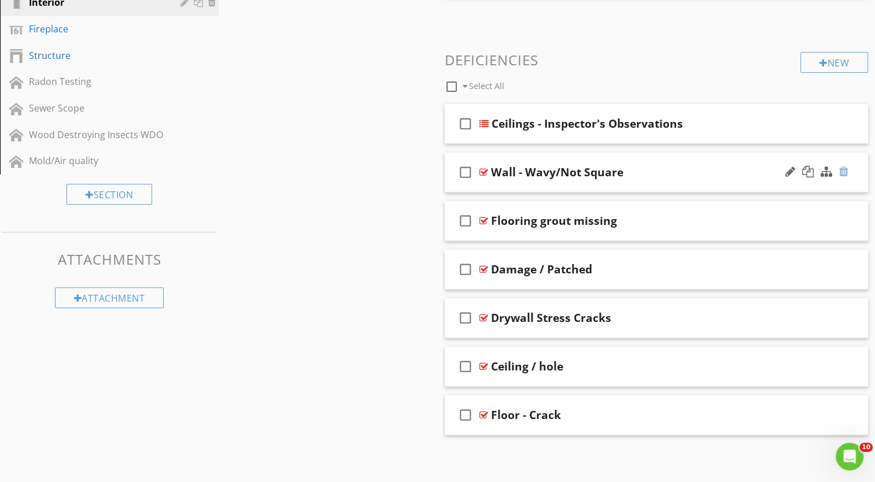
click at [843, 168] on div at bounding box center [843, 172] width 9 height 12
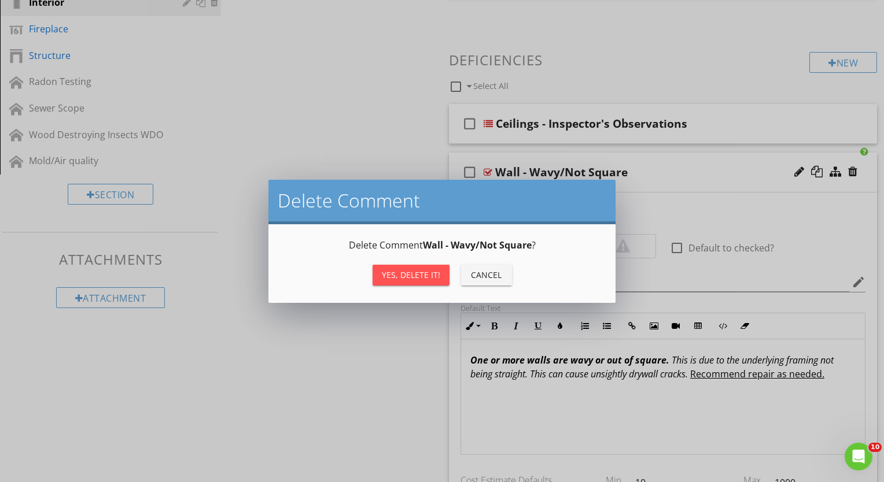
click at [413, 274] on div "Yes, Delete it!" at bounding box center [411, 275] width 58 height 12
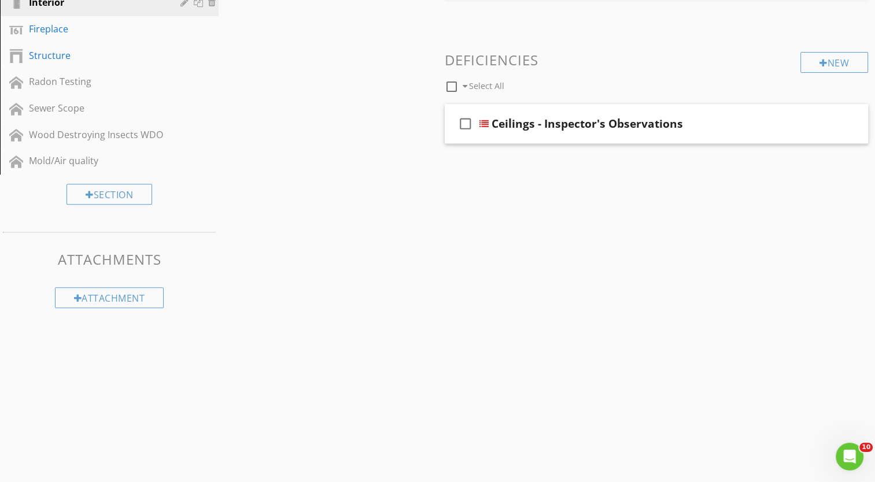
scroll to position [337, 0]
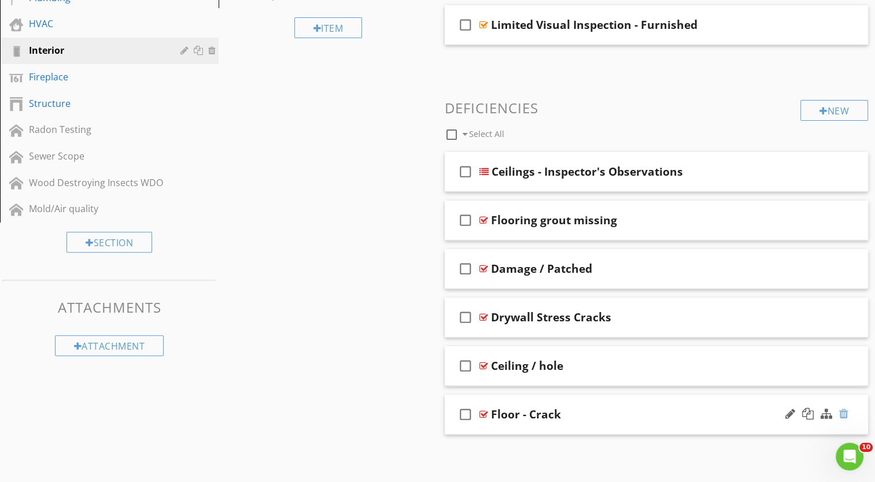
click at [842, 412] on div at bounding box center [843, 414] width 9 height 12
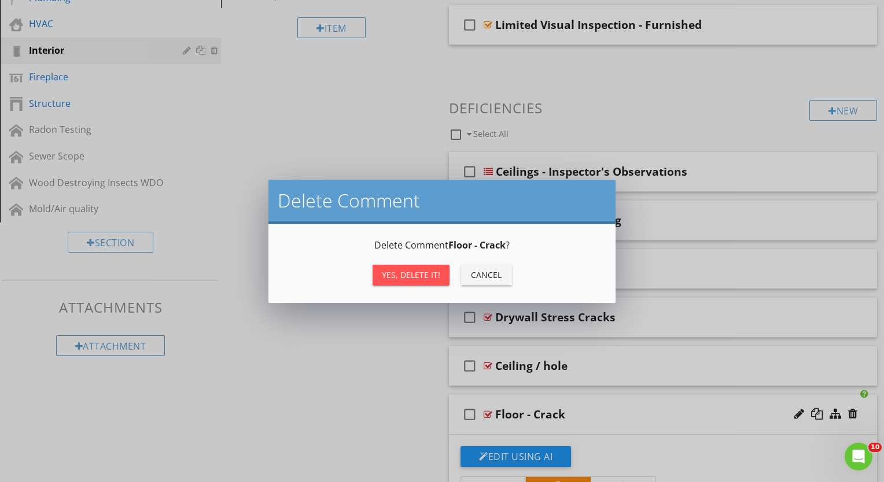
click at [391, 274] on div "Yes, Delete it!" at bounding box center [411, 275] width 58 height 12
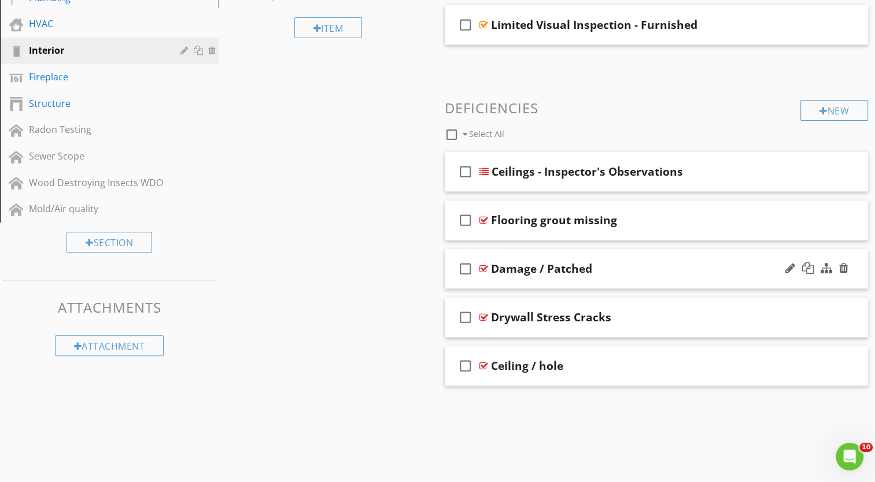
scroll to position [288, 0]
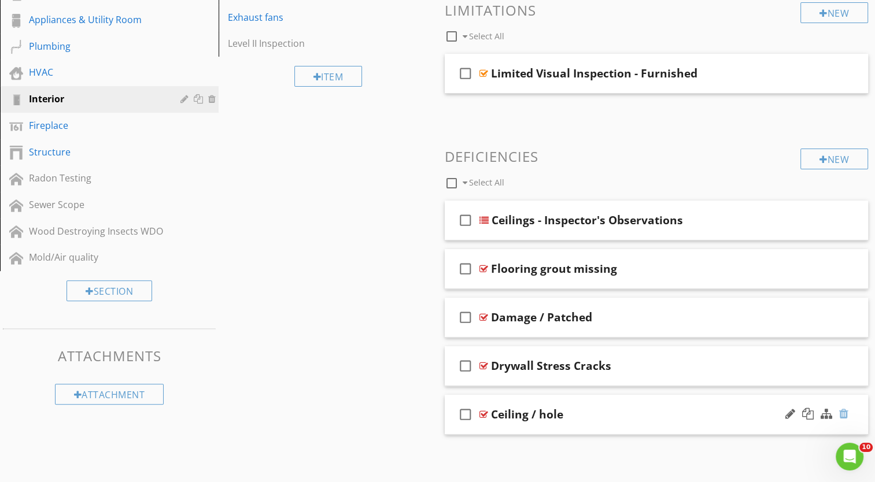
click at [842, 411] on div at bounding box center [843, 414] width 9 height 12
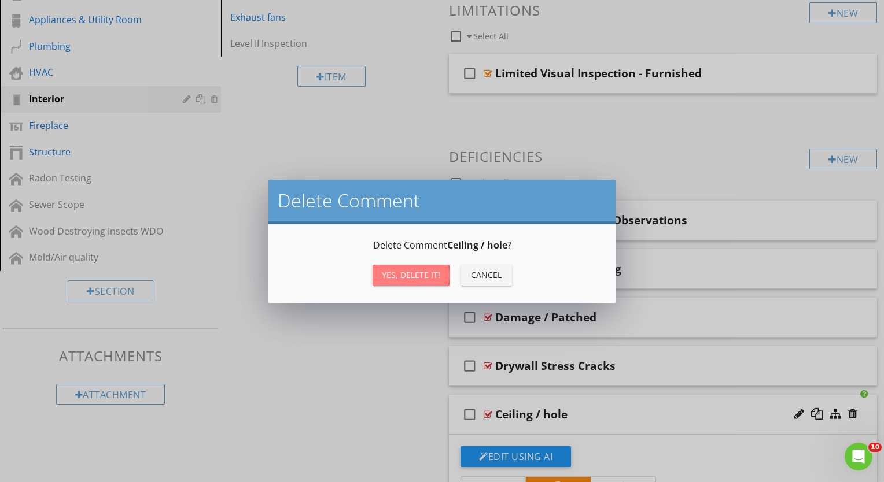
click at [403, 274] on div "Yes, Delete it!" at bounding box center [411, 275] width 58 height 12
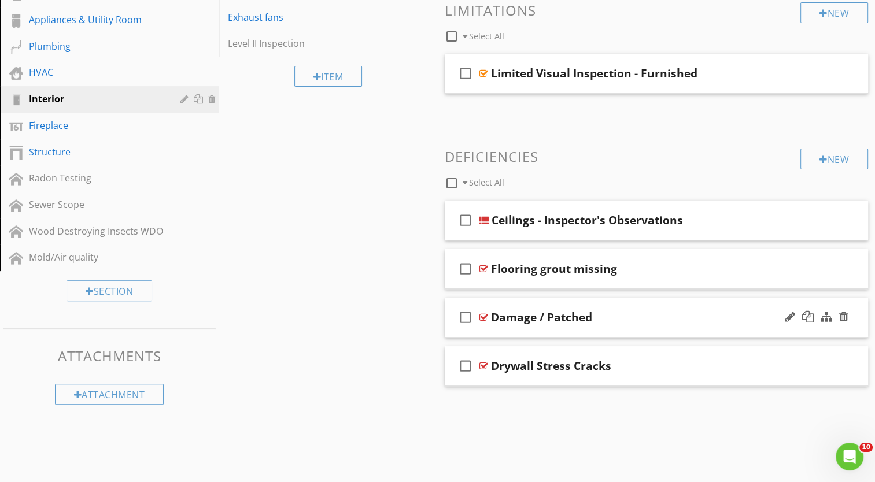
scroll to position [239, 0]
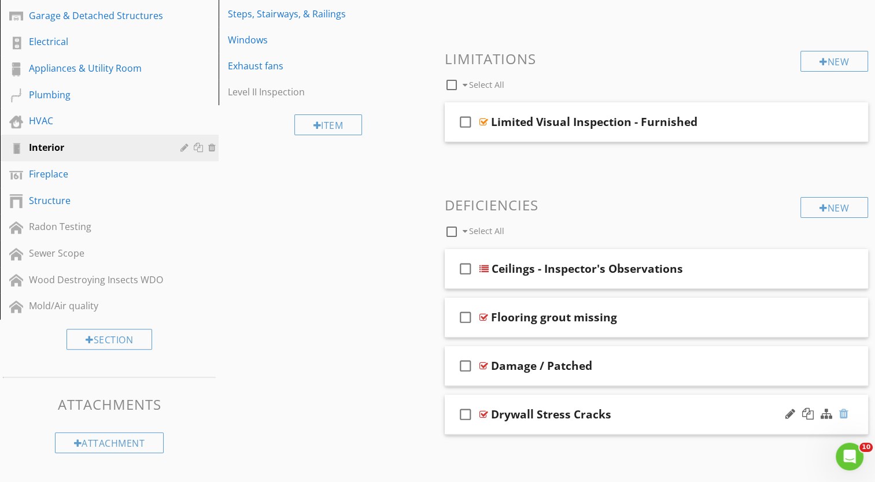
click at [842, 411] on div at bounding box center [843, 414] width 9 height 12
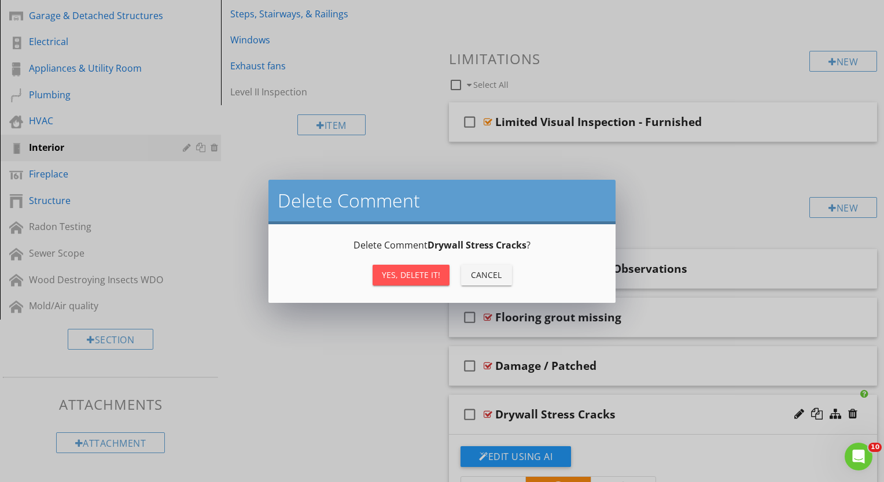
click at [395, 277] on div "Yes, Delete it!" at bounding box center [411, 275] width 58 height 12
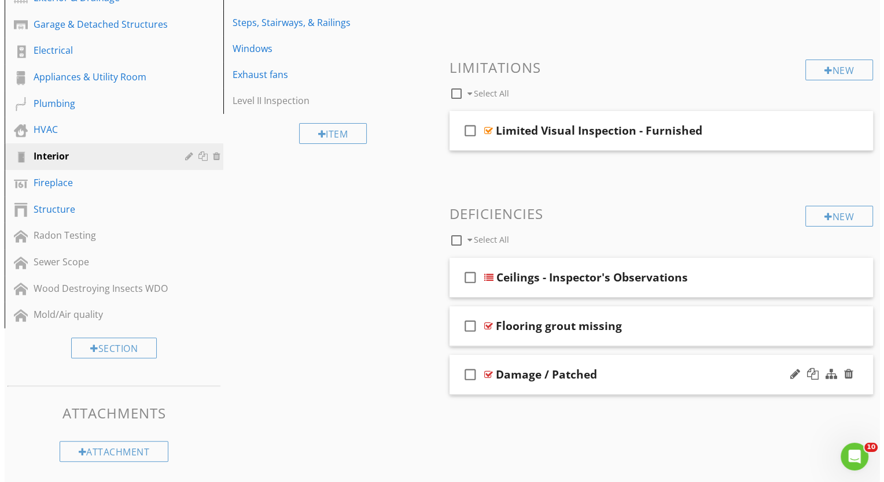
scroll to position [227, 0]
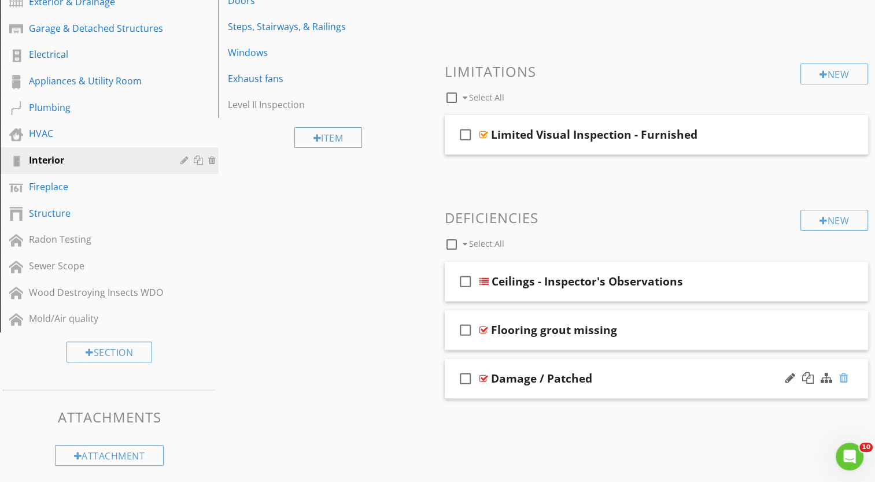
click at [846, 379] on div at bounding box center [843, 378] width 9 height 12
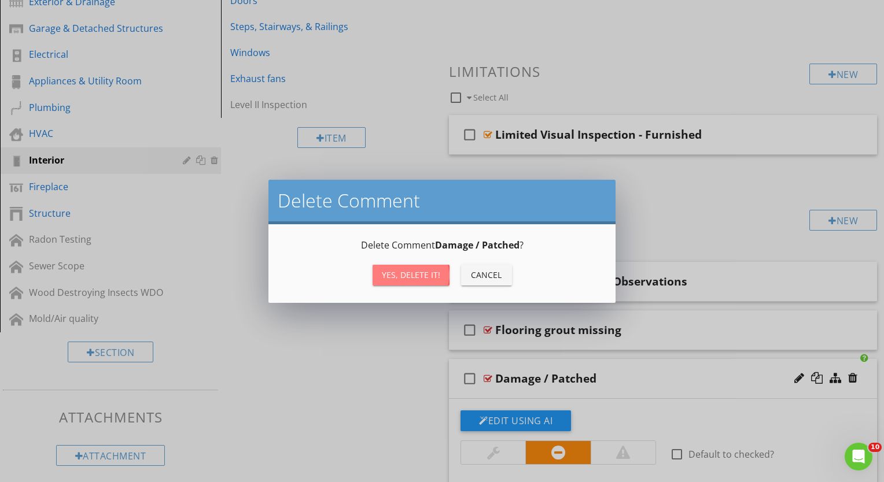
click at [413, 276] on div "Yes, Delete it!" at bounding box center [411, 275] width 58 height 12
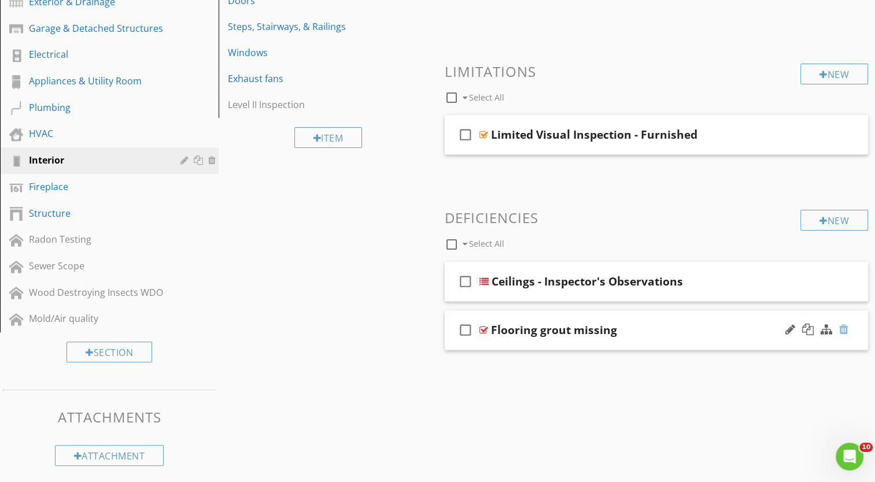
click at [844, 329] on div at bounding box center [843, 330] width 9 height 12
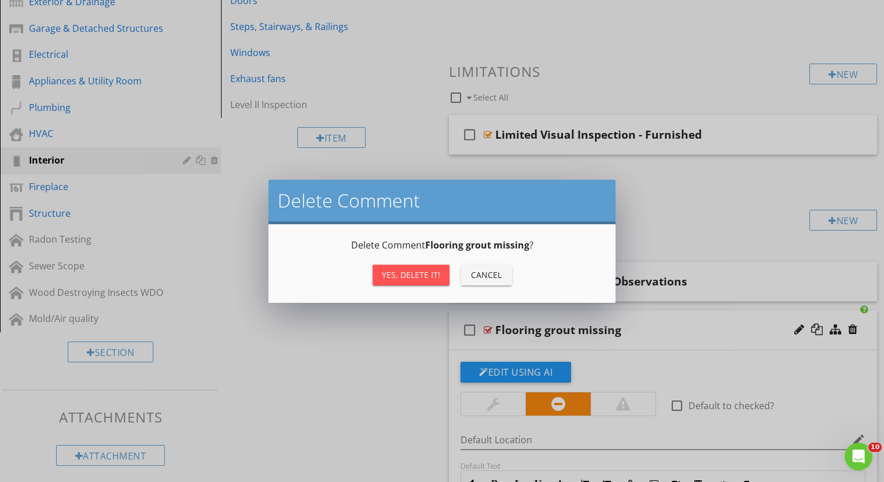
click at [412, 273] on div "Yes, Delete it!" at bounding box center [411, 275] width 58 height 12
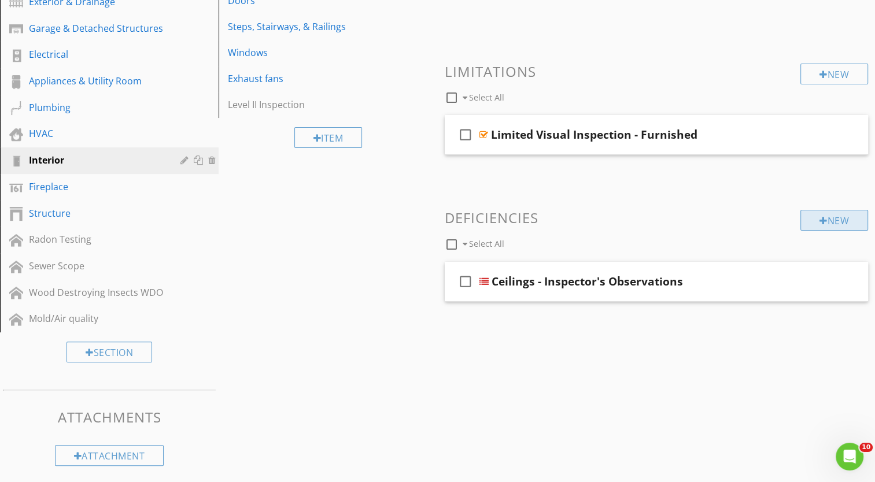
click at [842, 223] on div "New" at bounding box center [834, 220] width 68 height 21
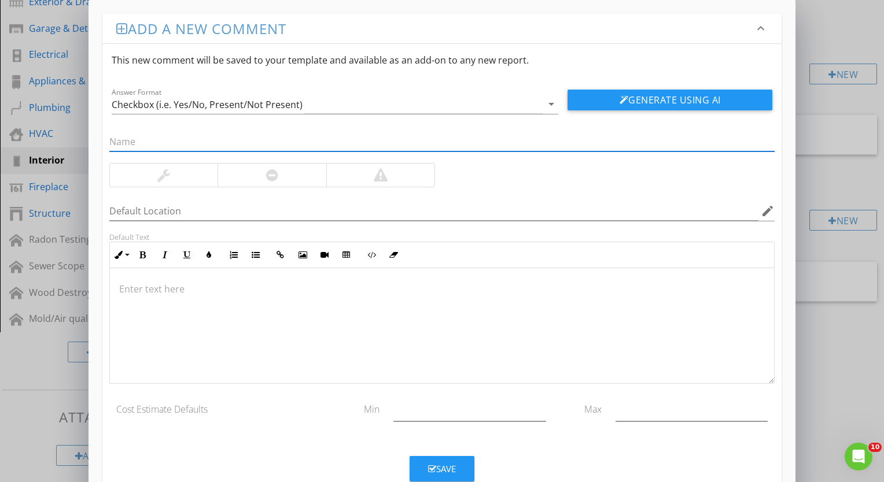
click at [251, 142] on input "text" at bounding box center [441, 141] width 665 height 19
type input "Walls - Inspector's Observations"
click at [548, 105] on icon "arrow_drop_down" at bounding box center [551, 104] width 14 height 14
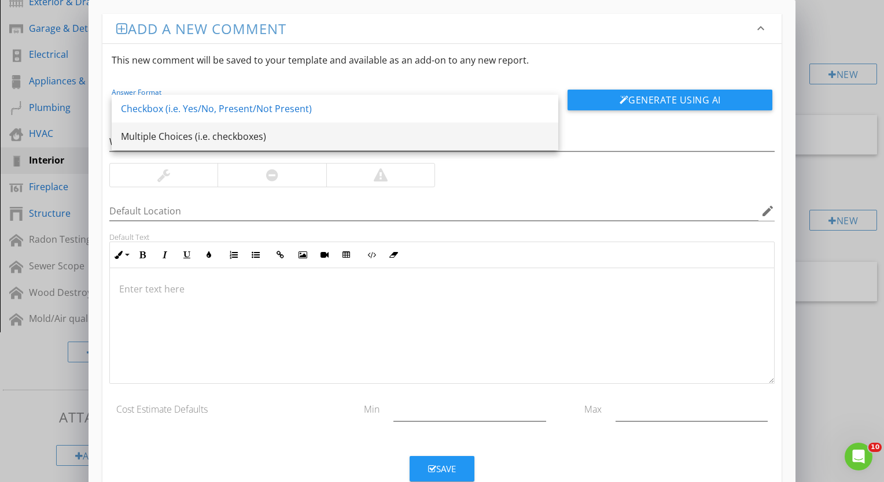
click at [314, 140] on div "Multiple Choices (i.e. checkboxes)" at bounding box center [335, 137] width 428 height 14
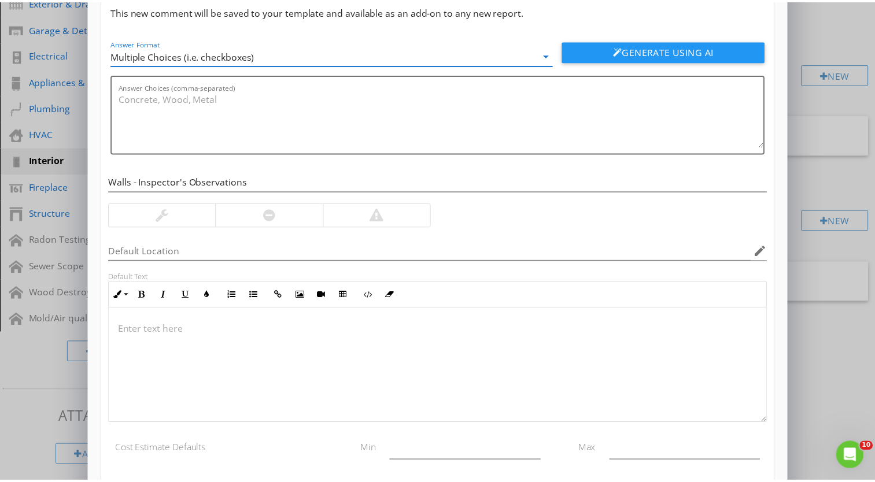
scroll to position [119, 0]
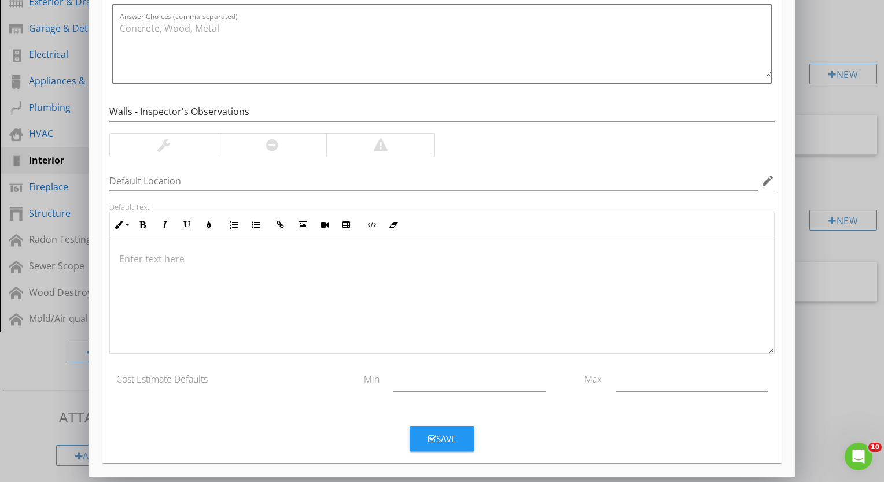
click at [446, 433] on div "Save" at bounding box center [442, 439] width 28 height 13
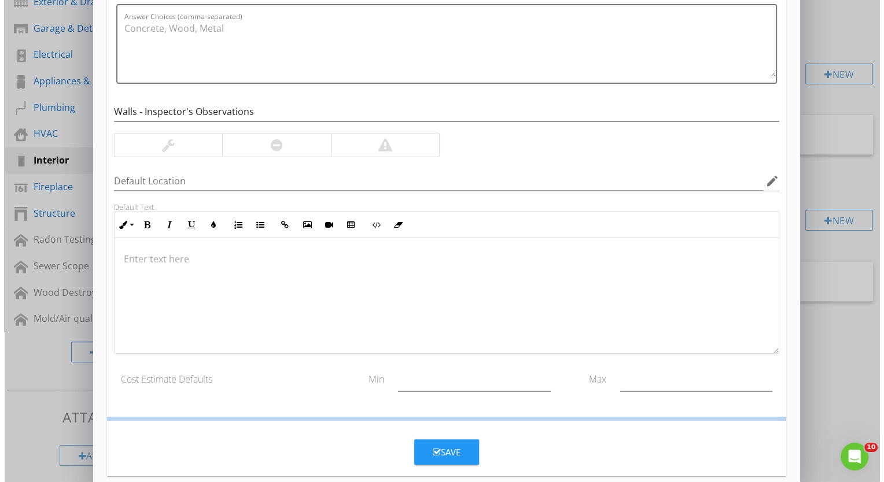
scroll to position [64, 0]
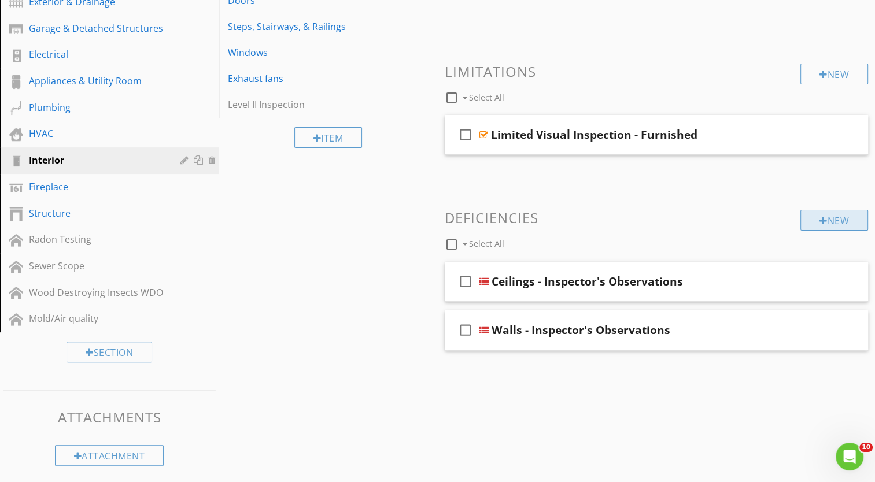
click at [844, 223] on div "New" at bounding box center [834, 220] width 68 height 21
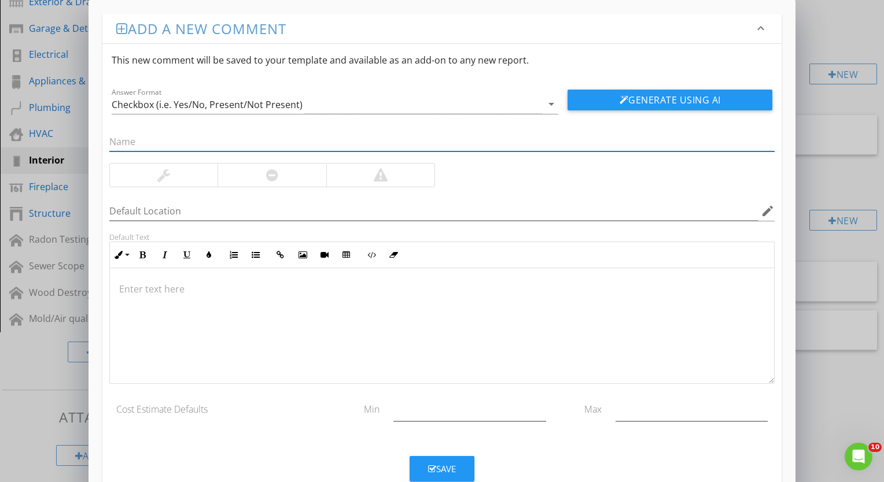
click at [279, 138] on input "text" at bounding box center [441, 141] width 665 height 19
type input "Floors - Inspector's Observations"
click at [546, 105] on icon "arrow_drop_down" at bounding box center [551, 104] width 14 height 14
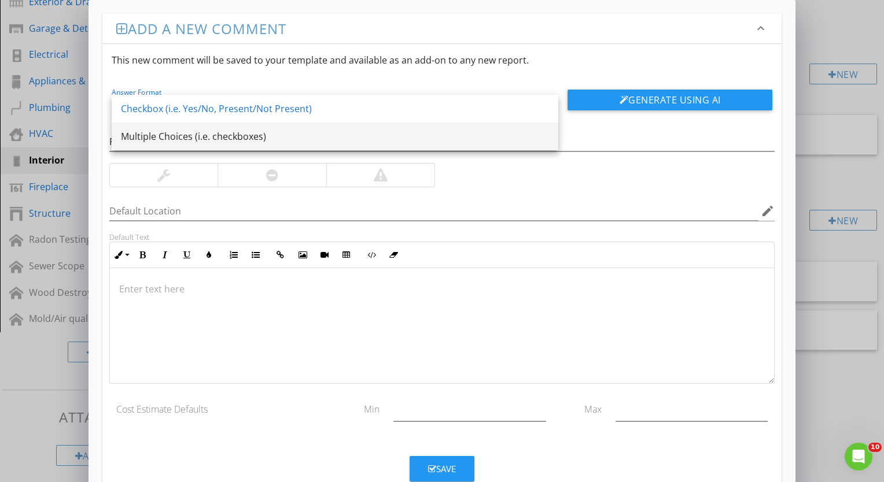
click at [444, 140] on div "Multiple Choices (i.e. checkboxes)" at bounding box center [335, 137] width 428 height 14
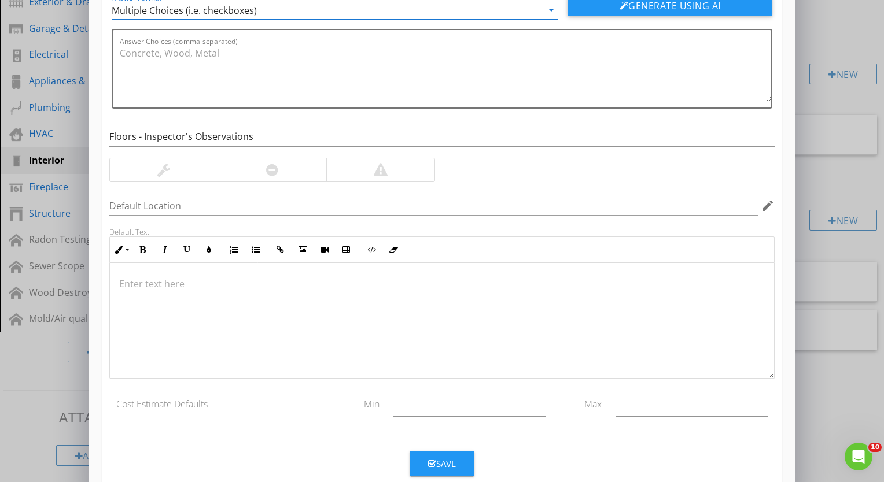
scroll to position [119, 0]
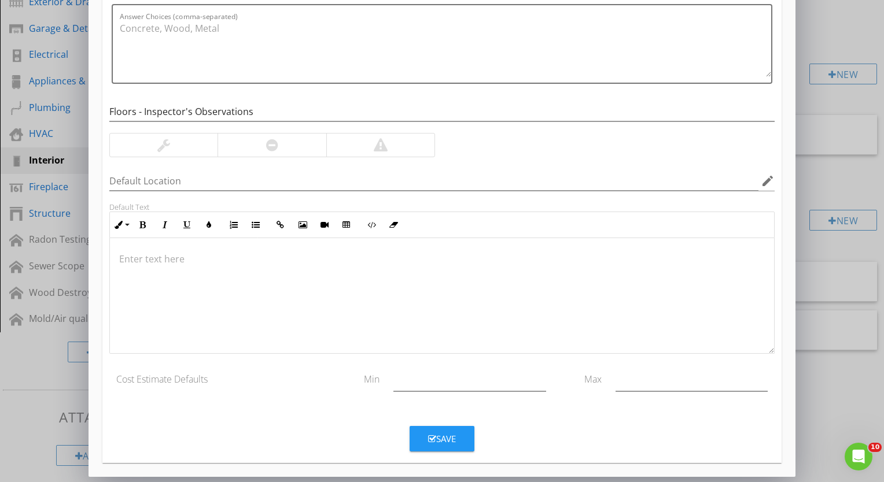
click at [449, 438] on div "Save" at bounding box center [442, 439] width 28 height 13
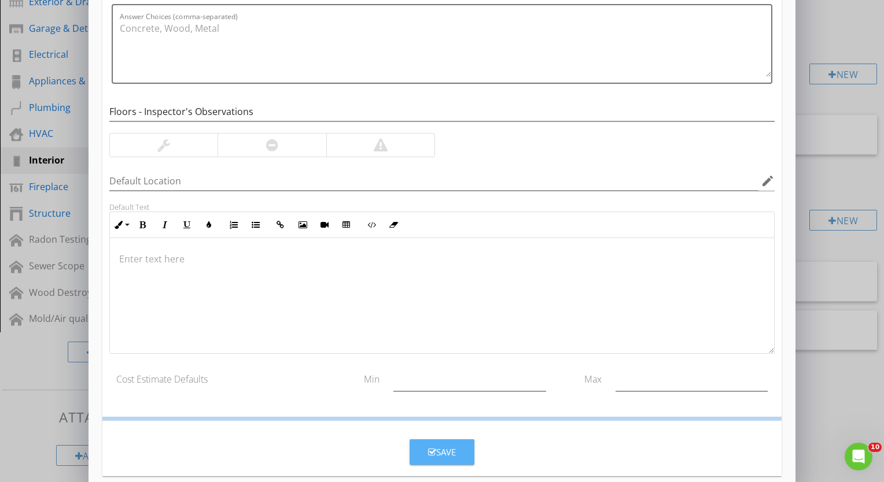
scroll to position [64, 0]
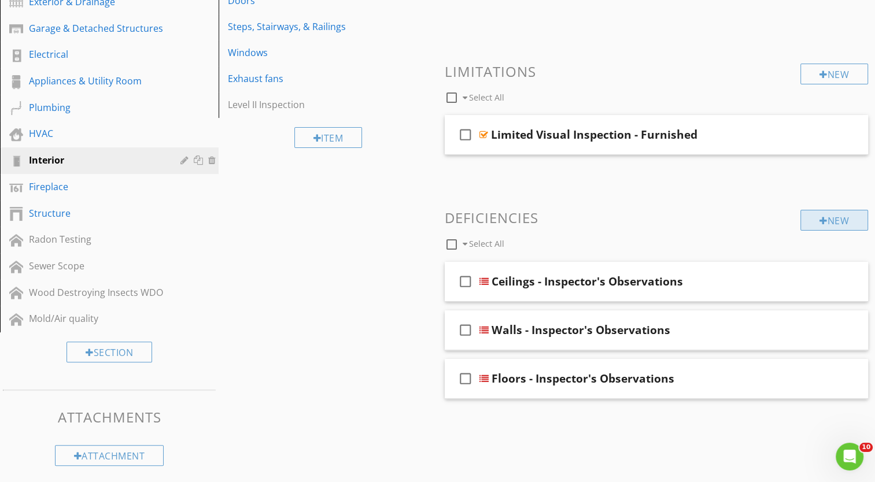
click at [833, 224] on div "New" at bounding box center [834, 220] width 68 height 21
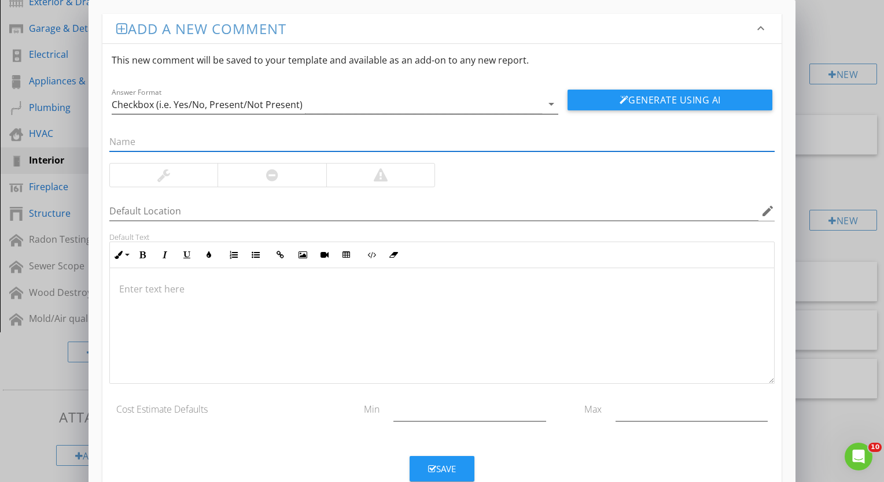
click at [546, 106] on icon "arrow_drop_down" at bounding box center [551, 104] width 14 height 14
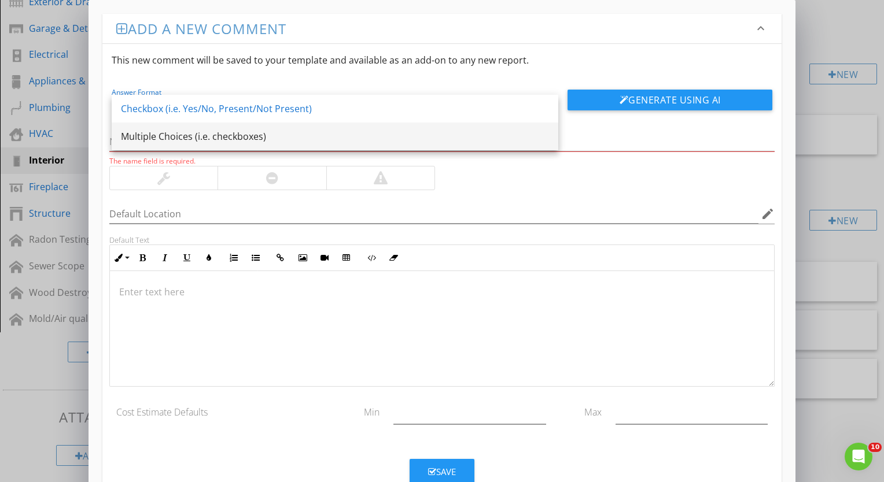
click at [337, 141] on div "Multiple Choices (i.e. checkboxes)" at bounding box center [335, 137] width 428 height 14
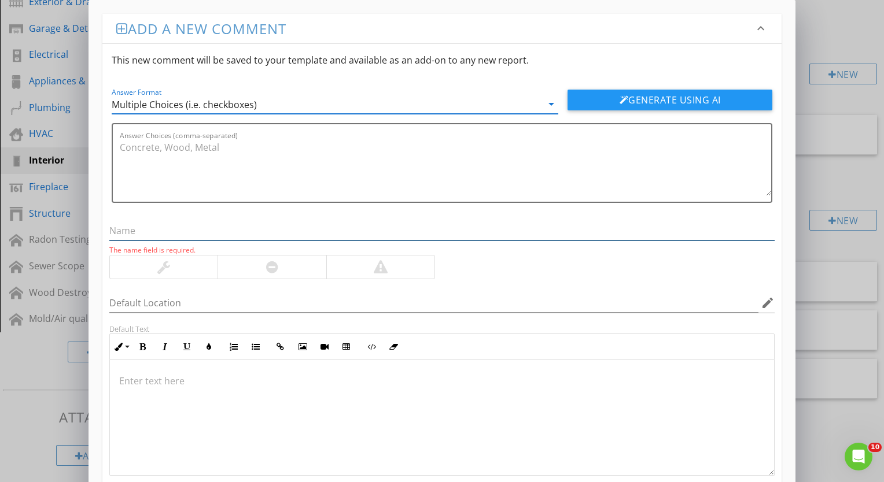
click at [169, 230] on input "text" at bounding box center [441, 231] width 665 height 19
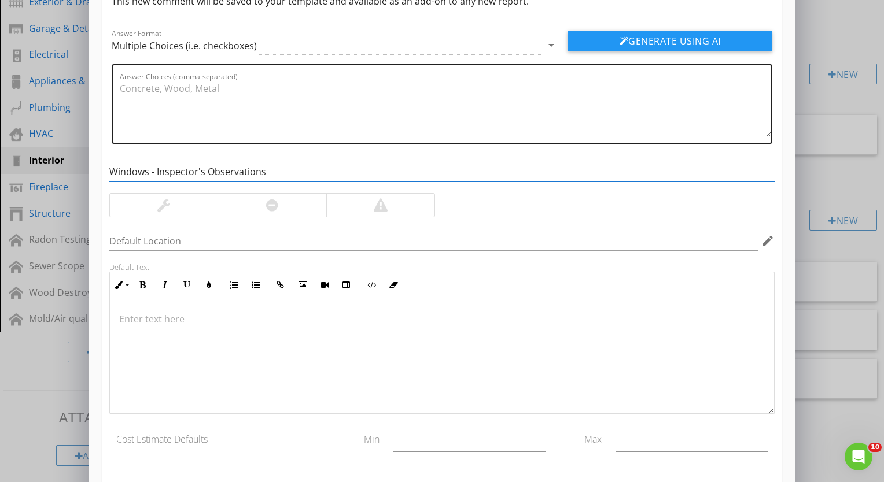
scroll to position [0, 0]
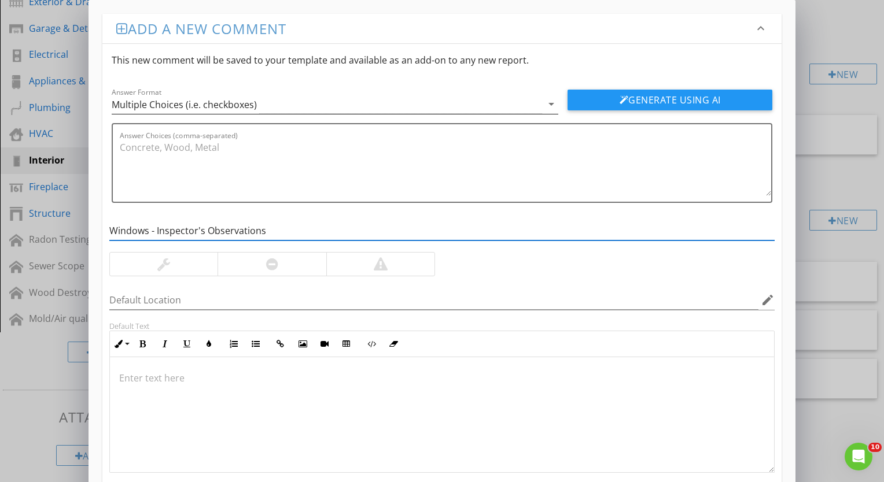
type input "Windows - Inspector's Observations"
click at [551, 104] on icon "arrow_drop_down" at bounding box center [551, 104] width 14 height 14
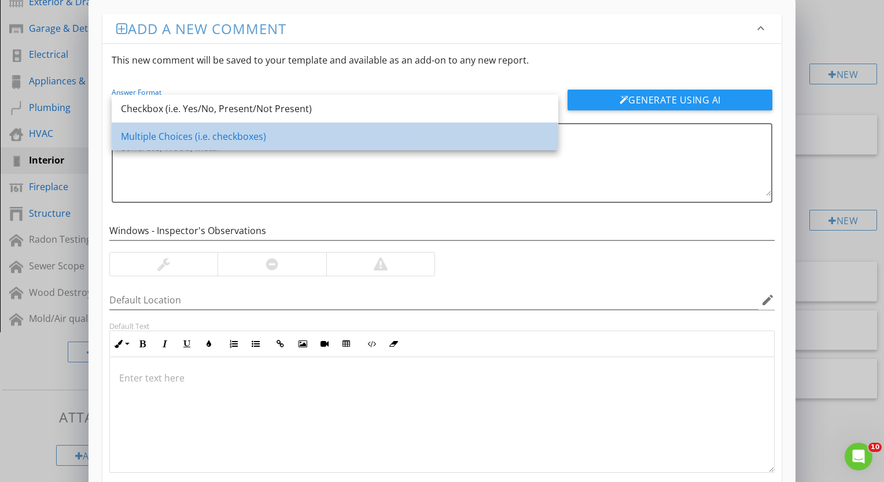
click at [374, 142] on div "Multiple Choices (i.e. checkboxes)" at bounding box center [335, 137] width 428 height 14
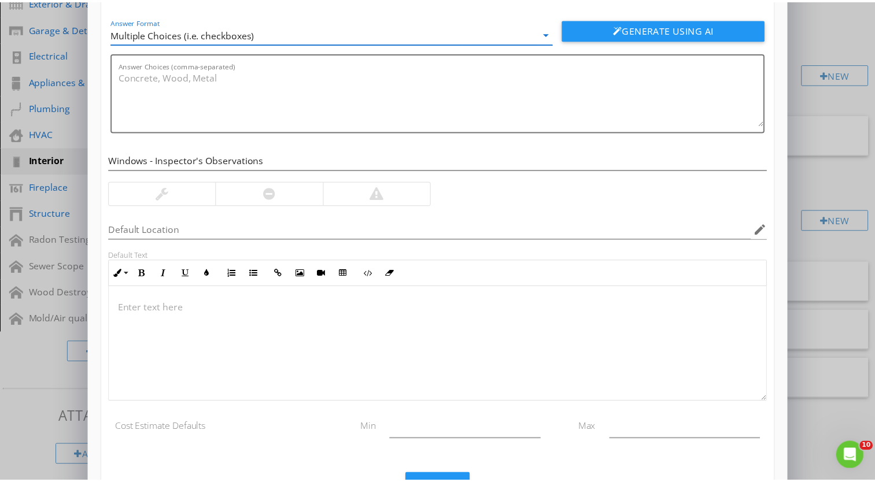
scroll to position [119, 0]
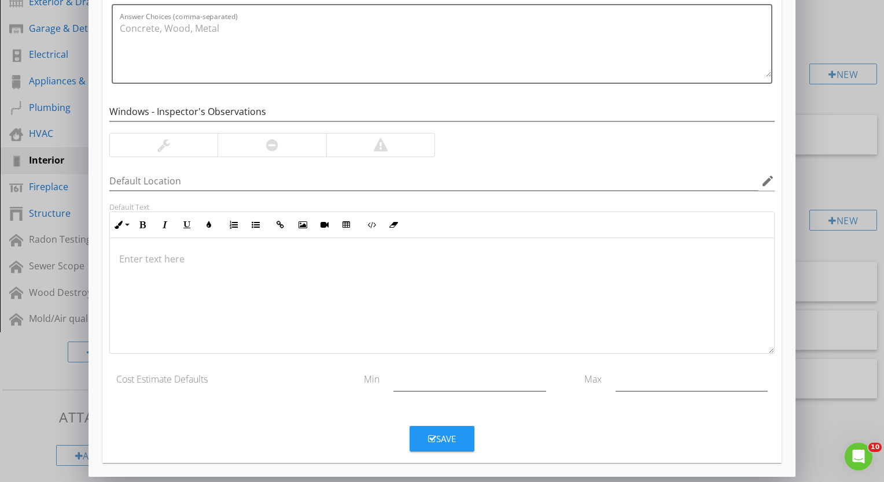
click at [449, 438] on div "Save" at bounding box center [442, 439] width 28 height 13
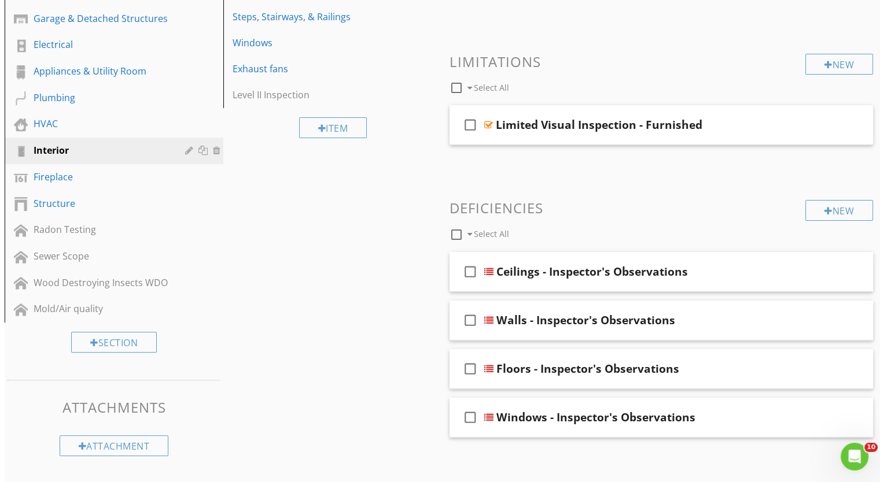
scroll to position [239, 0]
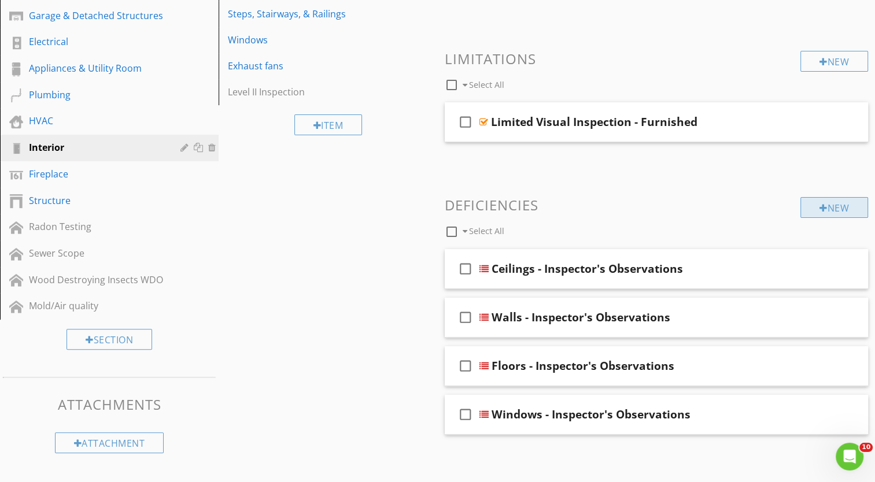
click at [835, 205] on div "New" at bounding box center [834, 207] width 68 height 21
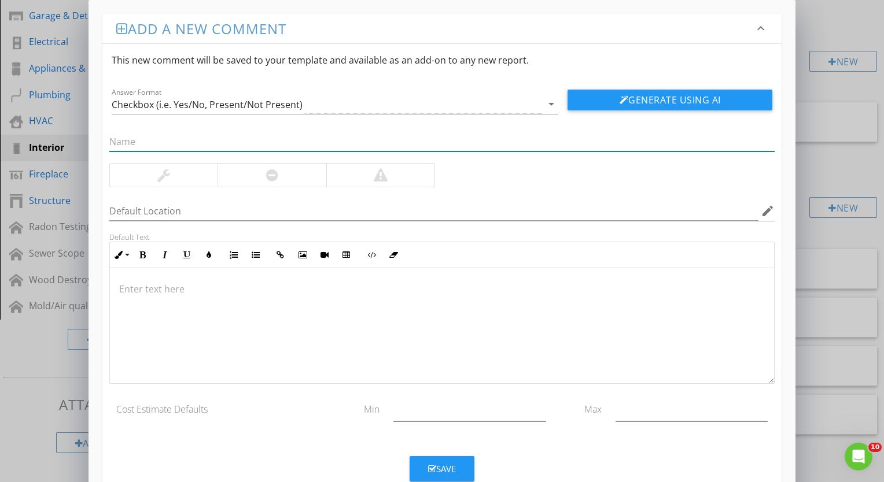
click at [235, 146] on input "text" at bounding box center [441, 141] width 665 height 19
type input "Doors - Inspector's Observations"
click at [549, 109] on icon "arrow_drop_down" at bounding box center [551, 104] width 14 height 14
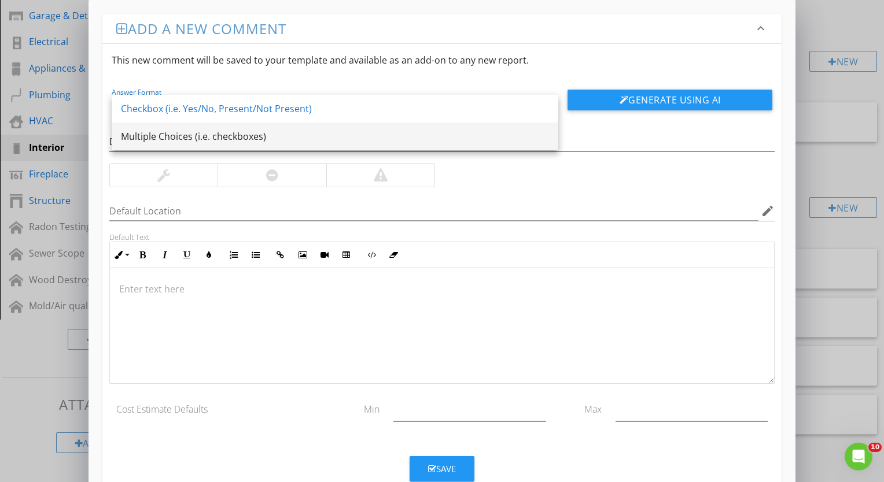
click at [357, 135] on div "Multiple Choices (i.e. checkboxes)" at bounding box center [335, 137] width 428 height 14
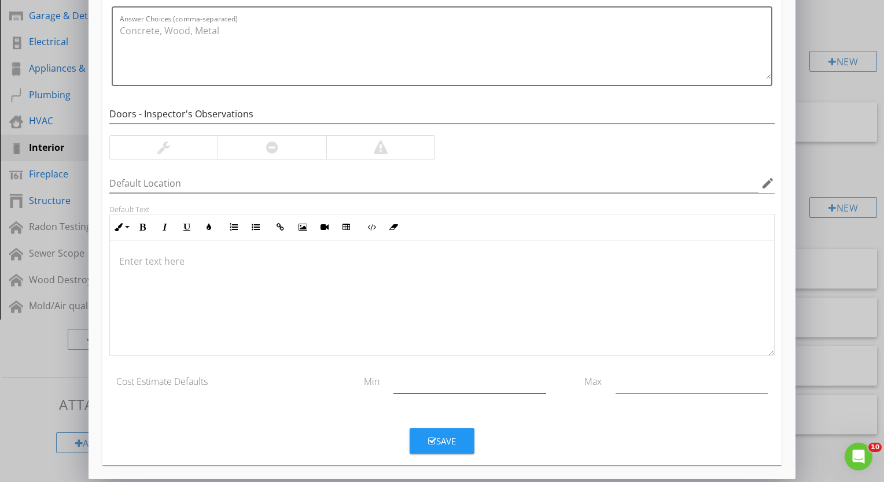
scroll to position [119, 0]
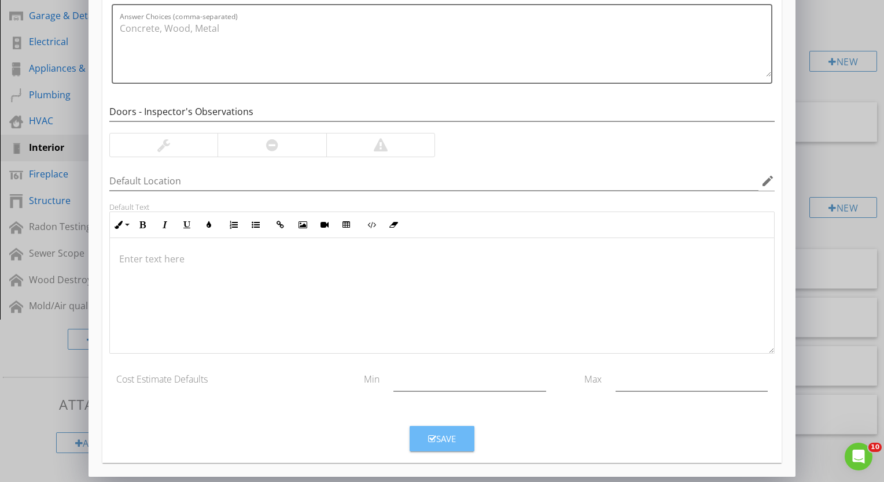
click at [446, 433] on div "Save" at bounding box center [442, 439] width 28 height 13
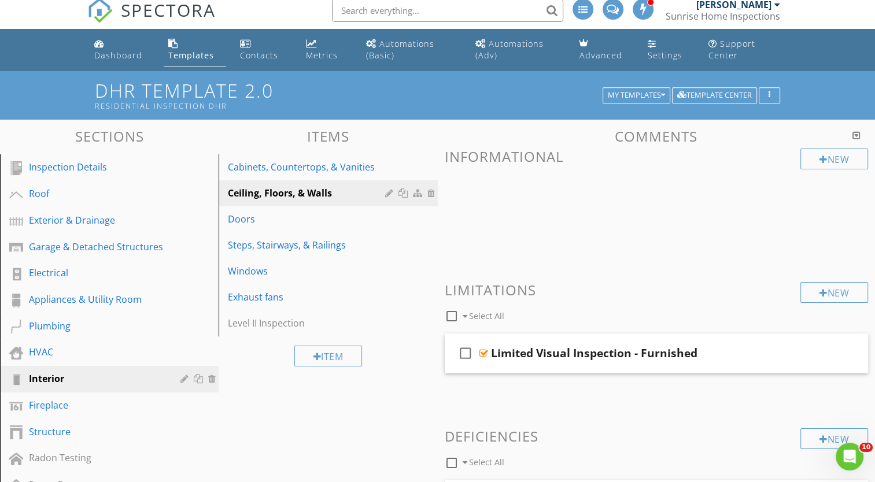
scroll to position [0, 0]
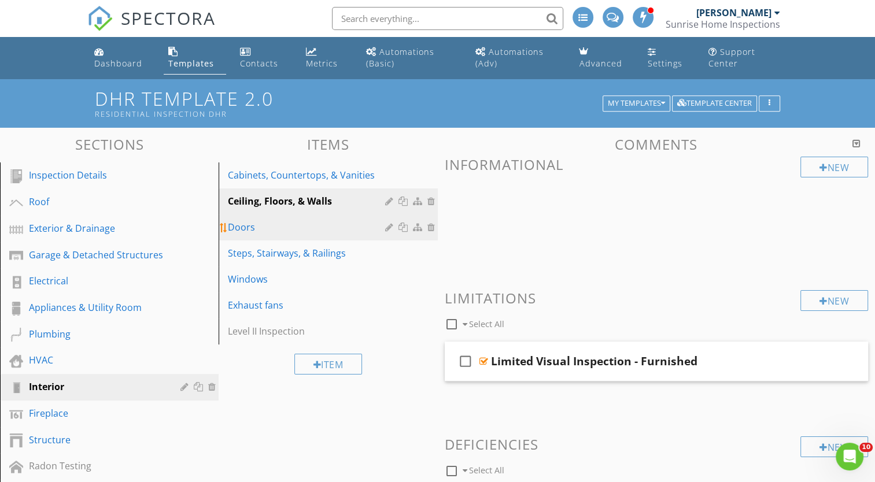
click at [430, 226] on div at bounding box center [432, 227] width 10 height 9
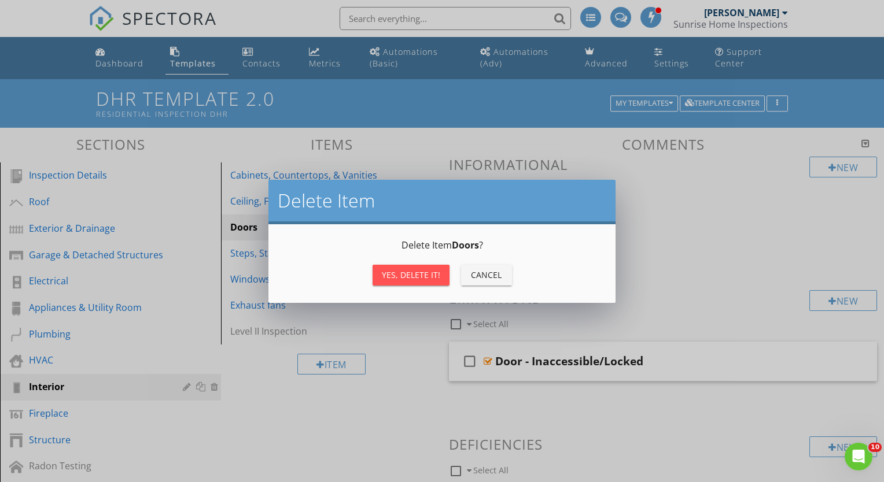
click at [415, 274] on div "Yes, Delete it!" at bounding box center [411, 275] width 58 height 12
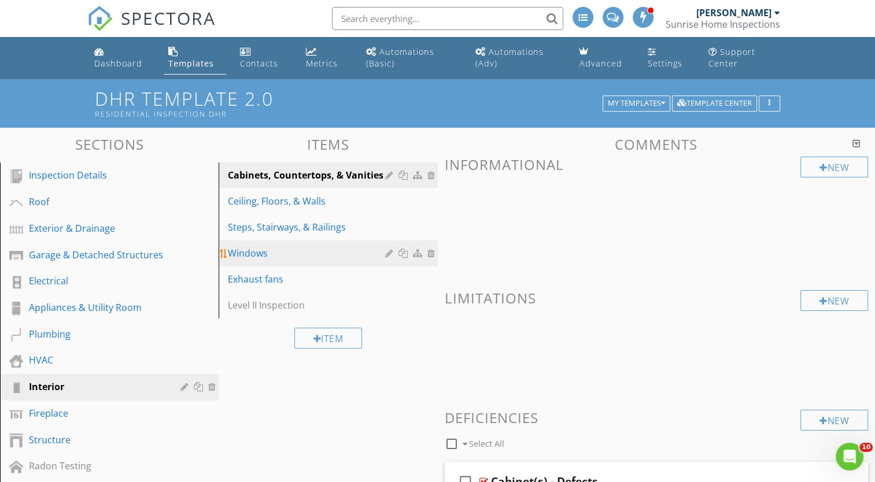
click at [433, 254] on div at bounding box center [432, 253] width 10 height 9
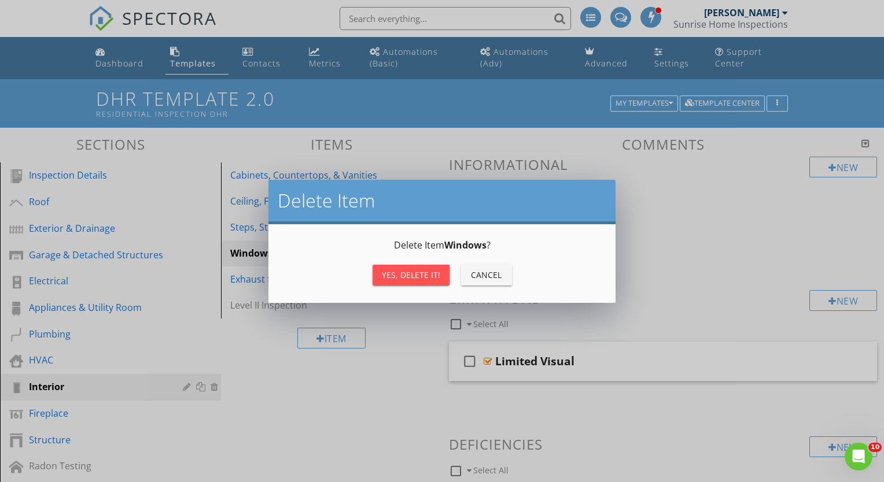
click at [412, 272] on div "Yes, Delete it!" at bounding box center [411, 275] width 58 height 12
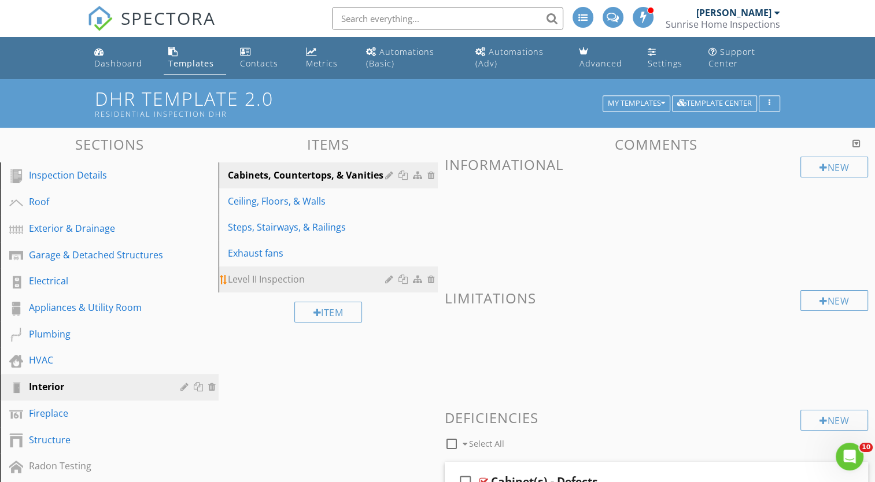
click at [311, 278] on div "Level II Inspection" at bounding box center [308, 279] width 160 height 14
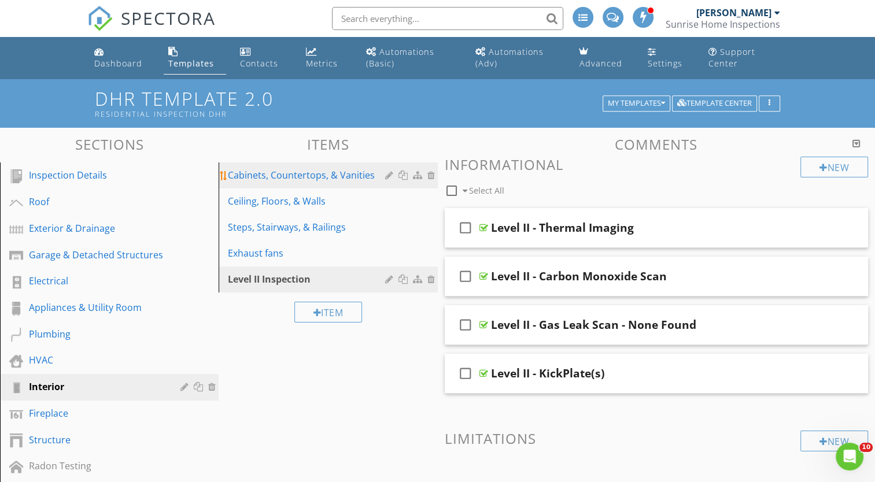
click at [329, 174] on div "Cabinets, Countertops, & Vanities" at bounding box center [308, 175] width 160 height 14
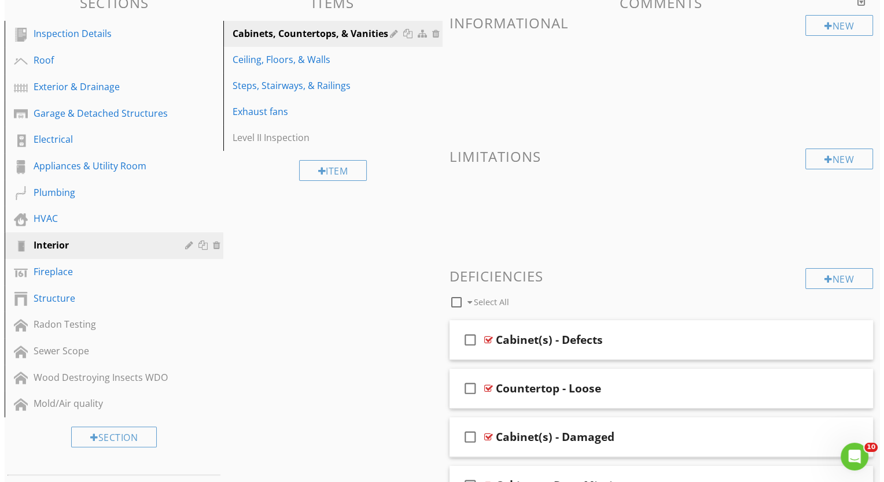
scroll to position [174, 0]
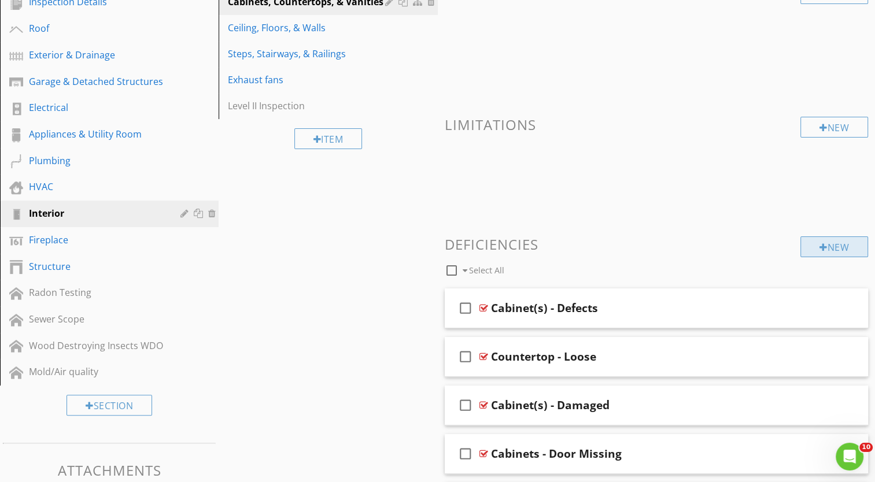
click at [840, 244] on div "New" at bounding box center [834, 247] width 68 height 21
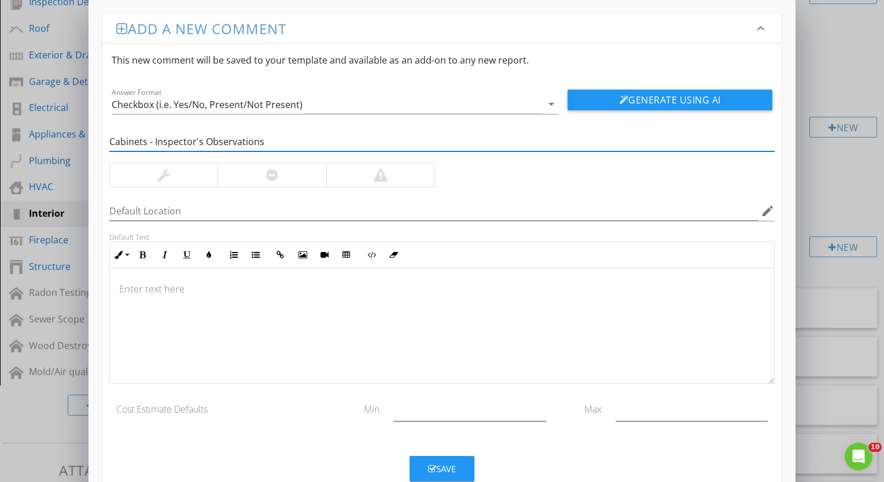
scroll to position [0, 0]
type input "Cabinets - Inspector's Observations"
click at [551, 102] on icon "arrow_drop_down" at bounding box center [551, 104] width 14 height 14
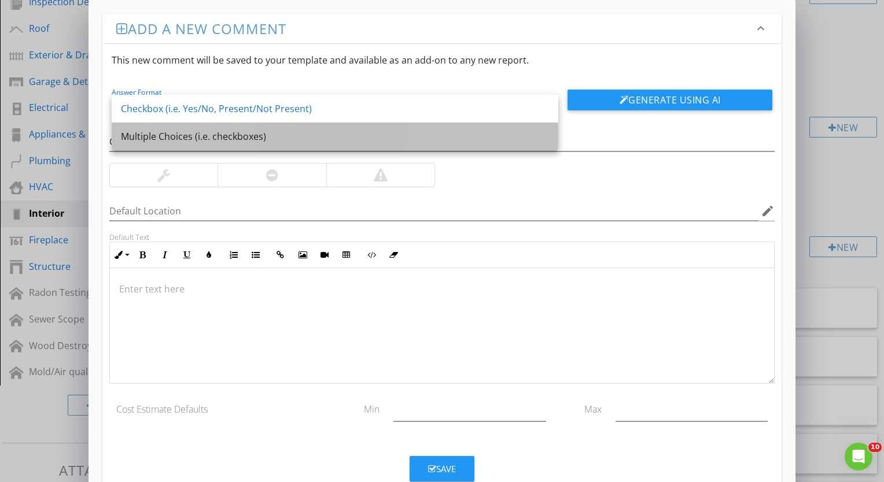
click at [345, 135] on div "Multiple Choices (i.e. checkboxes)" at bounding box center [335, 137] width 428 height 14
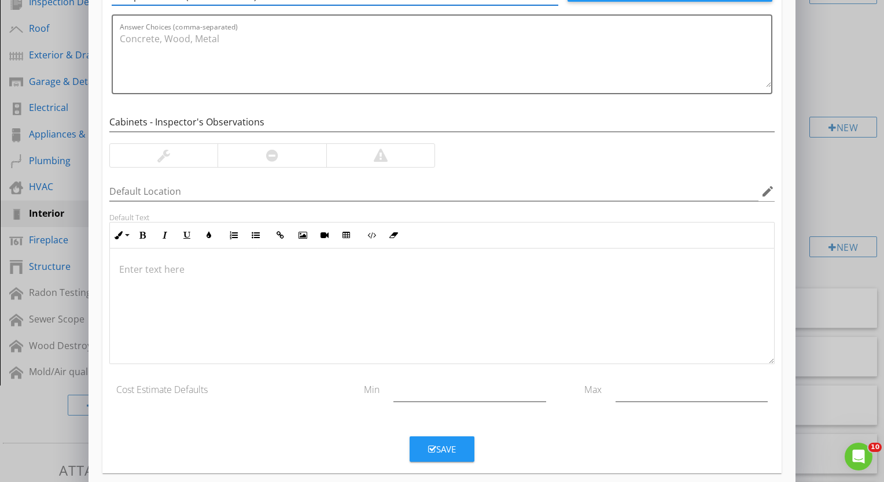
scroll to position [119, 0]
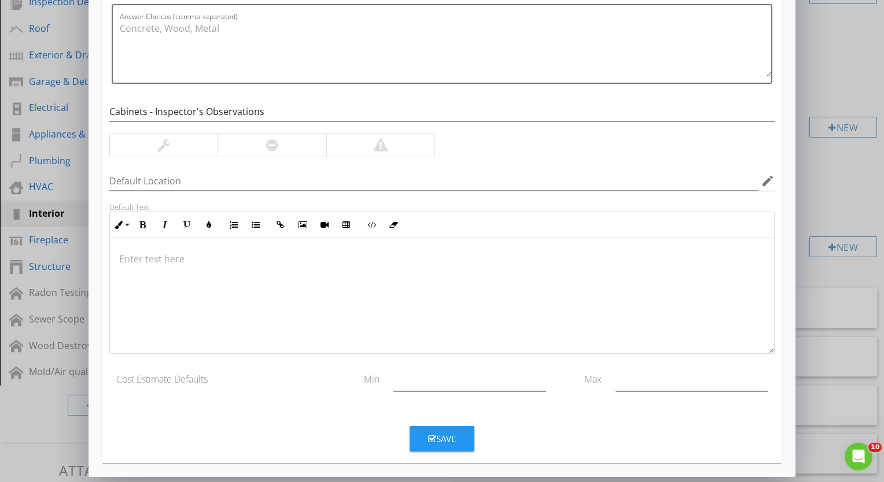
click at [453, 441] on div "Save" at bounding box center [442, 439] width 28 height 13
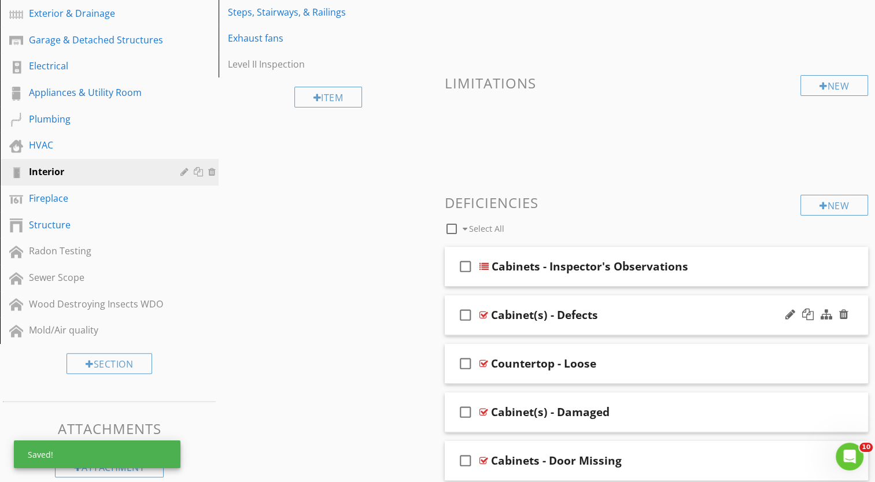
scroll to position [222, 0]
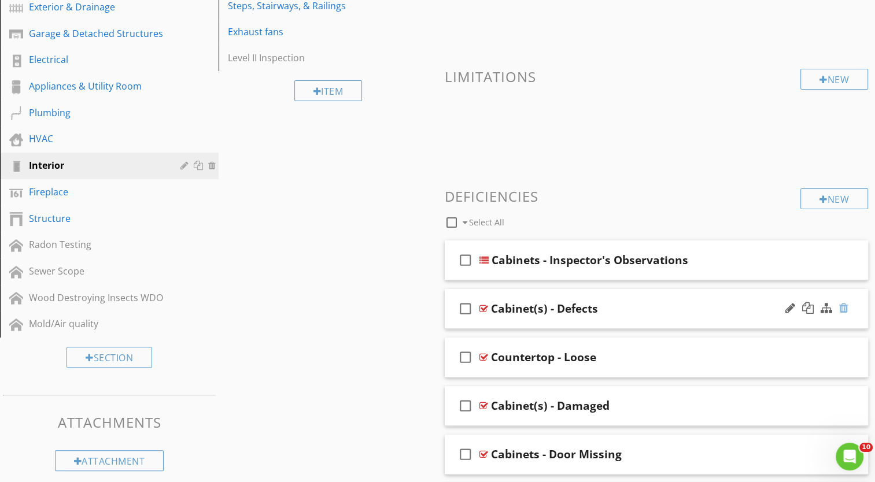
click at [847, 307] on div at bounding box center [843, 308] width 9 height 12
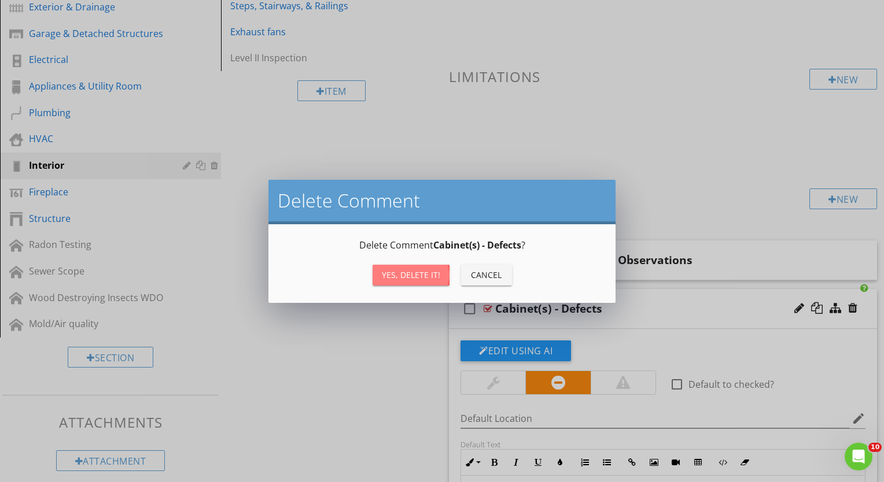
click at [398, 279] on div "Yes, Delete it!" at bounding box center [411, 275] width 58 height 12
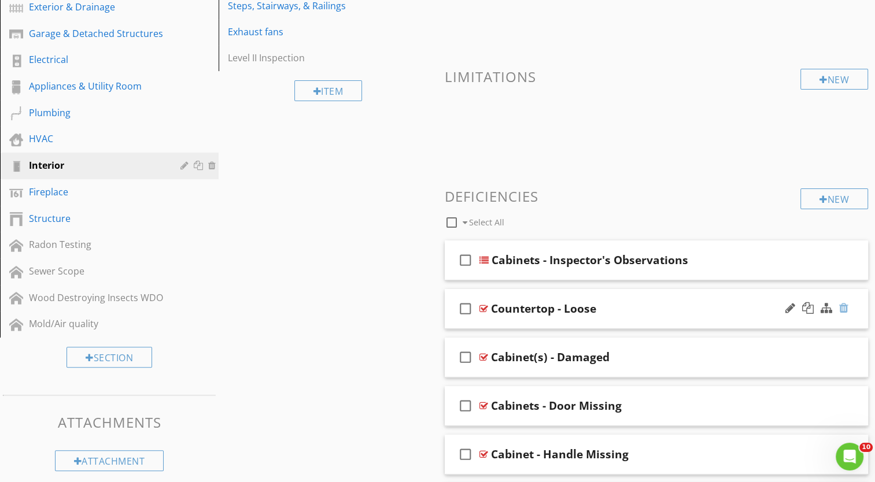
click at [843, 307] on div at bounding box center [843, 308] width 9 height 12
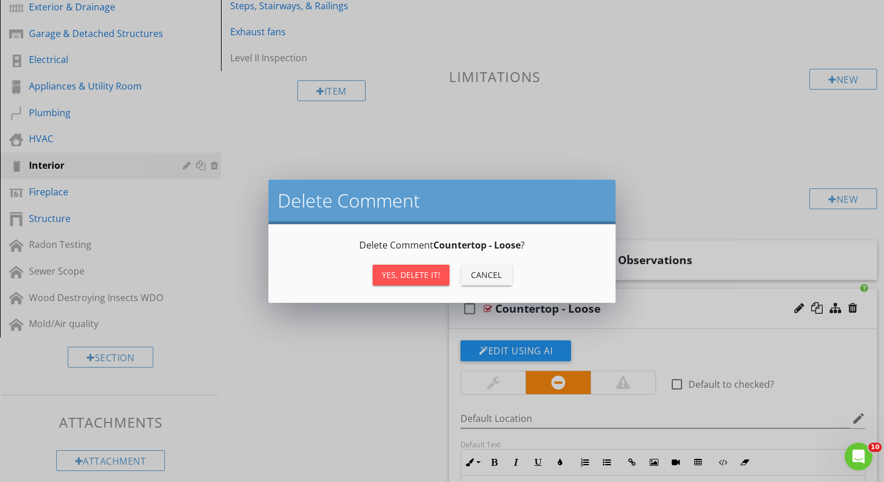
click at [416, 276] on div "Yes, Delete it!" at bounding box center [411, 275] width 58 height 12
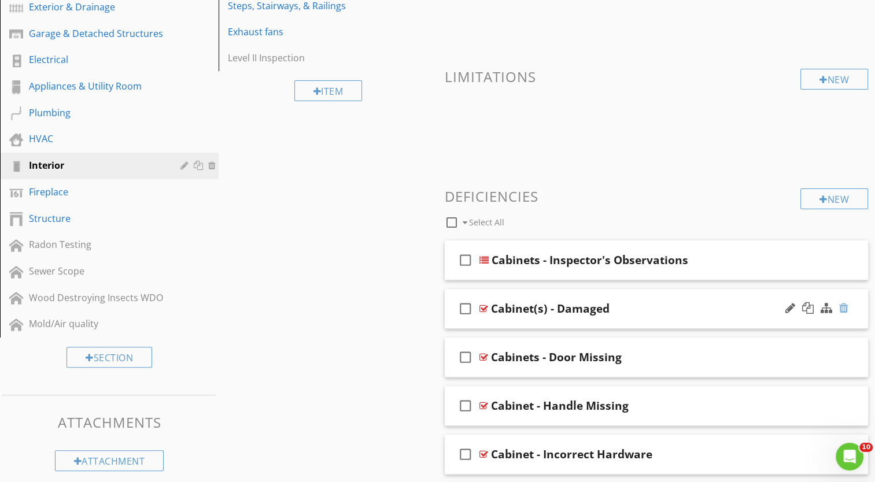
click at [843, 307] on div at bounding box center [843, 308] width 9 height 12
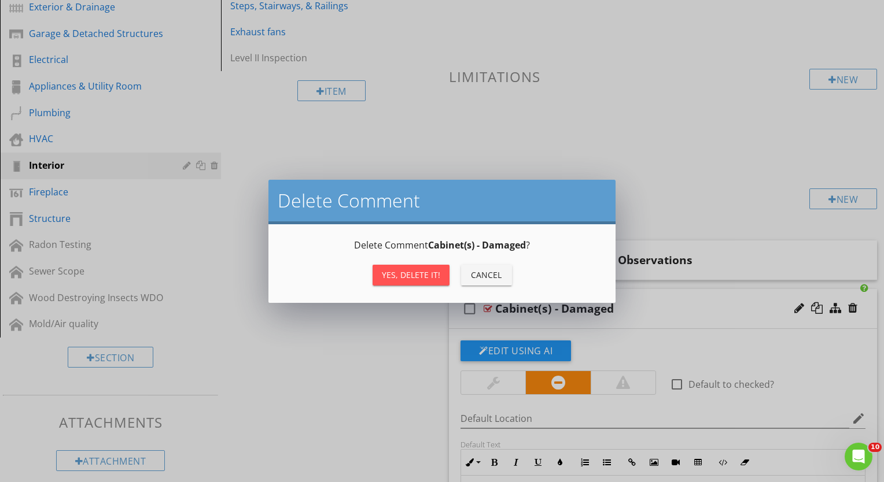
click at [401, 276] on div "Yes, Delete it!" at bounding box center [411, 275] width 58 height 12
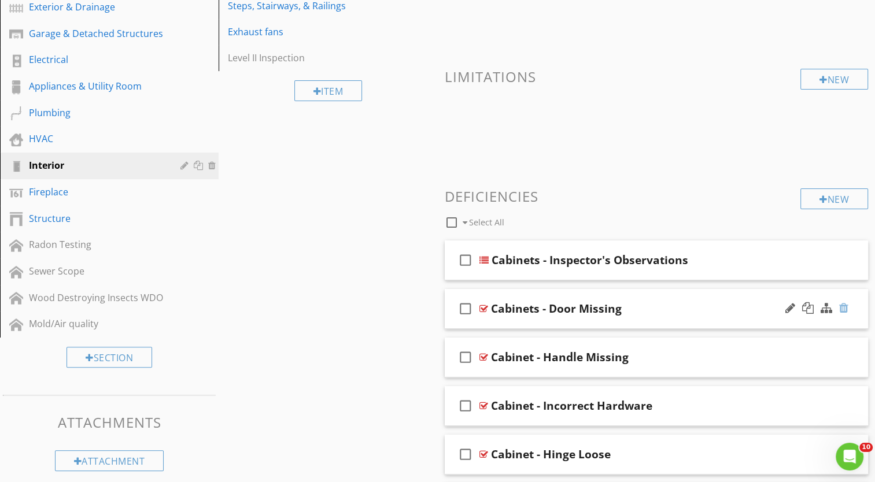
click at [844, 304] on div at bounding box center [843, 308] width 9 height 12
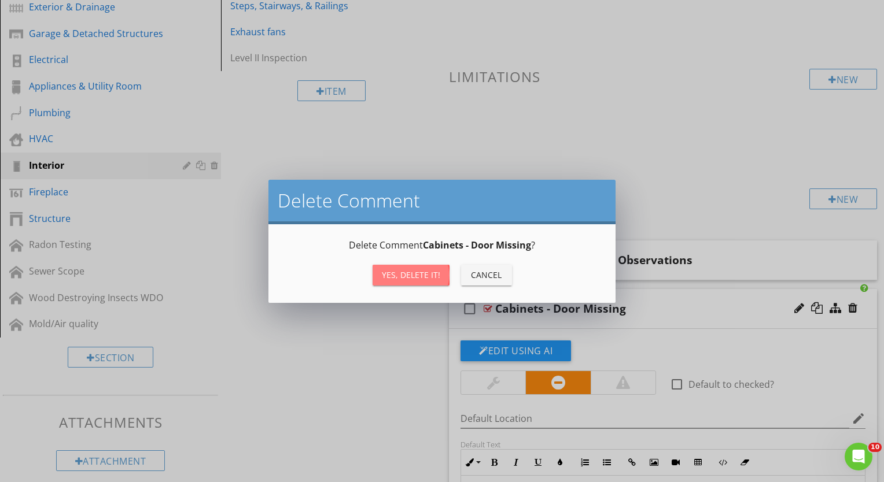
click at [382, 274] on div "Yes, Delete it!" at bounding box center [411, 275] width 58 height 12
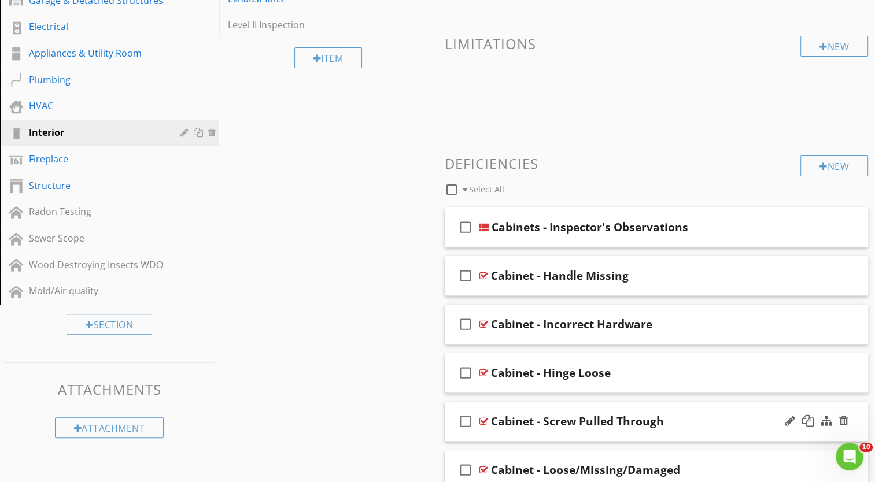
scroll to position [337, 0]
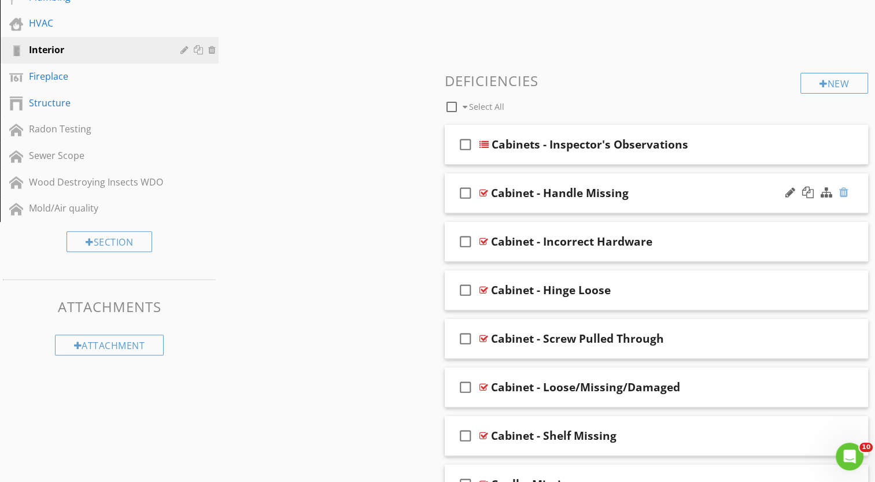
click at [844, 191] on div at bounding box center [843, 193] width 9 height 12
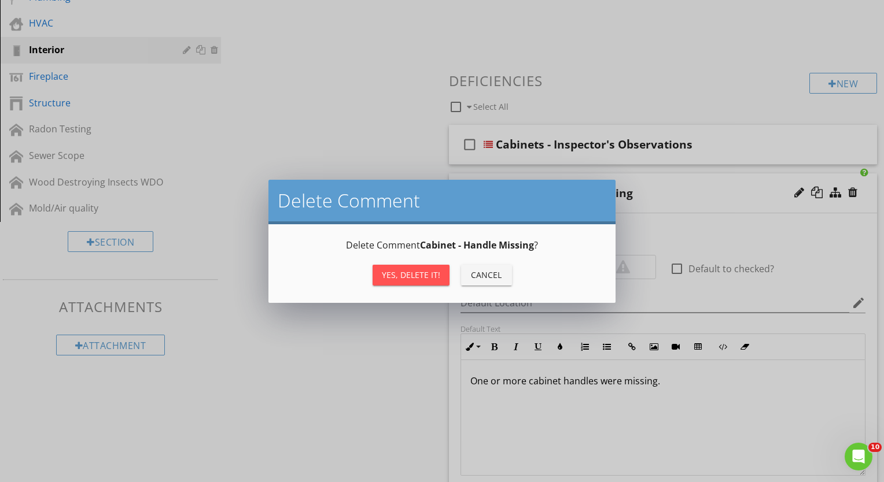
click at [414, 271] on div "Yes, Delete it!" at bounding box center [411, 275] width 58 height 12
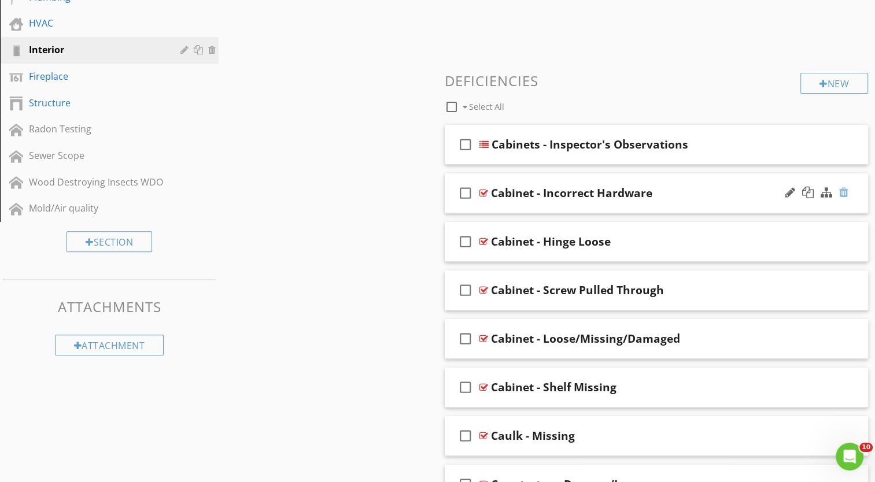
click at [845, 191] on div at bounding box center [843, 193] width 9 height 12
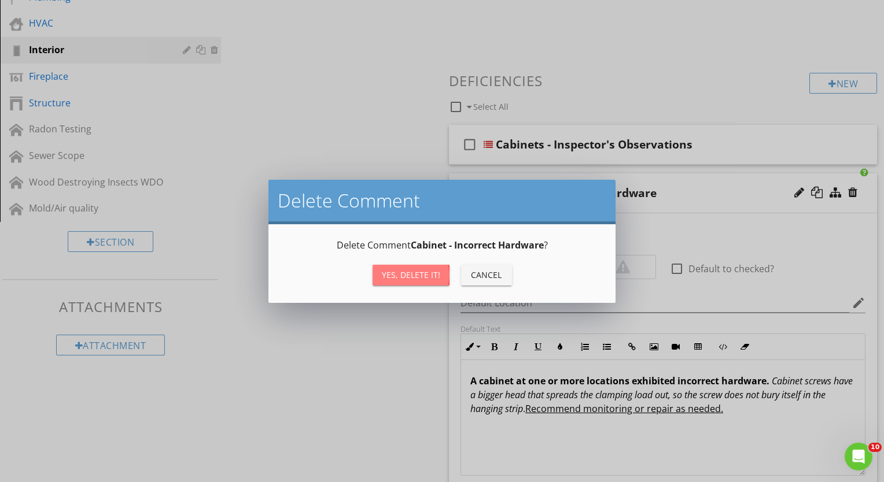
click at [416, 270] on div "Yes, Delete it!" at bounding box center [411, 275] width 58 height 12
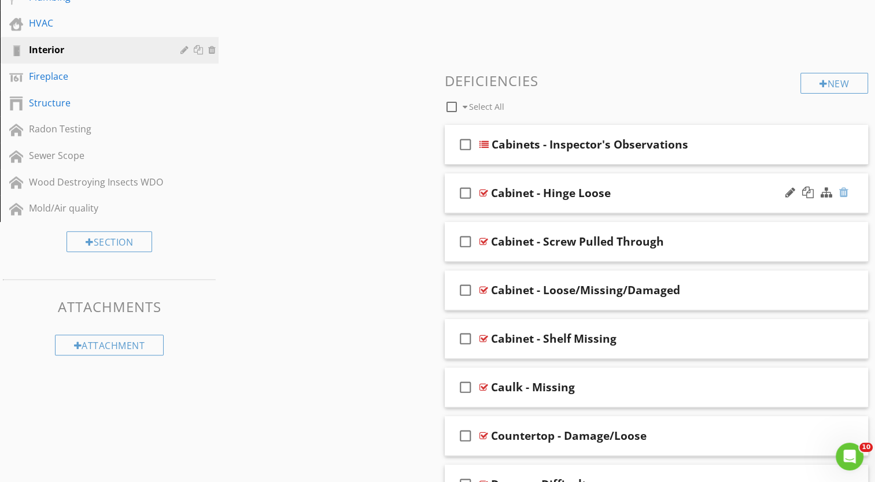
click at [840, 191] on div at bounding box center [843, 193] width 9 height 12
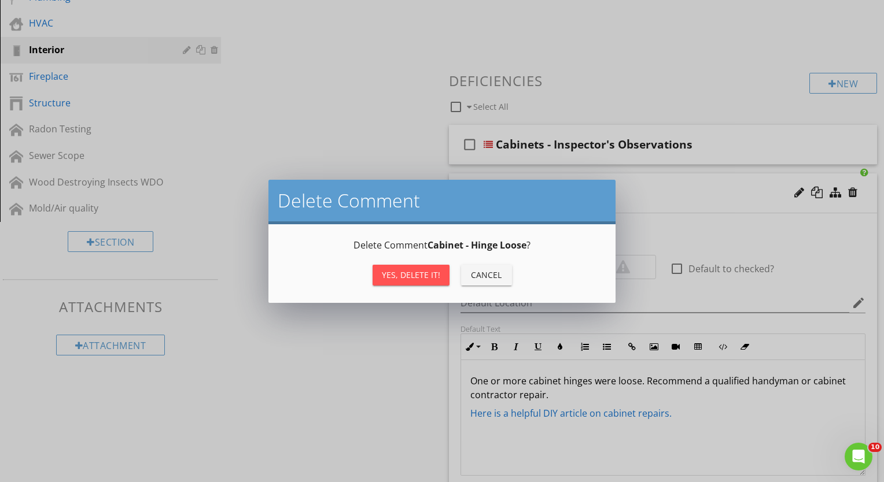
click at [389, 278] on div "Yes, Delete it!" at bounding box center [411, 275] width 58 height 12
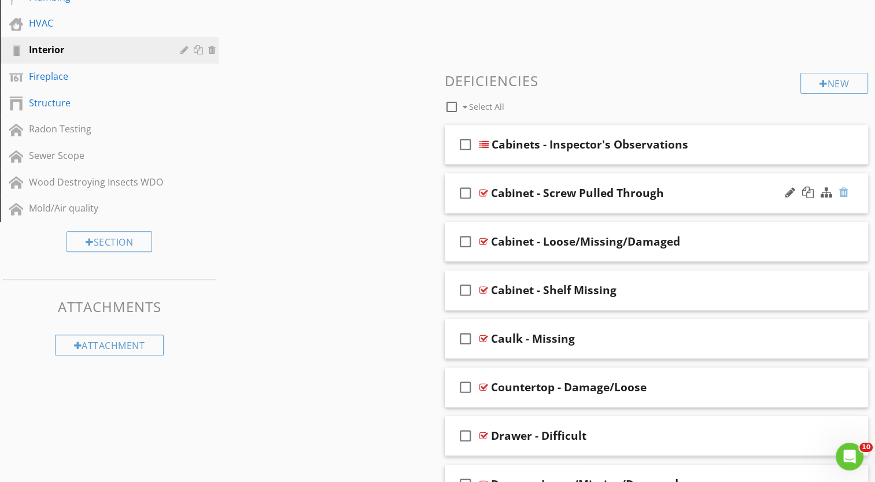
click at [844, 193] on div at bounding box center [843, 193] width 9 height 12
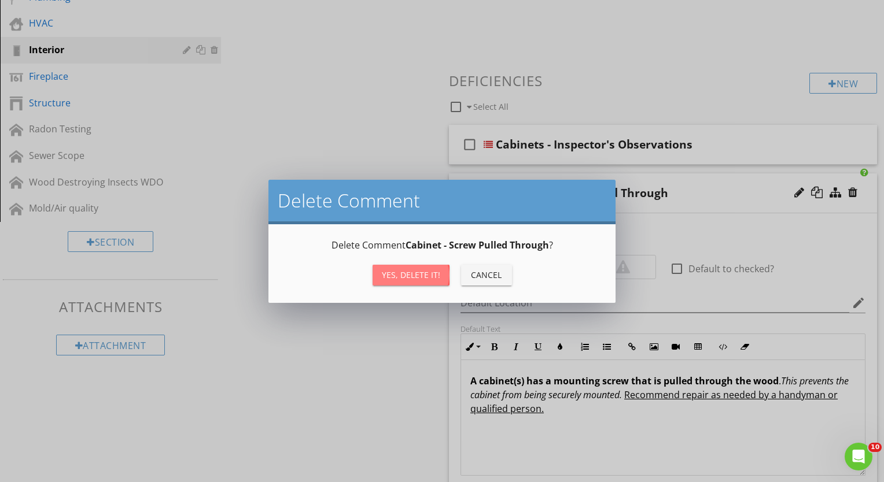
click at [421, 271] on div "Yes, Delete it!" at bounding box center [411, 275] width 58 height 12
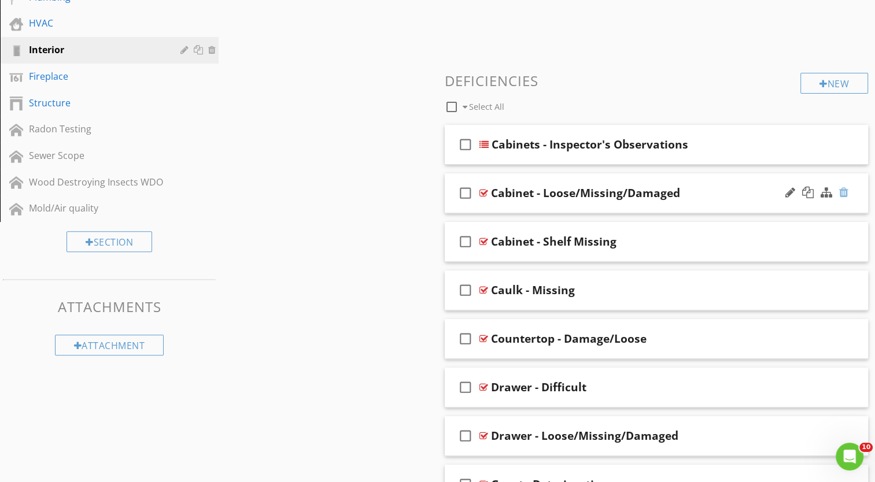
click at [844, 189] on div at bounding box center [843, 193] width 9 height 12
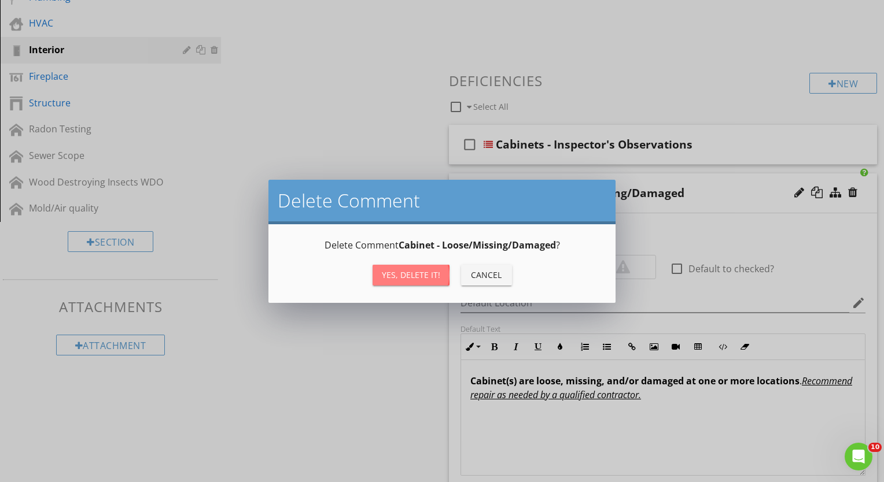
click at [440, 270] on button "Yes, Delete it!" at bounding box center [410, 275] width 77 height 21
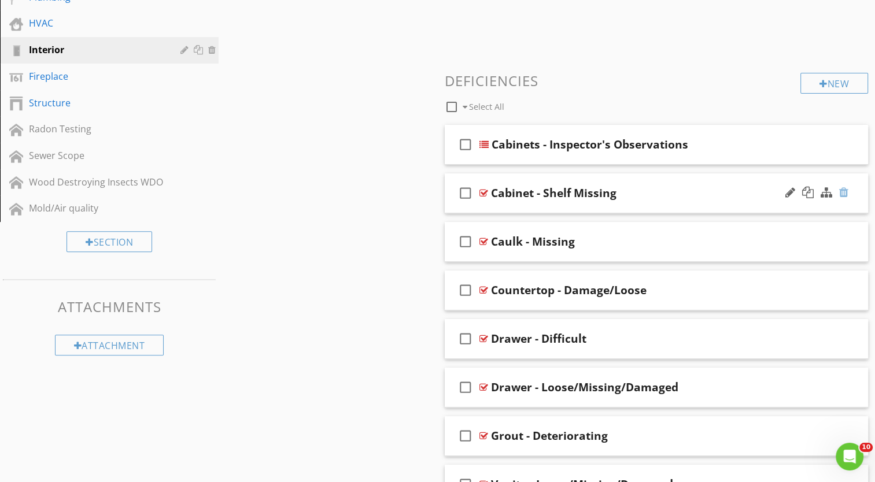
click at [846, 193] on div at bounding box center [843, 193] width 9 height 12
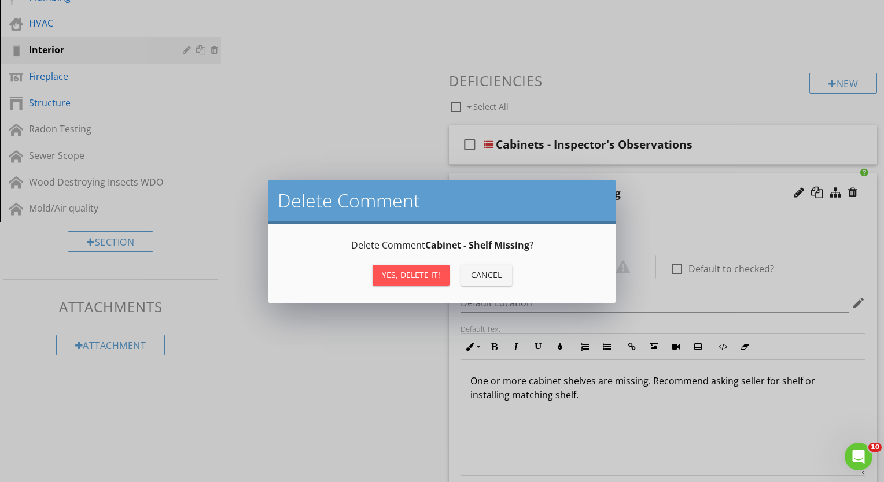
click at [397, 274] on div "Yes, Delete it!" at bounding box center [411, 275] width 58 height 12
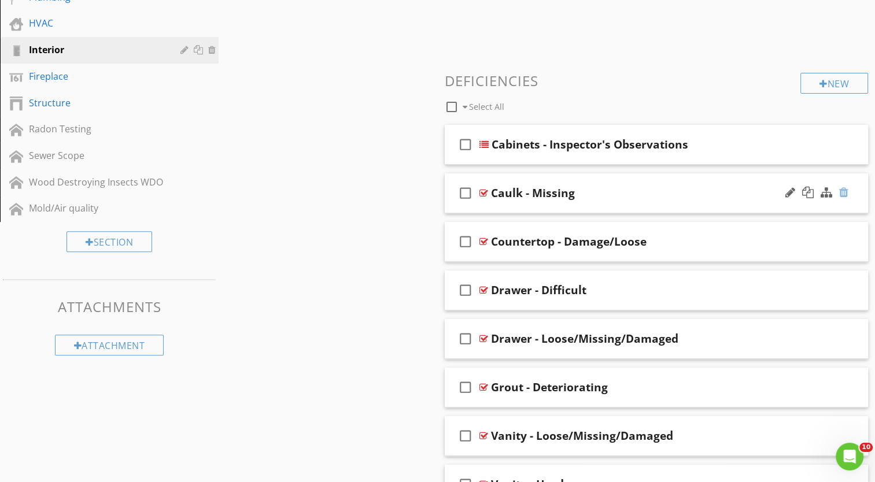
click at [843, 190] on div at bounding box center [843, 193] width 9 height 12
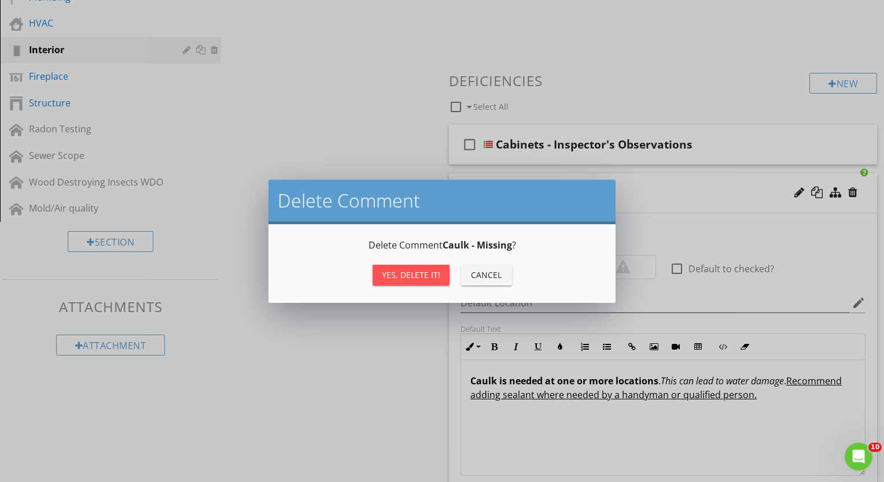
click at [417, 271] on div "Yes, Delete it!" at bounding box center [411, 275] width 58 height 12
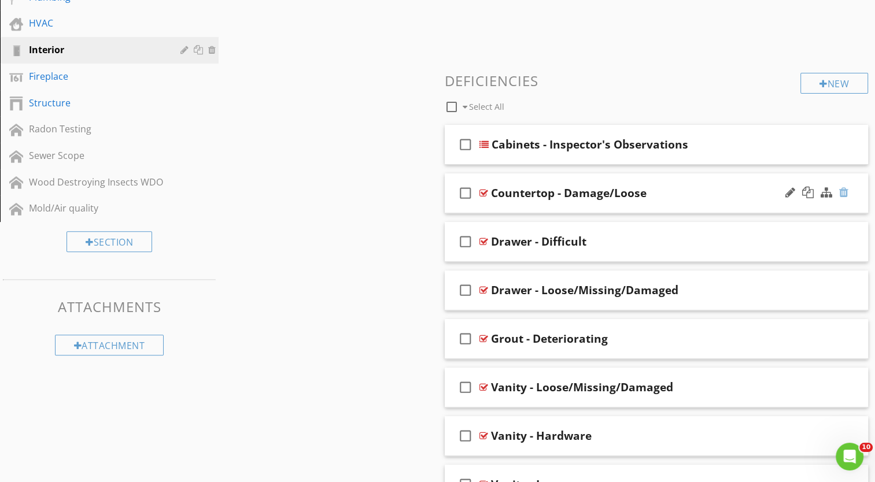
click at [844, 191] on div at bounding box center [843, 193] width 9 height 12
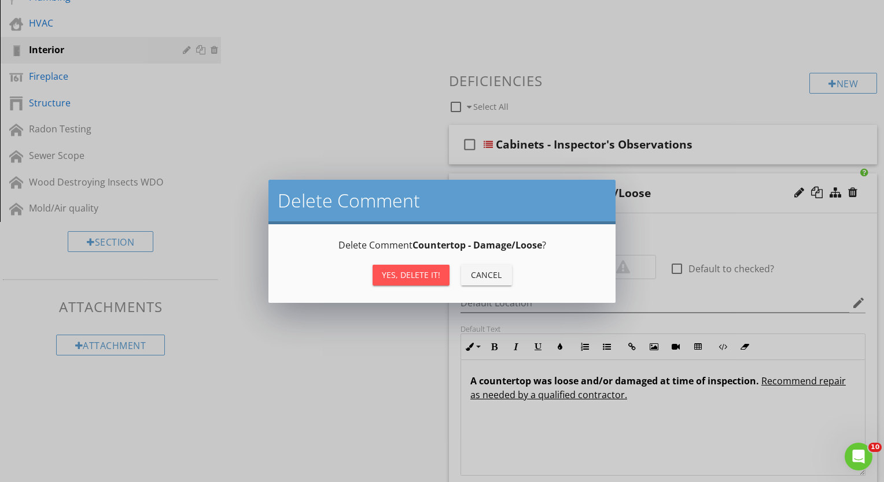
click at [428, 276] on div "Yes, Delete it!" at bounding box center [411, 275] width 58 height 12
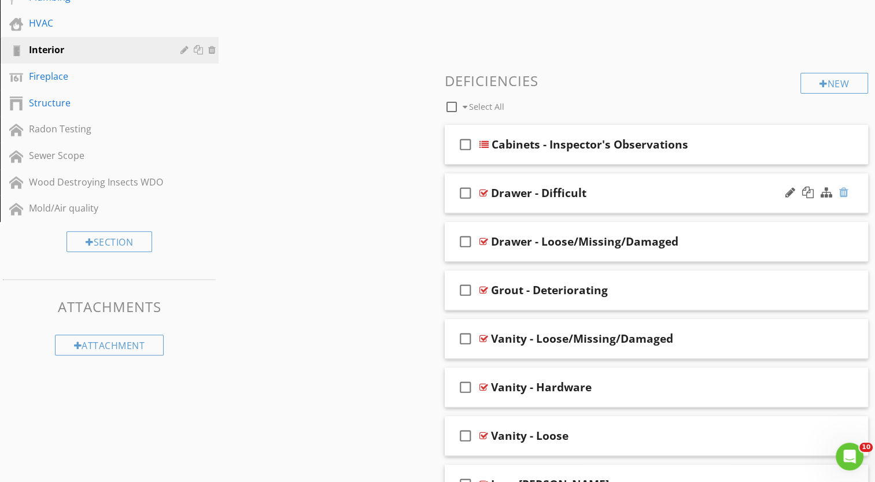
click at [844, 189] on div at bounding box center [843, 193] width 9 height 12
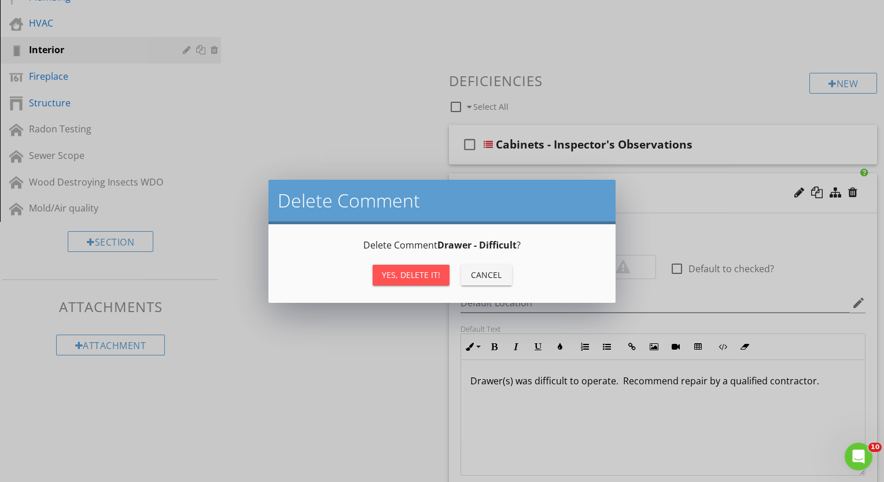
click at [403, 274] on div "Yes, Delete it!" at bounding box center [411, 275] width 58 height 12
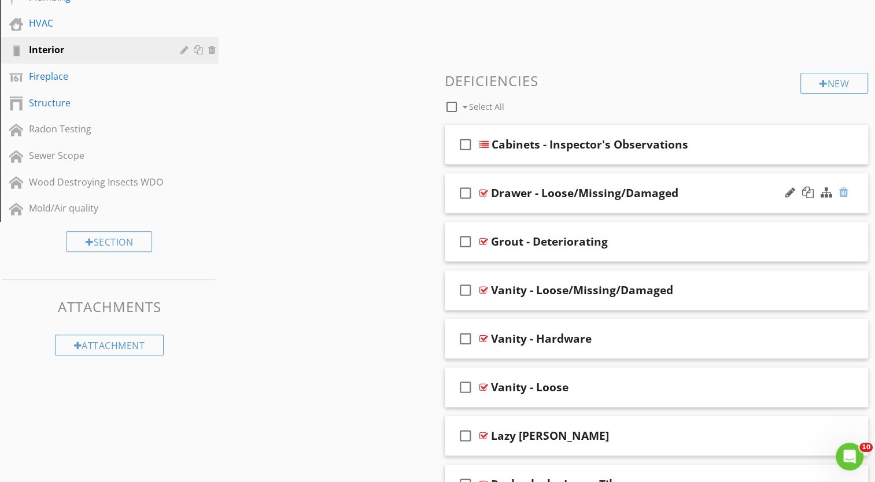
click at [846, 191] on div at bounding box center [843, 193] width 9 height 12
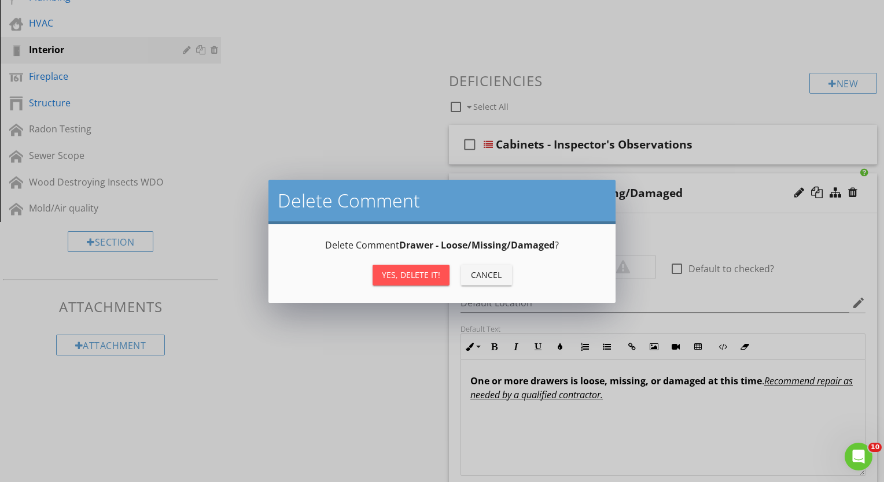
click at [412, 278] on div "Yes, Delete it!" at bounding box center [411, 275] width 58 height 12
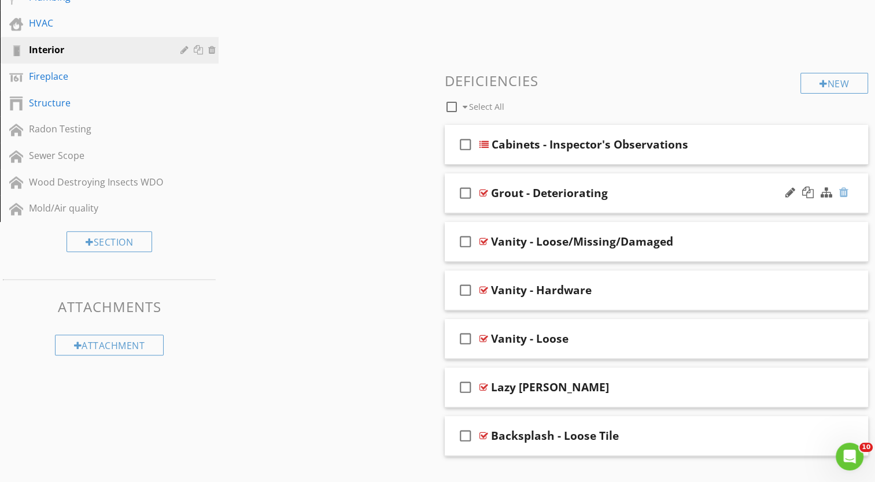
click at [845, 191] on div at bounding box center [843, 193] width 9 height 12
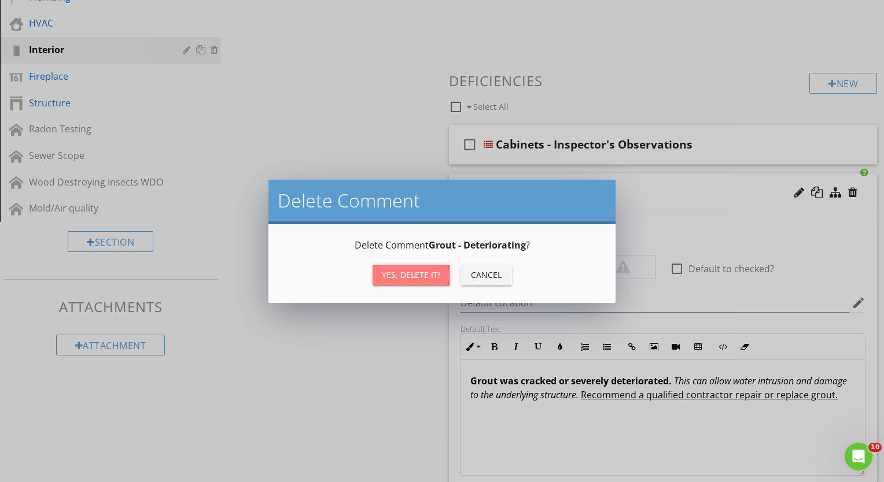
click at [418, 276] on div "Yes, Delete it!" at bounding box center [411, 275] width 58 height 12
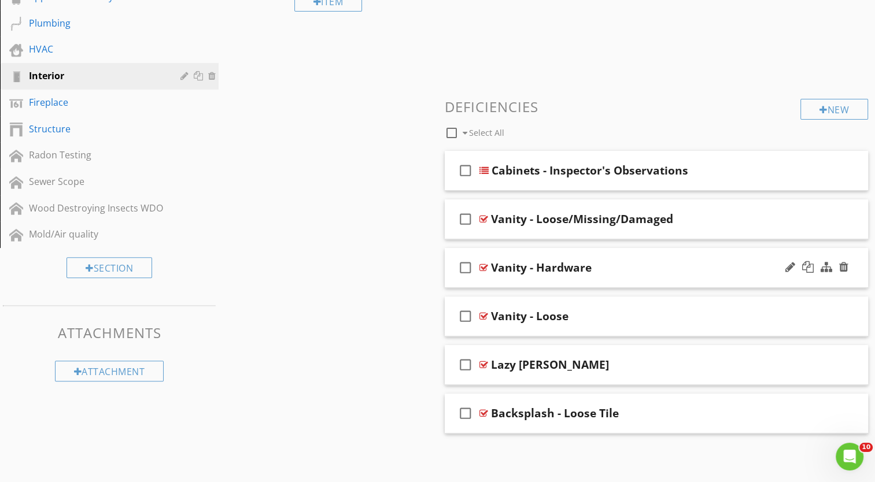
scroll to position [310, 0]
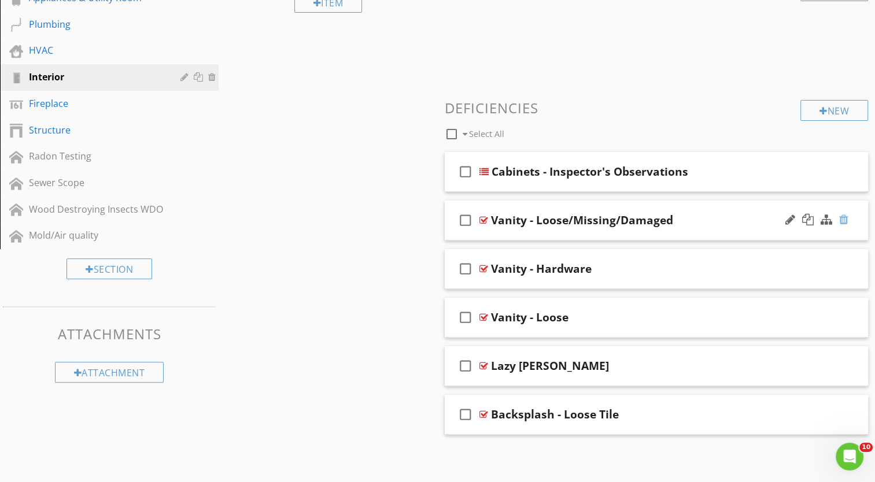
click at [844, 219] on div at bounding box center [843, 220] width 9 height 12
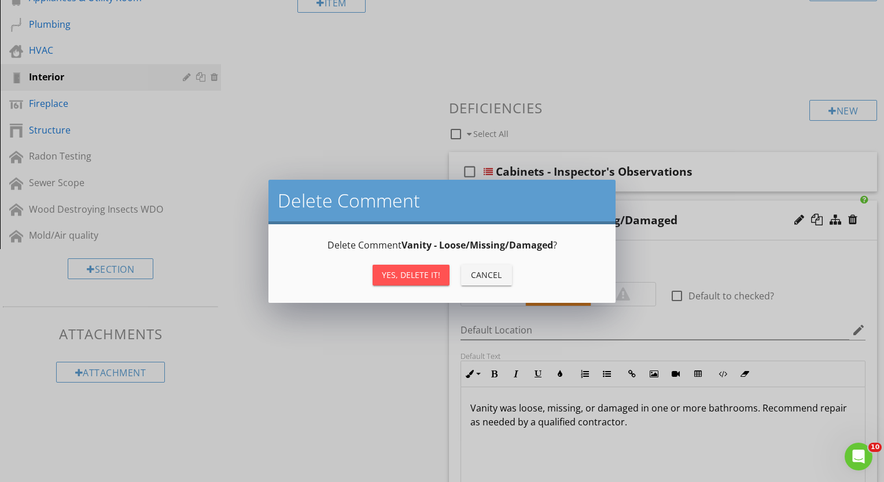
click at [412, 267] on button "Yes, Delete it!" at bounding box center [410, 275] width 77 height 21
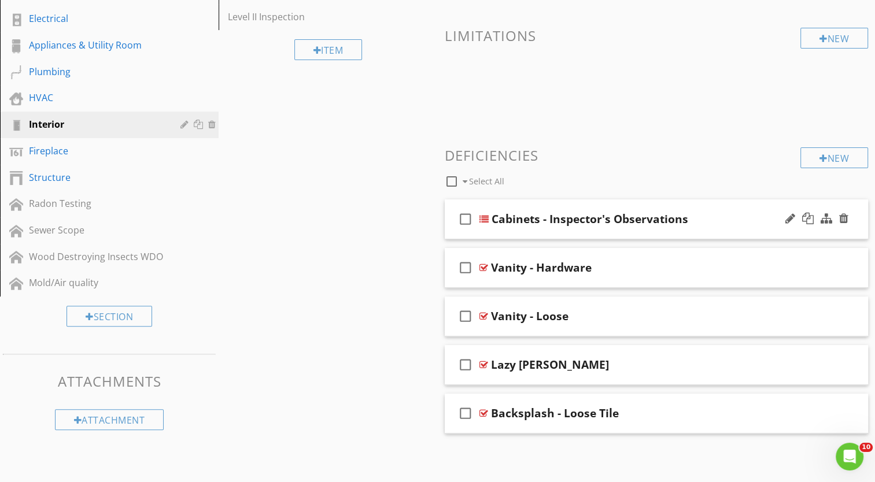
scroll to position [261, 0]
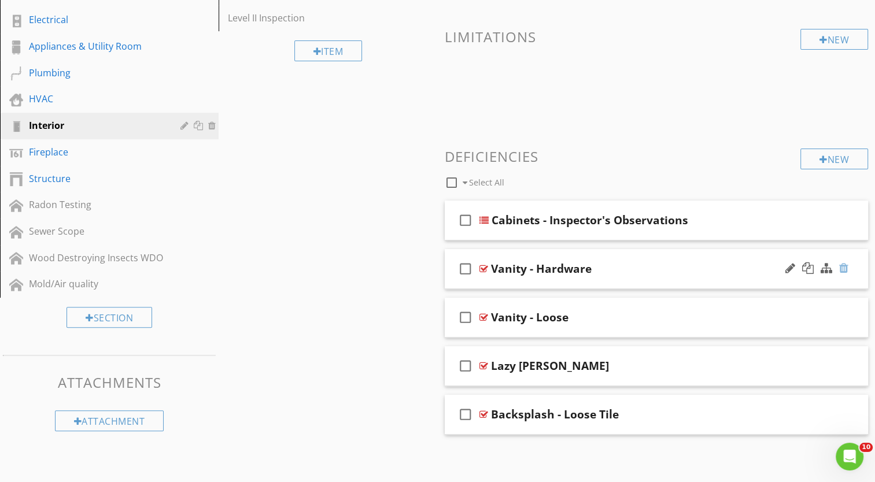
click at [844, 270] on div at bounding box center [843, 269] width 9 height 12
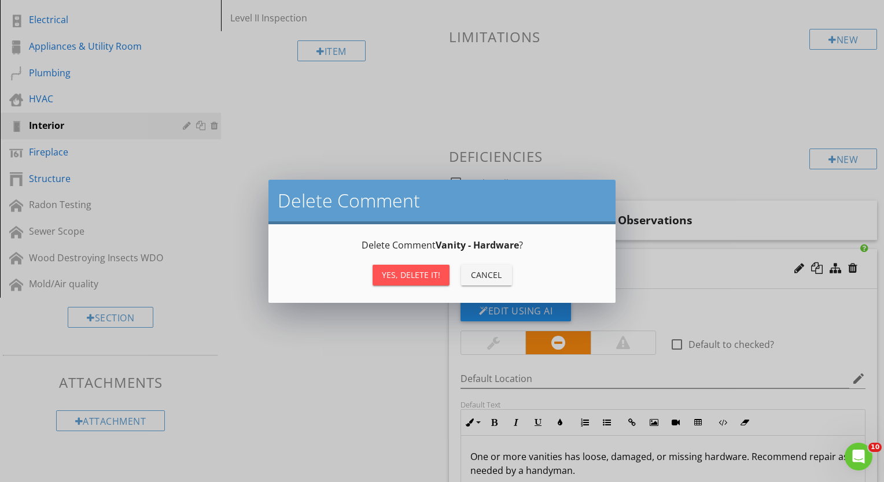
click at [398, 279] on div "Yes, Delete it!" at bounding box center [411, 275] width 58 height 12
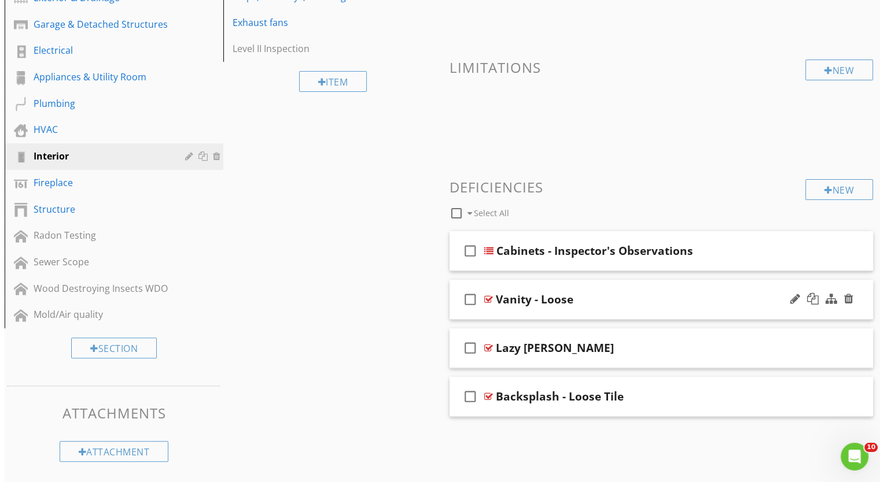
scroll to position [227, 0]
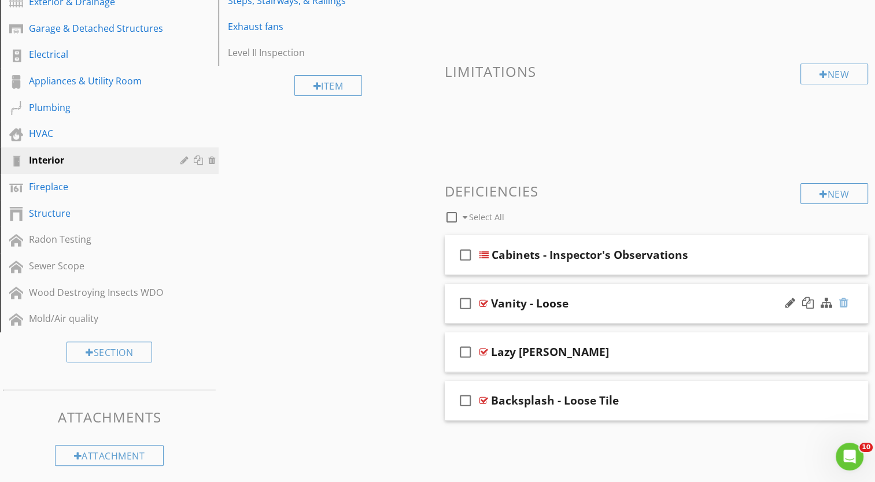
click at [842, 302] on div at bounding box center [843, 303] width 9 height 12
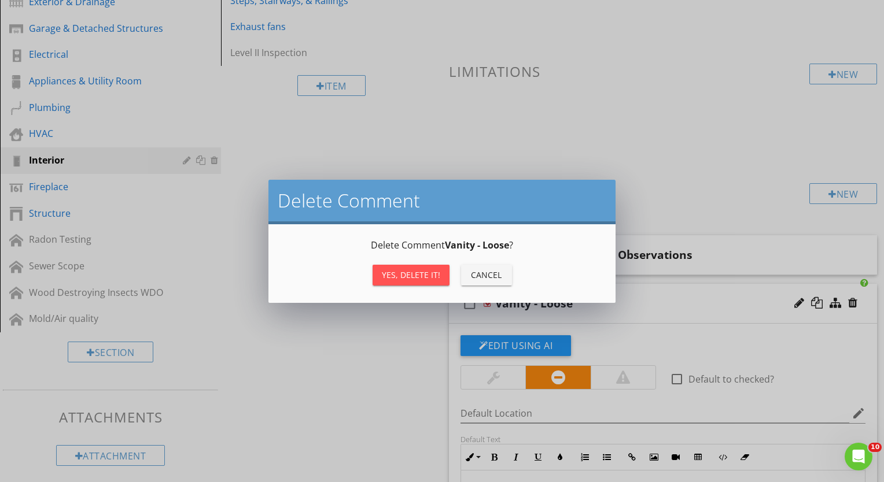
click at [408, 276] on div "Yes, Delete it!" at bounding box center [411, 275] width 58 height 12
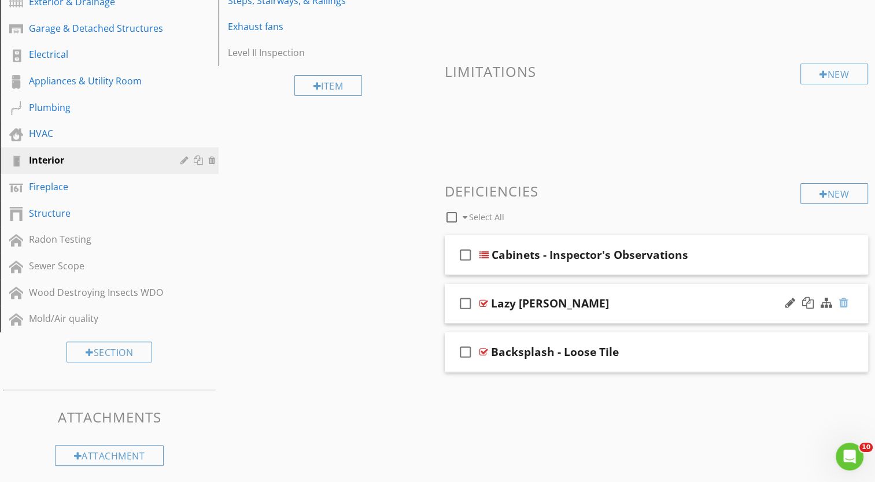
click at [847, 303] on div at bounding box center [843, 303] width 9 height 12
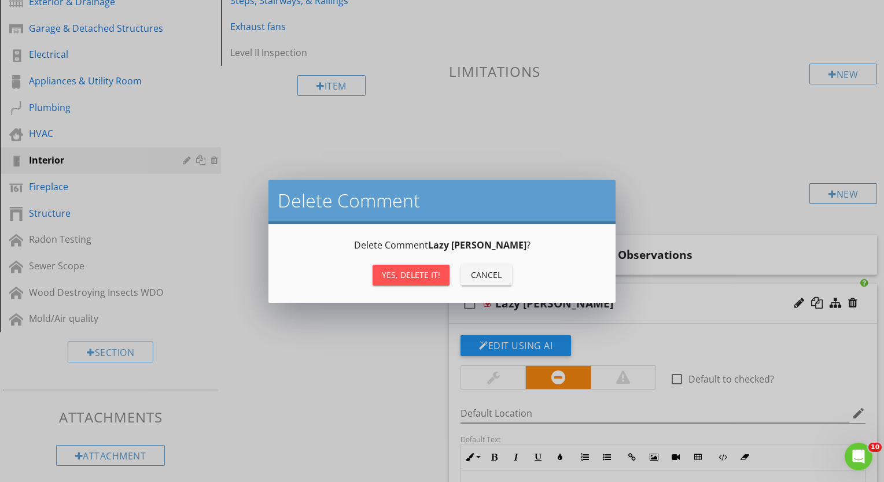
click at [397, 276] on div "Yes, Delete it!" at bounding box center [411, 275] width 58 height 12
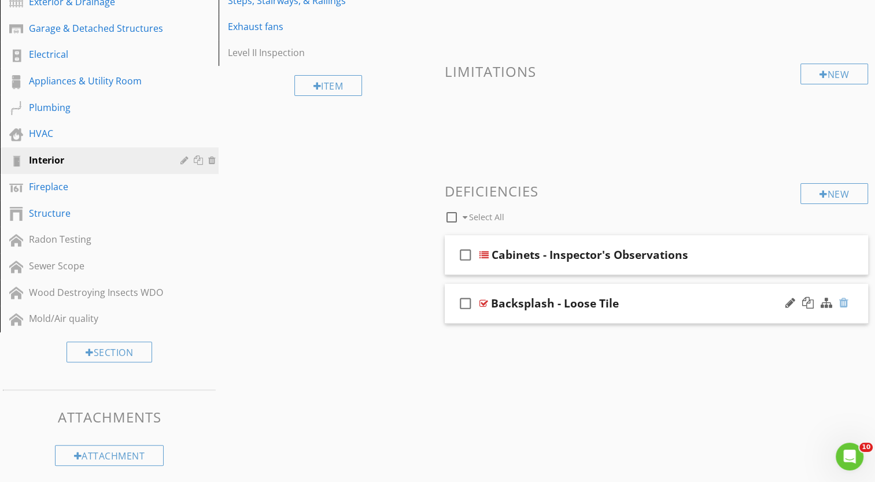
click at [845, 302] on div at bounding box center [843, 303] width 9 height 12
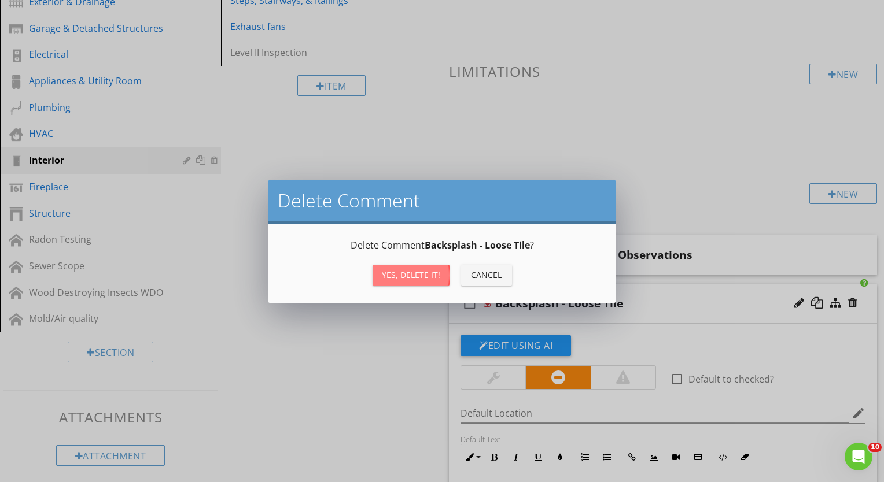
click at [407, 274] on div "Yes, Delete it!" at bounding box center [411, 275] width 58 height 12
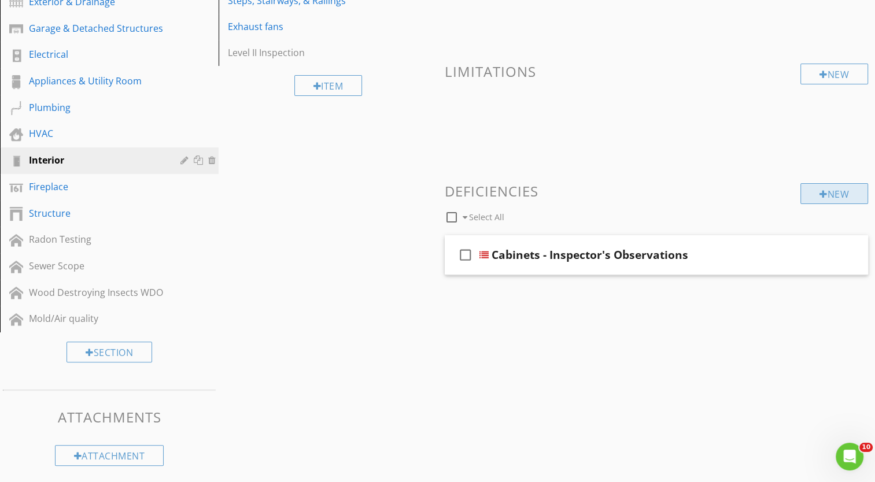
click at [828, 198] on div "New" at bounding box center [834, 193] width 68 height 21
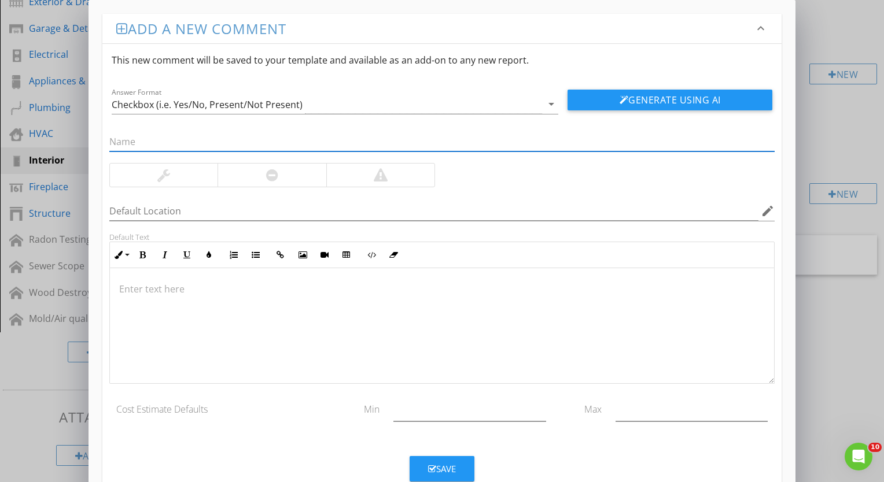
click at [216, 143] on input "text" at bounding box center [441, 141] width 665 height 19
type input "Countertops - Inspector's Observations"
click at [551, 108] on icon "arrow_drop_down" at bounding box center [551, 104] width 14 height 14
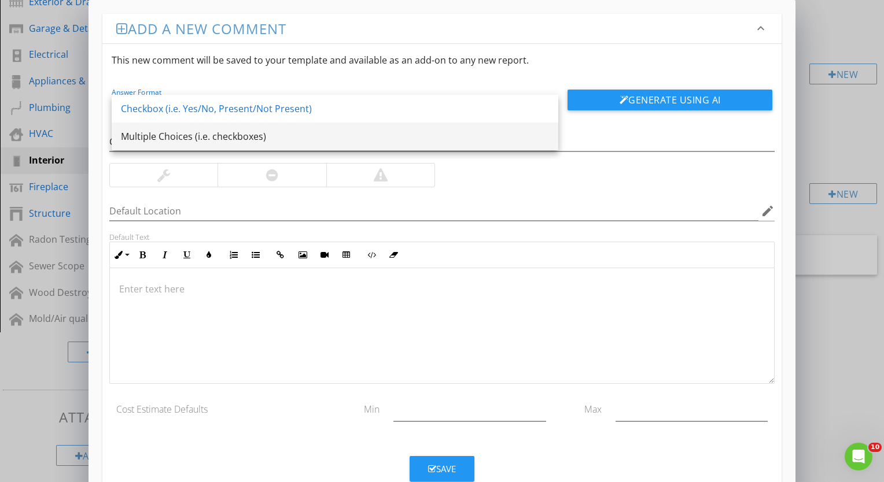
click at [363, 133] on div "Multiple Choices (i.e. checkboxes)" at bounding box center [335, 137] width 428 height 14
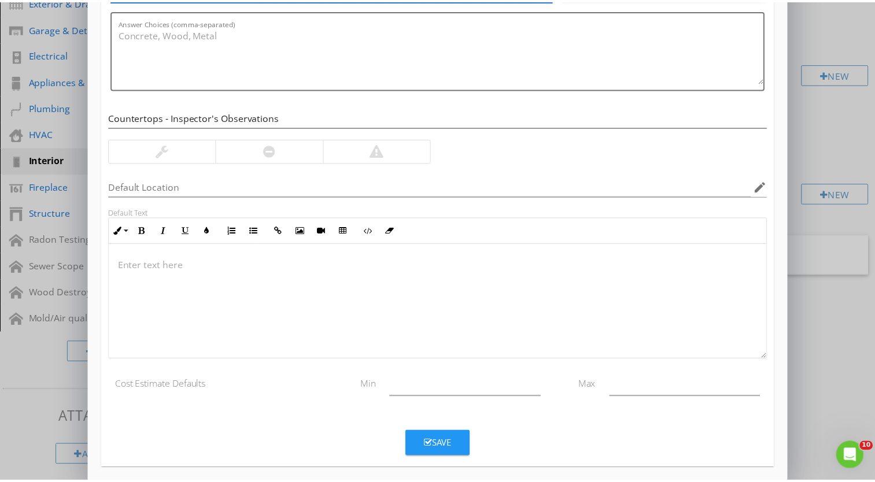
scroll to position [119, 0]
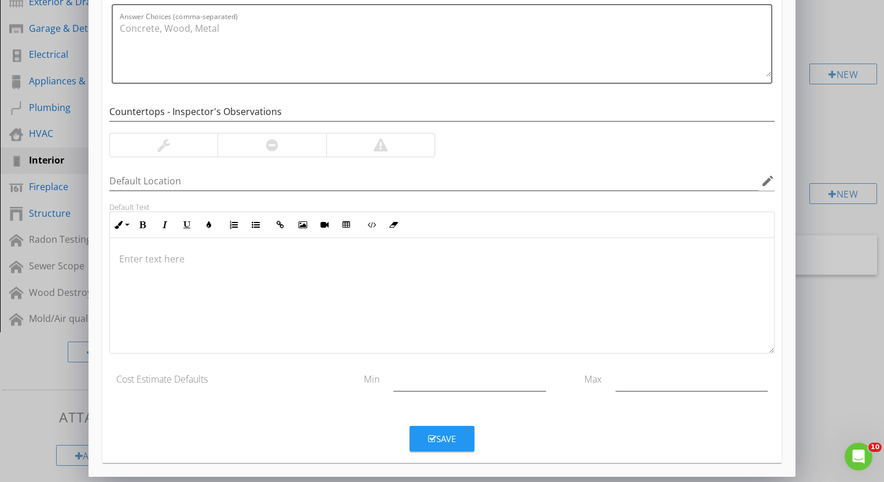
click at [452, 437] on div "Save" at bounding box center [442, 439] width 28 height 13
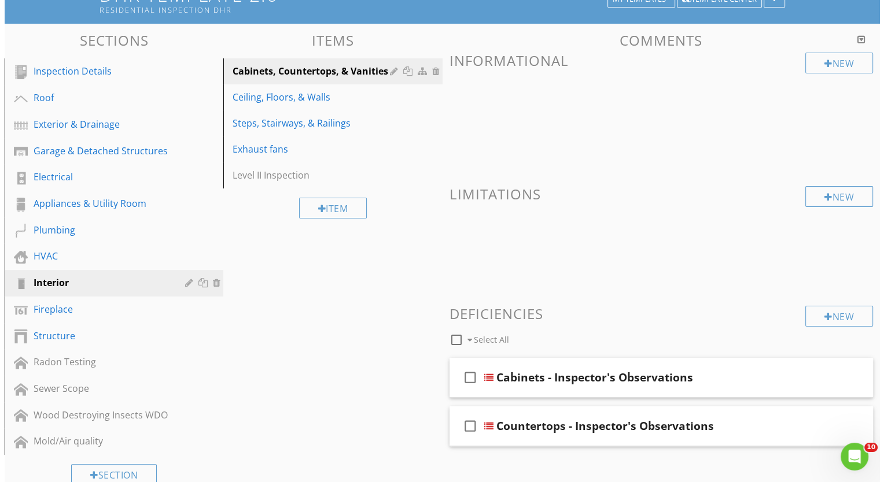
scroll to position [227, 0]
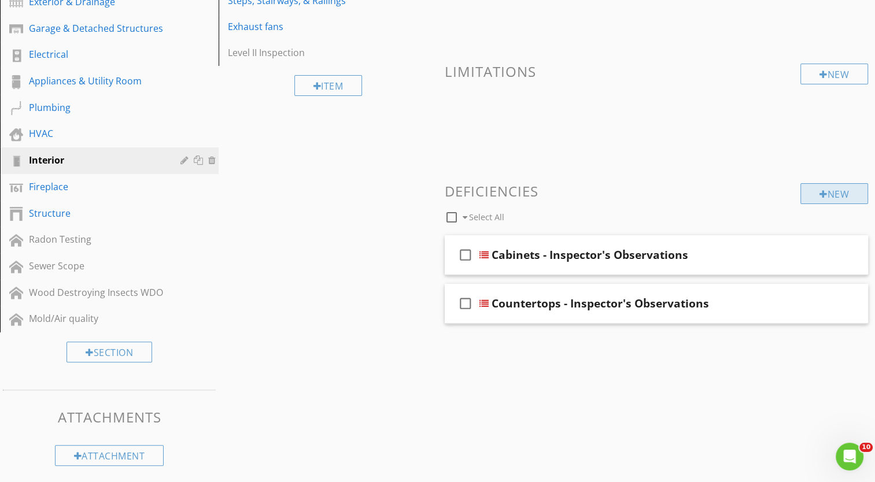
click at [832, 193] on div "New" at bounding box center [834, 193] width 68 height 21
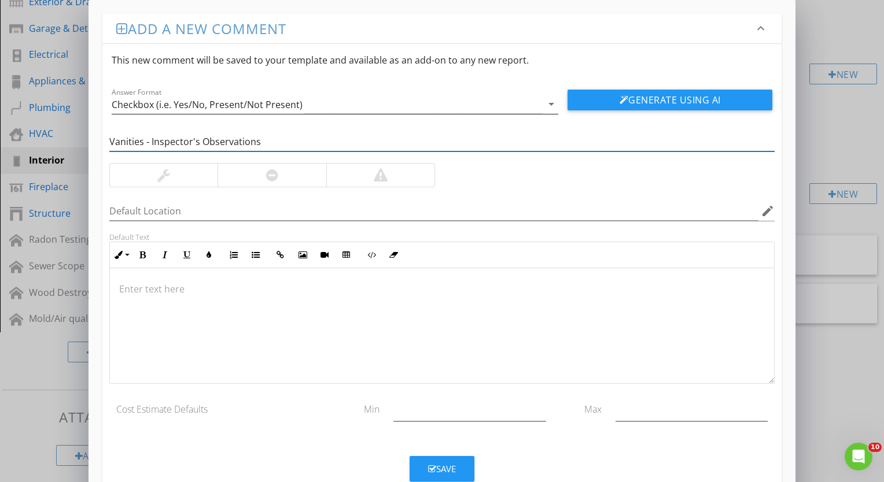
type input "Vanities - Inspector's Observations"
click at [551, 106] on icon "arrow_drop_down" at bounding box center [551, 104] width 14 height 14
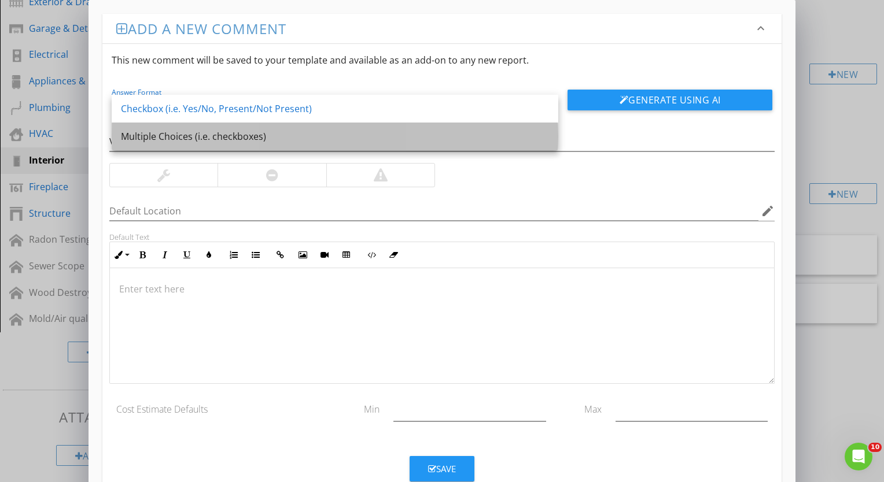
click at [486, 135] on div "Multiple Choices (i.e. checkboxes)" at bounding box center [335, 137] width 428 height 14
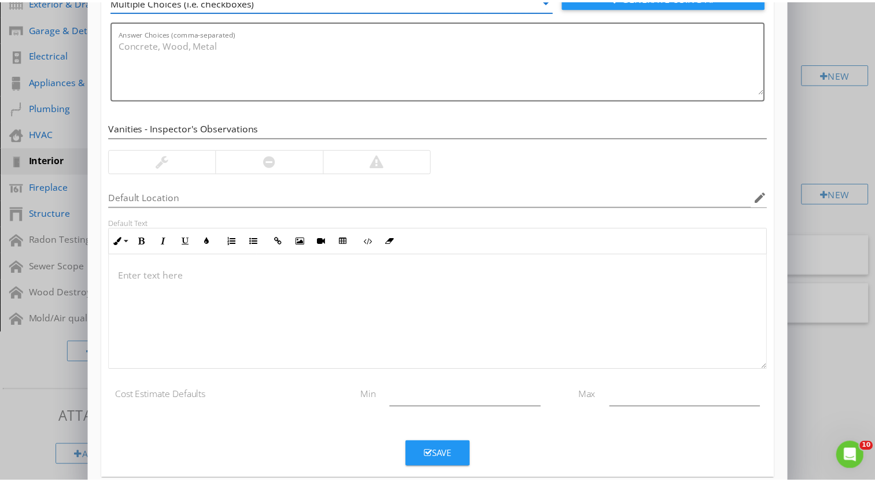
scroll to position [119, 0]
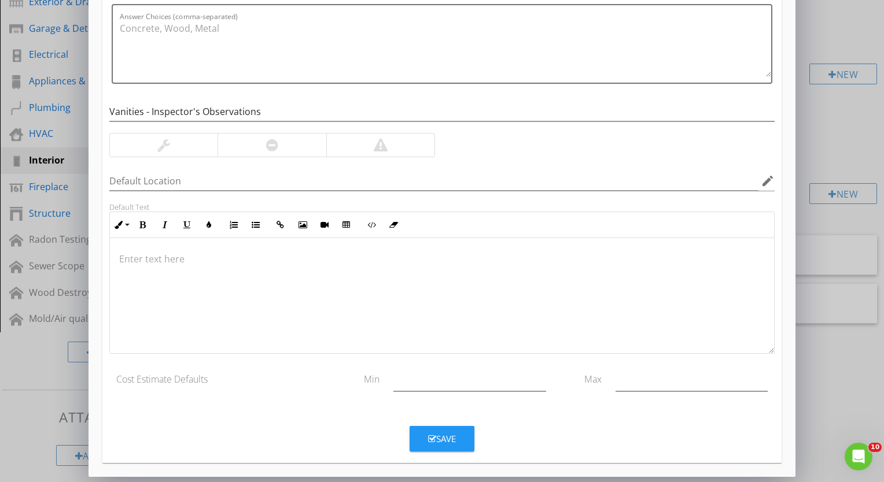
click at [440, 445] on button "Save" at bounding box center [441, 438] width 65 height 25
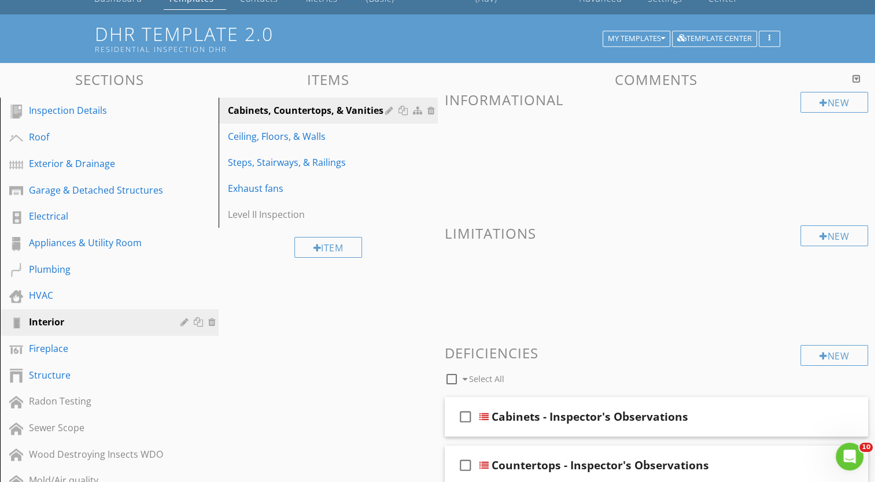
scroll to position [53, 0]
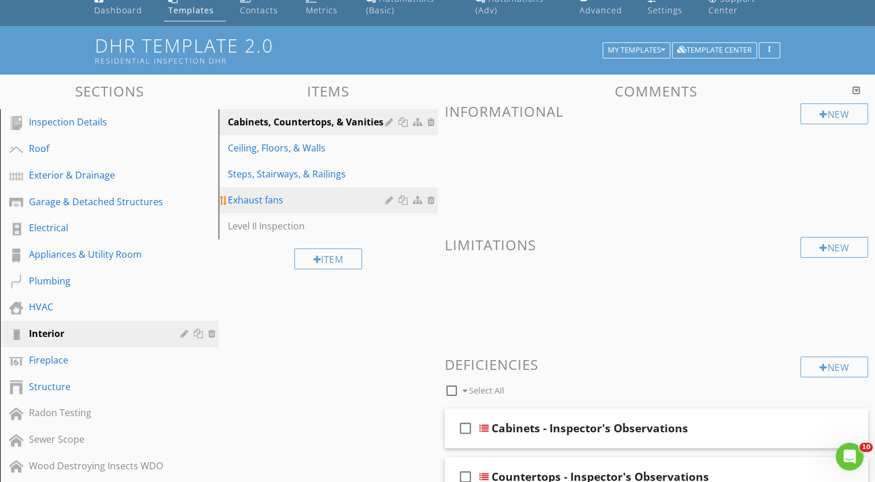
click at [289, 201] on div "Exhaust fans" at bounding box center [308, 200] width 160 height 14
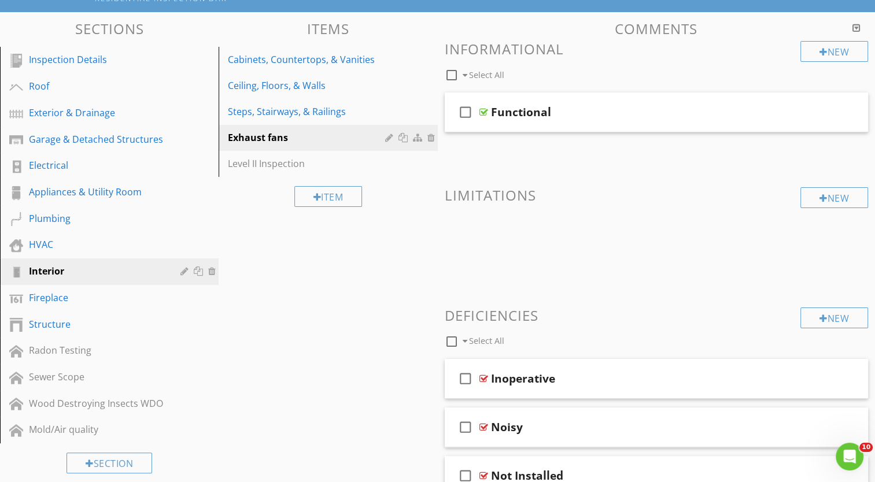
scroll to position [0, 0]
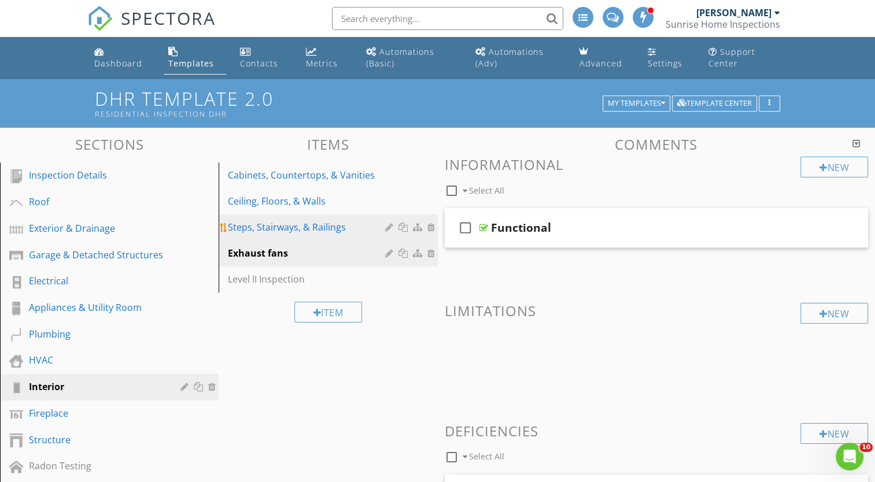
click at [300, 229] on div "Steps, Stairways, & Railings" at bounding box center [308, 227] width 160 height 14
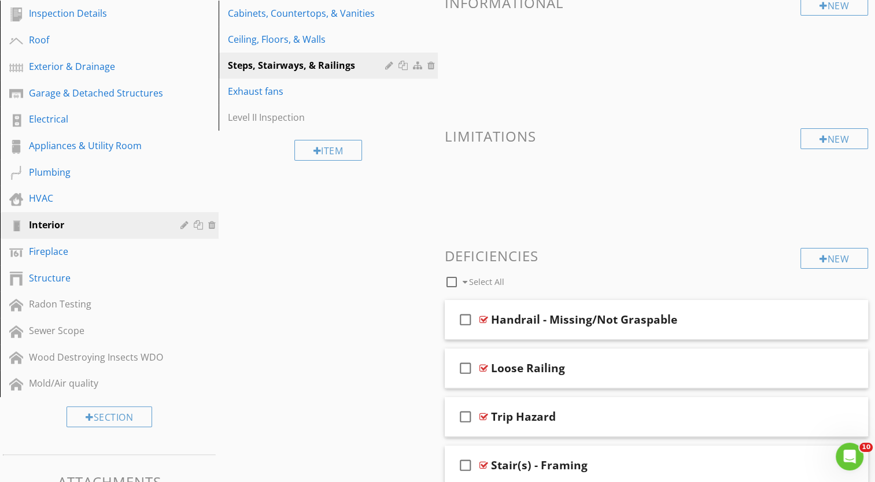
scroll to position [174, 0]
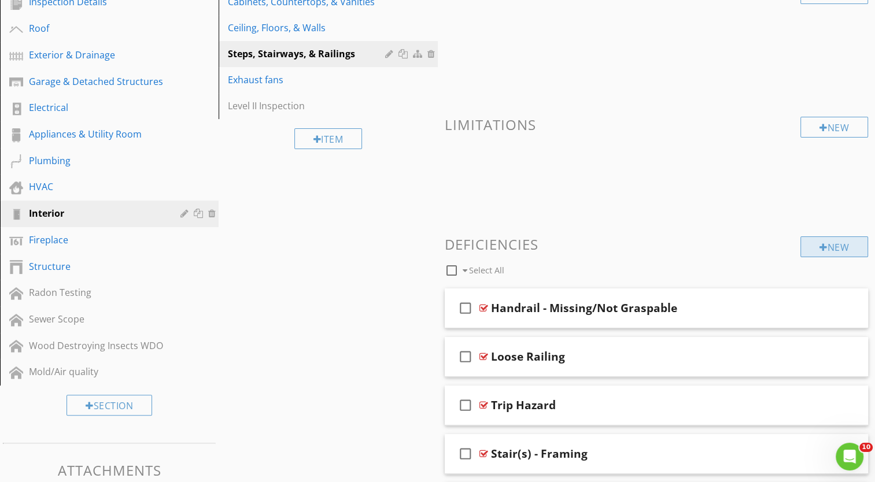
click at [843, 249] on div "New" at bounding box center [834, 247] width 68 height 21
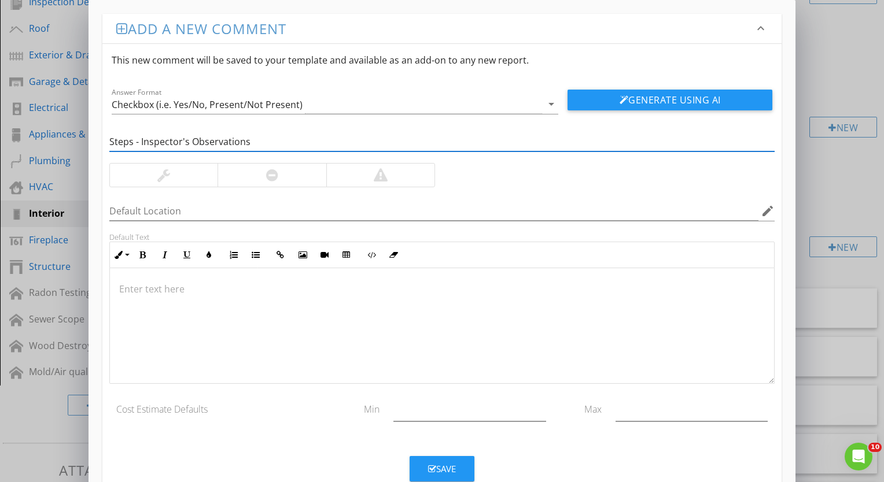
type input "Steps - Inspector's Observations"
click at [454, 472] on div "Save" at bounding box center [442, 469] width 28 height 13
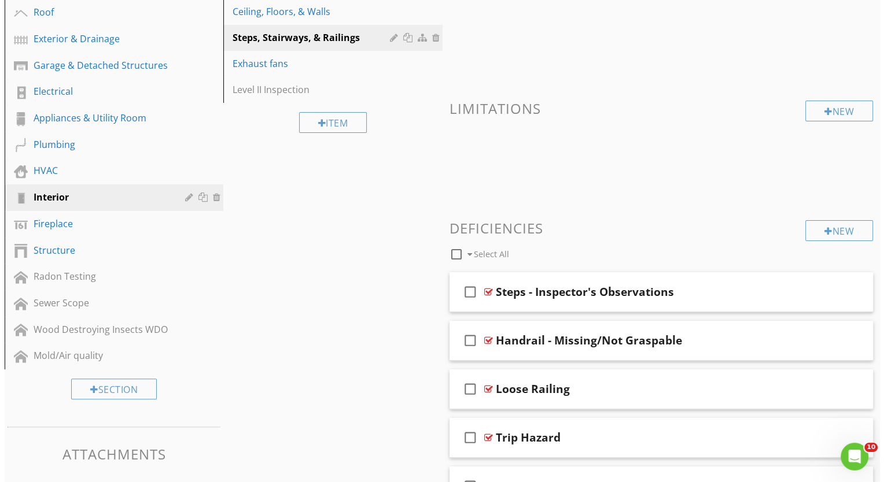
scroll to position [190, 0]
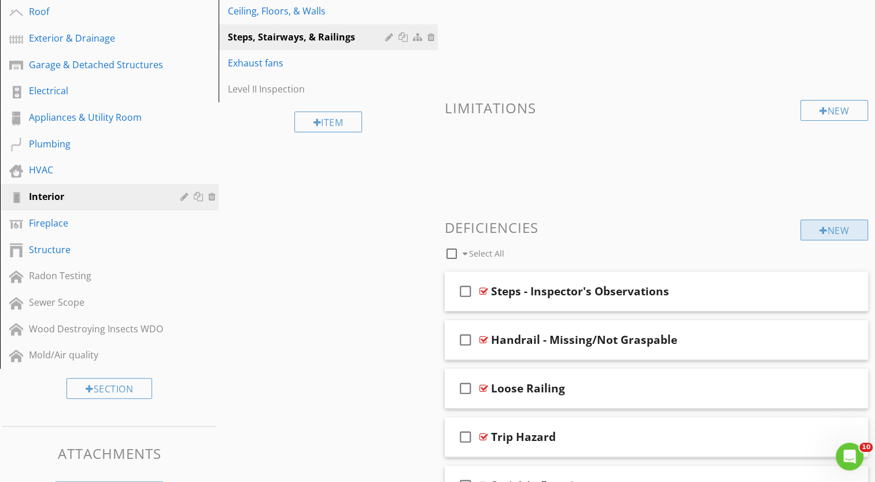
click at [826, 230] on div "New" at bounding box center [834, 230] width 68 height 21
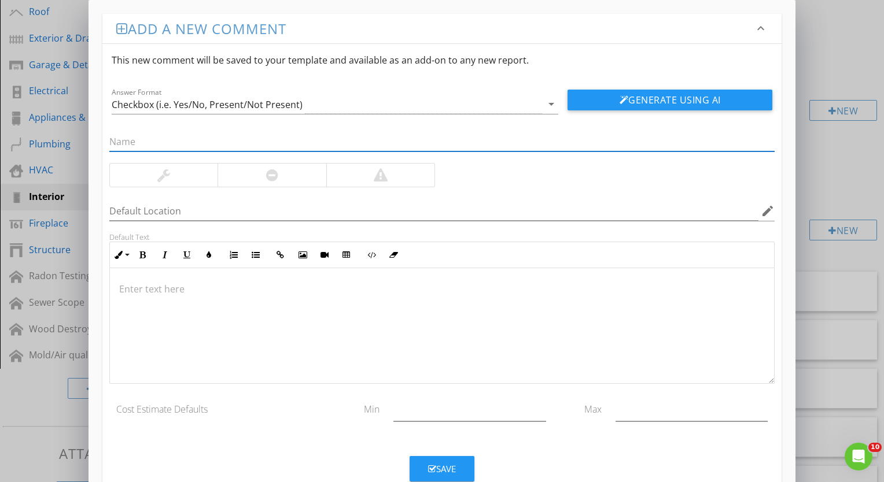
click at [140, 139] on input "text" at bounding box center [441, 141] width 665 height 19
type input "Stairways - Inspector's Observations"
click at [549, 101] on icon "arrow_drop_down" at bounding box center [551, 104] width 14 height 14
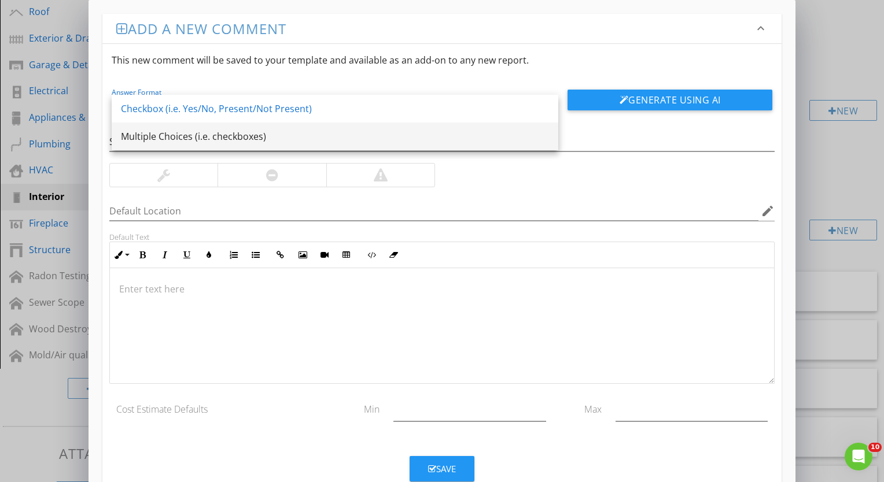
click at [347, 138] on div "Multiple Choices (i.e. checkboxes)" at bounding box center [335, 137] width 428 height 14
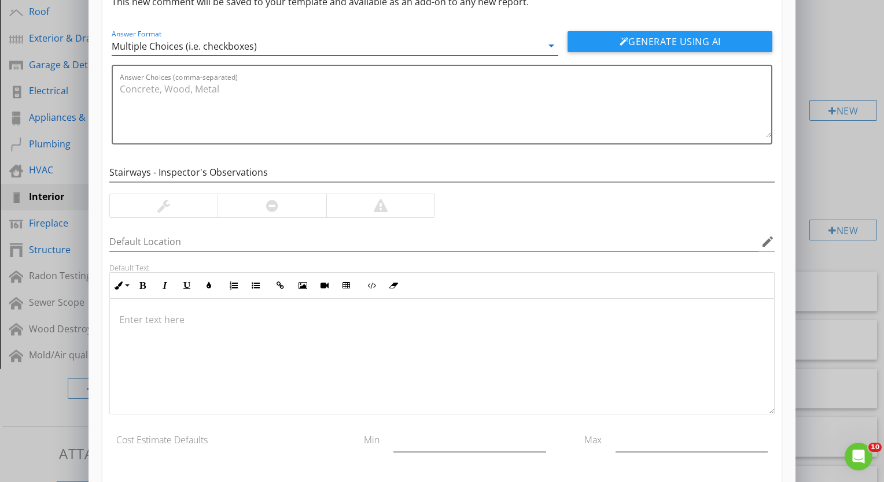
scroll to position [119, 0]
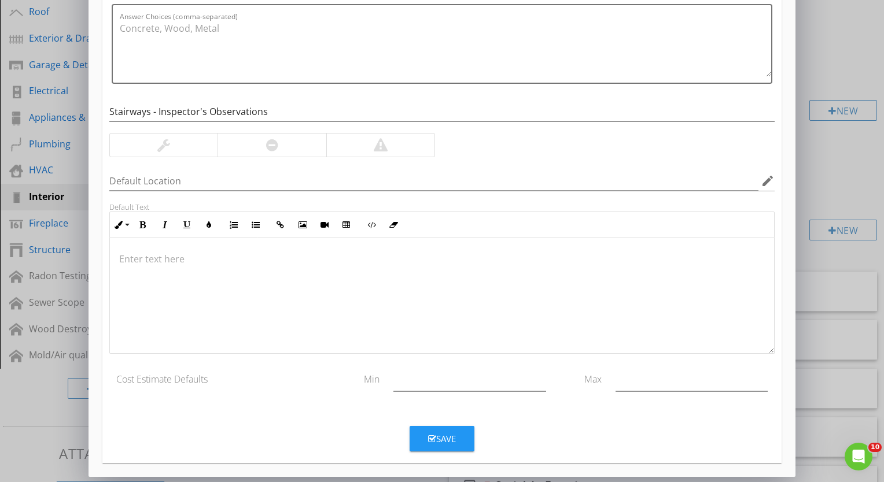
click at [441, 433] on div "Save" at bounding box center [442, 439] width 28 height 13
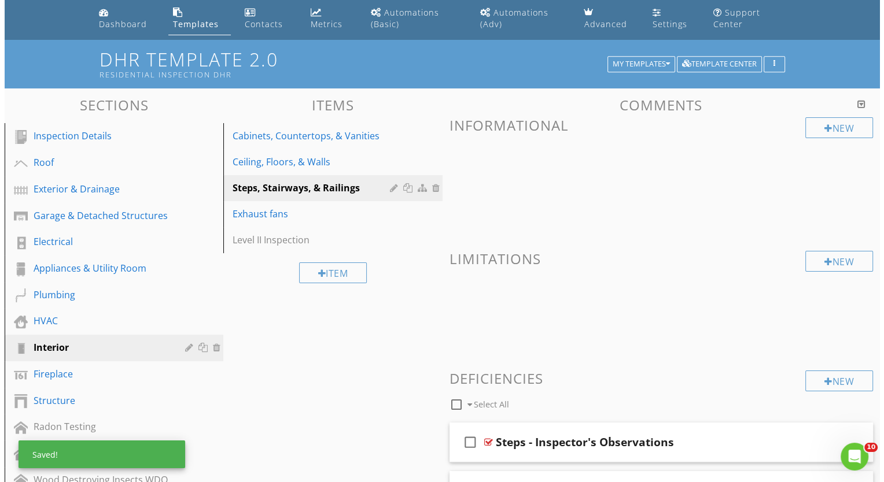
scroll to position [39, 0]
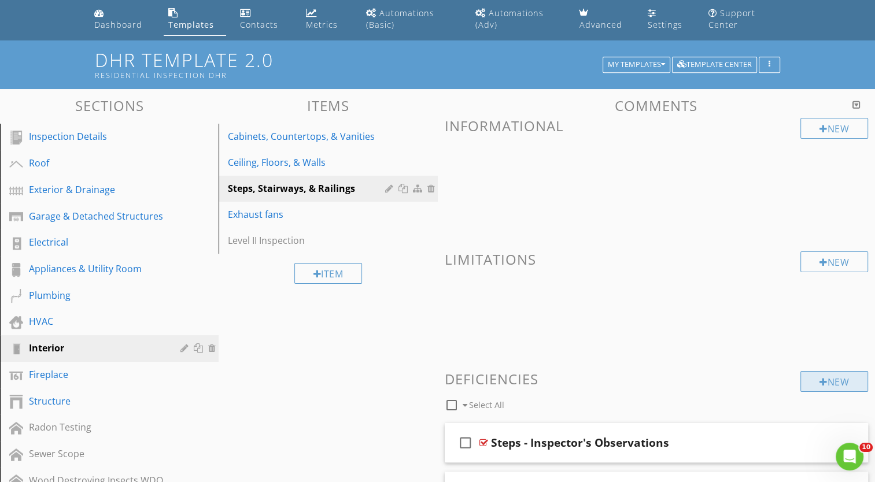
click at [835, 379] on div "New" at bounding box center [834, 381] width 68 height 21
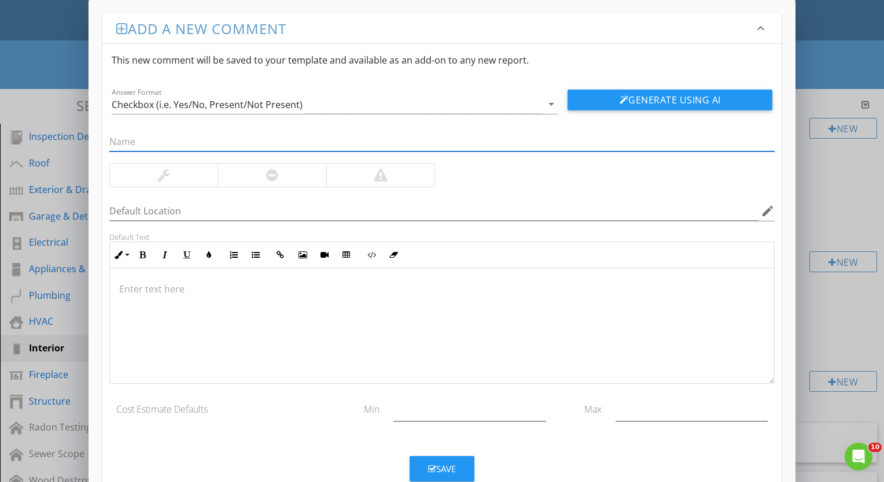
click at [213, 142] on input "text" at bounding box center [441, 141] width 665 height 19
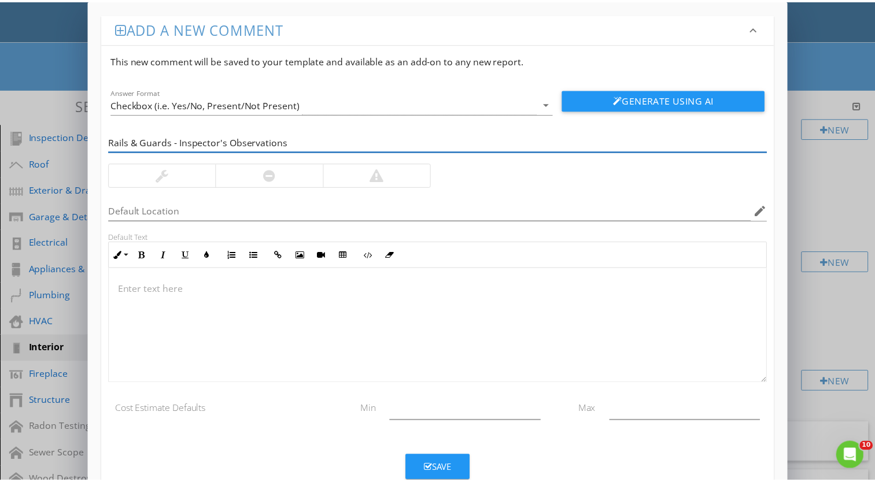
scroll to position [0, 0]
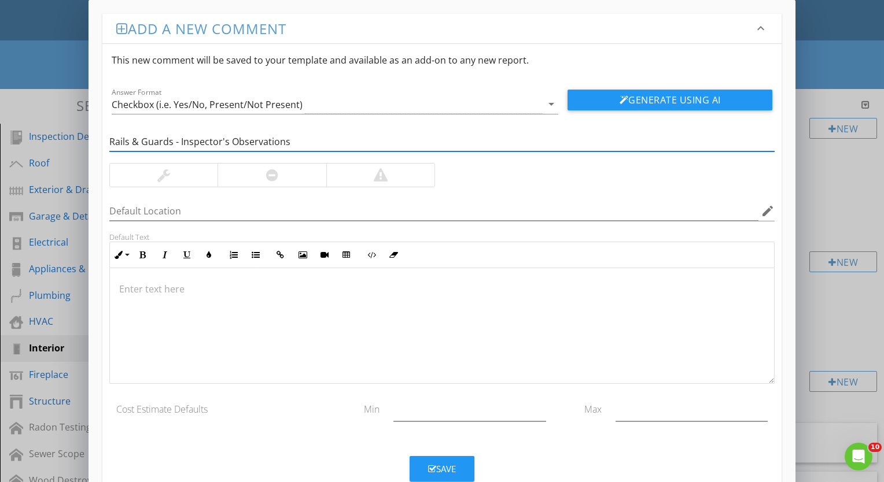
type input "Rails & Guards - Inspector's Observations"
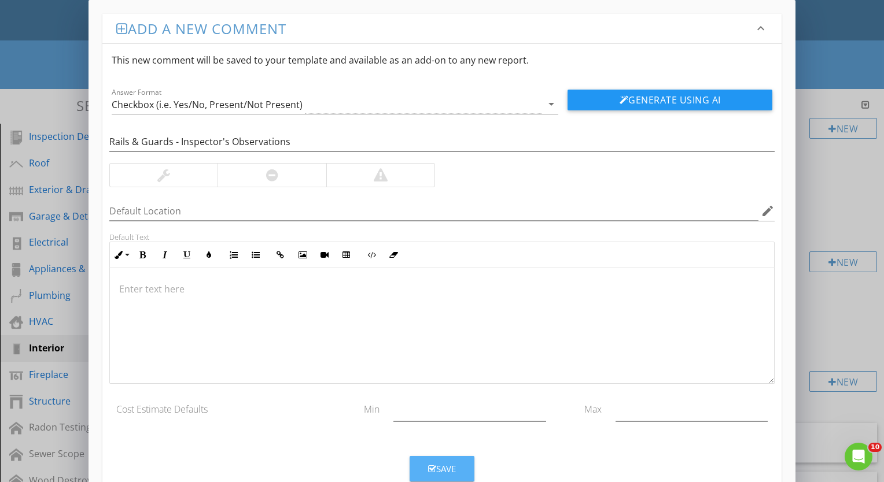
click at [455, 470] on div "Save" at bounding box center [442, 469] width 28 height 13
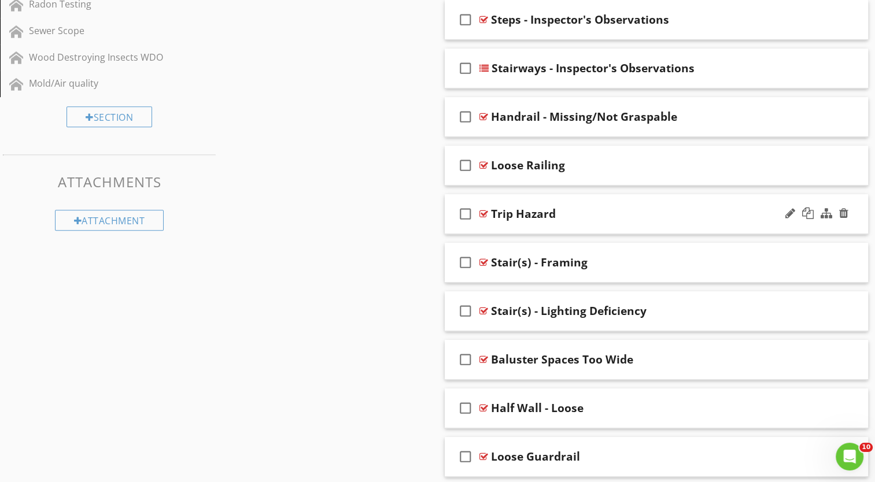
scroll to position [463, 0]
click at [632, 263] on div "Stair(s) - Framing" at bounding box center [641, 262] width 300 height 14
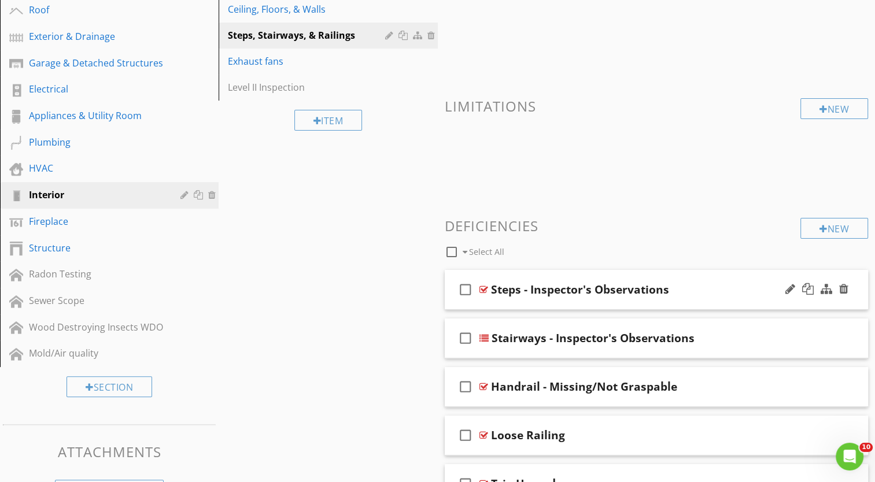
scroll to position [347, 0]
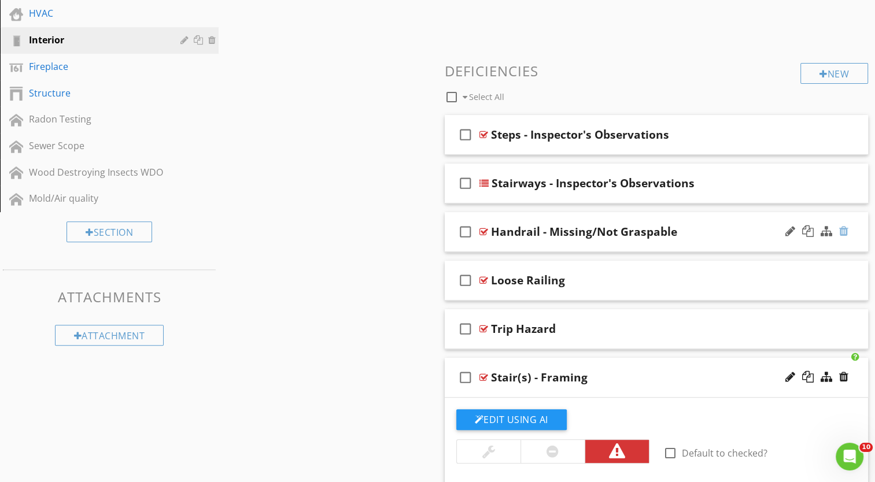
click at [847, 232] on div at bounding box center [843, 232] width 9 height 12
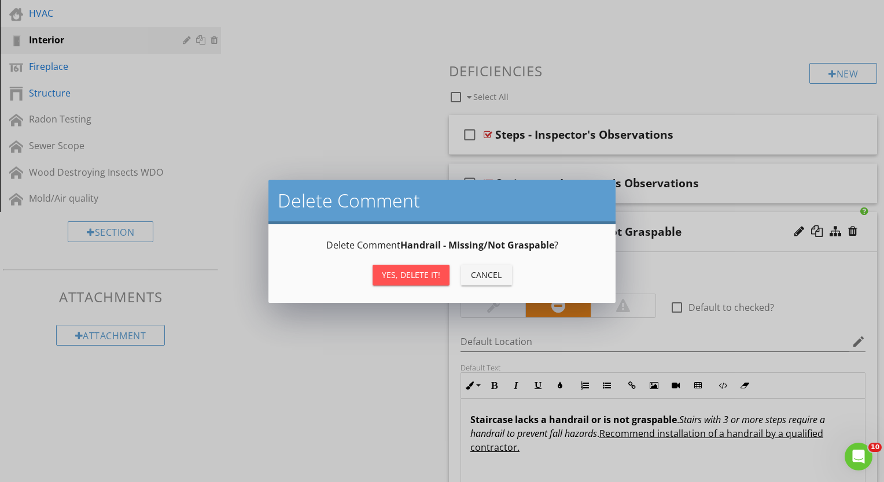
click at [422, 281] on button "Yes, Delete it!" at bounding box center [410, 275] width 77 height 21
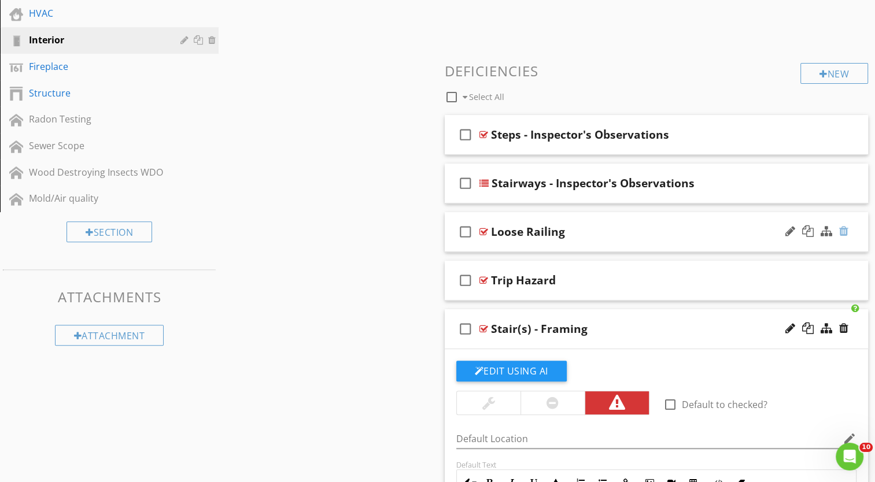
click at [844, 230] on div at bounding box center [843, 232] width 9 height 12
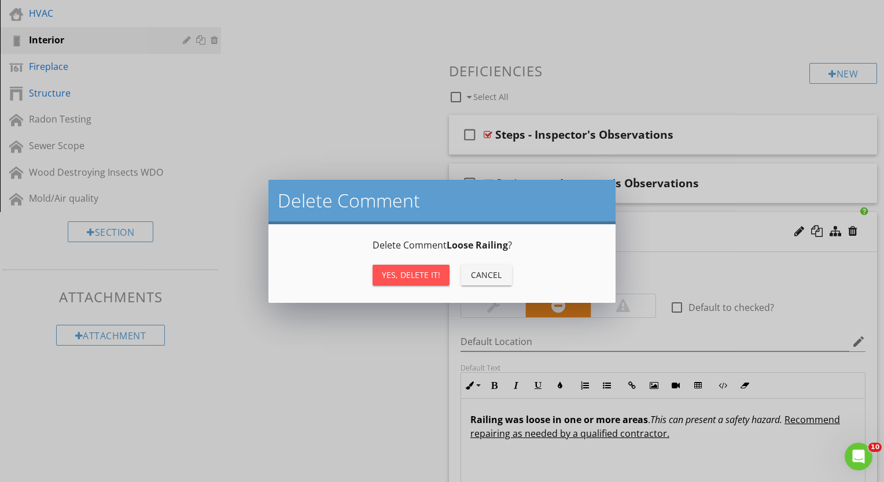
click at [400, 276] on div "Yes, Delete it!" at bounding box center [411, 275] width 58 height 12
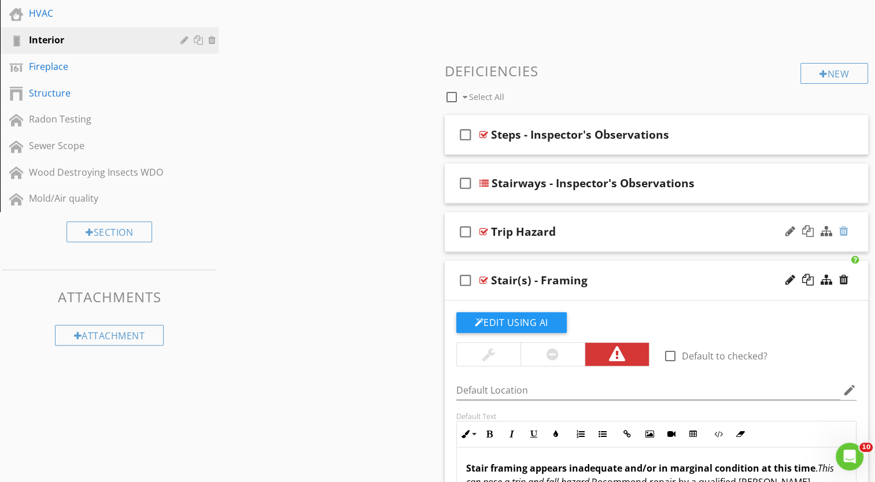
click at [844, 232] on div at bounding box center [843, 232] width 9 height 12
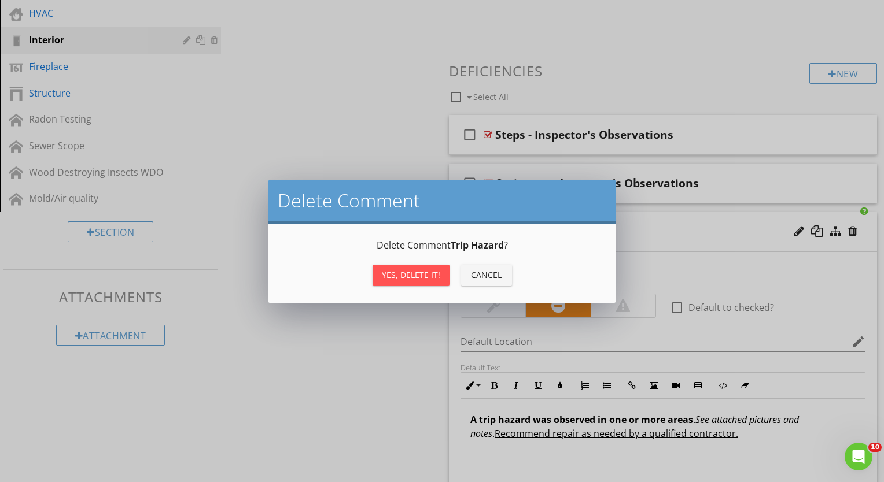
click at [409, 274] on div "Yes, Delete it!" at bounding box center [411, 275] width 58 height 12
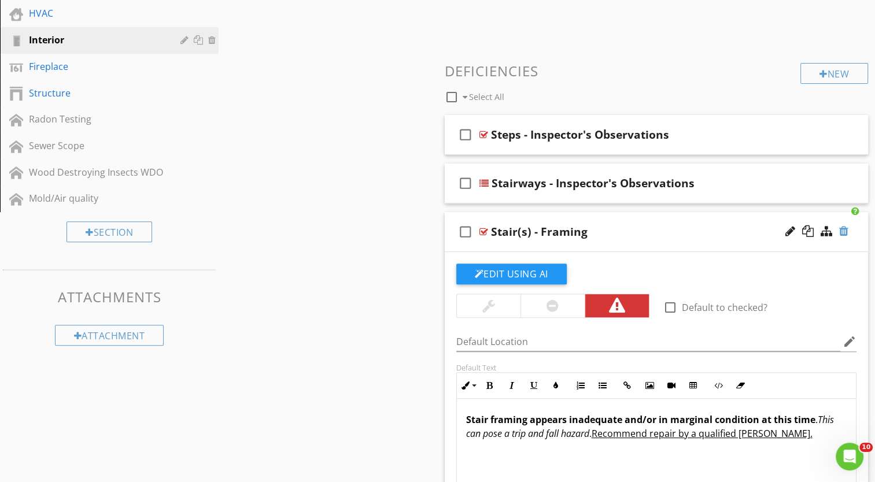
click at [844, 232] on div at bounding box center [843, 232] width 9 height 12
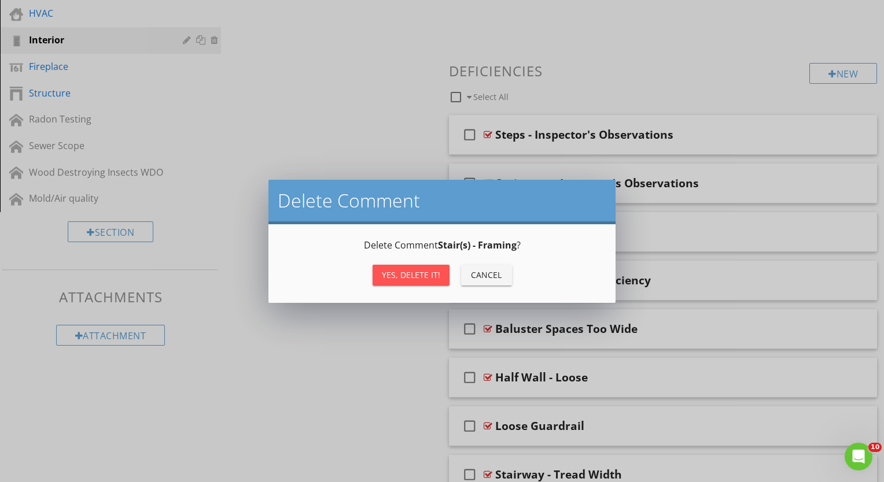
click at [418, 272] on div "Yes, Delete it!" at bounding box center [411, 275] width 58 height 12
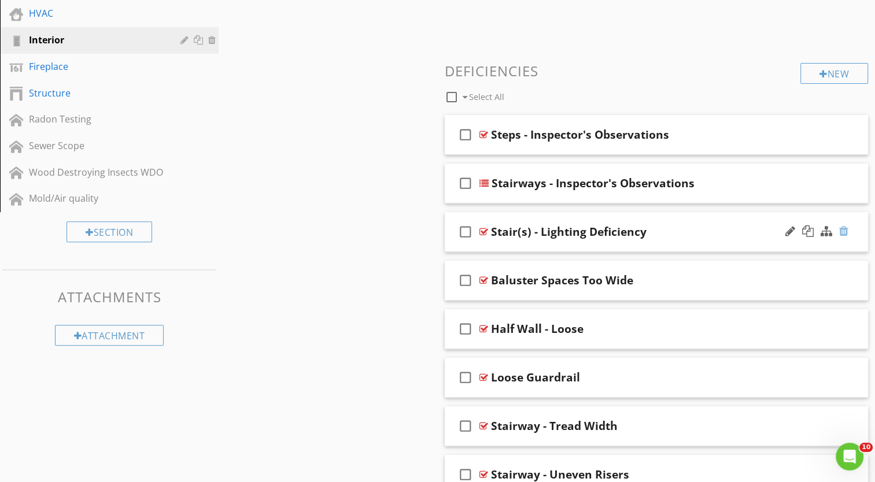
click at [843, 231] on div at bounding box center [843, 232] width 9 height 12
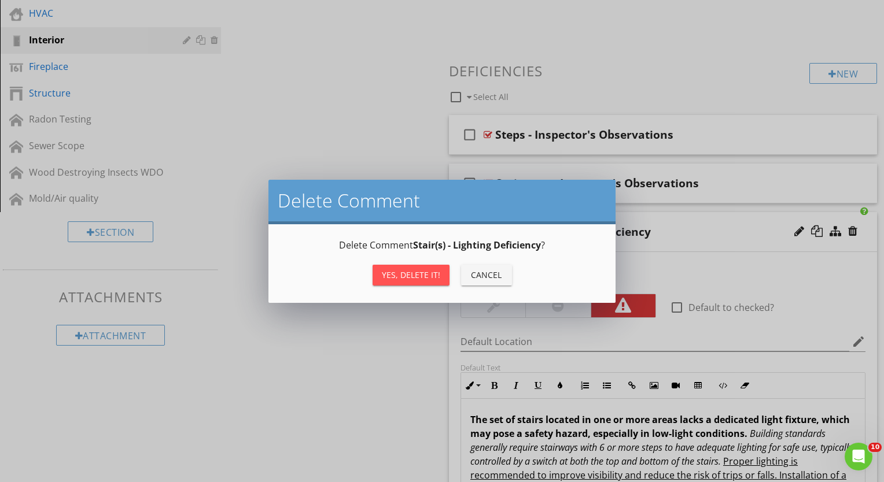
click at [421, 273] on div "Yes, Delete it!" at bounding box center [411, 275] width 58 height 12
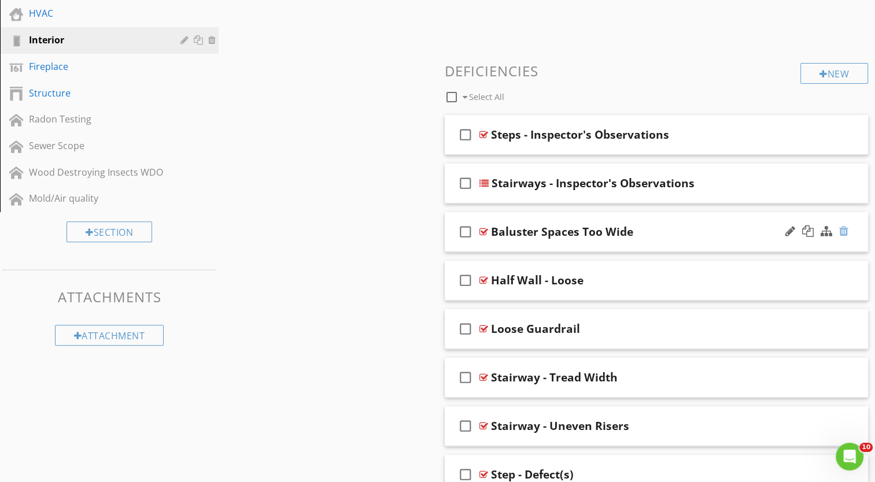
click at [846, 229] on div at bounding box center [843, 232] width 9 height 12
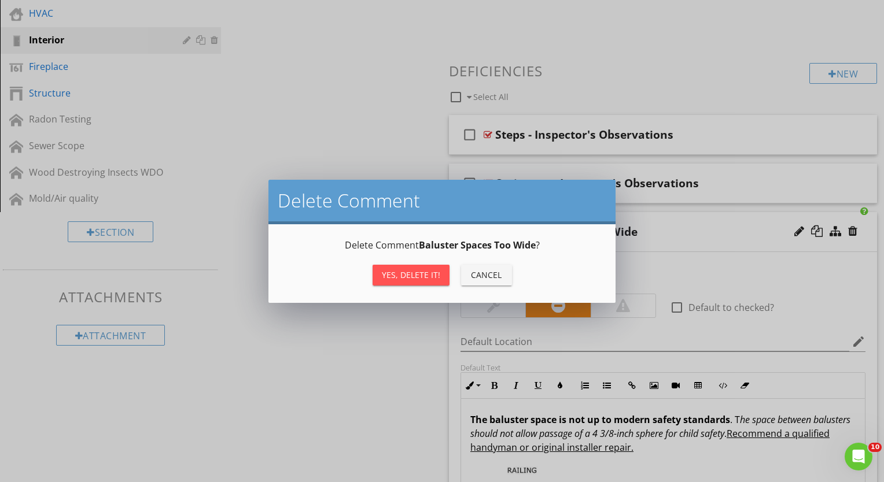
click at [404, 279] on div "Yes, Delete it!" at bounding box center [411, 275] width 58 height 12
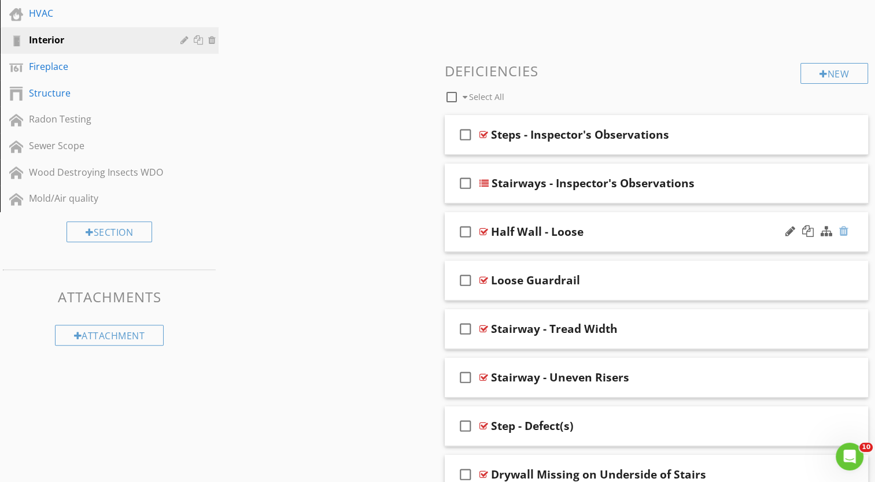
click at [843, 230] on div at bounding box center [843, 232] width 9 height 12
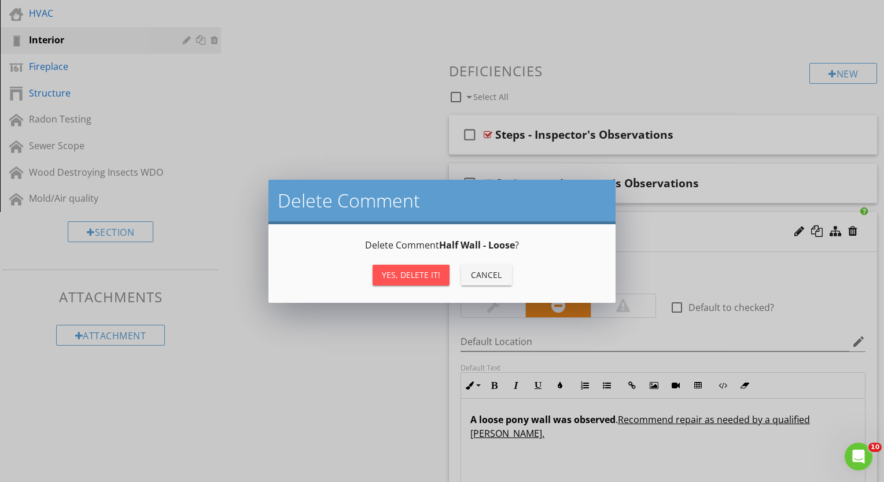
click at [414, 278] on div "Yes, Delete it!" at bounding box center [411, 275] width 58 height 12
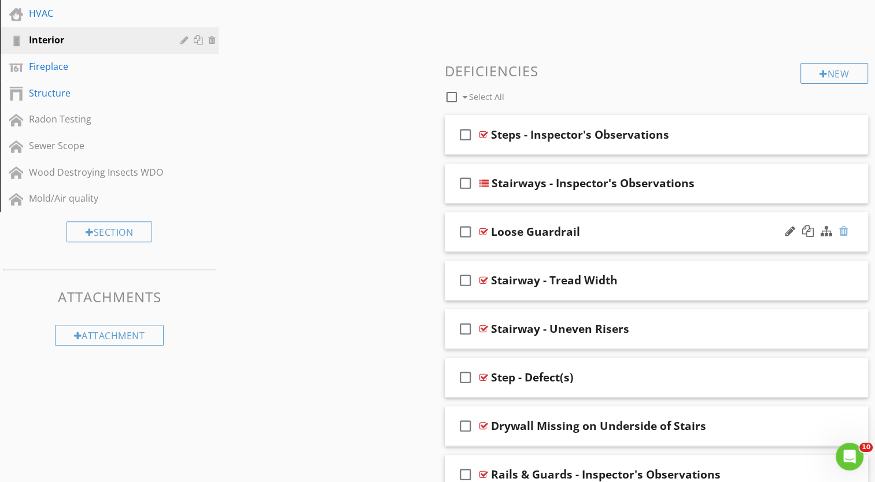
click at [843, 230] on div at bounding box center [843, 232] width 9 height 12
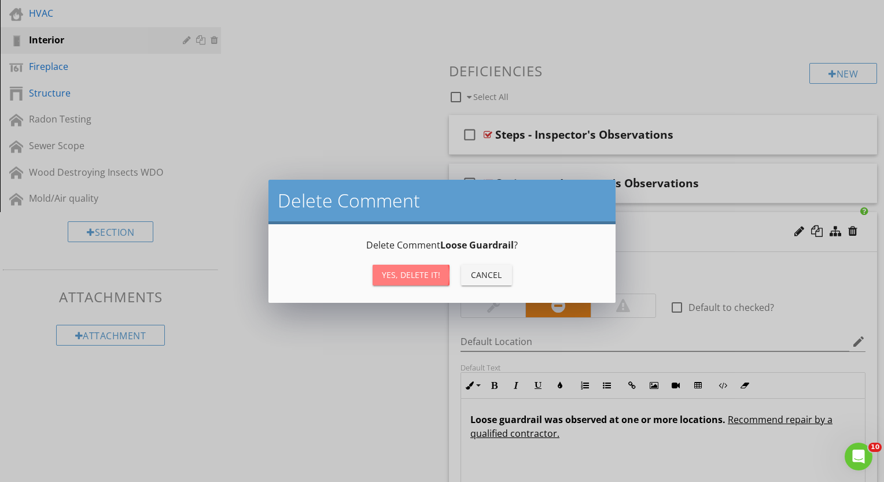
click at [424, 271] on div "Yes, Delete it!" at bounding box center [411, 275] width 58 height 12
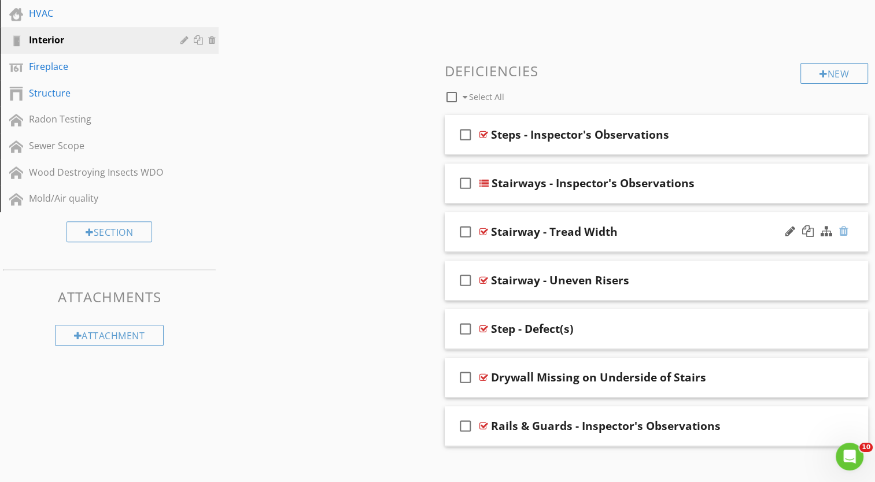
click at [844, 229] on div at bounding box center [843, 232] width 9 height 12
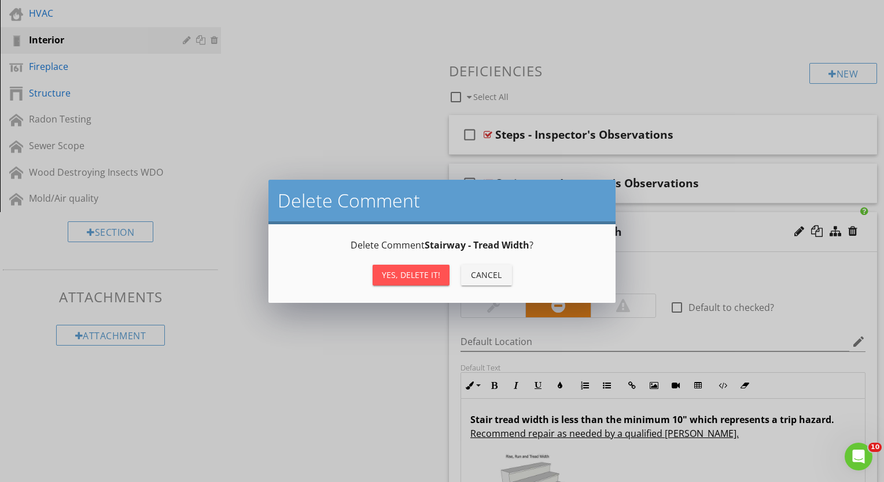
click at [412, 273] on div "Yes, Delete it!" at bounding box center [411, 275] width 58 height 12
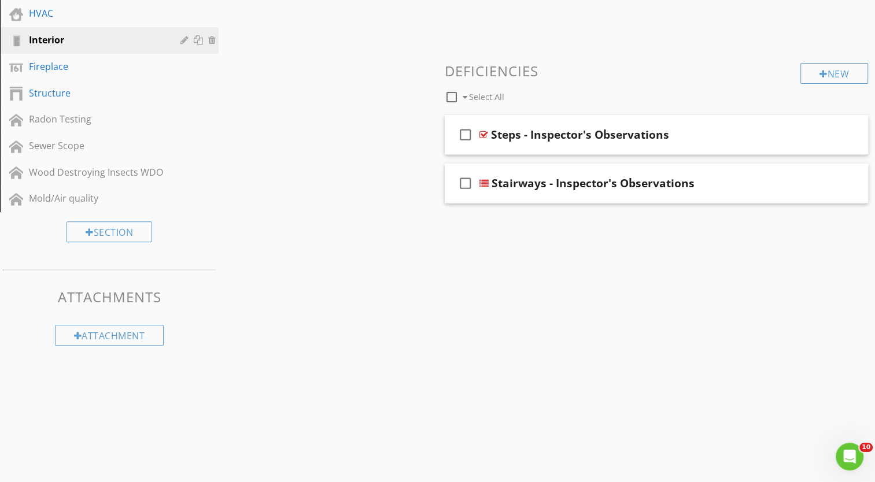
scroll to position [310, 0]
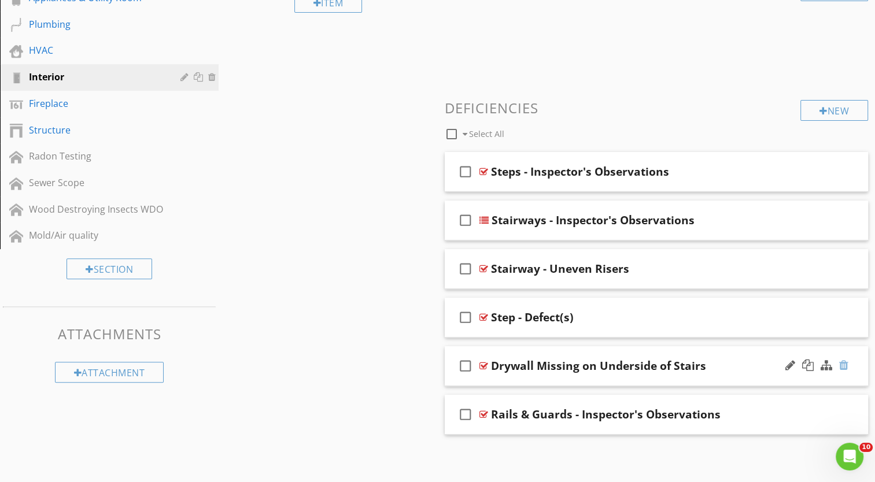
click at [846, 363] on div at bounding box center [843, 366] width 9 height 12
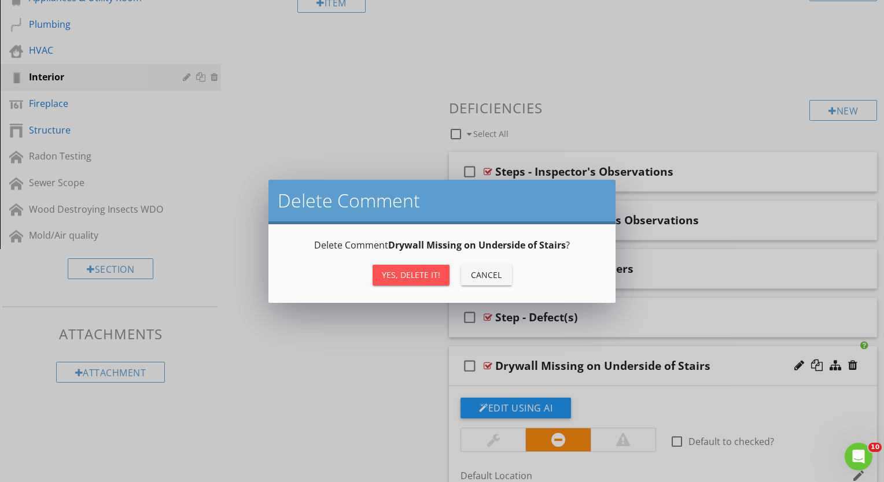
click at [400, 274] on div "Yes, Delete it!" at bounding box center [411, 275] width 58 height 12
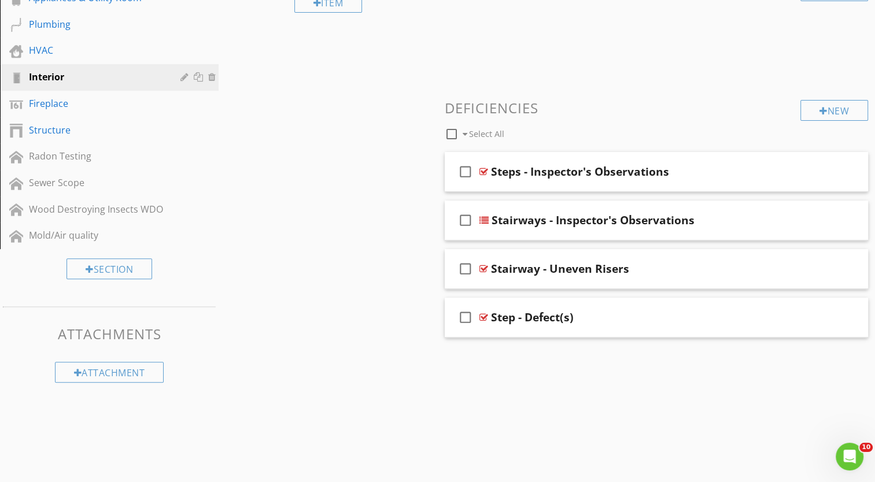
scroll to position [261, 0]
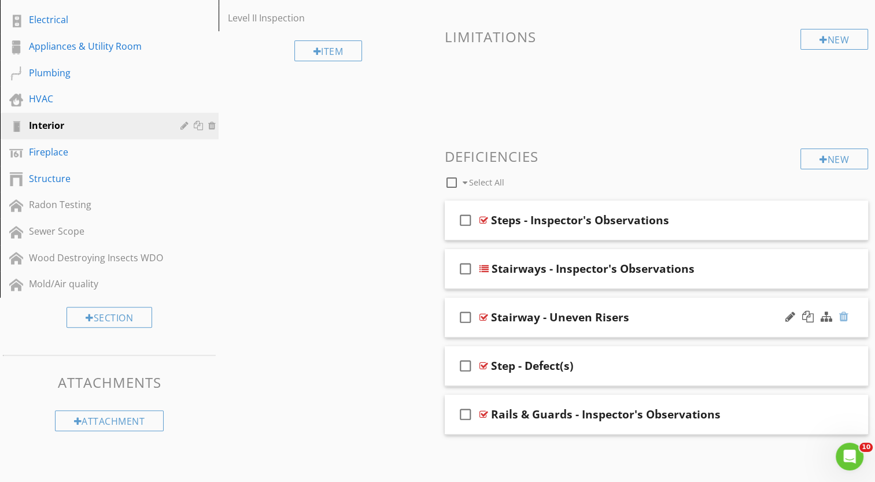
click at [846, 316] on div at bounding box center [843, 317] width 9 height 12
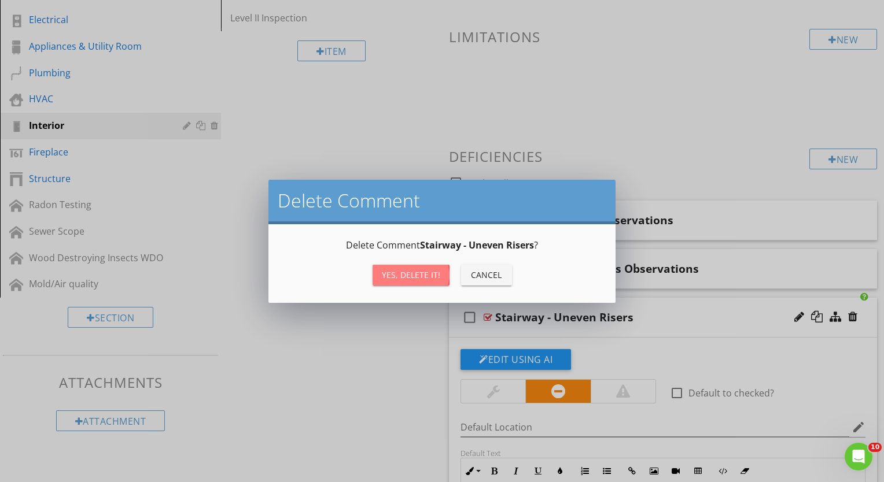
click at [408, 274] on div "Yes, Delete it!" at bounding box center [411, 275] width 58 height 12
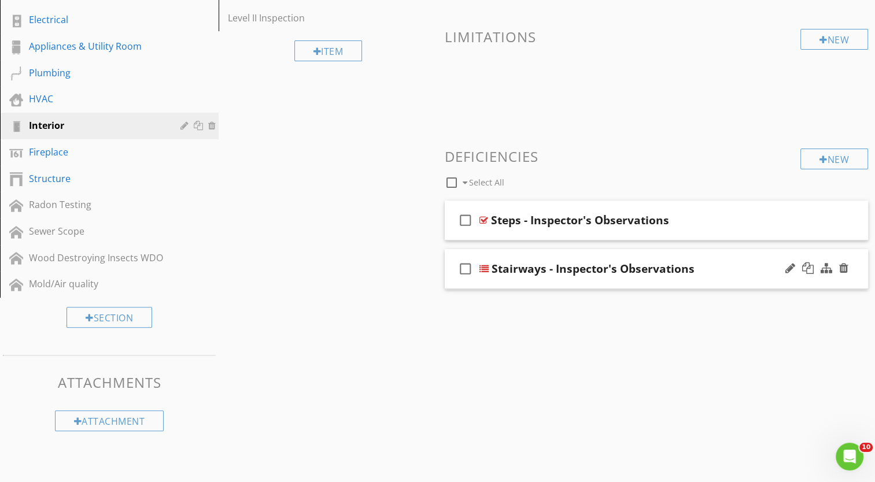
scroll to position [227, 0]
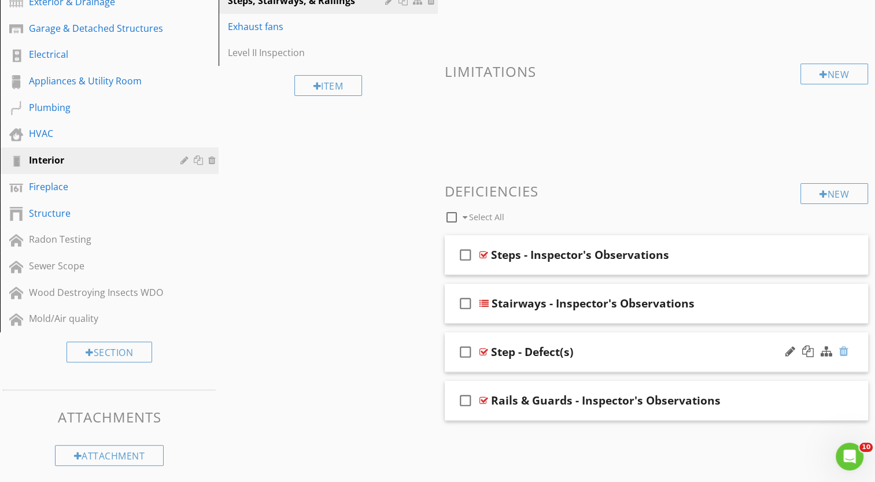
click at [842, 350] on div at bounding box center [843, 352] width 9 height 12
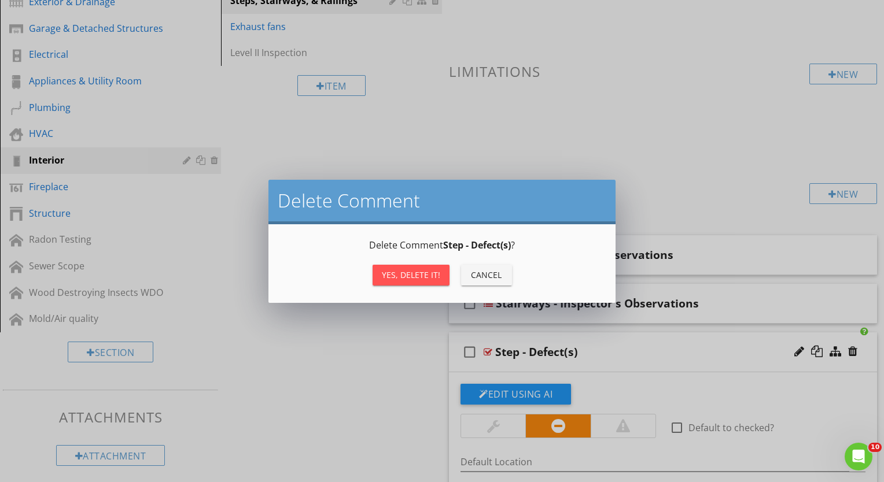
click at [417, 272] on div "Yes, Delete it!" at bounding box center [411, 275] width 58 height 12
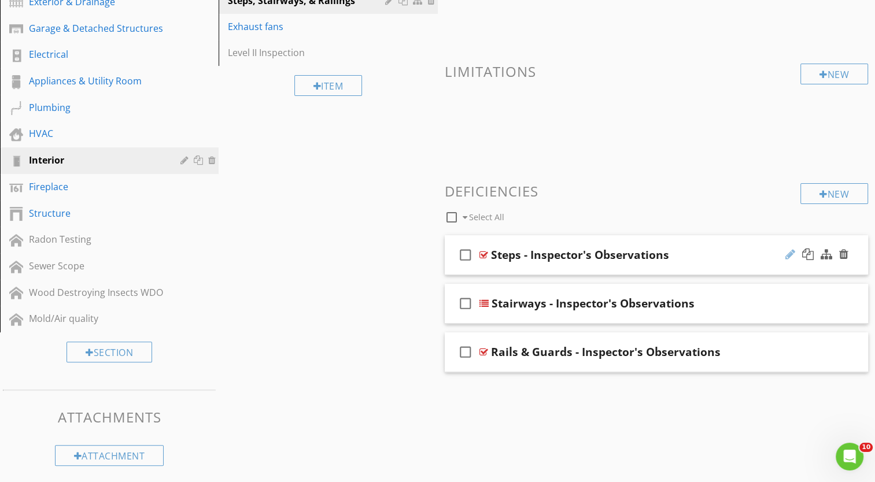
click at [788, 253] on div at bounding box center [790, 255] width 10 height 12
click at [751, 254] on input "Steps - Inspector's Observations" at bounding box center [641, 255] width 300 height 19
click at [792, 252] on div at bounding box center [790, 255] width 10 height 12
click at [708, 247] on input "Steps - Inspector's Observations" at bounding box center [641, 255] width 300 height 19
click at [482, 253] on div at bounding box center [483, 254] width 9 height 9
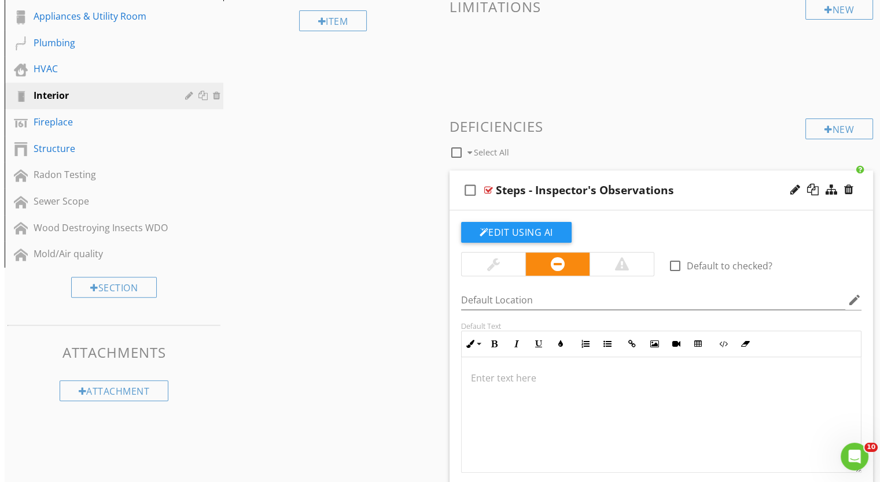
scroll to position [285, 0]
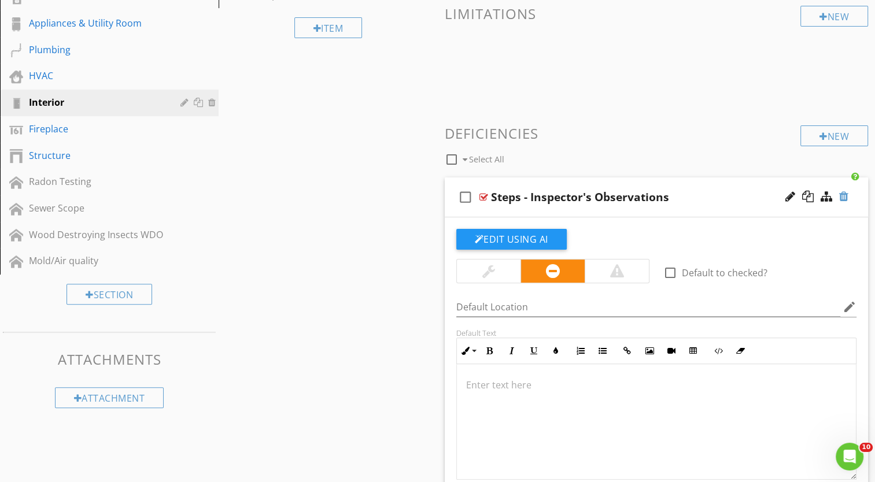
click at [844, 195] on div at bounding box center [843, 197] width 9 height 12
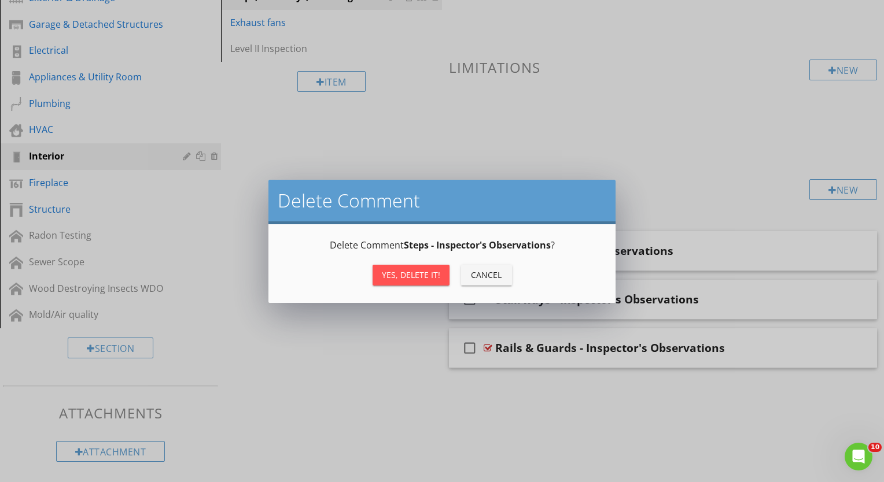
scroll to position [227, 0]
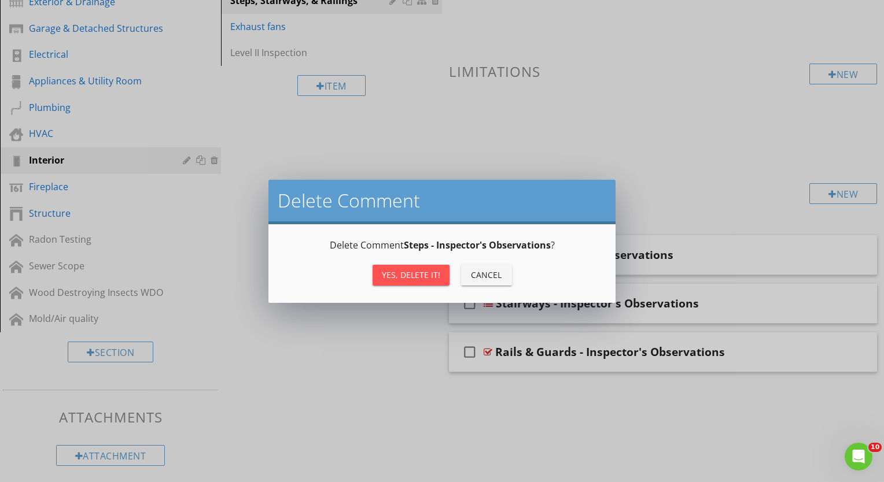
click at [420, 276] on div "Yes, Delete it!" at bounding box center [411, 275] width 58 height 12
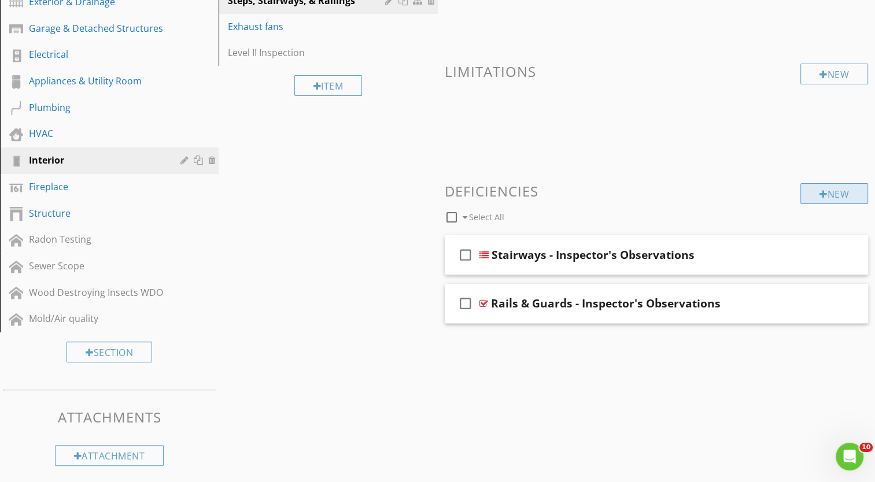
click at [844, 193] on div "New" at bounding box center [834, 193] width 68 height 21
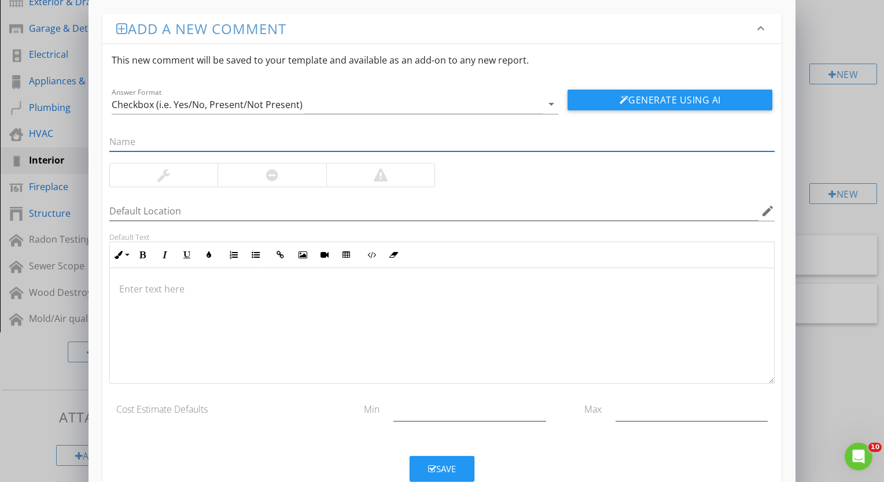
click at [197, 144] on input "text" at bounding box center [441, 141] width 665 height 19
type input "Steps - Inspector's Observations"
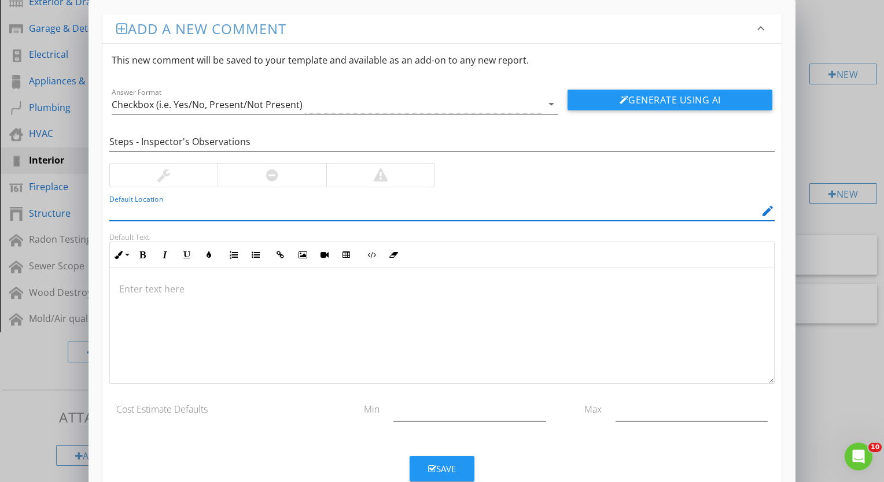
click at [550, 103] on icon "arrow_drop_down" at bounding box center [551, 104] width 14 height 14
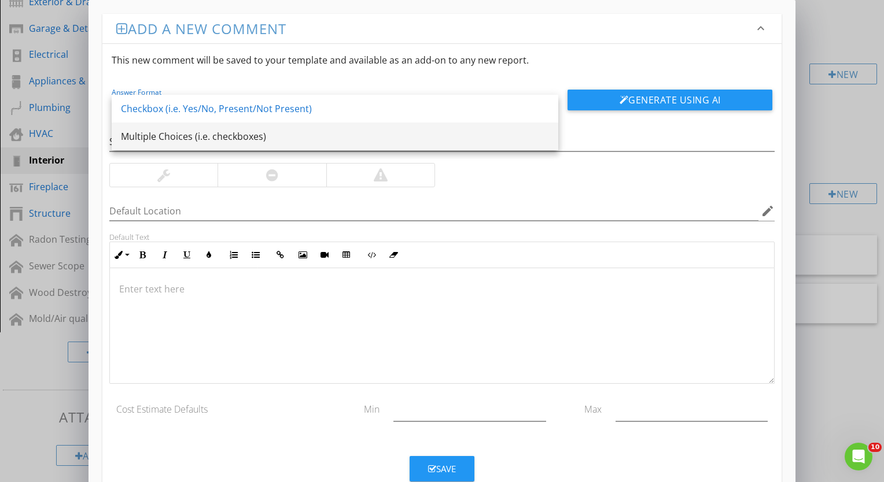
click at [451, 135] on div "Multiple Choices (i.e. checkboxes)" at bounding box center [335, 137] width 428 height 14
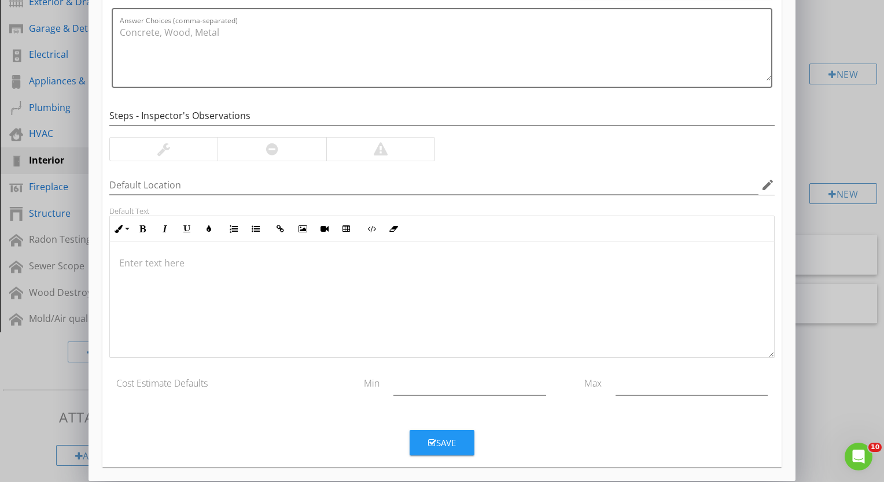
scroll to position [119, 0]
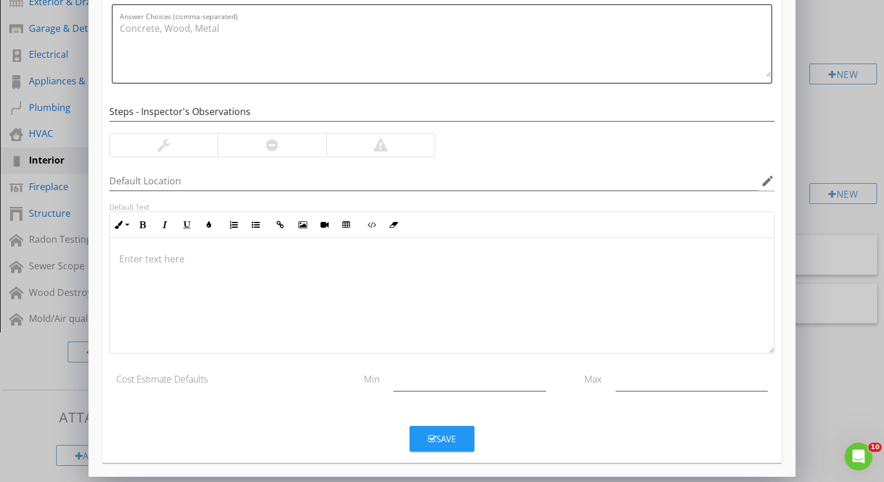
click at [445, 434] on div "Save" at bounding box center [442, 439] width 28 height 13
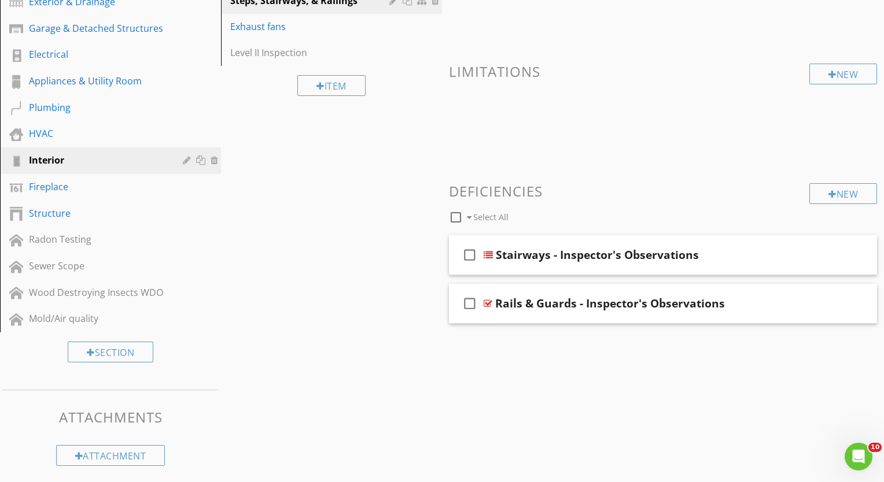
scroll to position [64, 0]
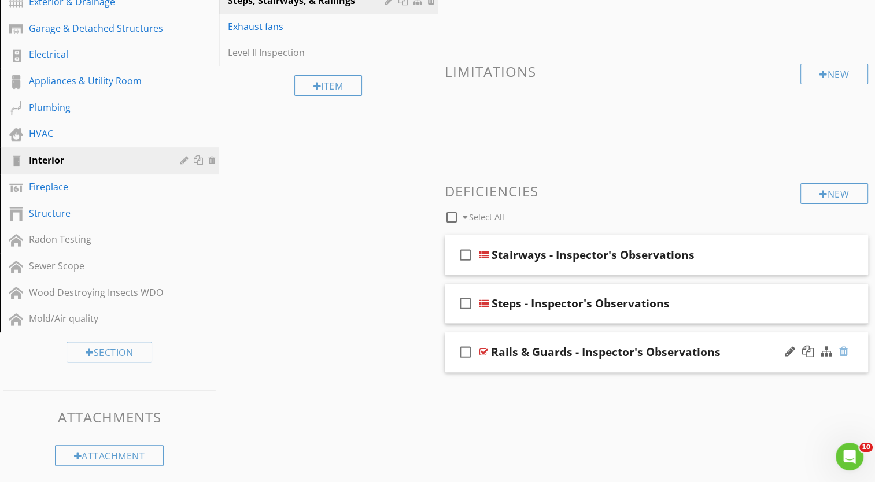
click at [843, 352] on div at bounding box center [843, 352] width 9 height 12
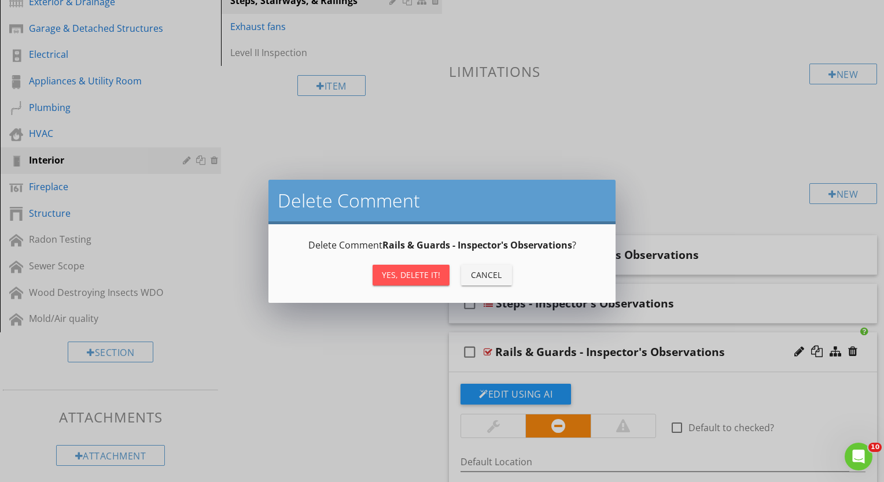
click at [400, 271] on div "Yes, Delete it!" at bounding box center [411, 275] width 58 height 12
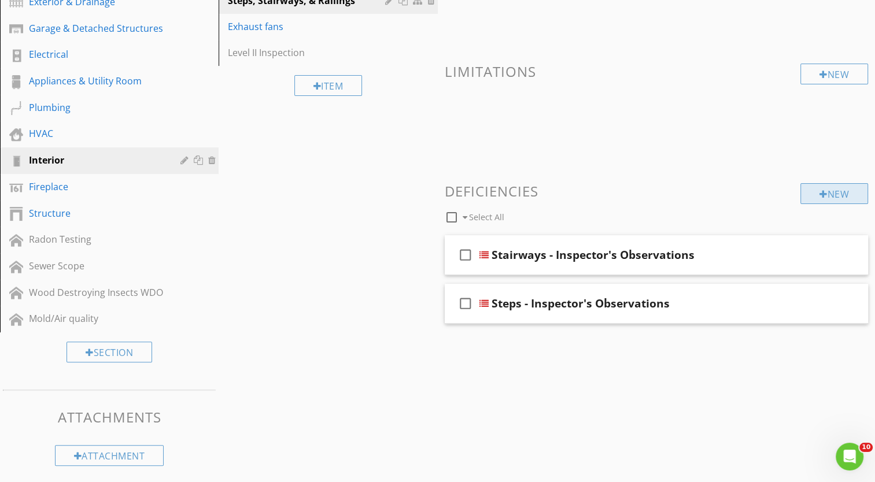
click at [835, 193] on div "New" at bounding box center [834, 193] width 68 height 21
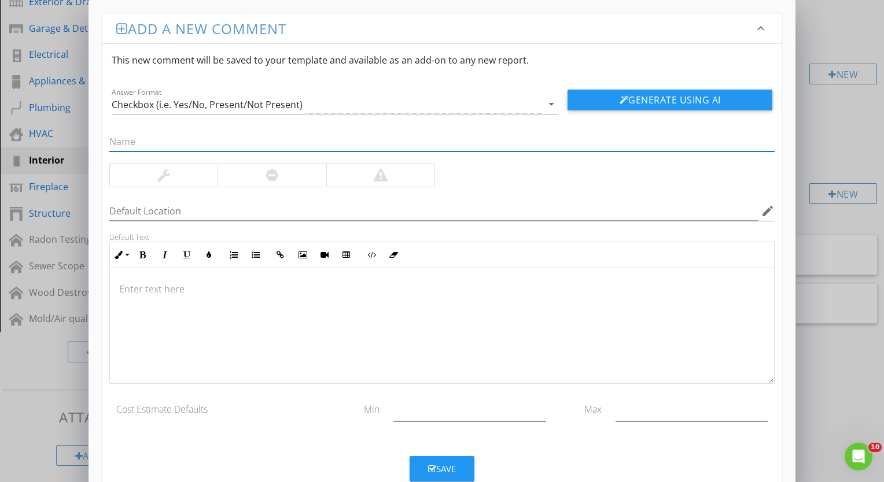
click at [276, 135] on input "text" at bounding box center [441, 141] width 665 height 19
type input "Rails & Guards - Inspector's Observations"
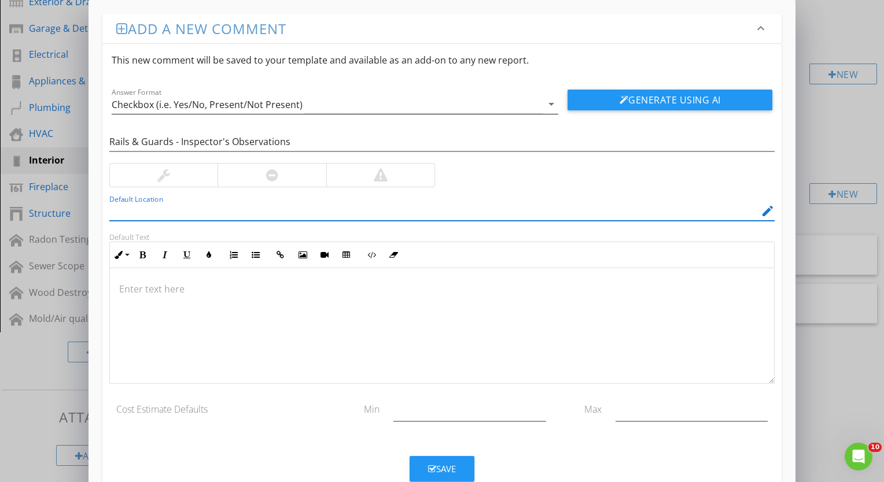
click at [550, 105] on icon "arrow_drop_down" at bounding box center [551, 104] width 14 height 14
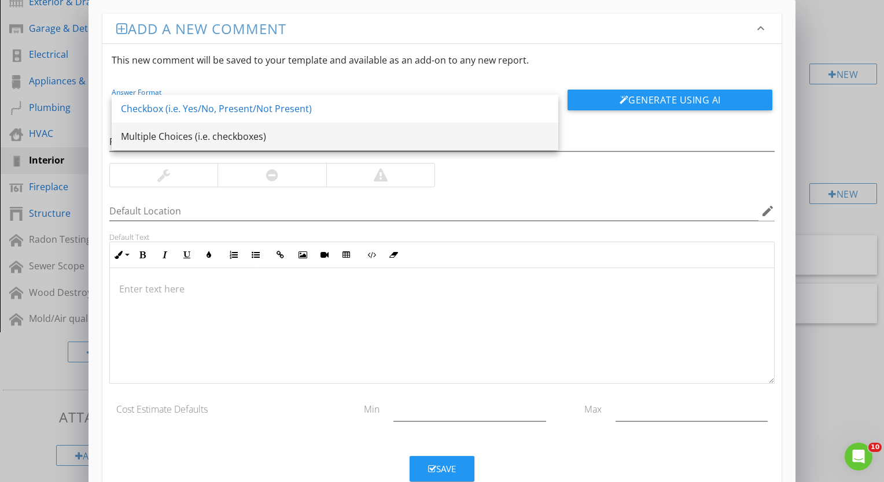
click at [437, 139] on div "Multiple Choices (i.e. checkboxes)" at bounding box center [335, 137] width 428 height 14
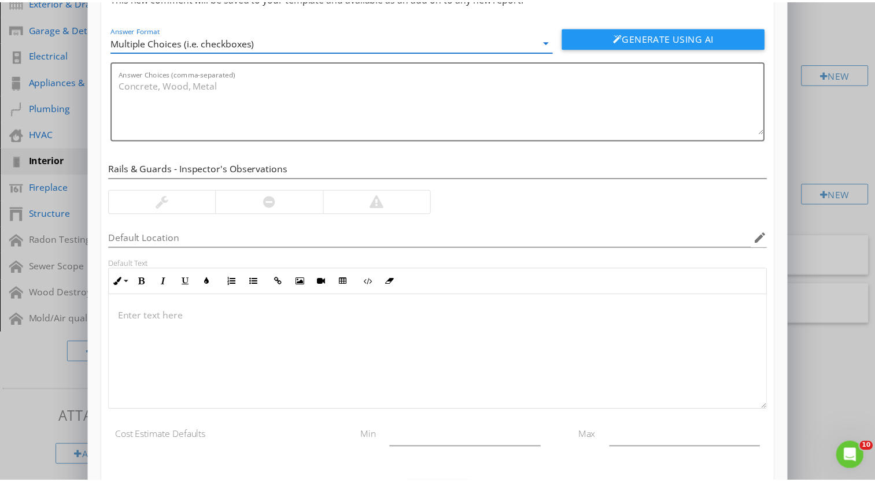
scroll to position [119, 0]
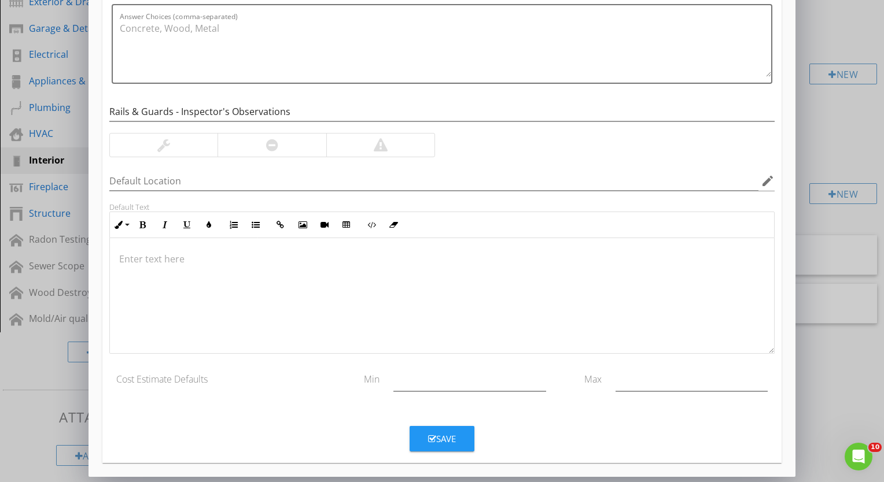
click at [448, 441] on div "Save" at bounding box center [442, 439] width 28 height 13
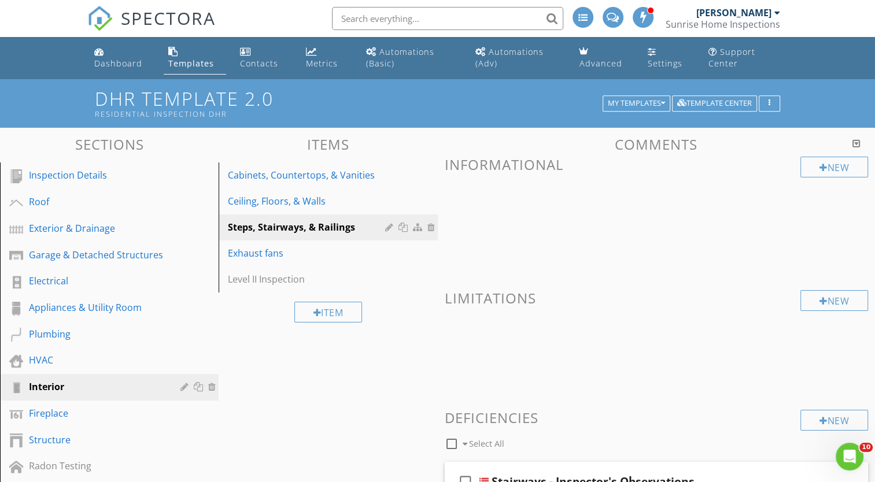
scroll to position [0, 0]
click at [125, 62] on div "Dashboard" at bounding box center [118, 63] width 48 height 11
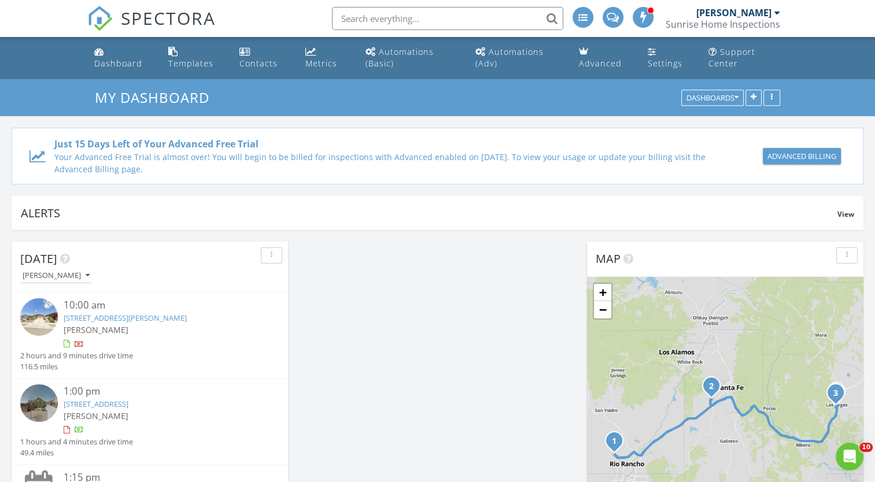
click at [160, 318] on link "4011 Desert Lupine Dr NE, Rio Rancho, NM 87144" at bounding box center [125, 318] width 123 height 10
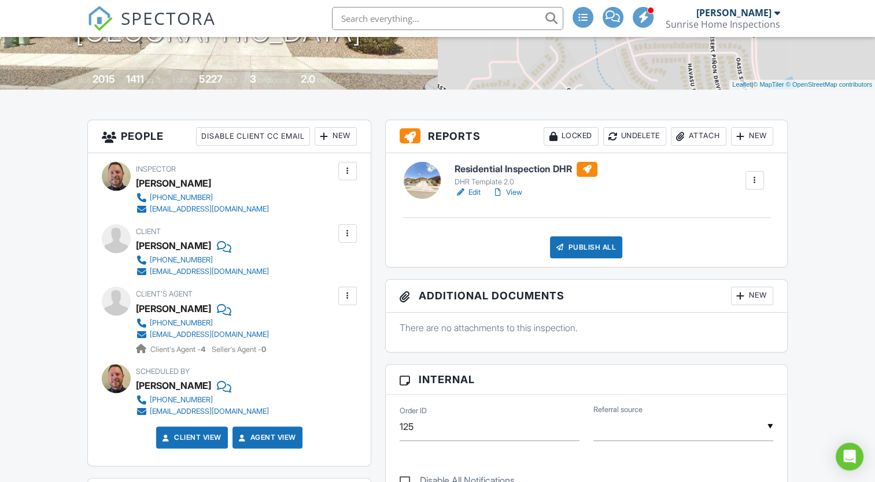
click at [757, 183] on div at bounding box center [755, 181] width 12 height 12
click at [729, 268] on div "Delete" at bounding box center [720, 270] width 24 height 13
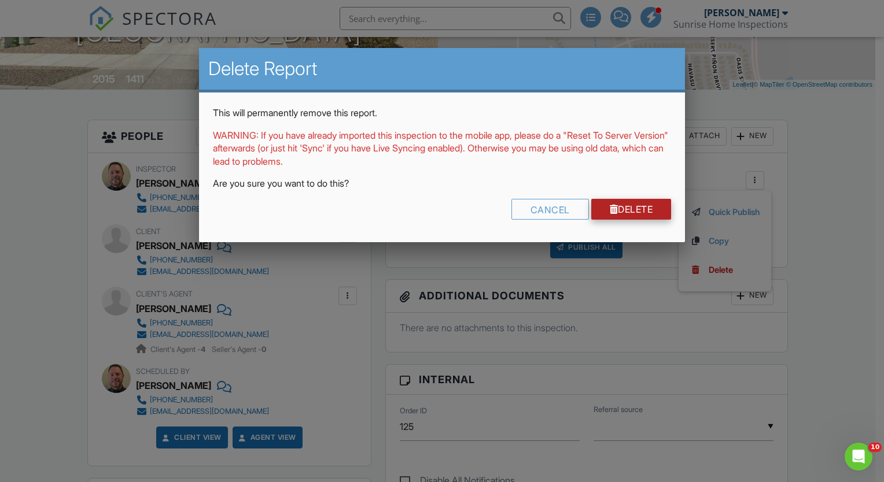
click at [643, 212] on link "Delete" at bounding box center [631, 209] width 80 height 21
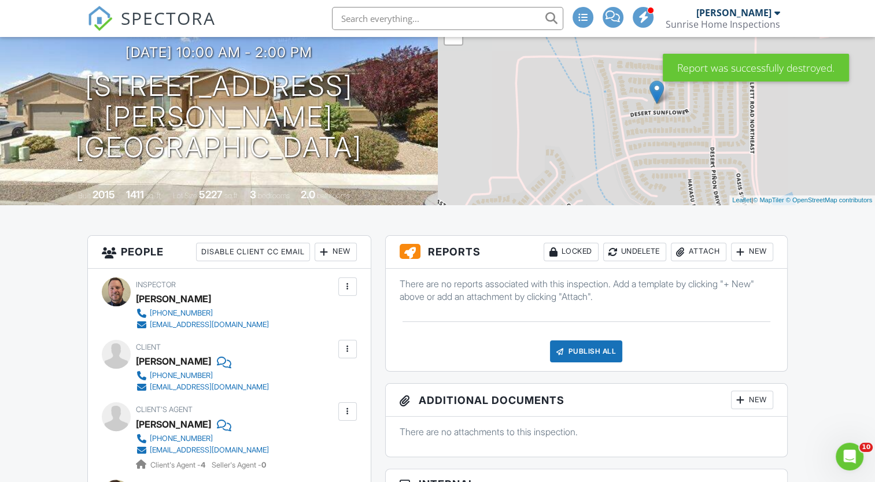
click at [756, 253] on div "New" at bounding box center [752, 252] width 42 height 19
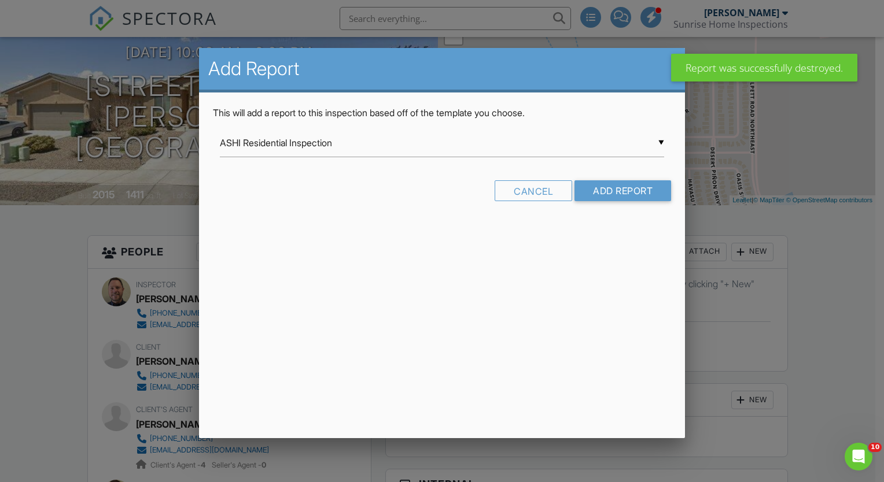
click at [662, 139] on div "▼ ASHI Residential Inspection ASHI Residential Inspection DHR Template 2.0 Resi…" at bounding box center [442, 143] width 444 height 28
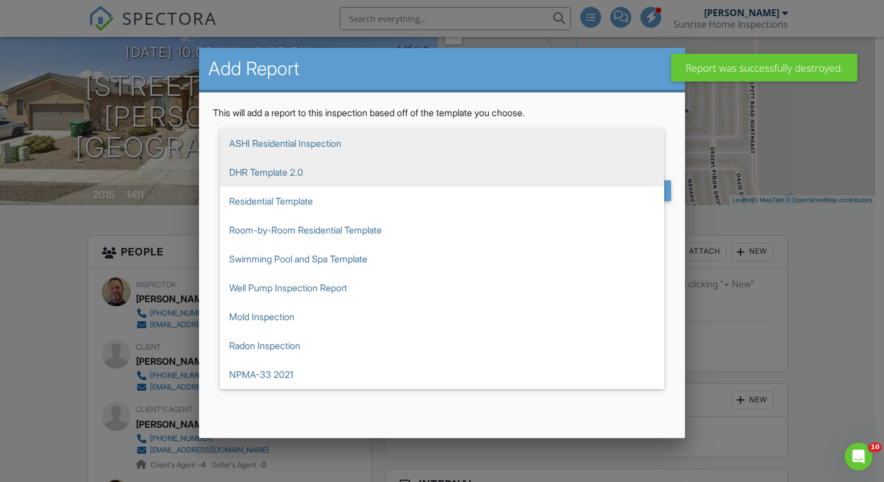
click at [441, 176] on span "DHR Template 2.0" at bounding box center [442, 172] width 444 height 29
type input "DHR Template 2.0"
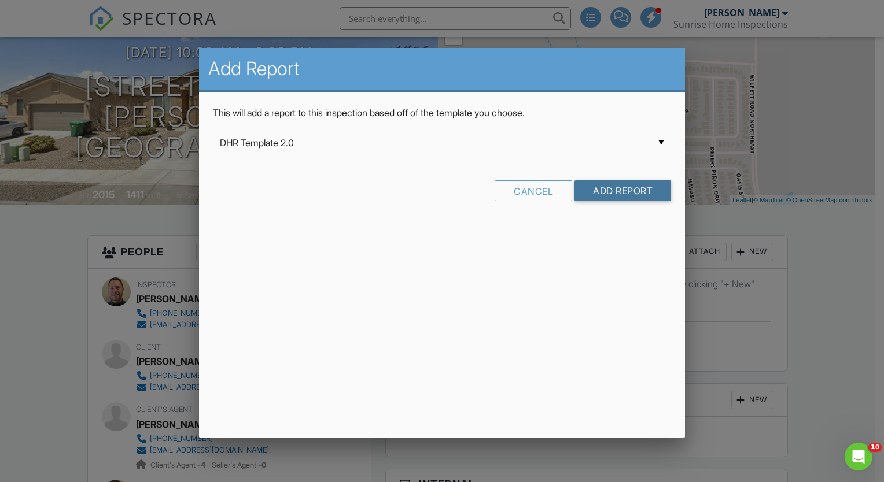
click at [617, 191] on input "Add Report" at bounding box center [622, 190] width 97 height 21
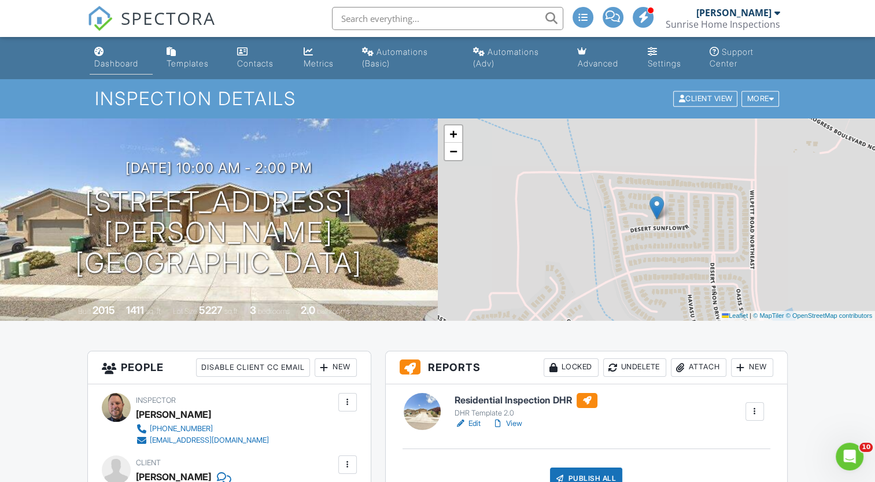
click at [127, 64] on div "Dashboard" at bounding box center [116, 63] width 44 height 10
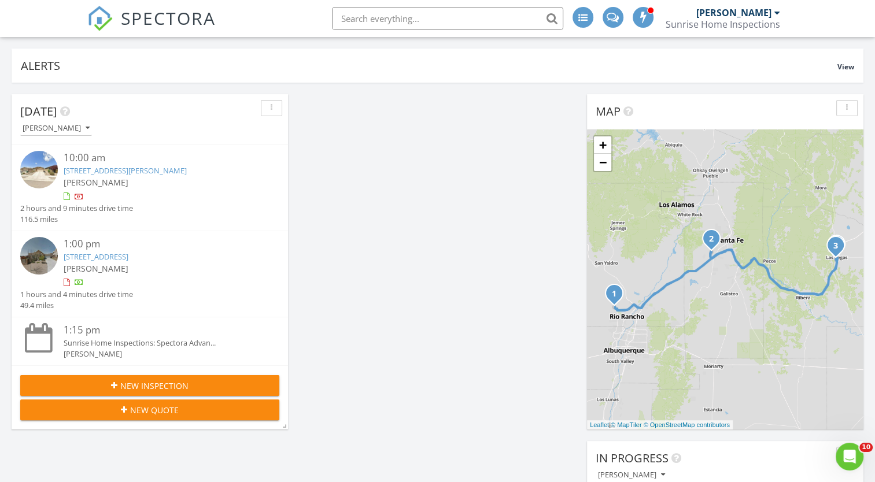
scroll to position [174, 0]
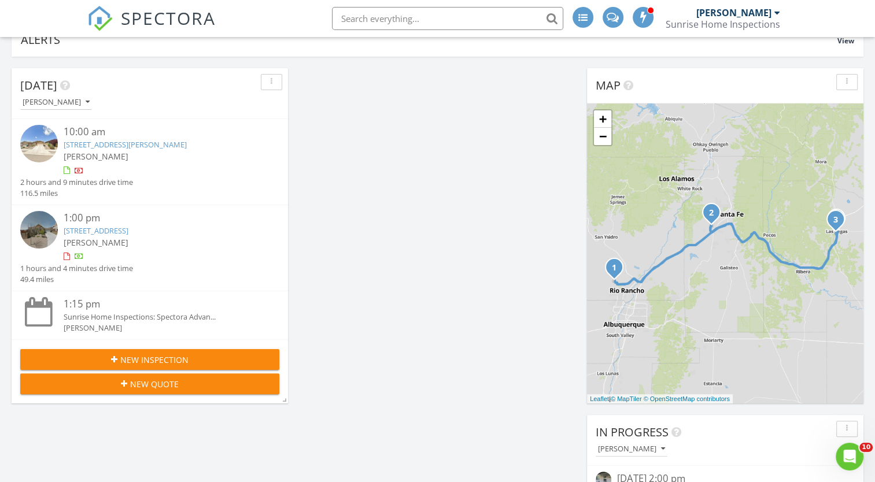
click at [128, 229] on link "[STREET_ADDRESS]" at bounding box center [96, 231] width 65 height 10
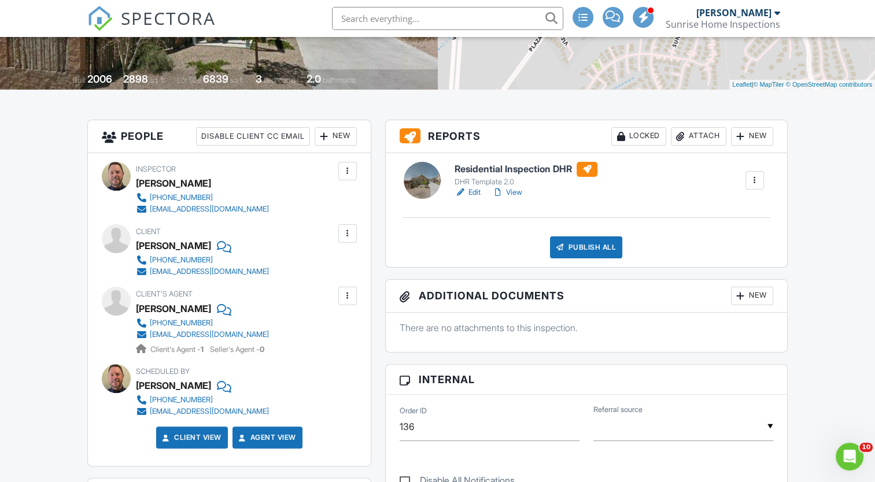
click at [752, 176] on div at bounding box center [755, 181] width 12 height 12
click at [718, 269] on div "Delete" at bounding box center [720, 270] width 24 height 13
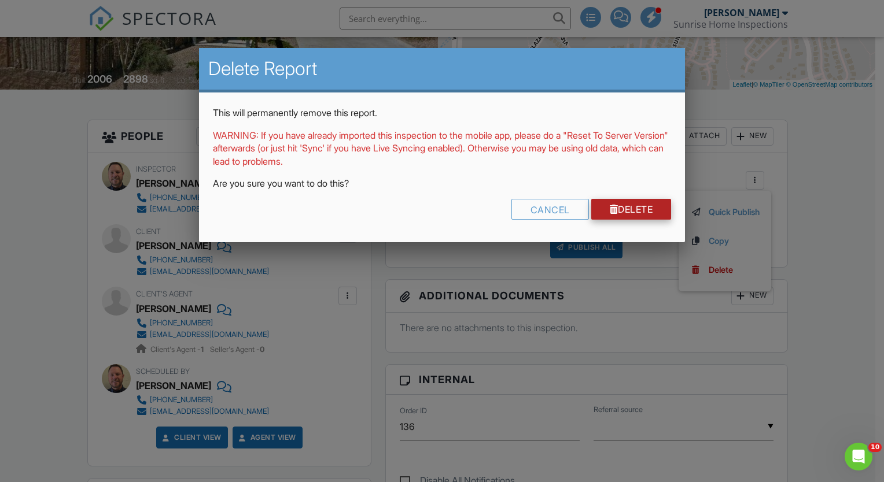
click at [631, 209] on link "Delete" at bounding box center [631, 209] width 80 height 21
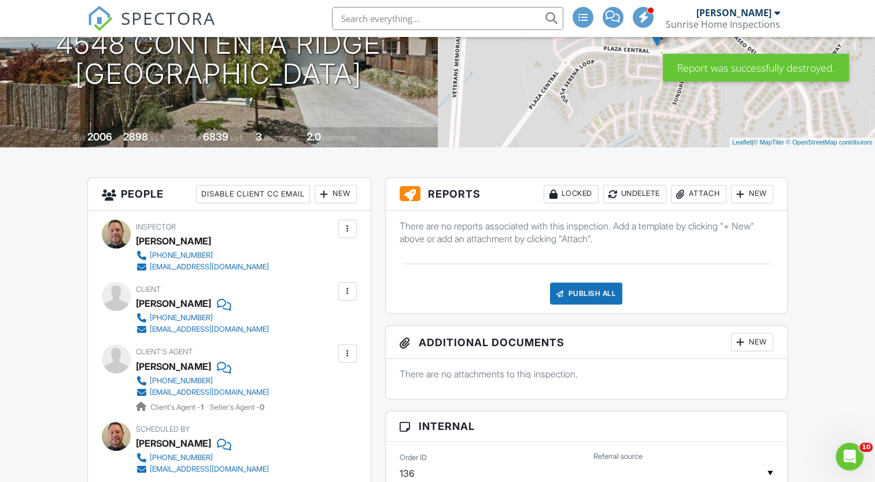
click at [759, 193] on div "New" at bounding box center [752, 194] width 42 height 19
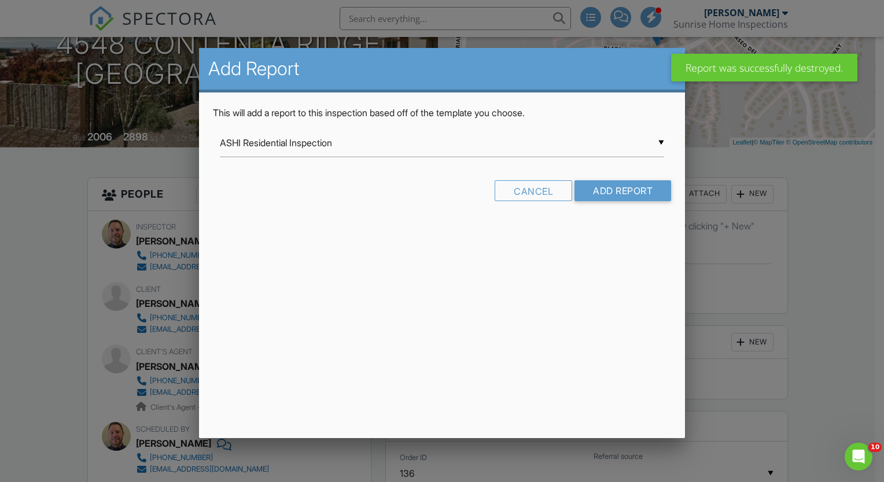
click at [662, 143] on div "▼ ASHI Residential Inspection ASHI Residential Inspection DHR Template 2.0 Resi…" at bounding box center [442, 143] width 444 height 28
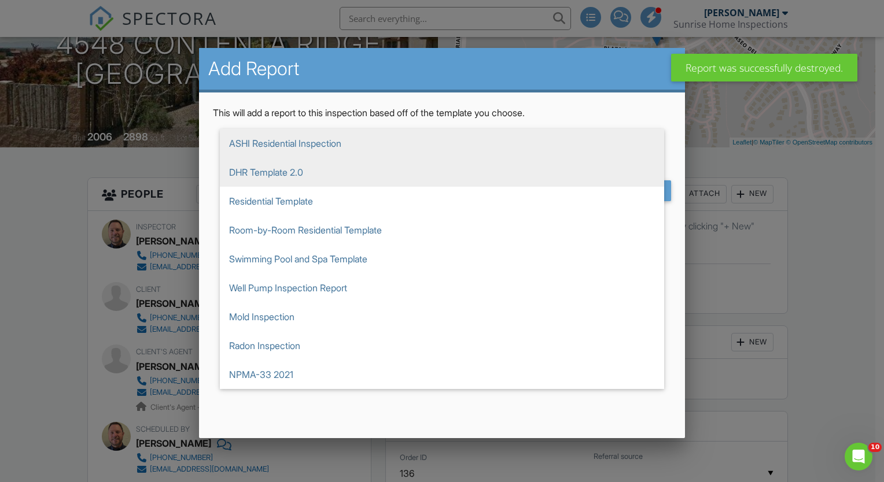
click at [549, 179] on span "DHR Template 2.0" at bounding box center [442, 172] width 444 height 29
type input "DHR Template 2.0"
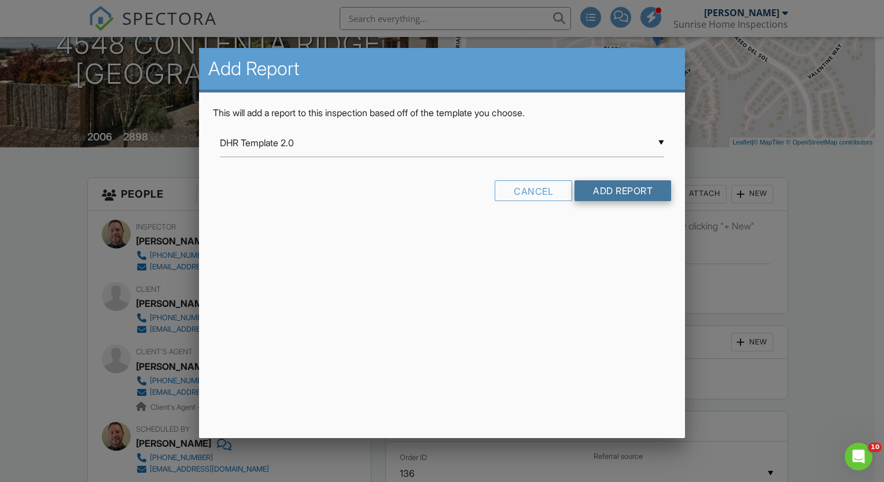
click at [625, 190] on input "Add Report" at bounding box center [622, 190] width 97 height 21
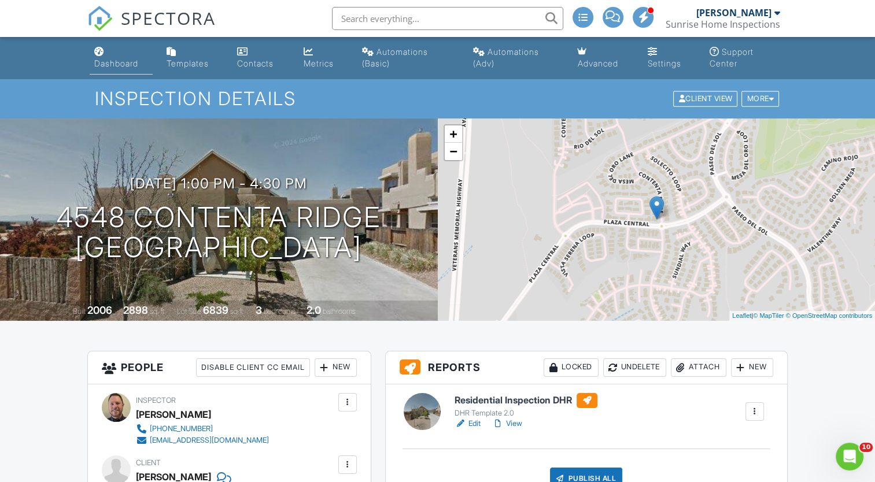
click at [112, 63] on div "Dashboard" at bounding box center [116, 63] width 44 height 10
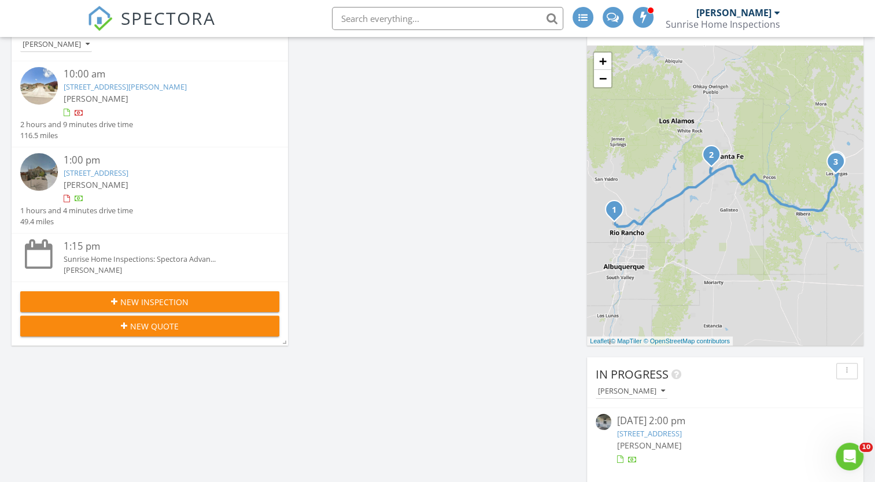
scroll to position [86, 0]
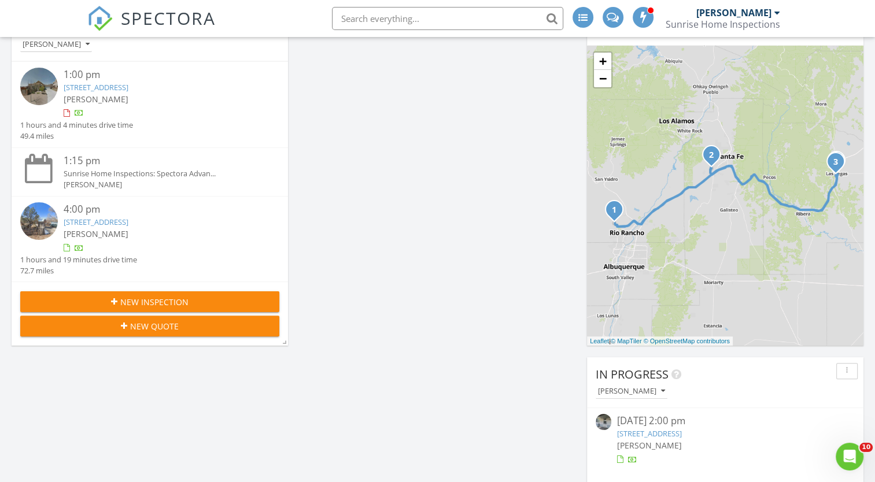
click at [121, 220] on link "[STREET_ADDRESS]" at bounding box center [96, 222] width 65 height 10
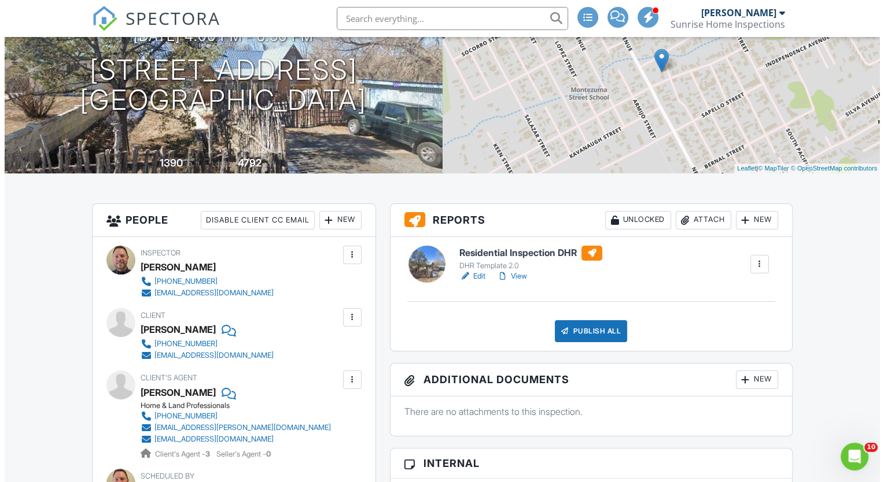
scroll to position [174, 0]
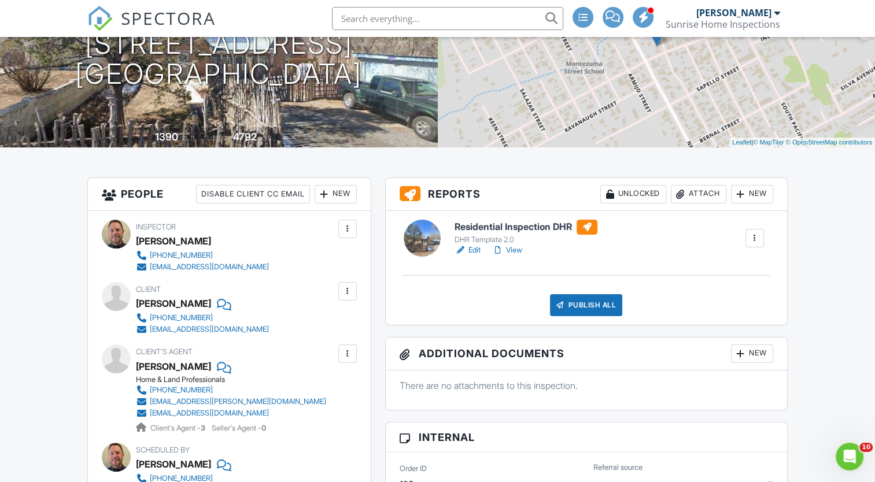
click at [759, 235] on div at bounding box center [755, 239] width 12 height 12
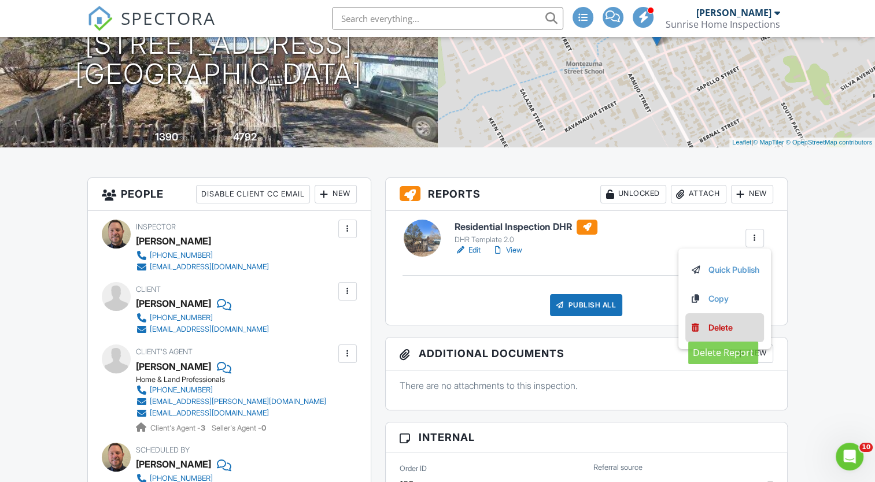
click at [721, 324] on div "Delete" at bounding box center [720, 328] width 24 height 13
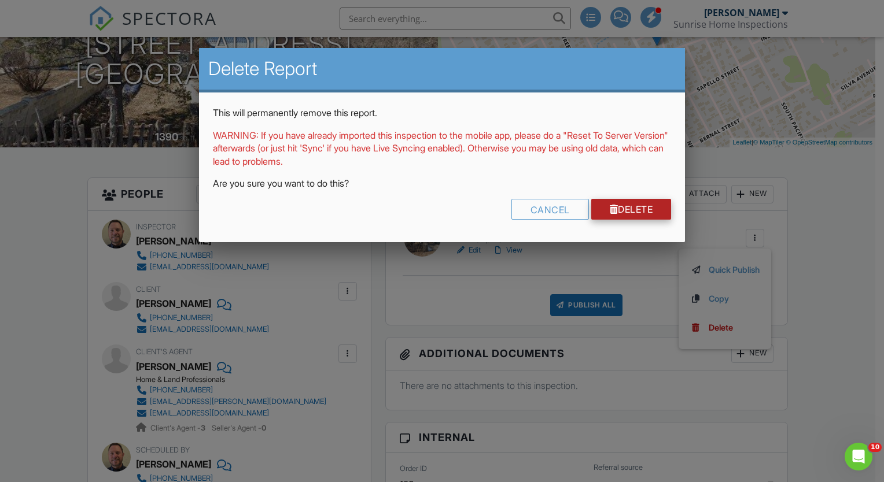
click at [634, 211] on link "Delete" at bounding box center [631, 209] width 80 height 21
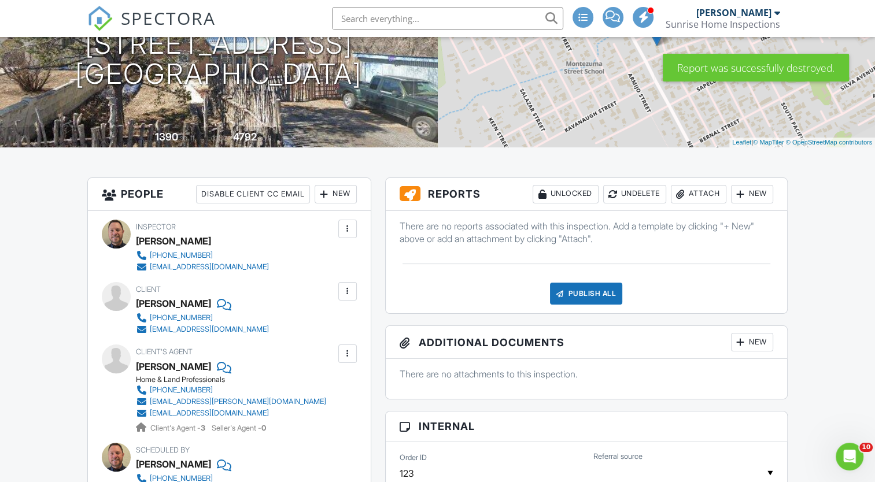
click at [754, 195] on div "New" at bounding box center [752, 194] width 42 height 19
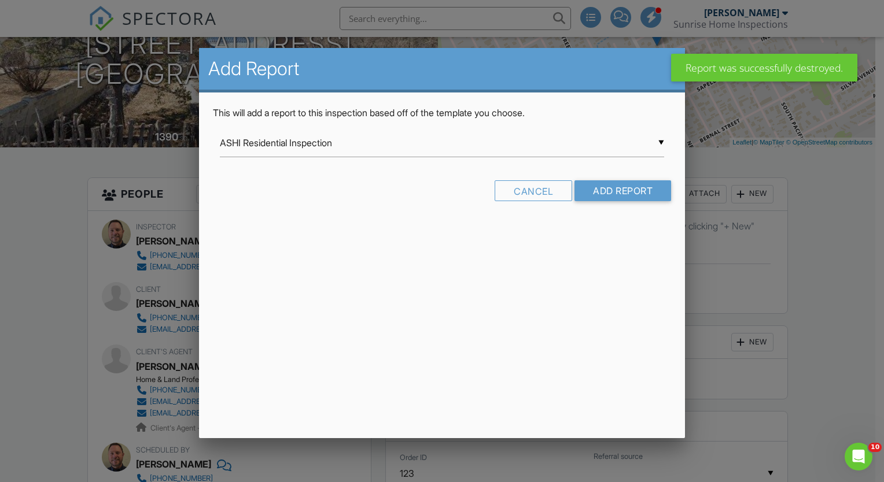
click at [661, 142] on div "▼ ASHI Residential Inspection ASHI Residential Inspection DHR Template 2.0 Resi…" at bounding box center [442, 143] width 444 height 28
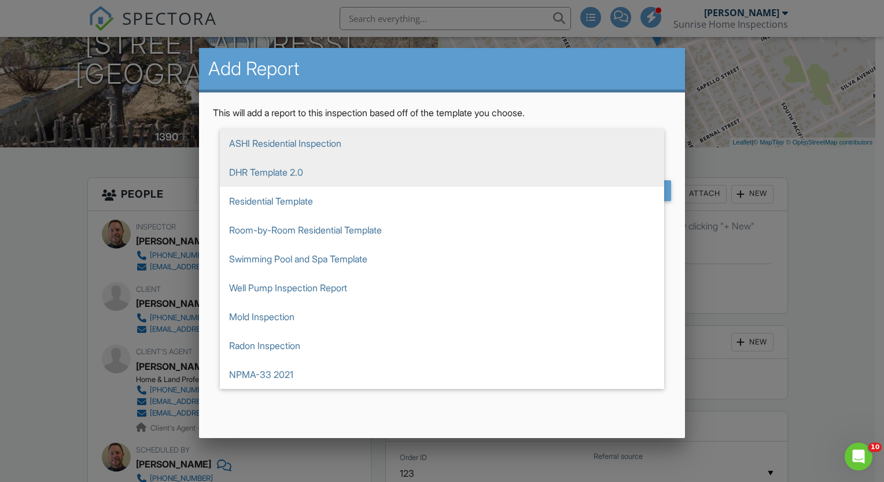
click at [514, 172] on span "DHR Template 2.0" at bounding box center [442, 172] width 444 height 29
type input "DHR Template 2.0"
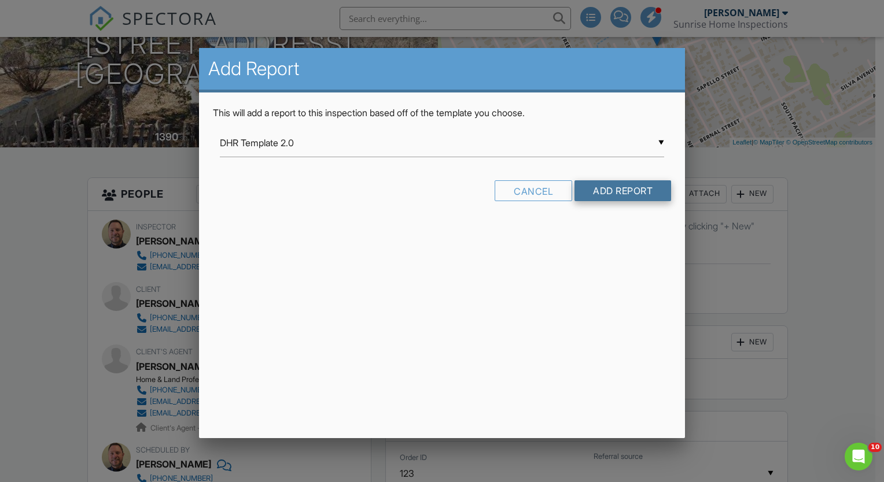
click at [625, 190] on input "Add Report" at bounding box center [622, 190] width 97 height 21
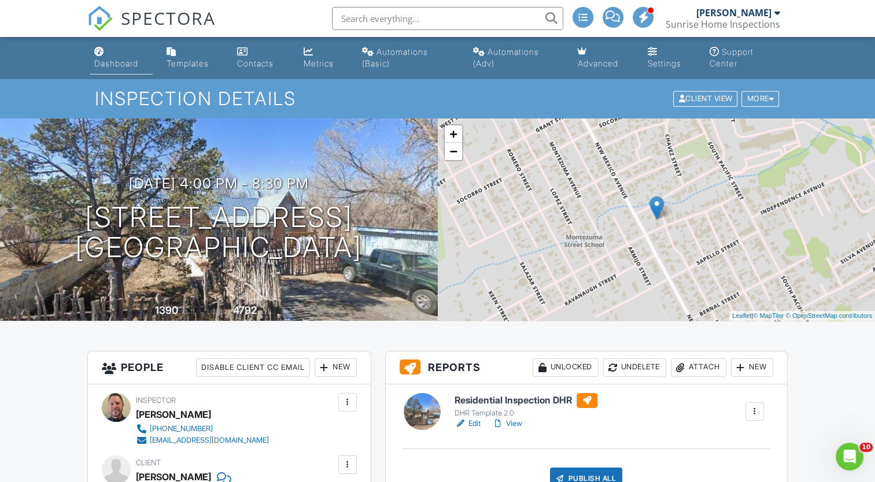
click at [125, 61] on div "Dashboard" at bounding box center [116, 63] width 44 height 10
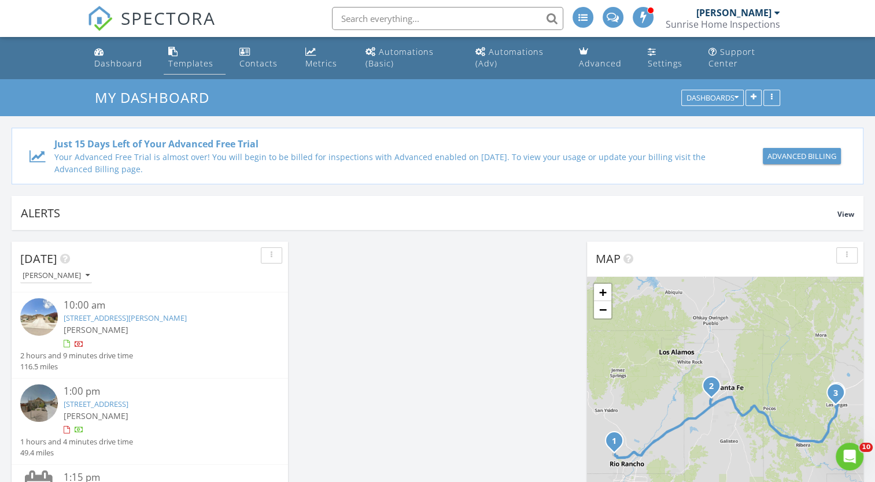
click at [205, 64] on div "Templates" at bounding box center [190, 63] width 45 height 11
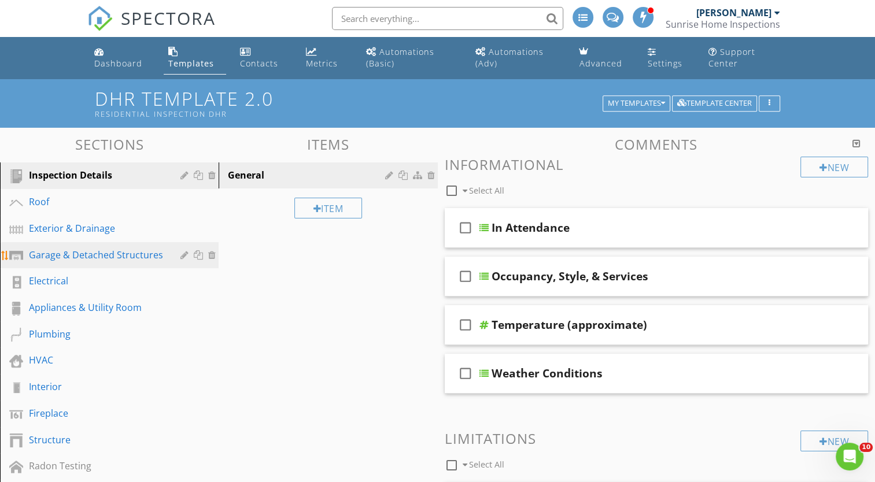
click at [108, 254] on div "Garage & Detached Structures" at bounding box center [96, 255] width 135 height 14
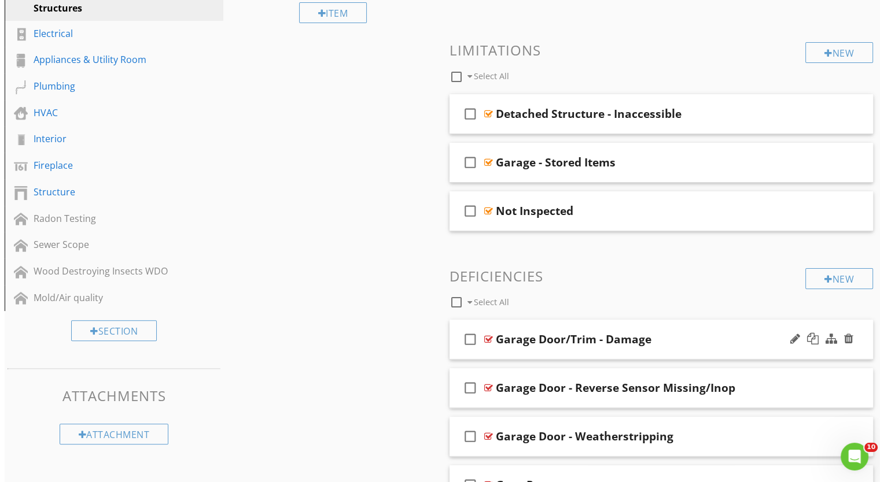
scroll to position [289, 0]
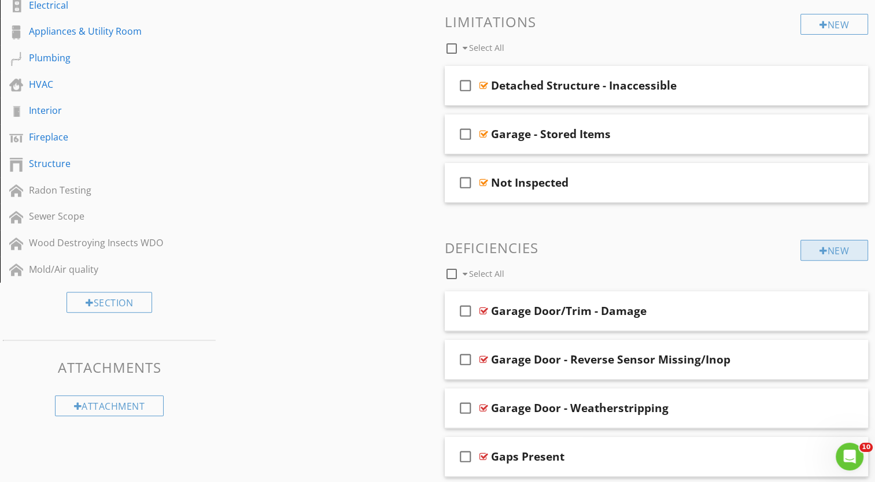
click at [833, 251] on div "New" at bounding box center [834, 250] width 68 height 21
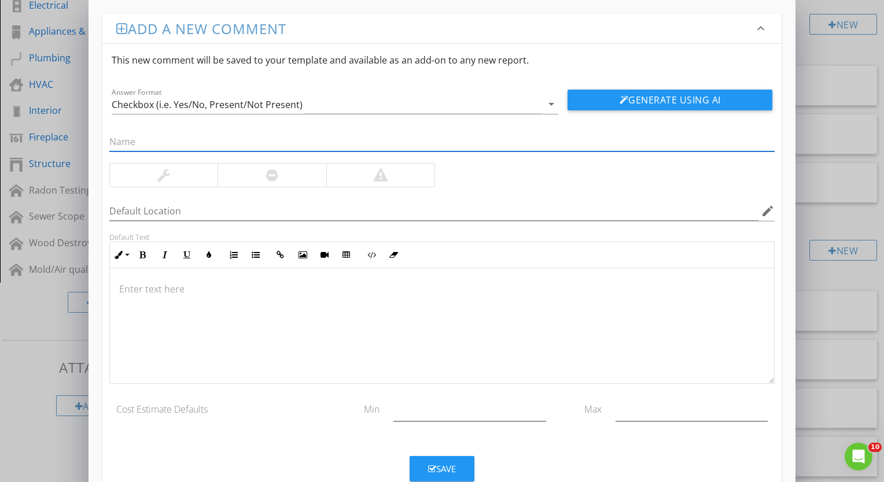
click at [260, 140] on input "text" at bounding box center [441, 141] width 665 height 19
type input "Garage Door - Inspector's Observations"
click at [551, 108] on icon "arrow_drop_down" at bounding box center [551, 104] width 14 height 14
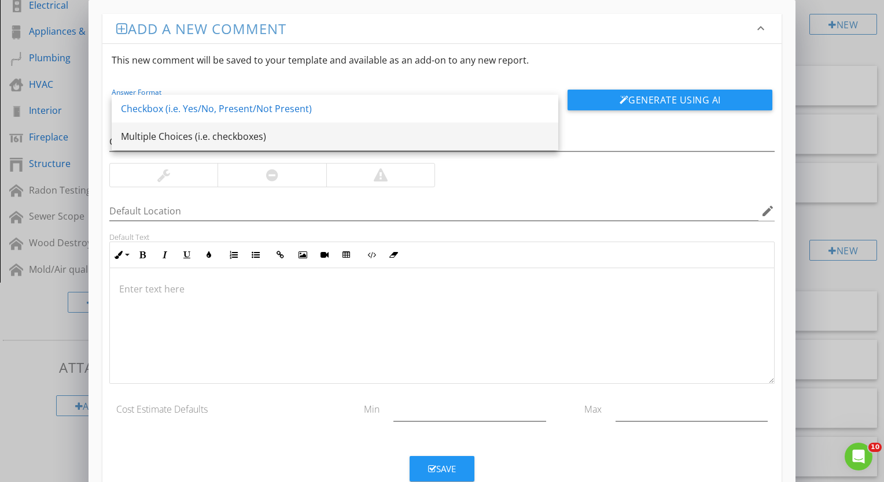
click at [396, 135] on div "Multiple Choices (i.e. checkboxes)" at bounding box center [335, 137] width 428 height 14
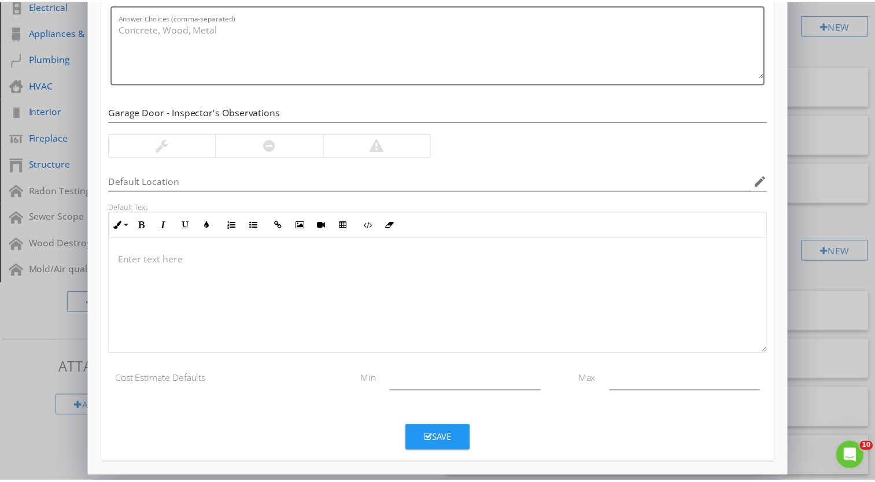
scroll to position [0, 0]
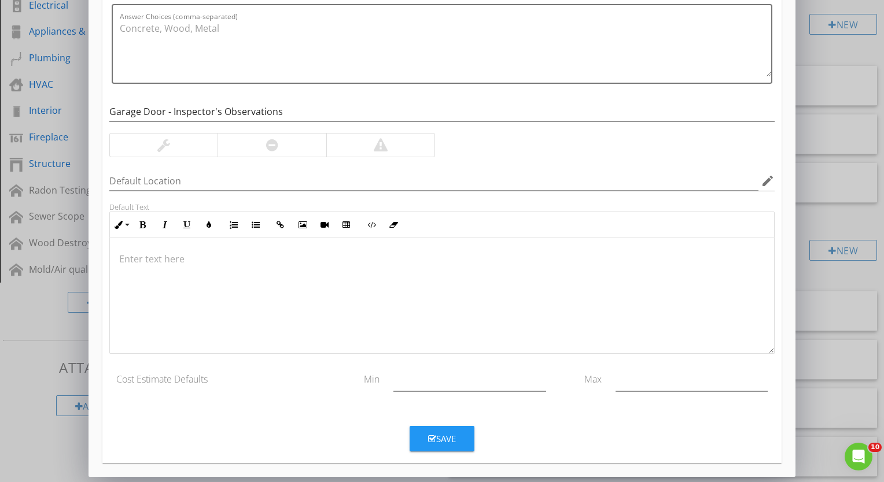
click at [450, 438] on div "Save" at bounding box center [442, 439] width 28 height 13
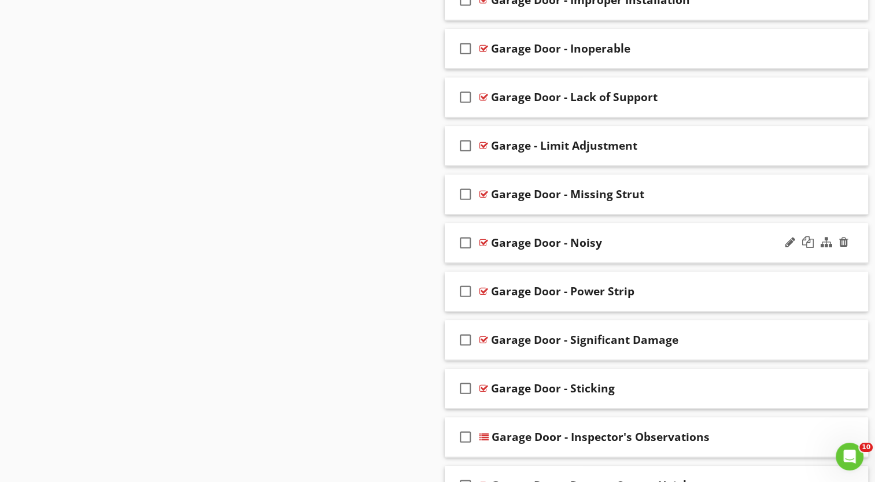
scroll to position [1204, 0]
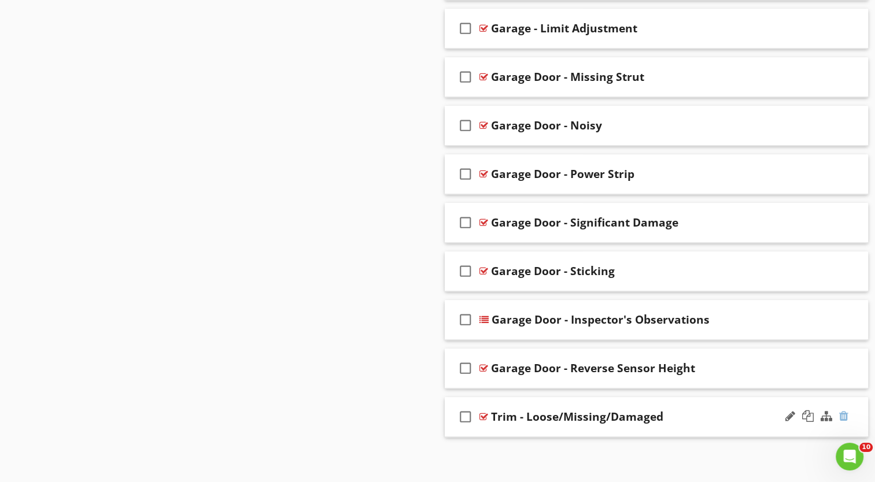
click at [844, 415] on div at bounding box center [843, 417] width 9 height 12
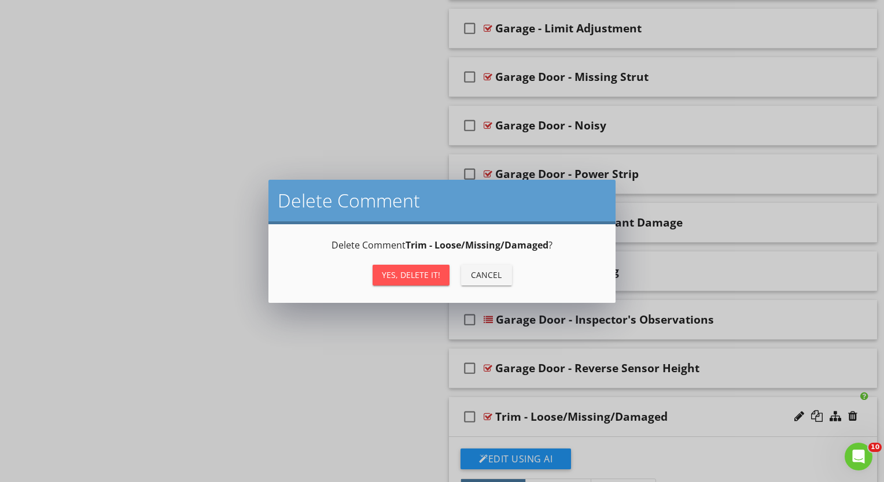
drag, startPoint x: 388, startPoint y: 271, endPoint x: 401, endPoint y: 274, distance: 13.6
click at [388, 272] on div "Yes, Delete it!" at bounding box center [411, 275] width 58 height 12
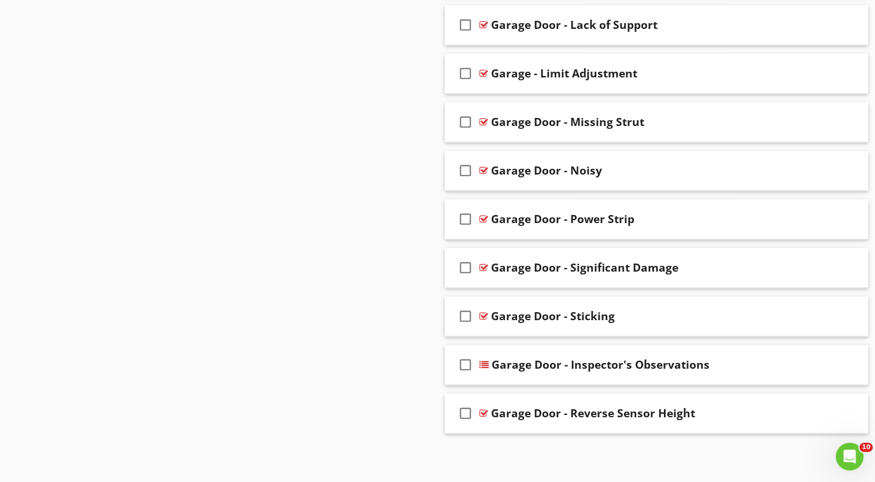
scroll to position [1156, 0]
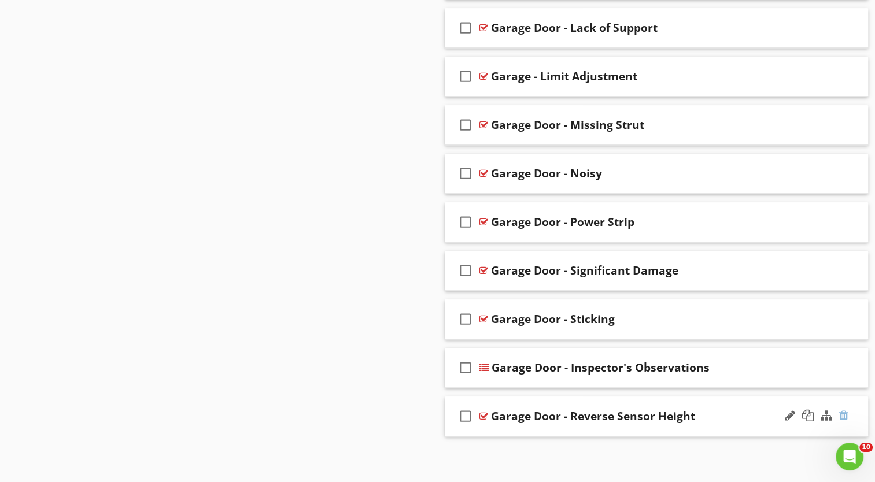
click at [842, 412] on div at bounding box center [843, 416] width 9 height 12
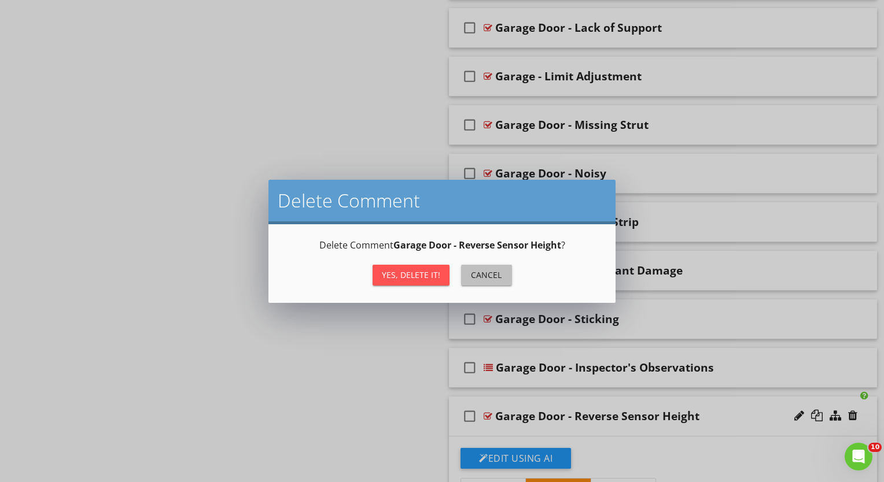
click at [474, 267] on button "Cancel" at bounding box center [486, 275] width 51 height 21
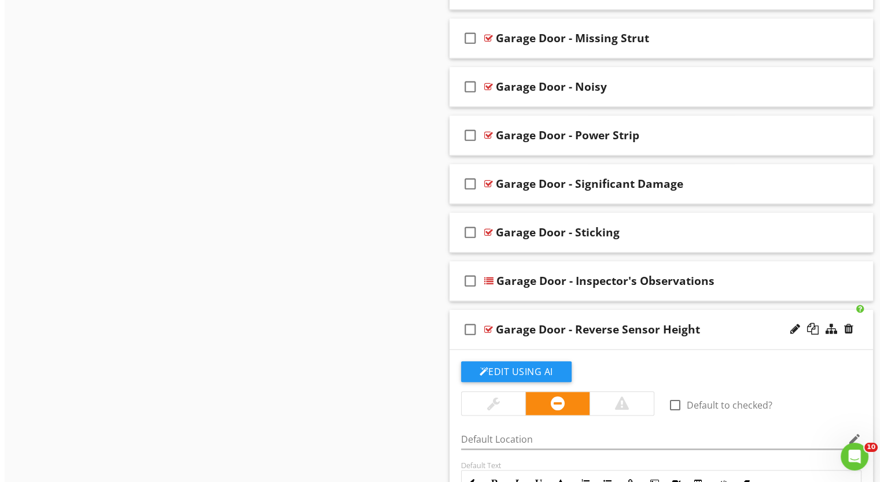
scroll to position [1387, 0]
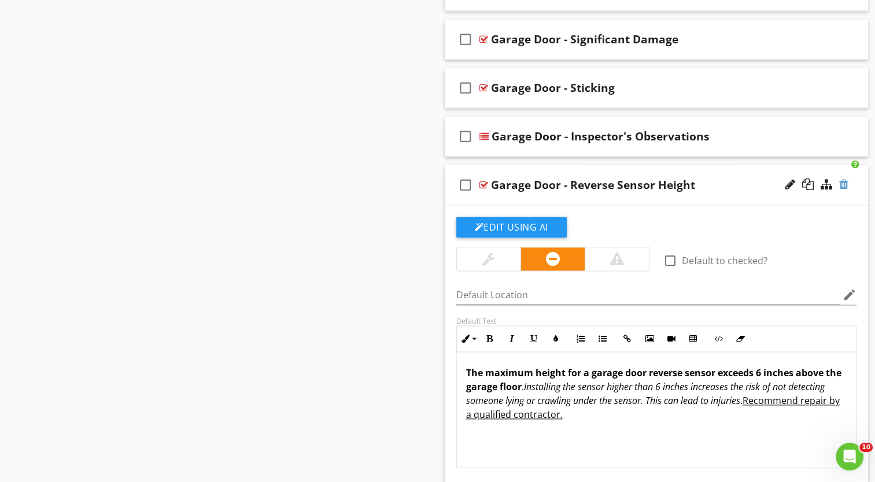
click at [845, 183] on div at bounding box center [843, 185] width 9 height 12
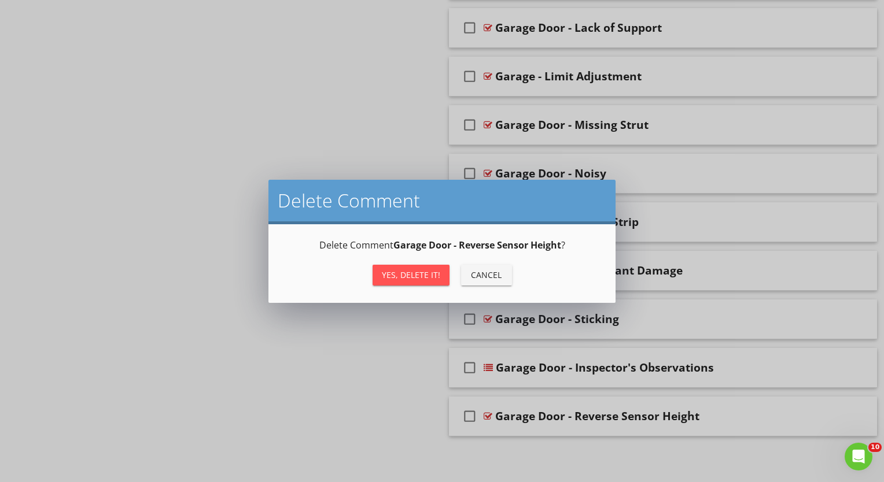
click at [419, 274] on div "Yes, Delete it!" at bounding box center [411, 275] width 58 height 12
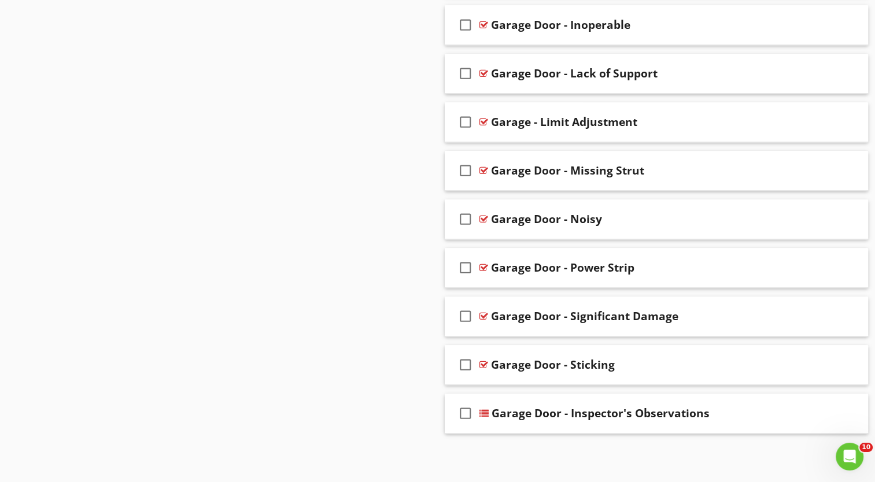
scroll to position [1107, 0]
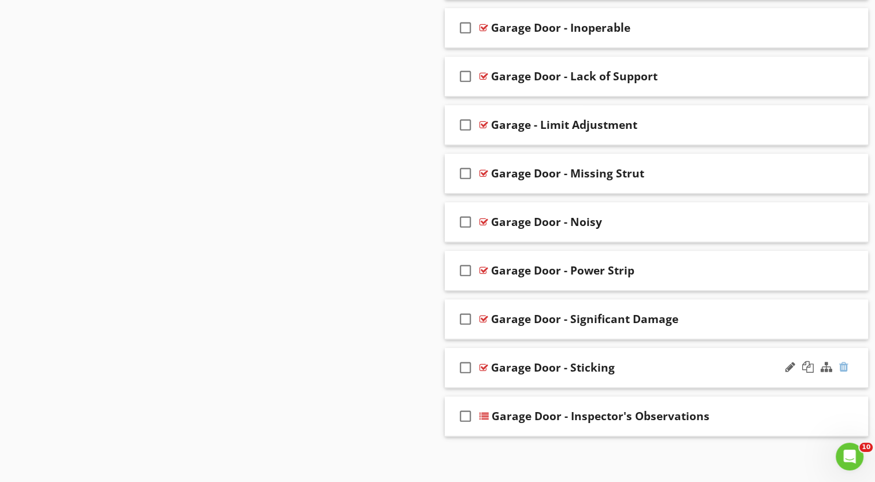
click at [845, 365] on div at bounding box center [843, 367] width 9 height 12
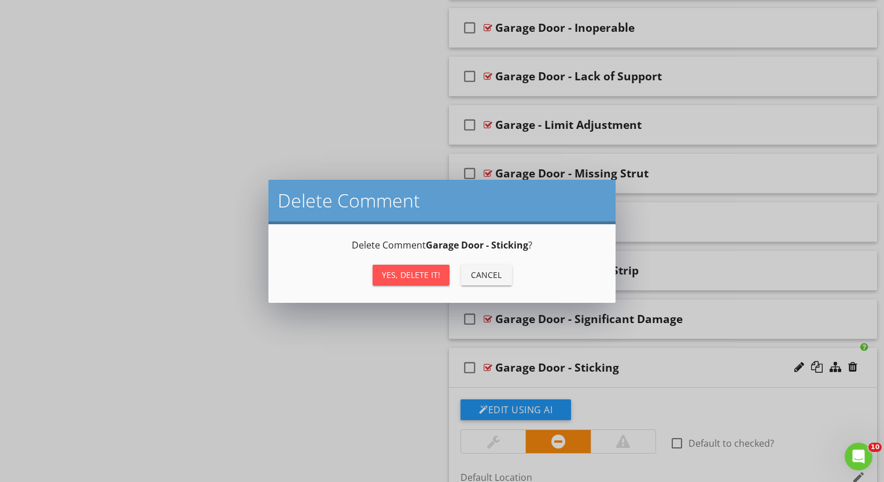
click at [413, 263] on div "Yes, Delete it! Cancel" at bounding box center [441, 275] width 319 height 28
click at [412, 272] on div "Yes, Delete it!" at bounding box center [411, 275] width 58 height 12
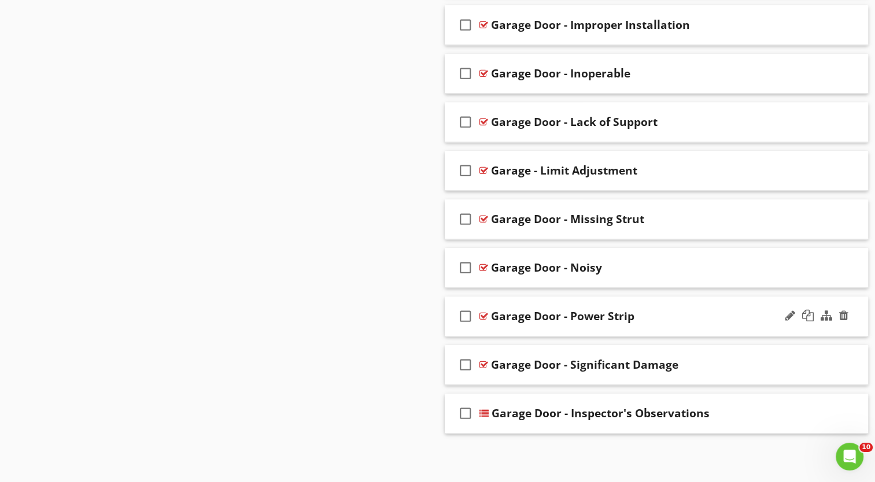
scroll to position [1058, 0]
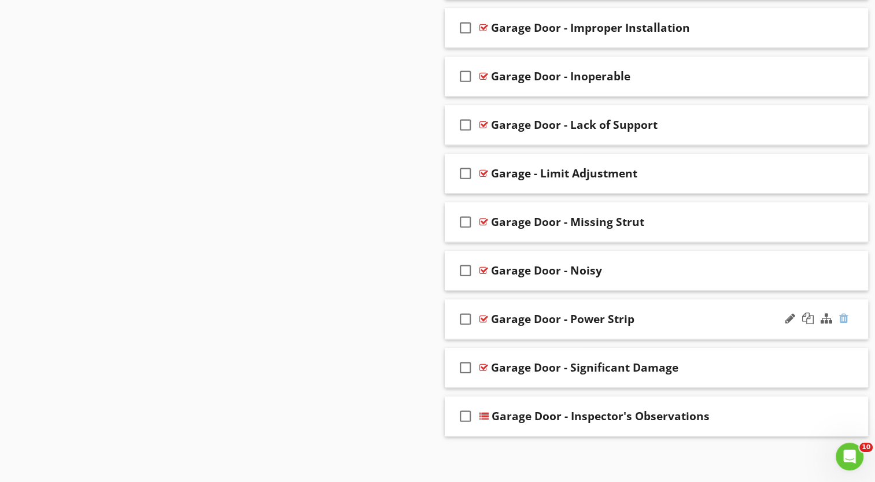
click at [844, 313] on div at bounding box center [843, 319] width 9 height 12
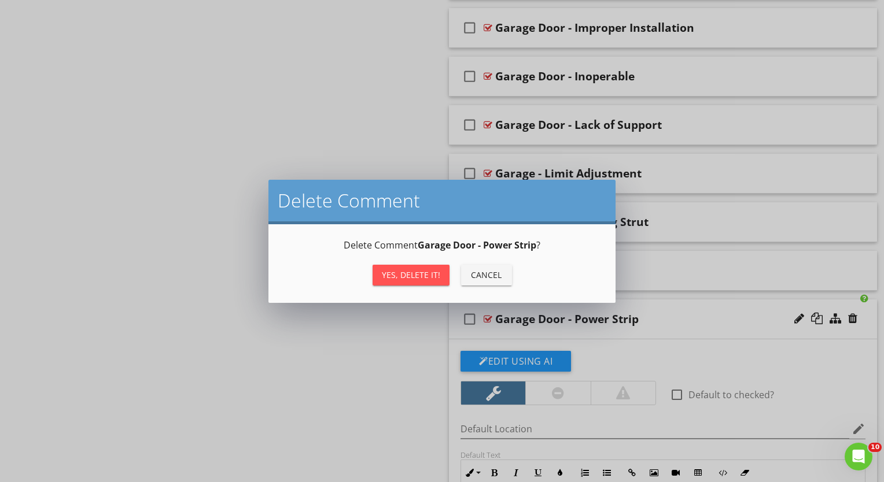
click at [400, 272] on div "Yes, Delete it!" at bounding box center [411, 275] width 58 height 12
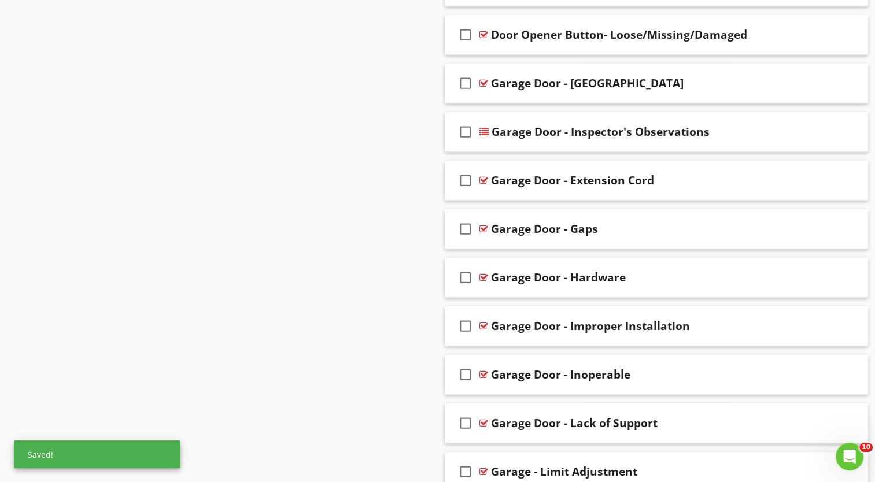
scroll to position [827, 0]
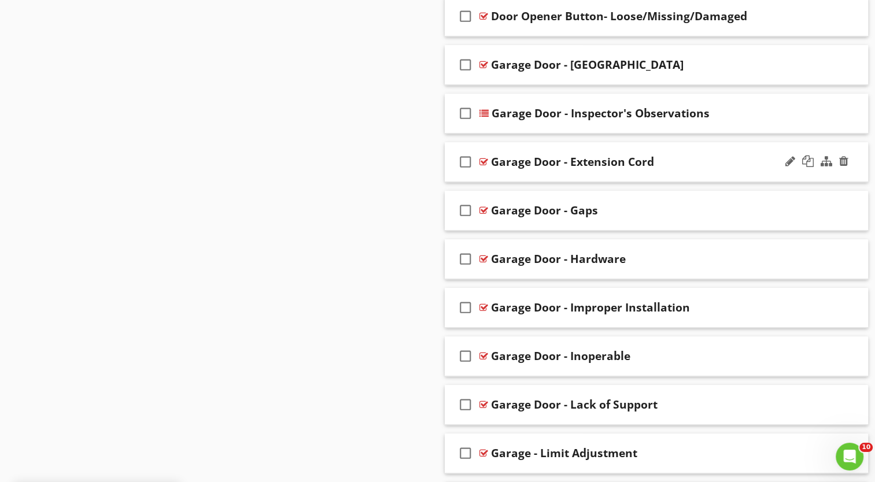
click at [670, 162] on div "Garage Door - Extension Cord" at bounding box center [641, 162] width 300 height 14
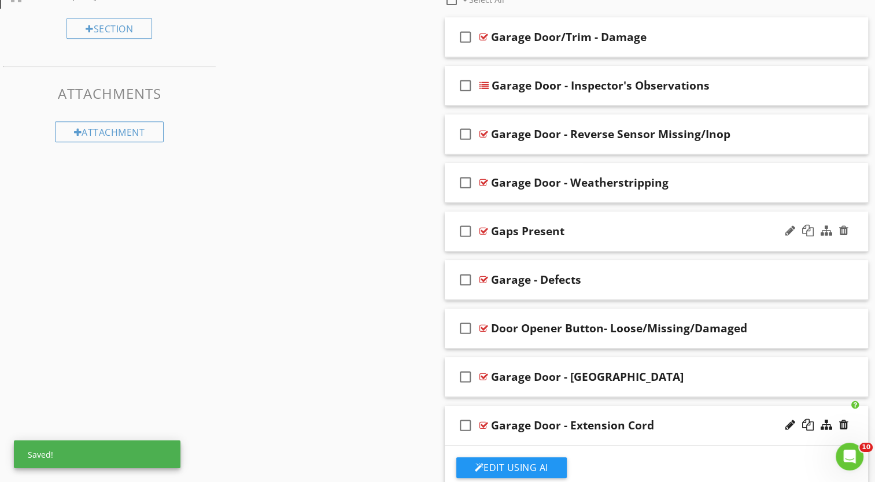
scroll to position [480, 0]
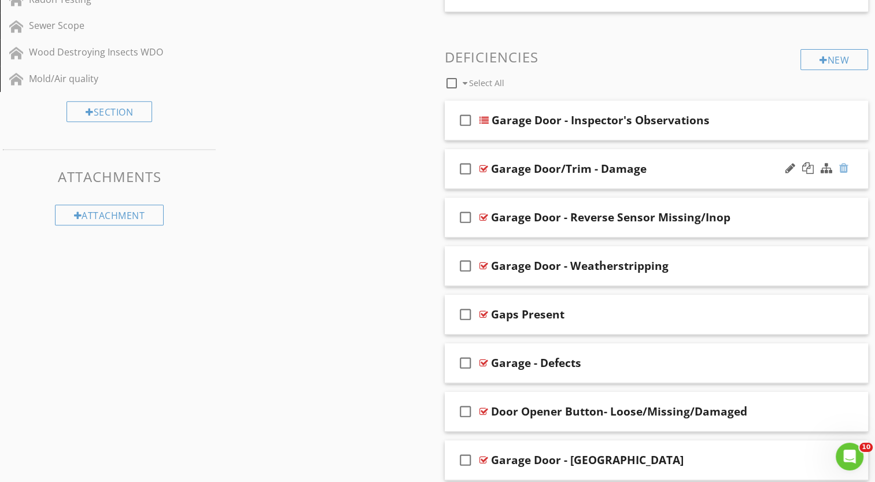
click at [846, 167] on div at bounding box center [843, 169] width 9 height 12
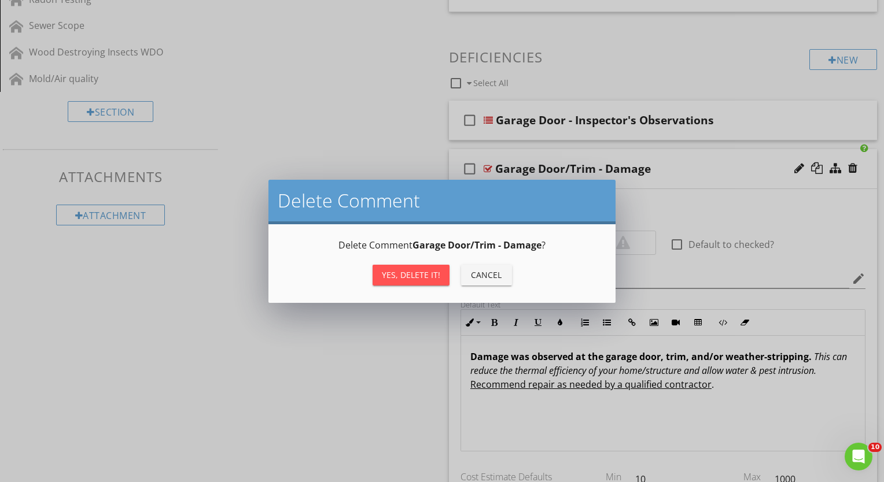
click at [403, 281] on button "Yes, Delete it!" at bounding box center [410, 275] width 77 height 21
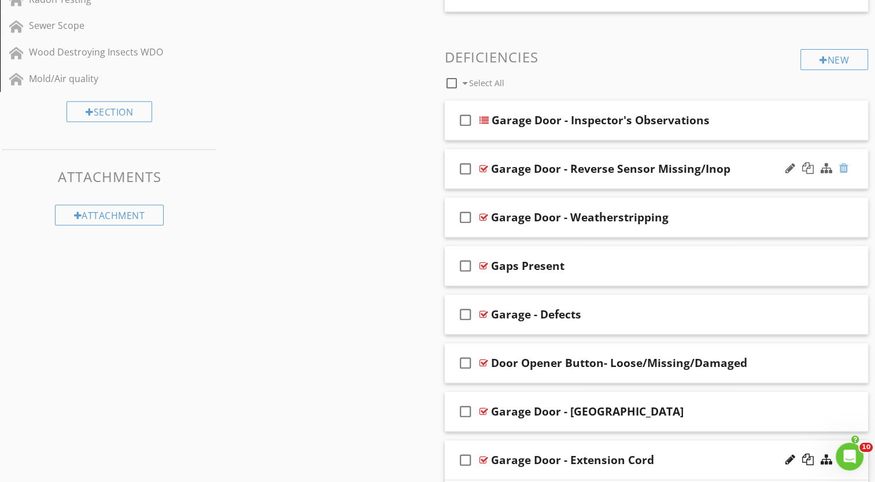
click at [847, 167] on div at bounding box center [843, 169] width 9 height 12
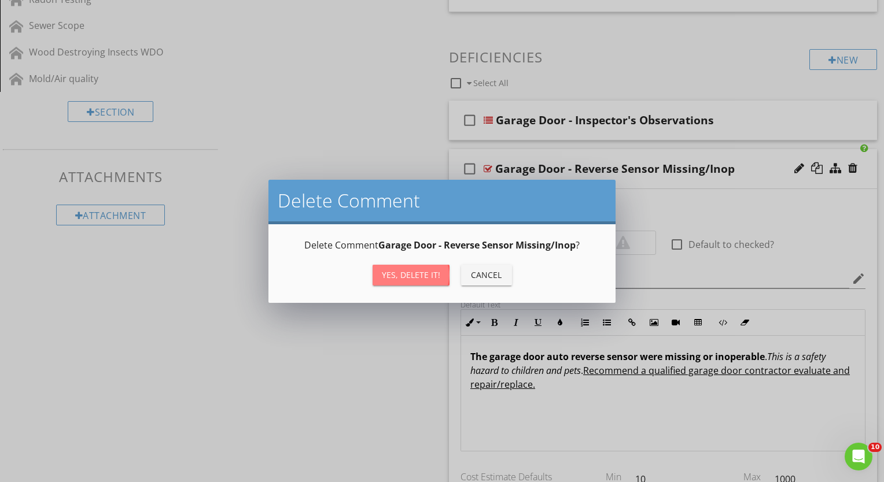
click at [408, 272] on div "Yes, Delete it!" at bounding box center [411, 275] width 58 height 12
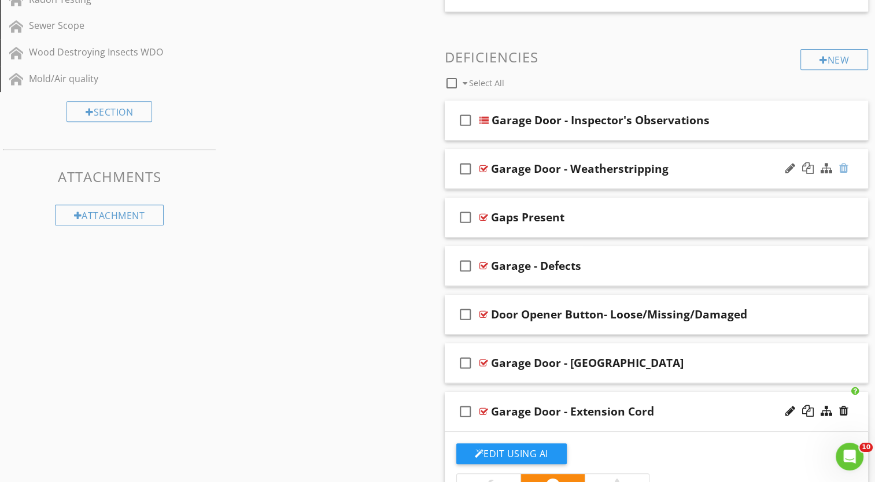
click at [840, 168] on div at bounding box center [843, 169] width 9 height 12
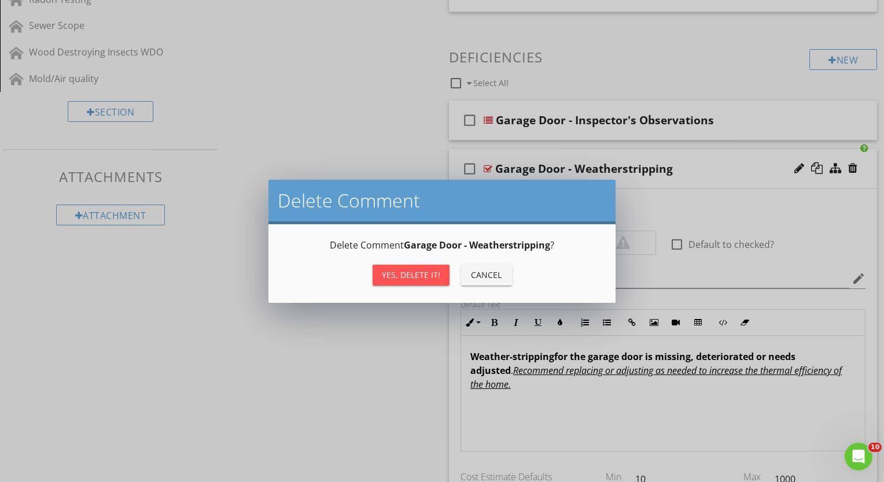
click at [422, 270] on div "Yes, Delete it!" at bounding box center [411, 275] width 58 height 12
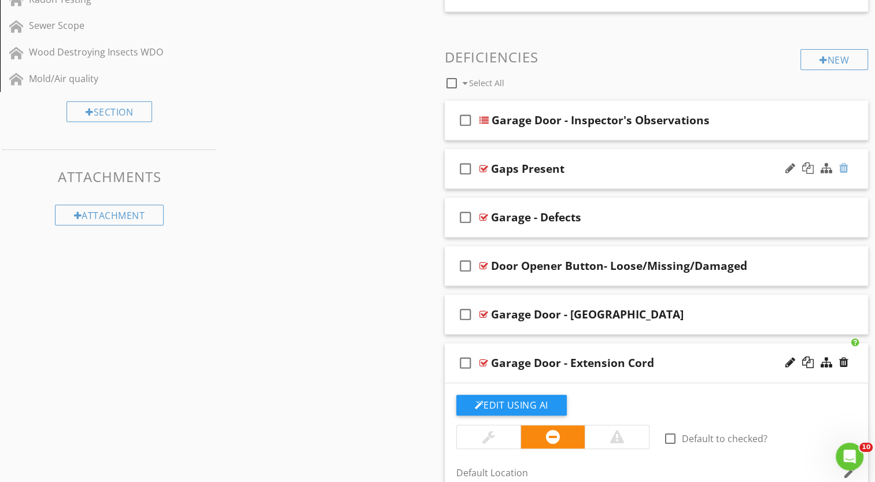
click at [845, 168] on div at bounding box center [843, 169] width 9 height 12
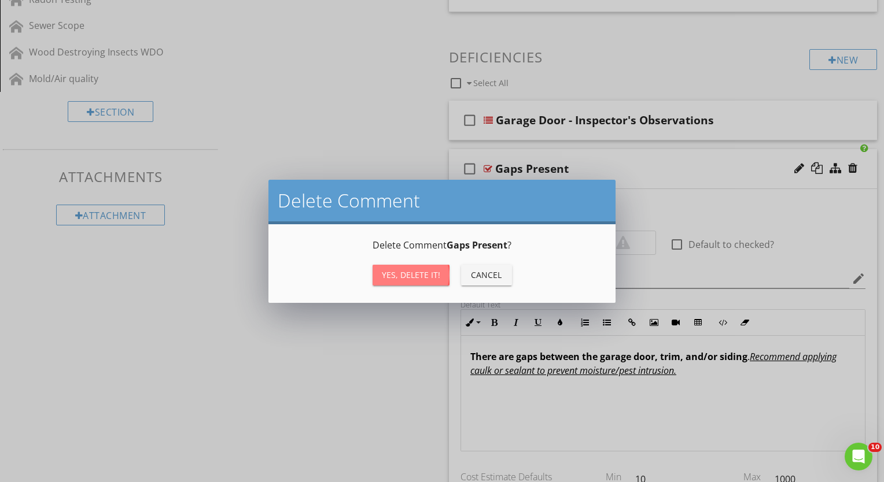
drag, startPoint x: 398, startPoint y: 274, endPoint x: 407, endPoint y: 274, distance: 8.7
click at [400, 274] on div "Yes, Delete it!" at bounding box center [411, 275] width 58 height 12
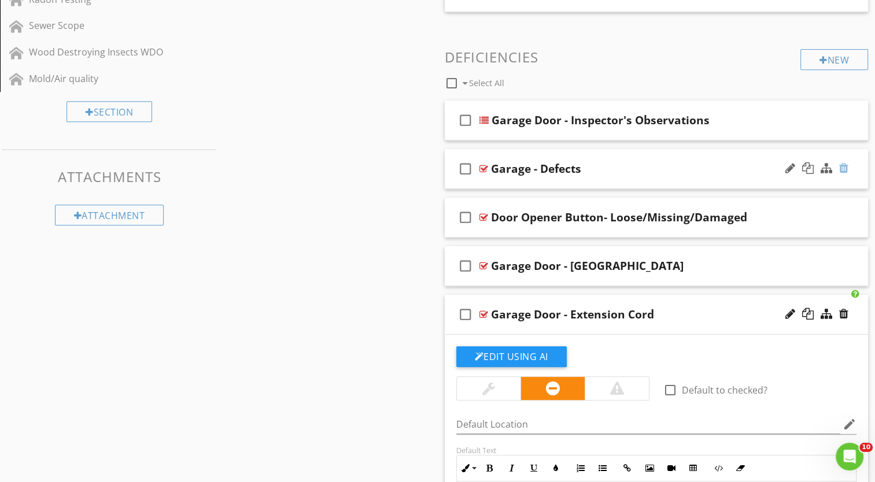
click at [843, 170] on div at bounding box center [843, 169] width 9 height 12
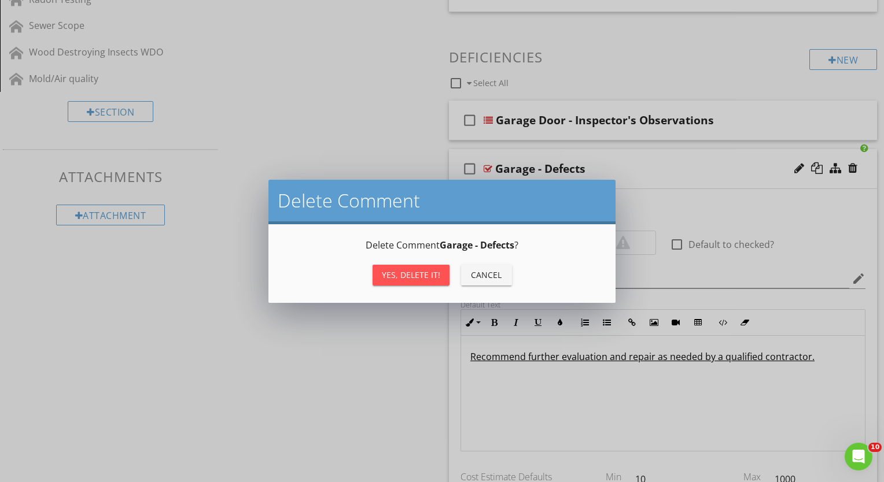
click at [398, 281] on button "Yes, Delete it!" at bounding box center [410, 275] width 77 height 21
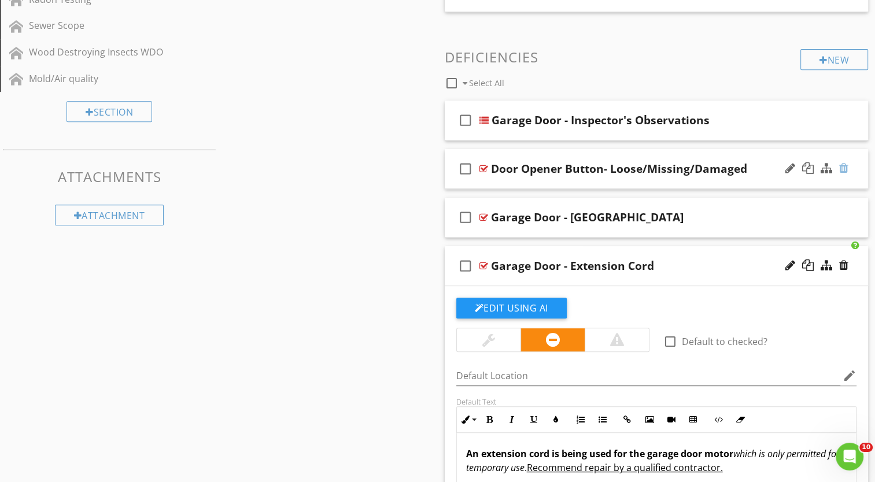
click at [845, 172] on div at bounding box center [843, 169] width 9 height 12
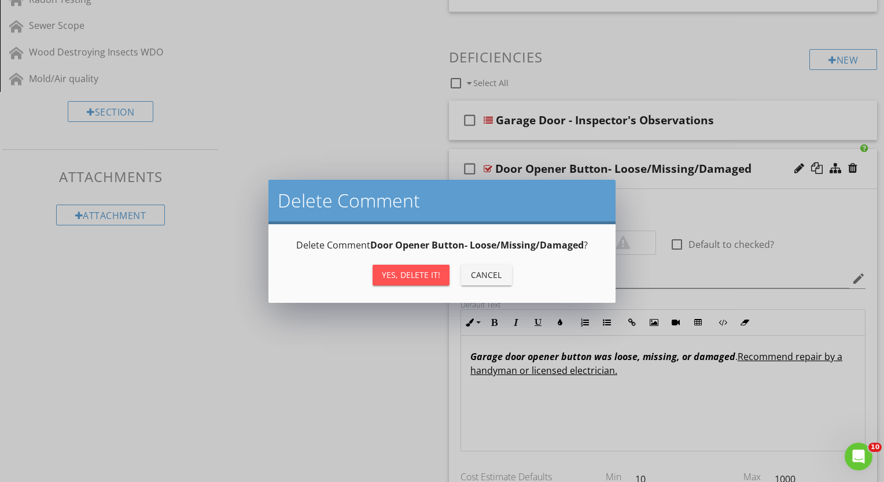
click at [389, 276] on div "Yes, Delete it!" at bounding box center [411, 275] width 58 height 12
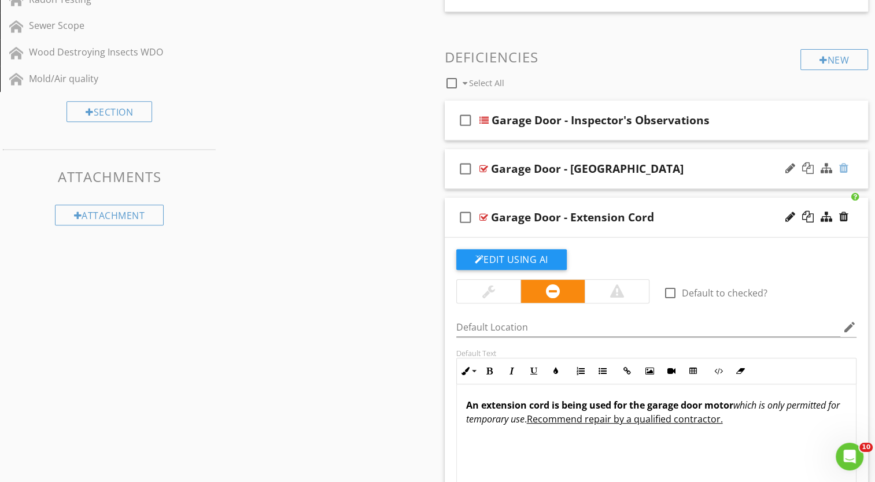
click at [842, 169] on div at bounding box center [843, 169] width 9 height 12
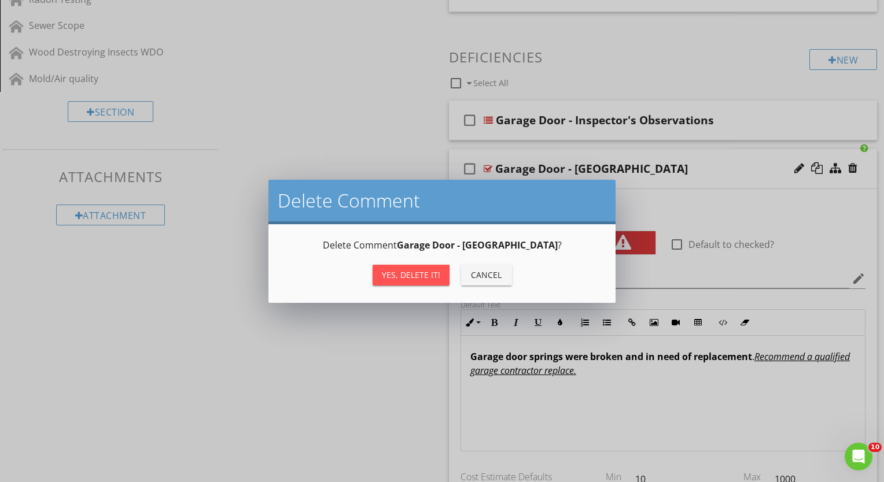
click at [399, 272] on div "Yes, Delete it!" at bounding box center [411, 275] width 58 height 12
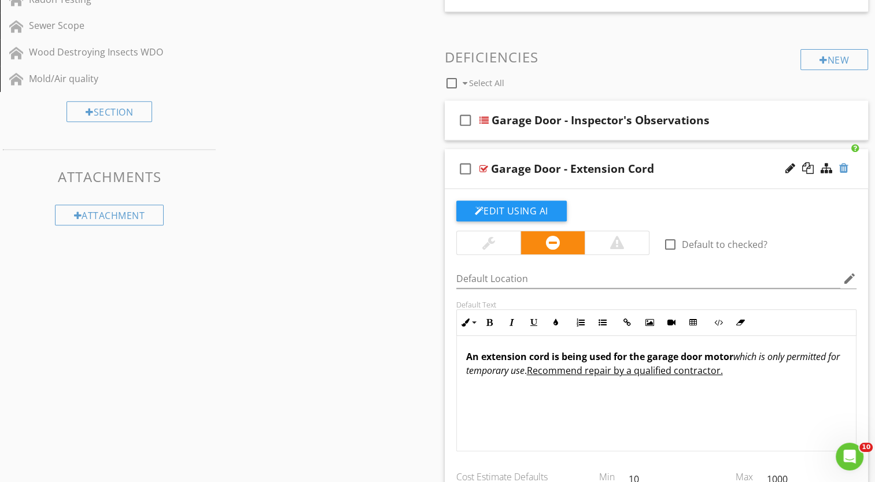
click at [845, 170] on div at bounding box center [843, 169] width 9 height 12
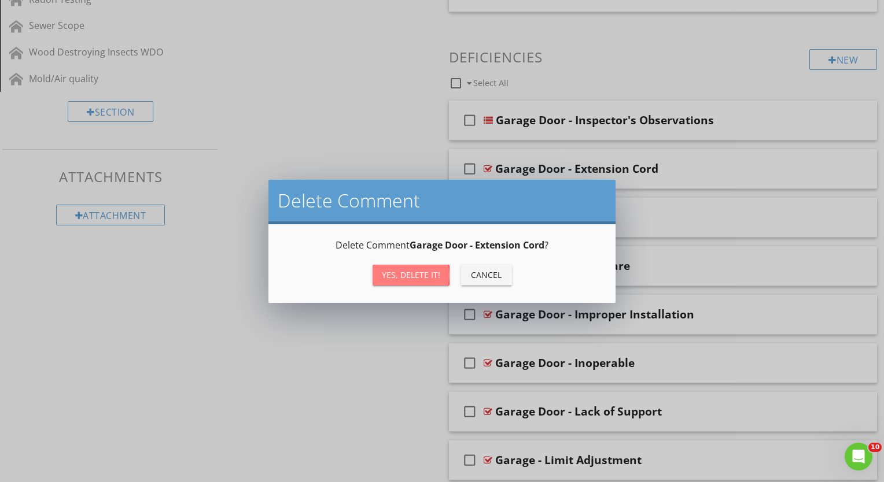
click at [414, 272] on div "Yes, Delete it!" at bounding box center [411, 275] width 58 height 12
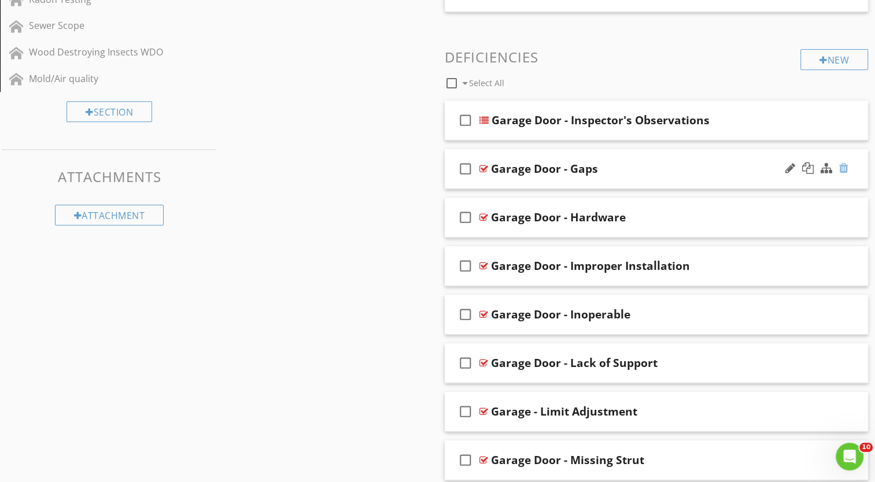
click at [844, 165] on div at bounding box center [843, 169] width 9 height 12
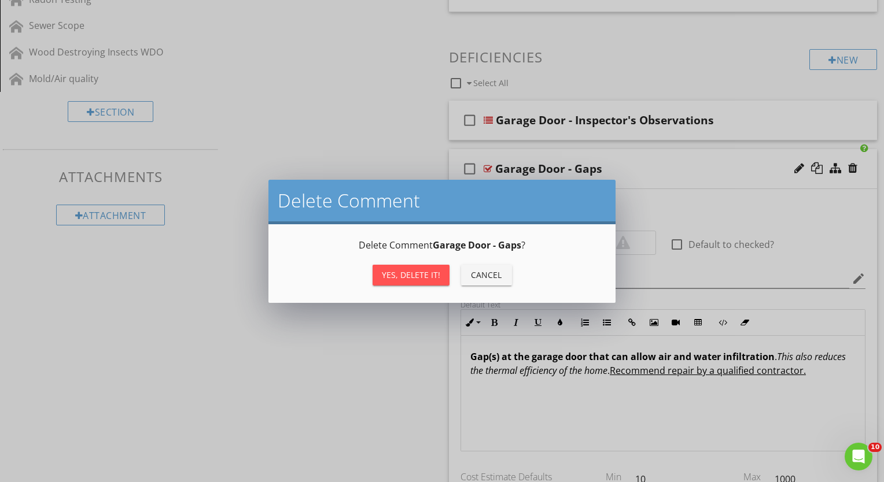
click at [390, 272] on div "Yes, Delete it!" at bounding box center [411, 275] width 58 height 12
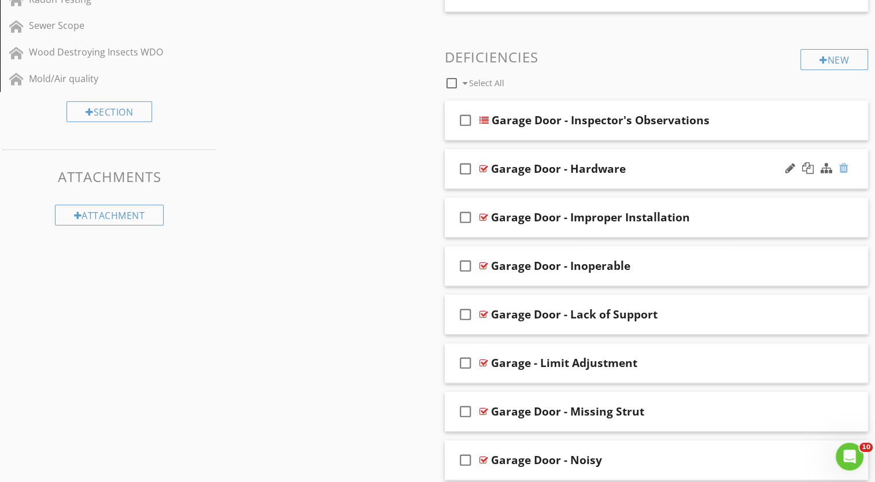
click at [843, 167] on div at bounding box center [843, 169] width 9 height 12
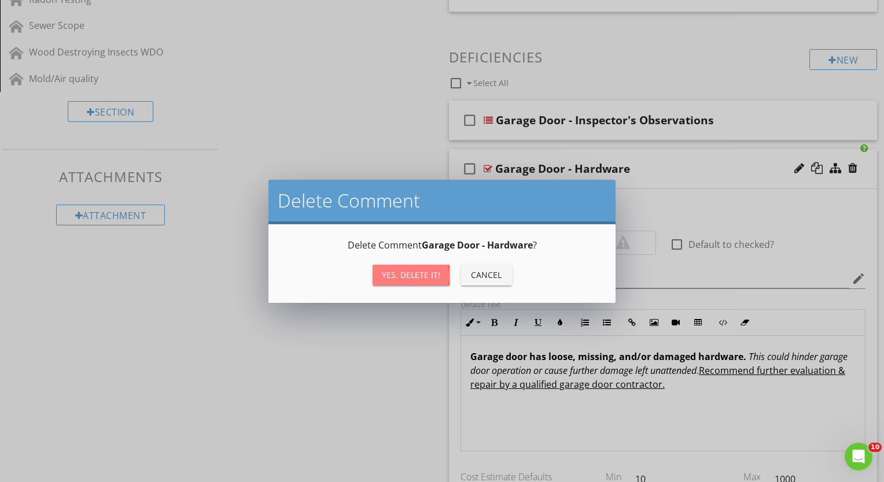
click at [414, 274] on div "Yes, Delete it!" at bounding box center [411, 275] width 58 height 12
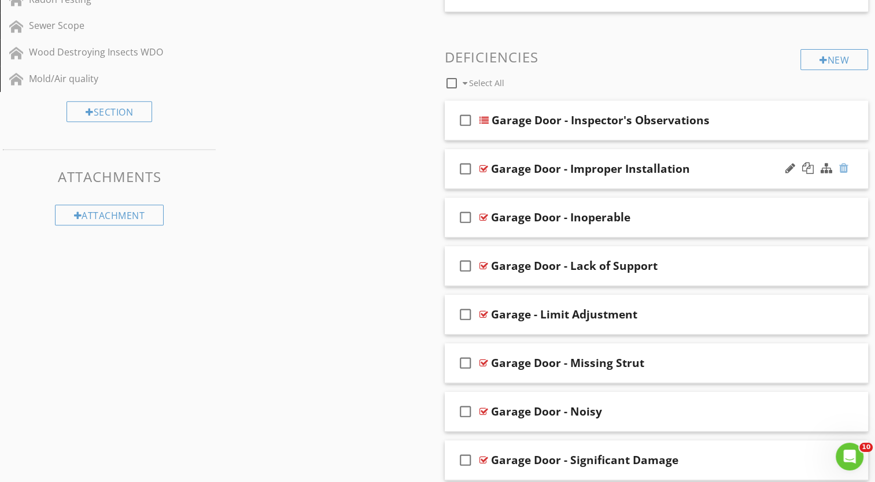
click at [842, 168] on div at bounding box center [843, 169] width 9 height 12
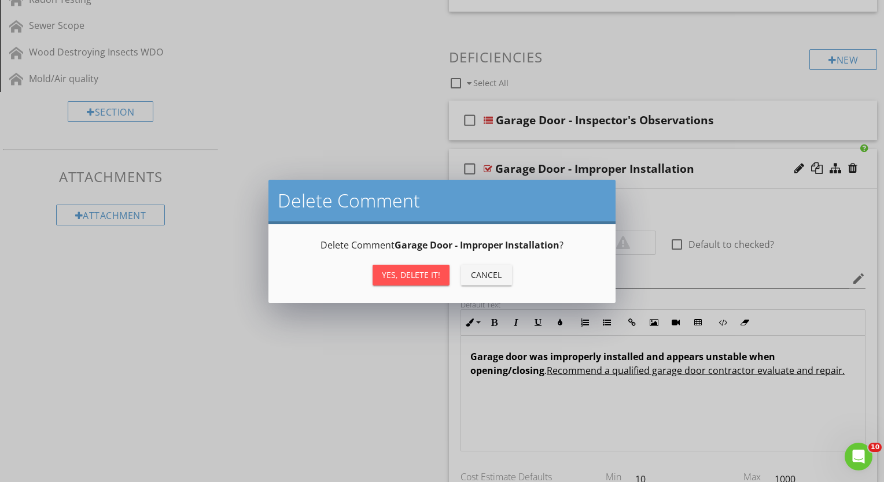
click at [398, 278] on div "Yes, Delete it!" at bounding box center [411, 275] width 58 height 12
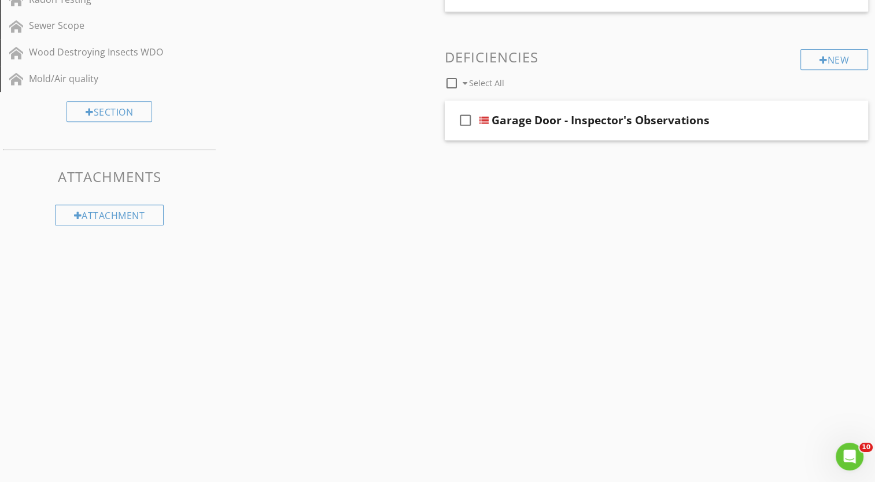
scroll to position [477, 0]
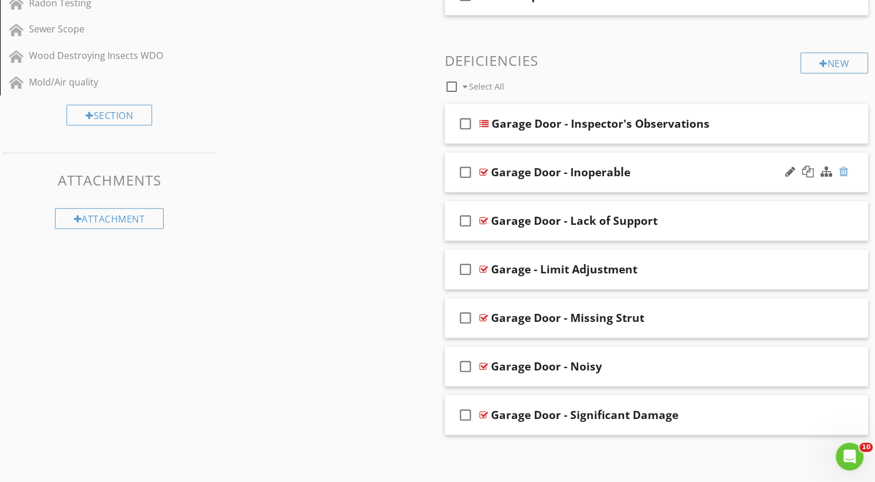
click at [843, 170] on div at bounding box center [843, 172] width 9 height 12
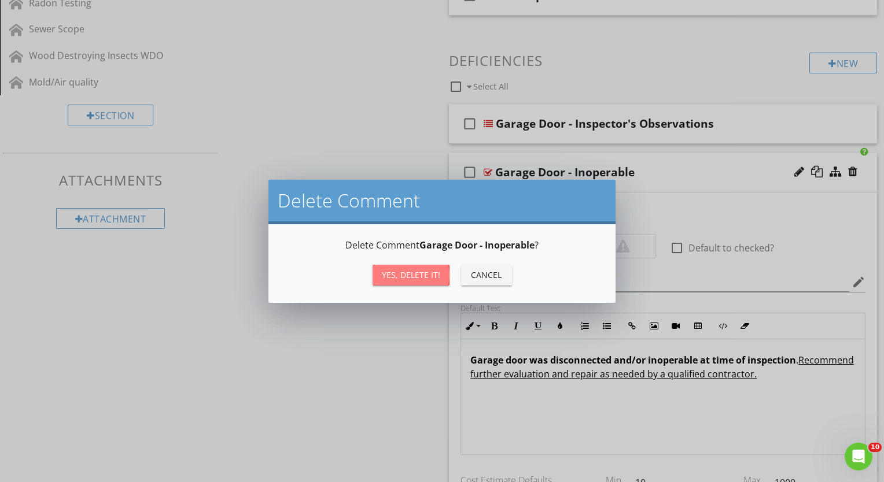
click at [396, 276] on div "Yes, Delete it!" at bounding box center [411, 275] width 58 height 12
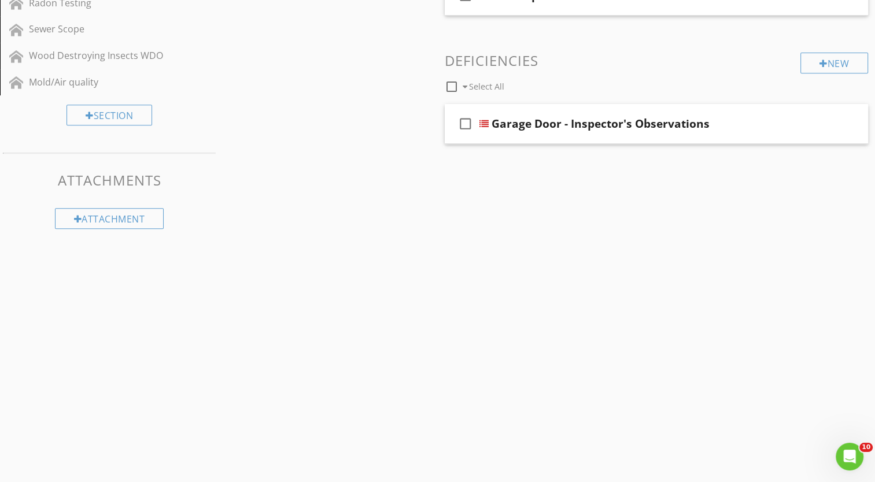
scroll to position [428, 0]
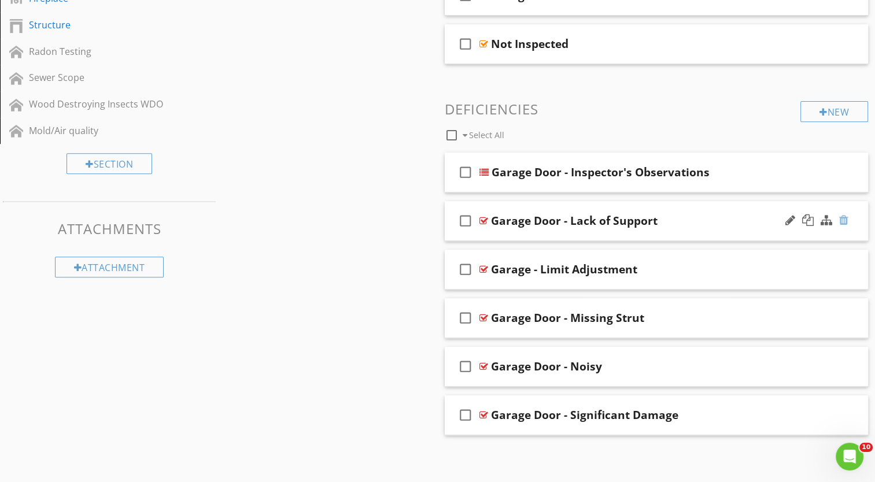
click at [844, 219] on div at bounding box center [843, 221] width 9 height 12
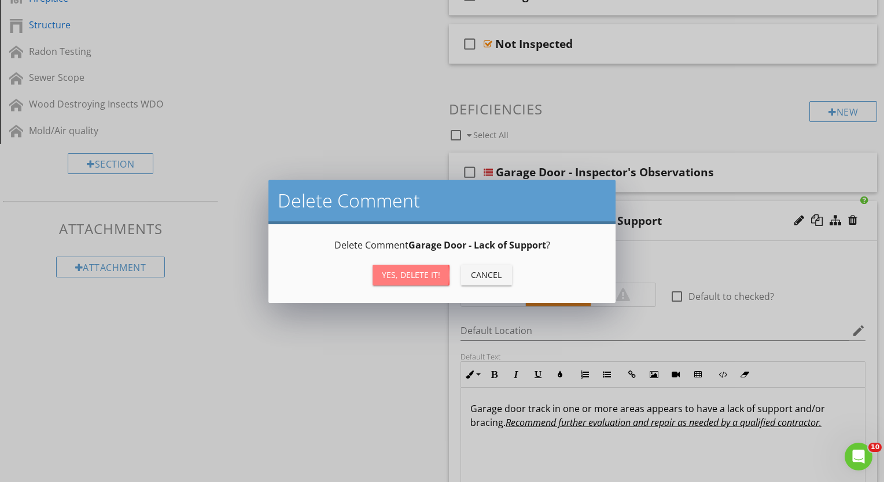
click at [416, 276] on div "Yes, Delete it!" at bounding box center [411, 275] width 58 height 12
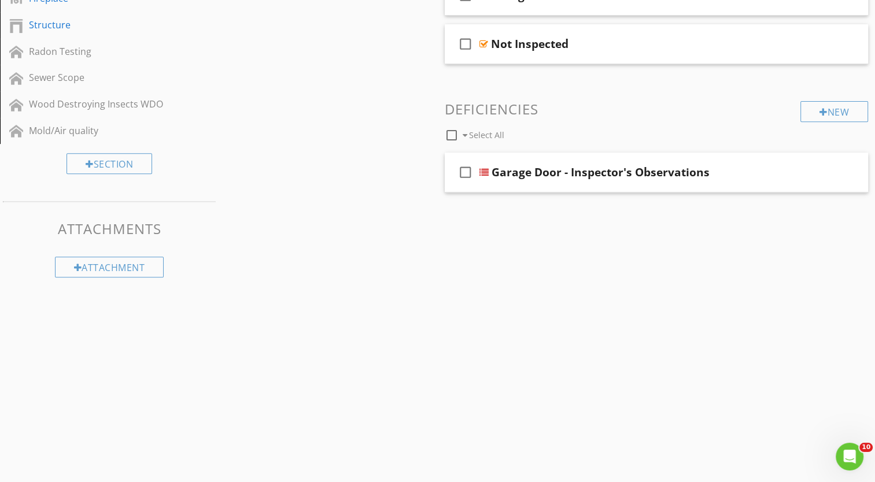
scroll to position [380, 0]
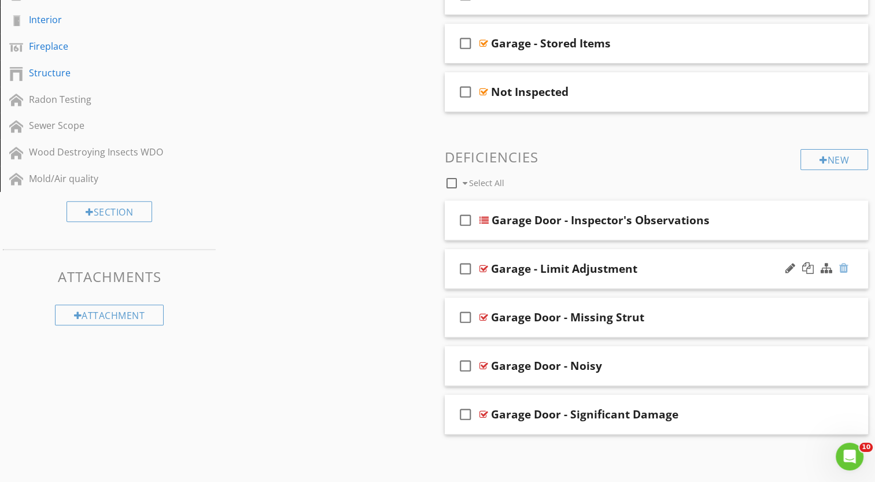
click at [842, 267] on div at bounding box center [843, 269] width 9 height 12
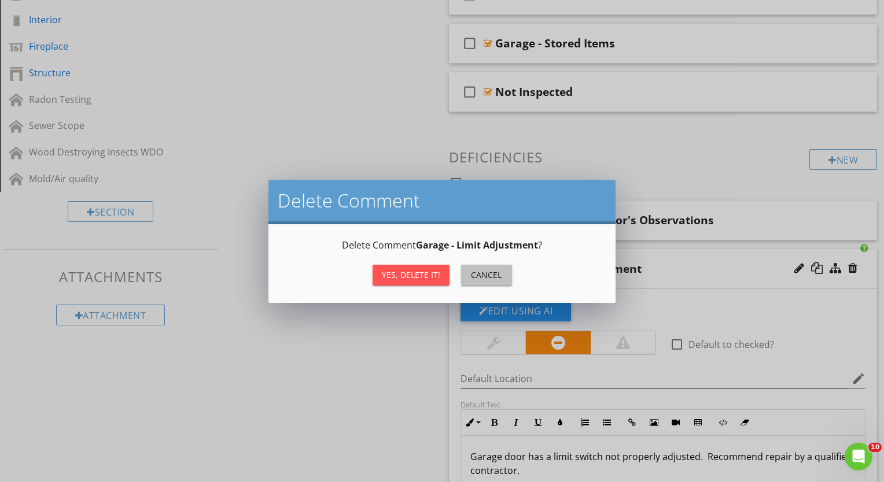
click at [484, 271] on div "Cancel" at bounding box center [486, 275] width 32 height 12
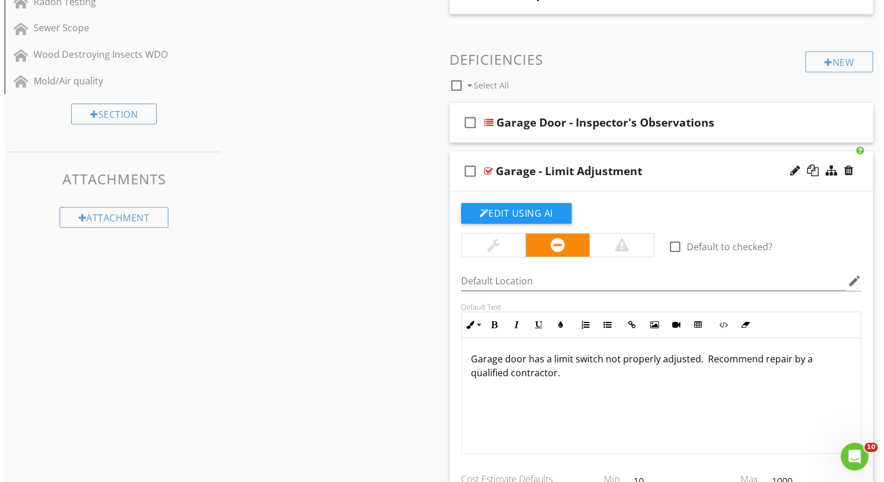
scroll to position [496, 0]
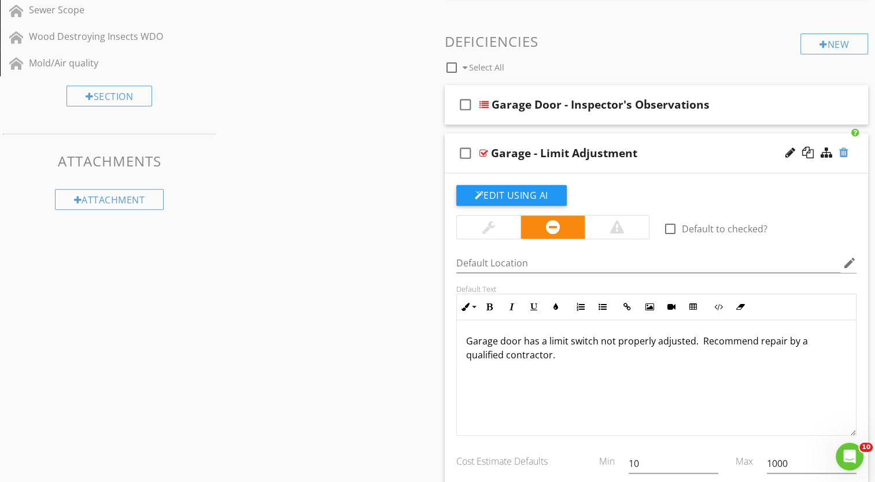
click at [842, 154] on div at bounding box center [843, 153] width 9 height 12
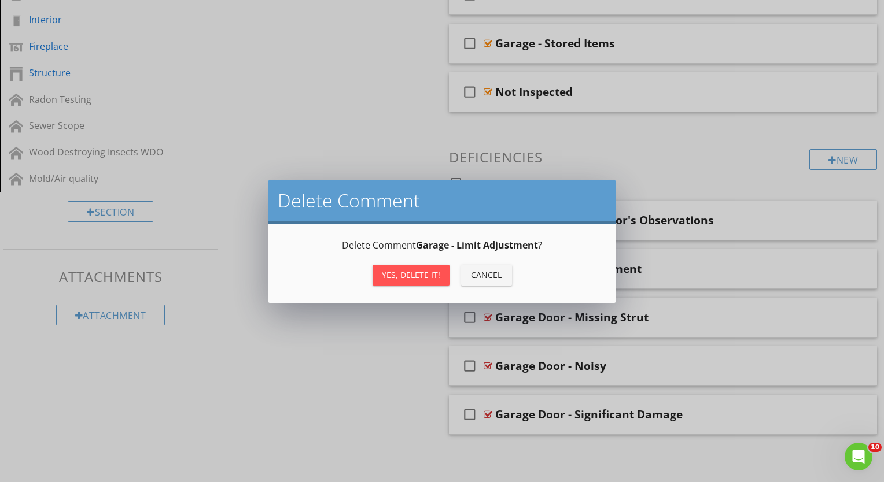
click at [416, 279] on div "Yes, Delete it!" at bounding box center [411, 275] width 58 height 12
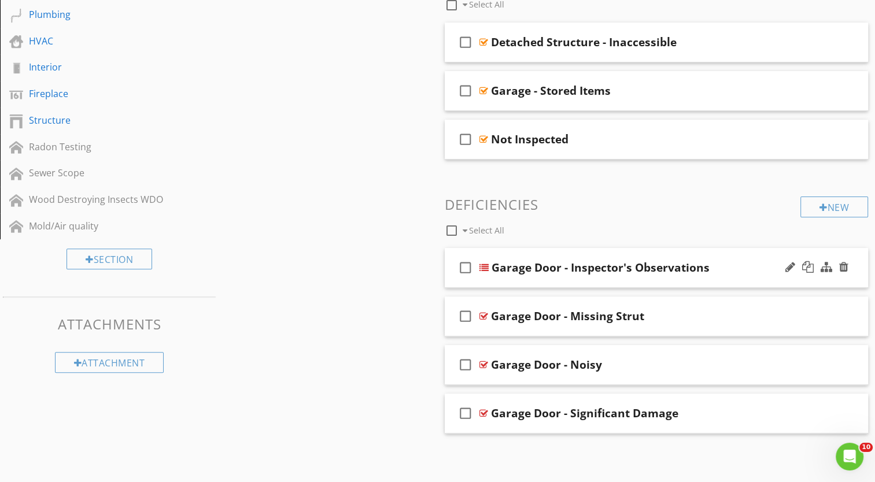
scroll to position [331, 0]
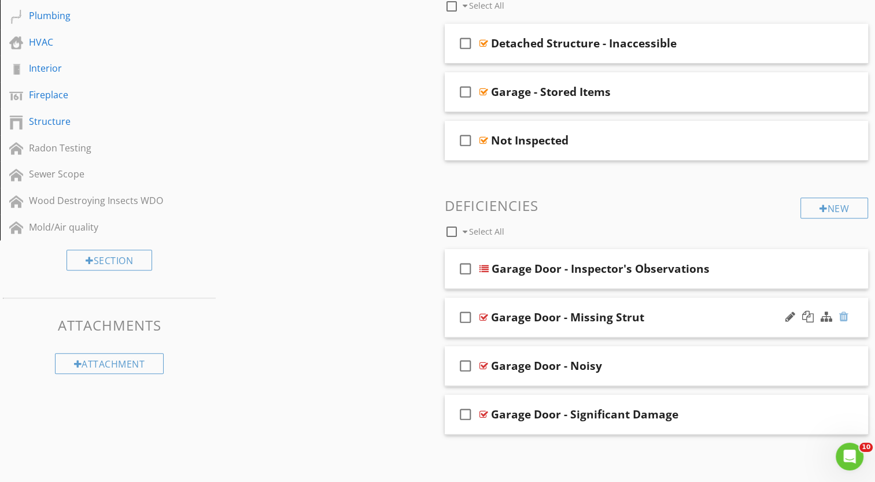
click at [843, 316] on div at bounding box center [843, 317] width 9 height 12
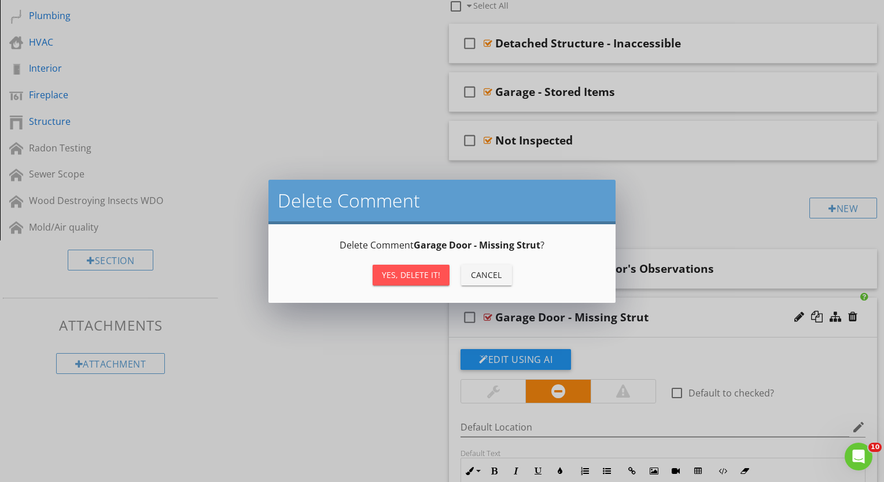
click at [415, 271] on div "Yes, Delete it!" at bounding box center [411, 275] width 58 height 12
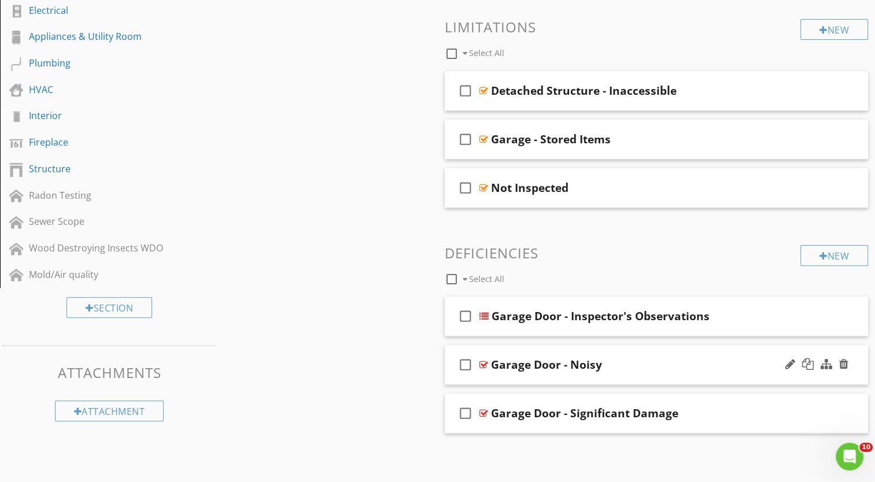
scroll to position [283, 0]
click at [844, 365] on div at bounding box center [843, 366] width 9 height 12
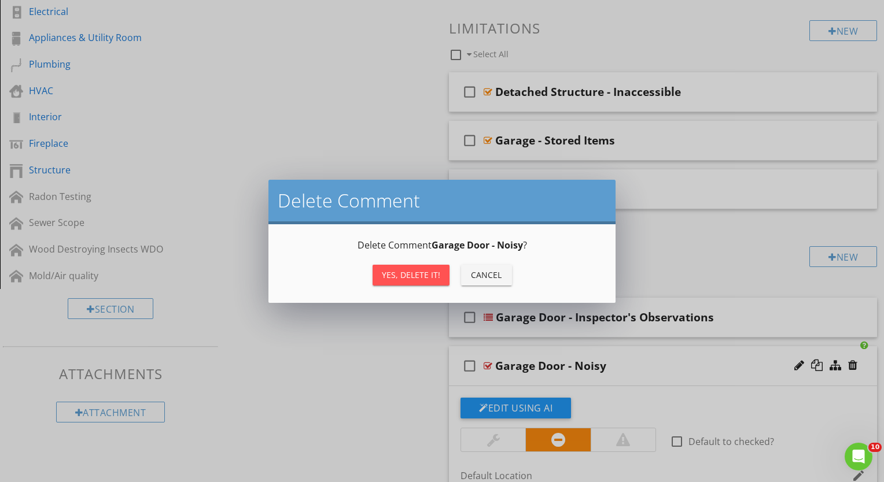
click at [415, 272] on div "Yes, Delete it!" at bounding box center [411, 275] width 58 height 12
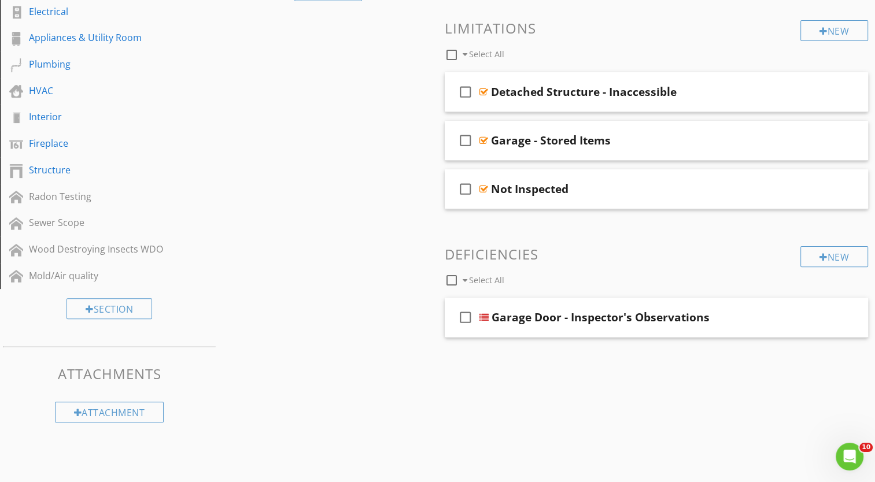
scroll to position [239, 0]
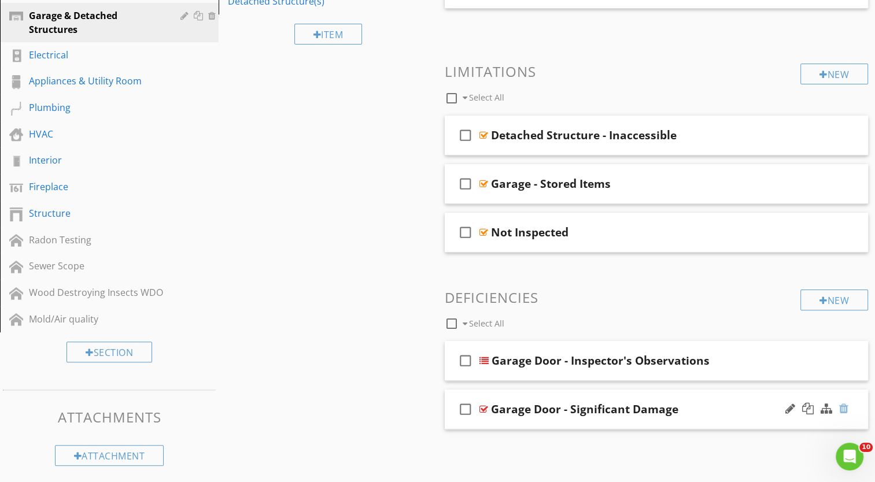
click at [843, 407] on div at bounding box center [843, 409] width 9 height 12
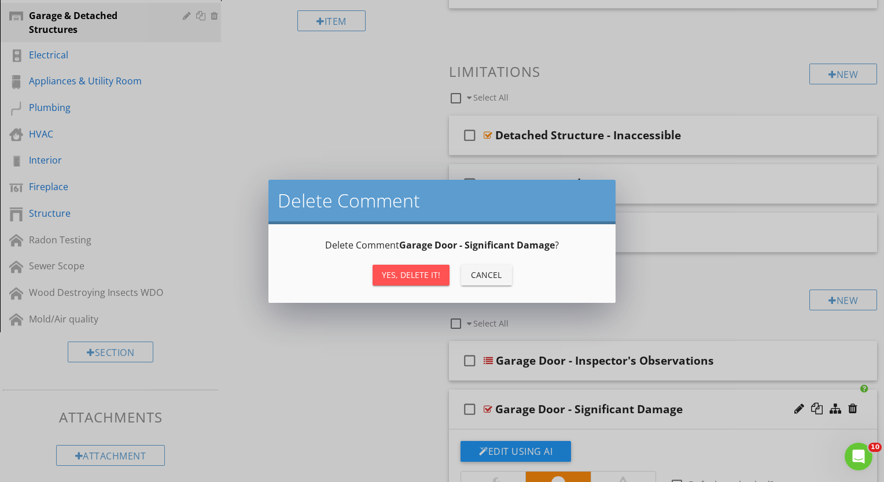
click at [416, 276] on div "Yes, Delete it!" at bounding box center [411, 275] width 58 height 12
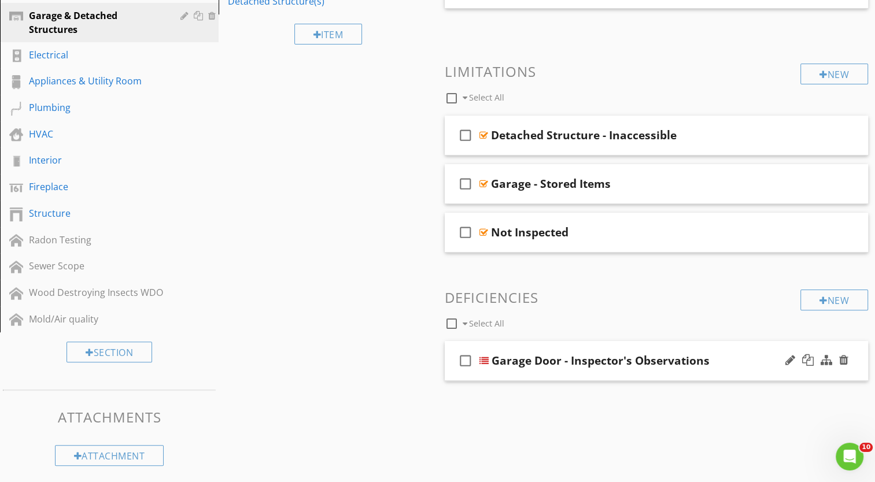
click at [488, 361] on div at bounding box center [483, 360] width 9 height 9
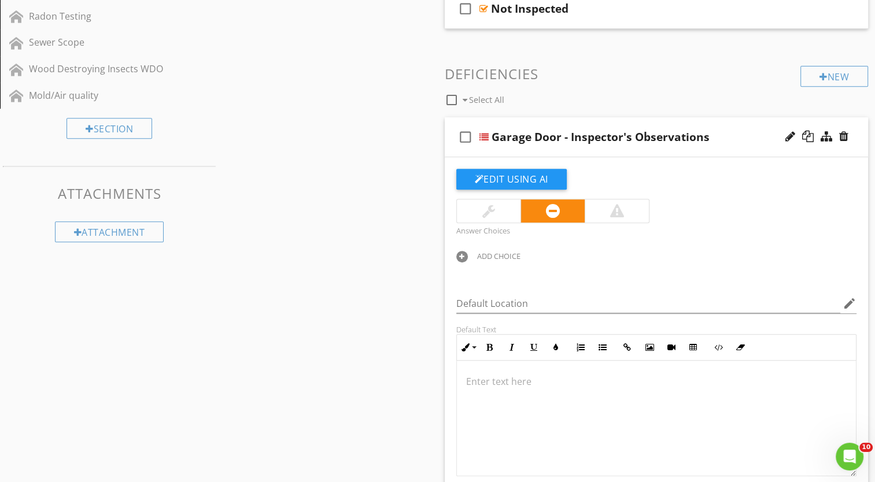
scroll to position [586, 0]
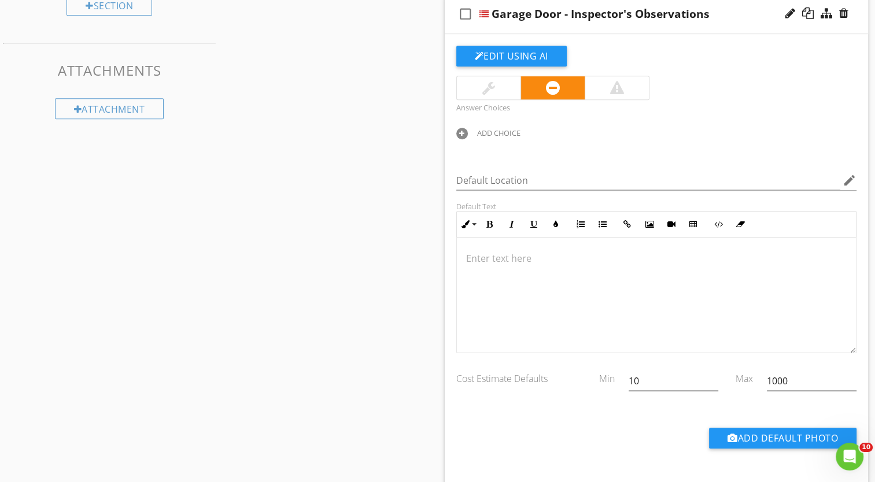
click at [481, 133] on div "ADD CHOICE" at bounding box center [498, 132] width 43 height 9
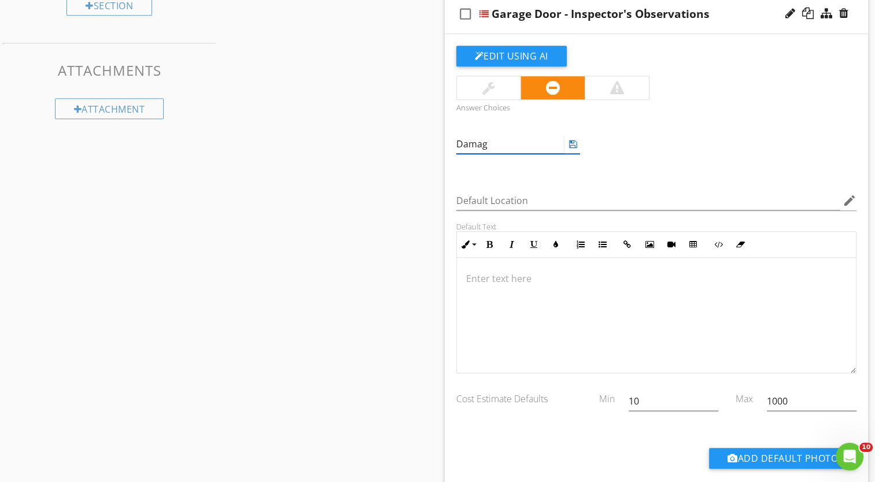
type input "Damage"
click at [573, 145] on icon at bounding box center [573, 143] width 8 height 9
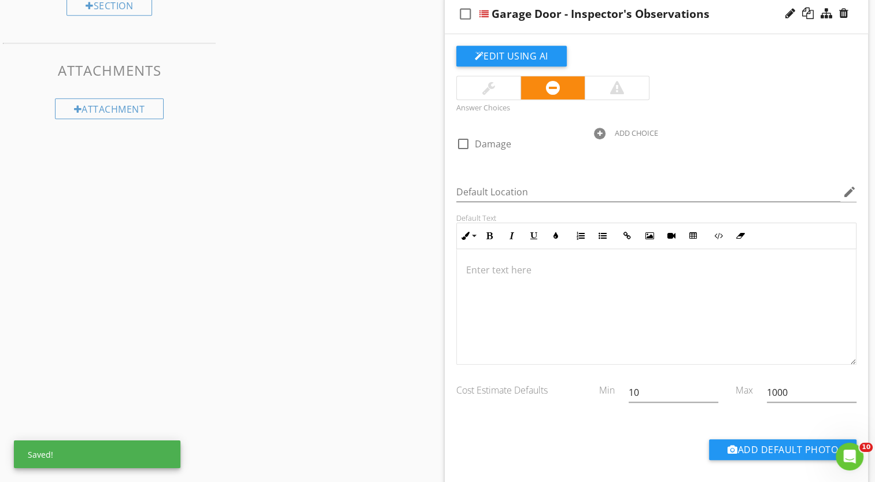
click at [619, 133] on div "ADD CHOICE" at bounding box center [636, 132] width 43 height 9
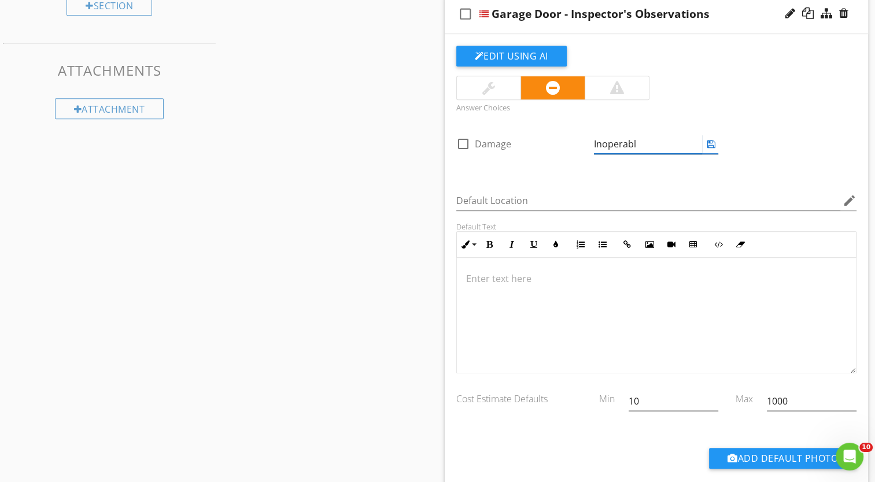
type input "Inoperable"
click at [711, 143] on icon at bounding box center [711, 143] width 8 height 9
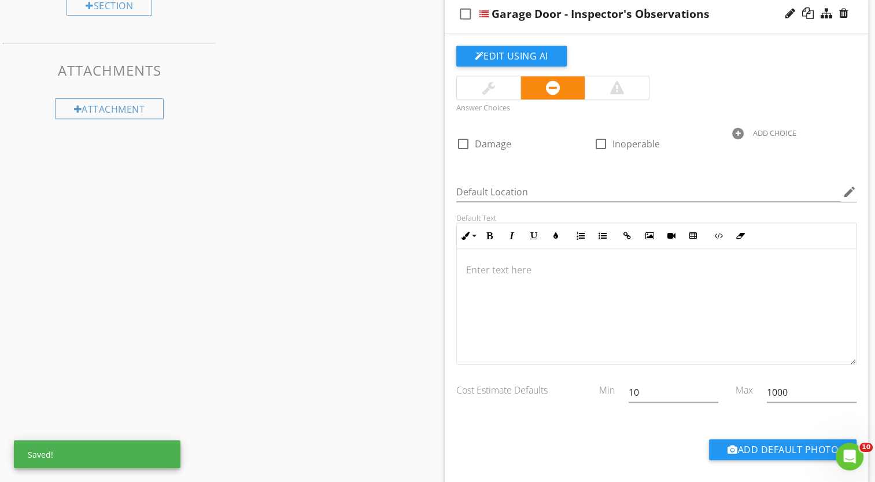
click at [779, 134] on div "ADD CHOICE" at bounding box center [774, 132] width 43 height 9
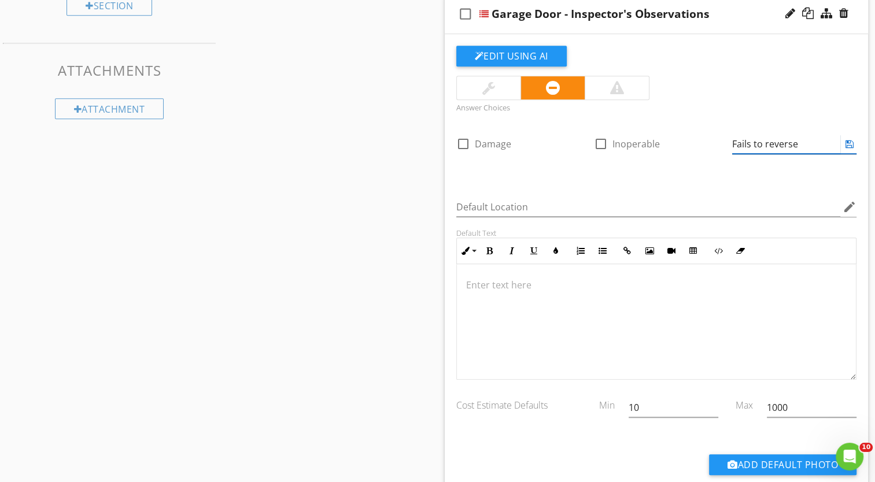
click at [851, 144] on icon at bounding box center [850, 143] width 8 height 9
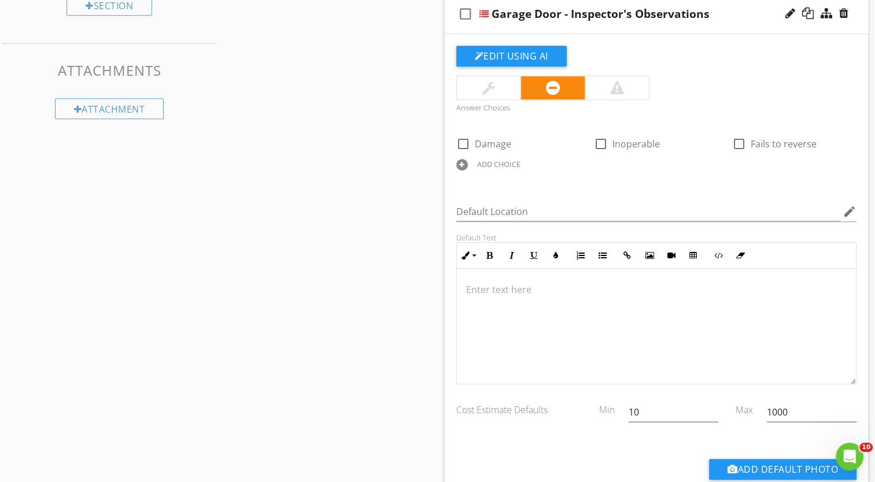
click at [485, 164] on div "ADD CHOICE" at bounding box center [498, 164] width 43 height 9
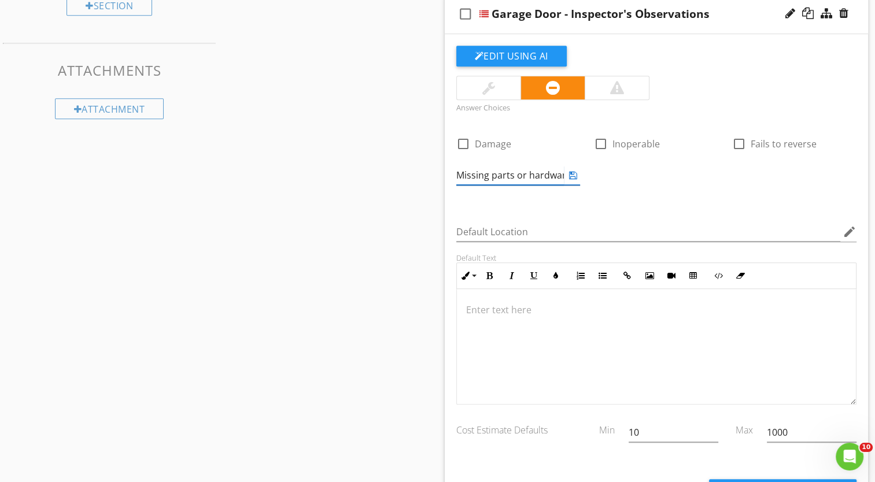
scroll to position [0, 5]
click at [574, 175] on icon at bounding box center [573, 175] width 8 height 9
click at [624, 161] on div "ADD CHOICE" at bounding box center [636, 164] width 43 height 9
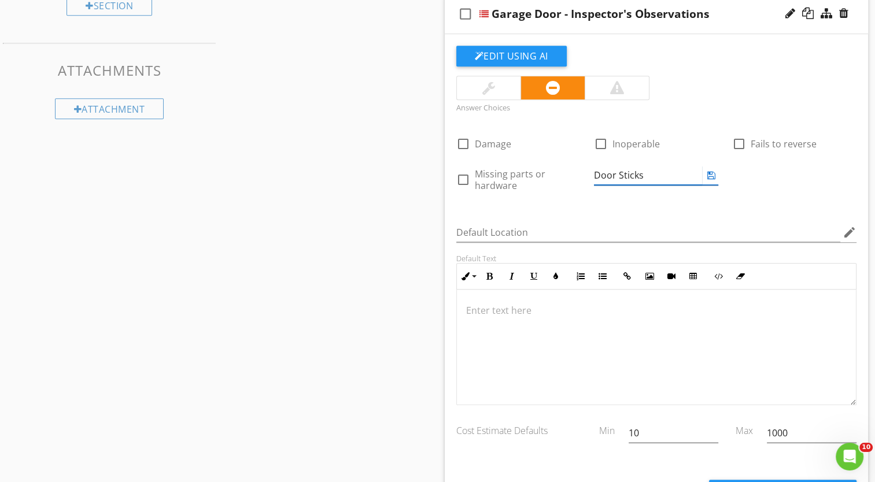
click at [712, 174] on icon at bounding box center [711, 175] width 8 height 9
click at [759, 163] on div "ADD CHOICE" at bounding box center [774, 164] width 43 height 9
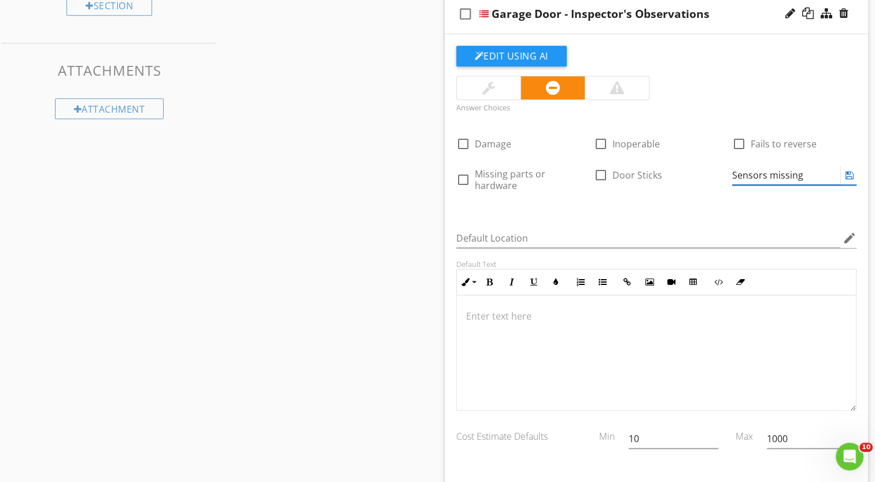
drag, startPoint x: 772, startPoint y: 174, endPoint x: 800, endPoint y: 172, distance: 29.0
click at [800, 172] on input "Sensors missing" at bounding box center [786, 175] width 108 height 19
drag, startPoint x: 733, startPoint y: 175, endPoint x: 798, endPoint y: 174, distance: 65.4
click at [800, 174] on input "Sensors missing" at bounding box center [786, 175] width 108 height 19
type input "Reversing sensors not installed"
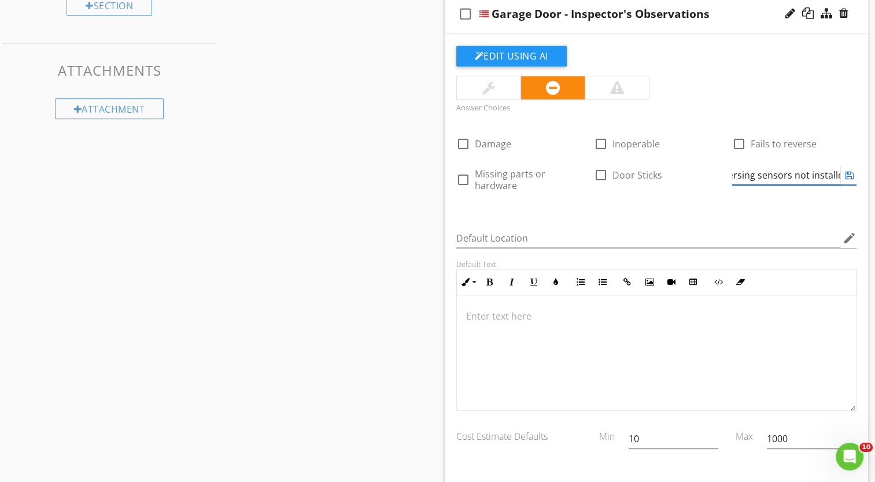
scroll to position [0, 25]
click at [849, 176] on icon at bounding box center [850, 175] width 8 height 9
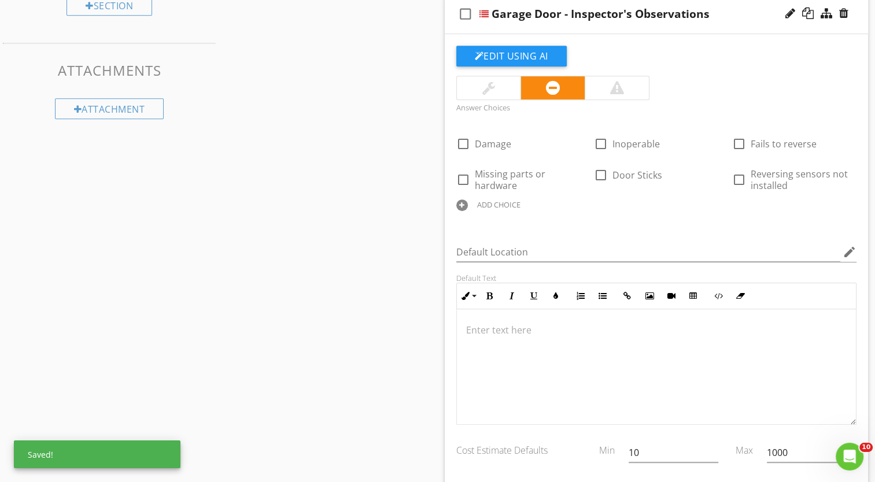
click at [508, 201] on div "ADD CHOICE" at bounding box center [498, 204] width 43 height 9
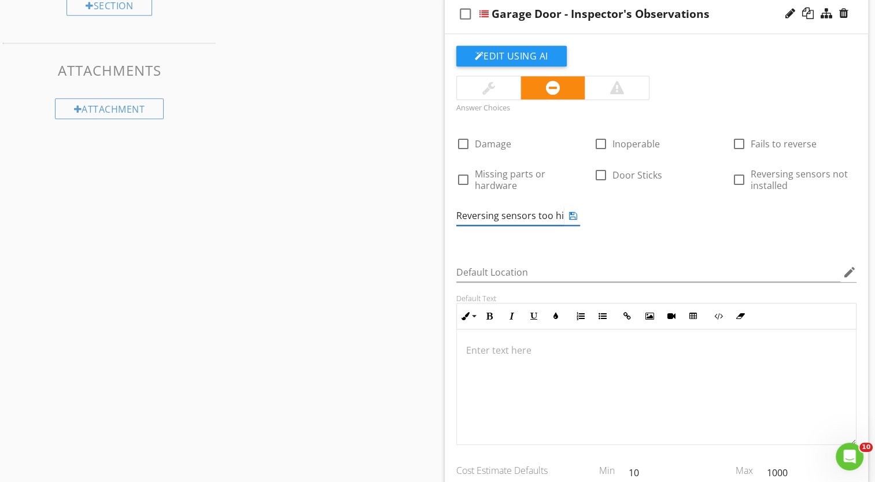
type input "Reversing sensors too high"
click at [574, 216] on icon at bounding box center [573, 215] width 8 height 9
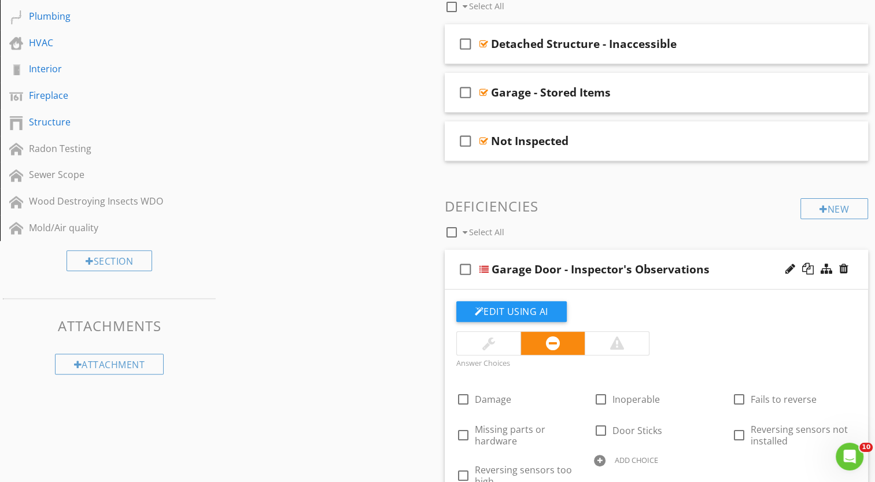
scroll to position [0, 0]
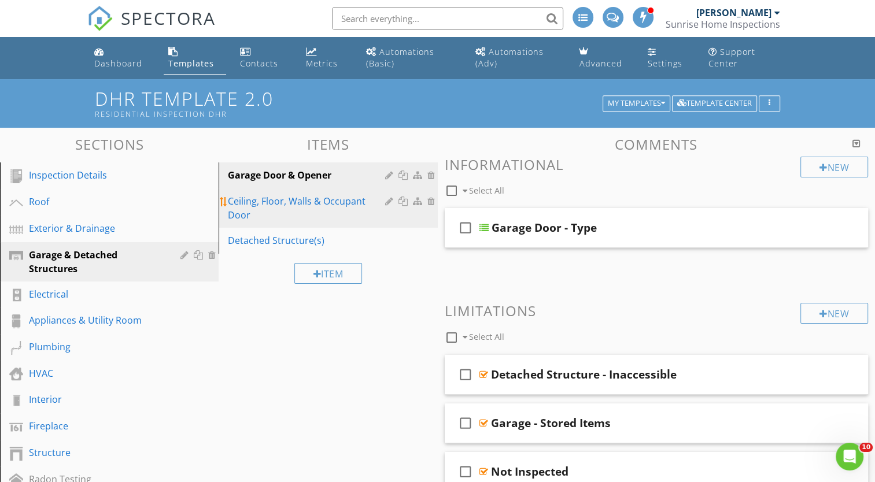
click at [275, 201] on div "Ceiling, Floor, Walls & Occupant Door" at bounding box center [308, 208] width 160 height 28
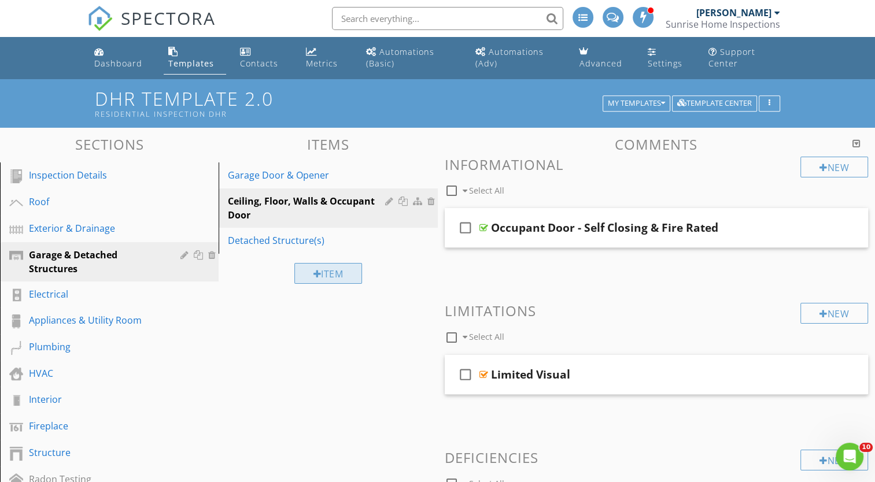
click at [329, 272] on div "Item" at bounding box center [328, 273] width 68 height 21
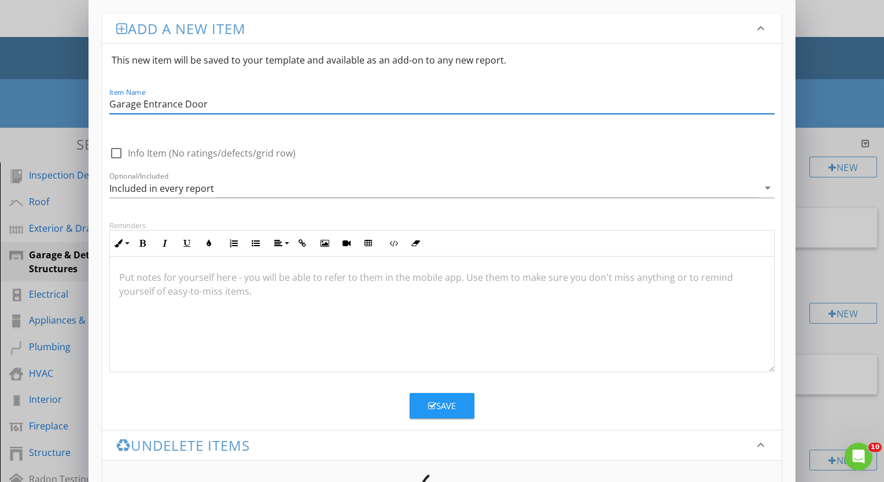
type input "Garage Entrance Door"
click at [446, 404] on div "Save" at bounding box center [442, 406] width 28 height 13
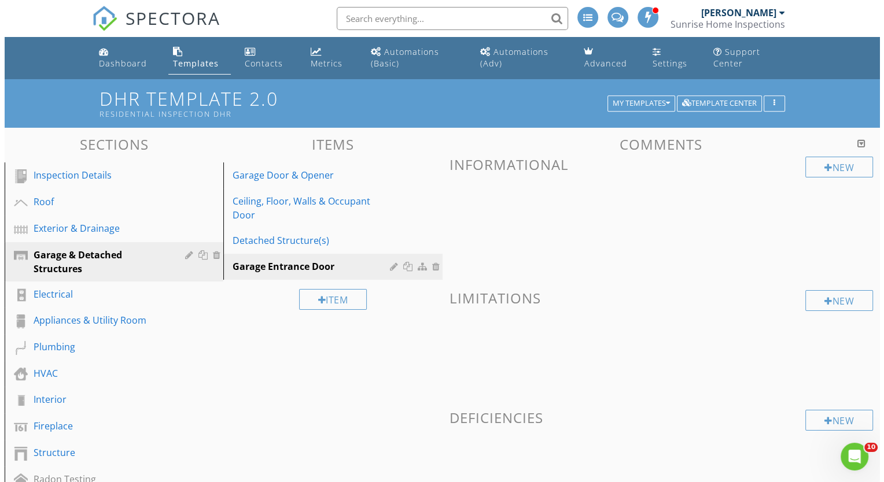
scroll to position [174, 0]
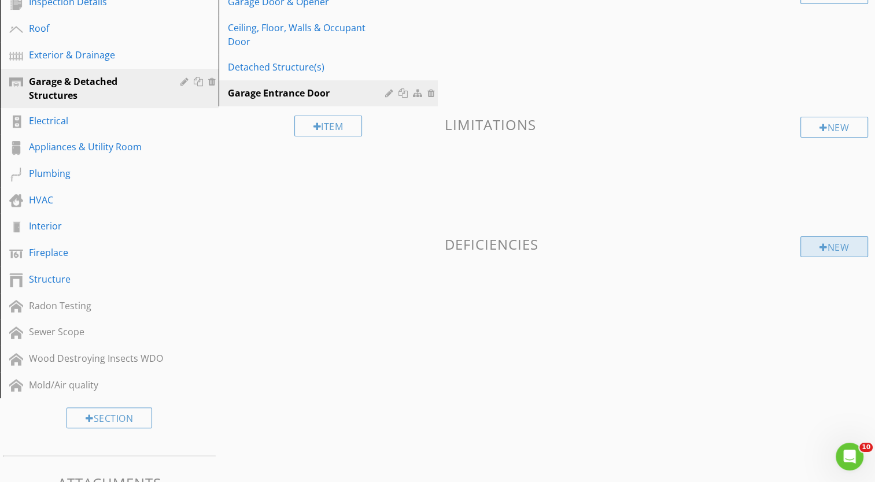
click at [839, 249] on div "New" at bounding box center [834, 247] width 68 height 21
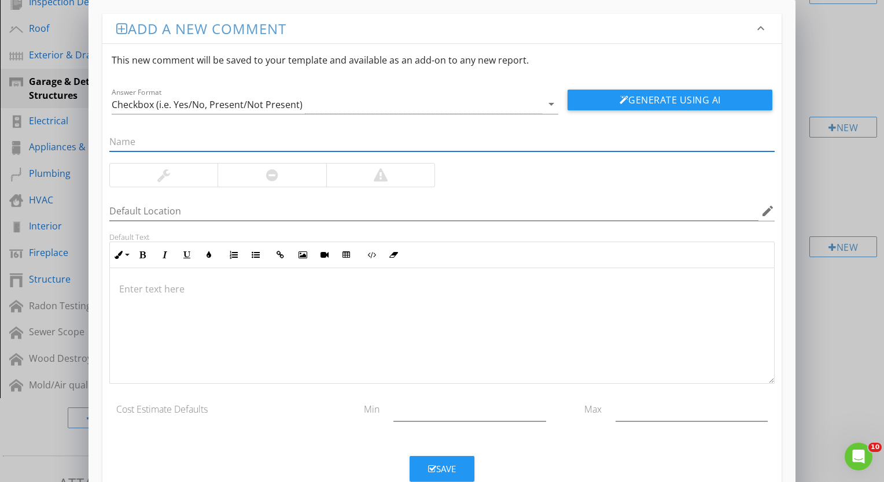
click at [162, 144] on input "text" at bounding box center [441, 141] width 665 height 19
type input "Entry Door - Inspector's Observations"
click at [553, 102] on icon "arrow_drop_down" at bounding box center [551, 104] width 14 height 14
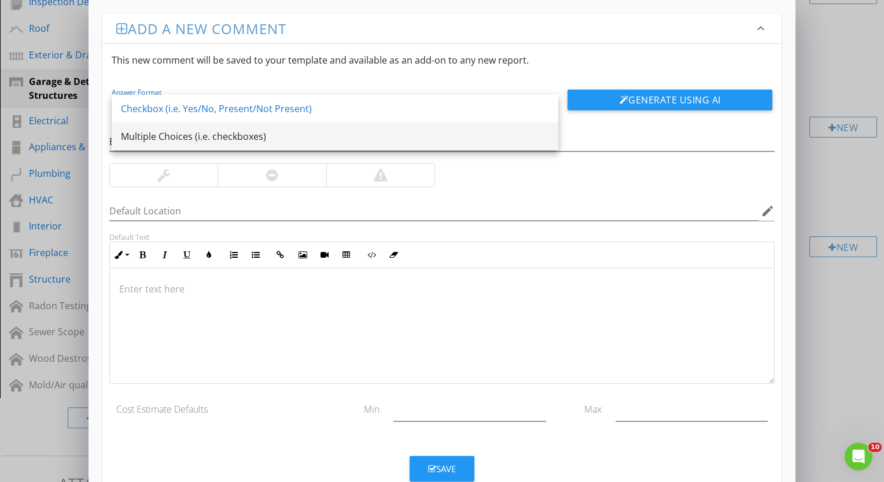
click at [426, 135] on div "Multiple Choices (i.e. checkboxes)" at bounding box center [335, 137] width 428 height 14
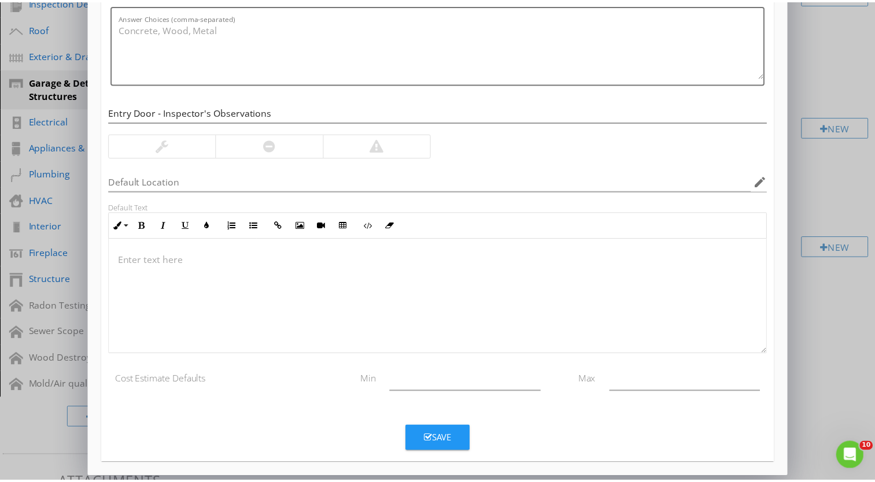
scroll to position [119, 0]
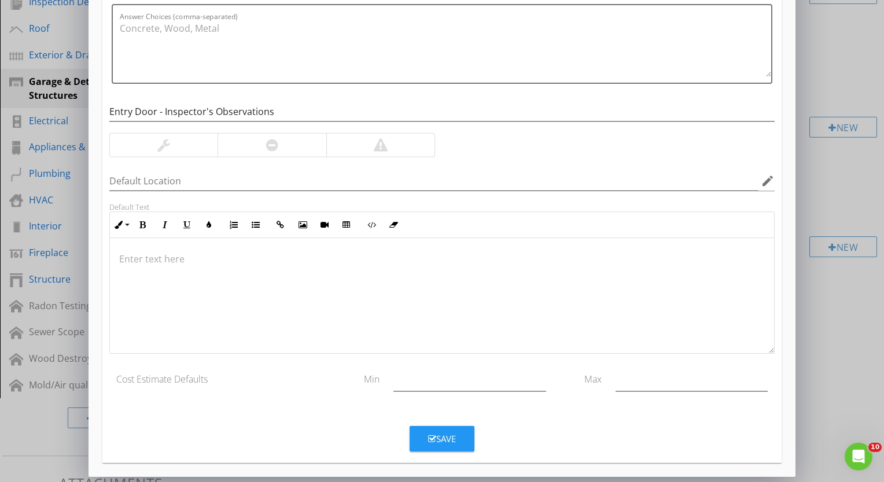
click at [453, 438] on div "Save" at bounding box center [442, 439] width 28 height 13
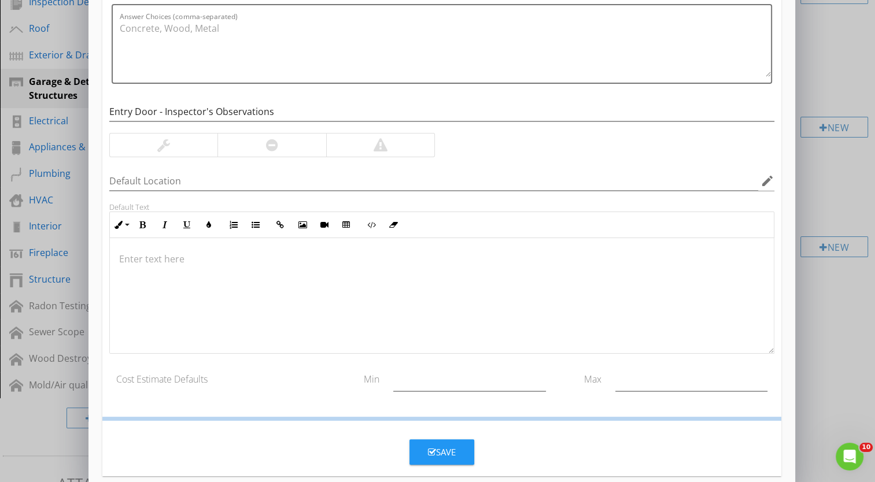
scroll to position [64, 0]
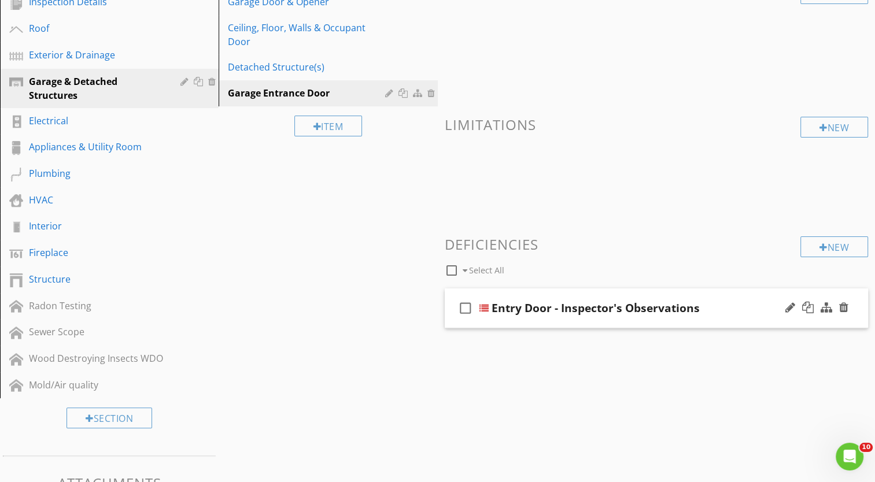
click at [485, 304] on div at bounding box center [483, 308] width 9 height 9
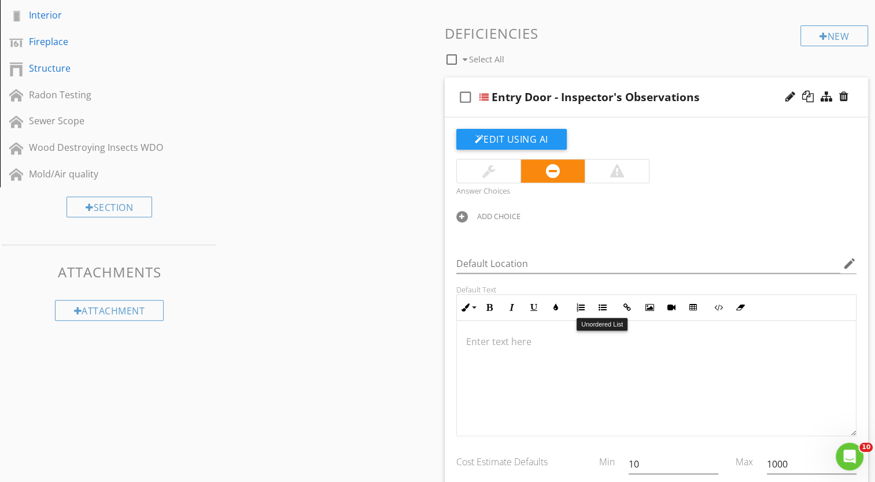
scroll to position [463, 0]
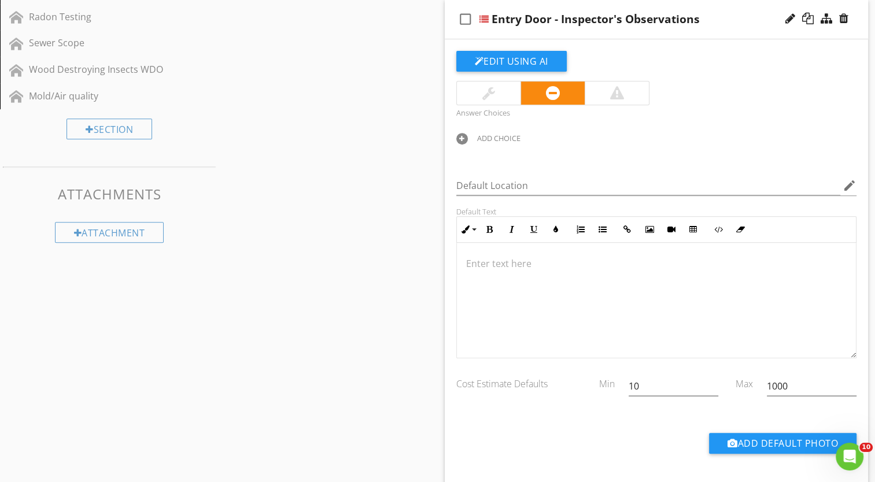
click at [487, 138] on div "ADD CHOICE" at bounding box center [498, 138] width 43 height 9
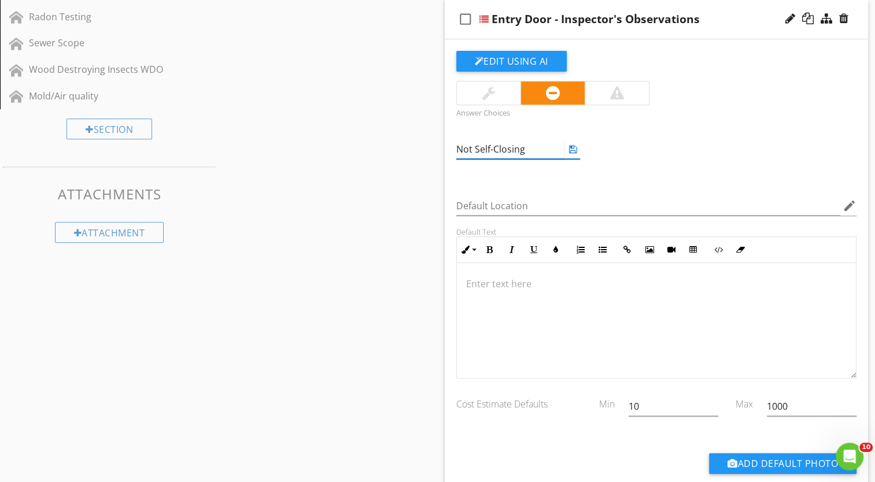
click at [575, 150] on icon at bounding box center [573, 149] width 8 height 9
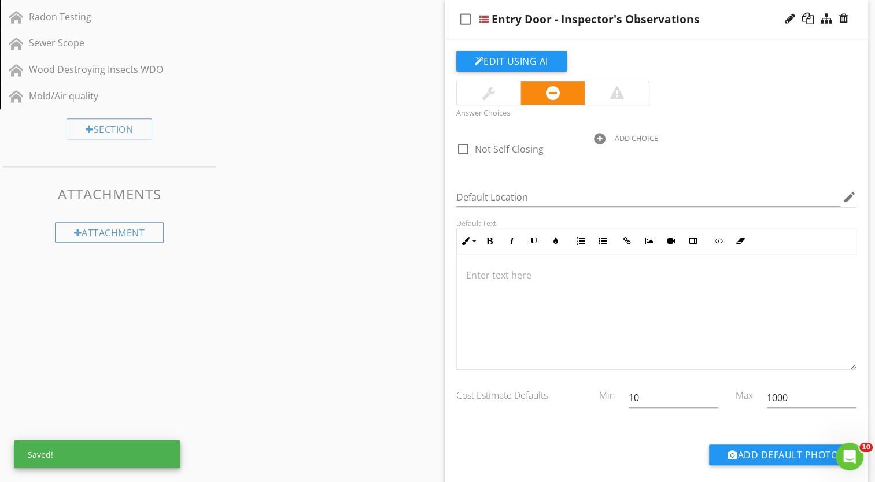
click at [633, 138] on div "ADD CHOICE" at bounding box center [636, 138] width 43 height 9
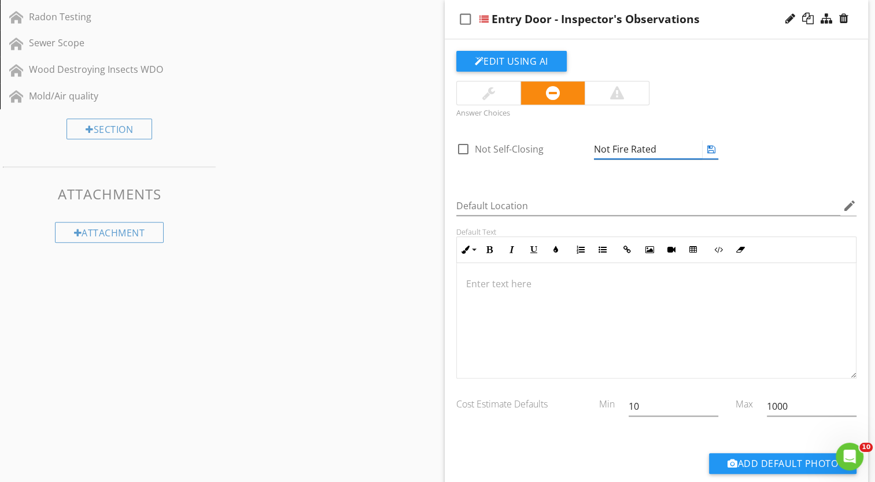
click at [712, 149] on icon at bounding box center [711, 149] width 8 height 9
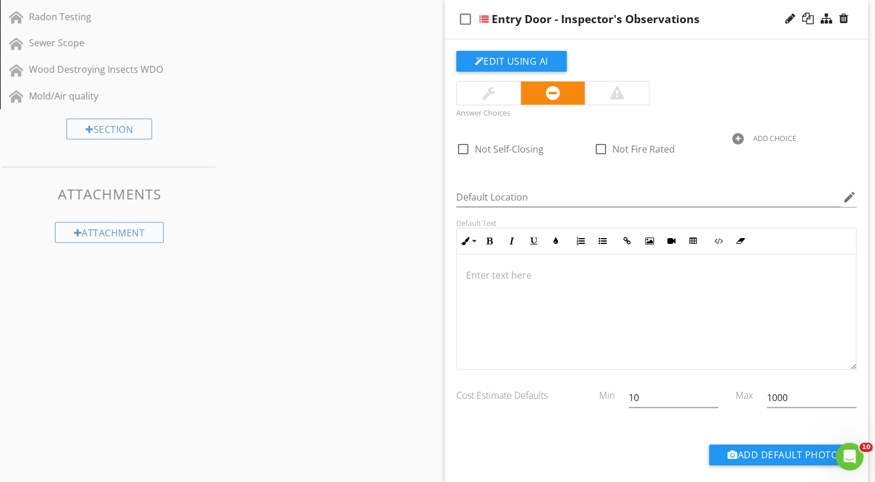
click at [767, 138] on div "ADD CHOICE" at bounding box center [774, 138] width 43 height 9
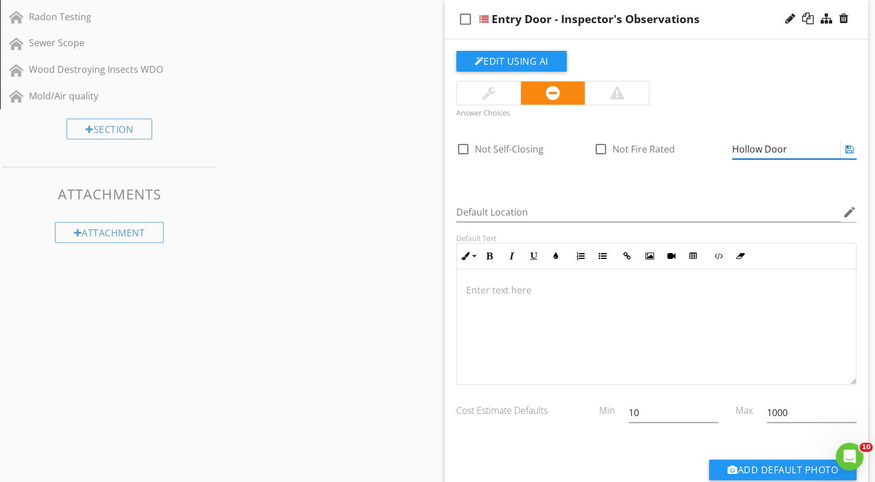
click at [850, 149] on icon at bounding box center [850, 149] width 8 height 9
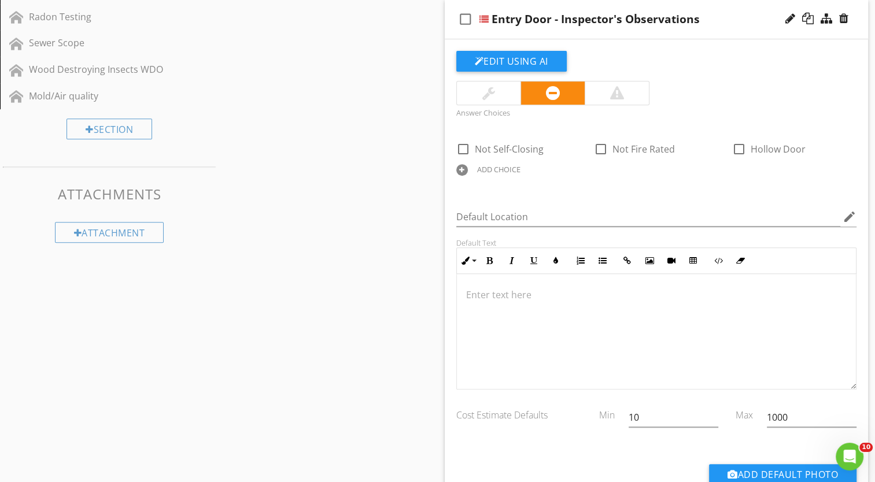
click at [501, 167] on div "ADD CHOICE" at bounding box center [498, 169] width 43 height 9
click at [501, 131] on div "check_box_outline_blank Not Self-Closing check_box_outline_blank Not Fire Rated…" at bounding box center [656, 131] width 415 height 0
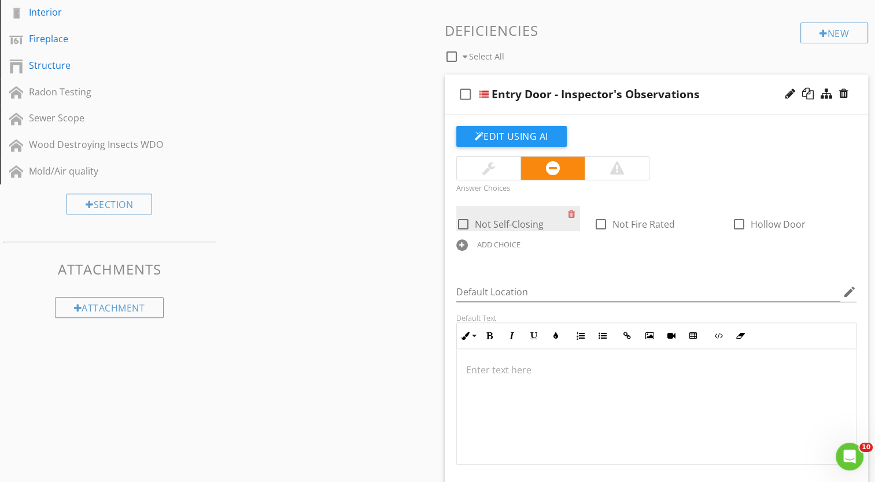
scroll to position [382, 0]
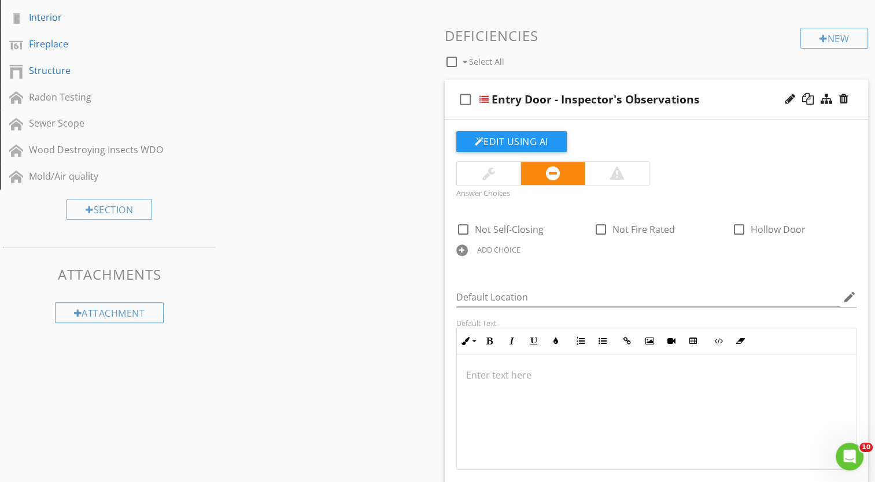
click at [489, 247] on div "ADD CHOICE" at bounding box center [498, 249] width 43 height 9
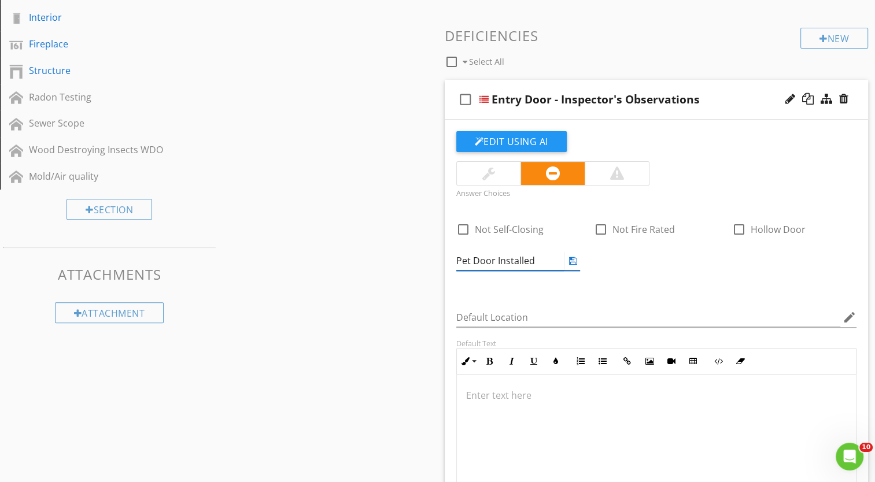
click at [573, 263] on icon at bounding box center [573, 260] width 8 height 9
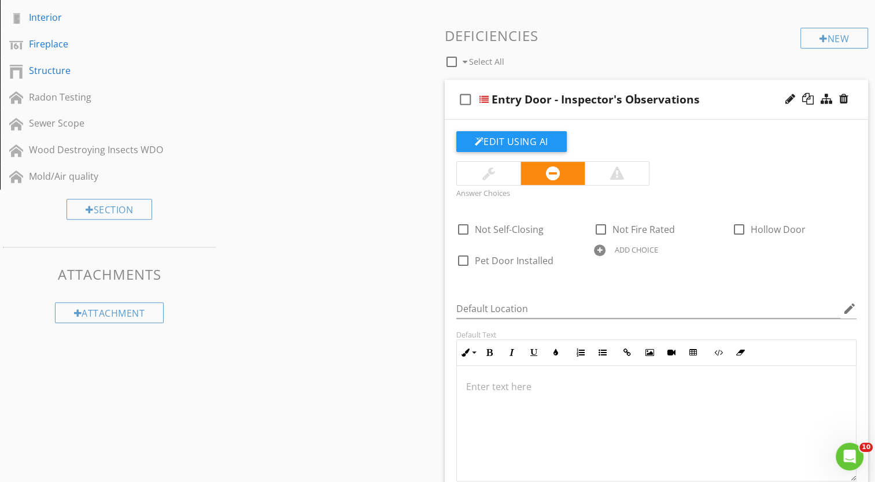
click at [621, 247] on div "ADD CHOICE" at bounding box center [636, 249] width 43 height 9
click at [710, 249] on div at bounding box center [712, 250] width 12 height 16
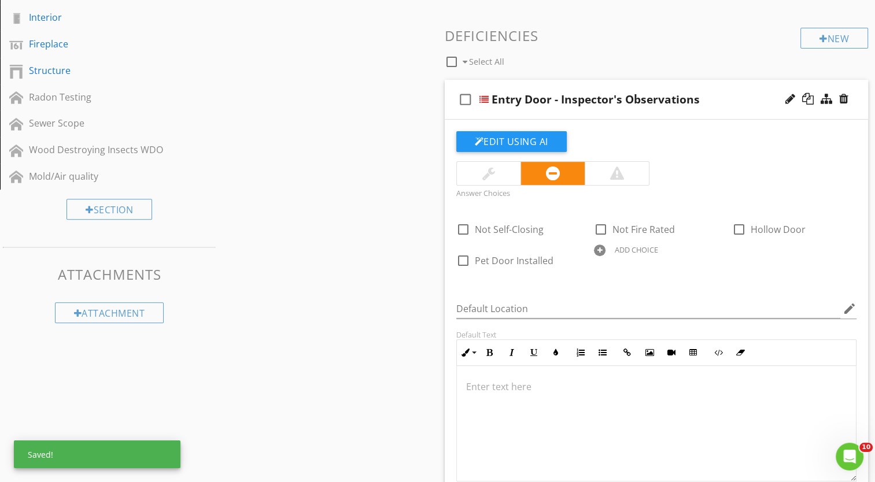
click at [633, 249] on div "ADD CHOICE" at bounding box center [636, 249] width 43 height 9
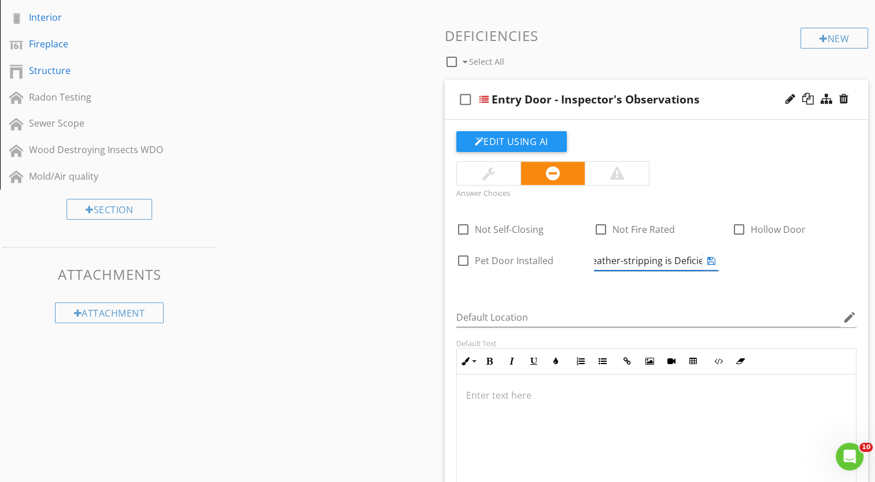
scroll to position [0, 20]
click at [711, 261] on icon at bounding box center [711, 260] width 8 height 9
click at [763, 248] on div "ADD CHOICE" at bounding box center [774, 249] width 43 height 9
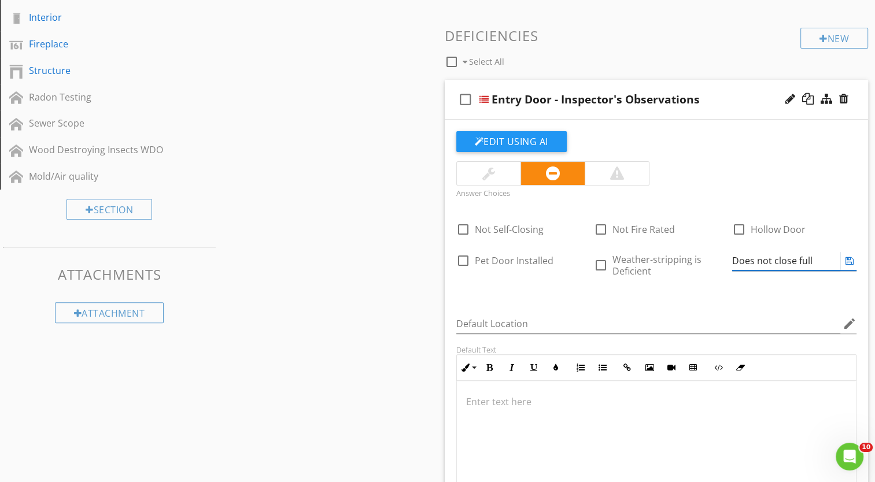
type input "Does not close fully"
click at [851, 260] on icon at bounding box center [850, 260] width 8 height 9
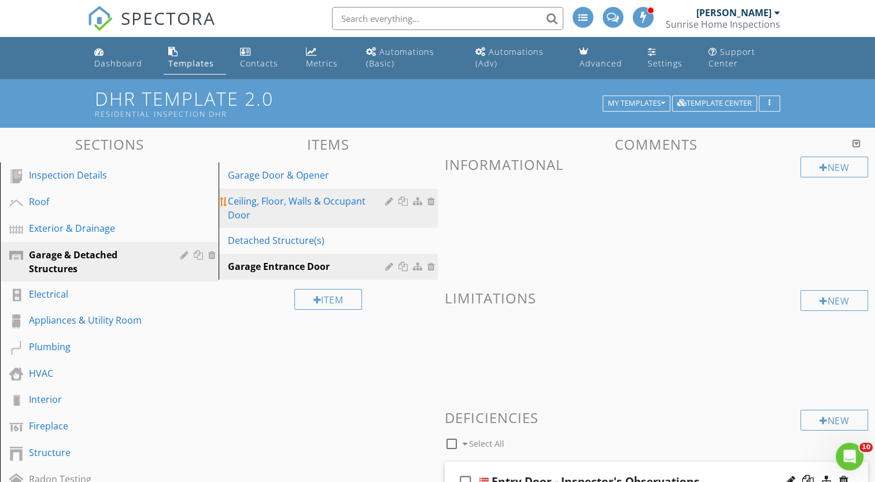
click at [286, 201] on div "Ceiling, Floor, Walls & Occupant Door" at bounding box center [308, 208] width 160 height 28
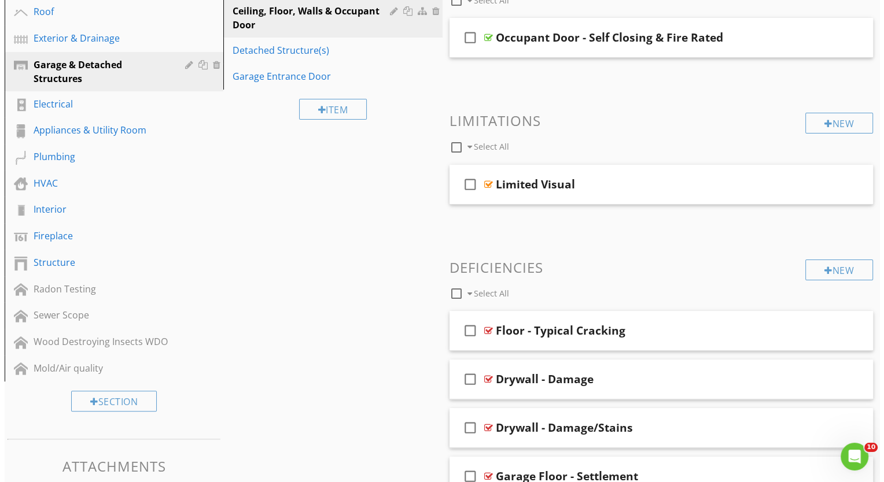
scroll to position [286, 0]
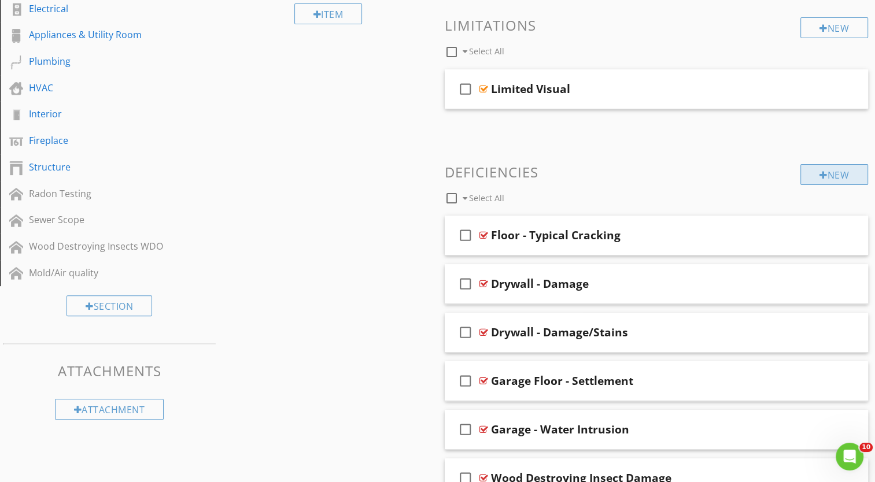
click at [835, 177] on div "New" at bounding box center [834, 174] width 68 height 21
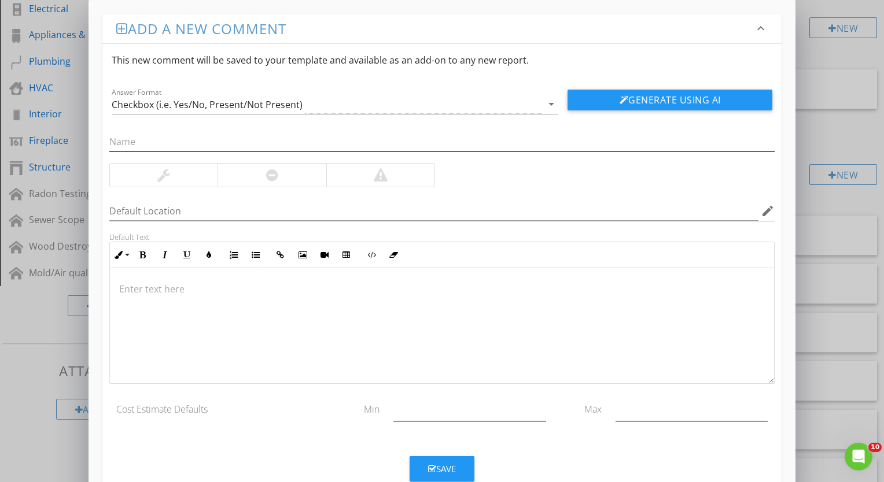
click at [197, 143] on input "text" at bounding box center [441, 141] width 665 height 19
type input "W"
type input "Garage Walls - Inspector's Observations"
click at [548, 105] on icon "arrow_drop_down" at bounding box center [551, 104] width 14 height 14
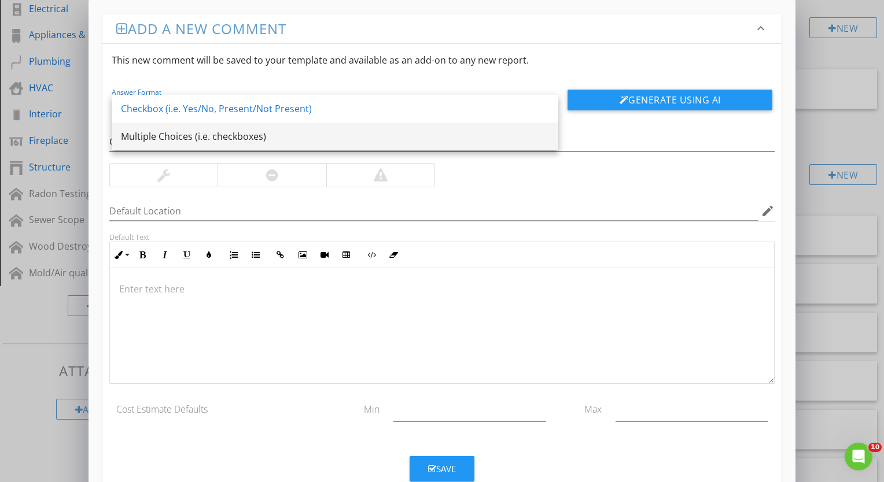
click at [452, 142] on div "Multiple Choices (i.e. checkboxes)" at bounding box center [335, 137] width 428 height 14
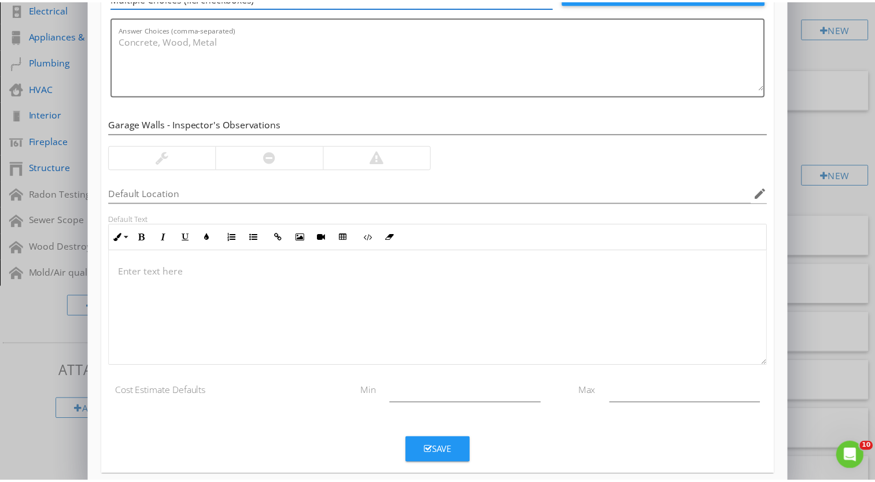
scroll to position [119, 0]
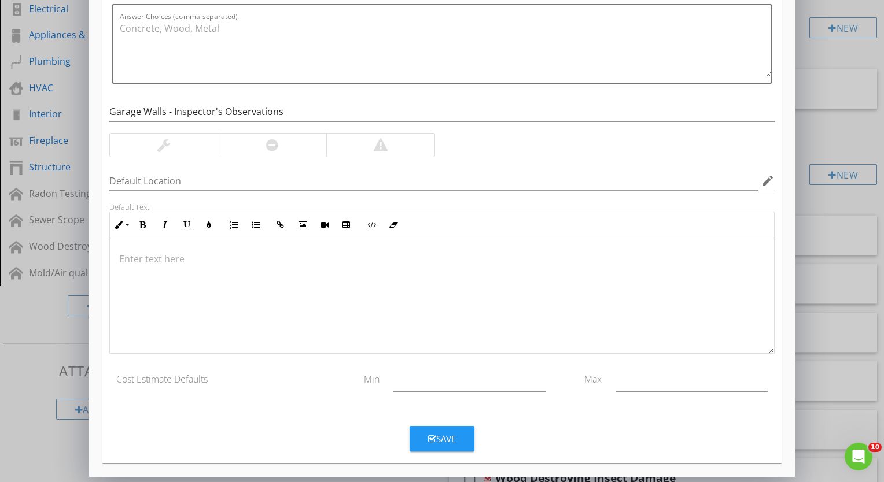
click at [446, 442] on div "Save" at bounding box center [442, 439] width 28 height 13
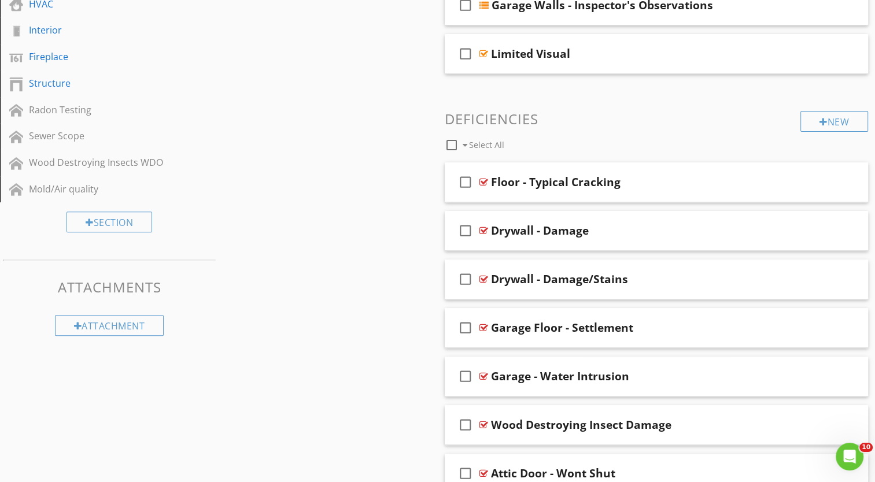
scroll to position [359, 0]
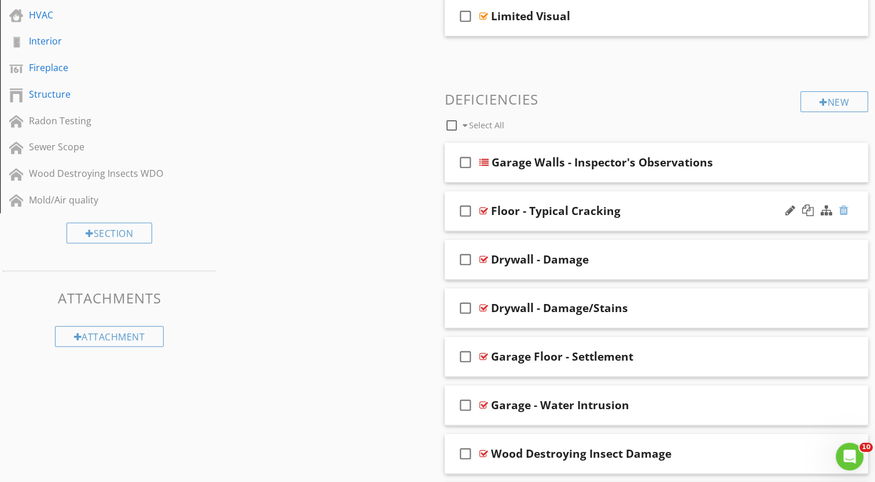
click at [844, 209] on div at bounding box center [843, 211] width 9 height 12
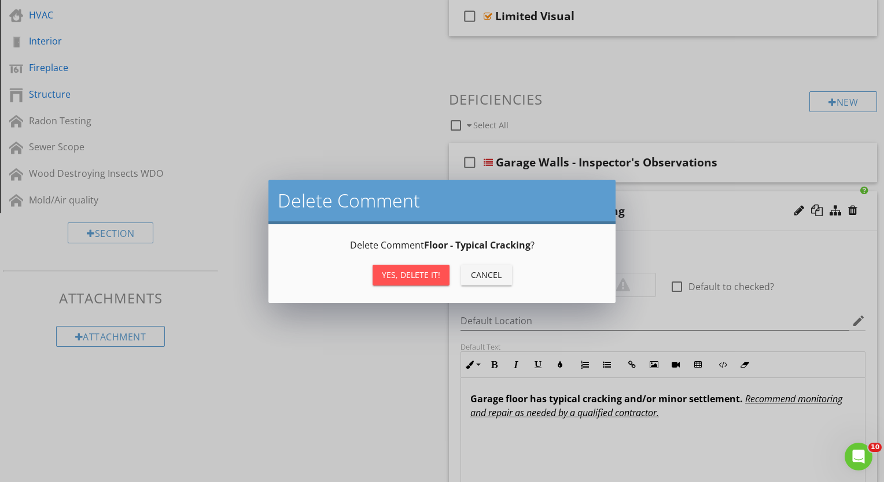
drag, startPoint x: 426, startPoint y: 277, endPoint x: 433, endPoint y: 276, distance: 7.0
click at [426, 277] on div "Yes, Delete it!" at bounding box center [411, 275] width 58 height 12
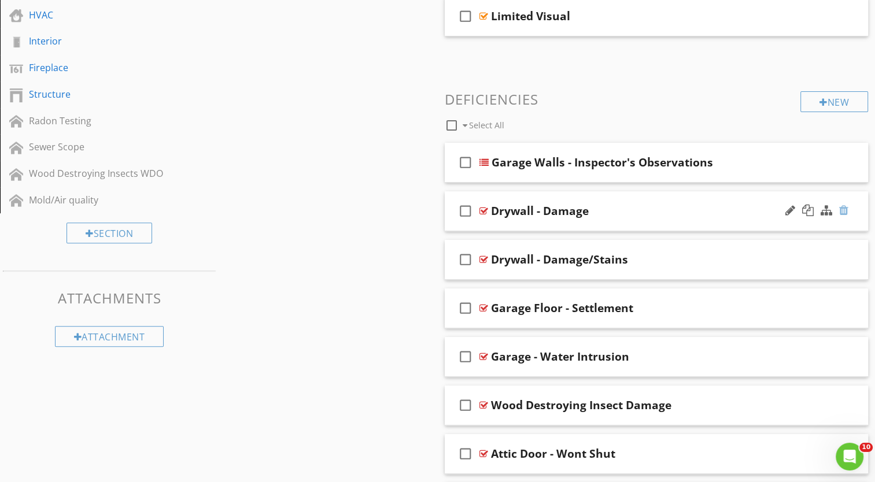
click at [844, 208] on div at bounding box center [843, 211] width 9 height 12
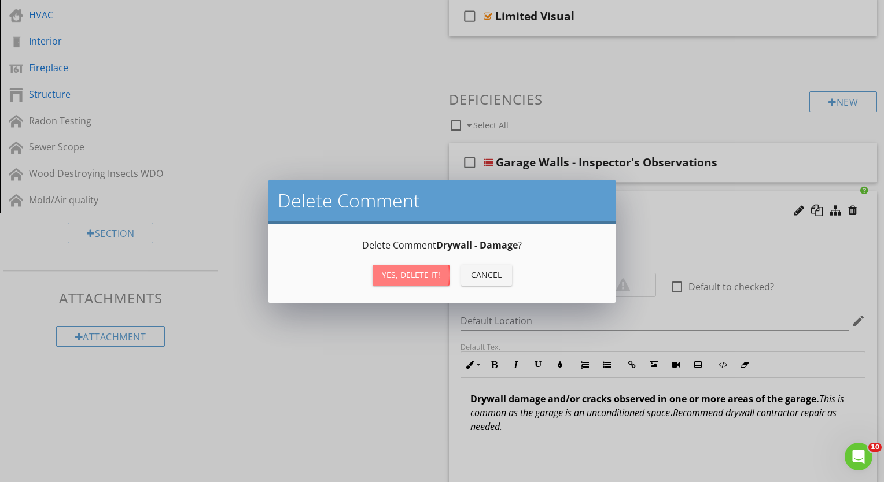
click at [401, 280] on div "Yes, Delete it!" at bounding box center [411, 275] width 58 height 12
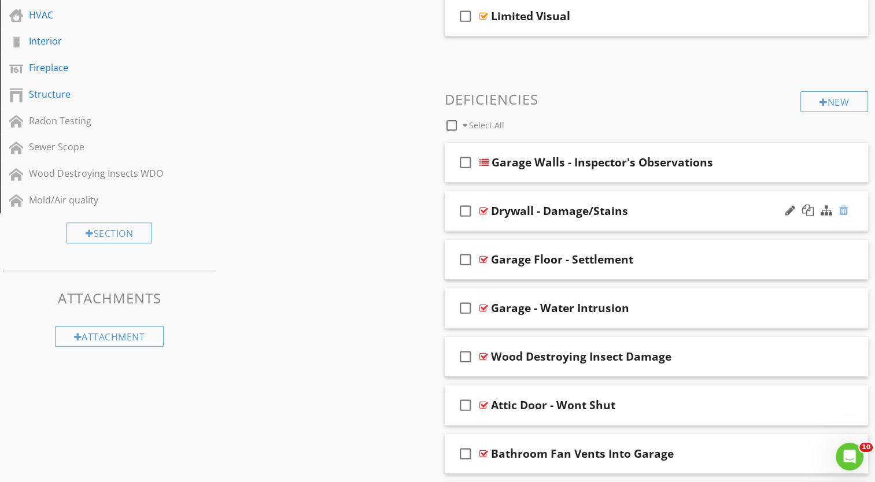
click at [844, 209] on div at bounding box center [843, 211] width 9 height 12
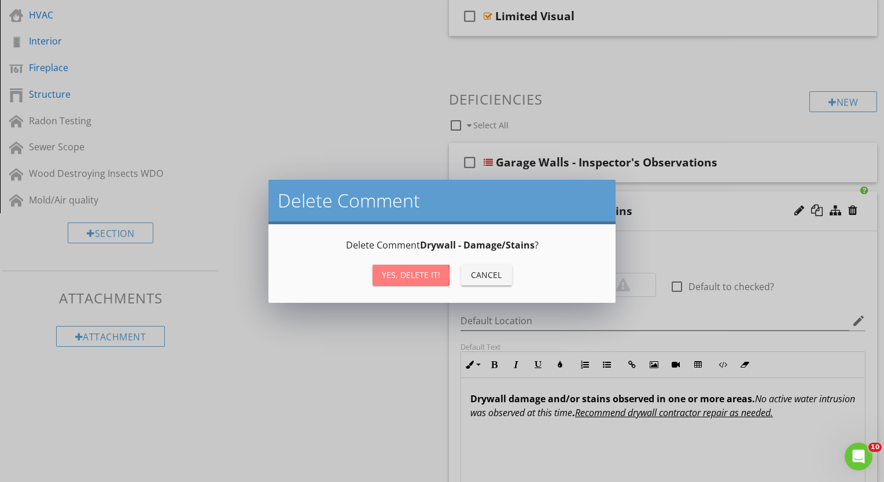
click at [385, 277] on div "Yes, Delete it!" at bounding box center [411, 275] width 58 height 12
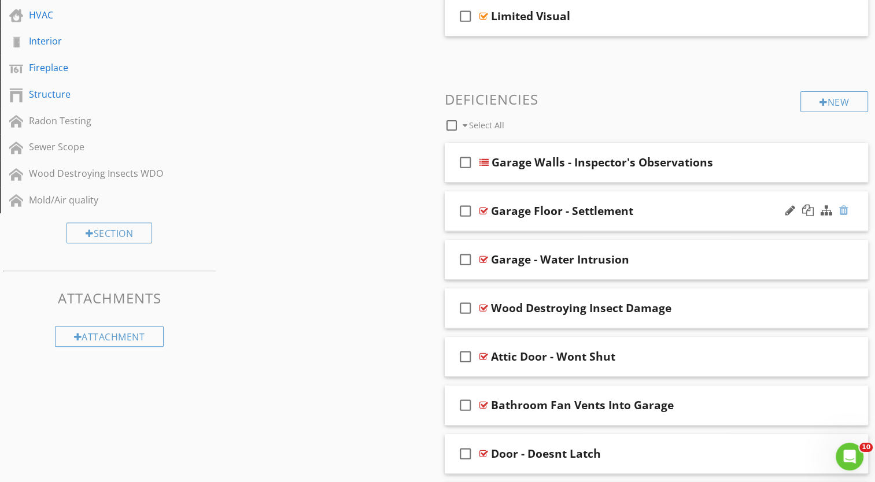
click at [847, 212] on div at bounding box center [843, 211] width 9 height 12
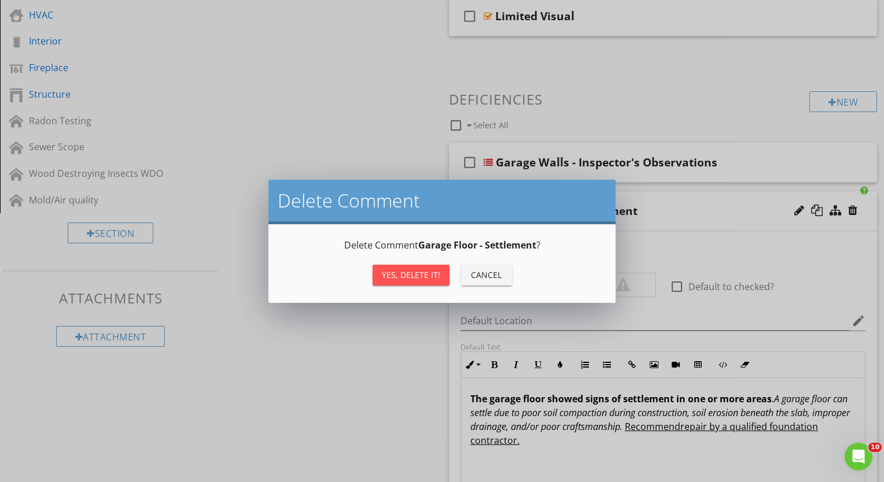
click at [414, 277] on div "Yes, Delete it!" at bounding box center [411, 275] width 58 height 12
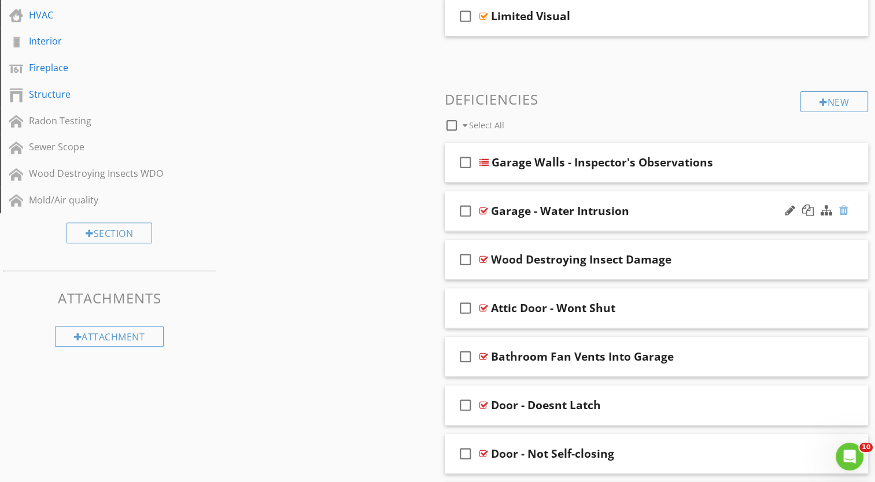
click at [847, 211] on div at bounding box center [843, 211] width 9 height 12
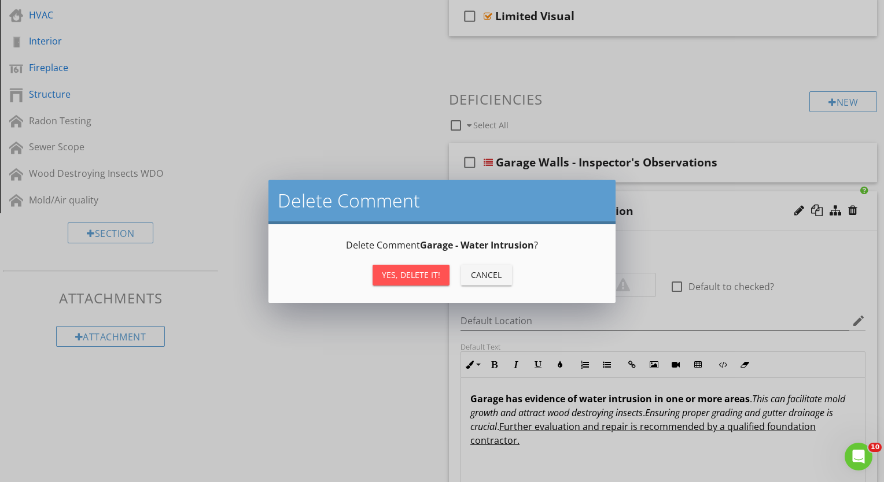
click at [386, 274] on div "Yes, Delete it!" at bounding box center [411, 275] width 58 height 12
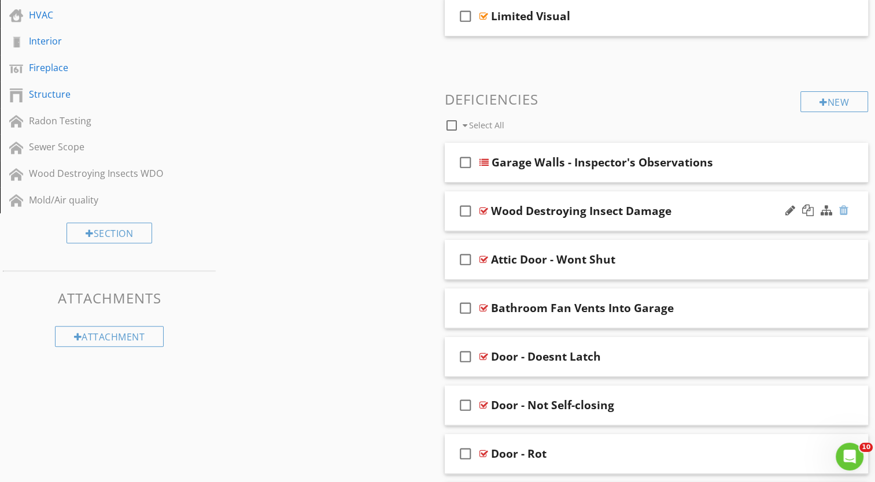
click at [846, 210] on div at bounding box center [843, 211] width 9 height 12
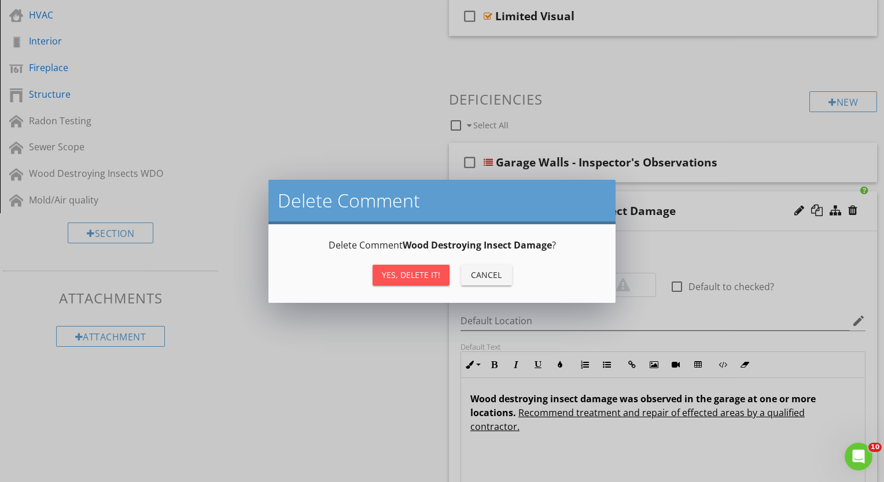
click at [394, 274] on div "Yes, Delete it!" at bounding box center [411, 275] width 58 height 12
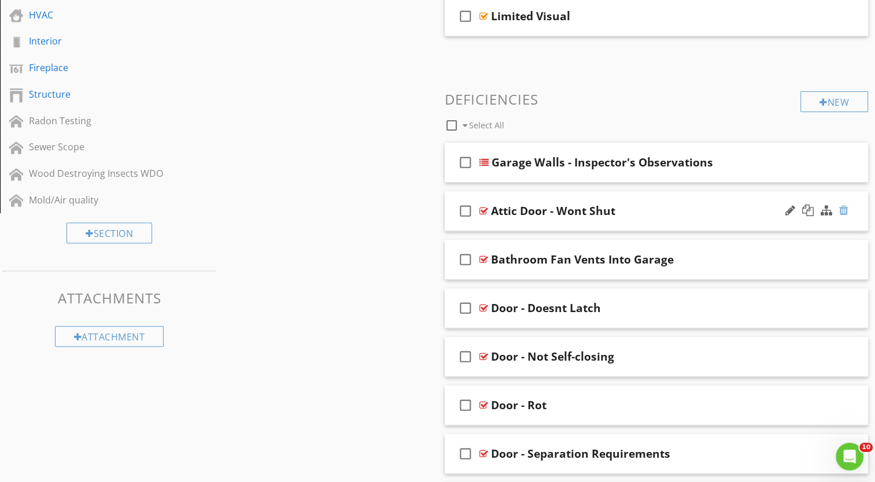
click at [846, 211] on div at bounding box center [843, 211] width 9 height 12
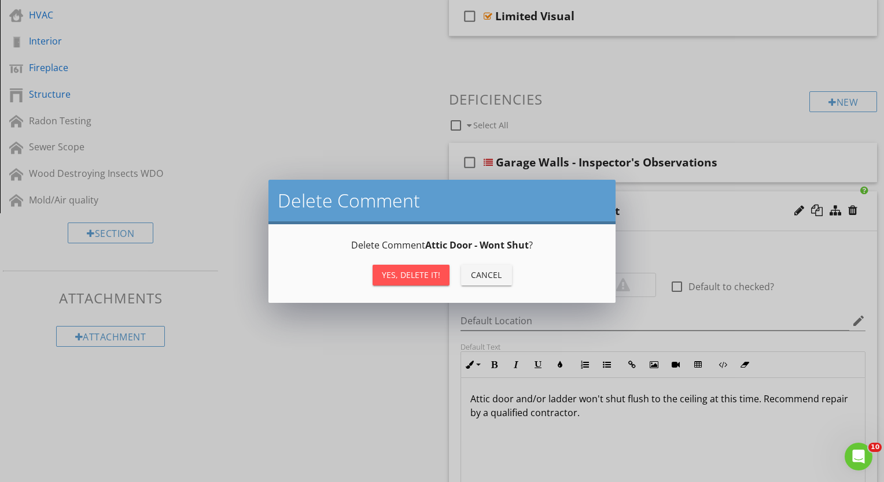
click at [423, 276] on div "Yes, Delete it!" at bounding box center [411, 275] width 58 height 12
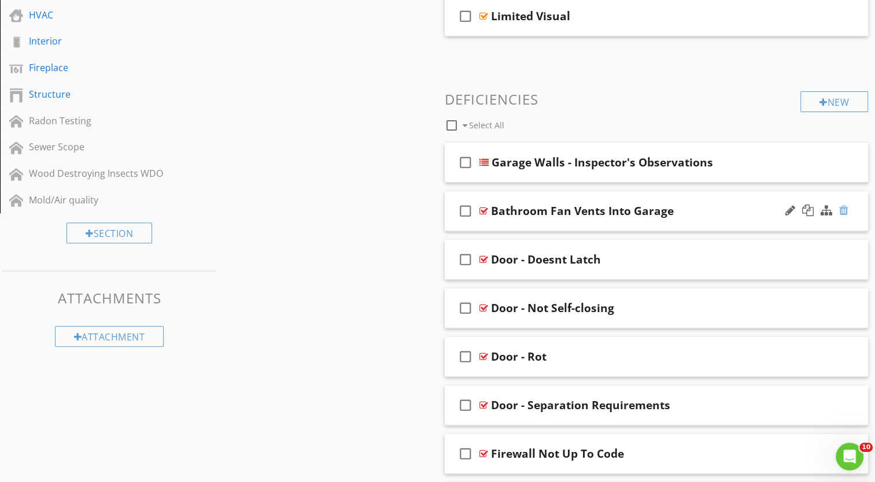
click at [847, 213] on div at bounding box center [843, 211] width 9 height 12
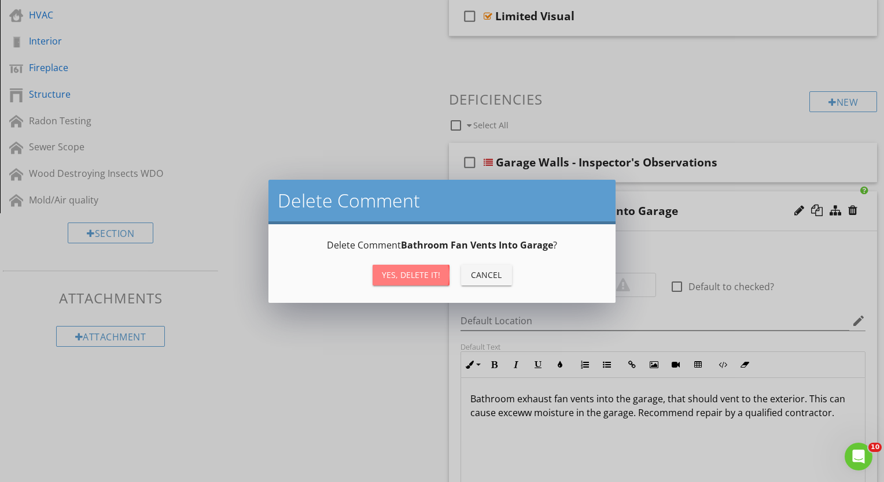
click at [390, 276] on div "Yes, Delete it!" at bounding box center [411, 275] width 58 height 12
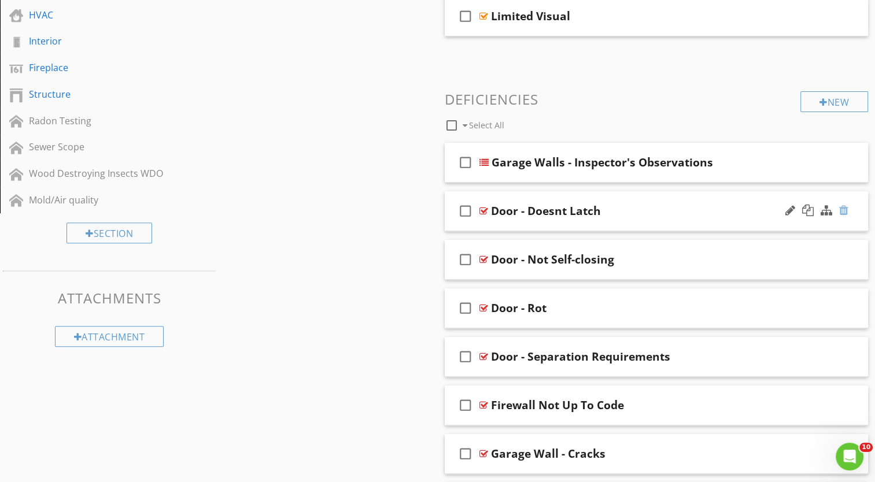
click at [846, 210] on div at bounding box center [843, 211] width 9 height 12
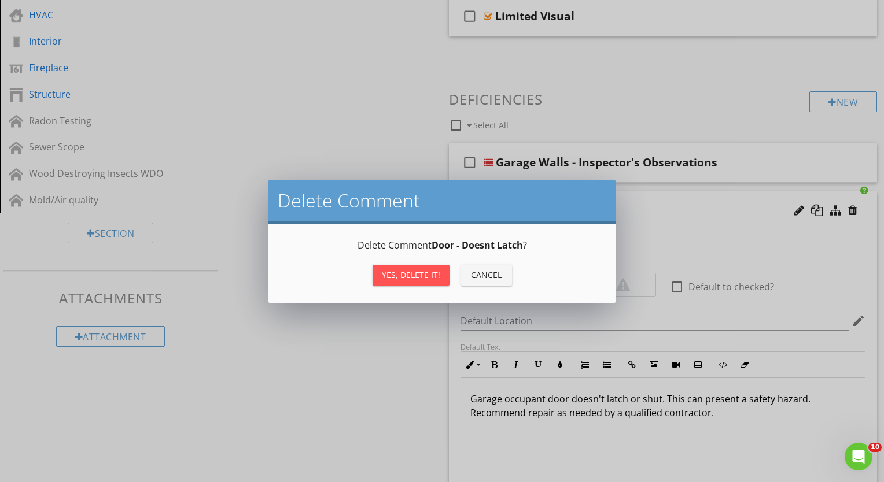
click at [420, 272] on div "Yes, Delete it!" at bounding box center [411, 275] width 58 height 12
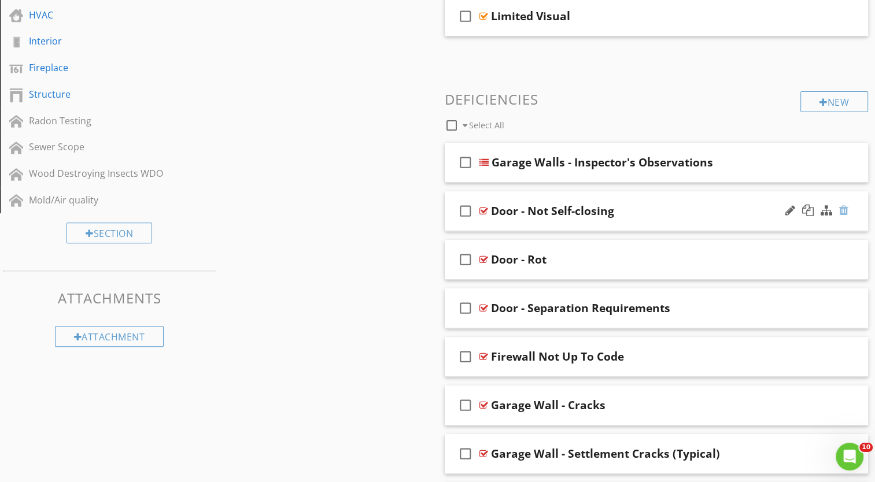
click at [847, 210] on div at bounding box center [843, 211] width 9 height 12
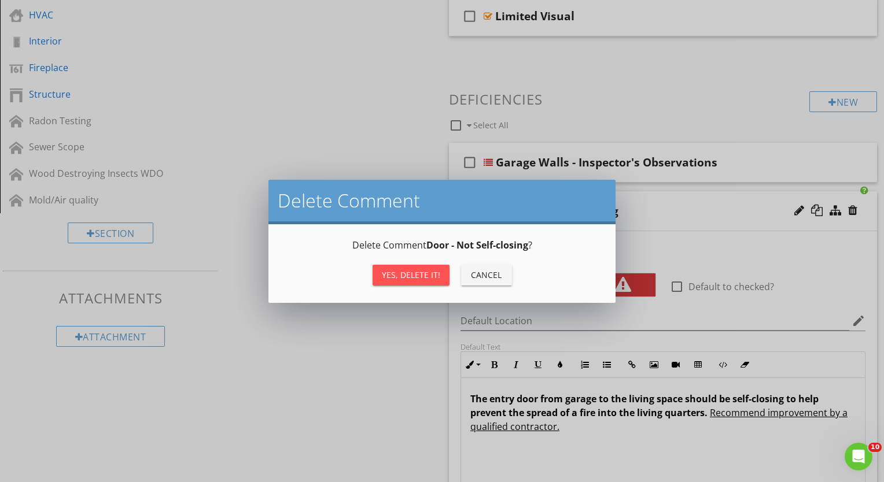
click at [426, 274] on div "Yes, Delete it!" at bounding box center [411, 275] width 58 height 12
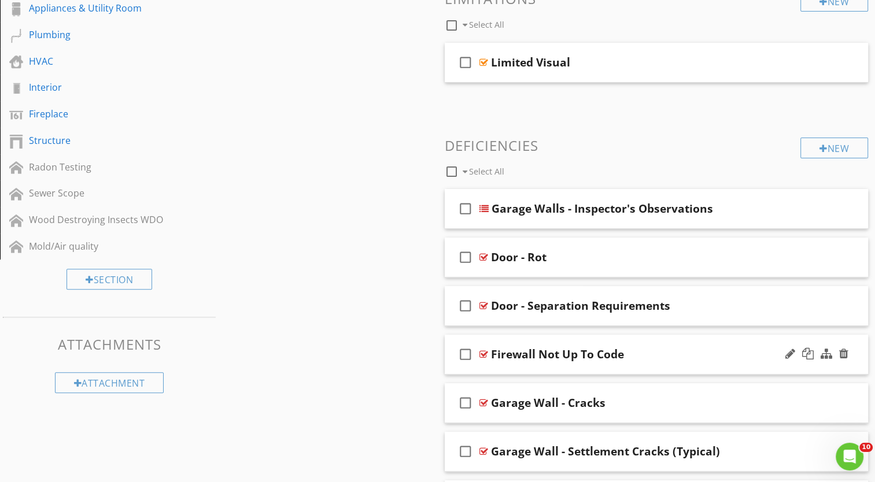
scroll to position [243, 0]
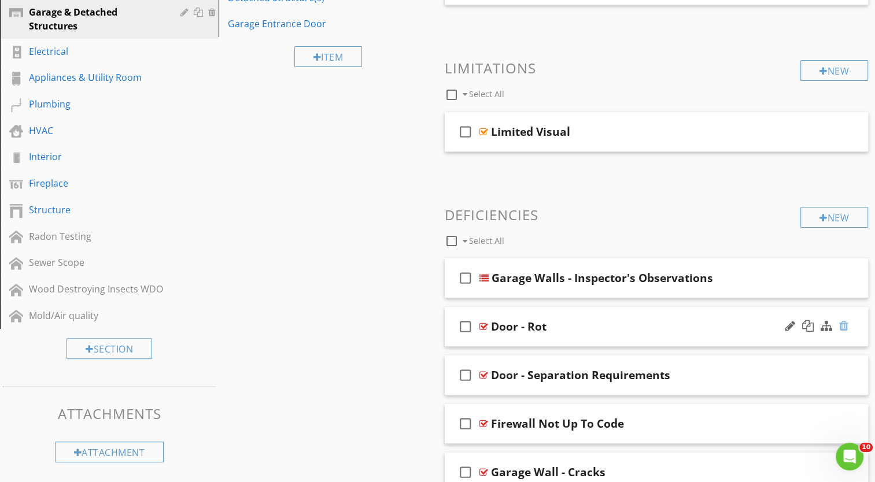
click at [842, 326] on div at bounding box center [843, 326] width 9 height 12
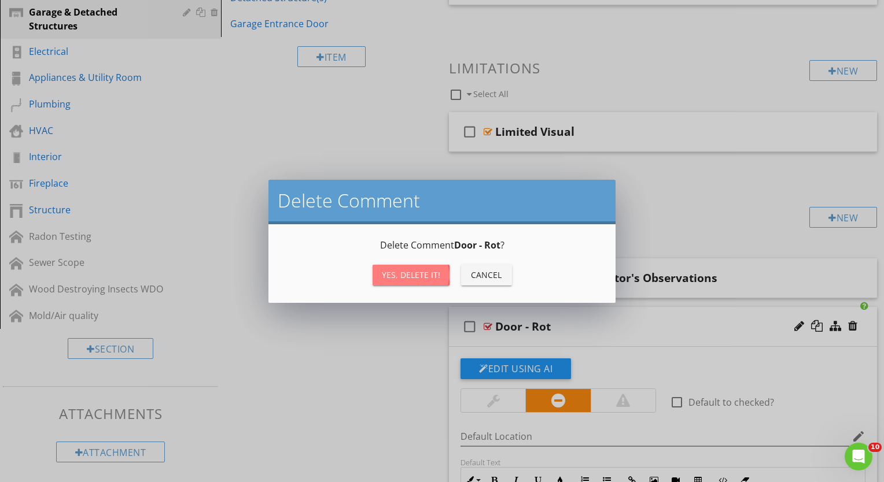
click at [389, 265] on button "Yes, Delete it!" at bounding box center [410, 275] width 77 height 21
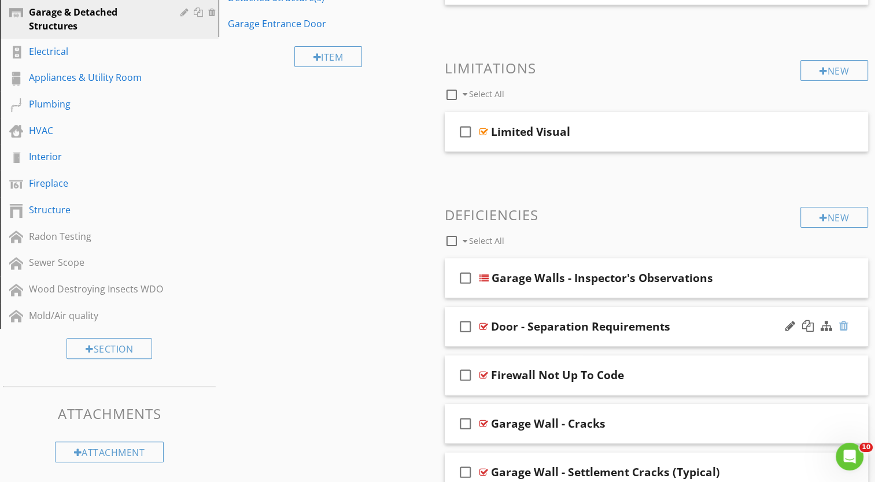
click at [844, 327] on div at bounding box center [843, 326] width 9 height 12
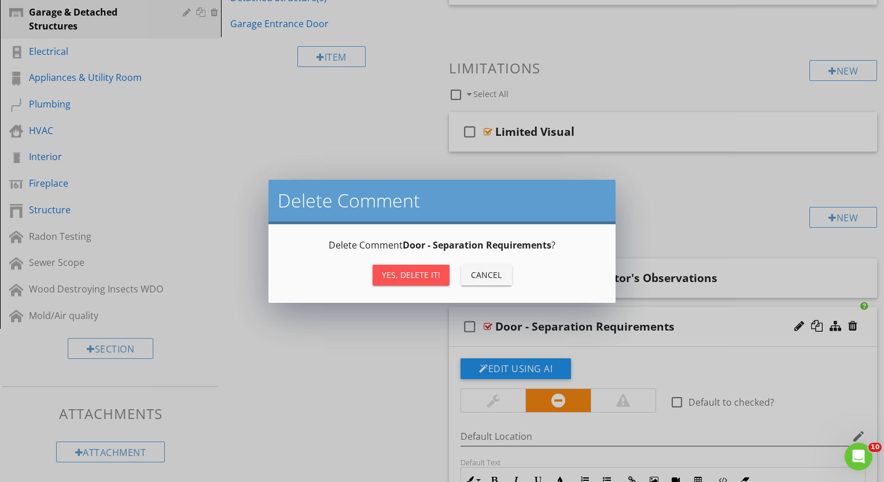
click at [418, 273] on div "Yes, Delete it!" at bounding box center [411, 275] width 58 height 12
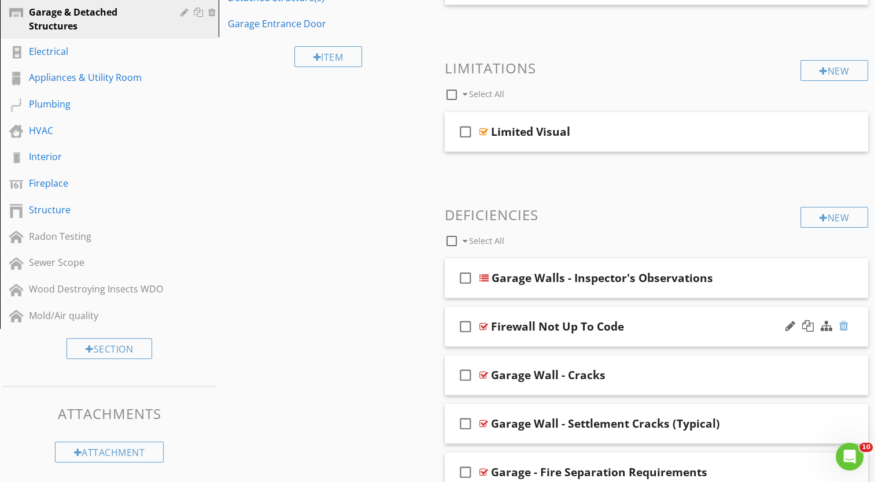
click at [840, 324] on div at bounding box center [843, 326] width 9 height 12
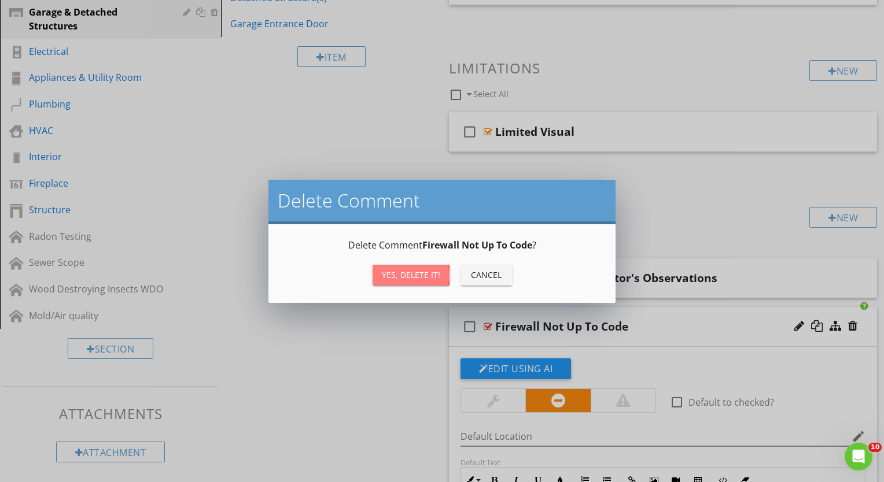
click at [392, 275] on div "Yes, Delete it!" at bounding box center [411, 275] width 58 height 12
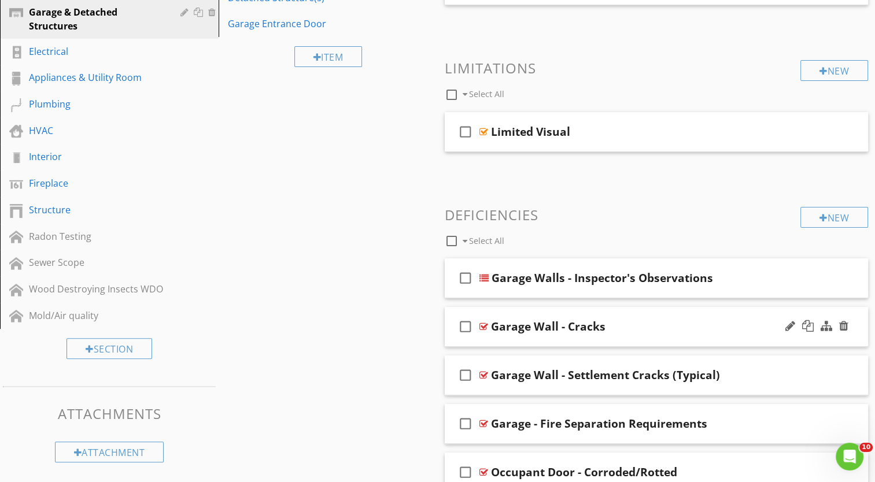
scroll to position [301, 0]
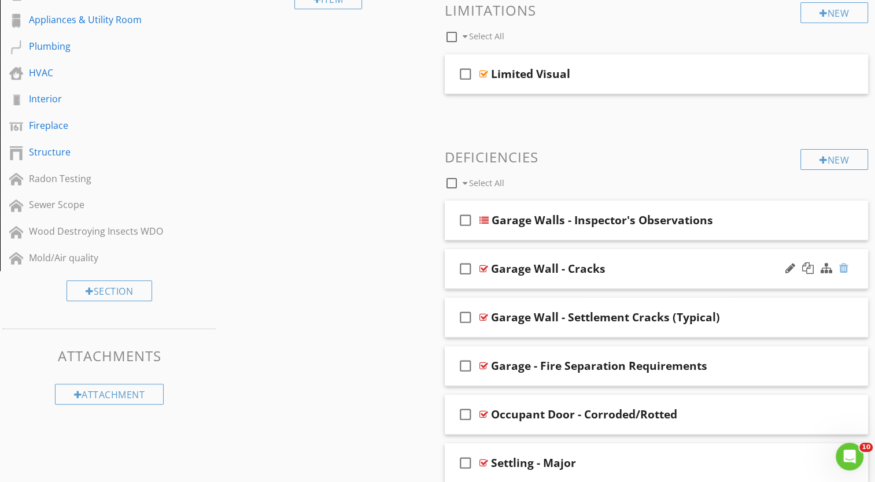
click at [842, 267] on div at bounding box center [843, 269] width 9 height 12
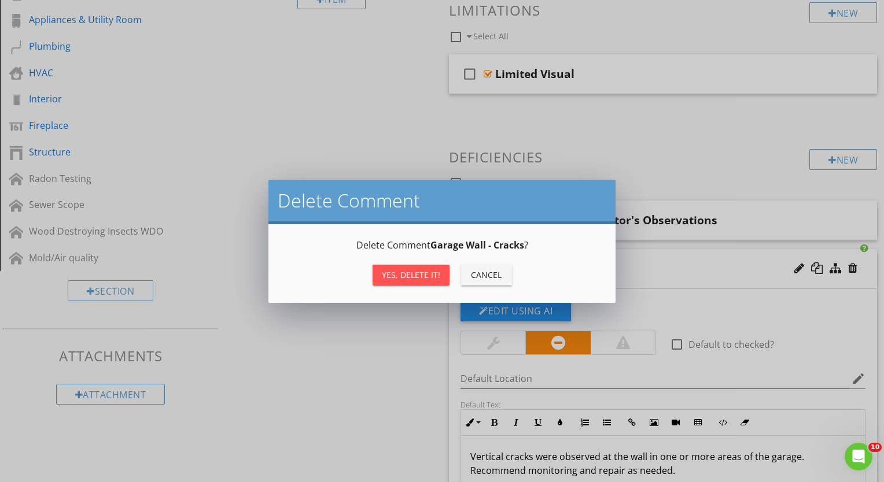
click at [387, 275] on div "Yes, Delete it!" at bounding box center [411, 275] width 58 height 12
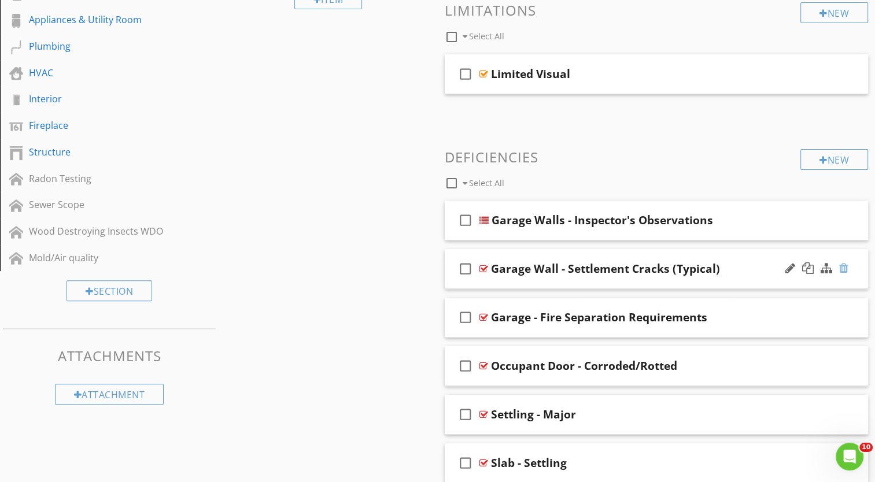
click at [844, 270] on div at bounding box center [843, 269] width 9 height 12
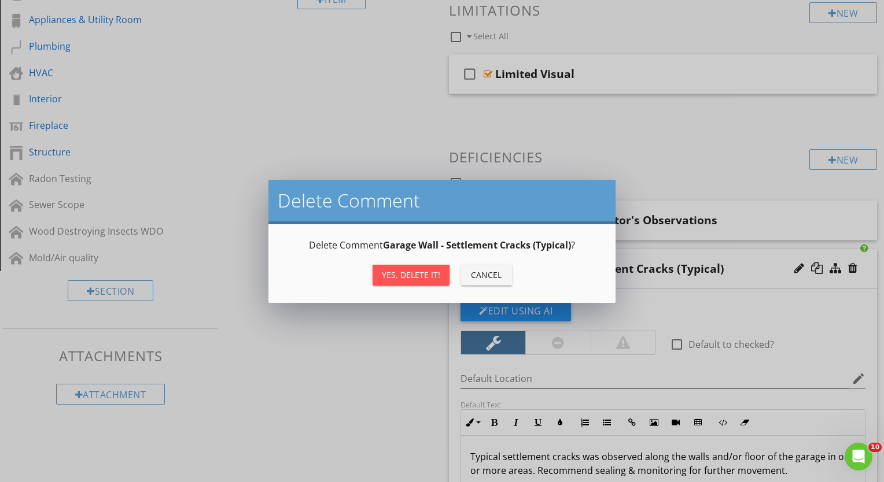
click at [424, 275] on div "Yes, Delete it!" at bounding box center [411, 275] width 58 height 12
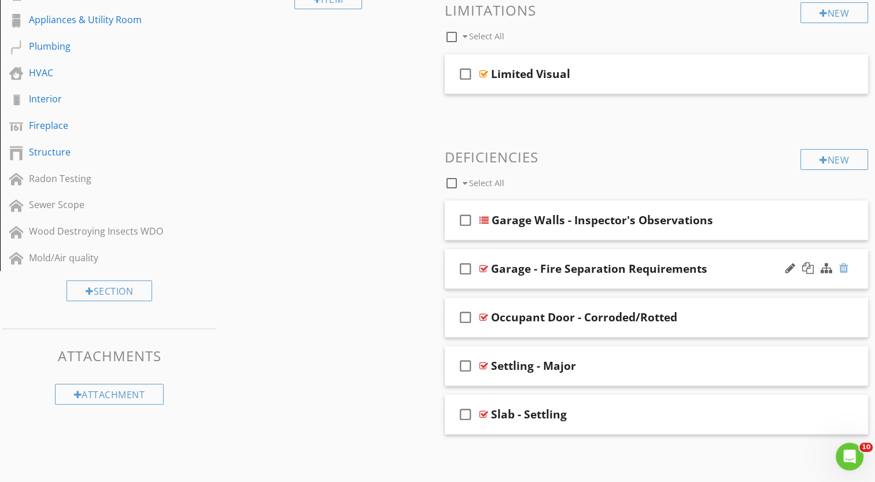
click at [844, 267] on div at bounding box center [843, 269] width 9 height 12
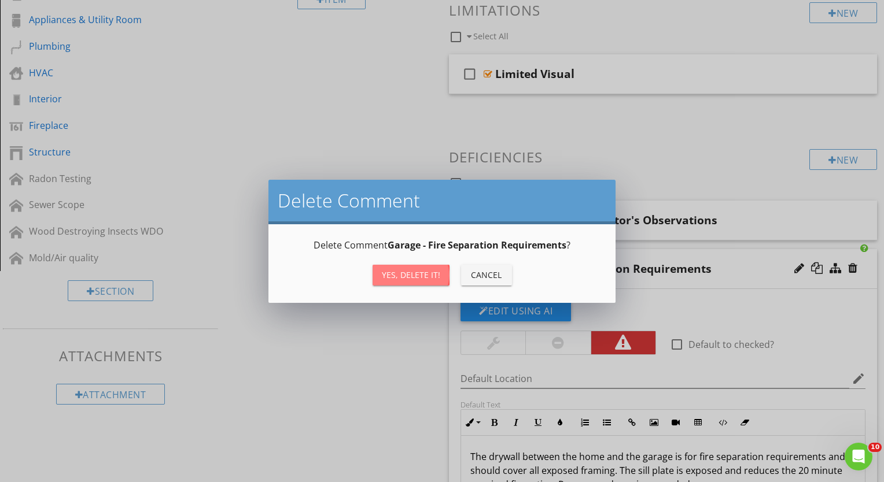
click at [418, 274] on div "Yes, Delete it!" at bounding box center [411, 275] width 58 height 12
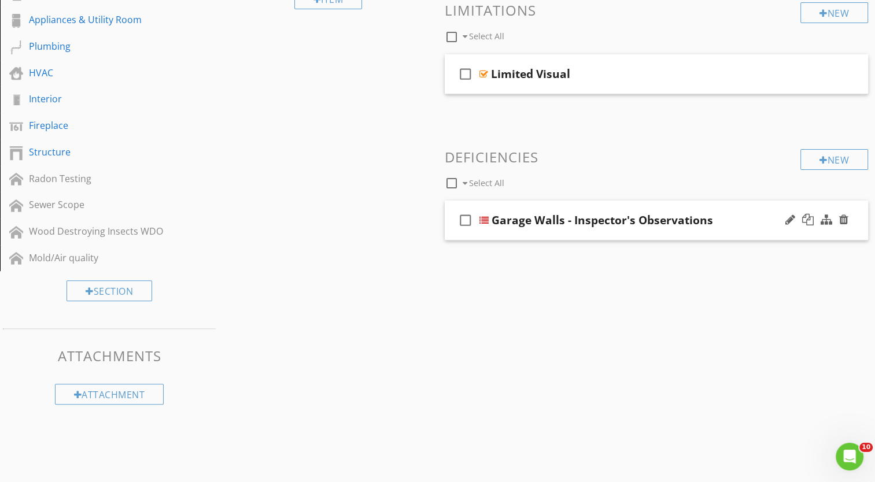
scroll to position [252, 0]
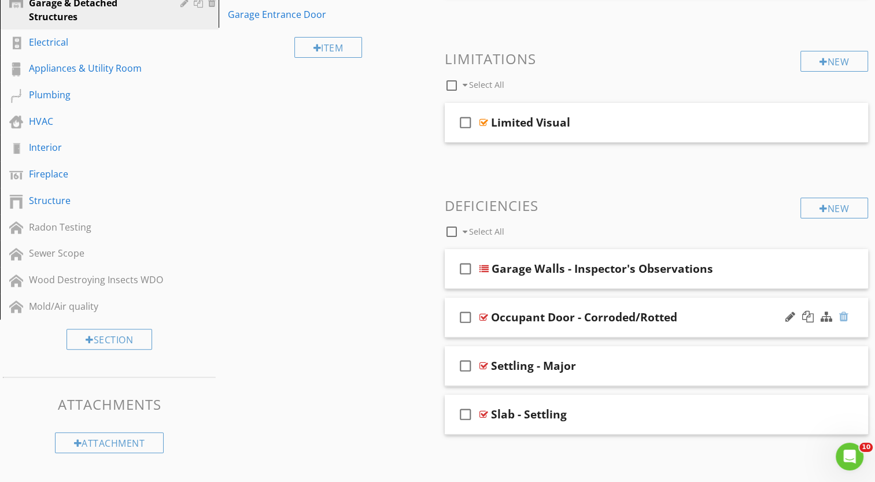
click at [847, 316] on div at bounding box center [843, 317] width 9 height 12
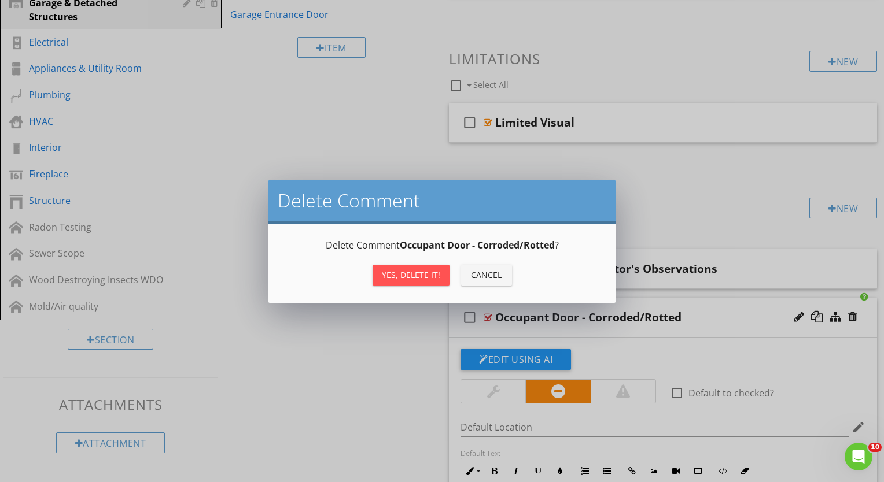
click at [384, 267] on button "Yes, Delete it!" at bounding box center [410, 275] width 77 height 21
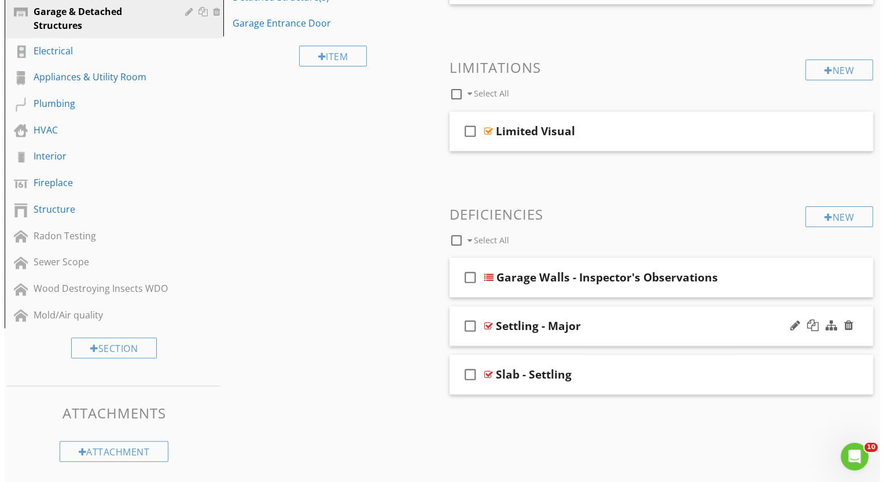
scroll to position [239, 0]
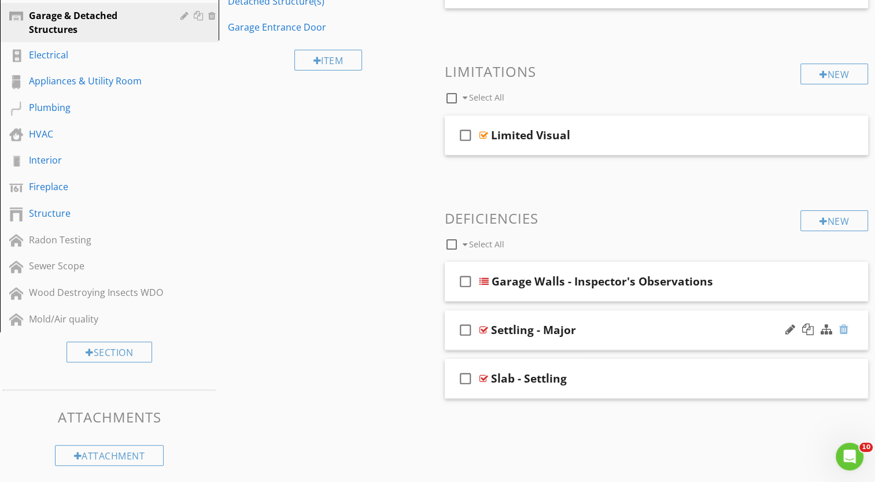
click at [847, 329] on div at bounding box center [843, 330] width 9 height 12
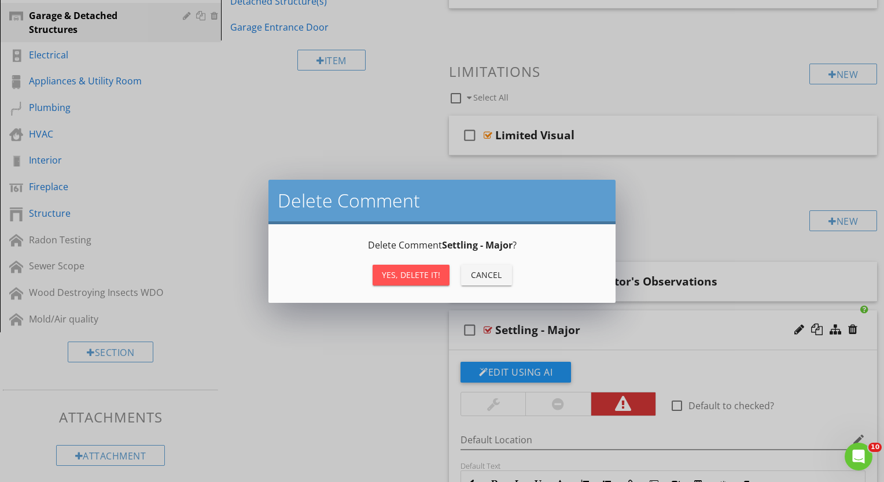
click at [393, 274] on div "Yes, Delete it!" at bounding box center [411, 275] width 58 height 12
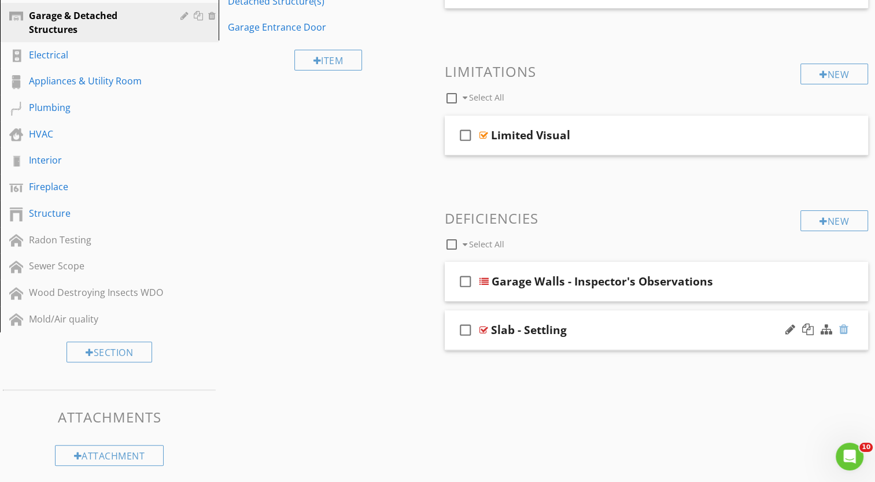
click at [843, 328] on div at bounding box center [843, 330] width 9 height 12
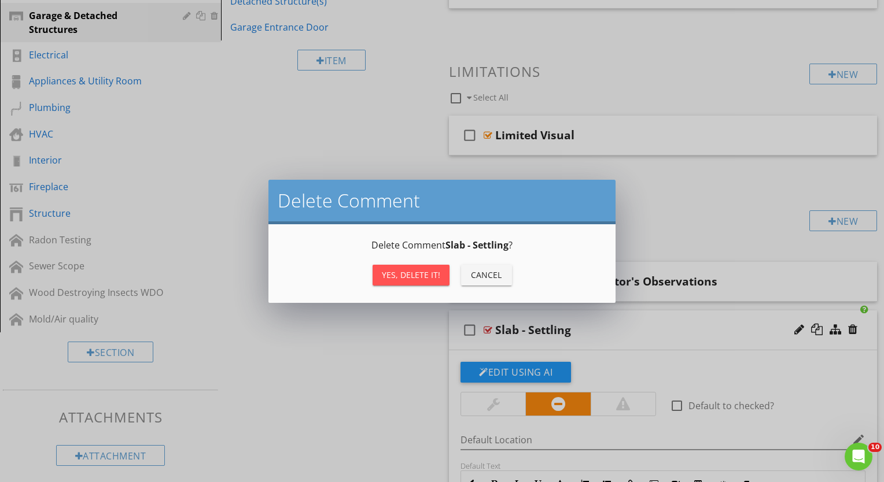
click at [416, 278] on div "Yes, Delete it!" at bounding box center [411, 275] width 58 height 12
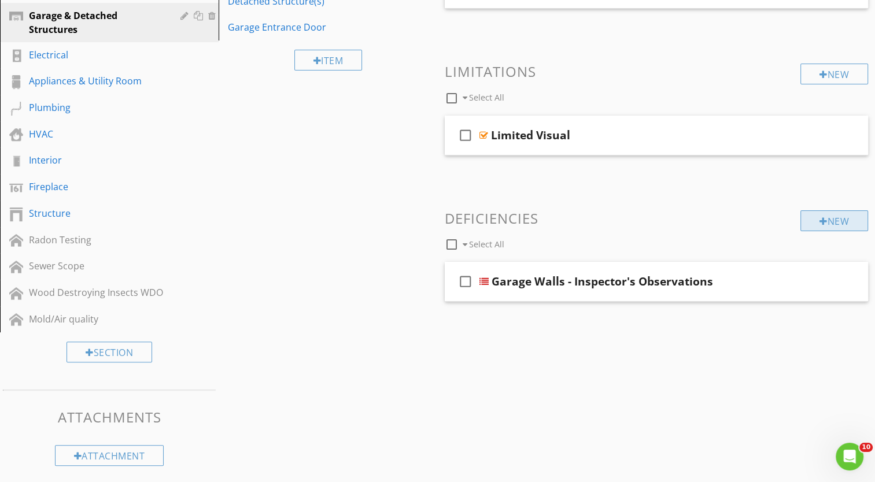
click at [846, 222] on div "New" at bounding box center [834, 221] width 68 height 21
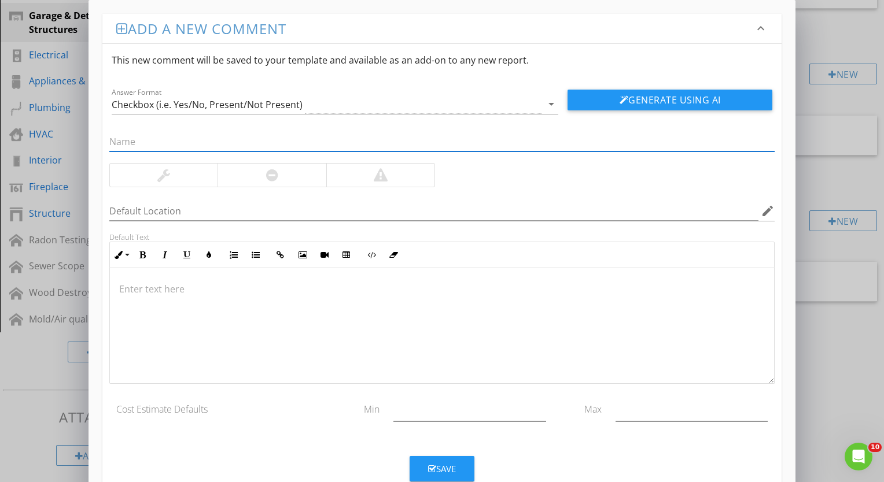
click at [251, 142] on input "text" at bounding box center [441, 141] width 665 height 19
type input "Garage Floor - Inspector's Observations"
click at [547, 105] on icon "arrow_drop_down" at bounding box center [551, 104] width 14 height 14
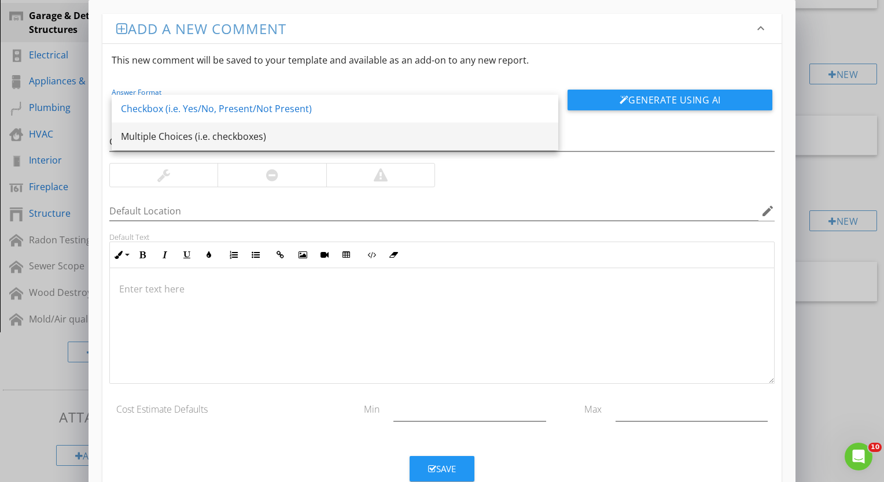
click at [458, 136] on div "Multiple Choices (i.e. checkboxes)" at bounding box center [335, 137] width 428 height 14
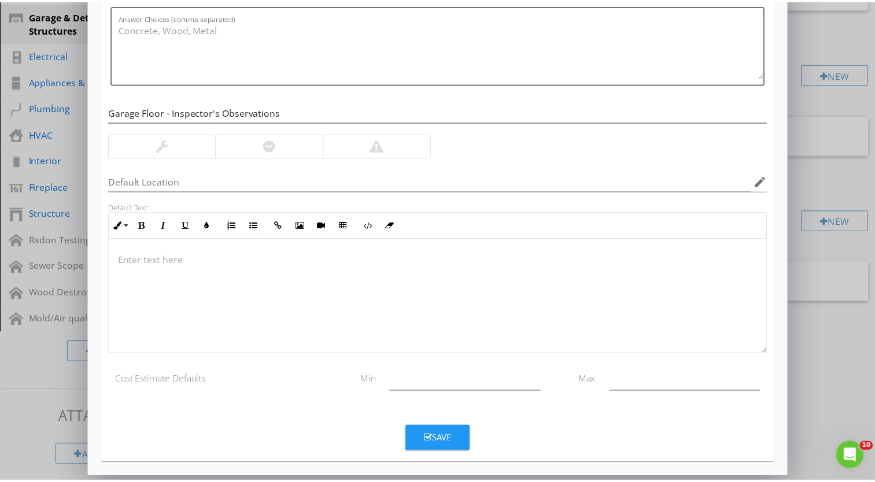
scroll to position [119, 0]
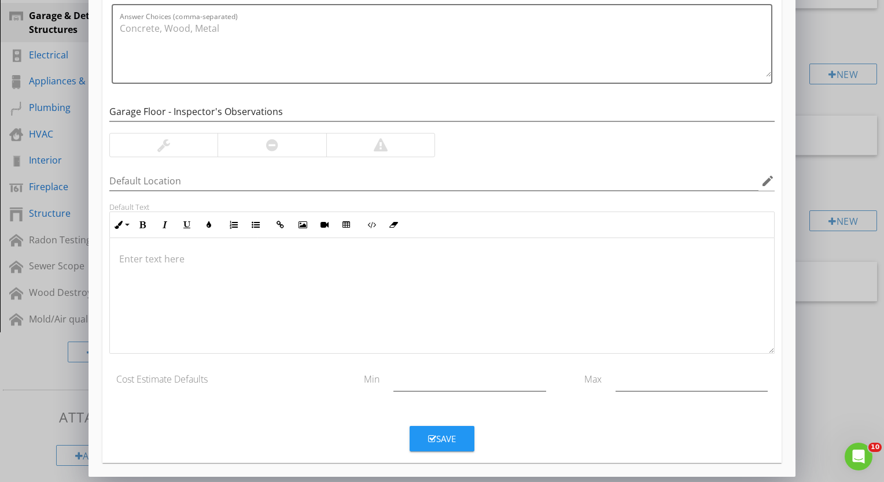
click at [437, 434] on div "Save" at bounding box center [442, 439] width 28 height 13
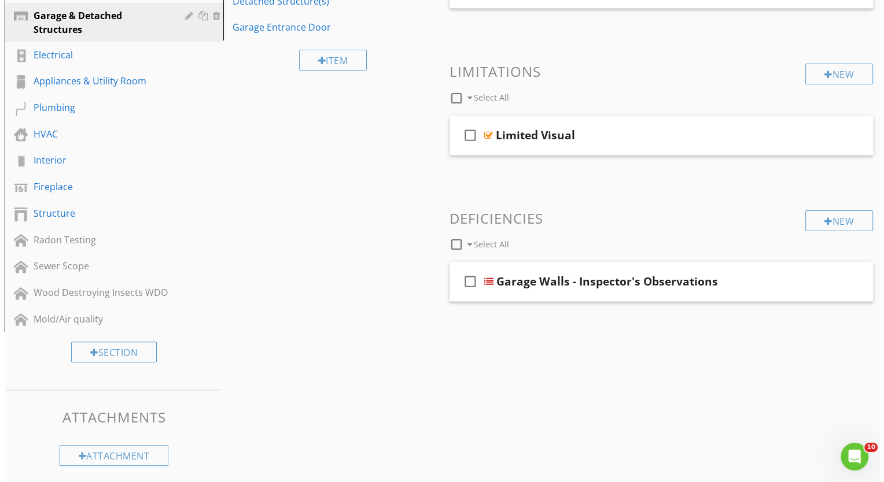
scroll to position [64, 0]
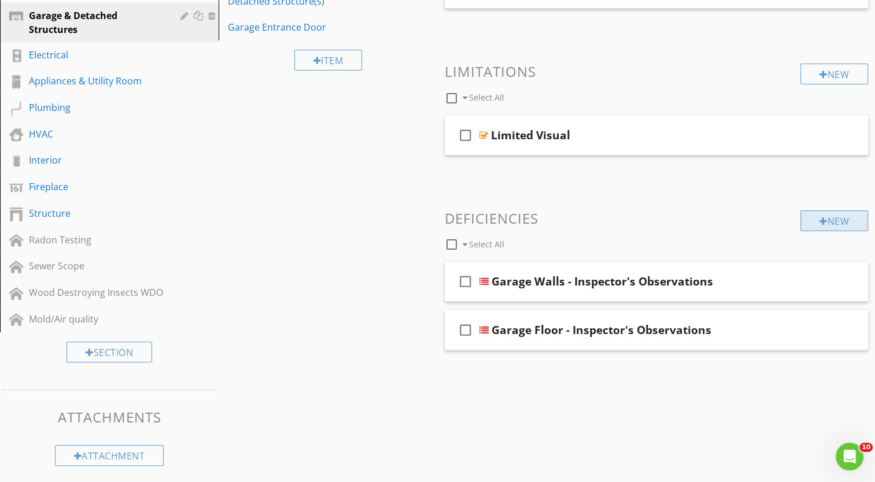
click at [822, 220] on div at bounding box center [824, 221] width 8 height 9
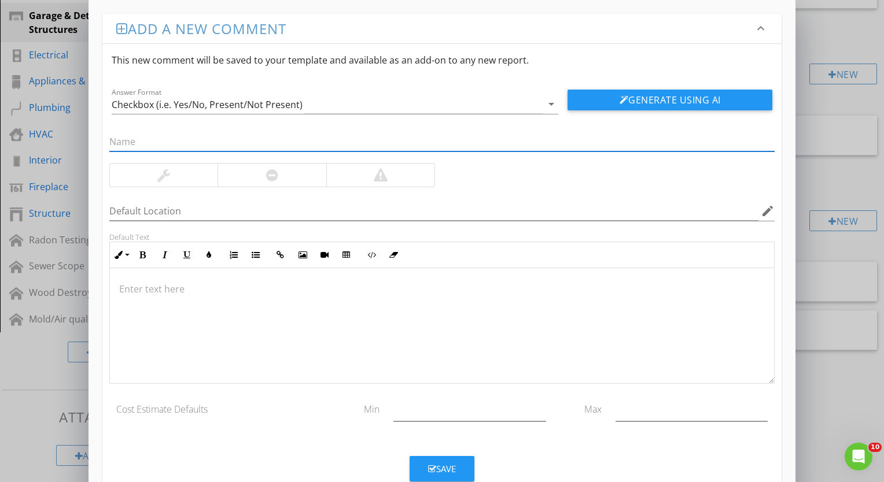
click at [213, 141] on input "text" at bounding box center [441, 141] width 665 height 19
type input "Garage Ceiling - Inspector's Observations"
click at [550, 104] on icon "arrow_drop_down" at bounding box center [551, 104] width 14 height 14
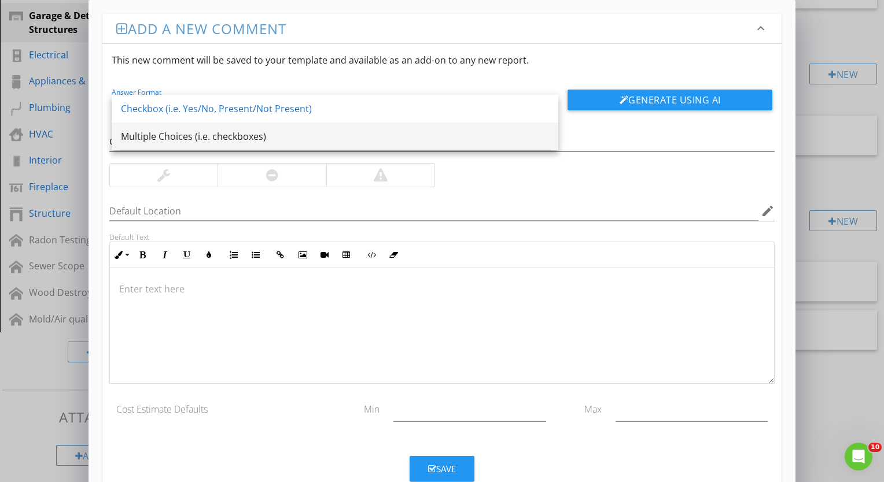
click at [370, 133] on div "Multiple Choices (i.e. checkboxes)" at bounding box center [335, 137] width 428 height 14
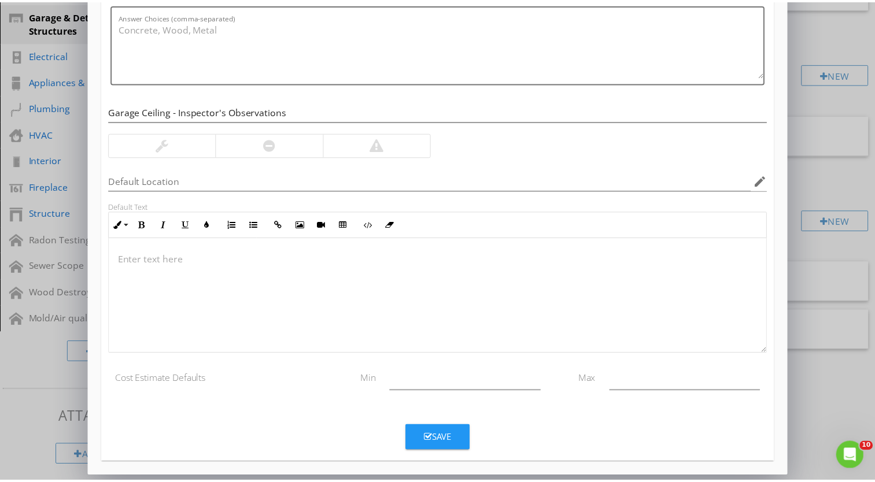
scroll to position [0, 0]
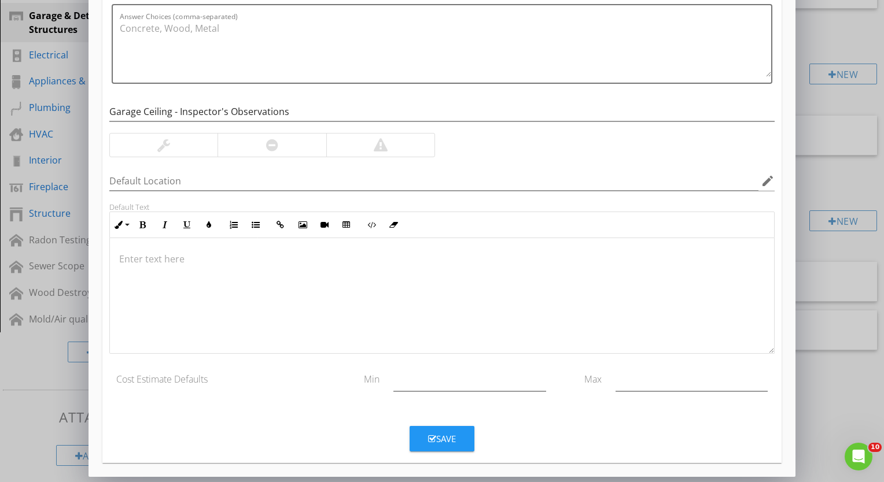
click at [455, 429] on button "Save" at bounding box center [441, 438] width 65 height 25
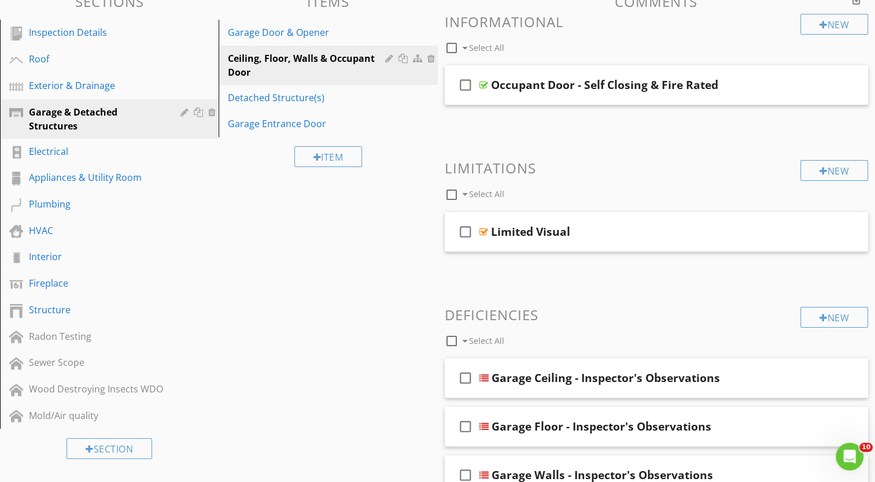
scroll to position [8, 0]
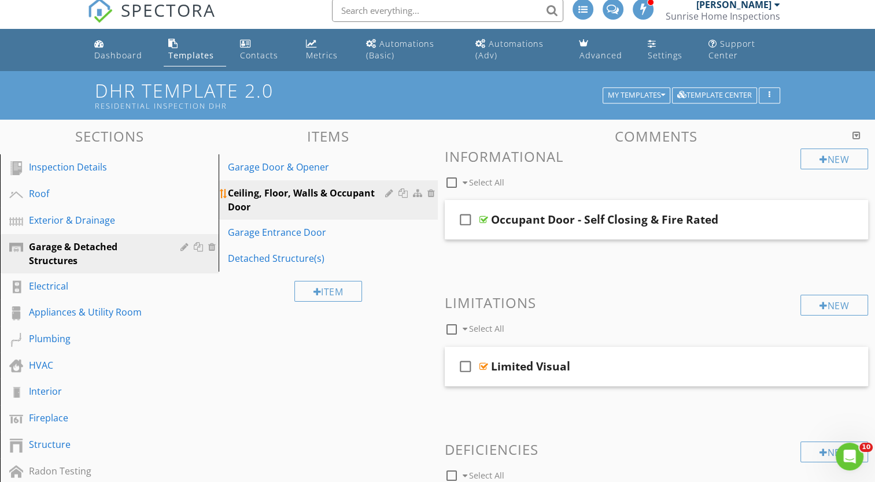
click at [370, 195] on div "Ceiling, Floor, Walls & Occupant Door" at bounding box center [308, 200] width 160 height 28
click at [313, 230] on div "Garage Entrance Door" at bounding box center [308, 233] width 160 height 14
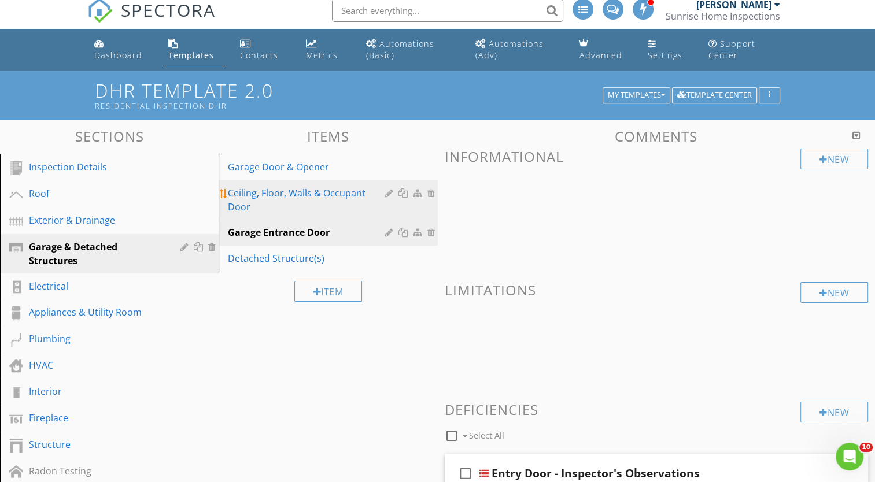
click at [295, 193] on div "Ceiling, Floor, Walls & Occupant Door" at bounding box center [308, 200] width 160 height 28
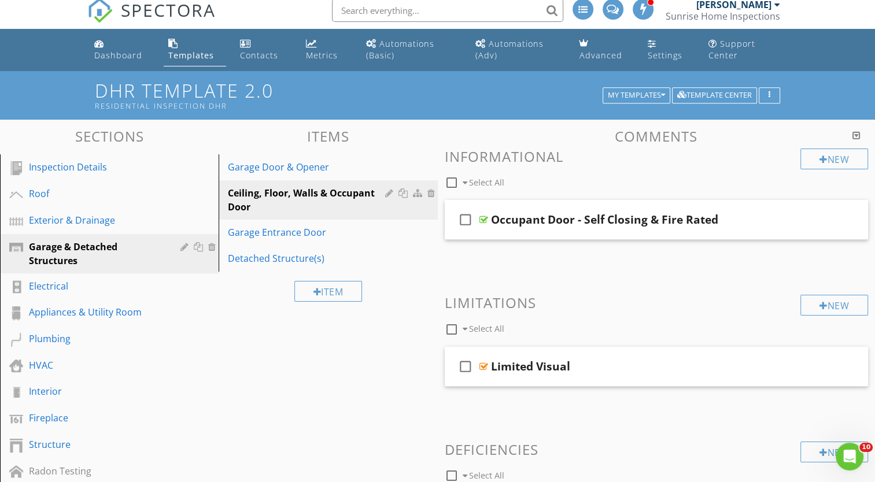
scroll to position [0, 0]
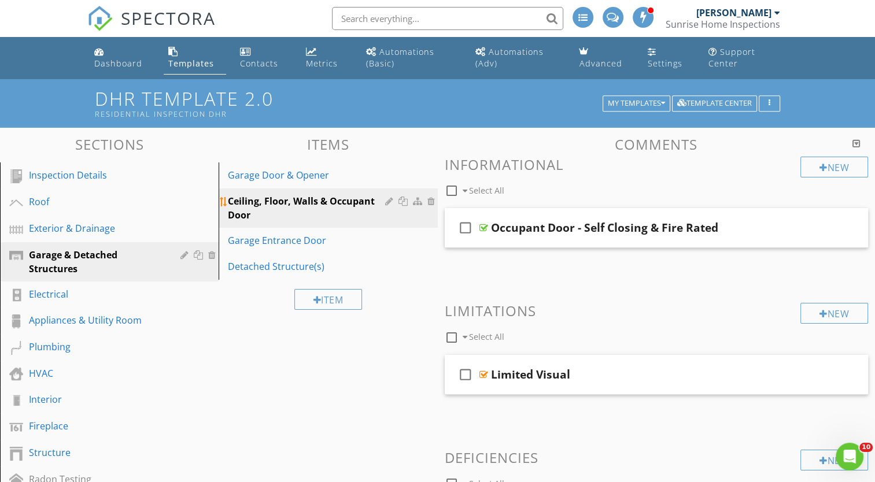
click at [386, 203] on div at bounding box center [390, 201] width 11 height 9
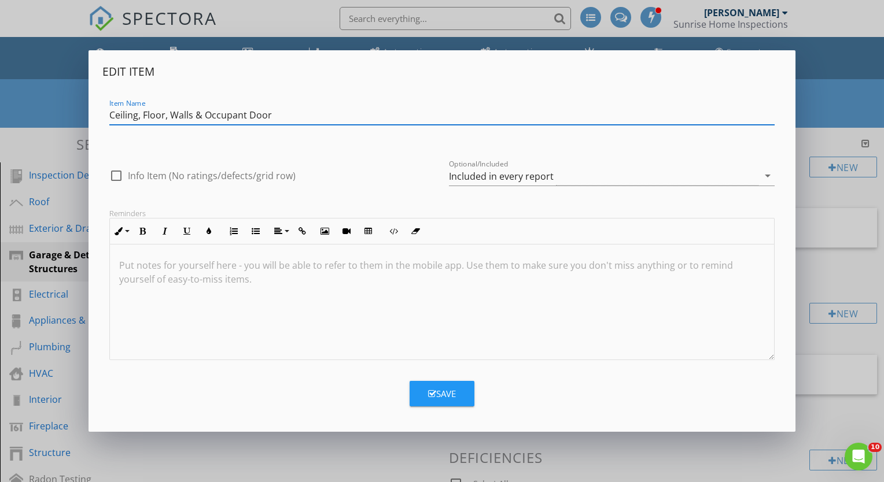
drag, startPoint x: 194, startPoint y: 115, endPoint x: 271, endPoint y: 117, distance: 76.4
click at [271, 117] on input "Ceiling, Floor, Walls & Occupant Door" at bounding box center [441, 115] width 665 height 19
click at [144, 116] on input "Ceiling, Floor, Walls" at bounding box center [441, 115] width 665 height 19
drag, startPoint x: 198, startPoint y: 116, endPoint x: 236, endPoint y: 116, distance: 37.6
click at [236, 116] on input "Ceiling, walls & Floor, Walls" at bounding box center [441, 115] width 665 height 19
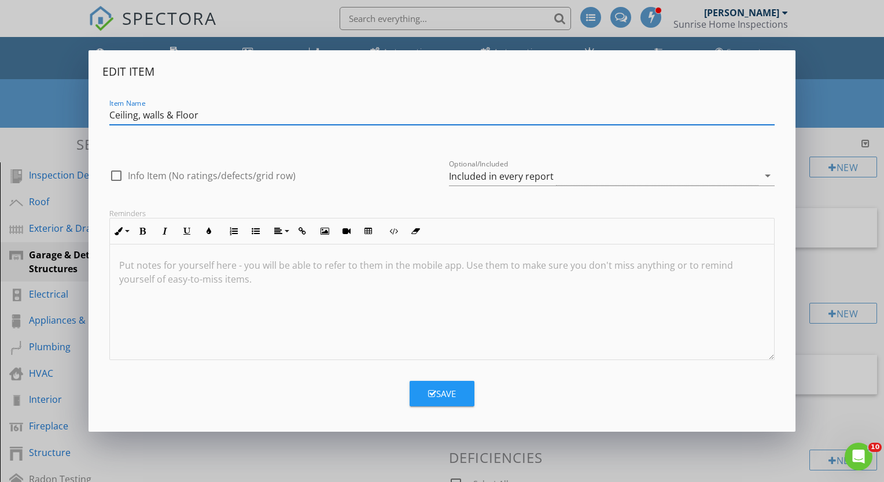
click at [111, 115] on input "Ceiling, walls & Floor" at bounding box center [441, 115] width 665 height 19
click at [180, 115] on input "Garage Ceiling, walls & Floor" at bounding box center [441, 115] width 665 height 19
type input "Garage Ceiling, Walls & Floor"
click at [449, 388] on div "Save" at bounding box center [442, 394] width 28 height 13
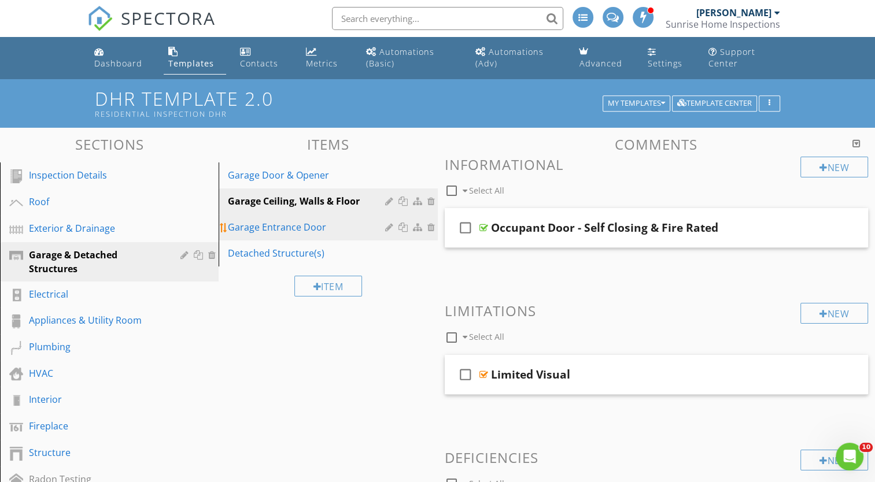
click at [333, 231] on div "Garage Entrance Door" at bounding box center [308, 227] width 160 height 14
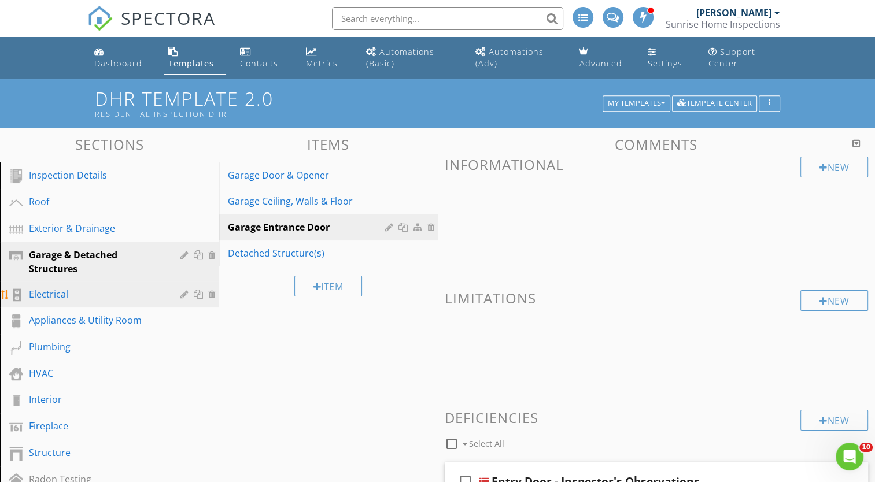
click at [56, 296] on div "Electrical" at bounding box center [96, 294] width 135 height 14
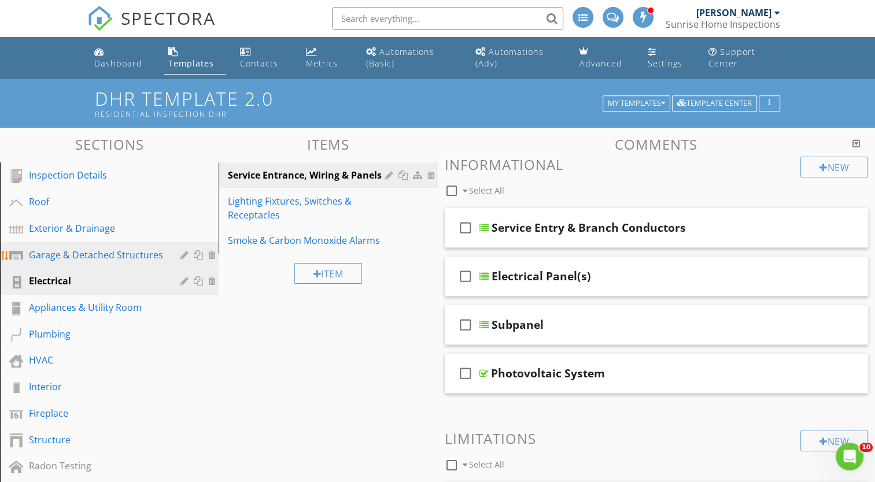
click at [69, 248] on div "Garage & Detached Structures" at bounding box center [96, 255] width 135 height 14
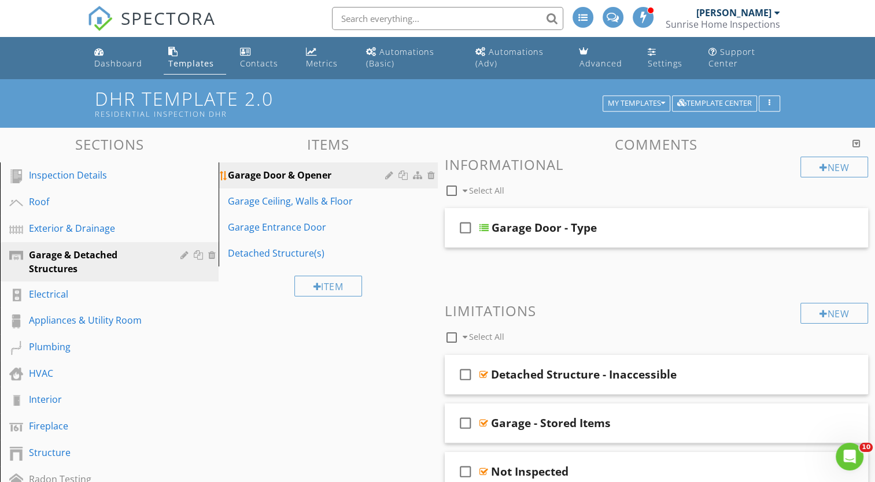
click at [307, 178] on div "Garage Door & Opener" at bounding box center [308, 175] width 160 height 14
click at [304, 205] on div "Garage Ceiling, Walls & Floor" at bounding box center [308, 201] width 160 height 14
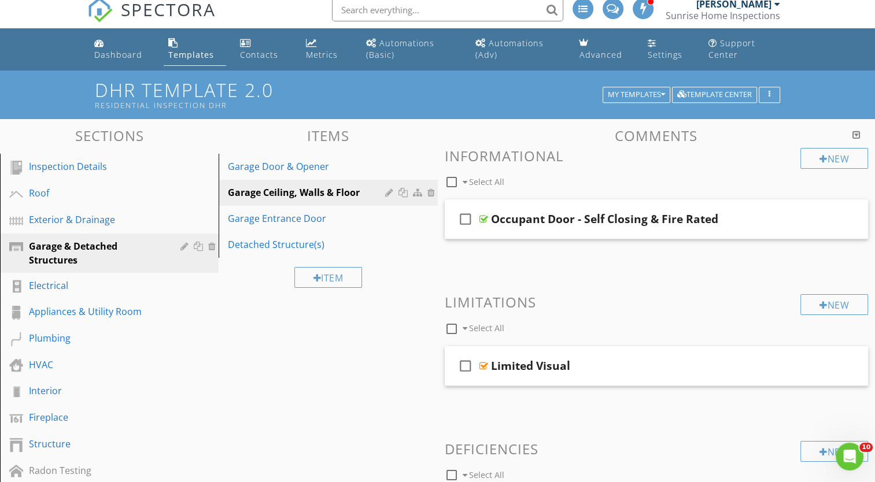
scroll to position [8, 0]
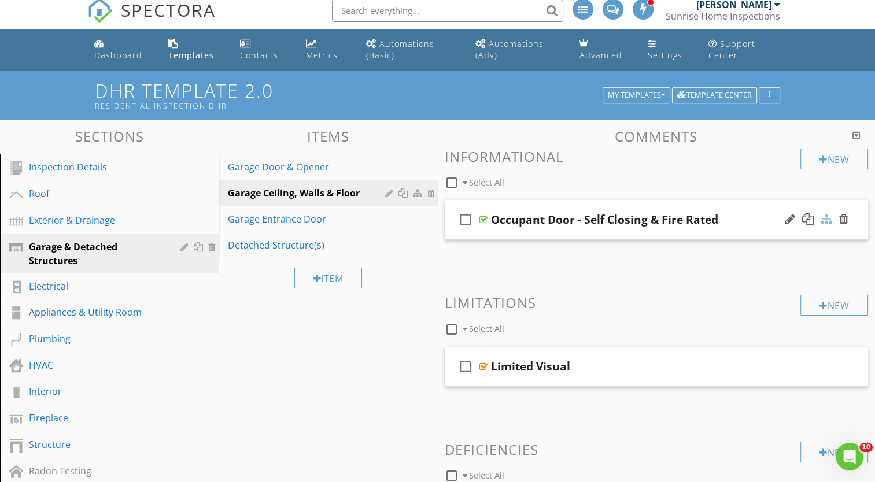
click at [825, 217] on div at bounding box center [827, 219] width 12 height 12
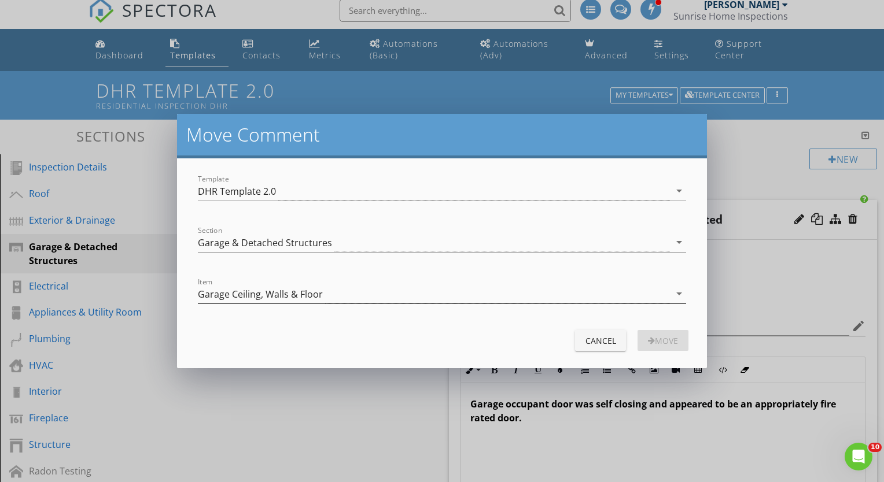
click at [678, 293] on icon "arrow_drop_down" at bounding box center [679, 294] width 14 height 14
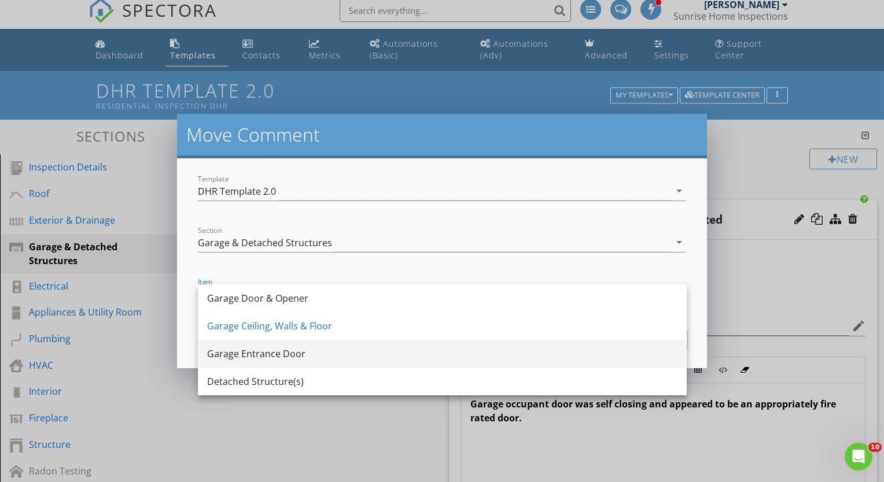
click at [361, 352] on div "Garage Entrance Door" at bounding box center [442, 354] width 470 height 14
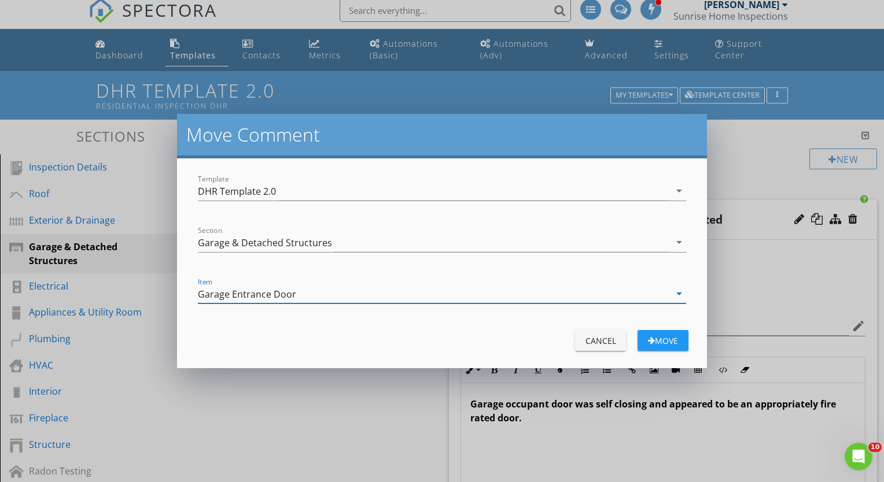
click at [662, 344] on div "Move" at bounding box center [663, 341] width 32 height 12
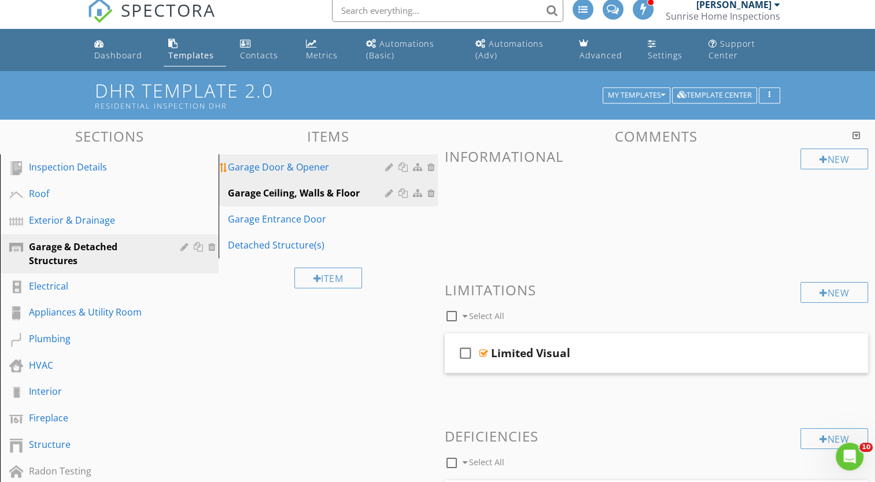
click at [303, 168] on div "Garage Door & Opener" at bounding box center [308, 167] width 160 height 14
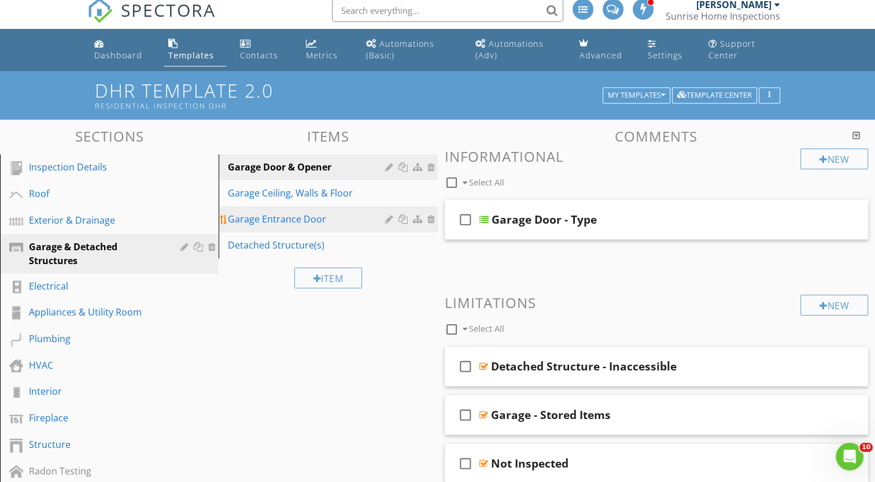
click at [298, 219] on div "Garage Entrance Door" at bounding box center [308, 219] width 160 height 14
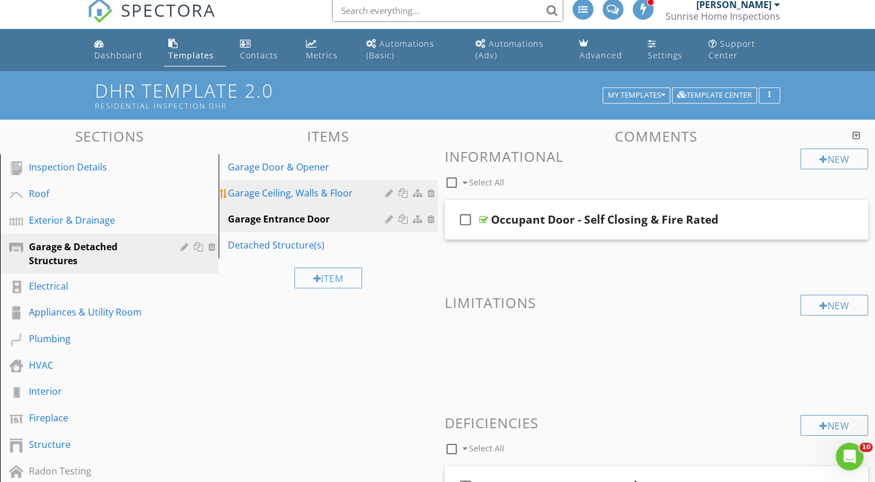
click at [287, 194] on div "Garage Ceiling, Walls & Floor" at bounding box center [308, 193] width 160 height 14
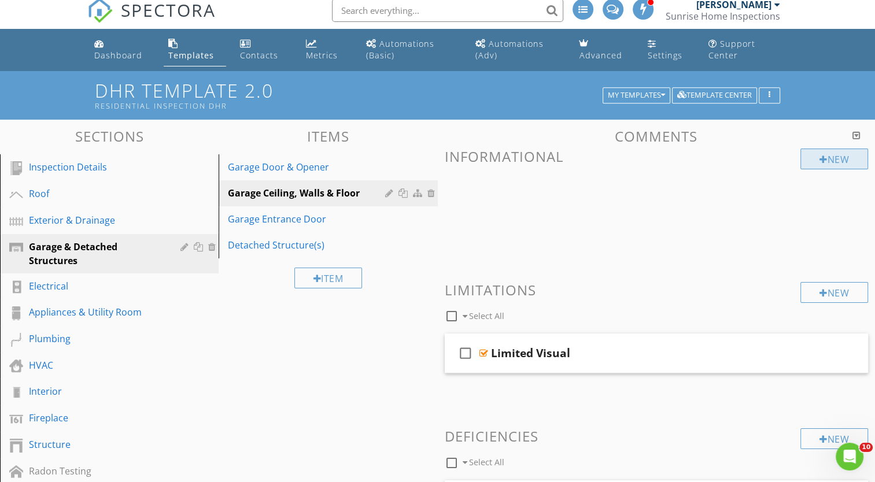
click at [825, 161] on div "New" at bounding box center [834, 159] width 68 height 21
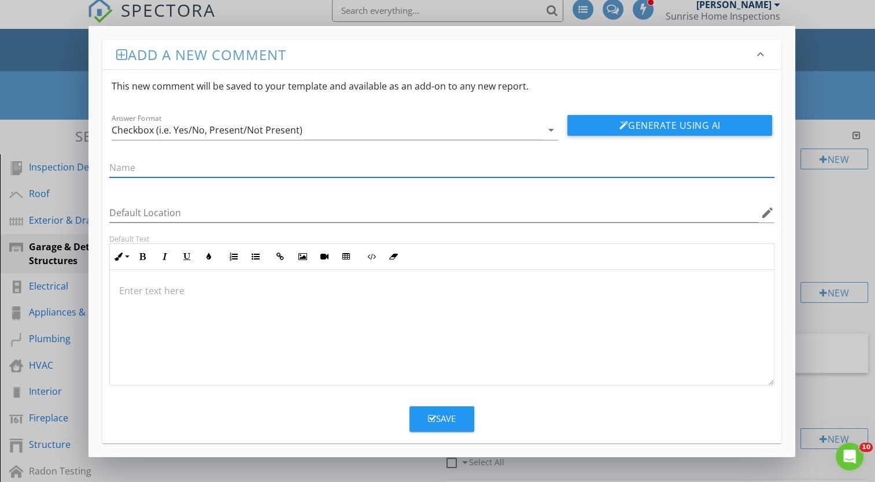
click at [849, 224] on div "Add a new comment keyboard_arrow_down This new comment will be saved to your te…" at bounding box center [437, 241] width 875 height 482
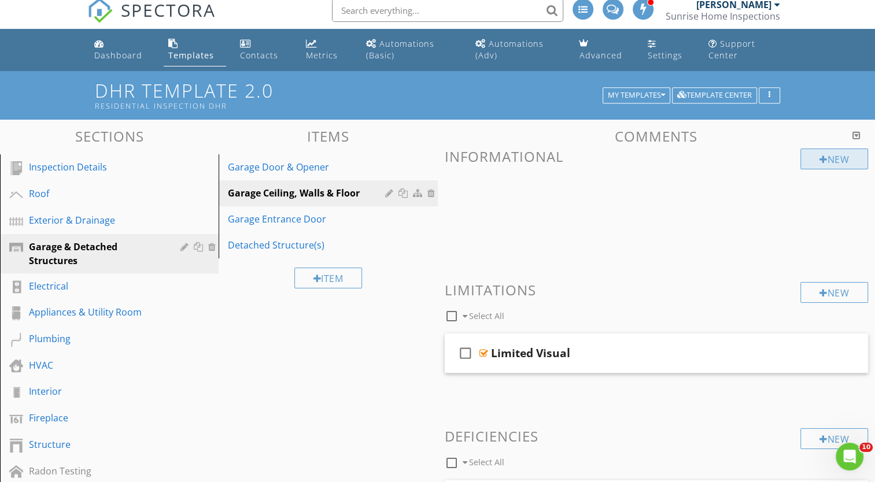
click at [824, 163] on div at bounding box center [824, 159] width 8 height 9
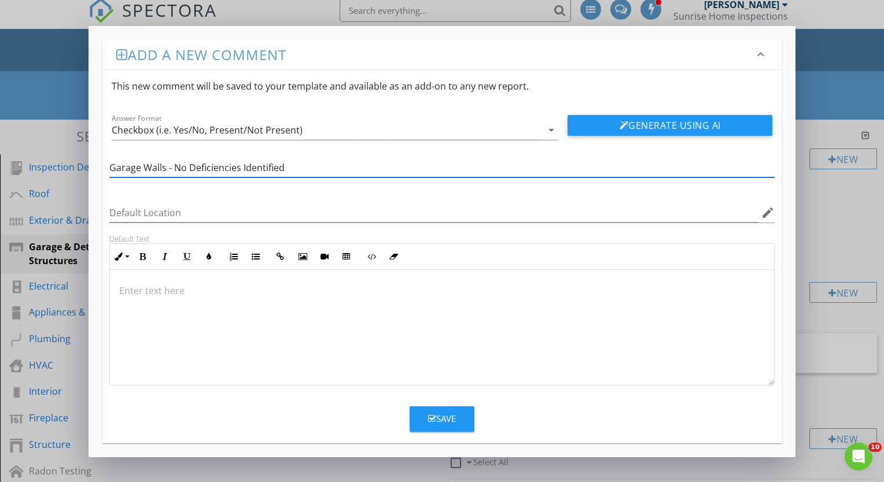
type input "Garage Walls - No Deficiencies Identified"
click at [446, 419] on div "Save" at bounding box center [442, 418] width 28 height 13
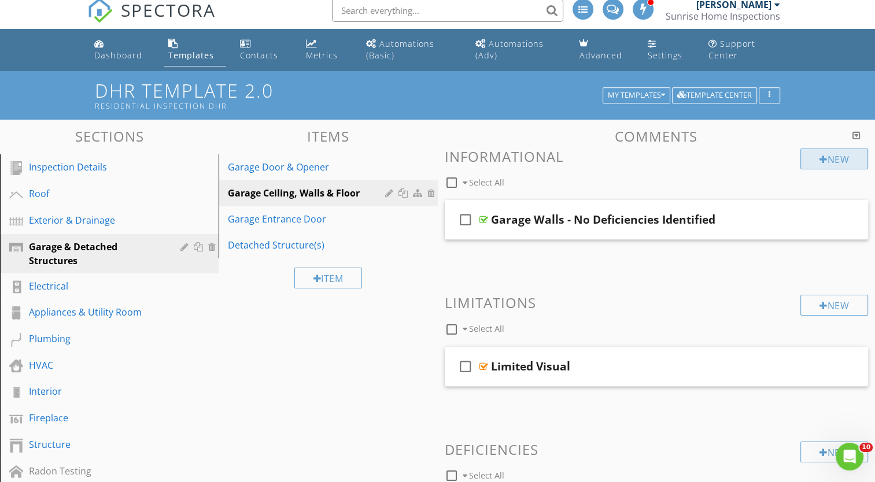
click at [839, 158] on div "New" at bounding box center [834, 159] width 68 height 21
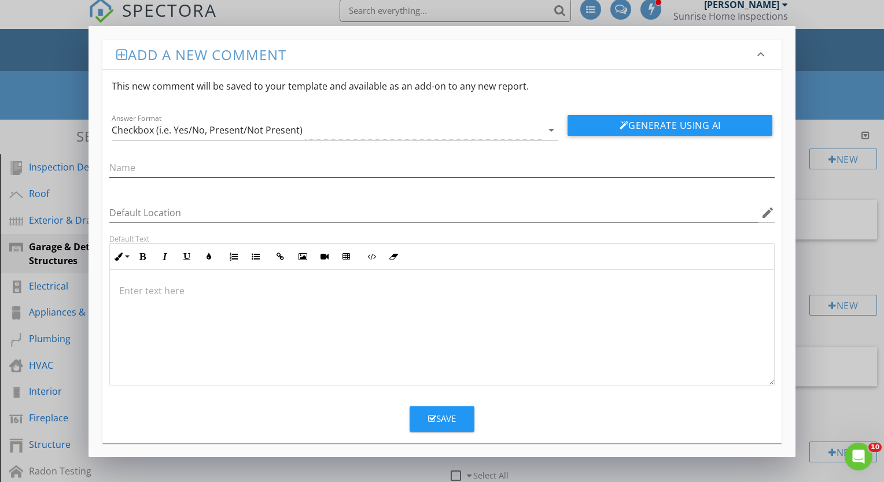
click at [182, 165] on input "text" at bounding box center [441, 167] width 665 height 19
type input "Garage Ceiling - No Deficiencies Identified"
click at [444, 419] on div "Save" at bounding box center [442, 418] width 28 height 13
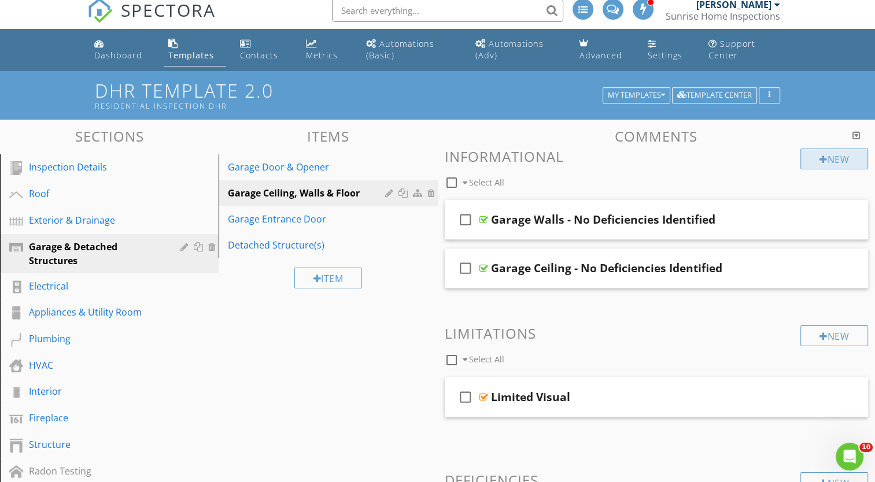
click at [830, 162] on div "New" at bounding box center [834, 159] width 68 height 21
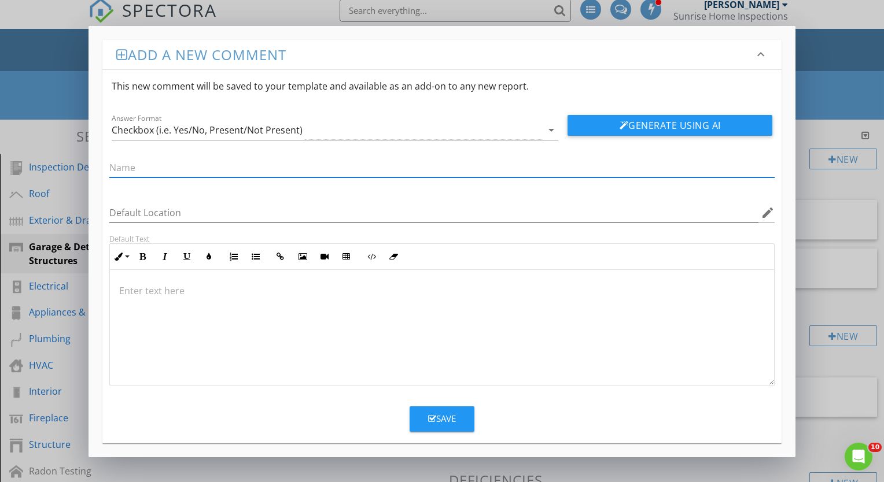
click at [220, 169] on input "text" at bounding box center [441, 167] width 665 height 19
type input "Garage Floor - No Deficiencies Identified"
click at [445, 420] on div "Save" at bounding box center [442, 418] width 28 height 13
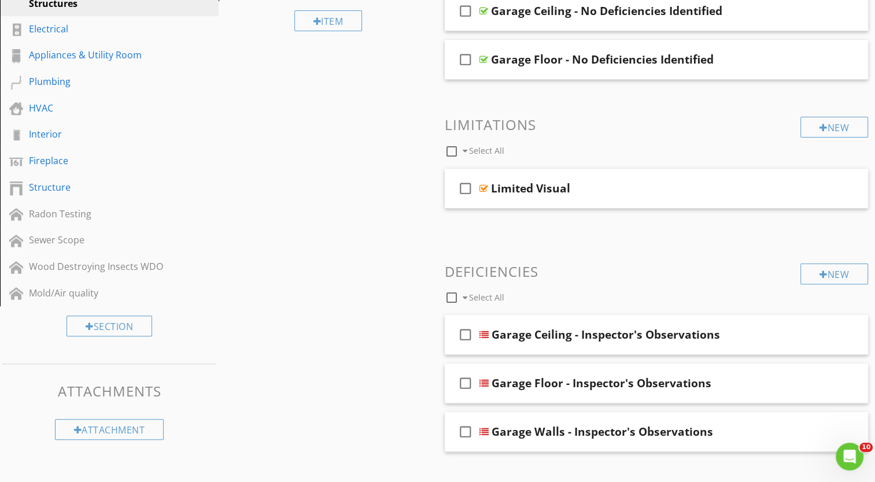
scroll to position [283, 0]
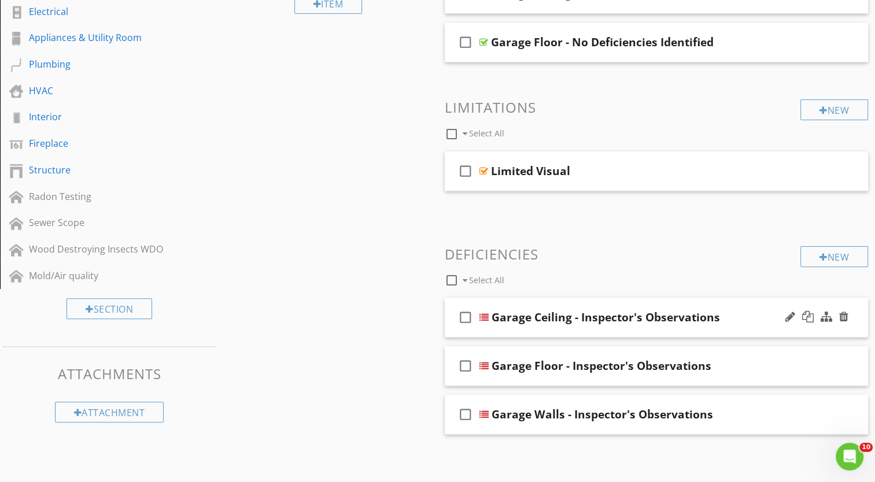
click at [484, 318] on div at bounding box center [483, 317] width 9 height 9
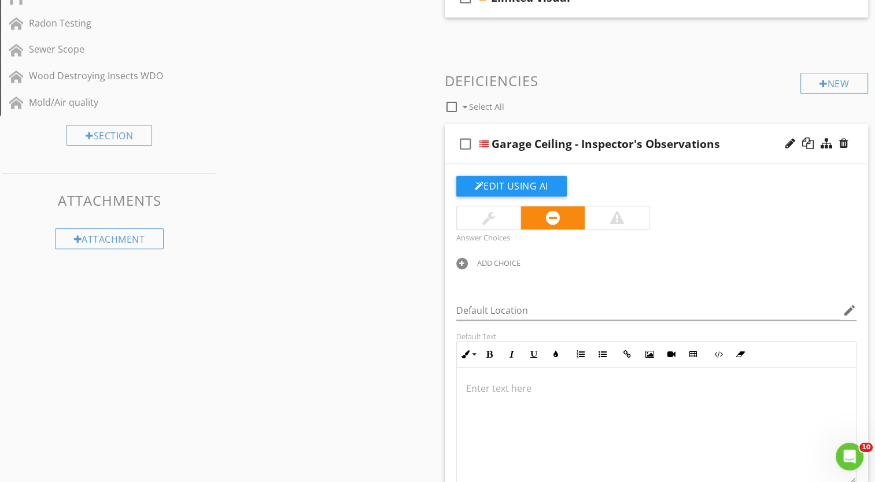
scroll to position [0, 0]
click at [488, 260] on div "ADD CHOICE" at bounding box center [498, 263] width 43 height 9
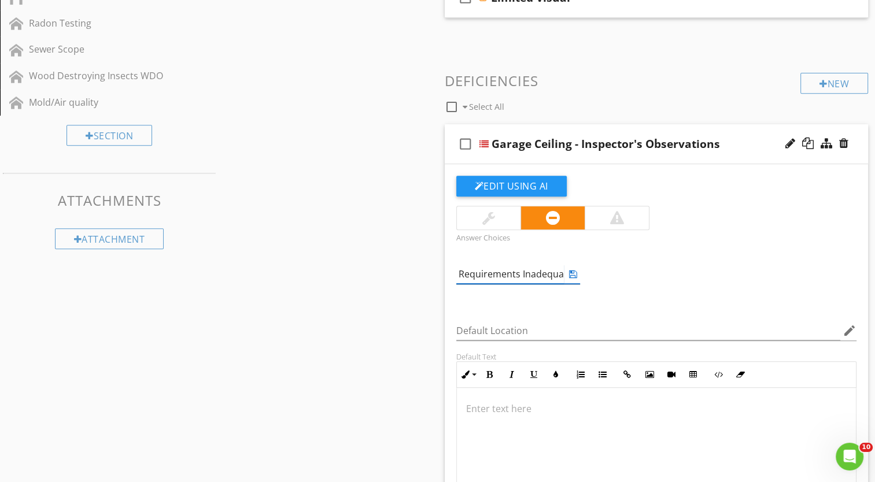
type input "Fire Separation Requirements Inadequate"
click at [574, 271] on icon at bounding box center [573, 274] width 8 height 9
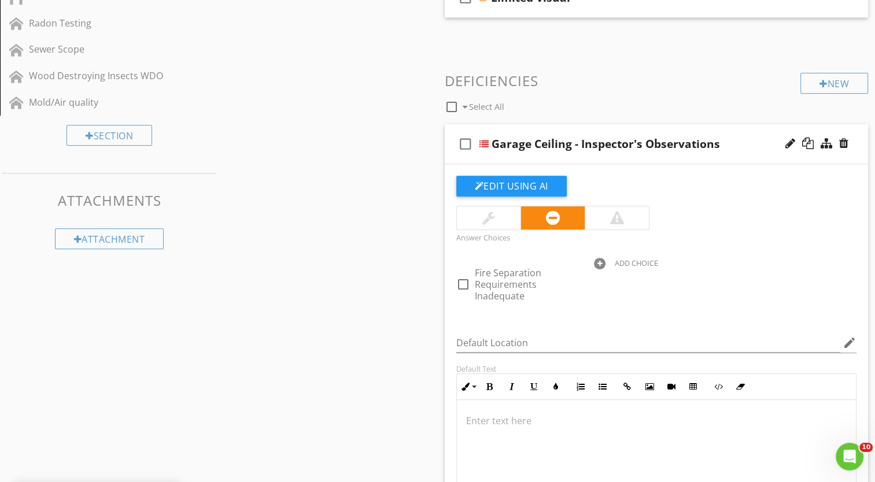
click at [625, 261] on div "ADD CHOICE" at bounding box center [636, 263] width 43 height 9
click at [662, 272] on input "Tape & Texture Flaws" at bounding box center [648, 274] width 108 height 19
type input "Tape & Texture Joint Flaws"
click at [715, 274] on icon at bounding box center [711, 274] width 8 height 9
